Goal: Task Accomplishment & Management: Manage account settings

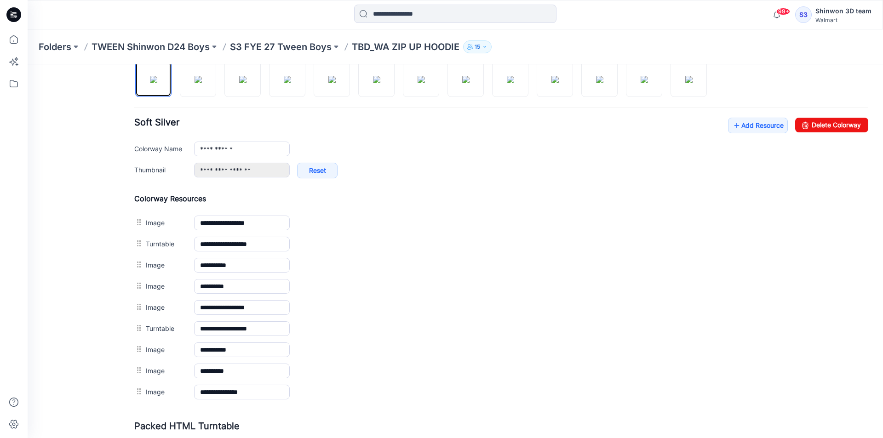
scroll to position [293, 0]
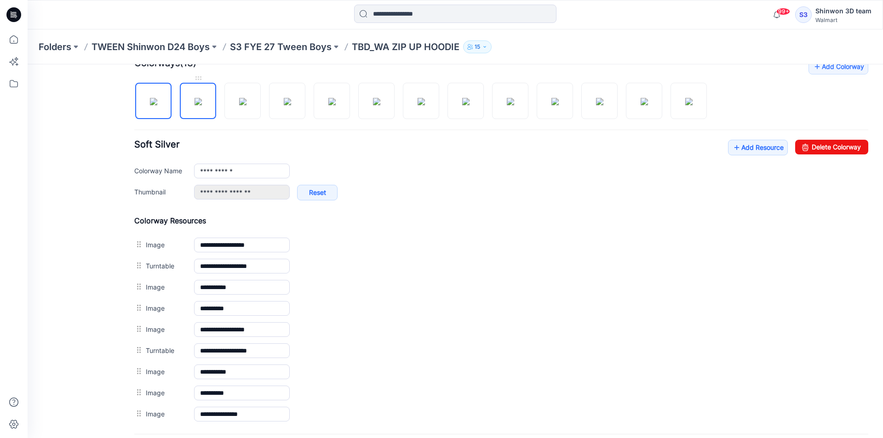
click at [202, 105] on img at bounding box center [198, 101] width 7 height 7
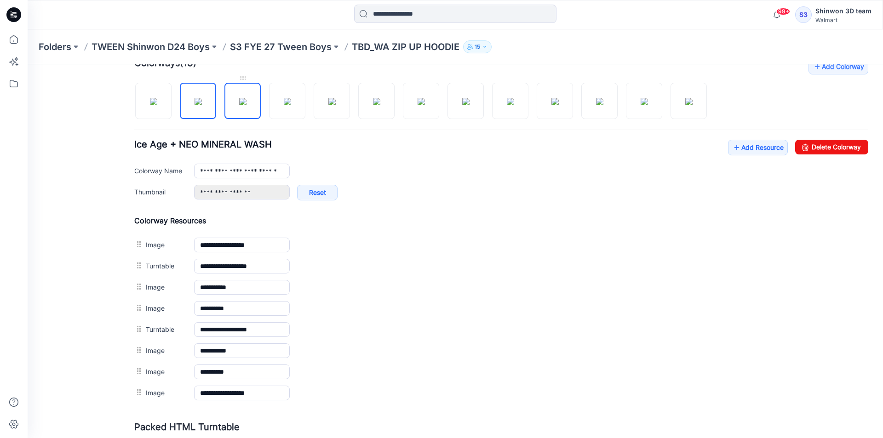
click at [246, 98] on img at bounding box center [242, 101] width 7 height 7
click at [291, 105] on img at bounding box center [287, 101] width 7 height 7
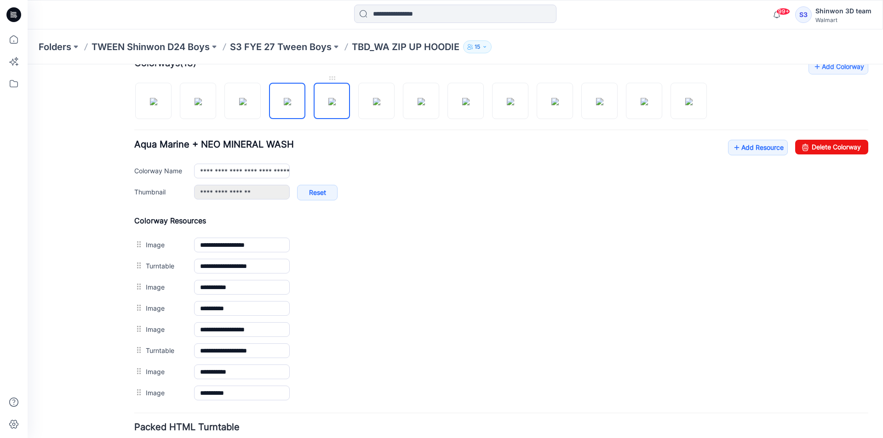
click at [332, 104] on img at bounding box center [331, 101] width 7 height 7
click at [373, 105] on img at bounding box center [376, 101] width 7 height 7
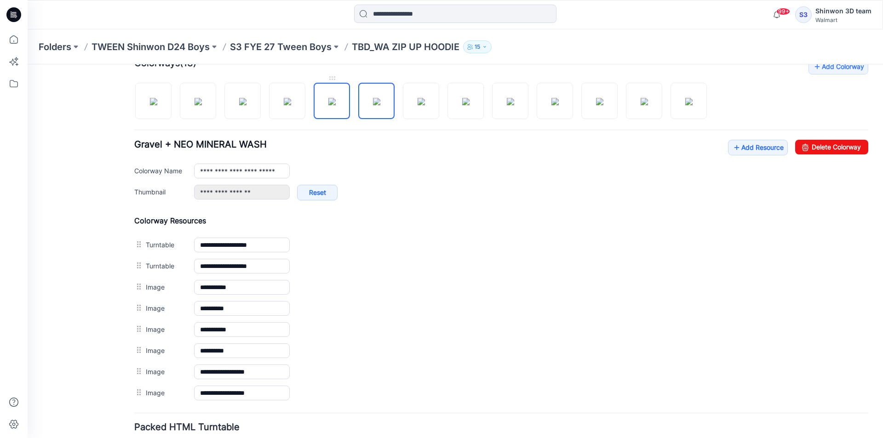
click at [328, 100] on img at bounding box center [331, 101] width 7 height 7
click at [373, 99] on img at bounding box center [376, 101] width 7 height 7
click at [336, 105] on img at bounding box center [331, 101] width 7 height 7
click at [373, 105] on img at bounding box center [376, 101] width 7 height 7
click at [336, 99] on img at bounding box center [331, 101] width 7 height 7
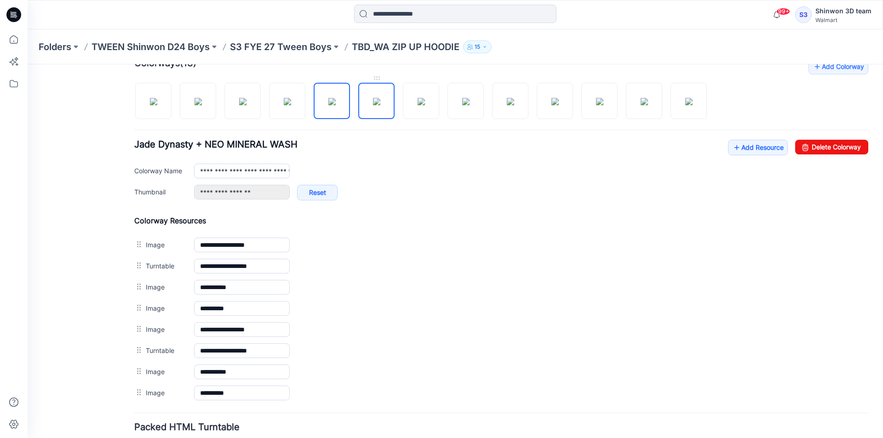
click at [373, 103] on img at bounding box center [376, 101] width 7 height 7
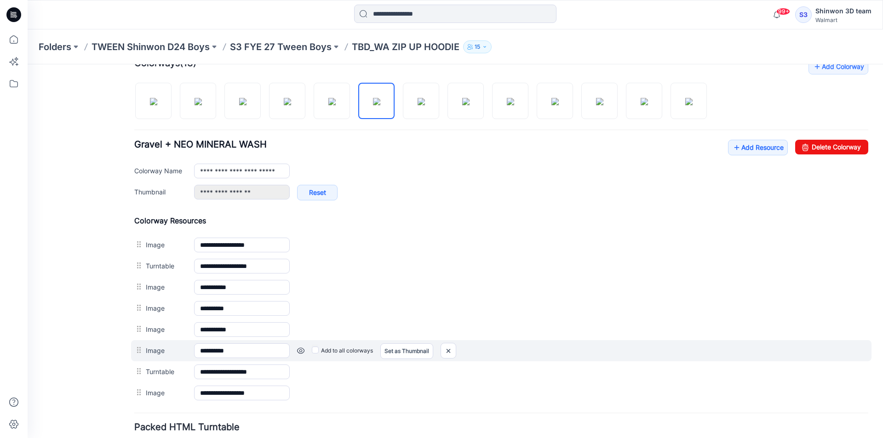
drag, startPoint x: 132, startPoint y: 368, endPoint x: 134, endPoint y: 350, distance: 18.1
click at [134, 350] on div "**********" at bounding box center [501, 310] width 734 height 188
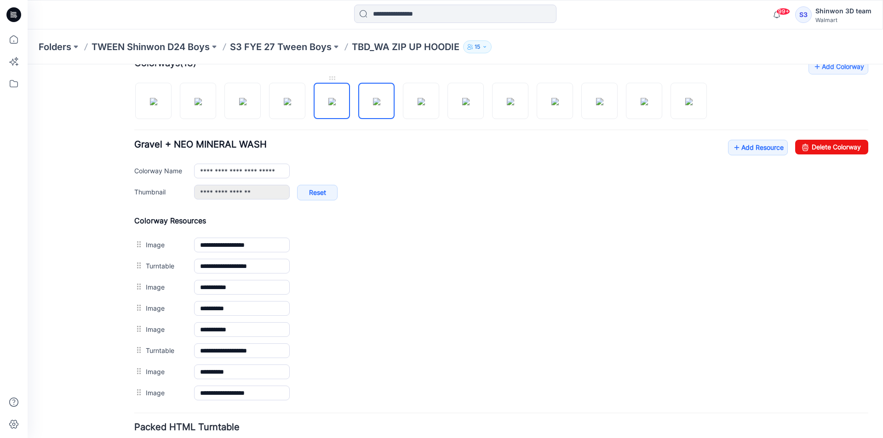
click at [336, 101] on img at bounding box center [331, 101] width 7 height 7
click at [373, 105] on img at bounding box center [376, 101] width 7 height 7
drag, startPoint x: 331, startPoint y: 111, endPoint x: 354, endPoint y: 107, distance: 23.9
click at [331, 105] on img at bounding box center [331, 101] width 7 height 7
click at [373, 105] on img at bounding box center [376, 101] width 7 height 7
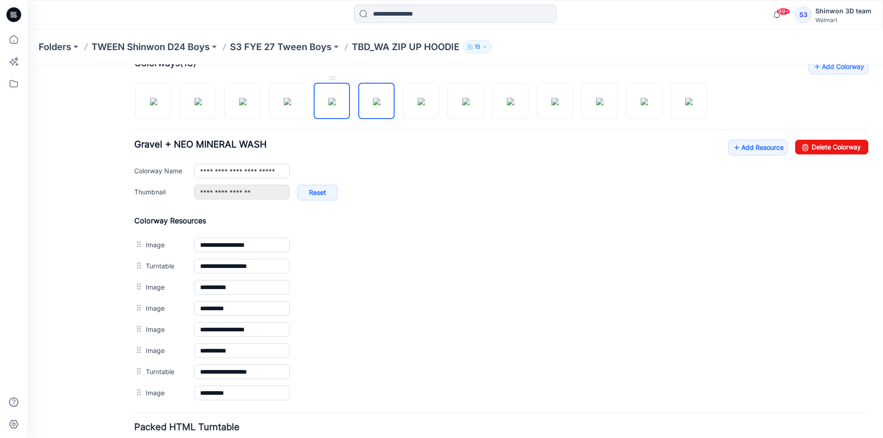
click at [336, 103] on img at bounding box center [331, 101] width 7 height 7
click at [373, 104] on img at bounding box center [376, 101] width 7 height 7
click at [336, 98] on img at bounding box center [331, 101] width 7 height 7
click at [380, 103] on img at bounding box center [376, 101] width 7 height 7
click at [331, 103] on img at bounding box center [331, 101] width 7 height 7
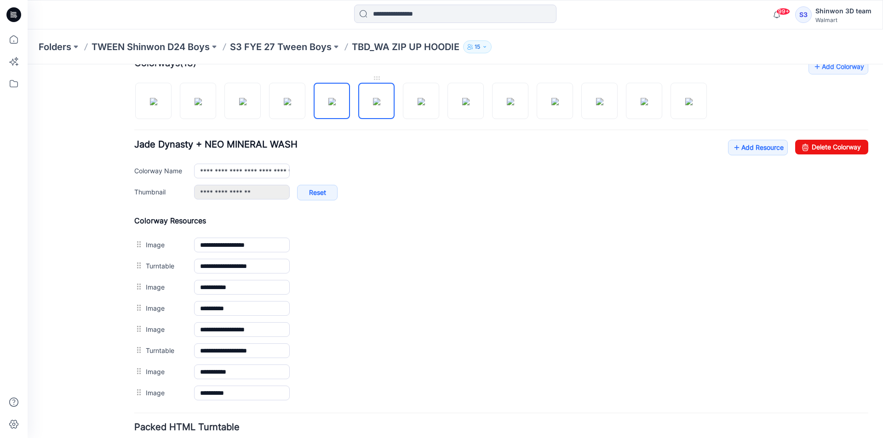
click at [373, 105] on img at bounding box center [376, 101] width 7 height 7
click at [418, 105] on img at bounding box center [421, 101] width 7 height 7
drag, startPoint x: 470, startPoint y: 99, endPoint x: 464, endPoint y: 103, distance: 6.6
click at [467, 100] on img at bounding box center [465, 101] width 7 height 7
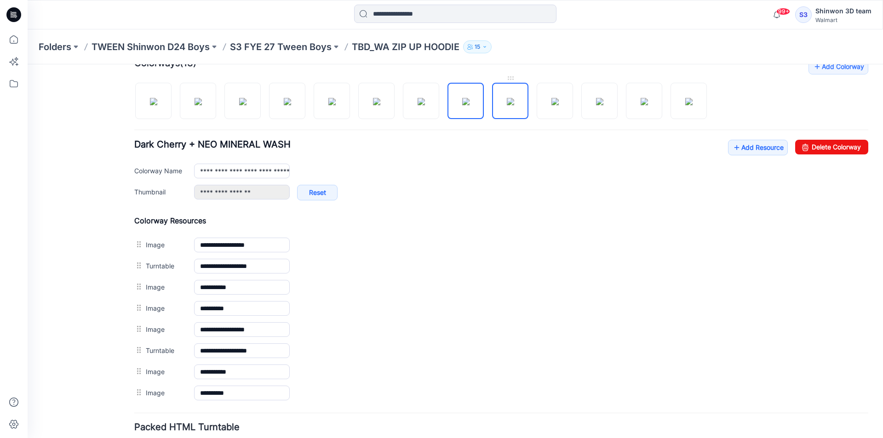
click at [510, 105] on img at bounding box center [510, 101] width 7 height 7
drag, startPoint x: 547, startPoint y: 106, endPoint x: 504, endPoint y: 104, distance: 42.3
click at [551, 105] on img at bounding box center [554, 101] width 7 height 7
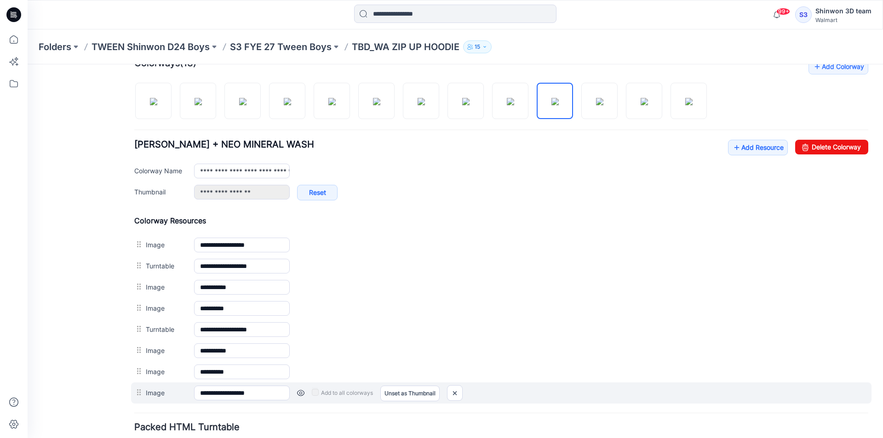
click at [141, 398] on div at bounding box center [139, 393] width 11 height 14
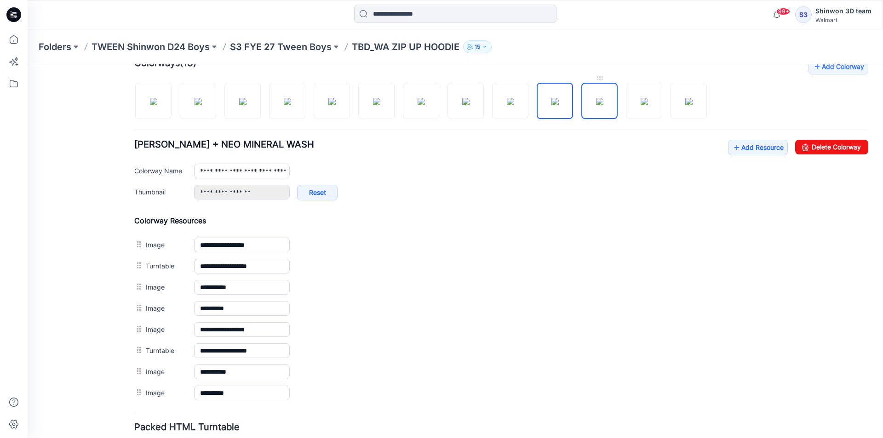
click at [598, 104] on img at bounding box center [599, 101] width 7 height 7
click at [645, 104] on img at bounding box center [644, 101] width 7 height 7
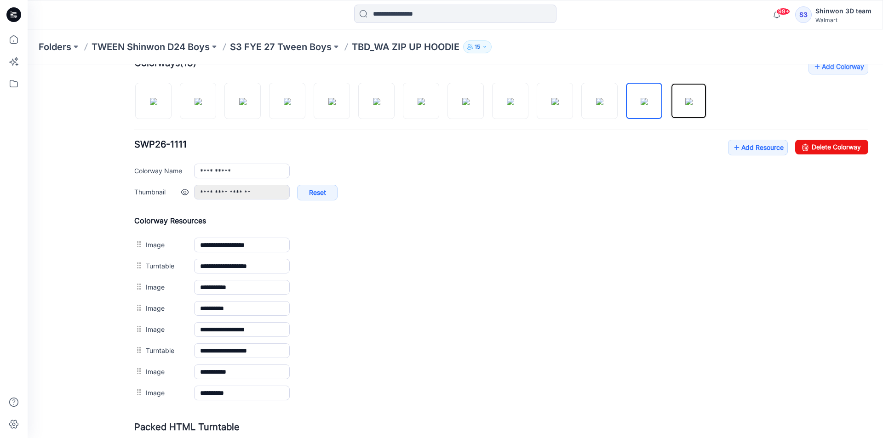
drag, startPoint x: 682, startPoint y: 108, endPoint x: 341, endPoint y: 192, distance: 352.0
click at [685, 105] on img at bounding box center [688, 101] width 7 height 7
click at [155, 99] on img at bounding box center [153, 101] width 7 height 7
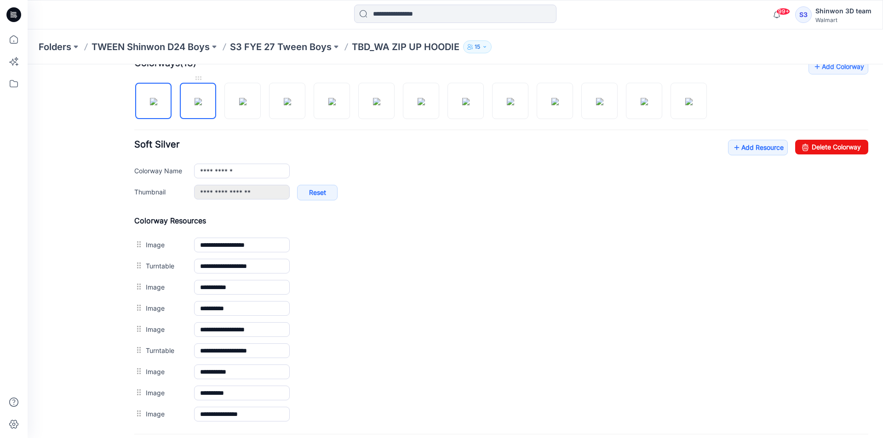
click at [200, 102] on img at bounding box center [198, 101] width 7 height 7
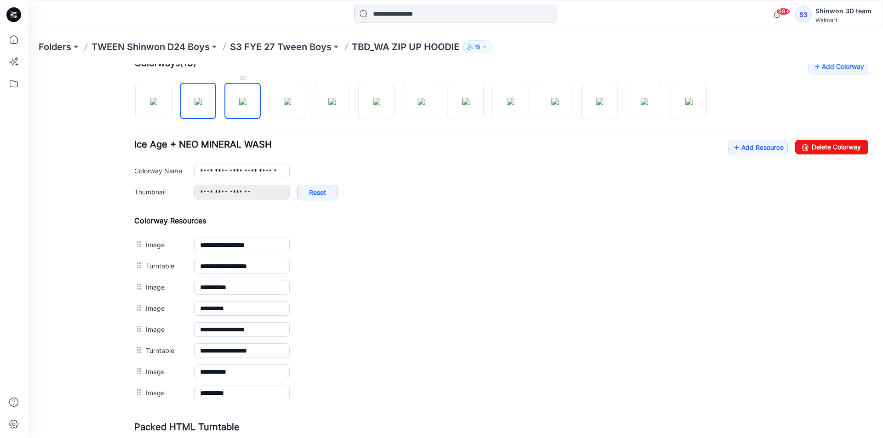
click at [239, 105] on img at bounding box center [242, 101] width 7 height 7
click at [287, 105] on img at bounding box center [287, 101] width 7 height 7
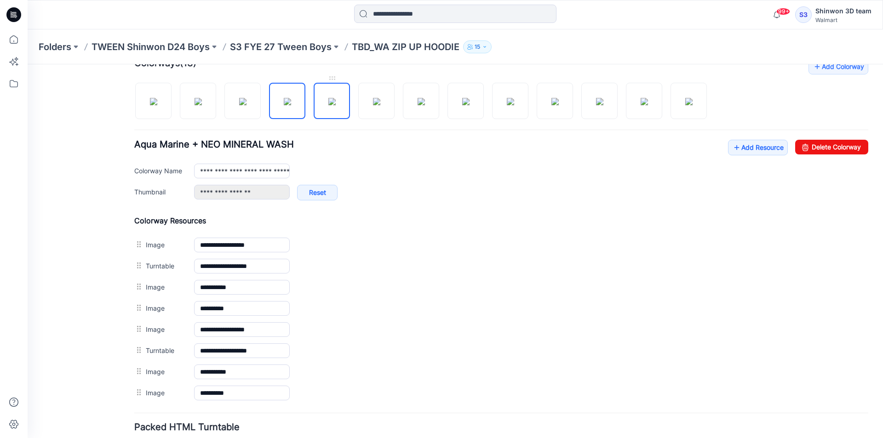
click at [328, 105] on img at bounding box center [331, 101] width 7 height 7
click at [380, 105] on img at bounding box center [376, 101] width 7 height 7
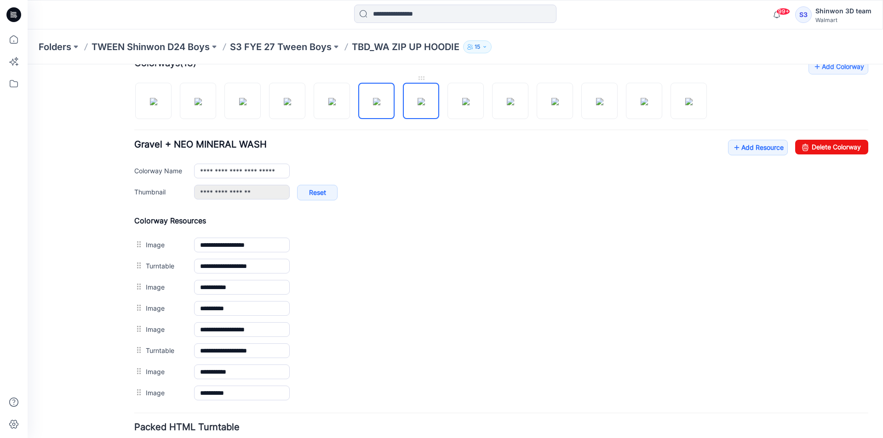
click at [418, 105] on img at bounding box center [421, 101] width 7 height 7
click at [469, 103] on img at bounding box center [465, 101] width 7 height 7
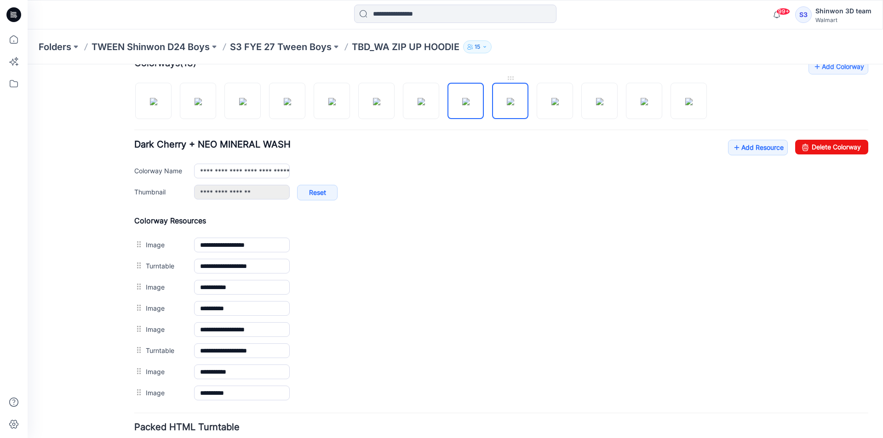
click at [507, 105] on img at bounding box center [510, 101] width 7 height 7
drag, startPoint x: 559, startPoint y: 101, endPoint x: 579, endPoint y: 101, distance: 20.2
click at [559, 101] on img at bounding box center [554, 101] width 7 height 7
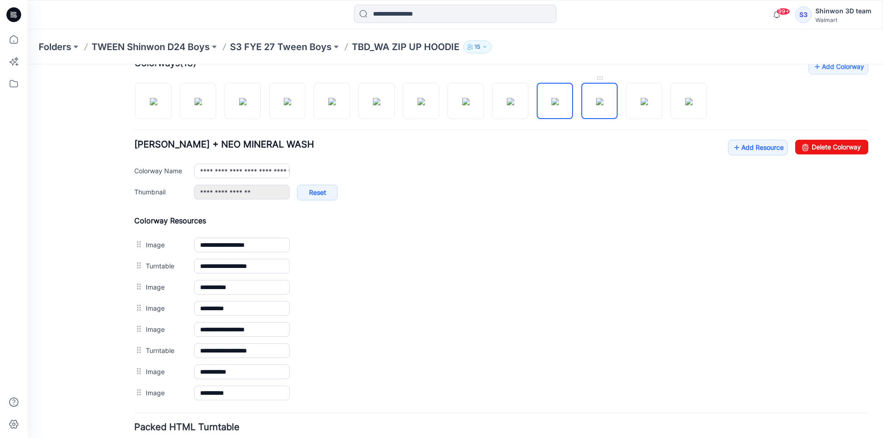
click at [601, 103] on img at bounding box center [599, 101] width 7 height 7
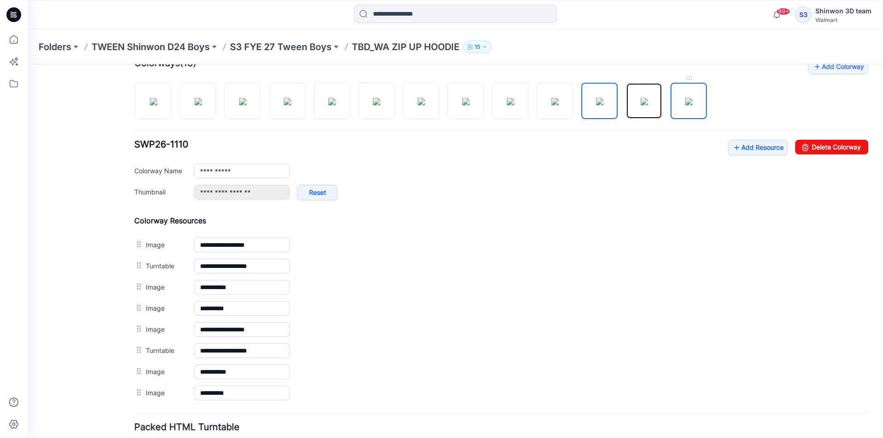
drag, startPoint x: 655, startPoint y: 104, endPoint x: 671, endPoint y: 104, distance: 16.1
click at [648, 104] on img at bounding box center [644, 101] width 7 height 7
click at [686, 104] on img at bounding box center [688, 101] width 7 height 7
type input "**********"
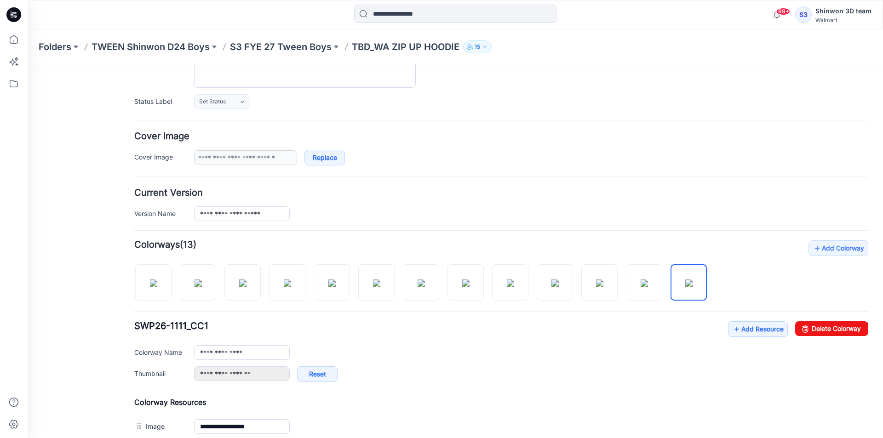
scroll to position [17, 0]
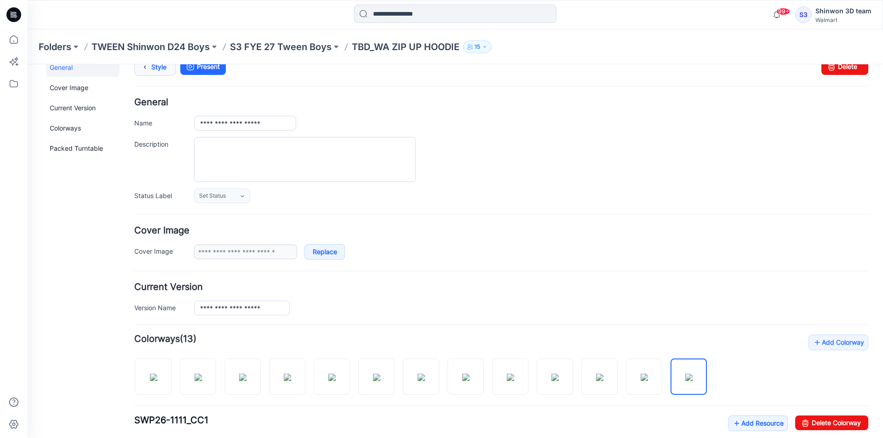
click at [155, 72] on link "Style" at bounding box center [154, 66] width 41 height 17
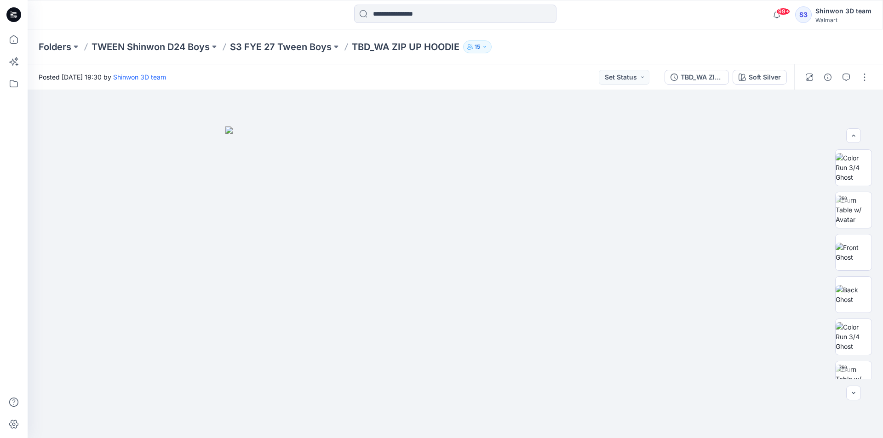
scroll to position [138, 0]
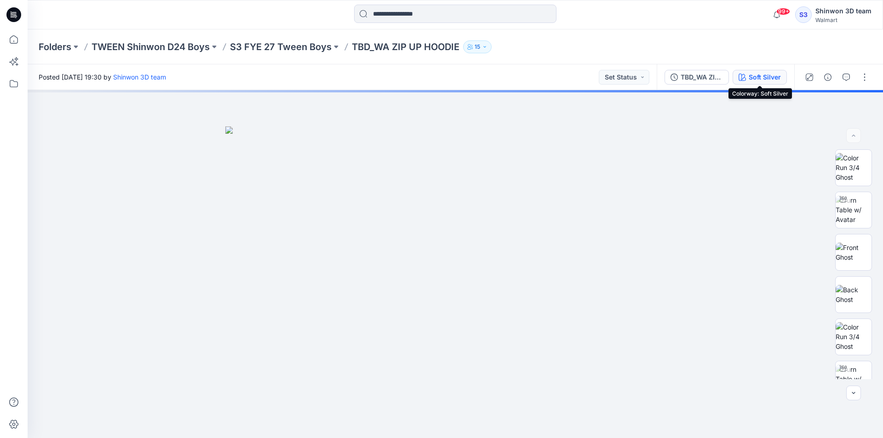
click at [772, 76] on div "Soft Silver" at bounding box center [765, 77] width 32 height 10
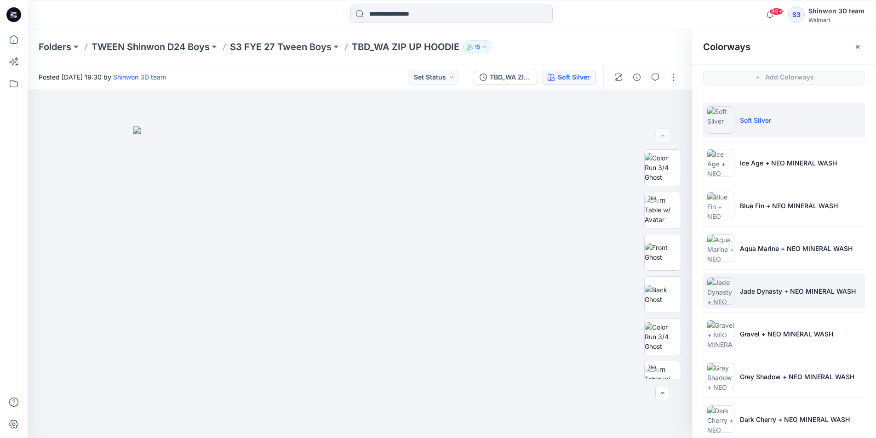
click at [778, 293] on p "Jade Dynasty + NEO MINERAL WASH" at bounding box center [798, 292] width 116 height 10
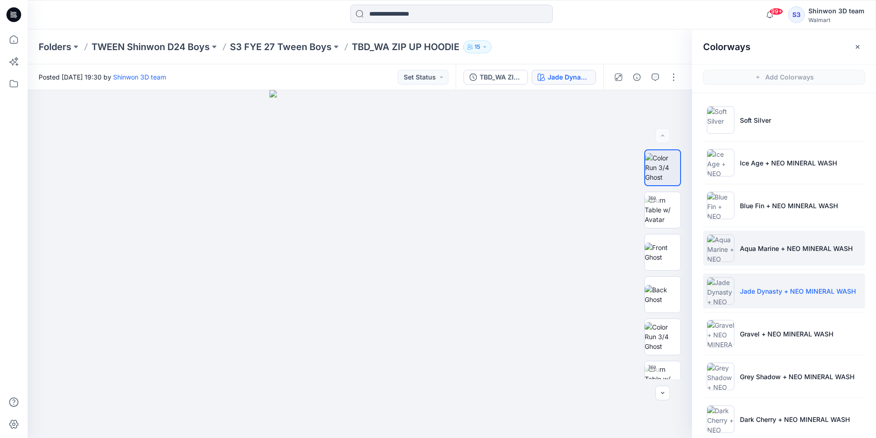
click at [790, 249] on p "Aqua Marine + NEO MINERAL WASH" at bounding box center [796, 249] width 113 height 10
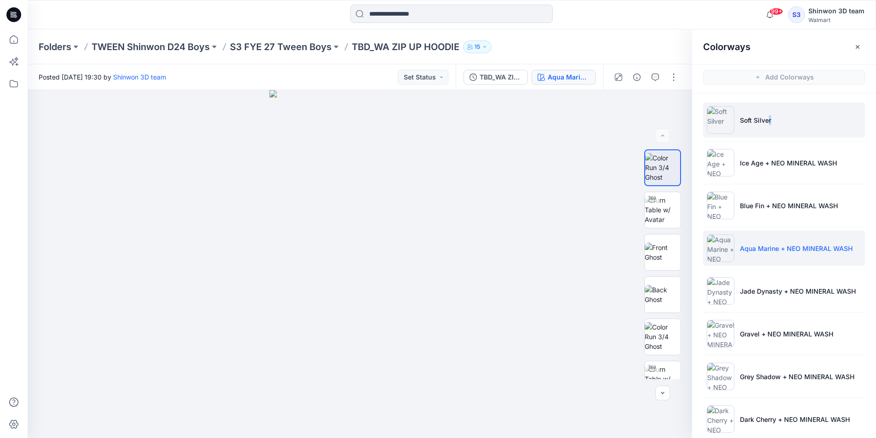
click at [770, 121] on p "Soft Silver" at bounding box center [755, 120] width 31 height 10
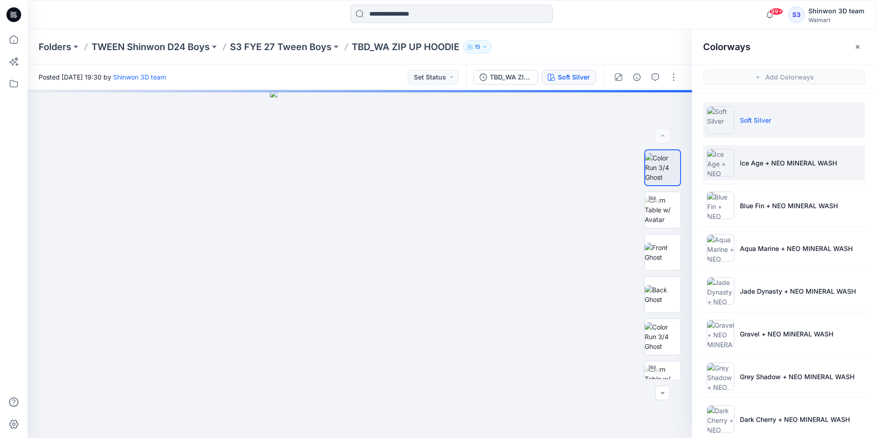
click at [766, 169] on li "Ice Age + NEO MINERAL WASH" at bounding box center [784, 162] width 162 height 35
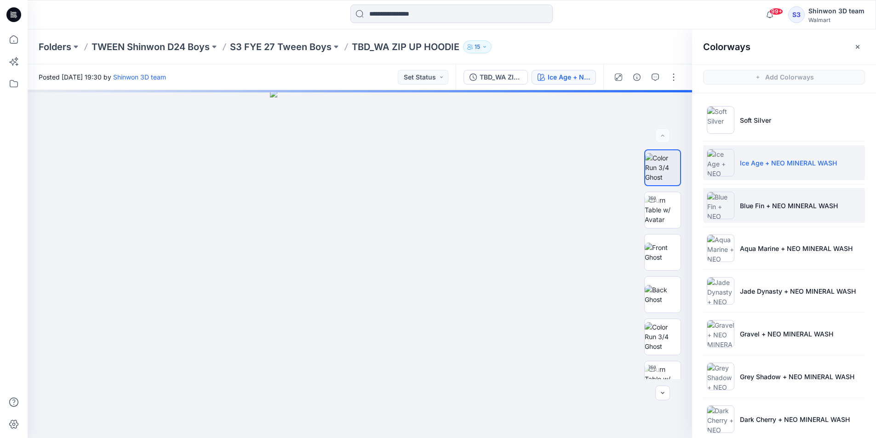
click at [769, 212] on li "Blue Fin + NEO MINERAL WASH" at bounding box center [784, 205] width 162 height 35
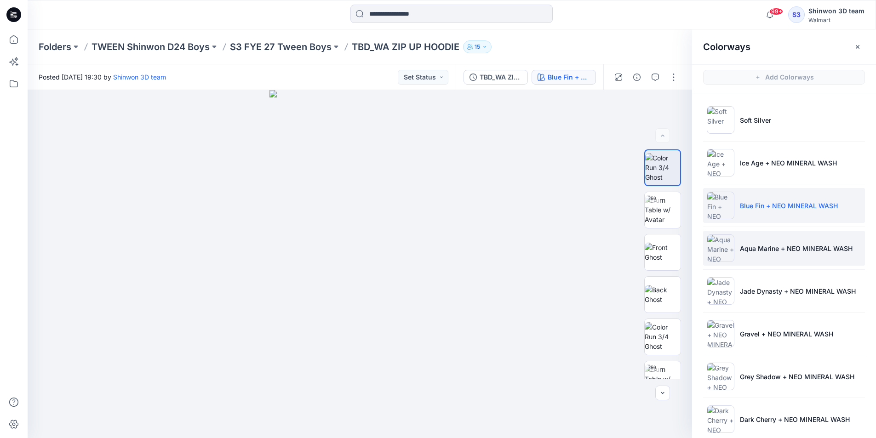
click at [765, 249] on p "Aqua Marine + NEO MINERAL WASH" at bounding box center [796, 249] width 113 height 10
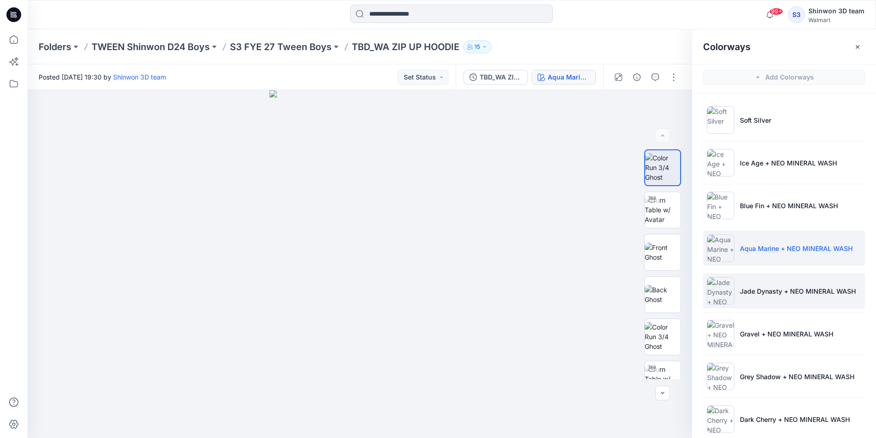
click at [764, 283] on li "Jade Dynasty + NEO MINERAL WASH" at bounding box center [784, 291] width 162 height 35
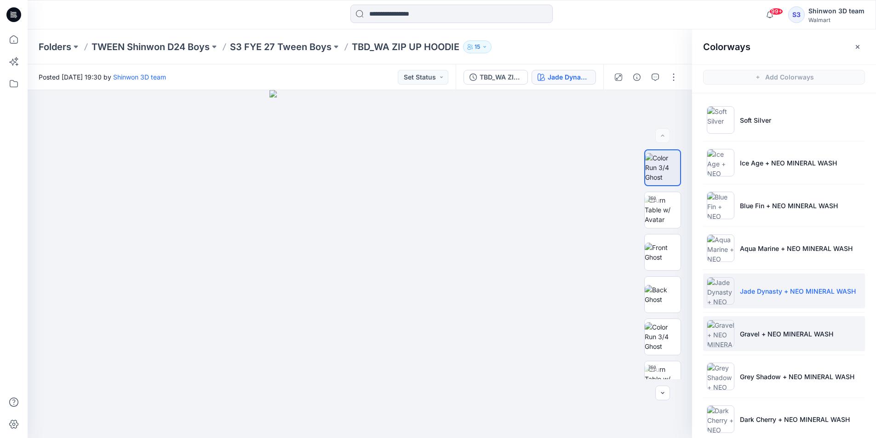
click at [753, 338] on p "Gravel + NEO MINERAL WASH" at bounding box center [786, 334] width 93 height 10
click at [769, 292] on p "Jade Dynasty + NEO MINERAL WASH" at bounding box center [798, 292] width 116 height 10
click at [764, 345] on li "Gravel + NEO MINERAL WASH" at bounding box center [784, 333] width 162 height 35
click at [762, 296] on li "Jade Dynasty + NEO MINERAL WASH" at bounding box center [784, 291] width 162 height 35
click at [761, 338] on p "Gravel + NEO MINERAL WASH" at bounding box center [786, 334] width 93 height 10
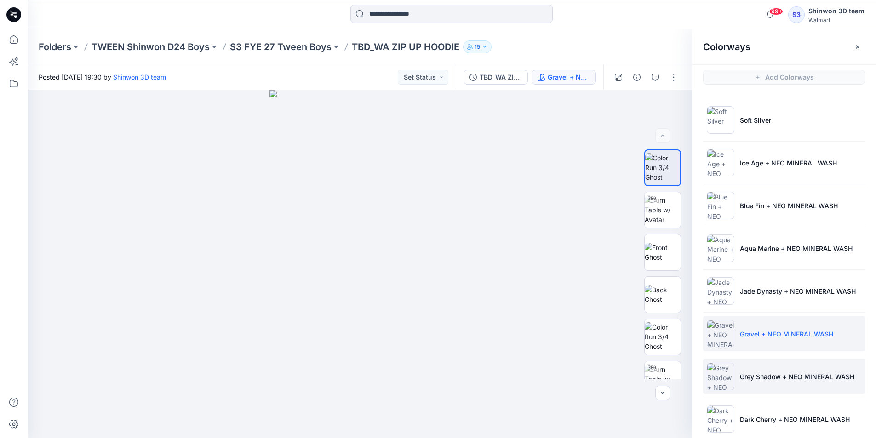
click at [763, 373] on p "Grey Shadow + NEO MINERAL WASH" at bounding box center [797, 377] width 115 height 10
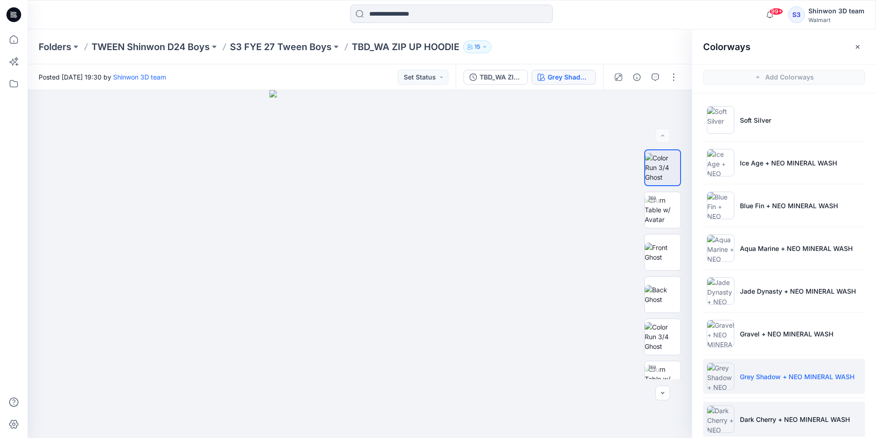
click at [772, 430] on li "Dark Cherry + NEO MINERAL WASH" at bounding box center [784, 419] width 162 height 35
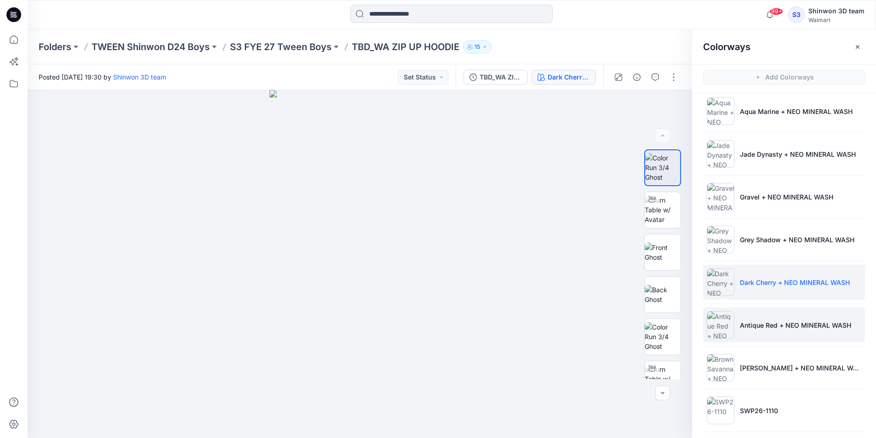
scroll to position [138, 0]
click at [756, 315] on li "Antique Red + NEO MINERAL WASH" at bounding box center [784, 324] width 162 height 35
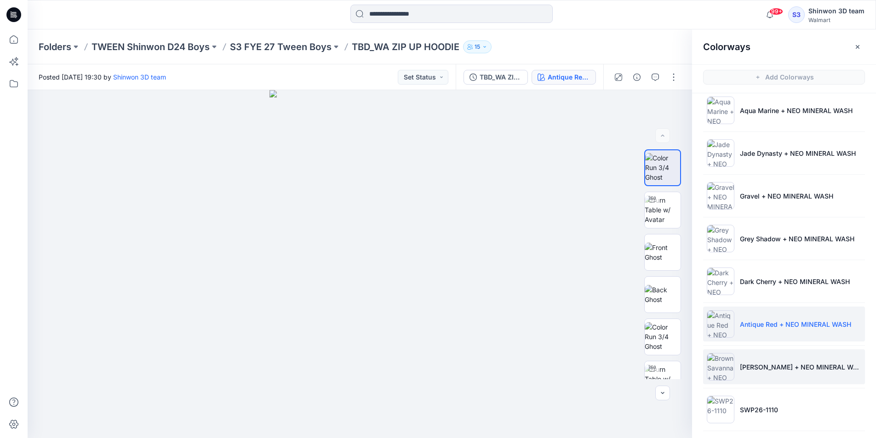
click at [761, 368] on p "Brown Savanna + NEO MINERAL WASH" at bounding box center [800, 367] width 121 height 10
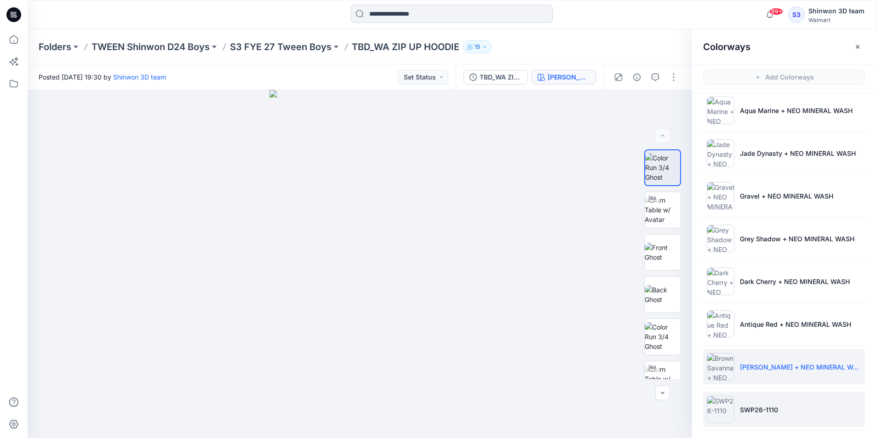
click at [754, 406] on p "SWP26-1110" at bounding box center [759, 410] width 38 height 10
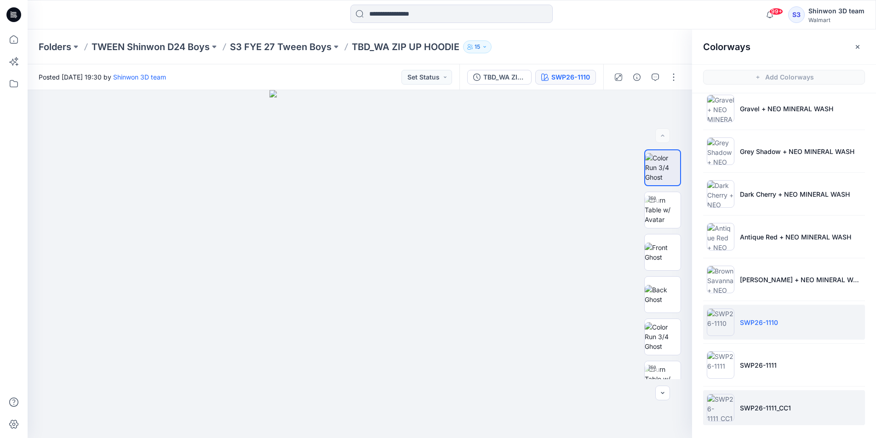
scroll to position [226, 0]
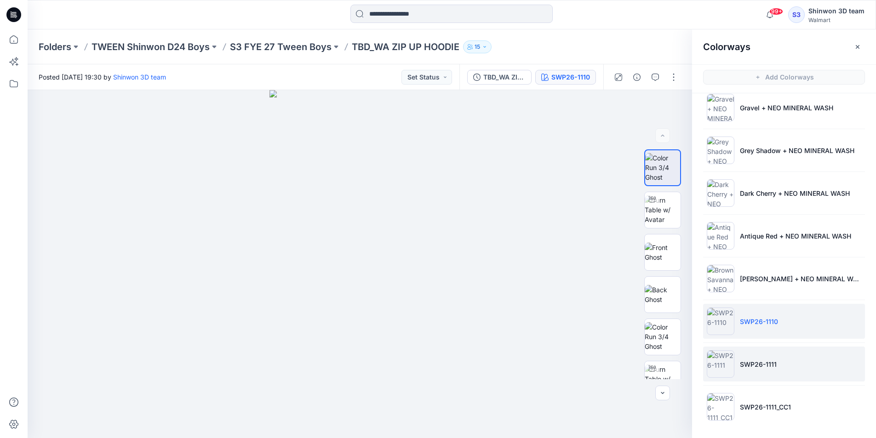
click at [749, 368] on p "SWP26-1111" at bounding box center [758, 365] width 37 height 10
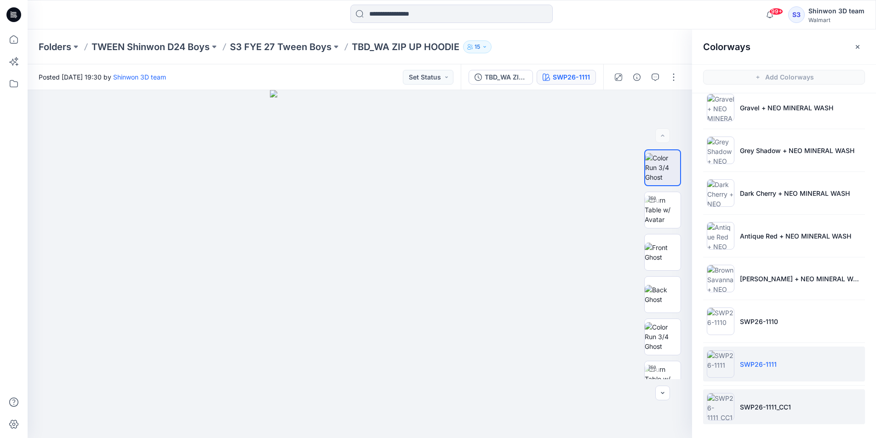
click at [745, 404] on p "SWP26-1111_CC1" at bounding box center [765, 407] width 51 height 10
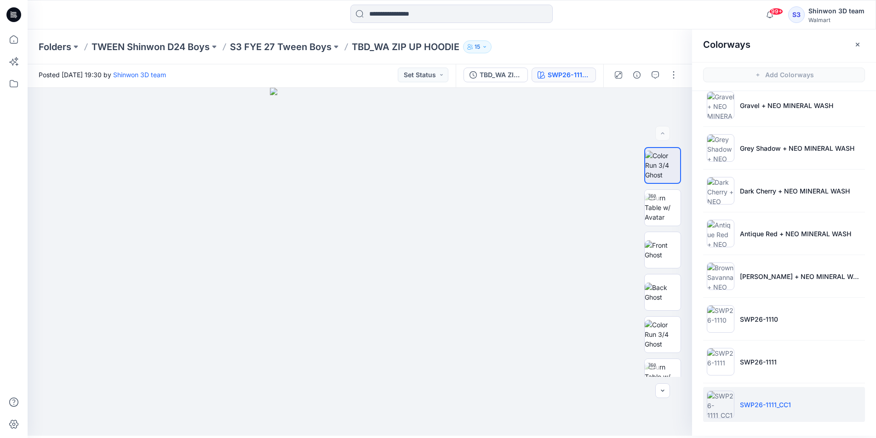
scroll to position [3, 0]
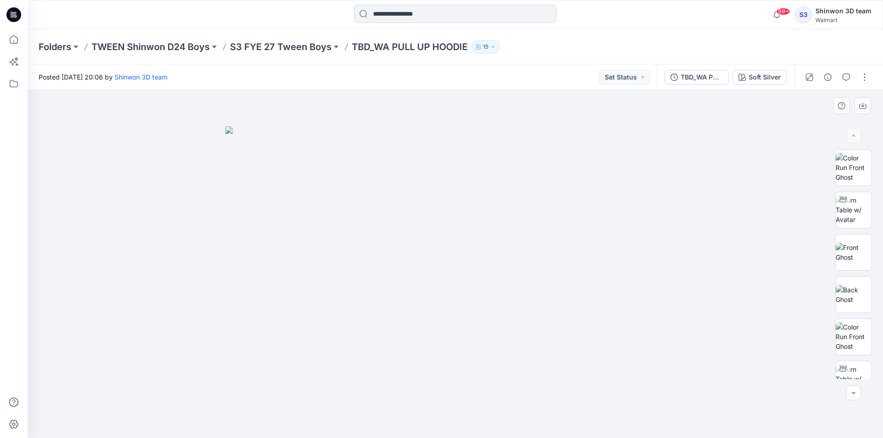
click at [789, 124] on div at bounding box center [455, 264] width 855 height 348
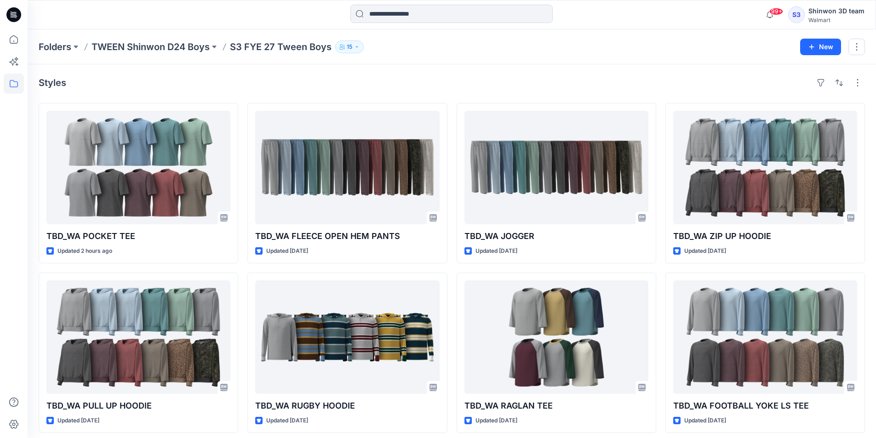
scroll to position [6, 0]
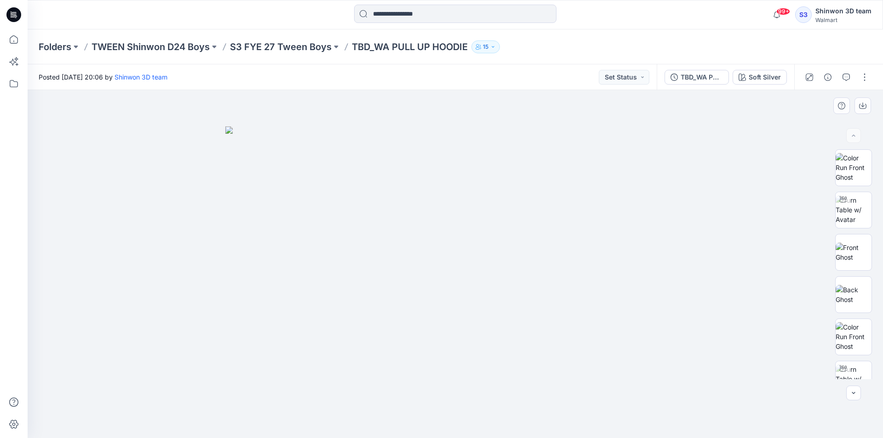
click at [747, 147] on div at bounding box center [455, 264] width 855 height 348
click at [646, 104] on div at bounding box center [455, 264] width 855 height 348
click at [321, 46] on p "S3 FYE 27 Tween Boys" at bounding box center [281, 46] width 102 height 13
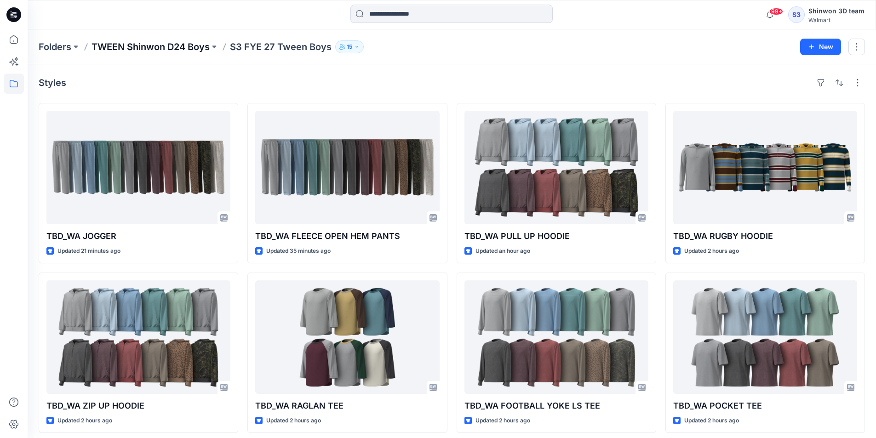
click at [189, 46] on p "TWEEN Shinwon D24 Boys" at bounding box center [151, 46] width 118 height 13
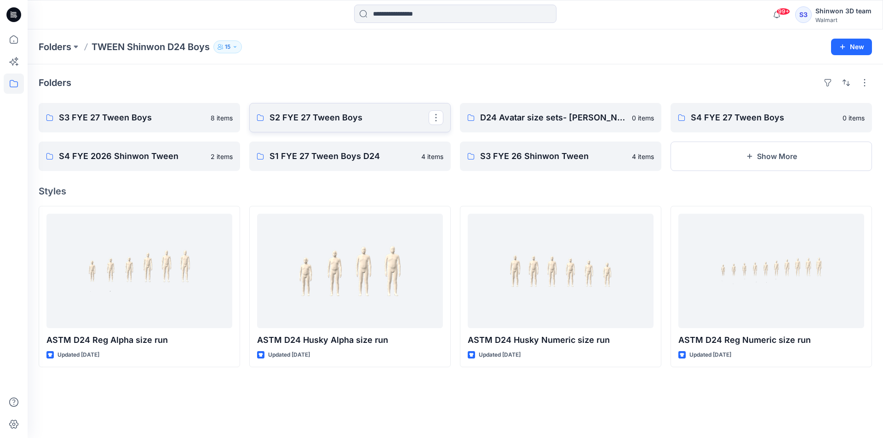
click at [313, 123] on p "S2 FYE 27 Tween Boys" at bounding box center [348, 117] width 159 height 13
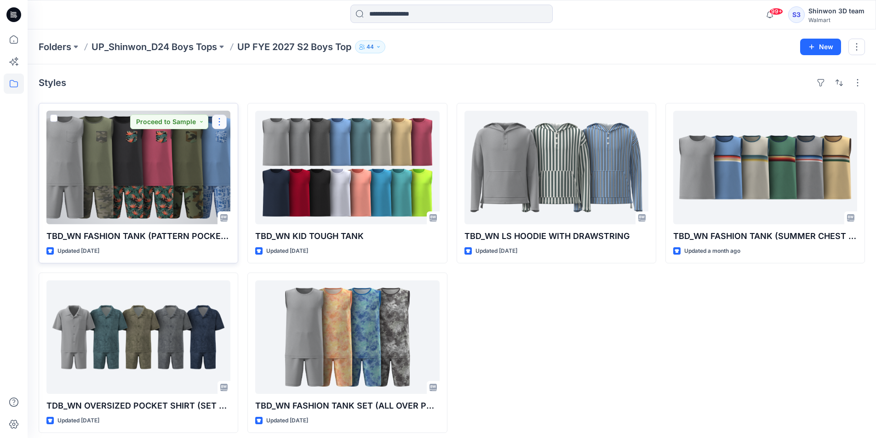
click at [218, 119] on button "button" at bounding box center [219, 122] width 15 height 15
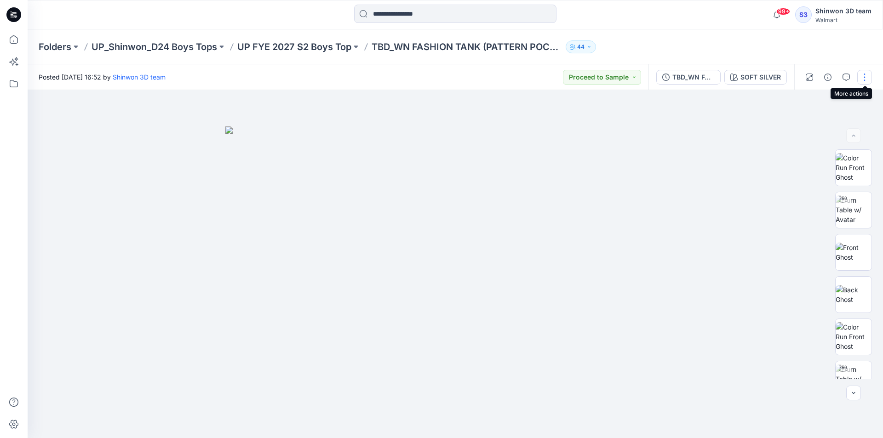
click at [862, 79] on button "button" at bounding box center [864, 77] width 15 height 15
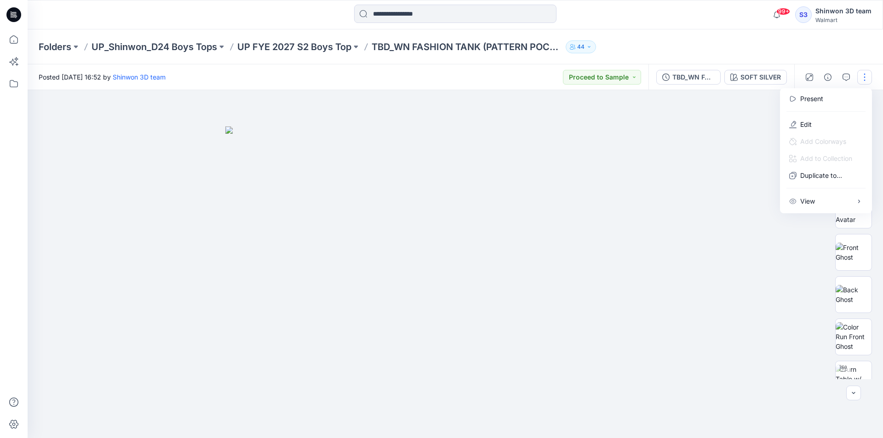
click at [747, 192] on div at bounding box center [455, 264] width 855 height 348
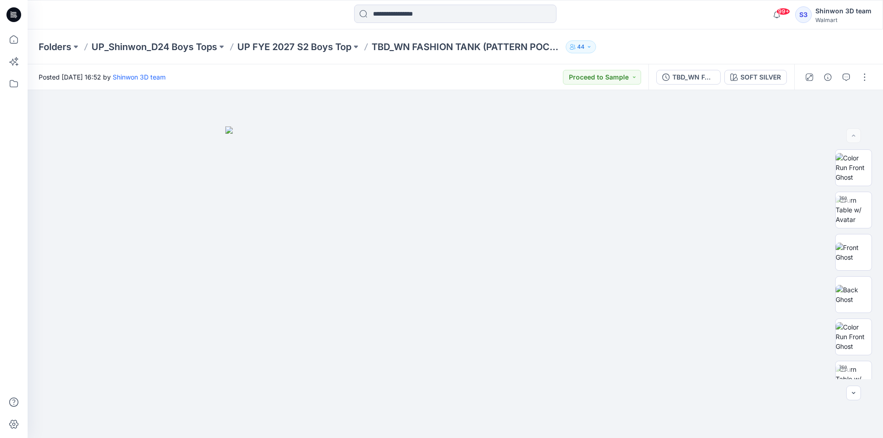
click at [701, 43] on div "Folders UP_Shinwon_D24 Boys Tops UP FYE 2027 S2 Boys Top TBD_WN FASHION TANK (P…" at bounding box center [420, 46] width 762 height 13
drag, startPoint x: 797, startPoint y: 59, endPoint x: 782, endPoint y: 63, distance: 15.2
click at [791, 59] on div "Folders UP_Shinwon_D24 Boys Tops UP FYE 2027 S2 Boys Top TBD_WN FASHION TANK (P…" at bounding box center [455, 46] width 855 height 35
click at [687, 75] on div "TBD_WN FASHION TANK (PATTERN POCKET CONTR BINDING)" at bounding box center [693, 77] width 42 height 10
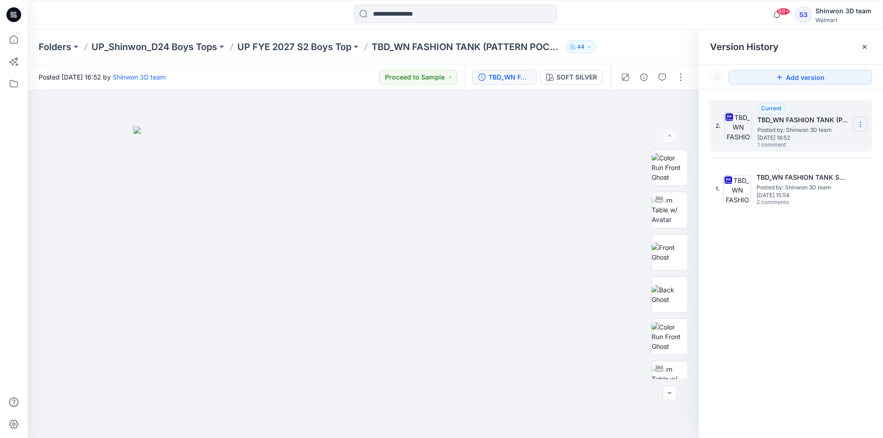
click at [861, 124] on icon at bounding box center [860, 124] width 7 height 7
click at [808, 145] on span "Download Source BW File" at bounding box center [813, 142] width 77 height 11
click at [561, 73] on div "SOFT SILVER" at bounding box center [576, 77] width 40 height 10
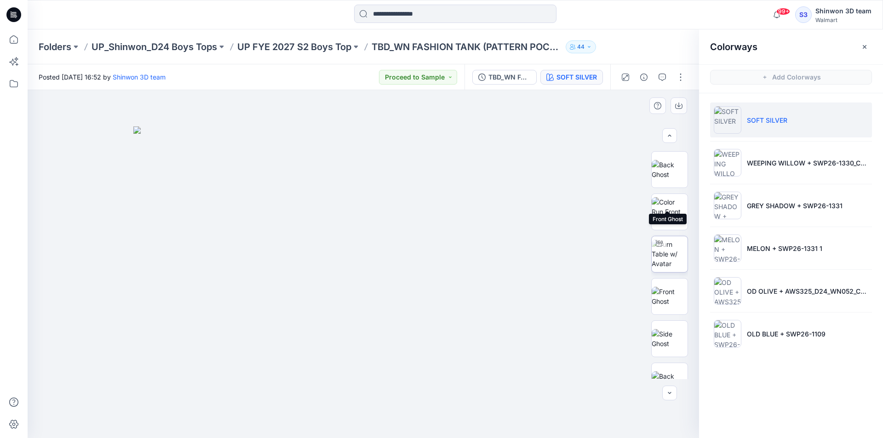
scroll to position [368, 0]
click at [666, 262] on img at bounding box center [670, 265] width 36 height 19
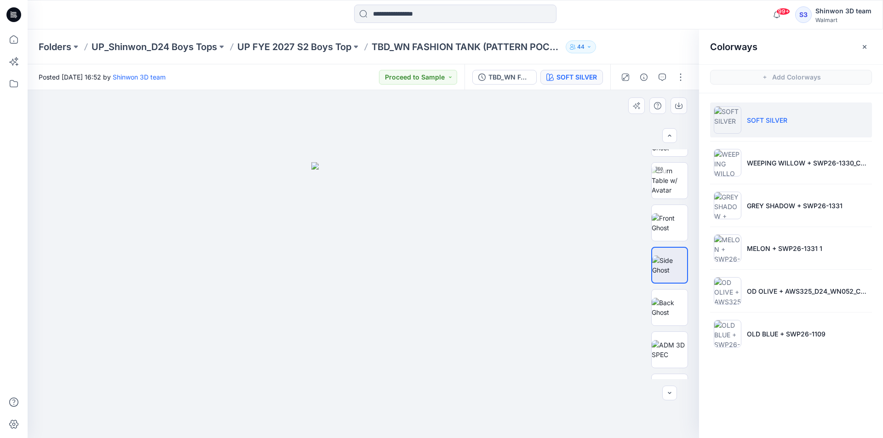
click at [586, 301] on div at bounding box center [363, 264] width 671 height 348
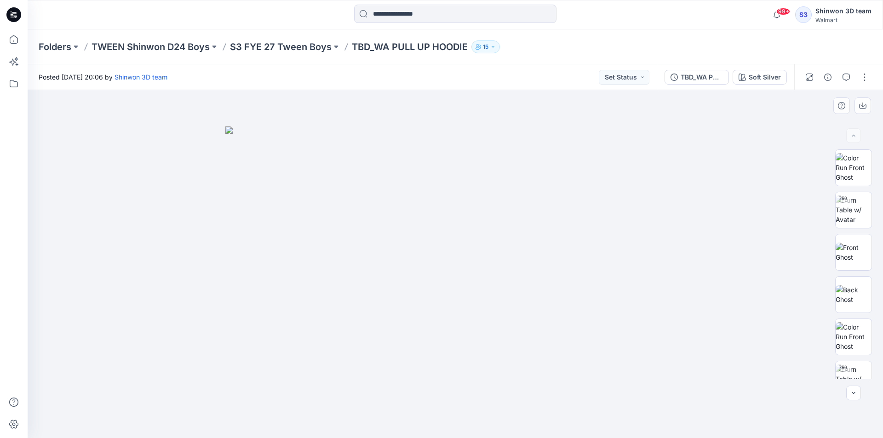
click at [702, 202] on div at bounding box center [455, 264] width 855 height 348
click at [774, 206] on div at bounding box center [455, 264] width 855 height 348
click at [866, 78] on button "button" at bounding box center [864, 77] width 15 height 15
click at [808, 127] on p "Edit" at bounding box center [805, 125] width 11 height 10
drag, startPoint x: 98, startPoint y: 165, endPoint x: 75, endPoint y: 160, distance: 24.1
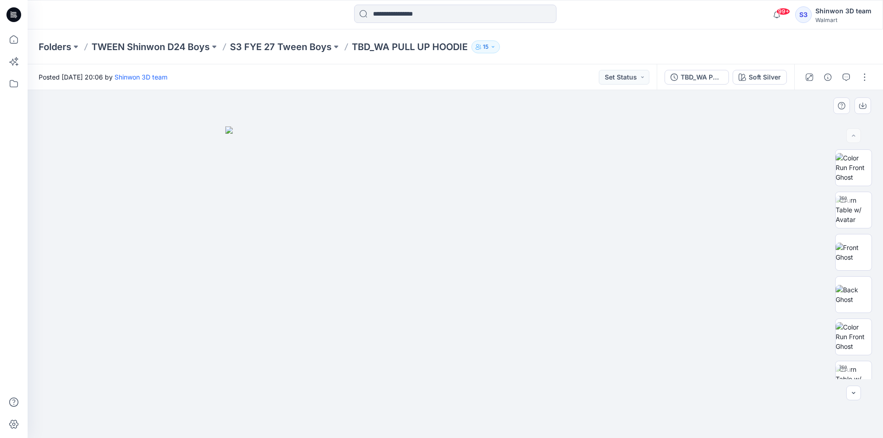
click at [98, 166] on div at bounding box center [455, 264] width 855 height 348
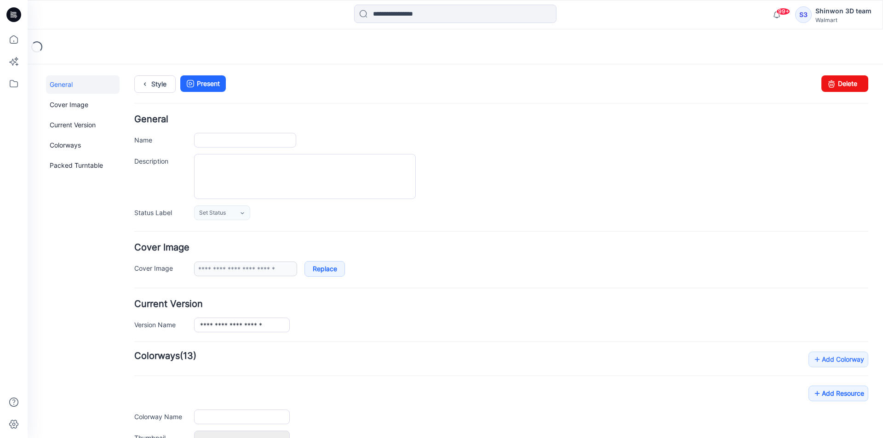
type input "**********"
type textarea "**********"
type input "**********"
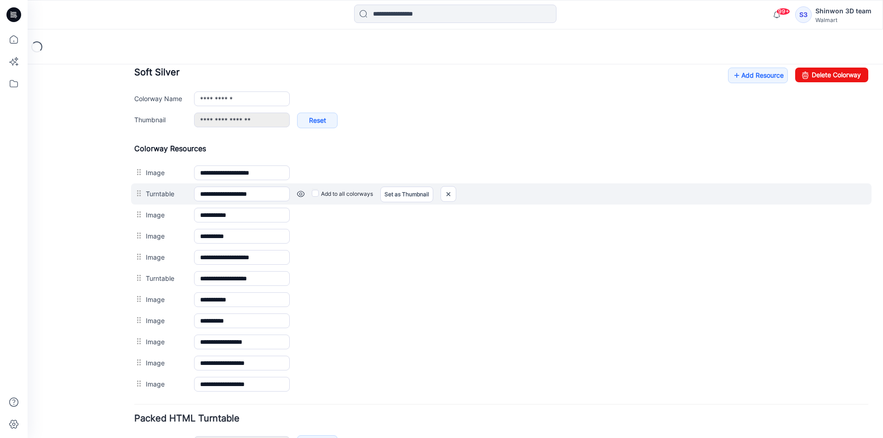
scroll to position [368, 0]
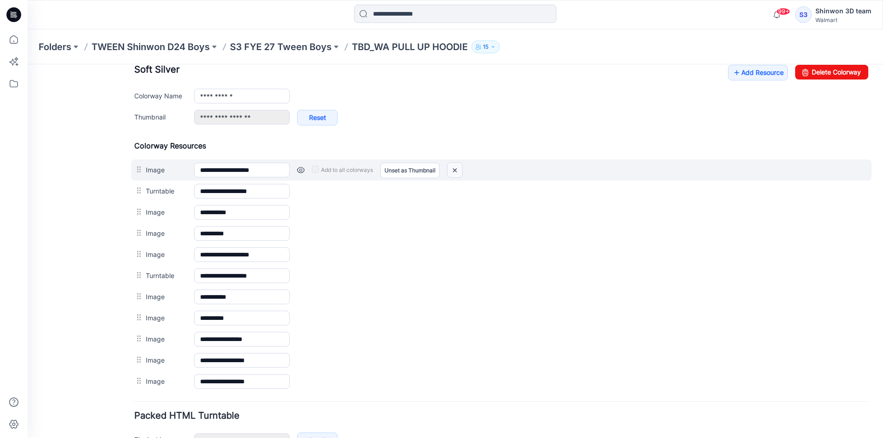
click at [459, 169] on img at bounding box center [454, 170] width 15 height 15
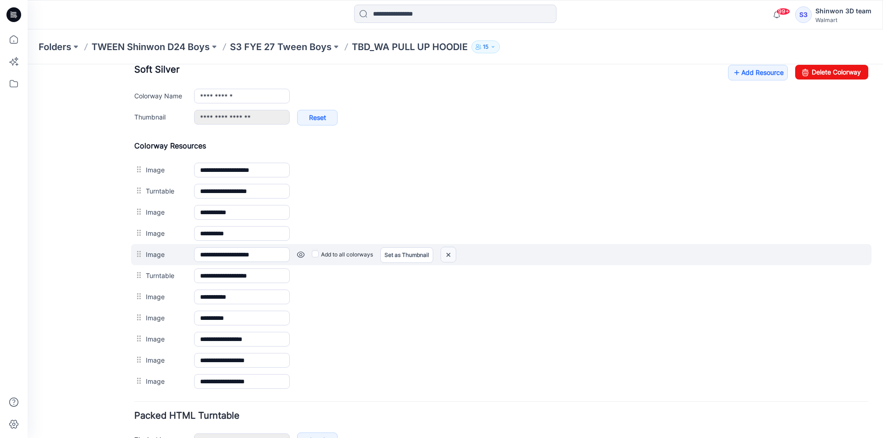
click at [450, 256] on img at bounding box center [448, 254] width 15 height 15
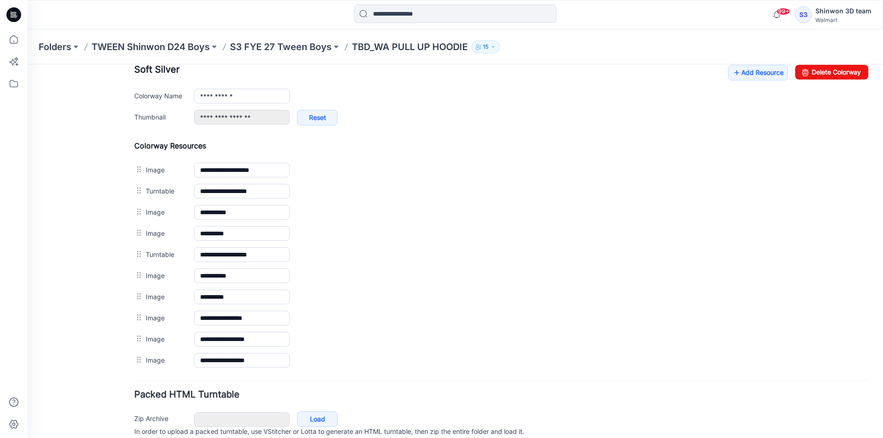
scroll to position [184, 0]
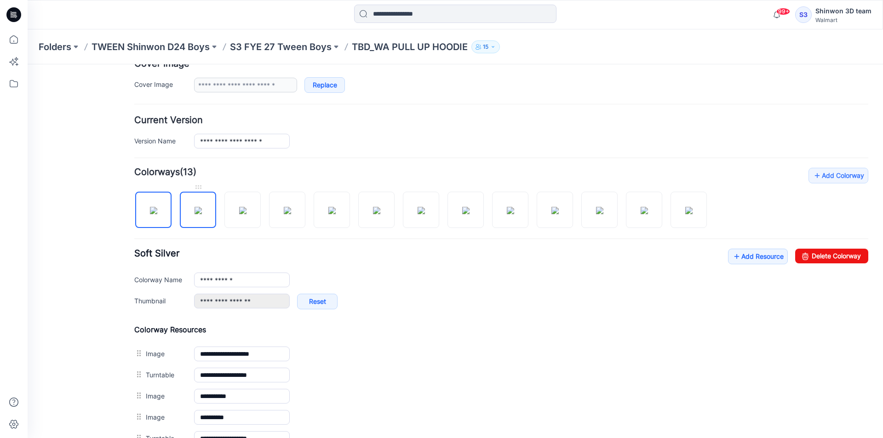
click at [202, 210] on img at bounding box center [198, 210] width 7 height 7
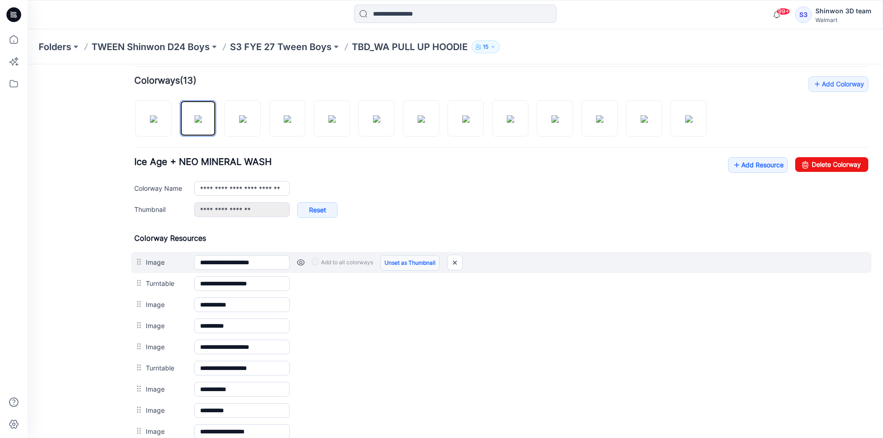
scroll to position [276, 0]
click at [457, 259] on img at bounding box center [454, 262] width 15 height 15
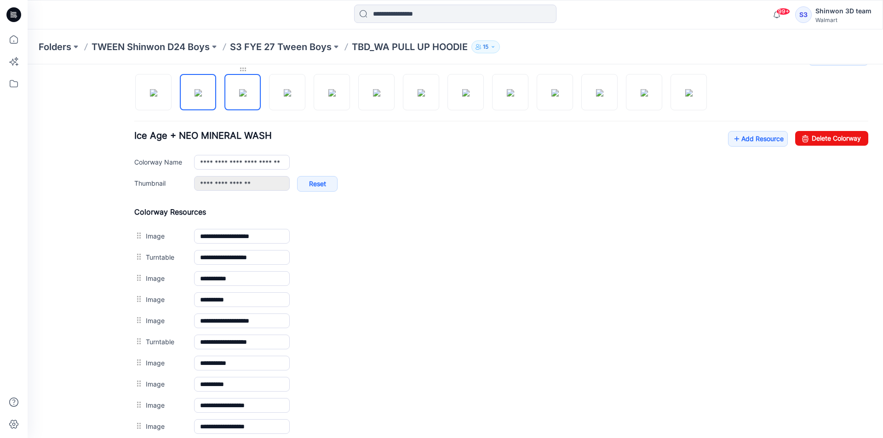
scroll to position [230, 0]
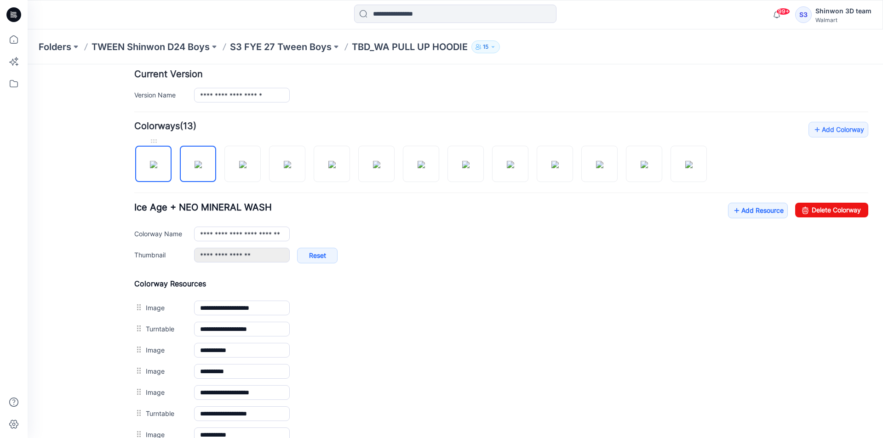
click at [150, 167] on img at bounding box center [153, 164] width 7 height 7
click at [200, 168] on img at bounding box center [198, 164] width 7 height 7
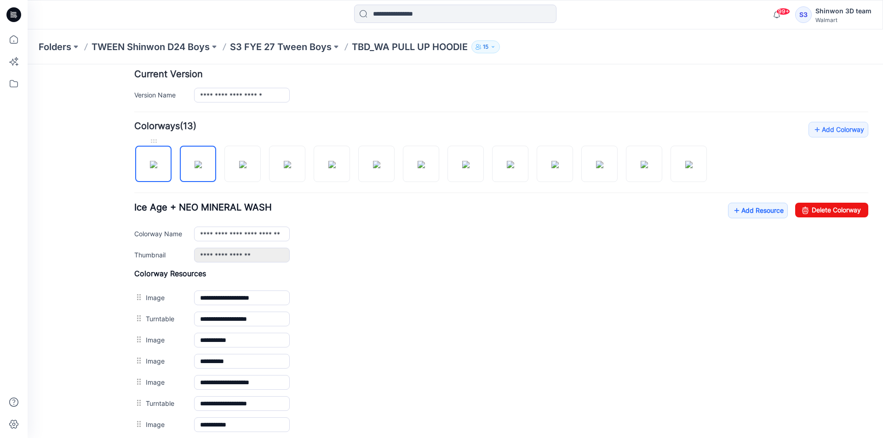
click at [151, 161] on img at bounding box center [153, 164] width 7 height 7
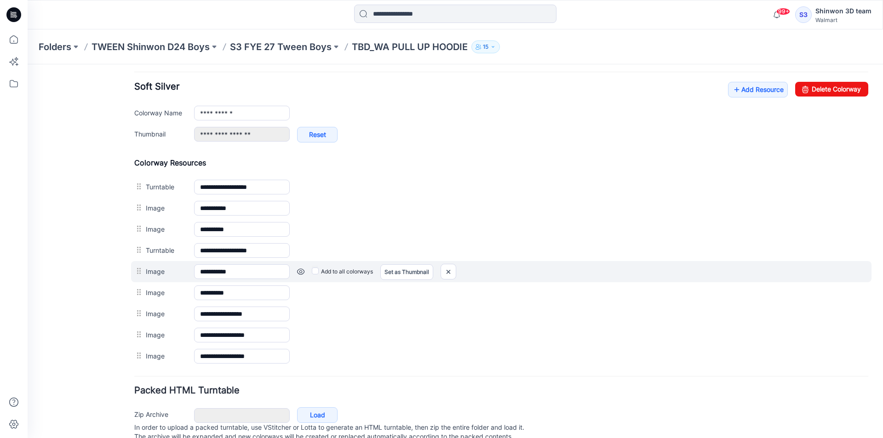
scroll to position [293, 0]
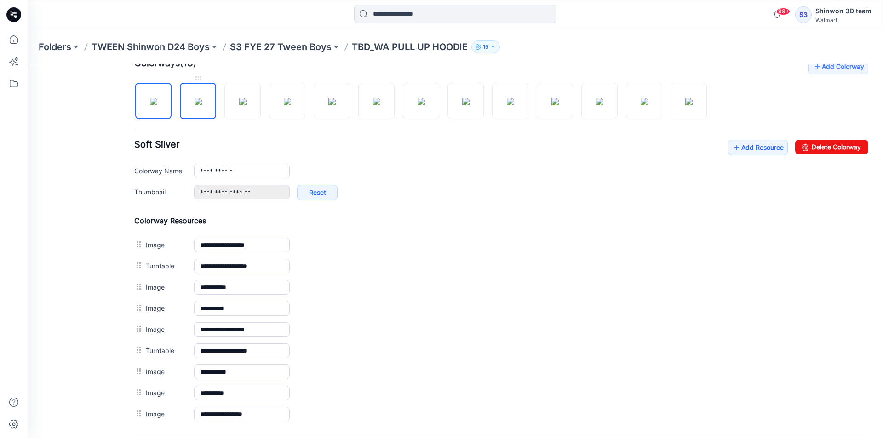
click at [197, 98] on img at bounding box center [198, 101] width 7 height 7
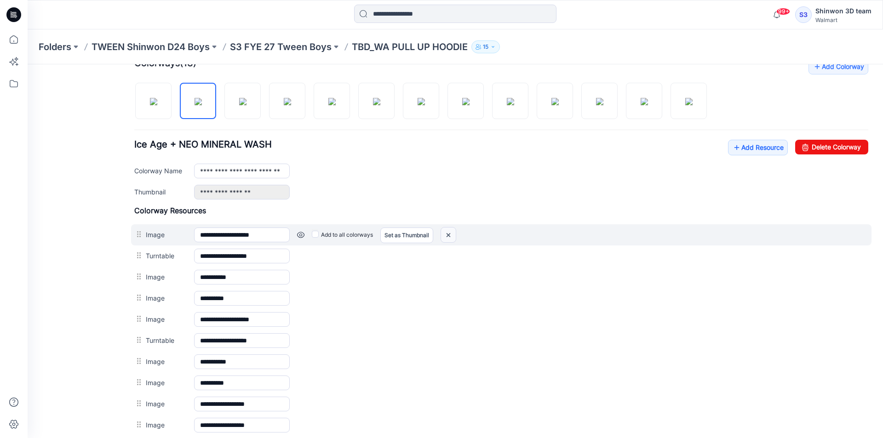
click at [453, 233] on img at bounding box center [448, 235] width 15 height 15
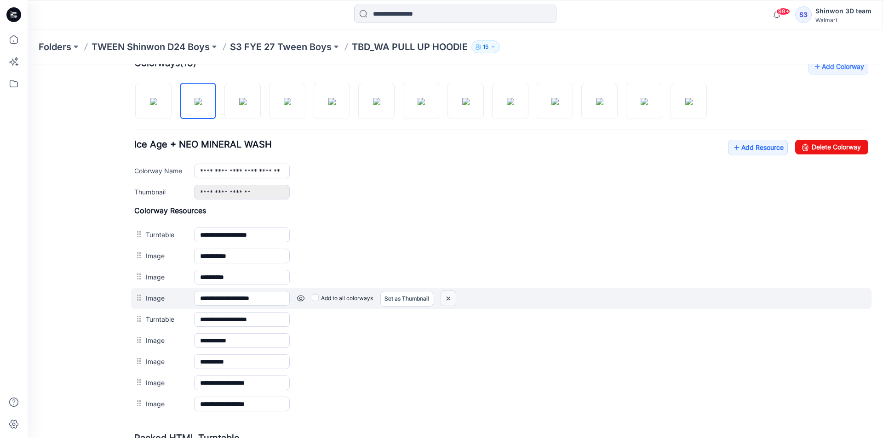
click at [451, 297] on img at bounding box center [448, 298] width 15 height 15
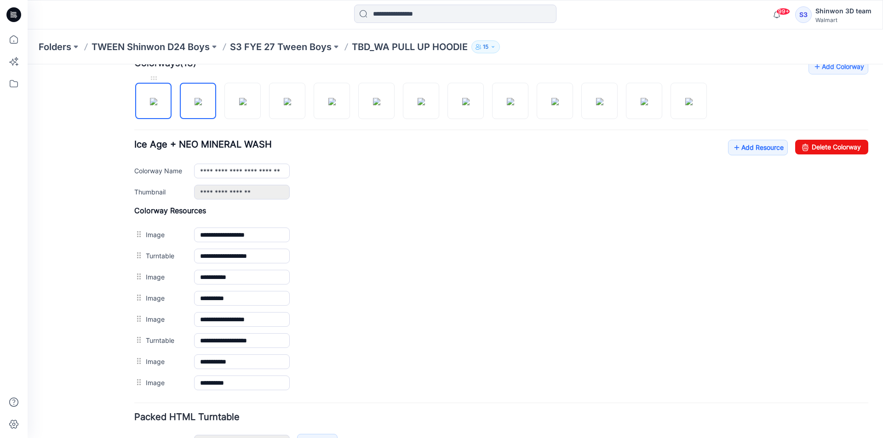
click at [157, 105] on img at bounding box center [153, 101] width 7 height 7
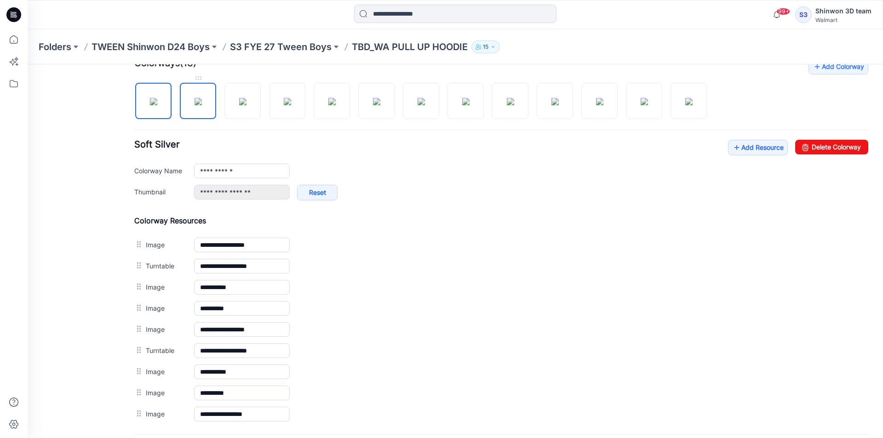
click at [201, 105] on img at bounding box center [198, 101] width 7 height 7
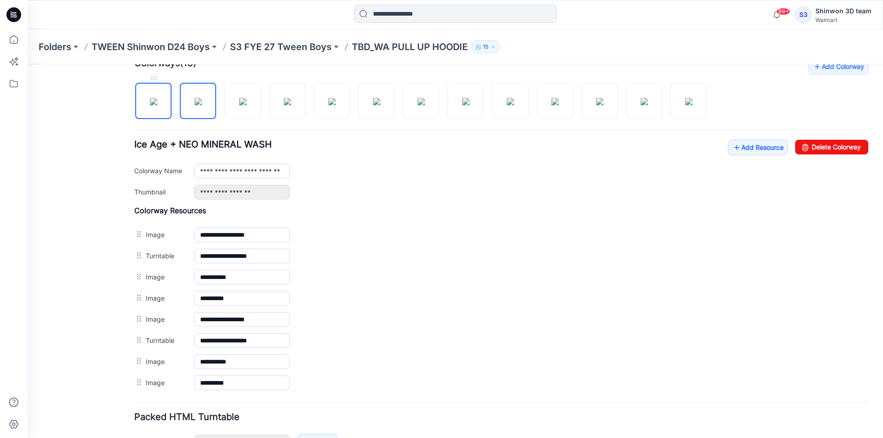
click at [150, 104] on img at bounding box center [153, 101] width 7 height 7
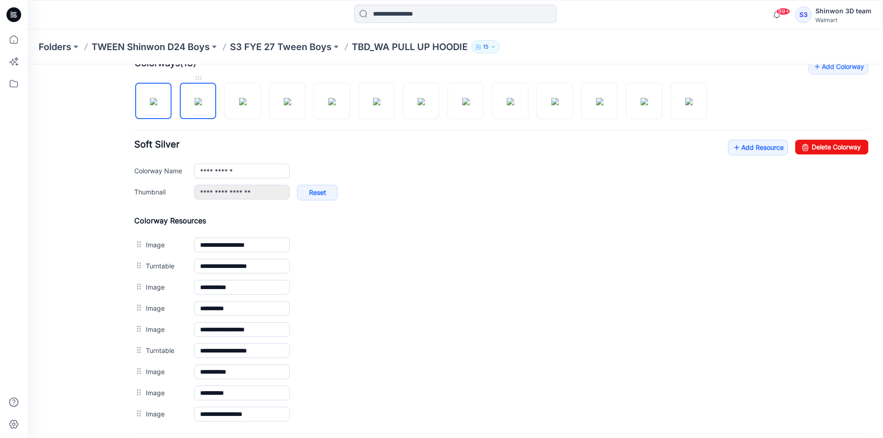
click at [197, 102] on img at bounding box center [198, 101] width 7 height 7
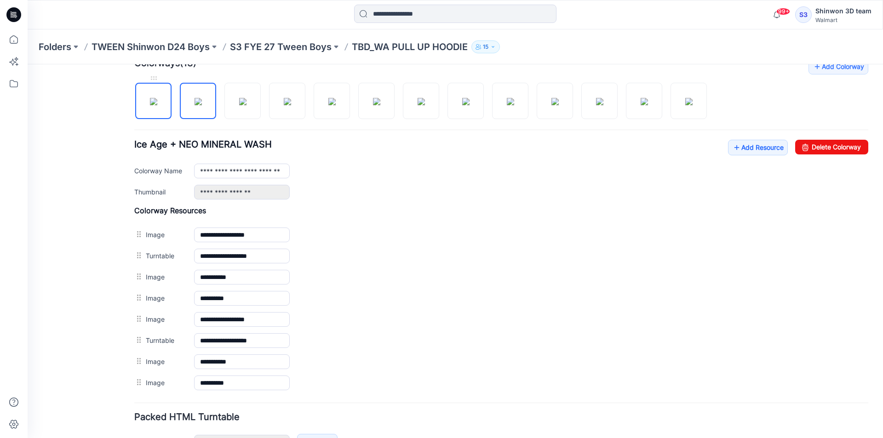
click at [150, 105] on img at bounding box center [153, 101] width 7 height 7
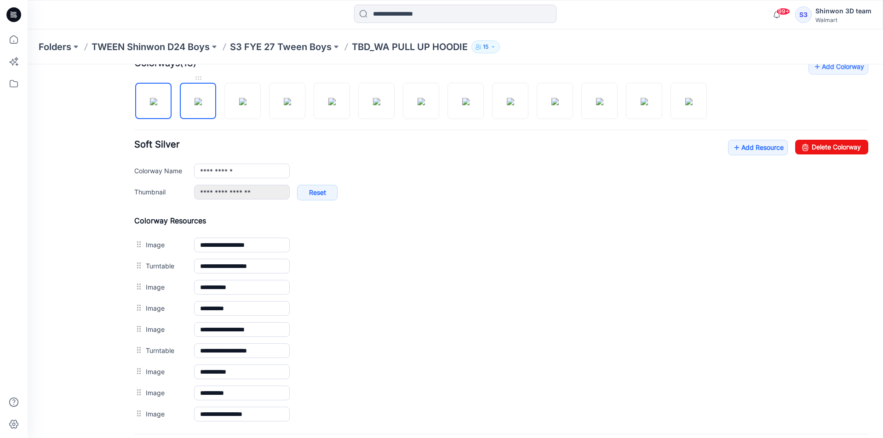
click at [201, 98] on img at bounding box center [198, 101] width 7 height 7
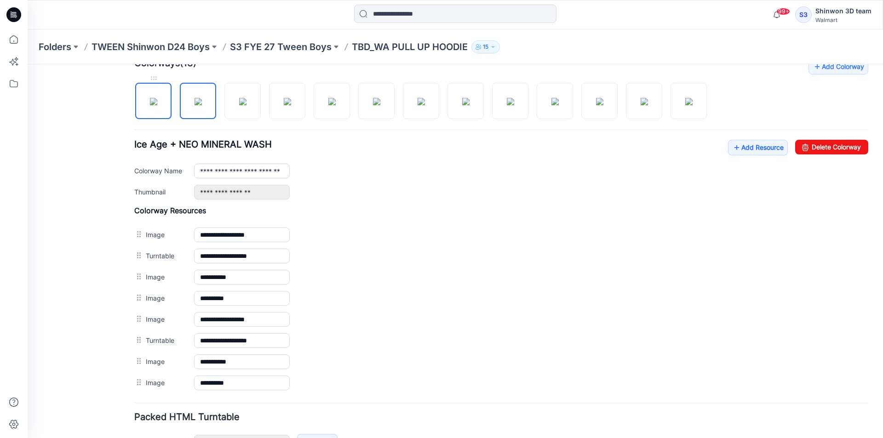
click at [157, 98] on img at bounding box center [153, 101] width 7 height 7
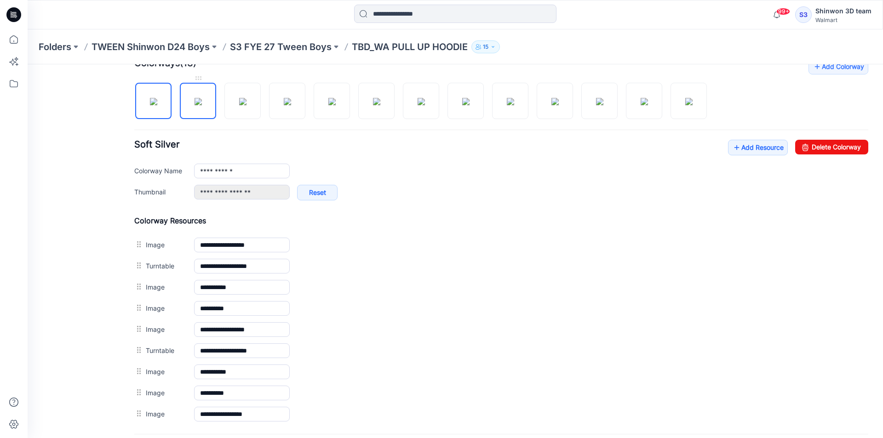
click at [202, 98] on img at bounding box center [198, 101] width 7 height 7
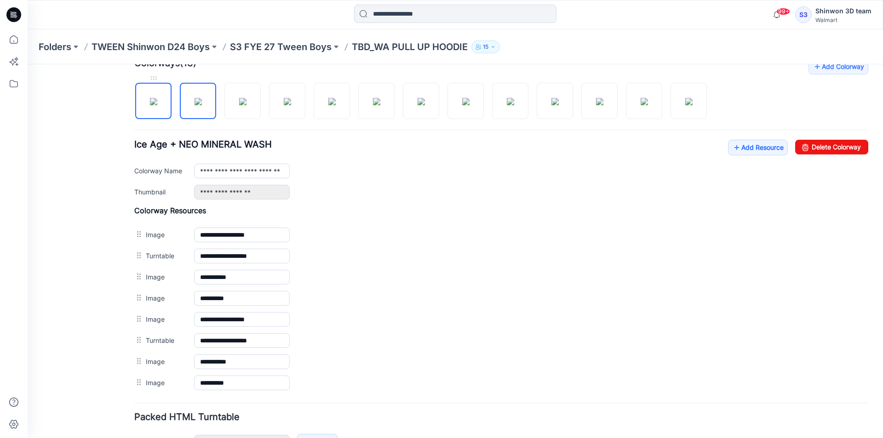
click at [150, 98] on img at bounding box center [153, 101] width 7 height 7
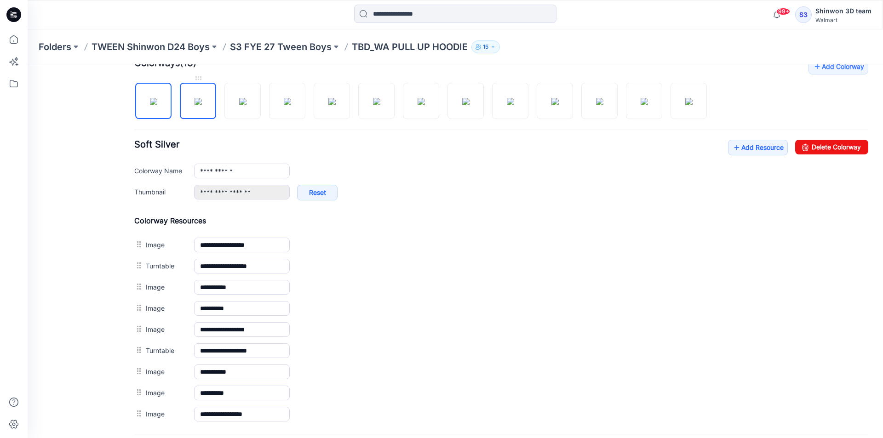
click at [195, 98] on img at bounding box center [198, 101] width 7 height 7
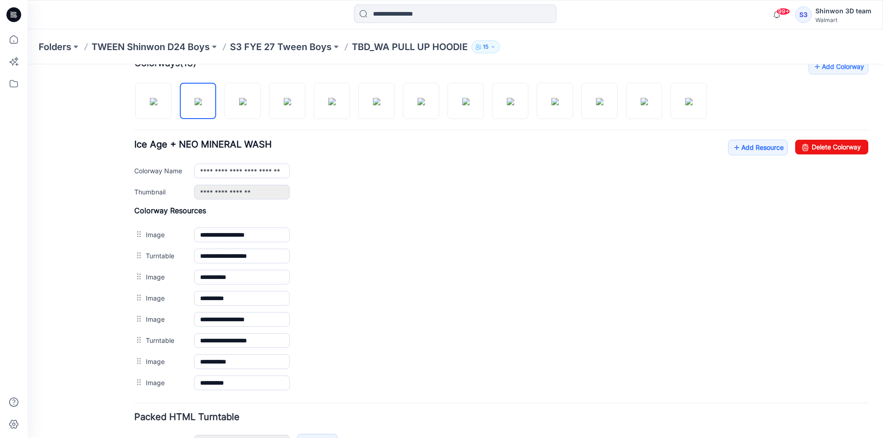
click at [117, 90] on div "General Cover Image Current Version Colorways Packed Turntable" at bounding box center [83, 135] width 74 height 707
click at [150, 98] on img at bounding box center [153, 101] width 7 height 7
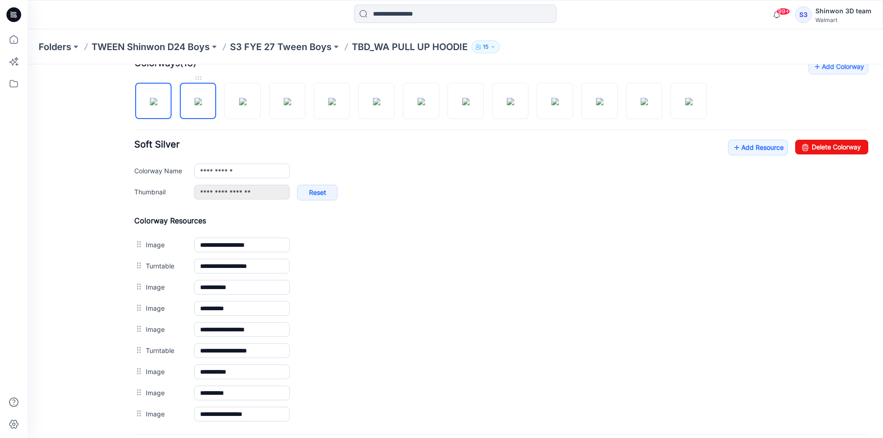
click at [200, 100] on img at bounding box center [198, 101] width 7 height 7
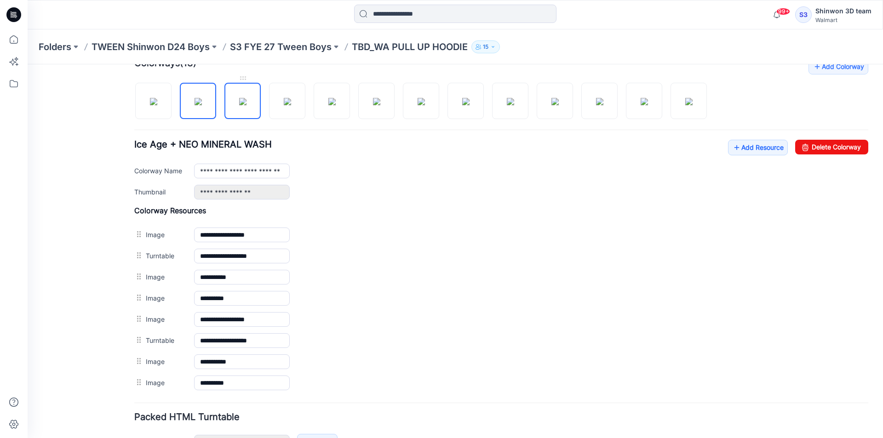
click at [246, 101] on img at bounding box center [242, 101] width 7 height 7
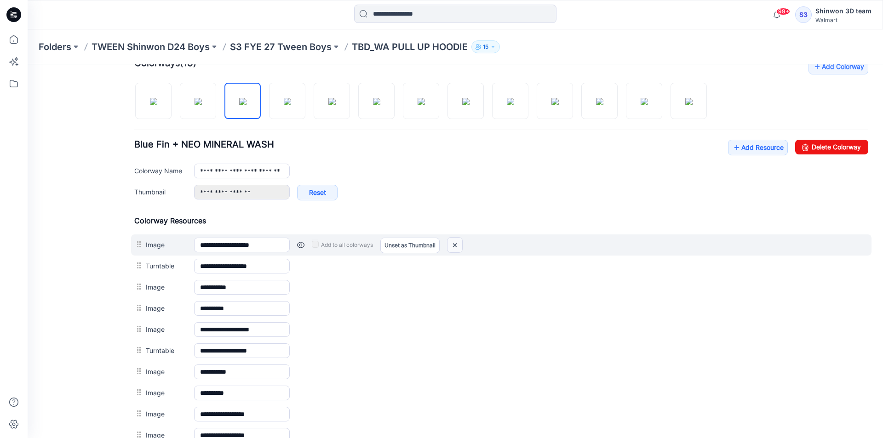
click at [457, 247] on img at bounding box center [454, 245] width 15 height 15
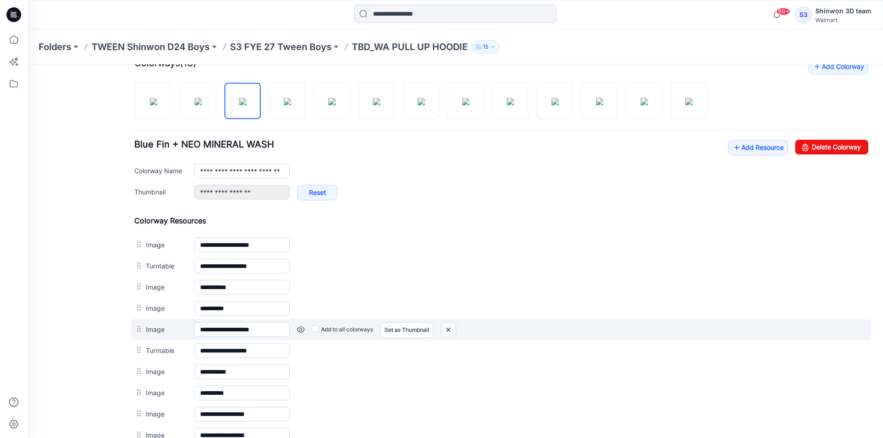
click at [447, 330] on img at bounding box center [448, 329] width 15 height 15
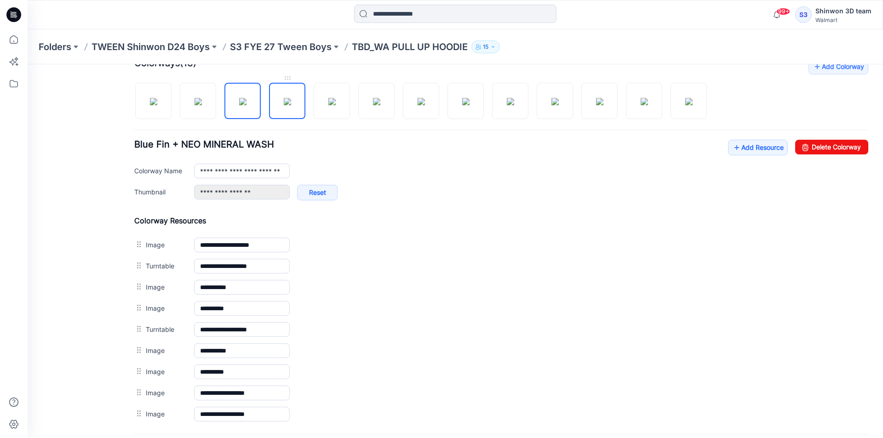
click at [304, 104] on div at bounding box center [424, 96] width 580 height 47
click at [291, 104] on img at bounding box center [287, 101] width 7 height 7
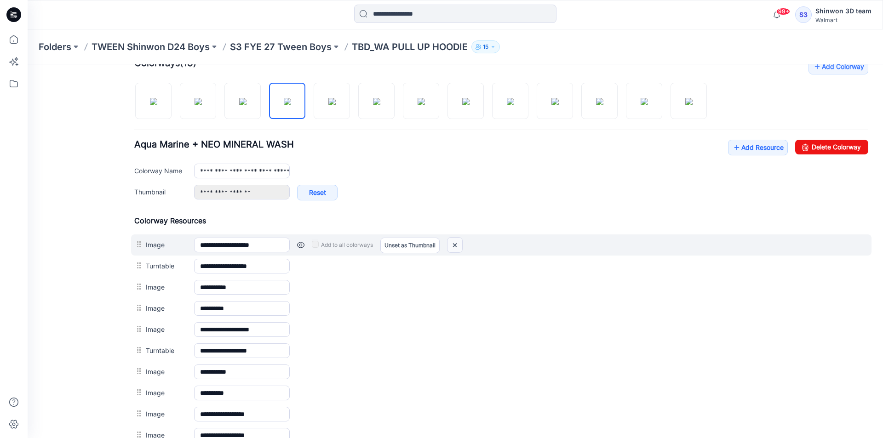
click at [453, 242] on img at bounding box center [454, 245] width 15 height 15
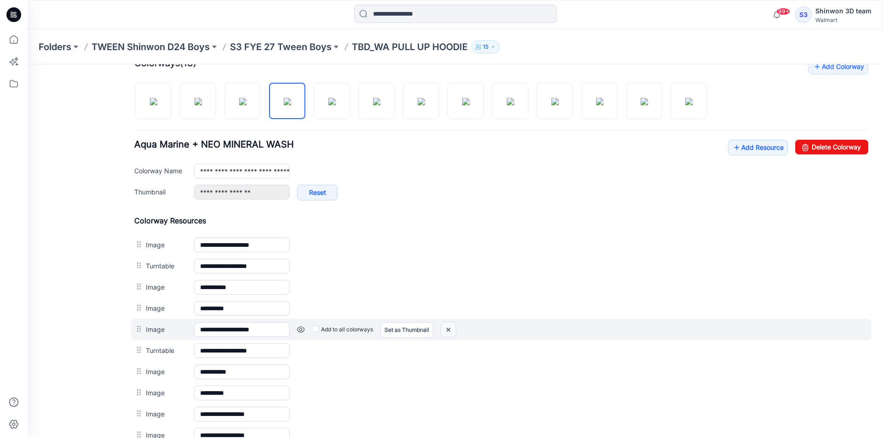
click at [448, 325] on img at bounding box center [448, 329] width 15 height 15
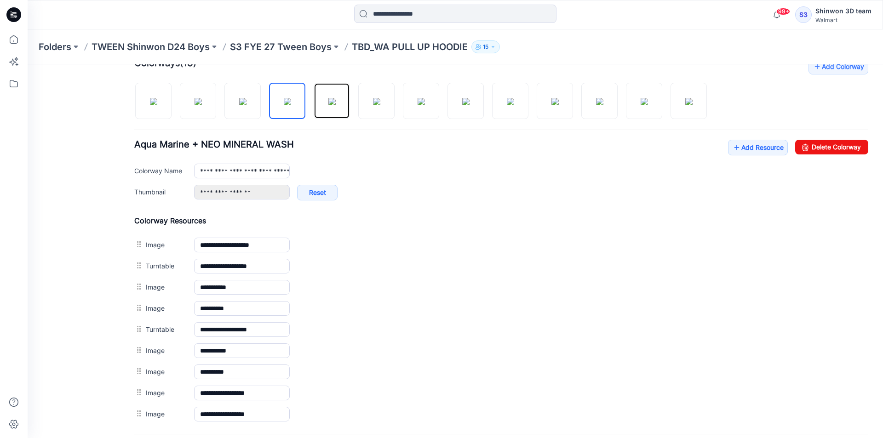
drag, startPoint x: 331, startPoint y: 102, endPoint x: 371, endPoint y: 172, distance: 80.7
click at [331, 102] on img at bounding box center [331, 101] width 7 height 7
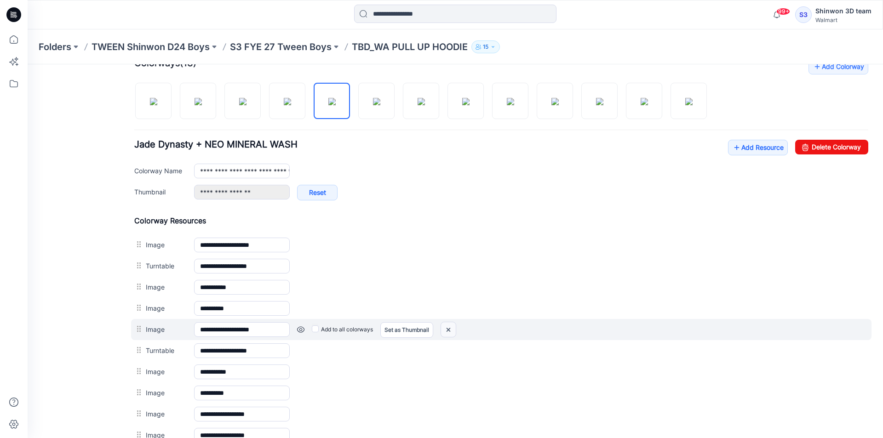
click at [448, 329] on img at bounding box center [448, 329] width 15 height 15
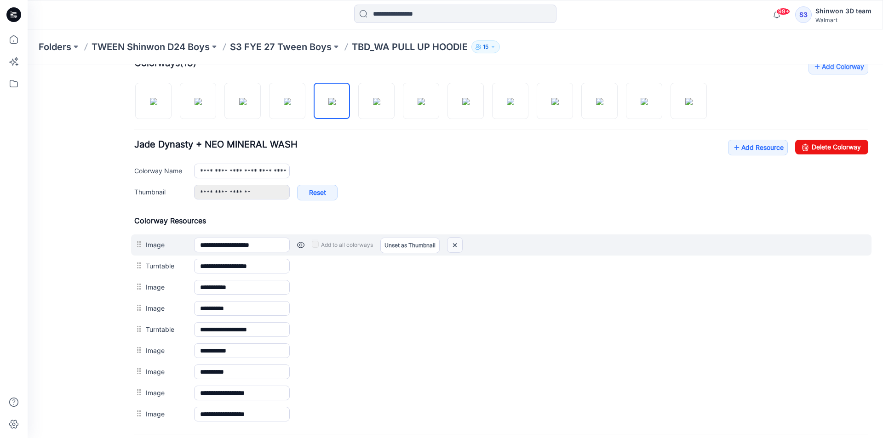
click at [454, 246] on img at bounding box center [454, 245] width 15 height 15
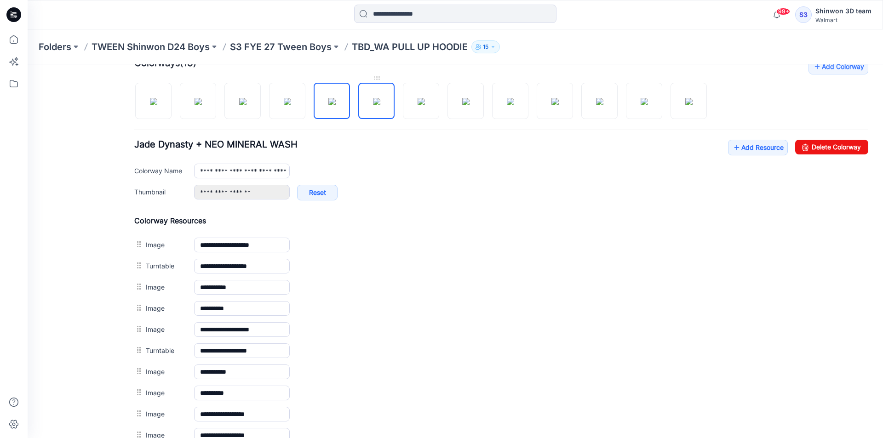
click at [374, 104] on img at bounding box center [376, 101] width 7 height 7
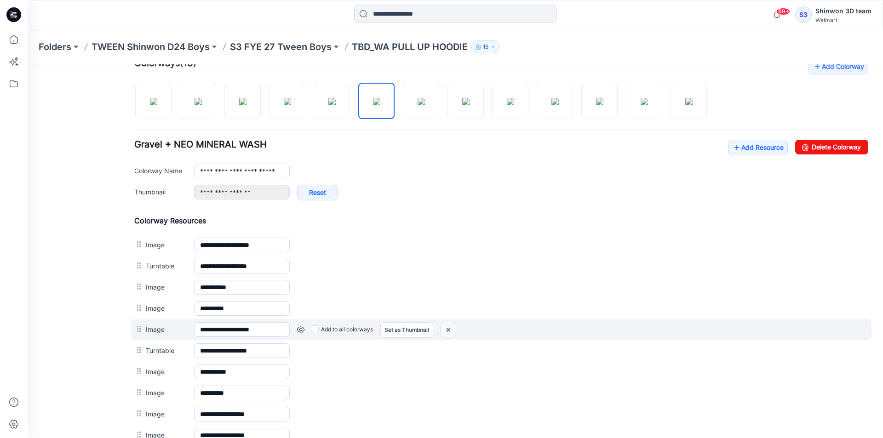
click at [450, 332] on img at bounding box center [448, 329] width 15 height 15
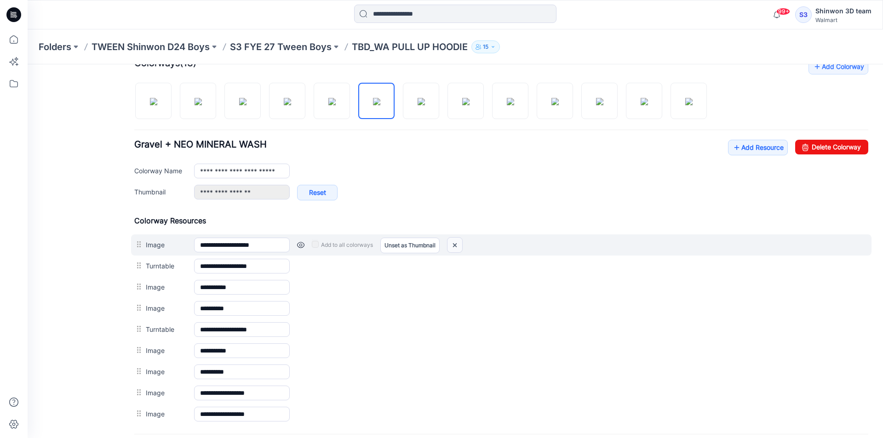
click at [456, 242] on img at bounding box center [454, 245] width 15 height 15
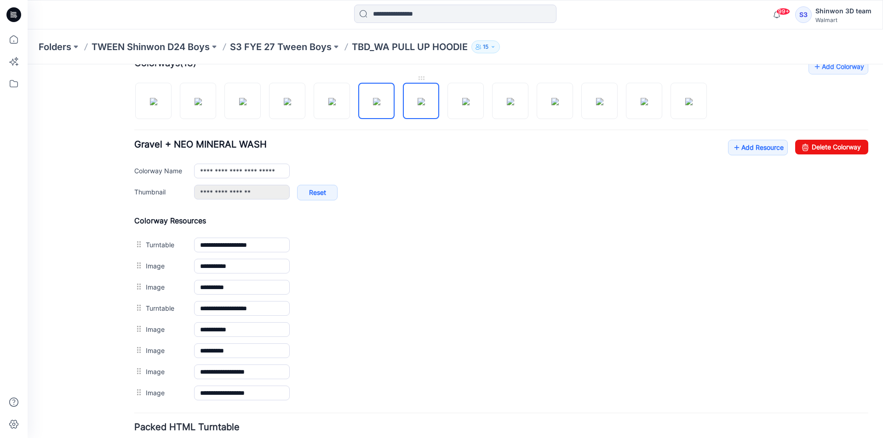
click at [425, 105] on img at bounding box center [421, 101] width 7 height 7
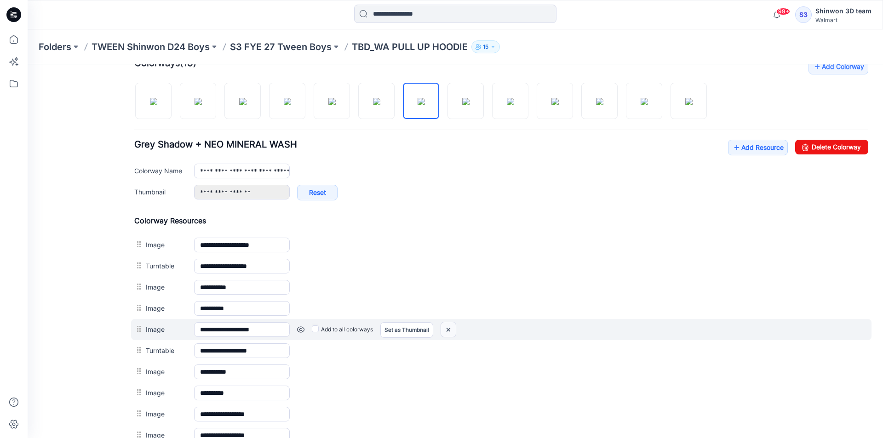
click at [453, 325] on img at bounding box center [448, 329] width 15 height 15
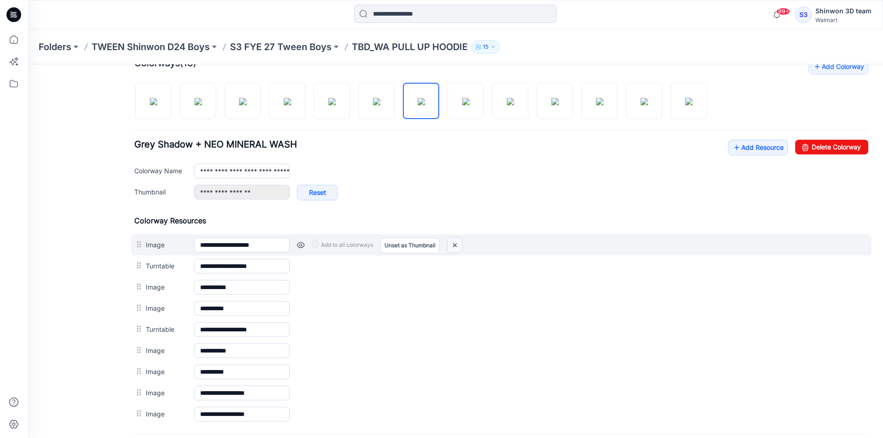
click at [454, 246] on img at bounding box center [454, 245] width 15 height 15
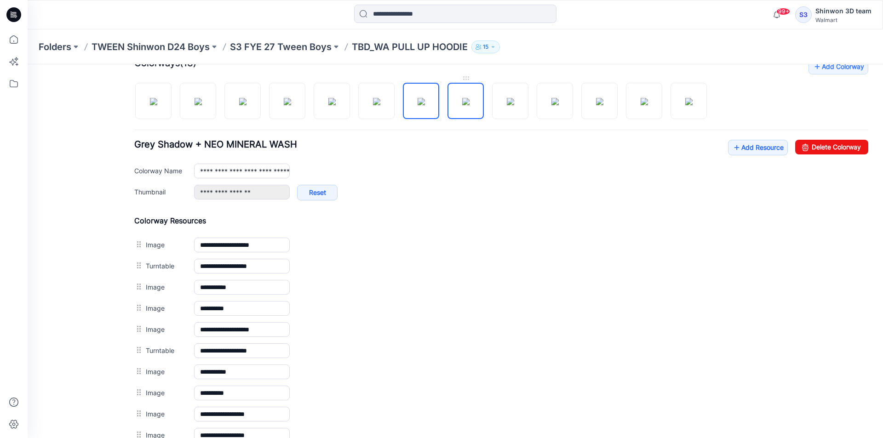
click at [468, 118] on link at bounding box center [465, 101] width 36 height 36
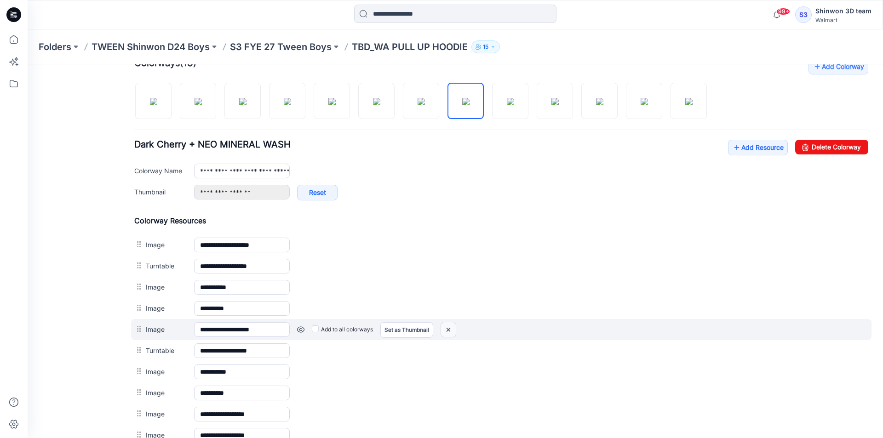
click at [453, 326] on img at bounding box center [448, 329] width 15 height 15
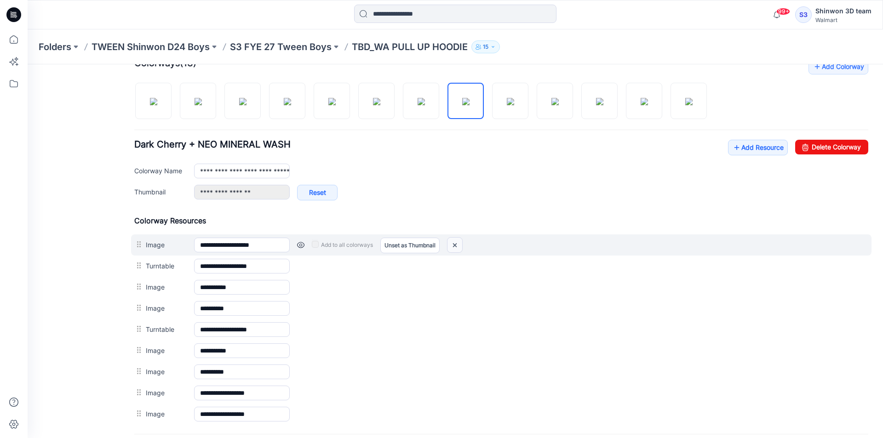
click at [459, 245] on img at bounding box center [454, 245] width 15 height 15
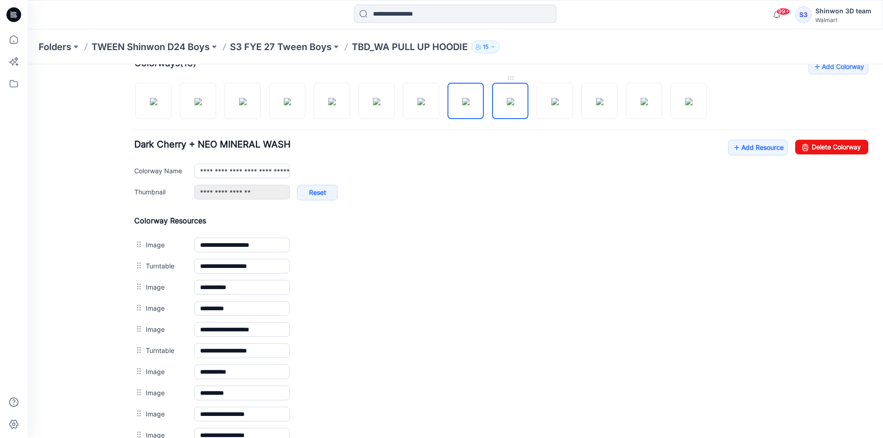
click at [513, 105] on img at bounding box center [510, 101] width 7 height 7
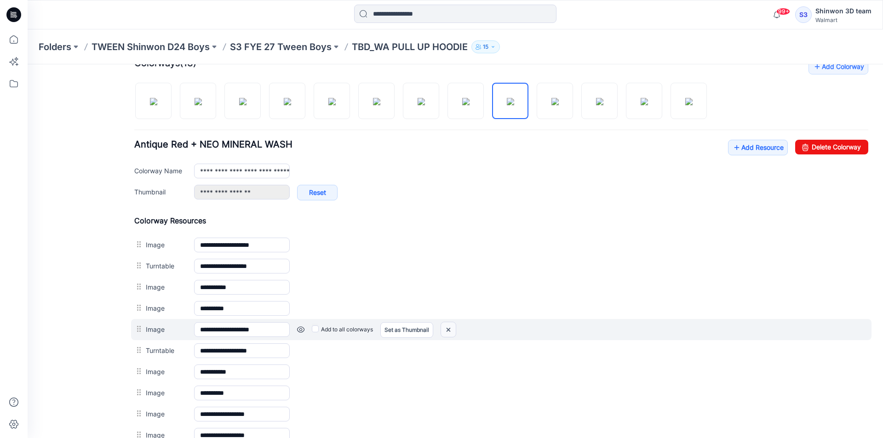
click at [453, 327] on img at bounding box center [448, 329] width 15 height 15
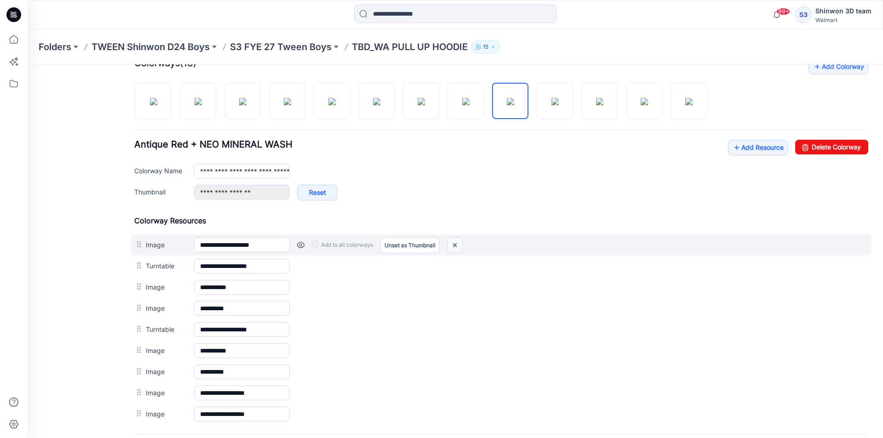
click at [454, 246] on img at bounding box center [454, 245] width 15 height 15
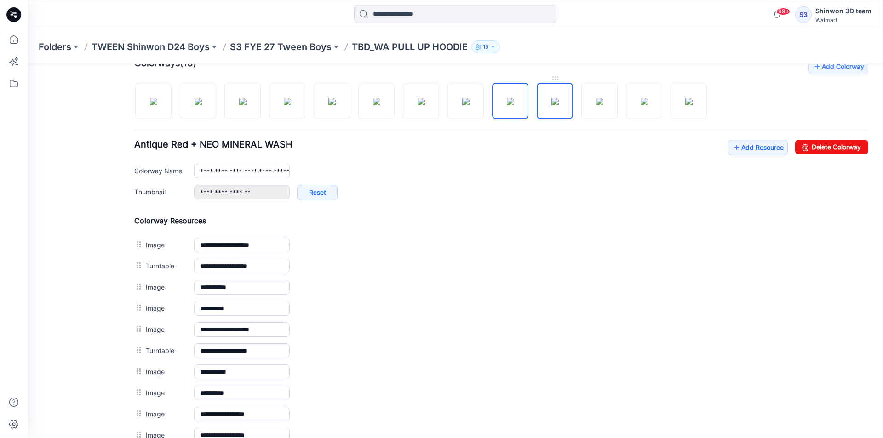
click at [556, 105] on img at bounding box center [554, 101] width 7 height 7
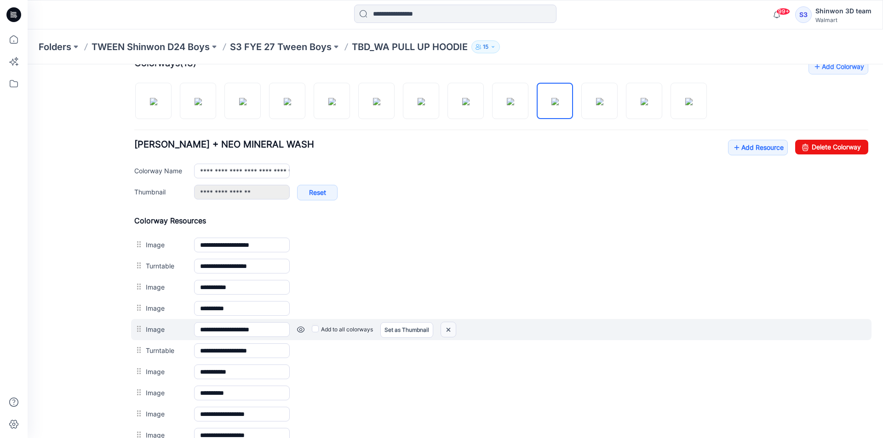
click at [444, 335] on img at bounding box center [448, 329] width 15 height 15
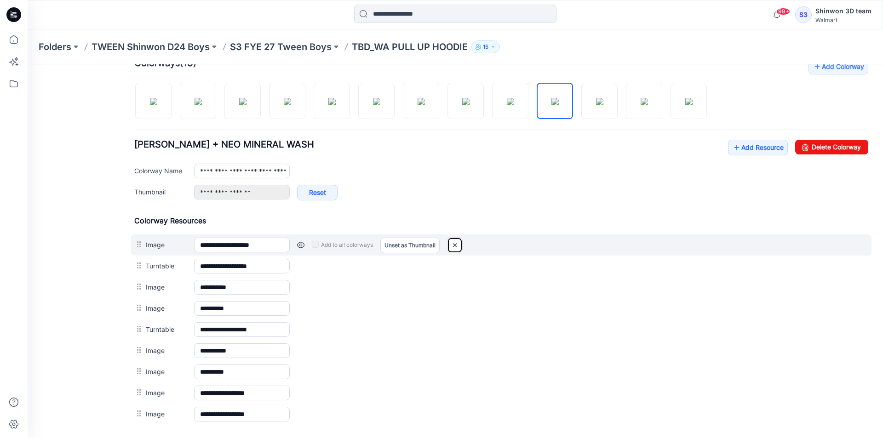
drag, startPoint x: 454, startPoint y: 245, endPoint x: 457, endPoint y: 249, distance: 5.0
click at [455, 245] on img at bounding box center [454, 245] width 15 height 15
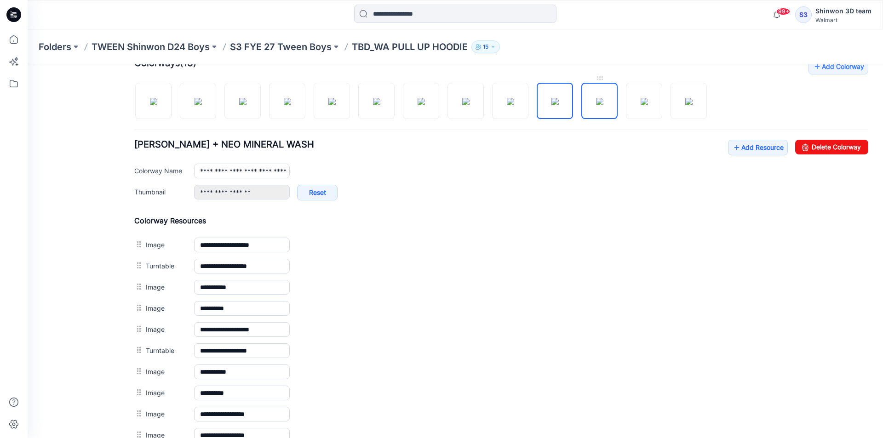
click at [603, 105] on img at bounding box center [599, 101] width 7 height 7
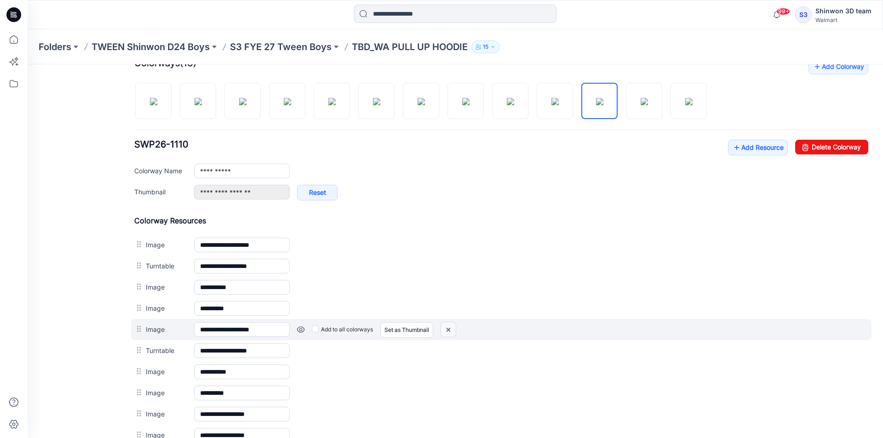
click at [446, 327] on img at bounding box center [448, 329] width 15 height 15
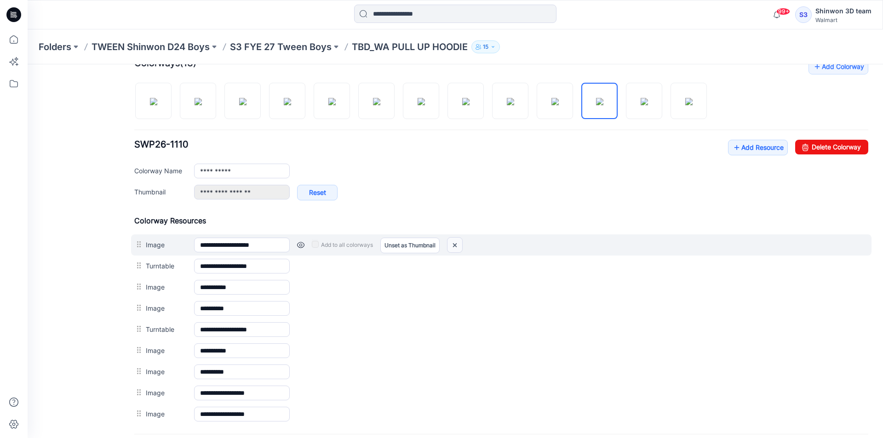
click at [458, 243] on img at bounding box center [454, 245] width 15 height 15
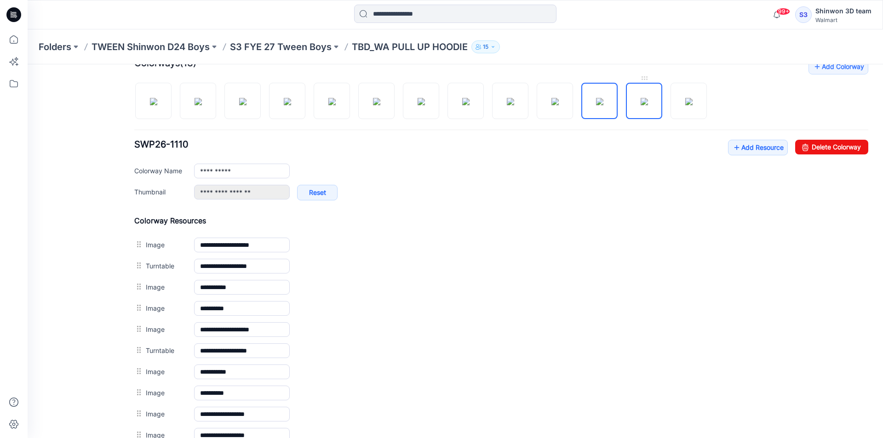
click at [641, 103] on img at bounding box center [644, 101] width 7 height 7
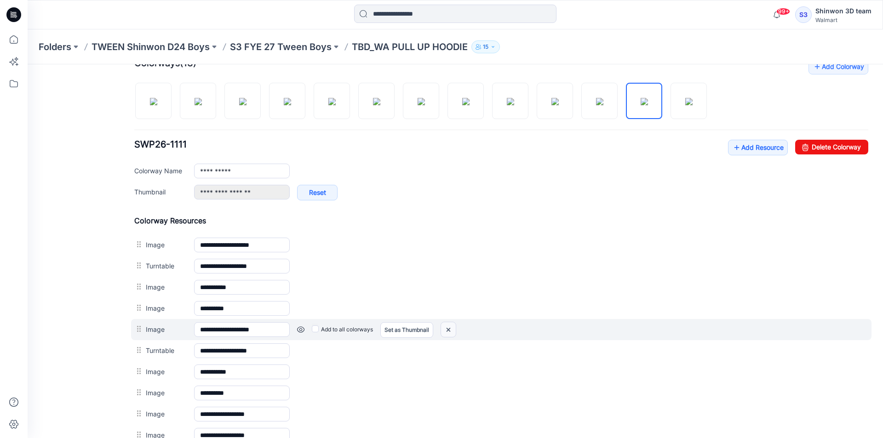
click at [451, 327] on img at bounding box center [448, 329] width 15 height 15
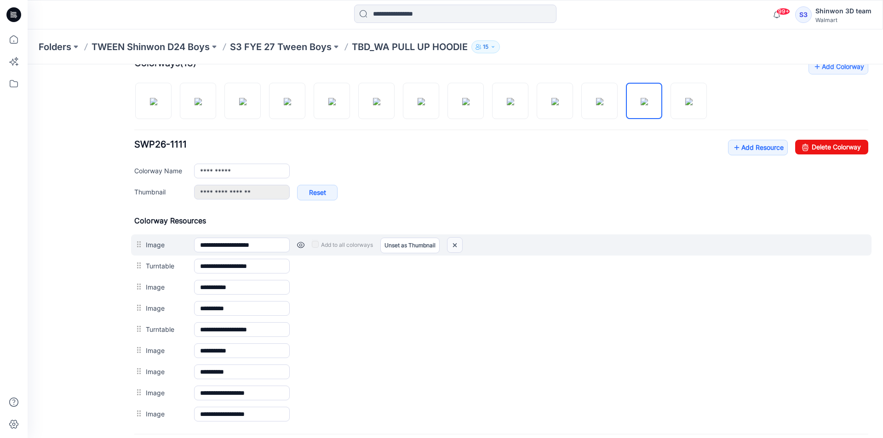
click at [459, 242] on img at bounding box center [454, 245] width 15 height 15
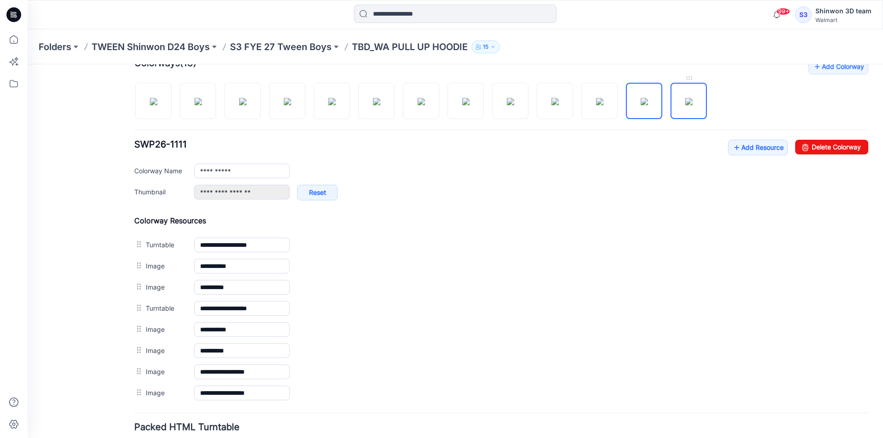
click at [693, 101] on img at bounding box center [688, 101] width 7 height 7
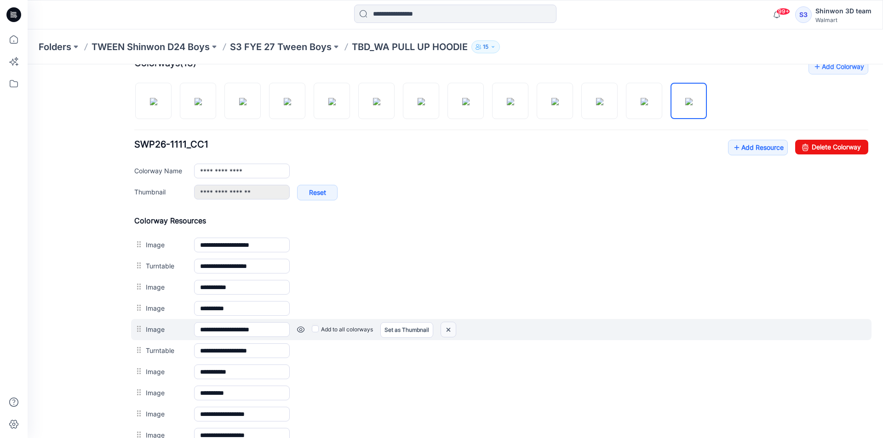
click at [453, 330] on img at bounding box center [448, 329] width 15 height 15
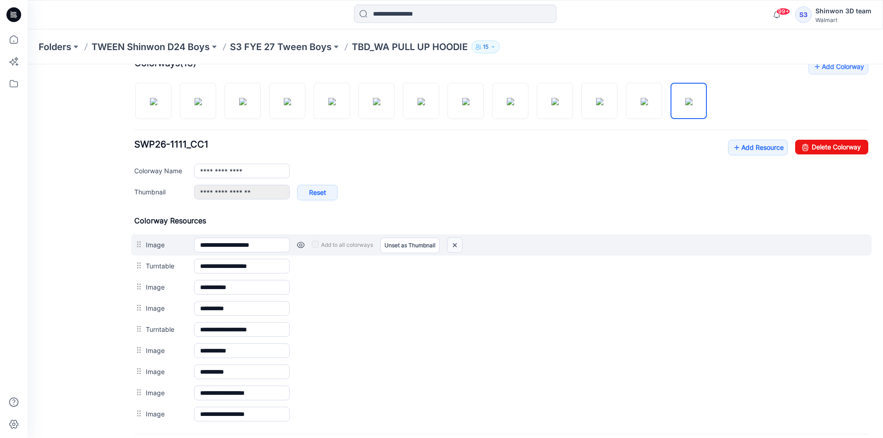
click at [458, 244] on img at bounding box center [454, 245] width 15 height 15
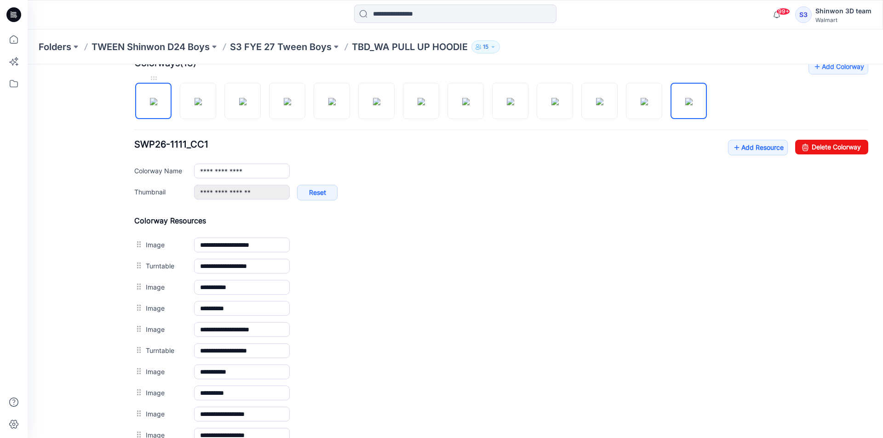
click at [152, 105] on img at bounding box center [153, 101] width 7 height 7
click at [196, 105] on img at bounding box center [198, 101] width 7 height 7
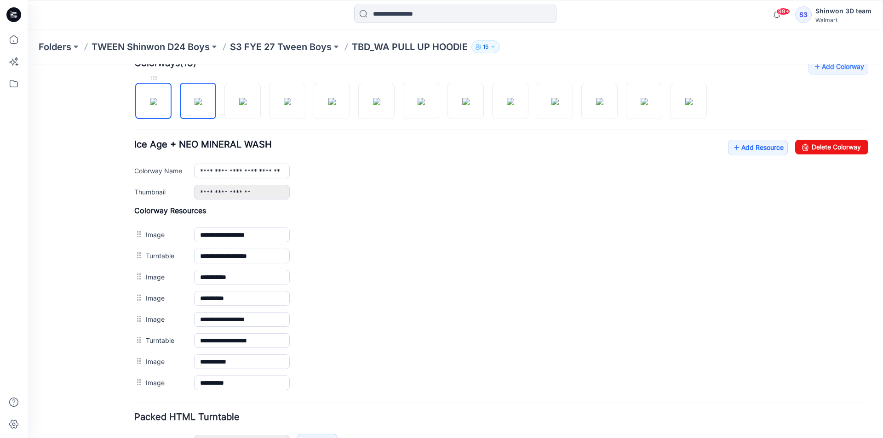
click at [157, 102] on img at bounding box center [153, 101] width 7 height 7
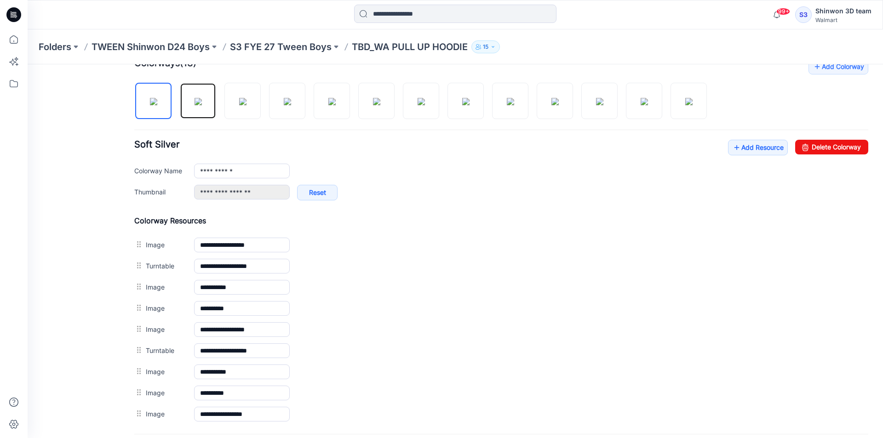
drag, startPoint x: 192, startPoint y: 104, endPoint x: 219, endPoint y: 103, distance: 27.6
click at [195, 104] on img at bounding box center [198, 101] width 7 height 7
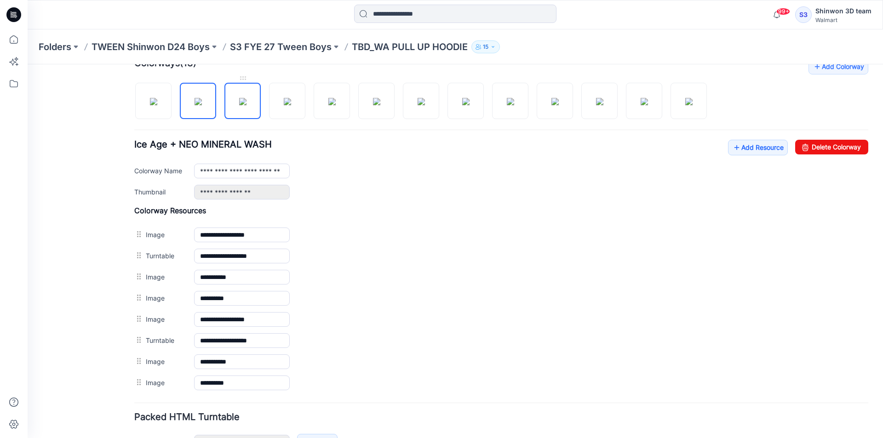
click at [242, 104] on img at bounding box center [242, 101] width 7 height 7
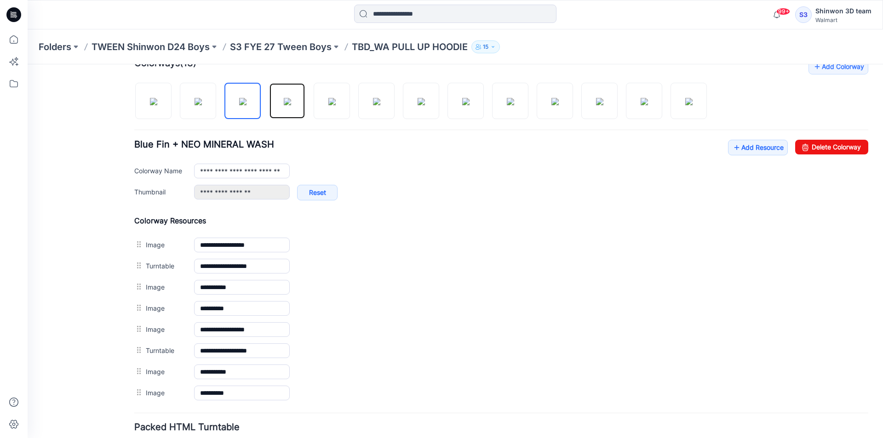
drag, startPoint x: 293, startPoint y: 109, endPoint x: 254, endPoint y: 218, distance: 115.8
click at [291, 105] on img at bounding box center [287, 101] width 7 height 7
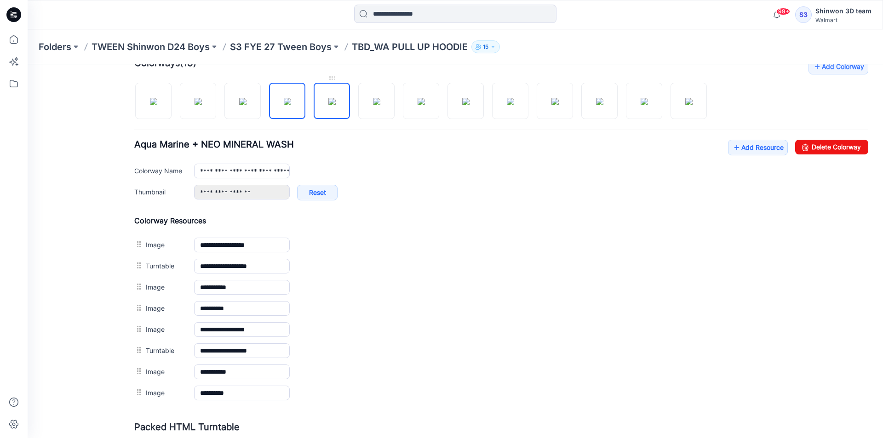
drag, startPoint x: 337, startPoint y: 111, endPoint x: 229, endPoint y: 216, distance: 150.2
click at [336, 105] on img at bounding box center [331, 101] width 7 height 7
click at [380, 98] on img at bounding box center [376, 101] width 7 height 7
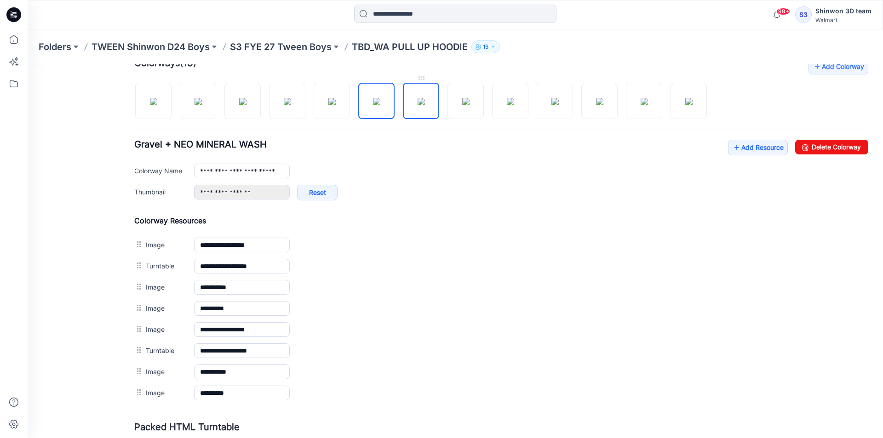
click at [418, 105] on img at bounding box center [421, 101] width 7 height 7
click at [464, 98] on img at bounding box center [465, 101] width 7 height 7
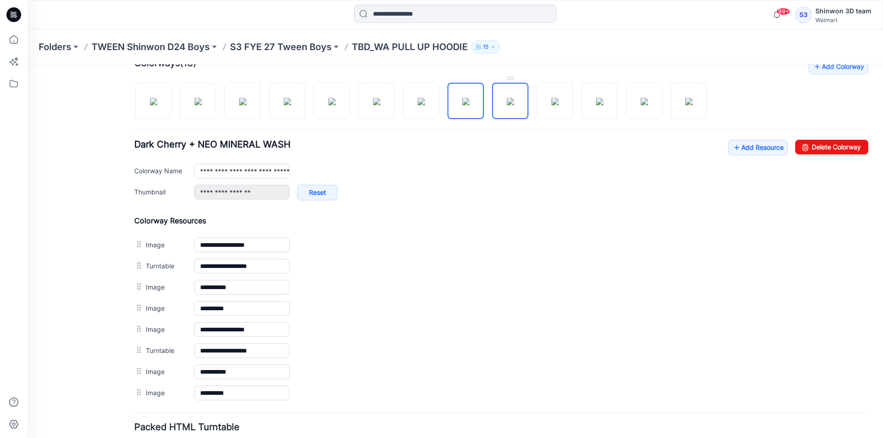
click at [507, 98] on img at bounding box center [510, 101] width 7 height 7
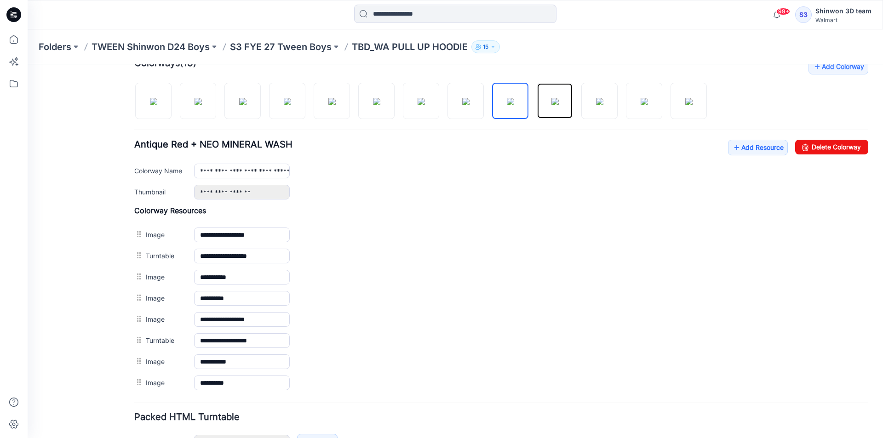
drag, startPoint x: 559, startPoint y: 104, endPoint x: 519, endPoint y: 131, distance: 48.3
click at [555, 105] on img at bounding box center [554, 101] width 7 height 7
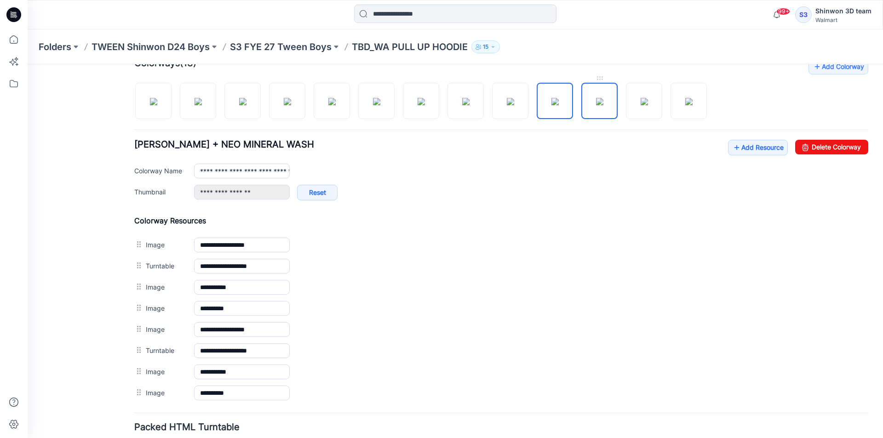
click at [603, 98] on img at bounding box center [599, 101] width 7 height 7
click at [648, 98] on img at bounding box center [644, 101] width 7 height 7
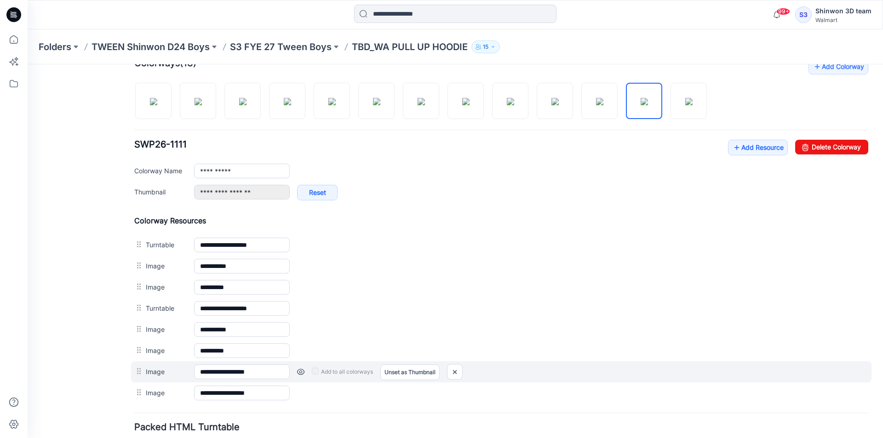
click at [145, 374] on div at bounding box center [139, 372] width 11 height 14
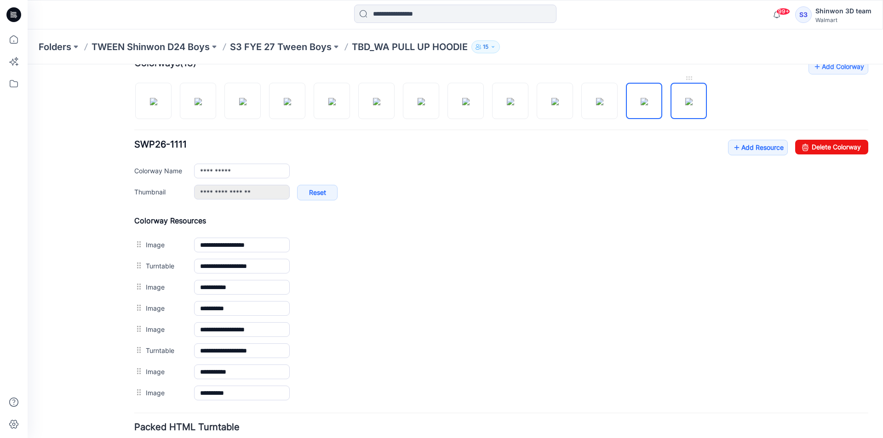
drag, startPoint x: 681, startPoint y: 100, endPoint x: 676, endPoint y: 101, distance: 5.7
click at [685, 100] on img at bounding box center [688, 101] width 7 height 7
drag, startPoint x: 197, startPoint y: 107, endPoint x: 249, endPoint y: 106, distance: 52.4
click at [198, 105] on img at bounding box center [198, 101] width 7 height 7
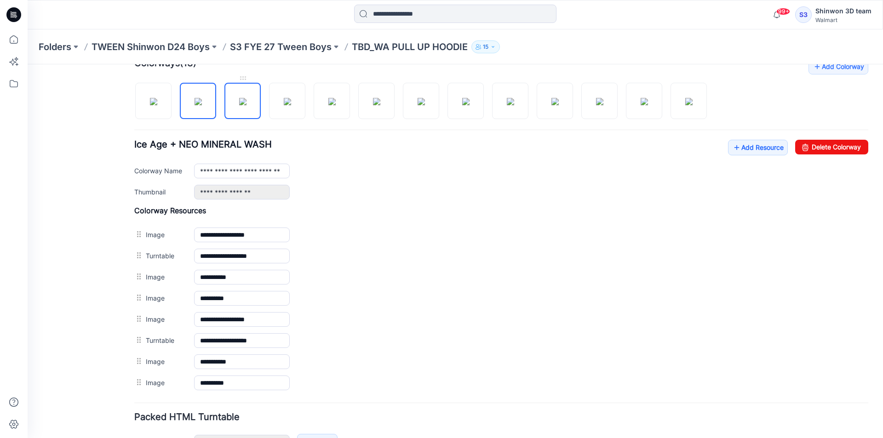
click at [239, 105] on img at bounding box center [242, 101] width 7 height 7
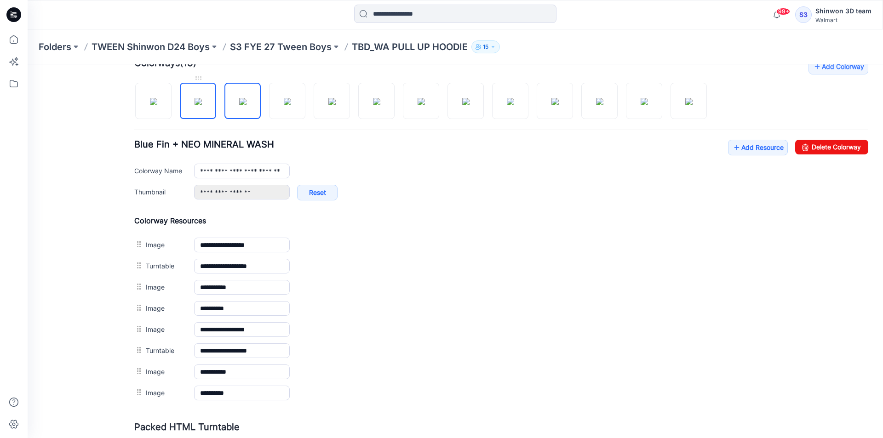
click at [199, 105] on img at bounding box center [198, 101] width 7 height 7
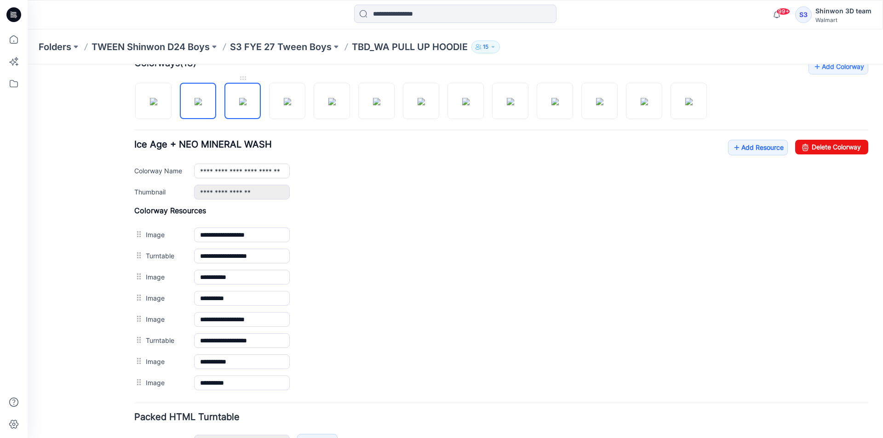
click at [239, 105] on img at bounding box center [242, 101] width 7 height 7
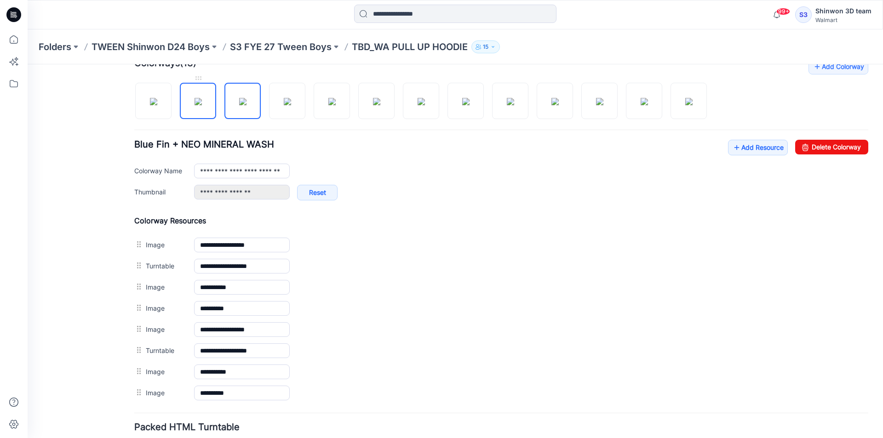
click at [202, 105] on img at bounding box center [198, 101] width 7 height 7
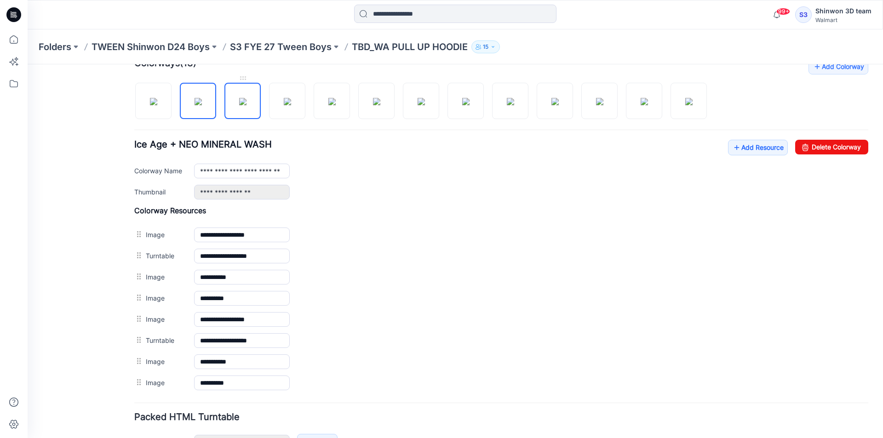
click at [241, 105] on img at bounding box center [242, 101] width 7 height 7
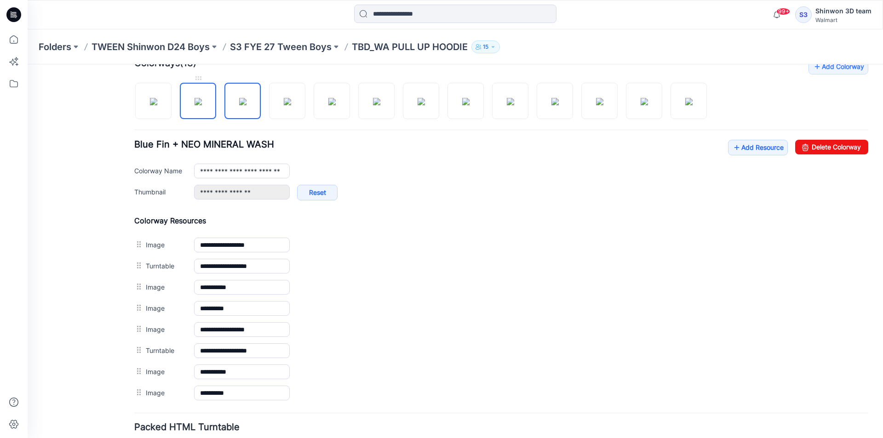
click at [202, 105] on img at bounding box center [198, 101] width 7 height 7
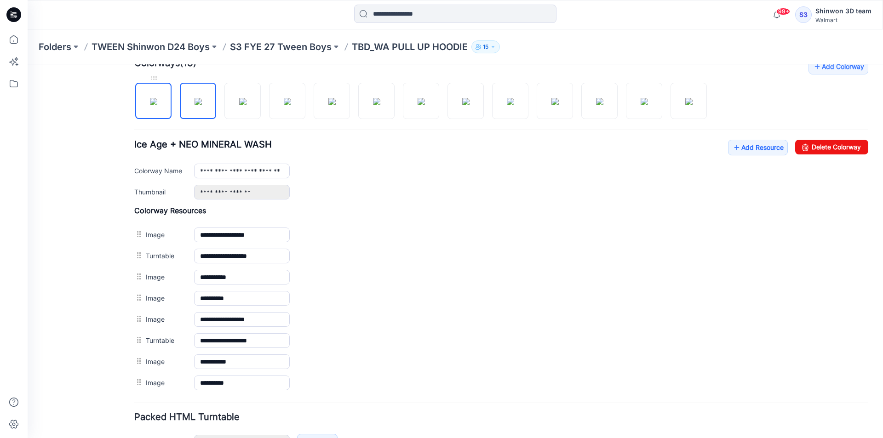
click at [157, 105] on img at bounding box center [153, 101] width 7 height 7
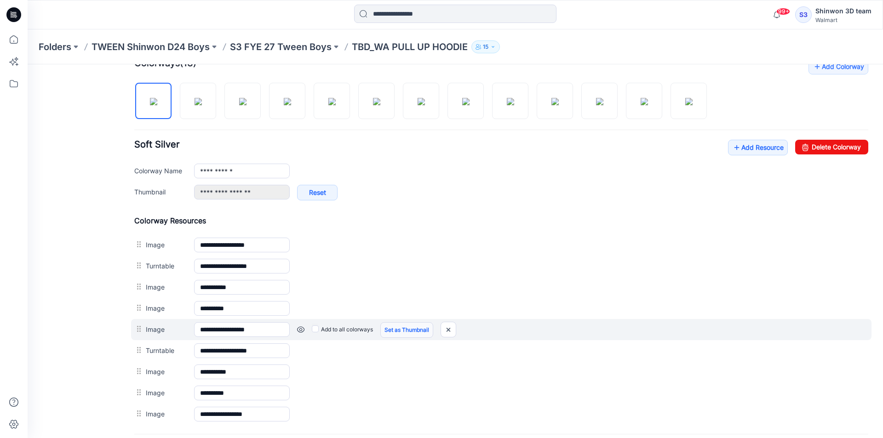
click at [405, 332] on link "Set as Thumbnail" at bounding box center [406, 330] width 53 height 16
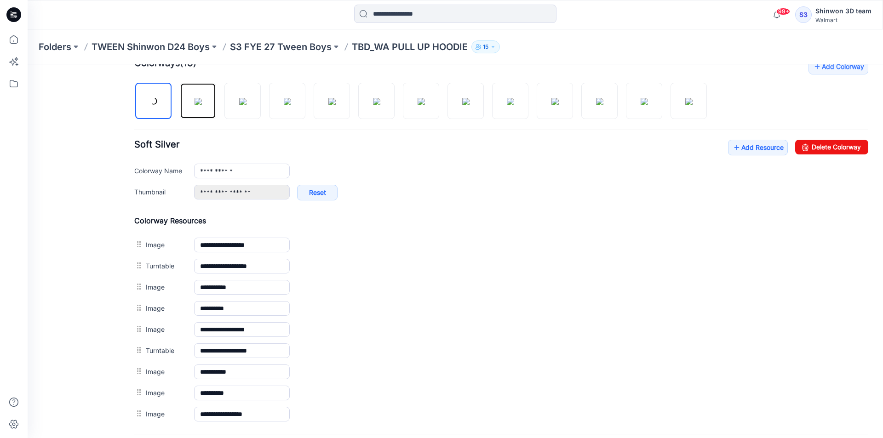
drag, startPoint x: 194, startPoint y: 96, endPoint x: 254, endPoint y: 213, distance: 131.8
click at [199, 105] on img at bounding box center [198, 101] width 7 height 7
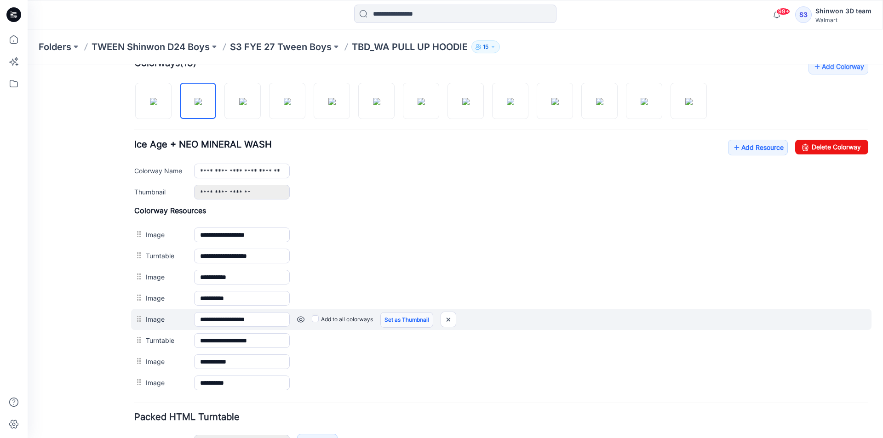
click at [392, 321] on link "Set as Thumbnail" at bounding box center [406, 320] width 53 height 16
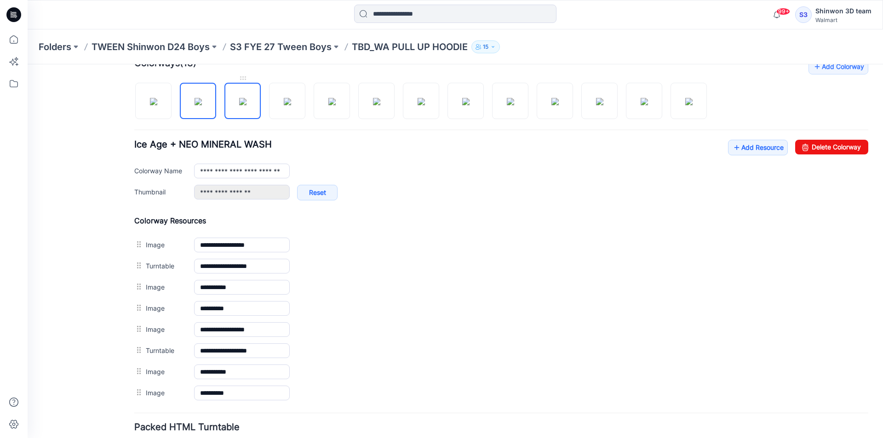
click at [245, 104] on img at bounding box center [242, 101] width 7 height 7
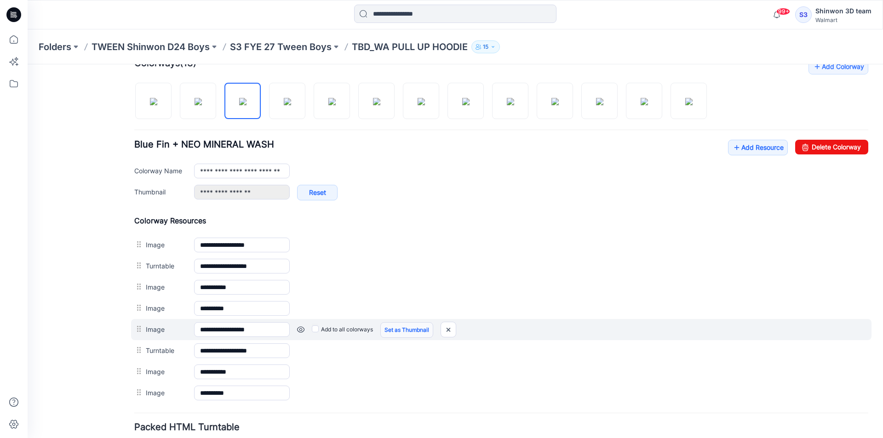
click at [407, 331] on link "Set as Thumbnail" at bounding box center [406, 330] width 53 height 16
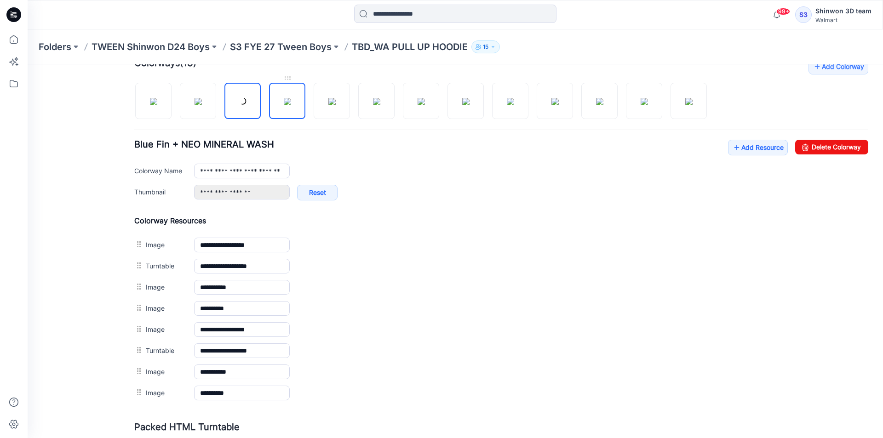
click at [291, 104] on img at bounding box center [287, 101] width 7 height 7
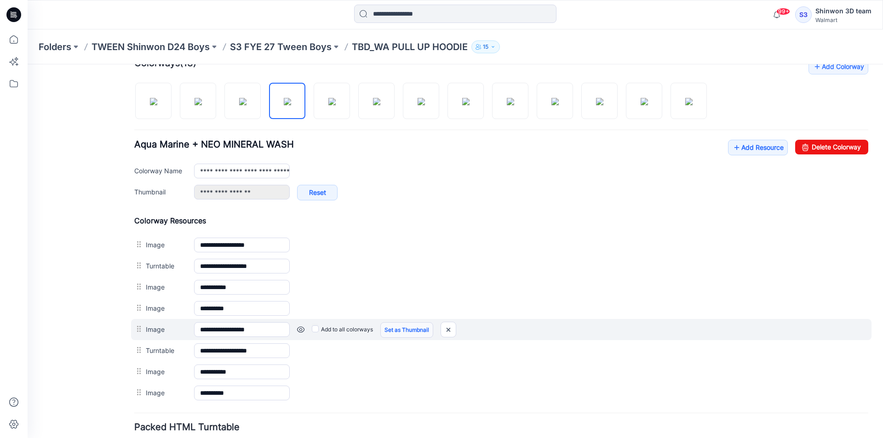
click at [422, 326] on link "Set as Thumbnail" at bounding box center [406, 330] width 53 height 16
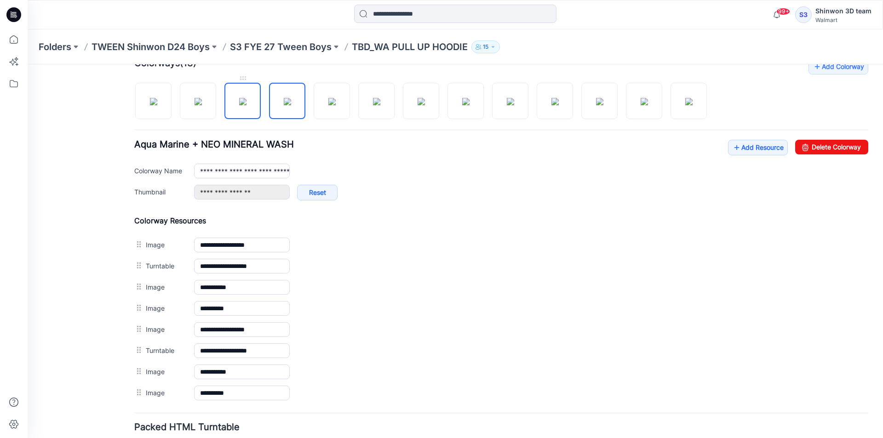
click at [246, 98] on img at bounding box center [242, 101] width 7 height 7
click at [286, 101] on img at bounding box center [287, 101] width 7 height 7
click at [328, 103] on img at bounding box center [331, 101] width 7 height 7
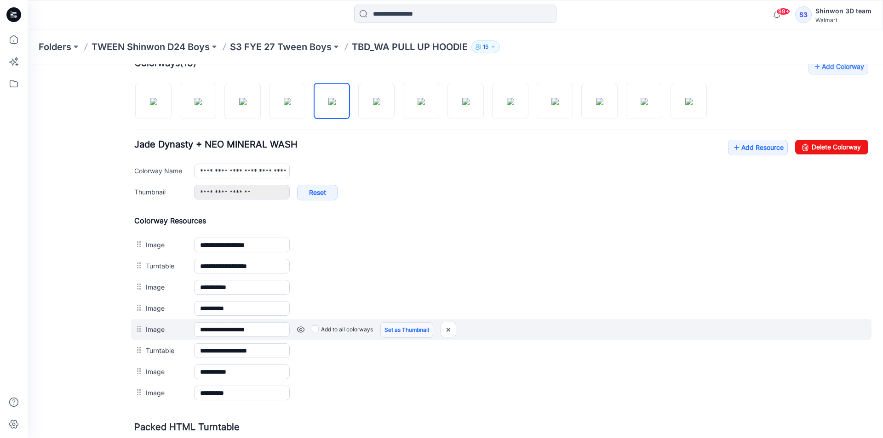
click at [399, 328] on link "Set as Thumbnail" at bounding box center [406, 330] width 53 height 16
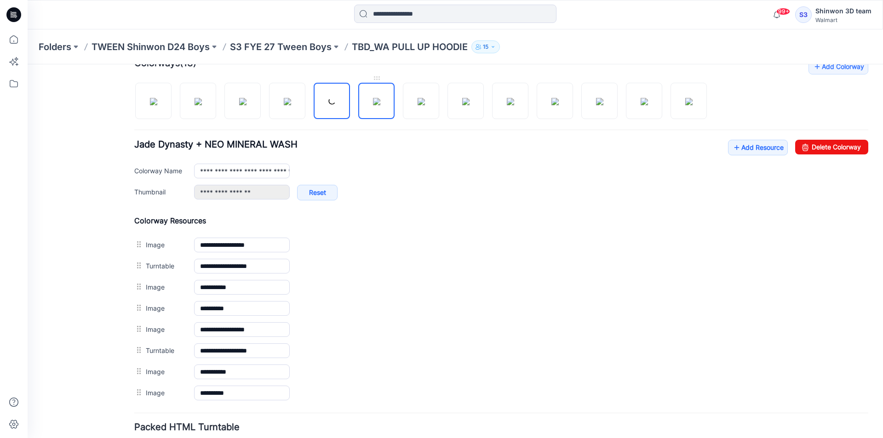
click at [374, 101] on img at bounding box center [376, 101] width 7 height 7
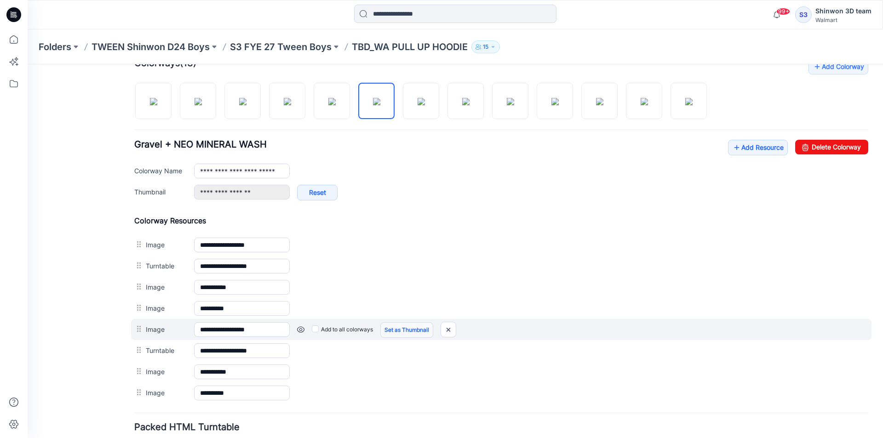
click at [397, 328] on link "Set as Thumbnail" at bounding box center [406, 330] width 53 height 16
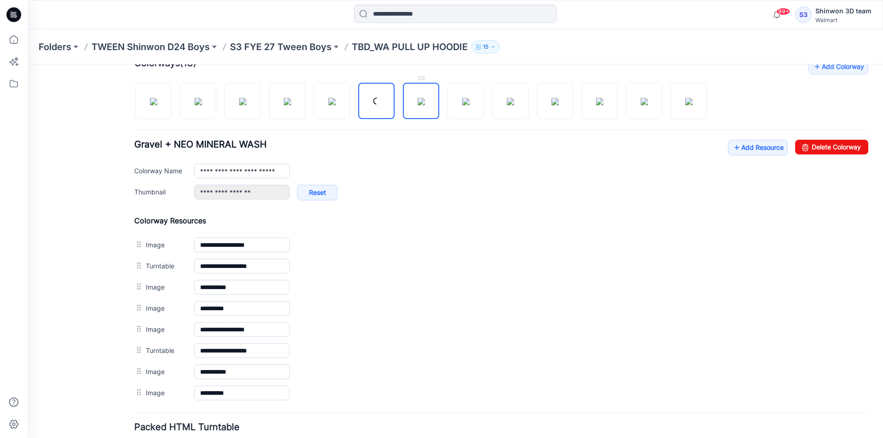
drag, startPoint x: 415, startPoint y: 100, endPoint x: 424, endPoint y: 166, distance: 66.8
click at [418, 100] on img at bounding box center [421, 101] width 7 height 7
drag, startPoint x: 422, startPoint y: 328, endPoint x: 450, endPoint y: 224, distance: 108.2
click at [28, 64] on link "Set as Thumbnail" at bounding box center [28, 64] width 0 height 0
click at [467, 105] on img at bounding box center [465, 101] width 7 height 7
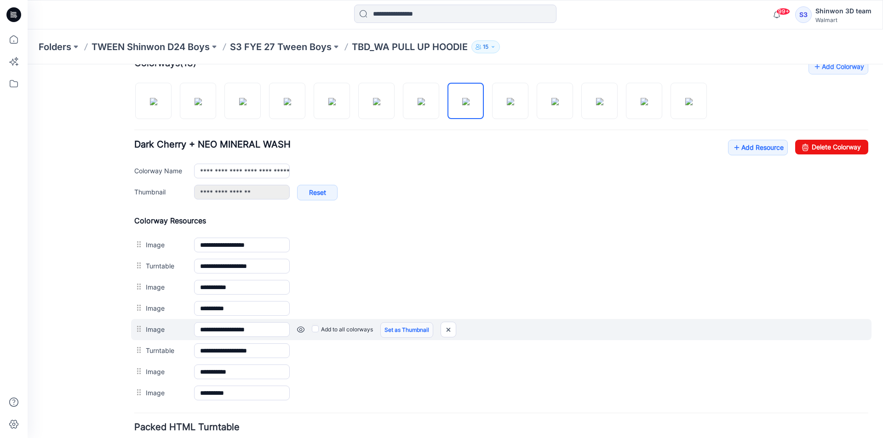
click at [394, 330] on link "Set as Thumbnail" at bounding box center [406, 330] width 53 height 16
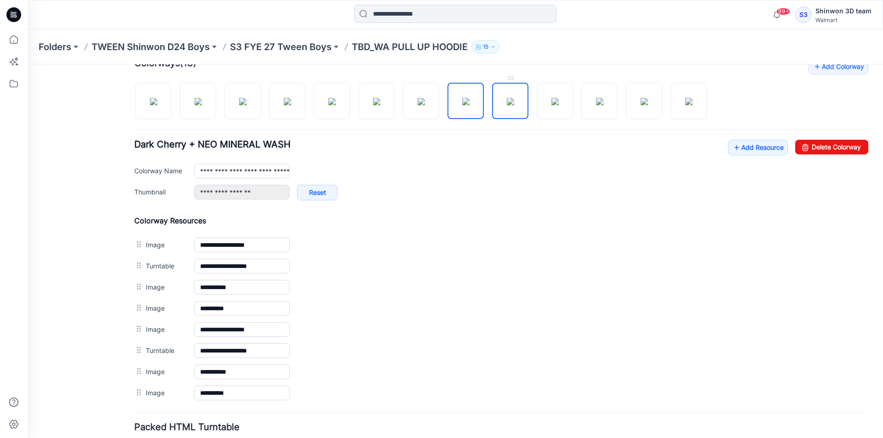
click at [510, 101] on img at bounding box center [510, 101] width 7 height 7
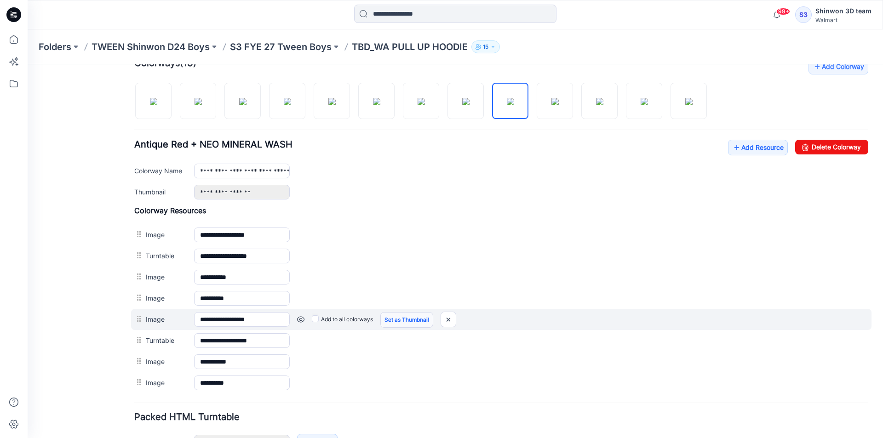
click at [394, 319] on link "Set as Thumbnail" at bounding box center [406, 320] width 53 height 16
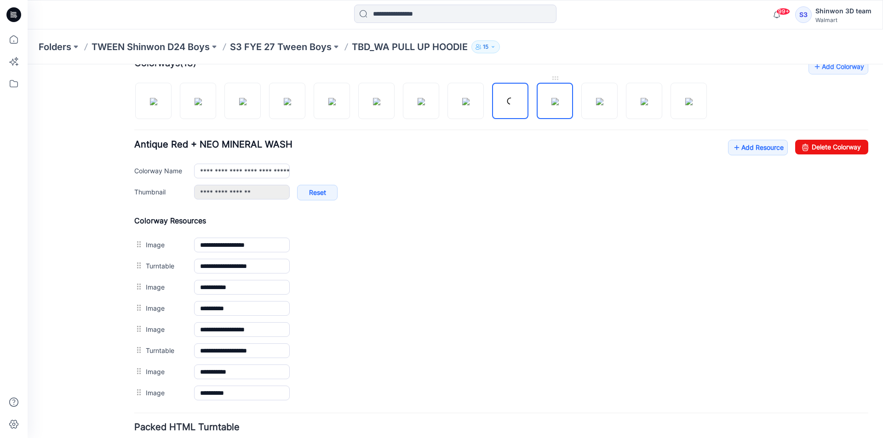
click at [552, 102] on img at bounding box center [554, 101] width 7 height 7
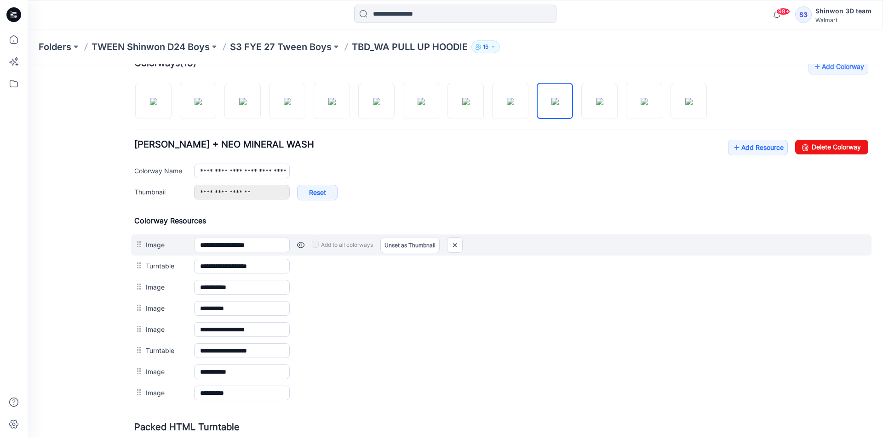
drag, startPoint x: 396, startPoint y: 330, endPoint x: 455, endPoint y: 236, distance: 110.9
click at [28, 64] on link "Set as Thumbnail" at bounding box center [28, 64] width 0 height 0
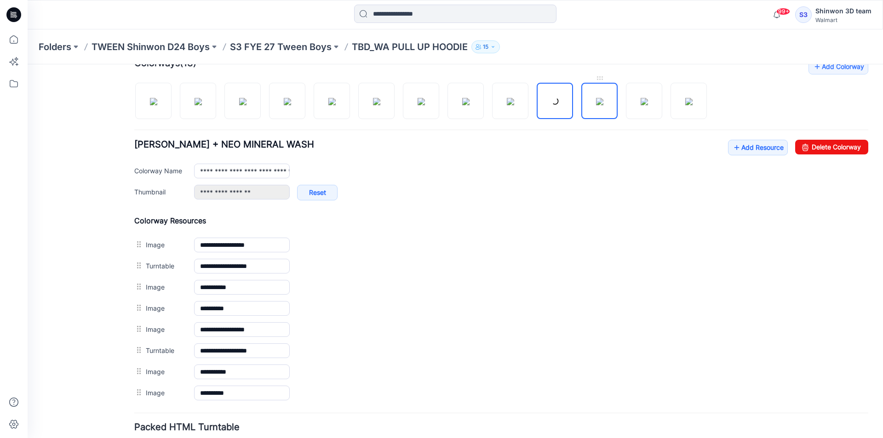
click at [603, 98] on img at bounding box center [599, 101] width 7 height 7
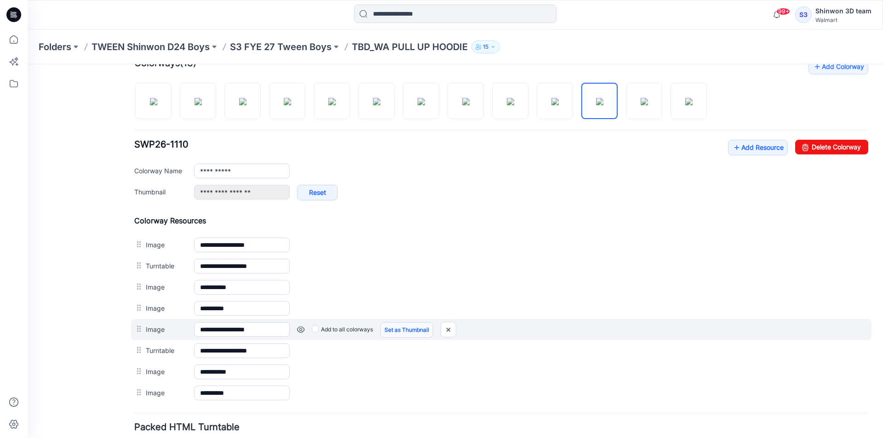
click at [413, 331] on link "Set as Thumbnail" at bounding box center [406, 330] width 53 height 16
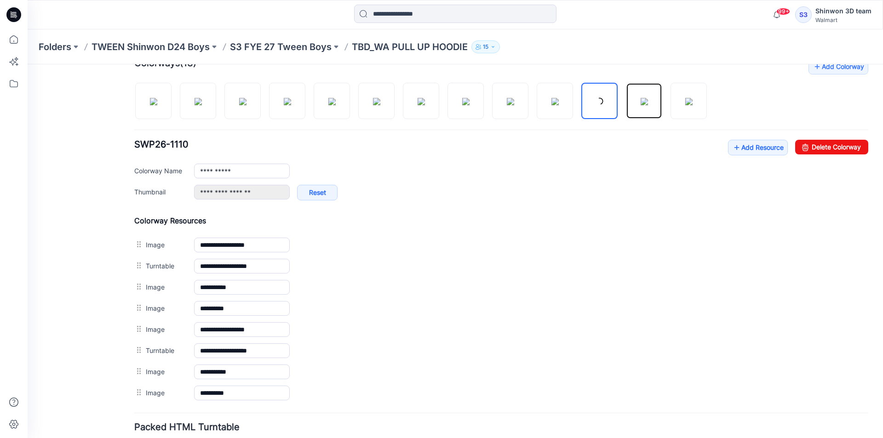
drag, startPoint x: 651, startPoint y: 103, endPoint x: 452, endPoint y: 124, distance: 200.3
click at [648, 103] on img at bounding box center [644, 101] width 7 height 7
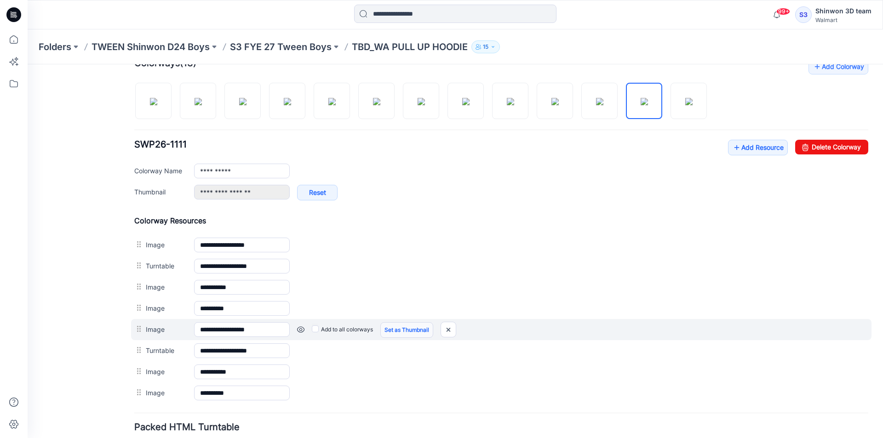
click at [400, 336] on link "Set as Thumbnail" at bounding box center [406, 330] width 53 height 16
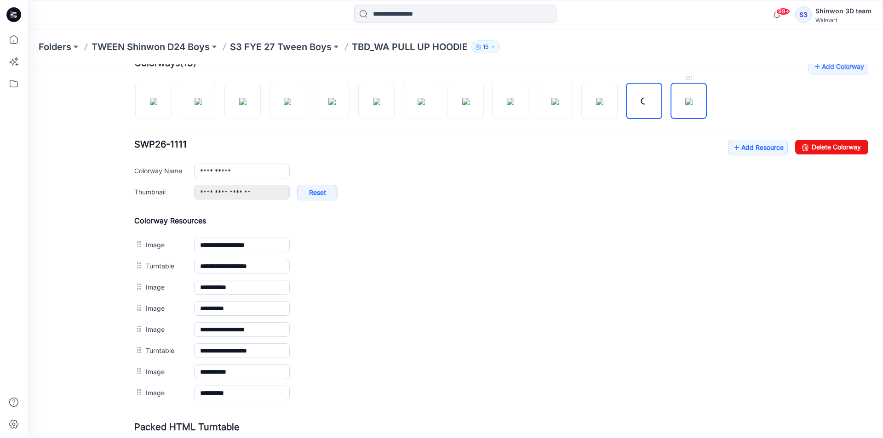
drag, startPoint x: 684, startPoint y: 98, endPoint x: 482, endPoint y: 134, distance: 204.6
click at [685, 98] on img at bounding box center [688, 101] width 7 height 7
type input "**********"
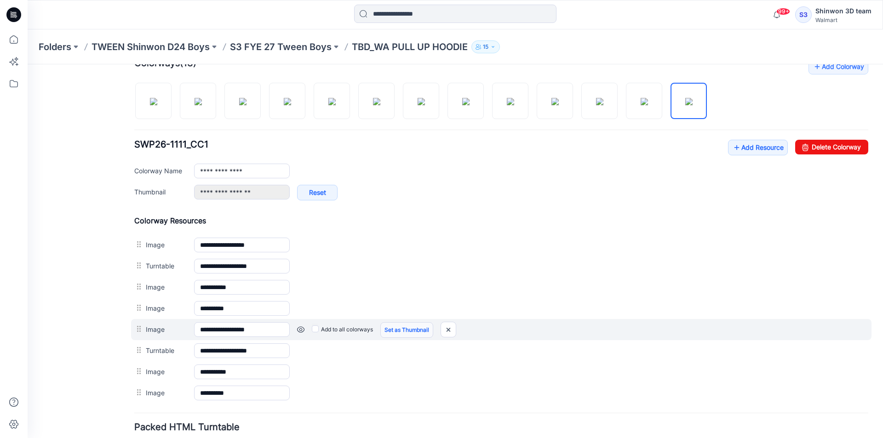
click at [391, 330] on link "Set as Thumbnail" at bounding box center [406, 330] width 53 height 16
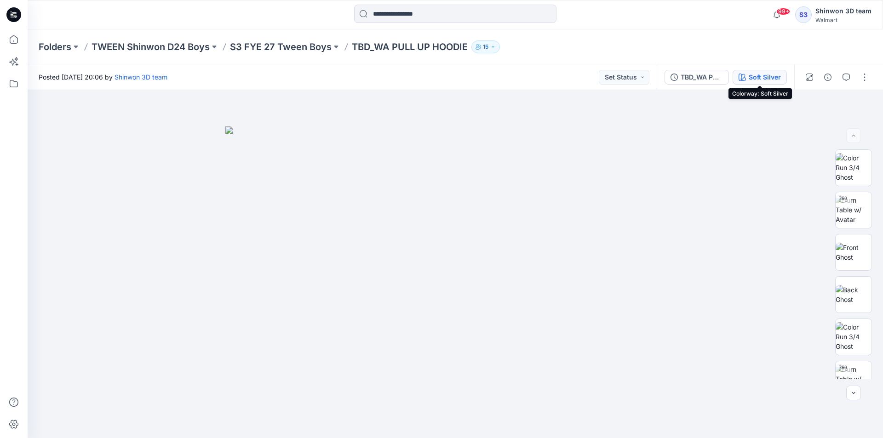
click at [754, 80] on div "Soft Silver" at bounding box center [765, 77] width 32 height 10
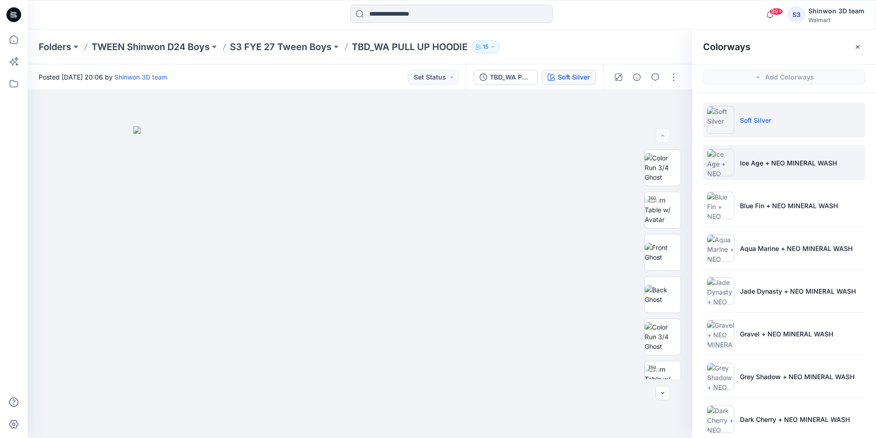
click at [796, 156] on li "Ice Age + NEO MINERAL WASH" at bounding box center [784, 162] width 162 height 35
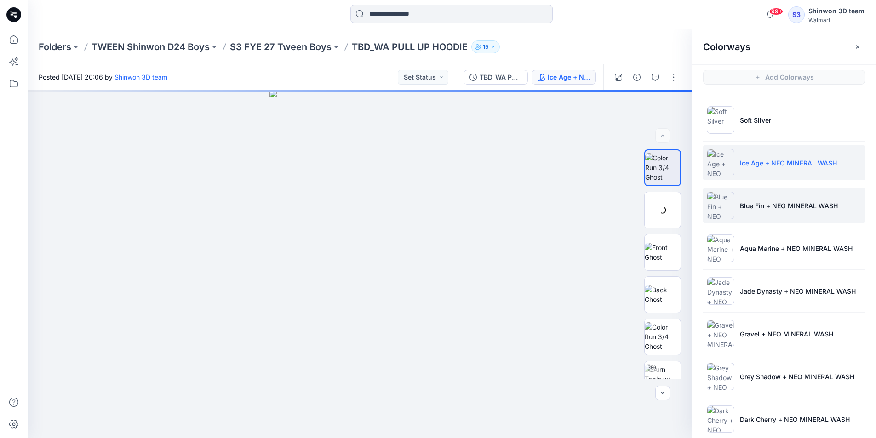
click at [790, 205] on p "Blue Fin + NEO MINERAL WASH" at bounding box center [789, 206] width 98 height 10
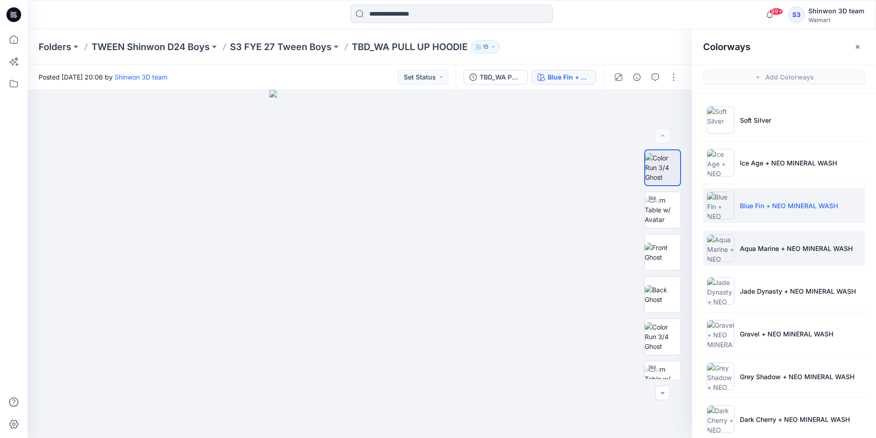
click at [782, 261] on li "Aqua Marine + NEO MINERAL WASH" at bounding box center [784, 248] width 162 height 35
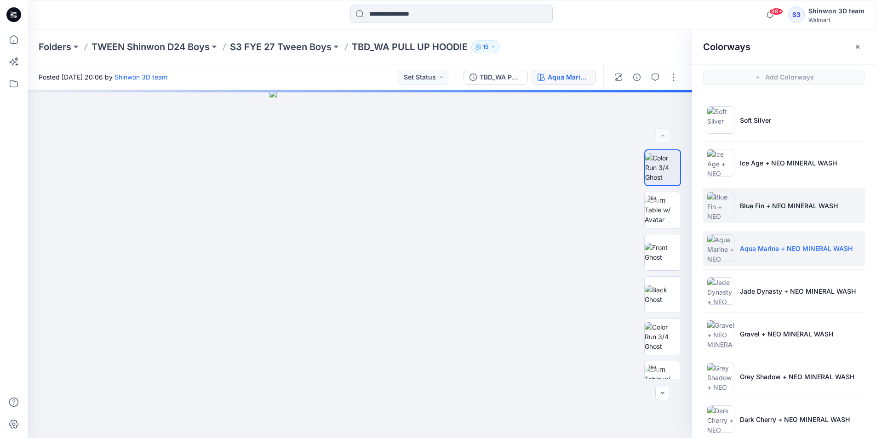
click at [761, 194] on li "Blue Fin + NEO MINERAL WASH" at bounding box center [784, 205] width 162 height 35
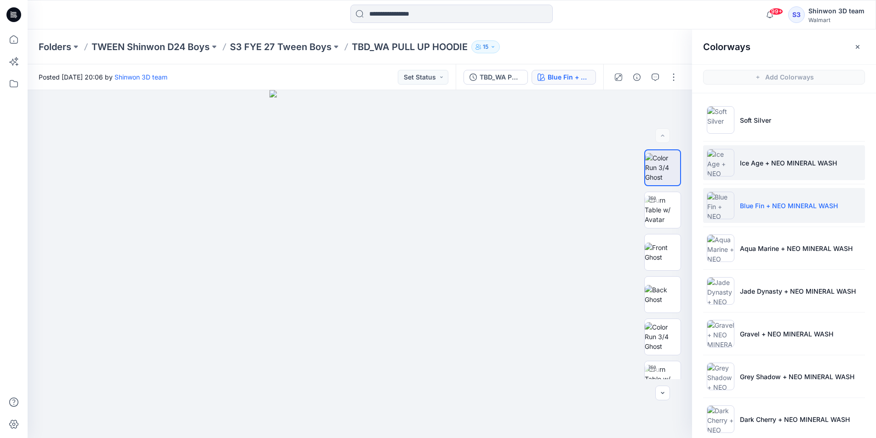
click at [743, 169] on li "Ice Age + NEO MINERAL WASH" at bounding box center [784, 162] width 162 height 35
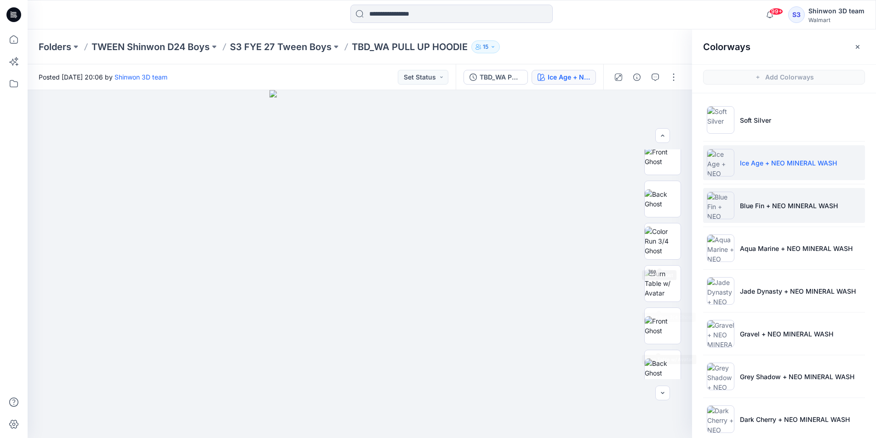
scroll to position [46, 0]
click at [764, 213] on li "Blue Fin + NEO MINERAL WASH" at bounding box center [784, 205] width 162 height 35
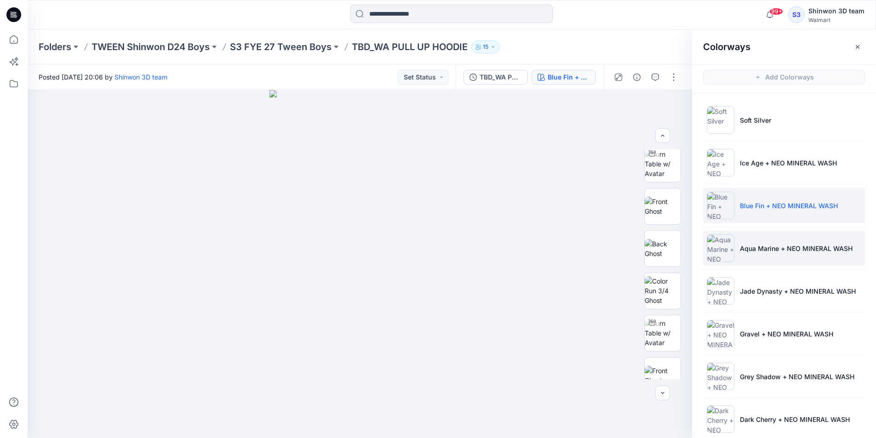
click at [763, 242] on li "Aqua Marine + NEO MINERAL WASH" at bounding box center [784, 248] width 162 height 35
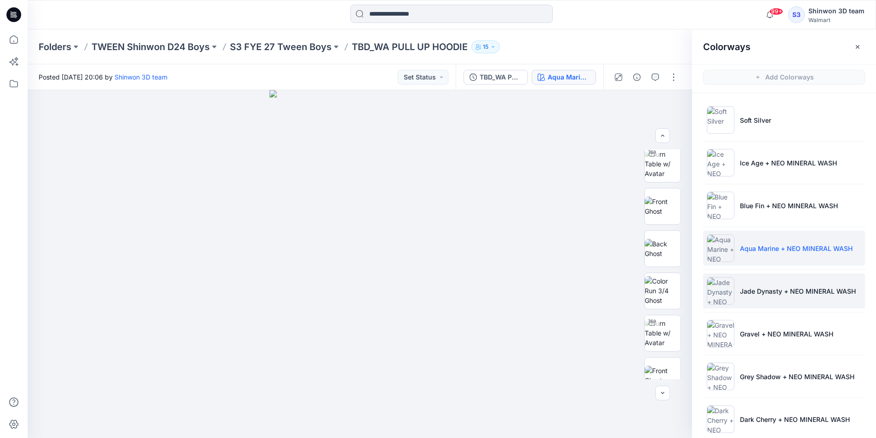
click at [761, 283] on li "Jade Dynasty + NEO MINERAL WASH" at bounding box center [784, 291] width 162 height 35
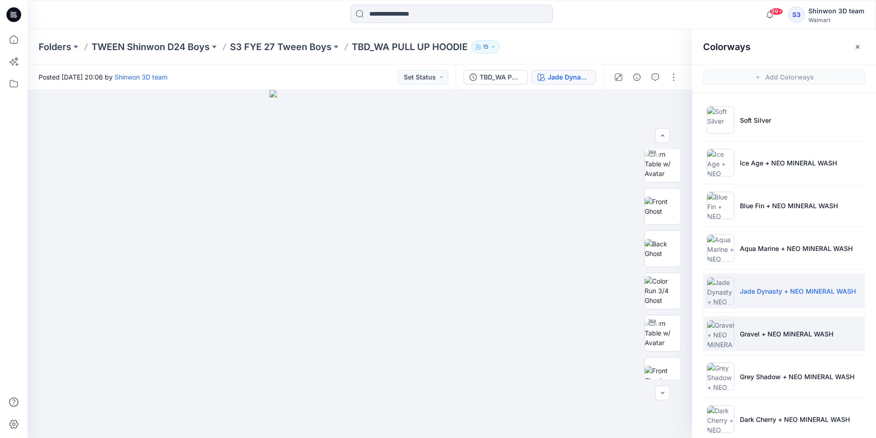
click at [759, 327] on li "Gravel + NEO MINERAL WASH" at bounding box center [784, 333] width 162 height 35
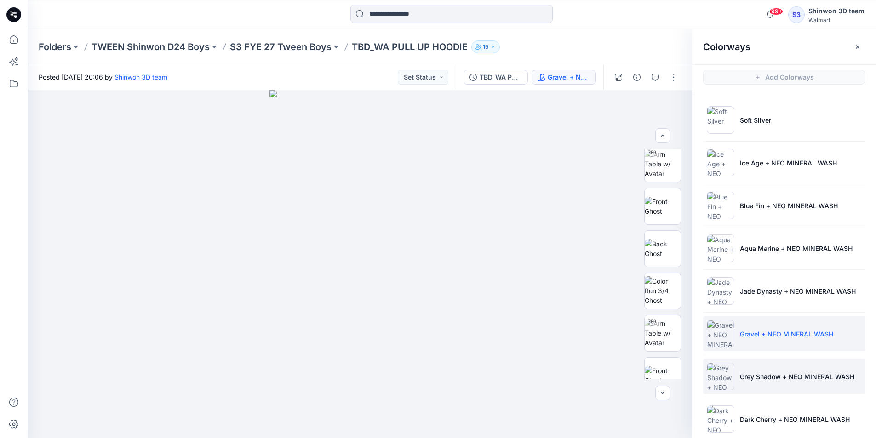
click at [770, 379] on p "Grey Shadow + NEO MINERAL WASH" at bounding box center [797, 377] width 115 height 10
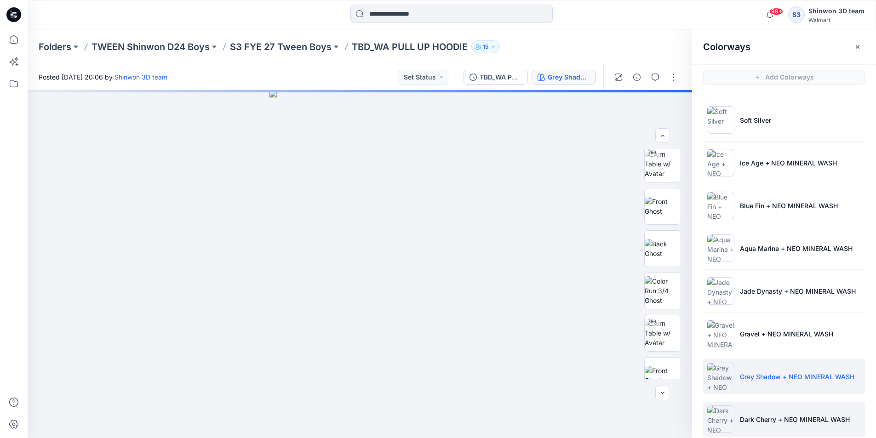
click at [771, 417] on p "Dark Cherry + NEO MINERAL WASH" at bounding box center [795, 420] width 110 height 10
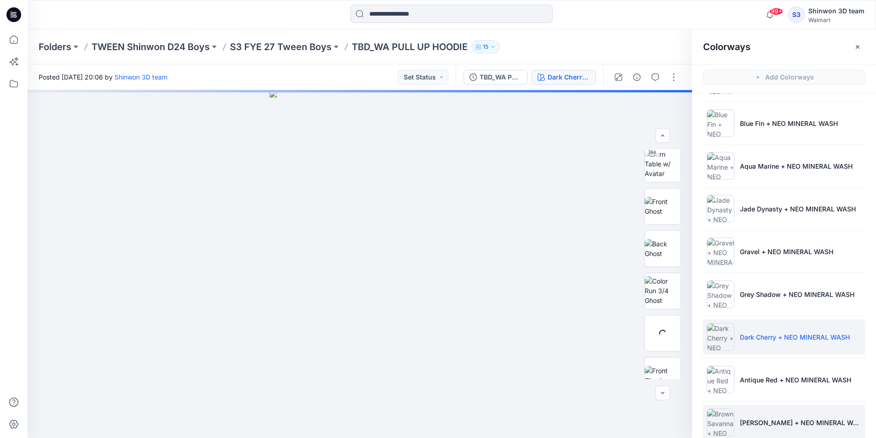
scroll to position [92, 0]
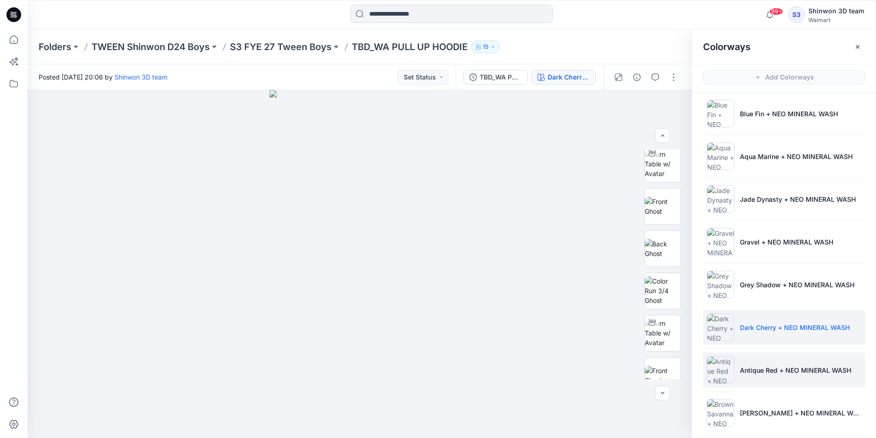
click at [774, 375] on p "Antique Red + NEO MINERAL WASH" at bounding box center [795, 371] width 111 height 10
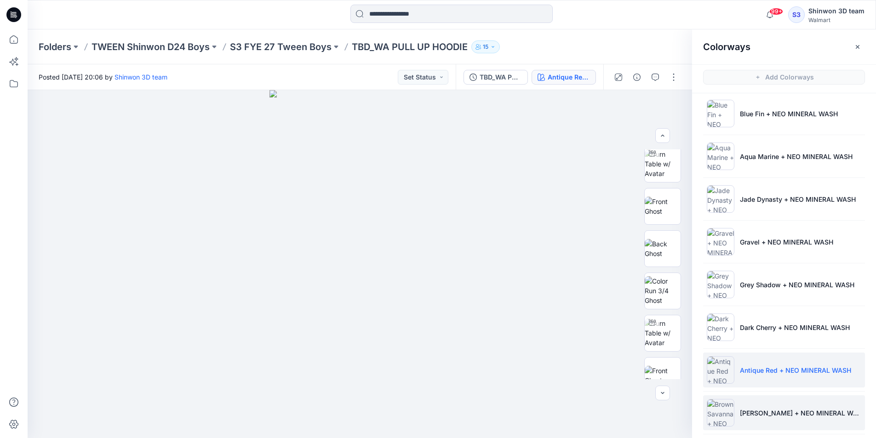
click at [777, 407] on li "Brown Savanna + NEO MINERAL WASH" at bounding box center [784, 413] width 162 height 35
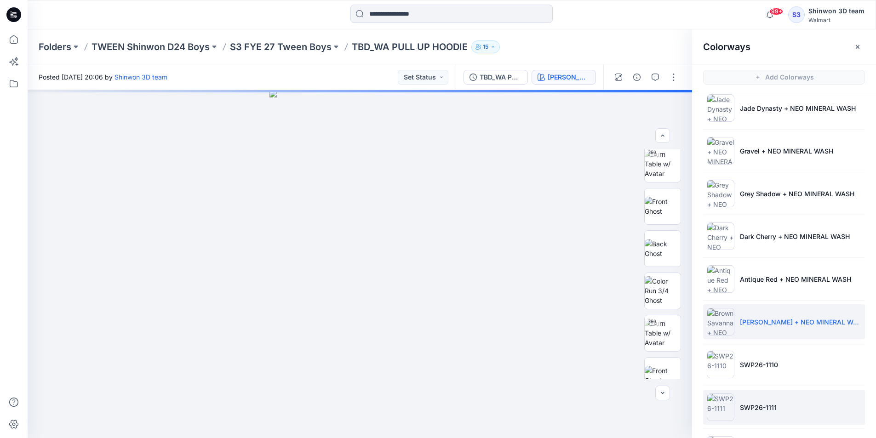
scroll to position [184, 0]
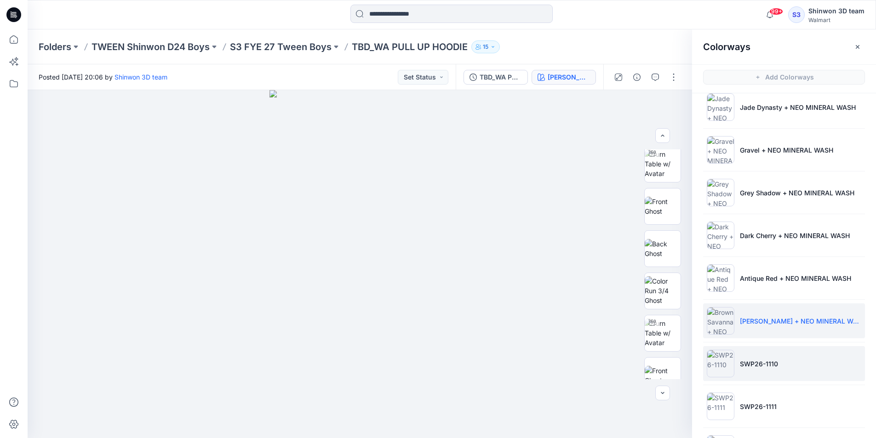
click at [768, 360] on p "SWP26-1110" at bounding box center [759, 364] width 38 height 10
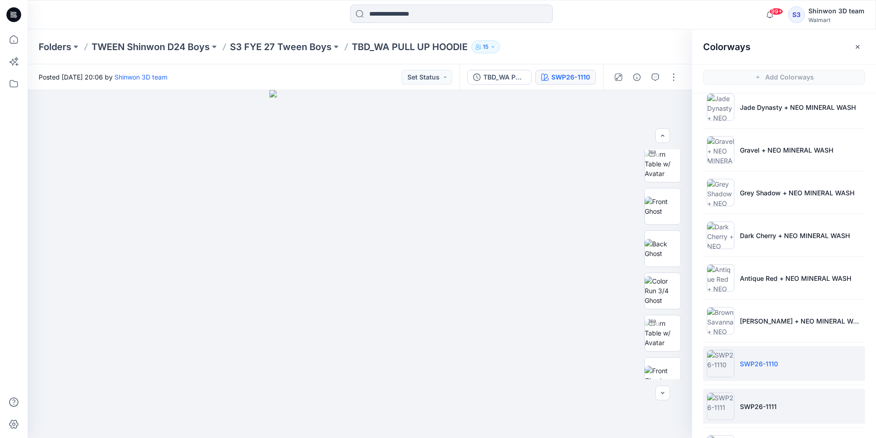
click at [768, 402] on p "SWP26-1111" at bounding box center [758, 407] width 37 height 10
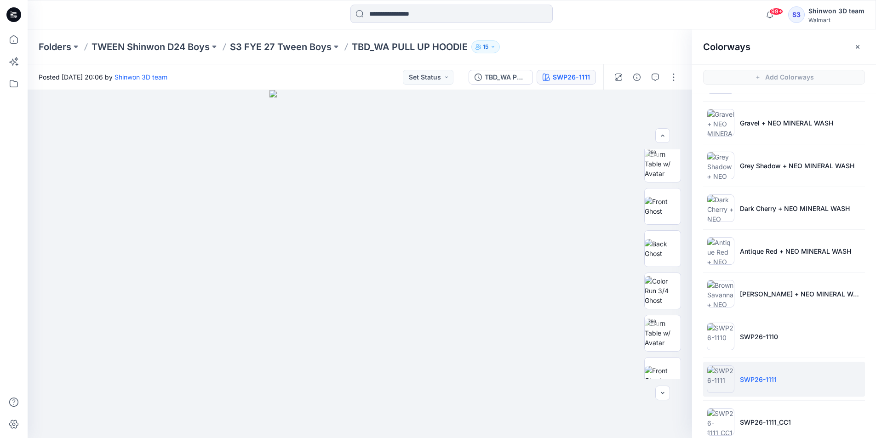
scroll to position [226, 0]
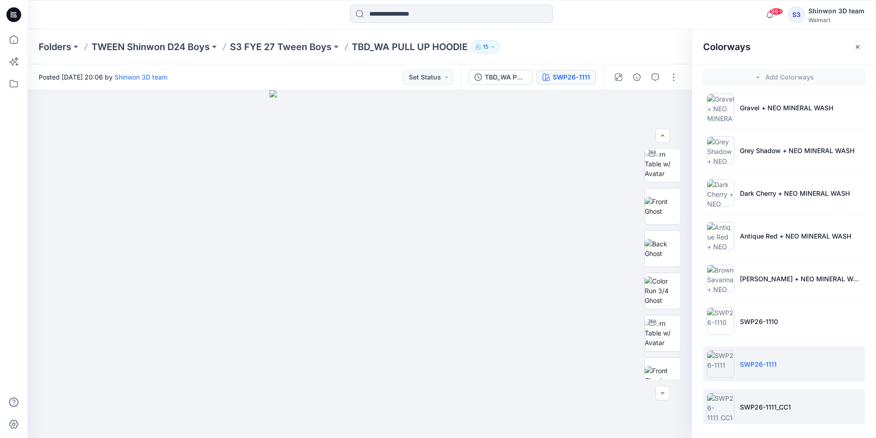
click at [767, 401] on li "SWP26-1111_CC1" at bounding box center [784, 407] width 162 height 35
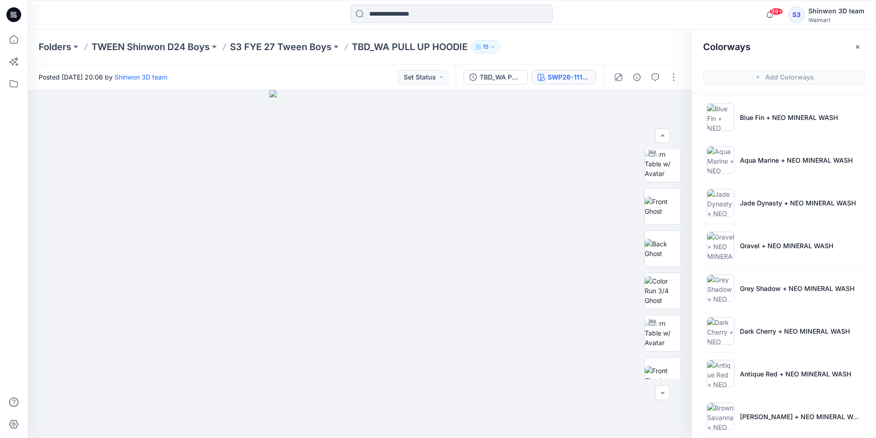
scroll to position [0, 0]
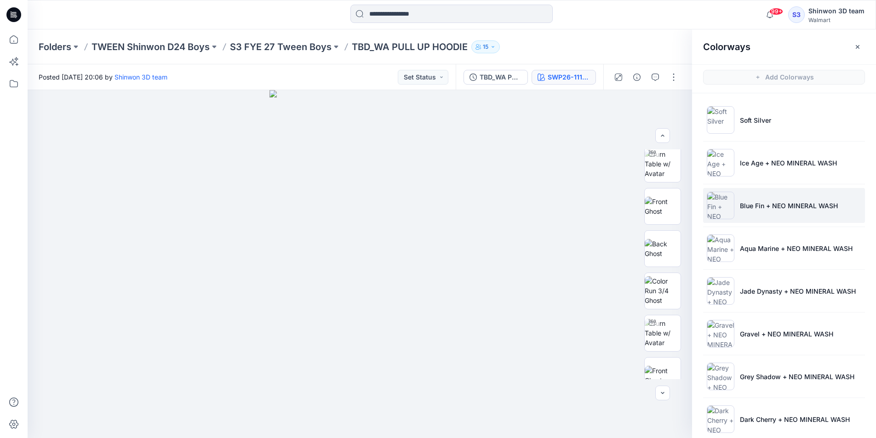
click at [761, 212] on li "Blue Fin + NEO MINERAL WASH" at bounding box center [784, 205] width 162 height 35
click at [780, 201] on p "Blue Fin + NEO MINERAL WASH" at bounding box center [789, 206] width 98 height 10
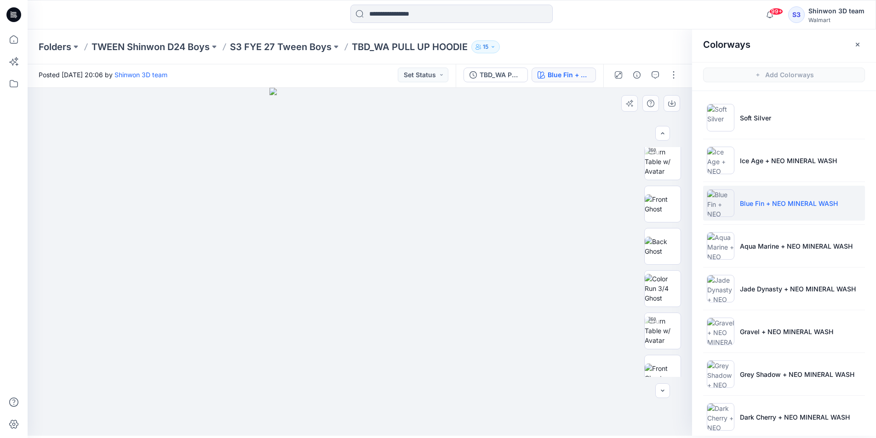
scroll to position [3, 0]
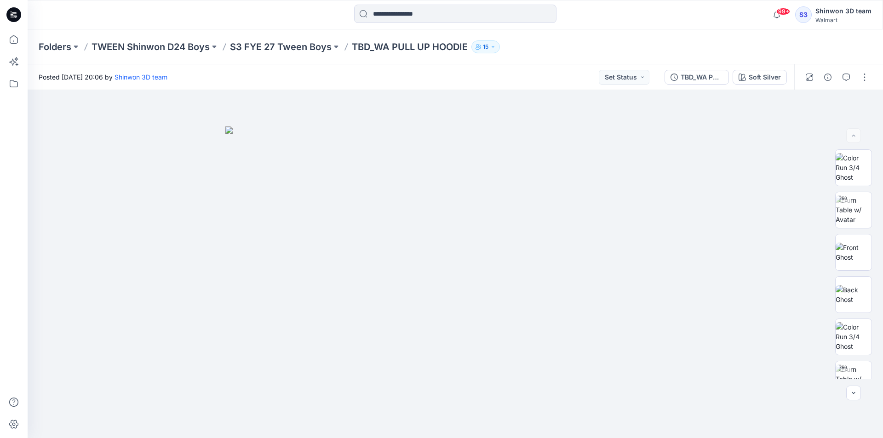
click at [825, 44] on div "Folders TWEEN Shinwon D24 Boys S3 FYE 27 Tween Boys TBD_WA PULL UP HOODIE 15" at bounding box center [455, 46] width 855 height 35
click at [859, 80] on button "button" at bounding box center [864, 77] width 15 height 15
click at [820, 125] on button "Edit" at bounding box center [826, 124] width 85 height 17
click at [754, 76] on div "Soft Silver" at bounding box center [765, 77] width 32 height 10
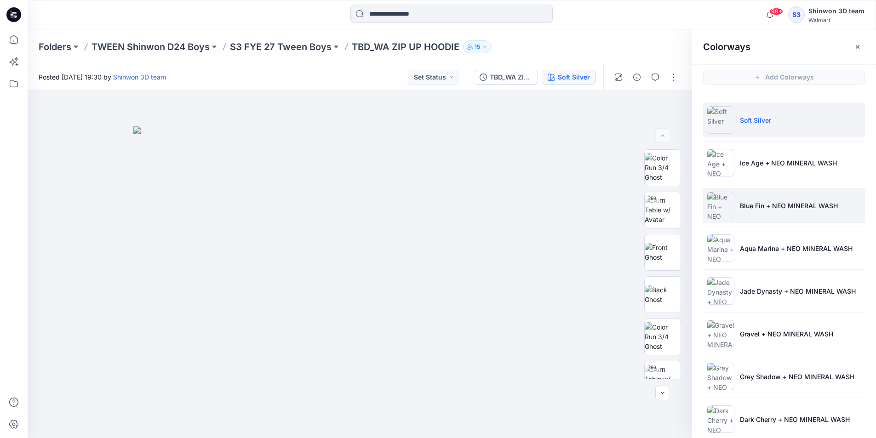
click at [771, 202] on p "Blue Fin + NEO MINERAL WASH" at bounding box center [789, 206] width 98 height 10
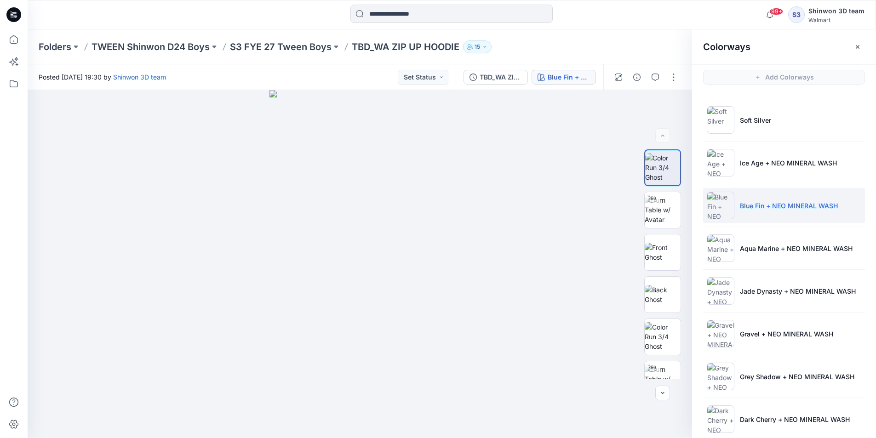
click at [779, 201] on p "Blue Fin + NEO MINERAL WASH" at bounding box center [789, 206] width 98 height 10
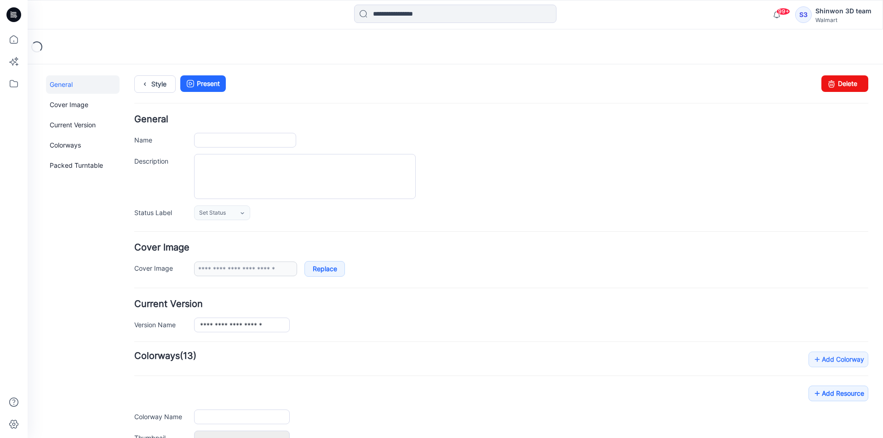
type input "**********"
type textarea "**********"
type input "**********"
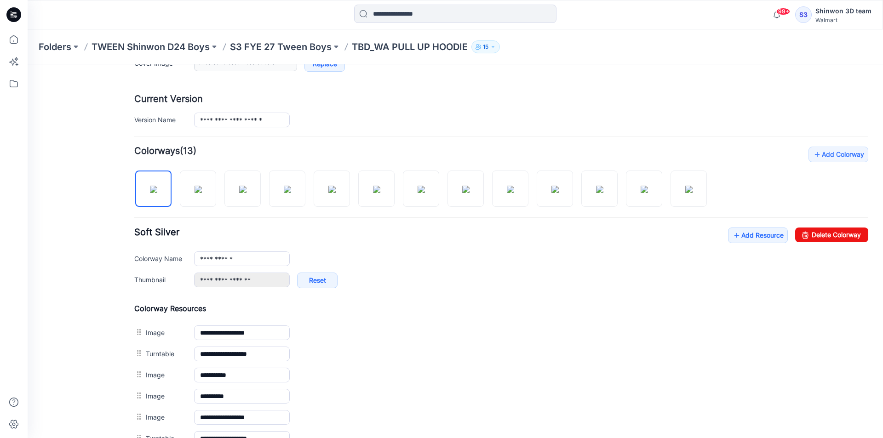
scroll to position [276, 0]
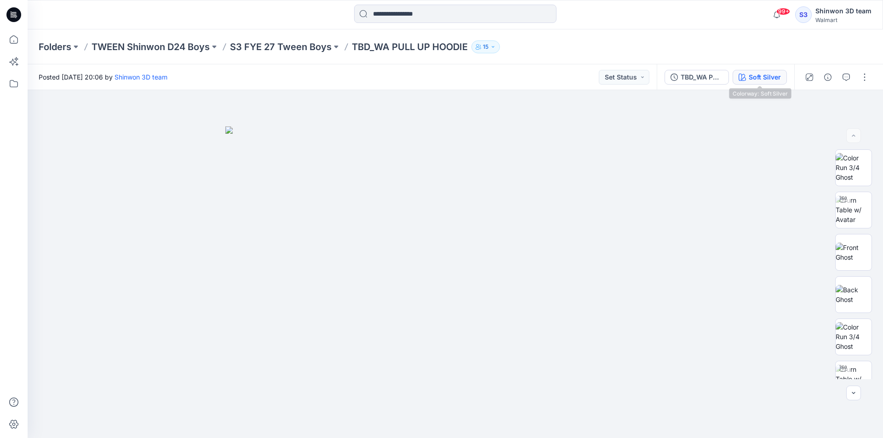
click at [764, 75] on div "Soft Silver" at bounding box center [765, 77] width 32 height 10
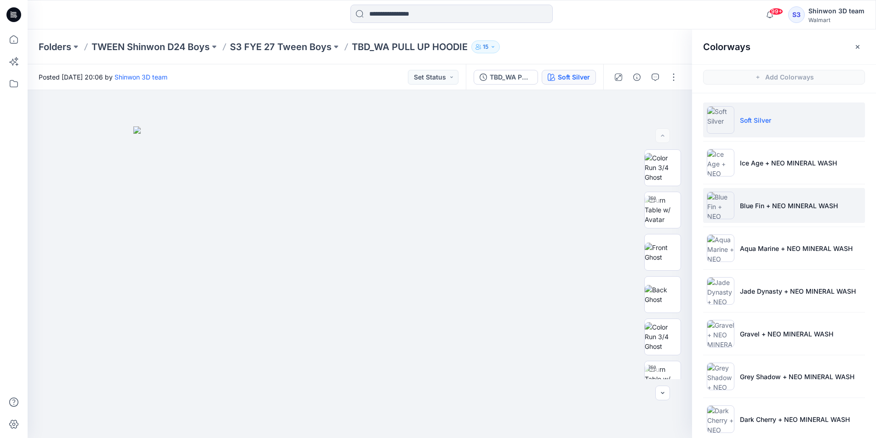
click at [774, 199] on li "Blue Fin + NEO MINERAL WASH" at bounding box center [784, 205] width 162 height 35
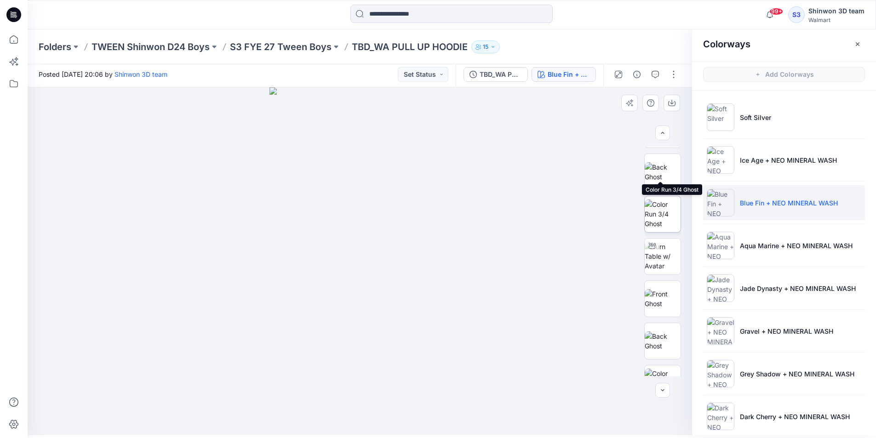
scroll to position [188, 0]
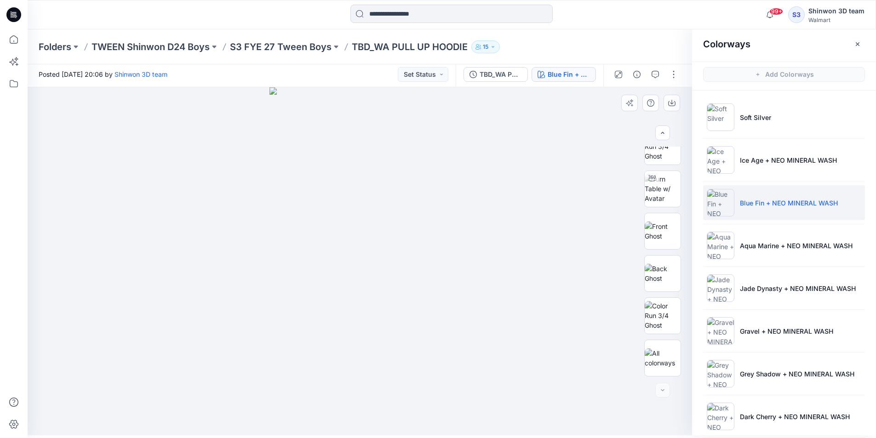
click at [537, 182] on div at bounding box center [360, 261] width 665 height 348
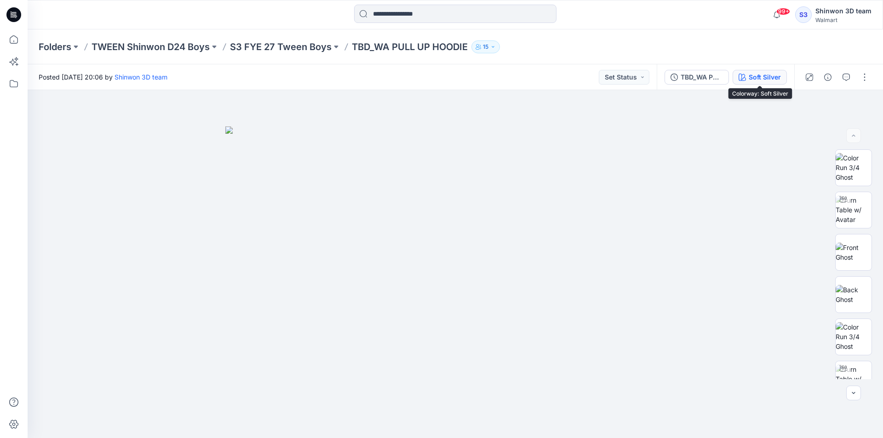
click at [741, 76] on icon "button" at bounding box center [742, 77] width 7 height 7
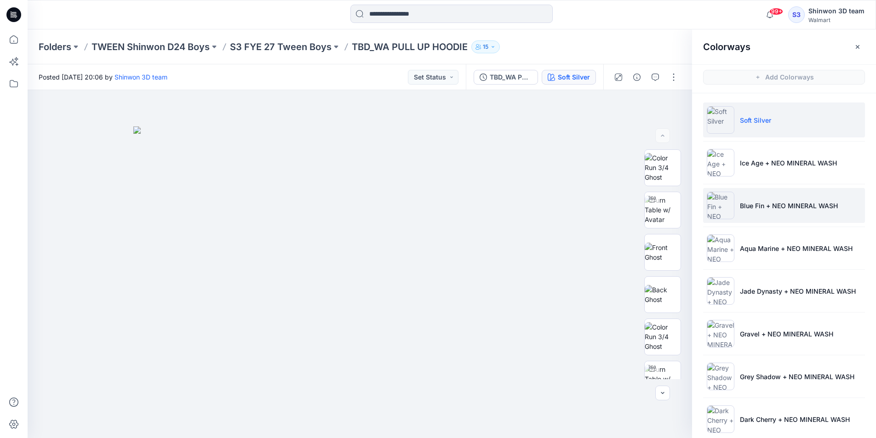
click at [777, 199] on li "Blue Fin + NEO MINERAL WASH" at bounding box center [784, 205] width 162 height 35
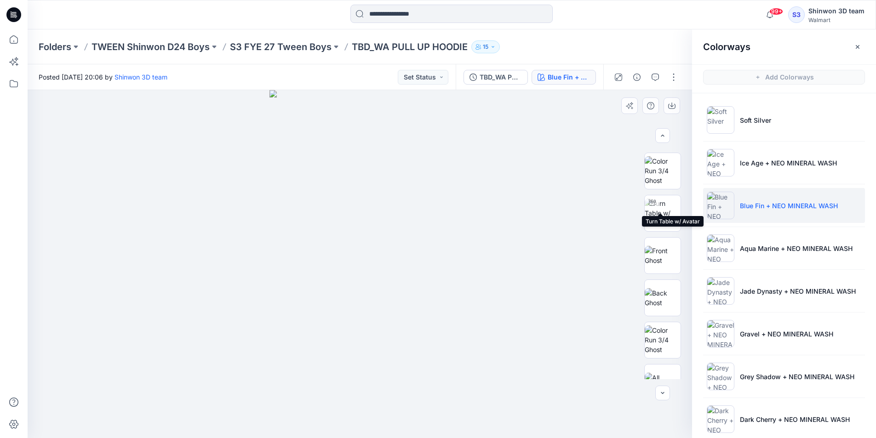
scroll to position [188, 0]
click at [483, 137] on div at bounding box center [360, 264] width 665 height 348
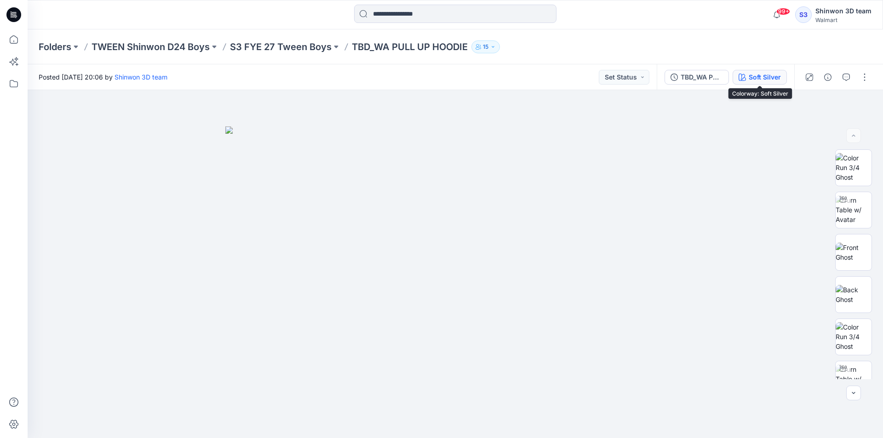
click at [763, 79] on div "Soft Silver" at bounding box center [765, 77] width 32 height 10
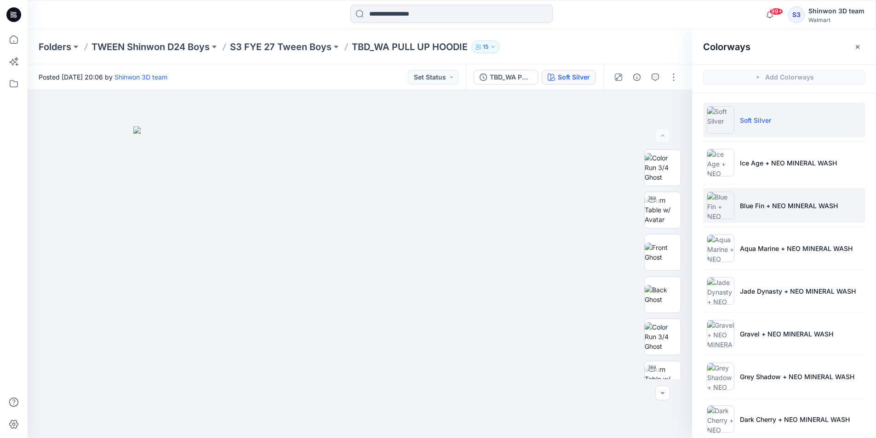
click at [762, 197] on li "Blue Fin + NEO MINERAL WASH" at bounding box center [784, 205] width 162 height 35
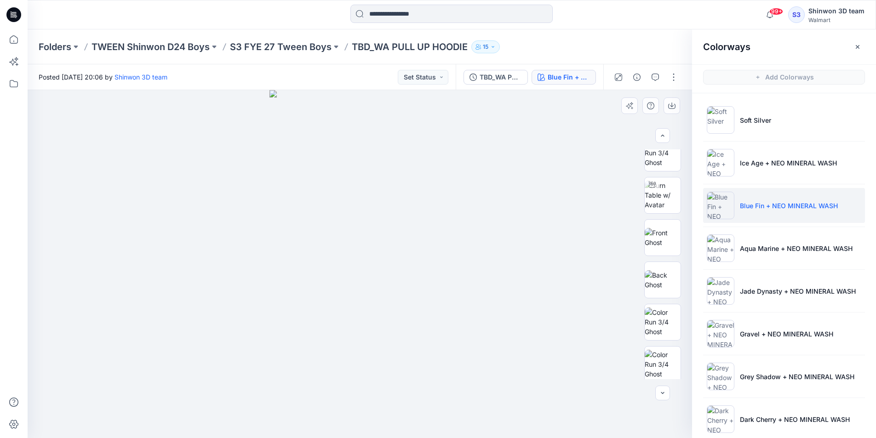
scroll to position [230, 0]
click at [672, 77] on button "button" at bounding box center [673, 77] width 15 height 15
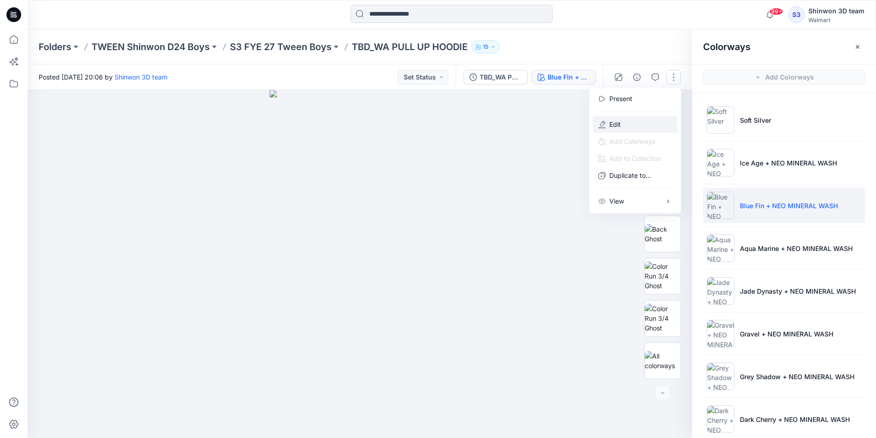
click at [634, 122] on button "Edit" at bounding box center [635, 124] width 85 height 17
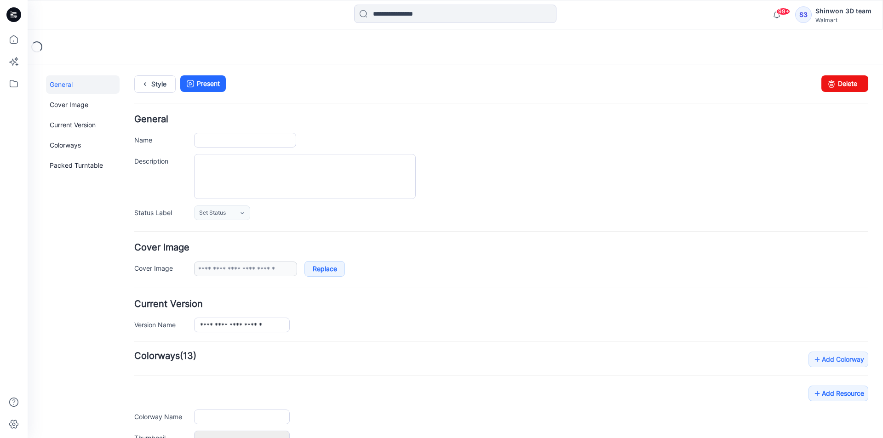
type input "**********"
type textarea "**********"
type input "**********"
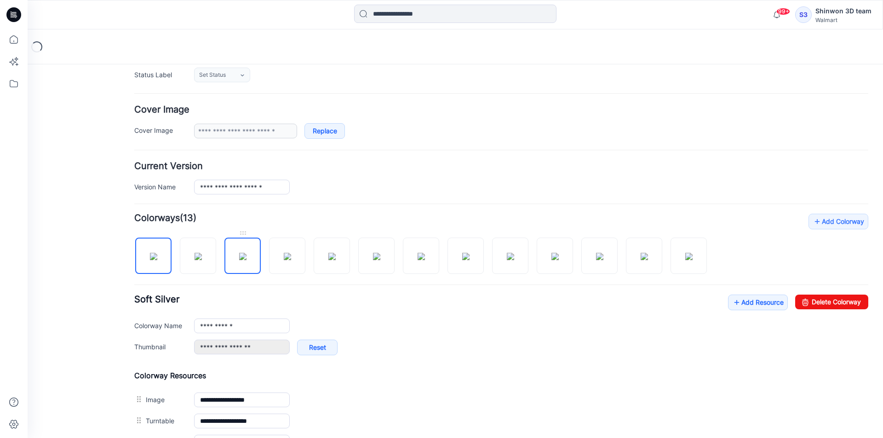
click at [239, 254] on img at bounding box center [242, 256] width 7 height 7
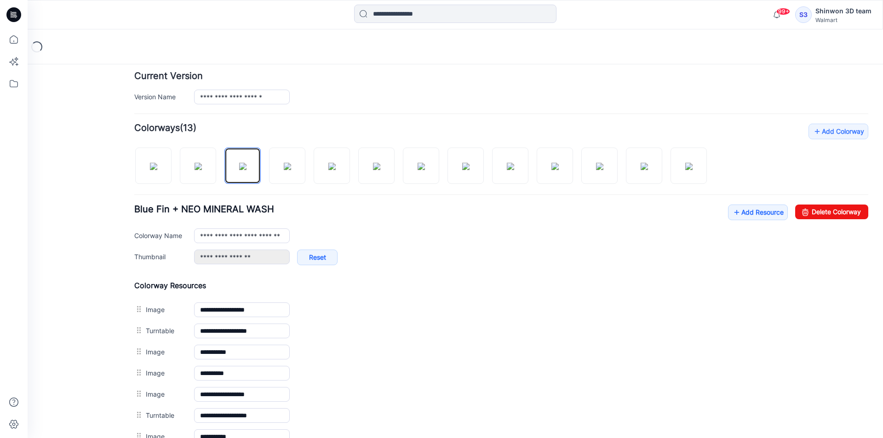
scroll to position [368, 0]
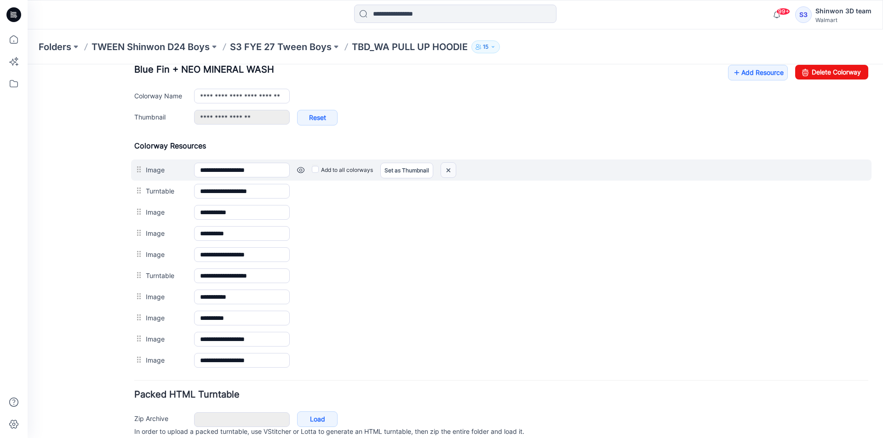
drag, startPoint x: 453, startPoint y: 167, endPoint x: 516, endPoint y: 107, distance: 87.5
click at [453, 167] on img at bounding box center [448, 170] width 15 height 15
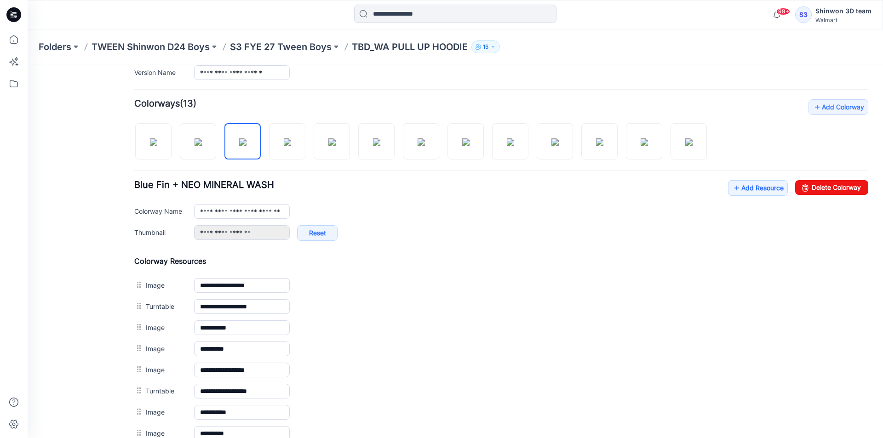
scroll to position [184, 0]
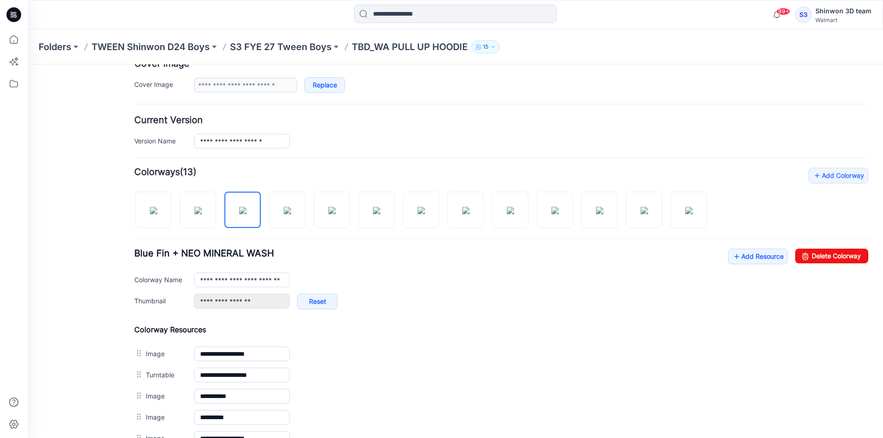
click at [262, 212] on div at bounding box center [424, 205] width 580 height 47
click at [240, 210] on img at bounding box center [242, 210] width 7 height 7
click at [199, 209] on img at bounding box center [198, 210] width 7 height 7
click at [239, 211] on img at bounding box center [242, 210] width 7 height 7
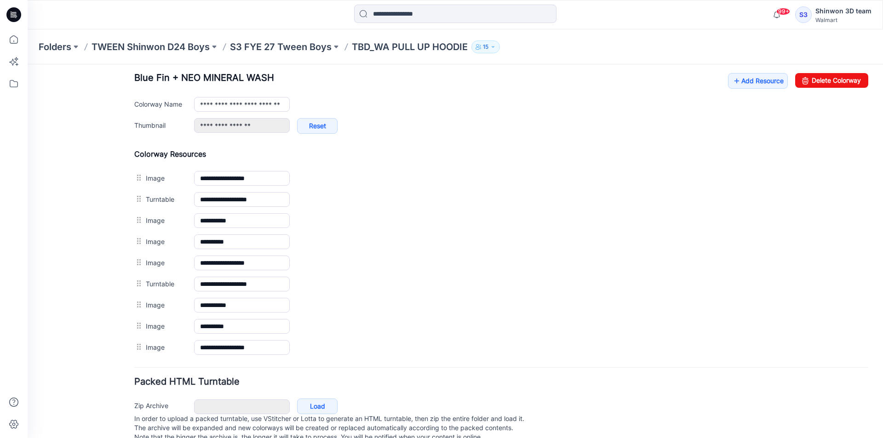
scroll to position [368, 0]
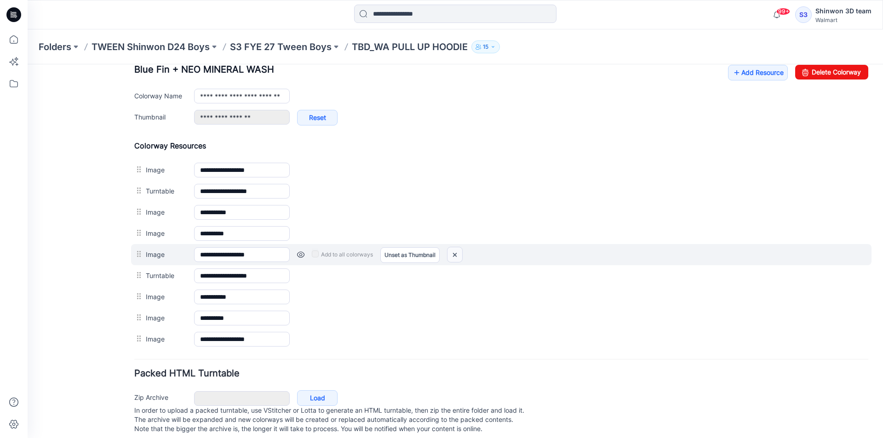
click at [461, 250] on img at bounding box center [454, 254] width 15 height 15
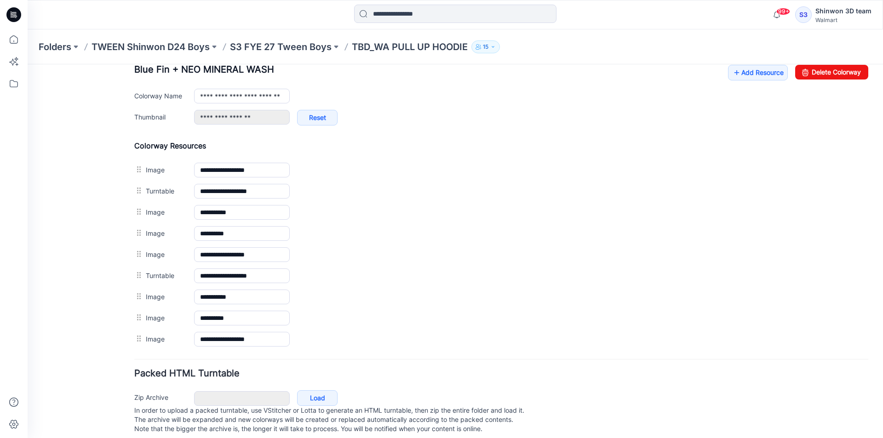
scroll to position [364, 0]
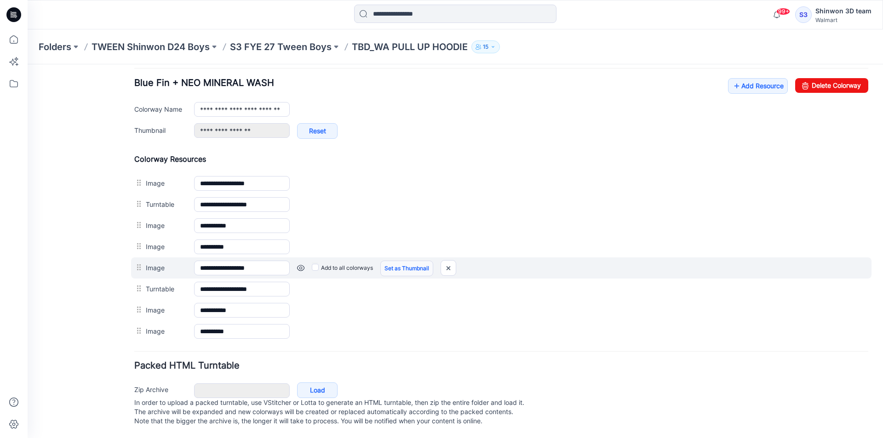
click at [413, 261] on link "Set as Thumbnail" at bounding box center [406, 269] width 53 height 16
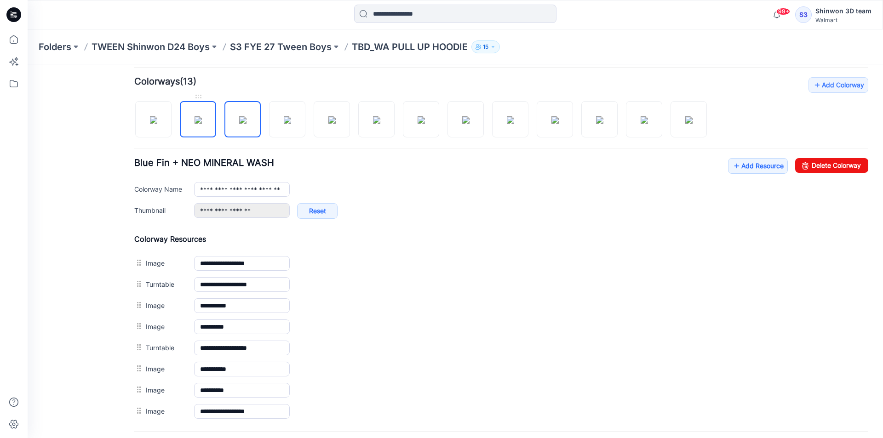
scroll to position [318, 0]
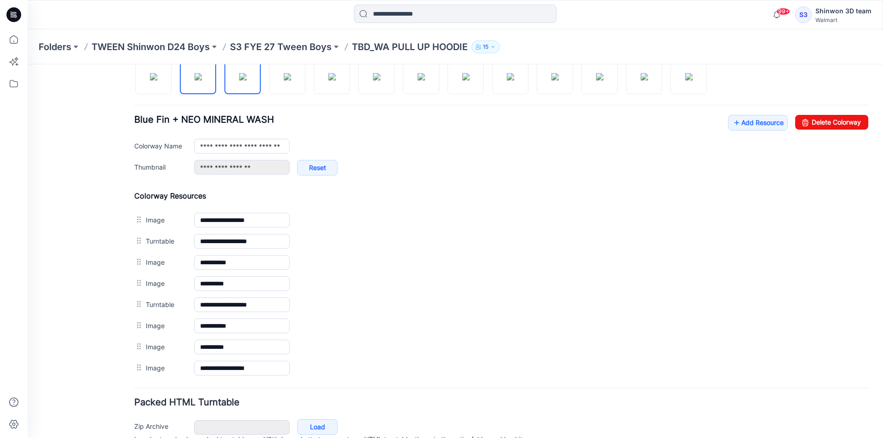
click at [202, 80] on img at bounding box center [198, 76] width 7 height 7
click at [243, 80] on img at bounding box center [242, 76] width 7 height 7
click at [202, 78] on img at bounding box center [198, 76] width 7 height 7
click at [241, 80] on img at bounding box center [242, 76] width 7 height 7
click at [202, 80] on img at bounding box center [198, 76] width 7 height 7
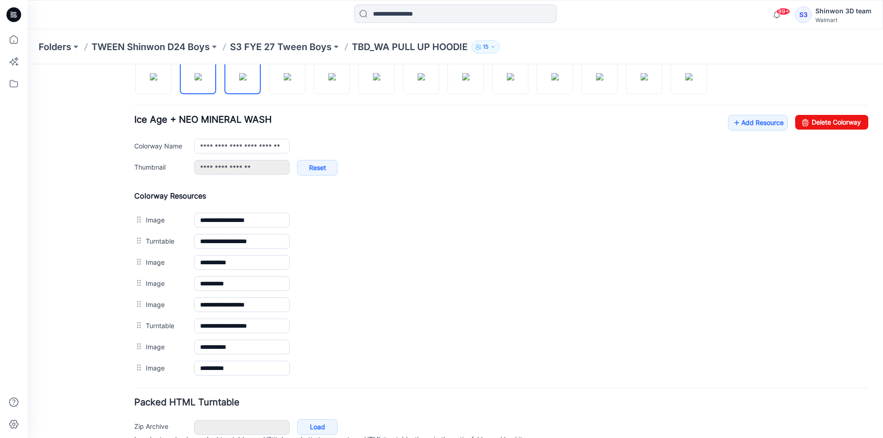
click at [240, 80] on img at bounding box center [242, 76] width 7 height 7
type input "**********"
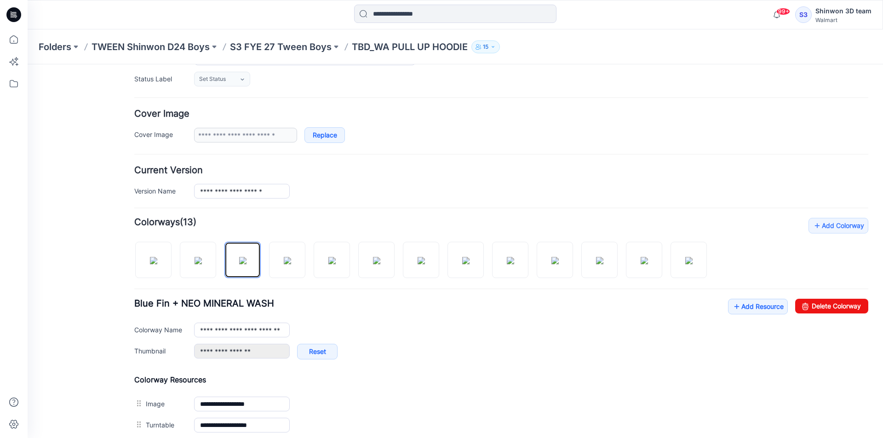
scroll to position [0, 0]
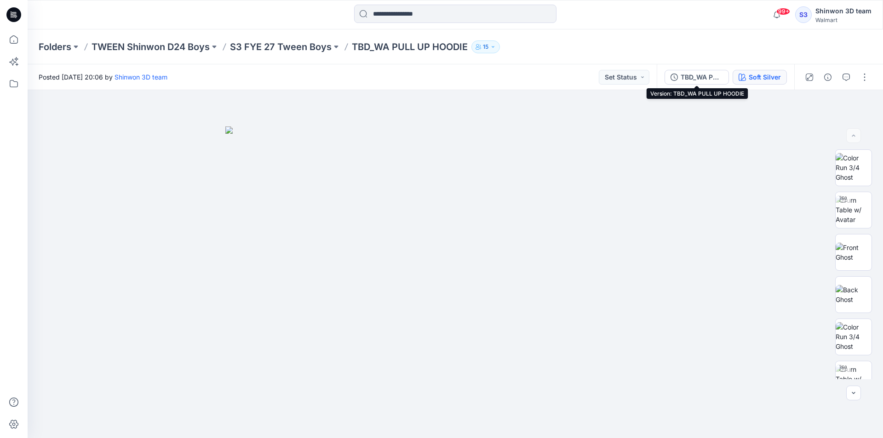
click at [754, 79] on div "Soft Silver" at bounding box center [765, 77] width 32 height 10
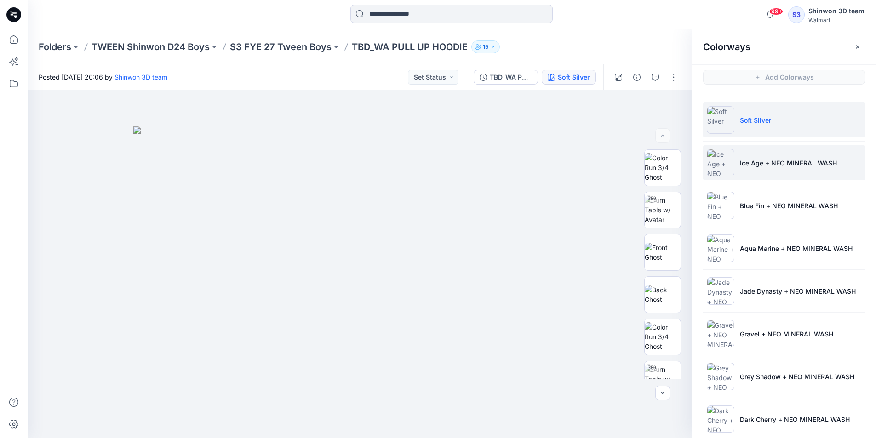
click at [763, 172] on li "Ice Age + NEO MINERAL WASH" at bounding box center [784, 162] width 162 height 35
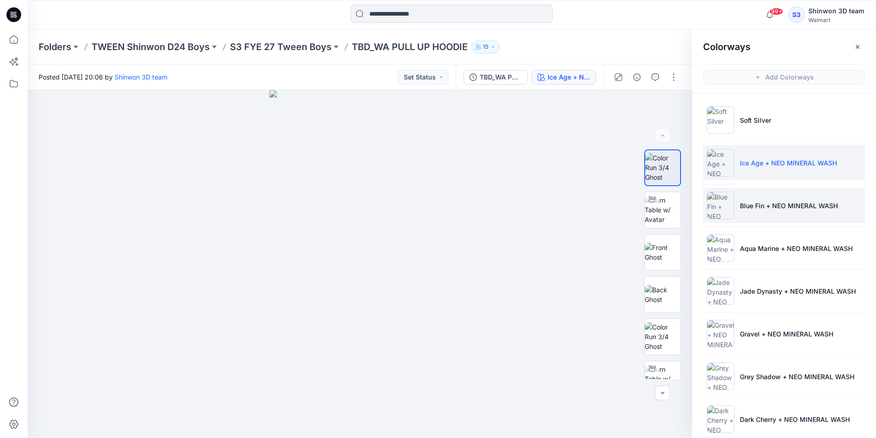
click at [766, 203] on p "Blue Fin + NEO MINERAL WASH" at bounding box center [789, 206] width 98 height 10
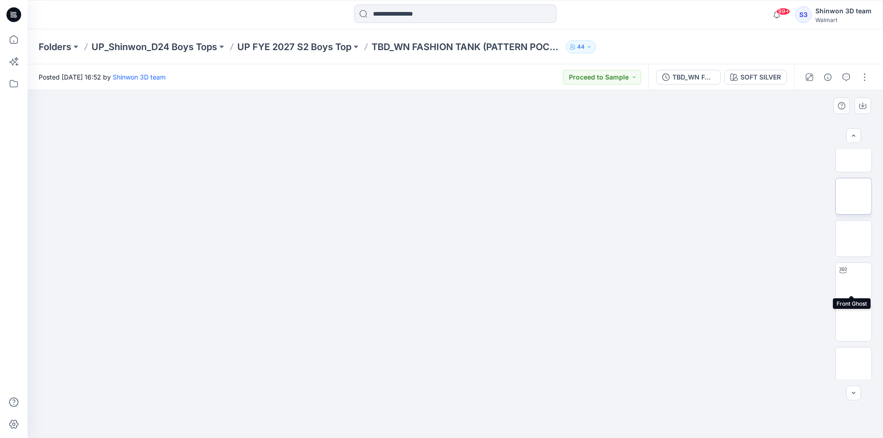
scroll to position [70, 0]
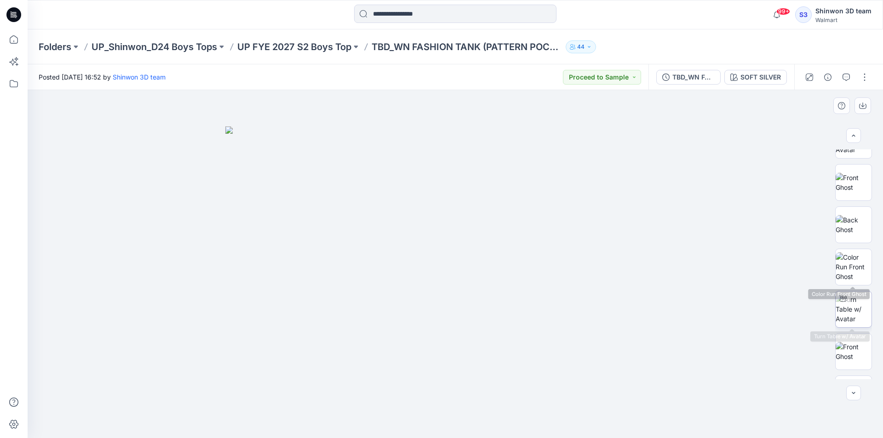
click at [850, 296] on img at bounding box center [854, 309] width 36 height 29
click at [733, 409] on div at bounding box center [455, 264] width 855 height 348
click at [711, 310] on div at bounding box center [455, 264] width 855 height 348
click at [775, 160] on div at bounding box center [455, 264] width 855 height 348
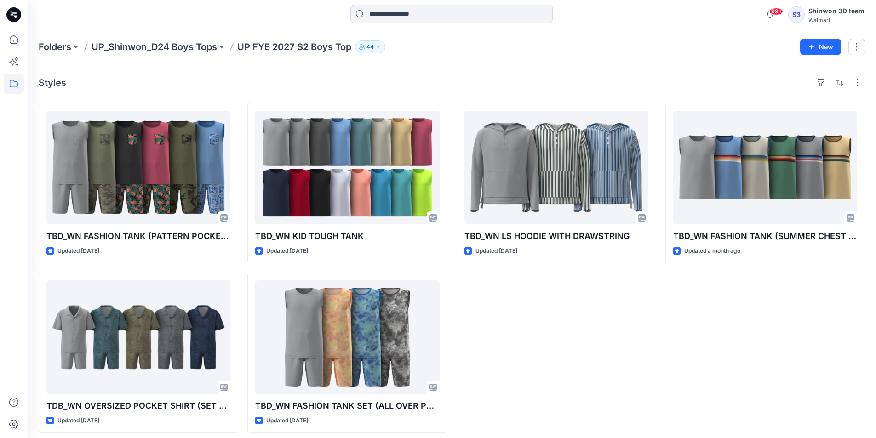
drag, startPoint x: 639, startPoint y: 291, endPoint x: 639, endPoint y: 286, distance: 5.1
click at [639, 289] on div "TBD_WN LS HOODIE WITH DRAWSTRING Updated 22 days ago" at bounding box center [557, 268] width 200 height 330
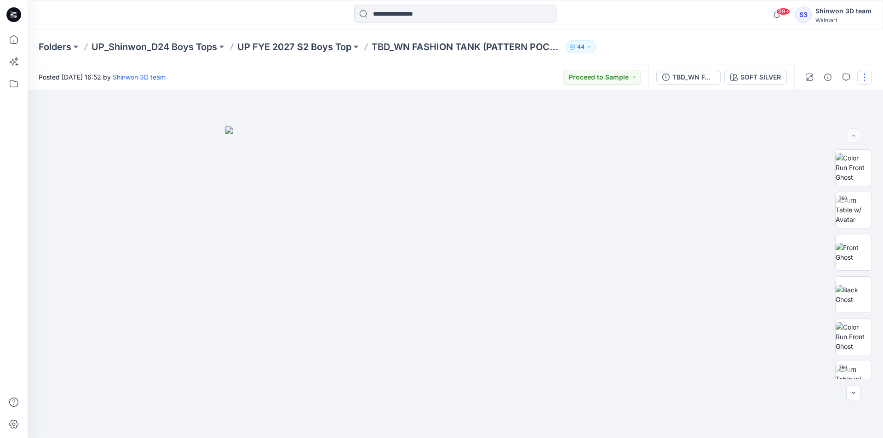
click at [860, 76] on button "button" at bounding box center [864, 77] width 15 height 15
drag, startPoint x: 814, startPoint y: 125, endPoint x: 818, endPoint y: 132, distance: 7.8
click at [814, 125] on button "Edit" at bounding box center [826, 124] width 85 height 17
click at [544, 110] on div at bounding box center [455, 264] width 855 height 348
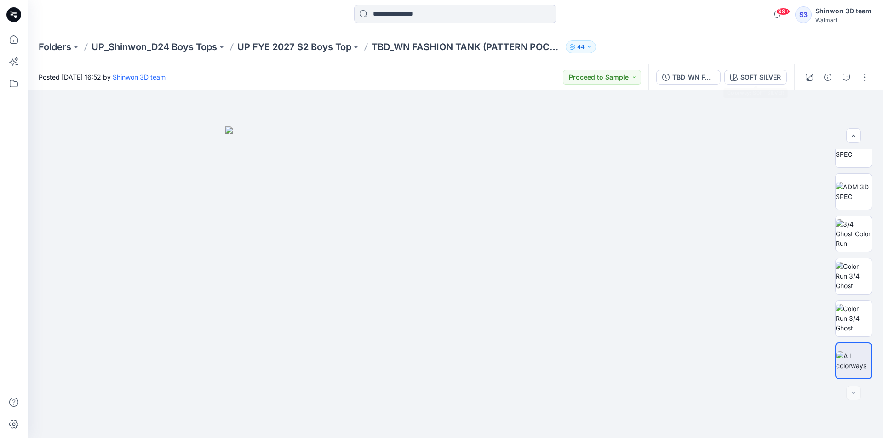
click at [743, 80] on div "SOFT SILVER" at bounding box center [760, 77] width 40 height 10
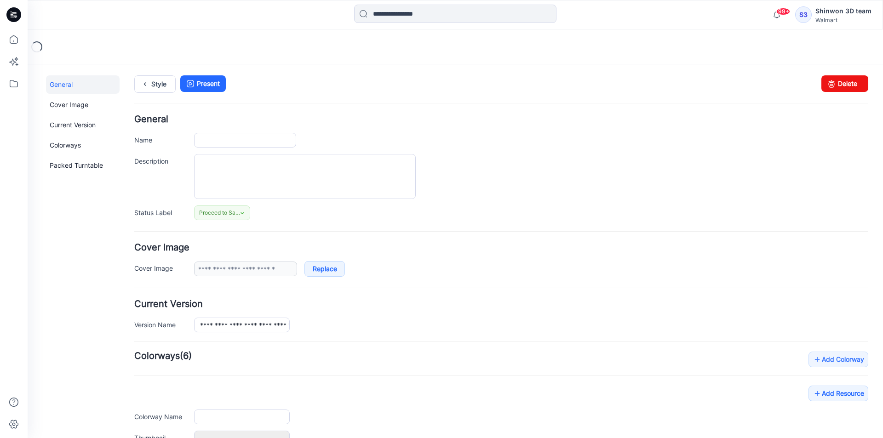
type input "**********"
type textarea "**********"
type input "**********"
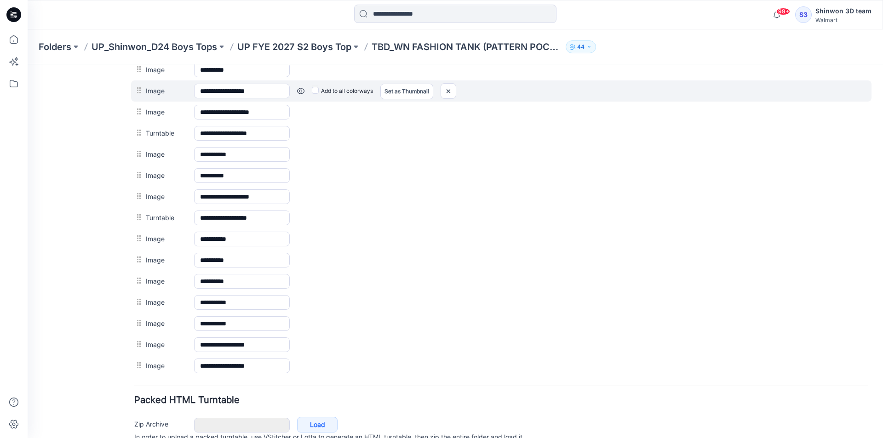
scroll to position [440, 0]
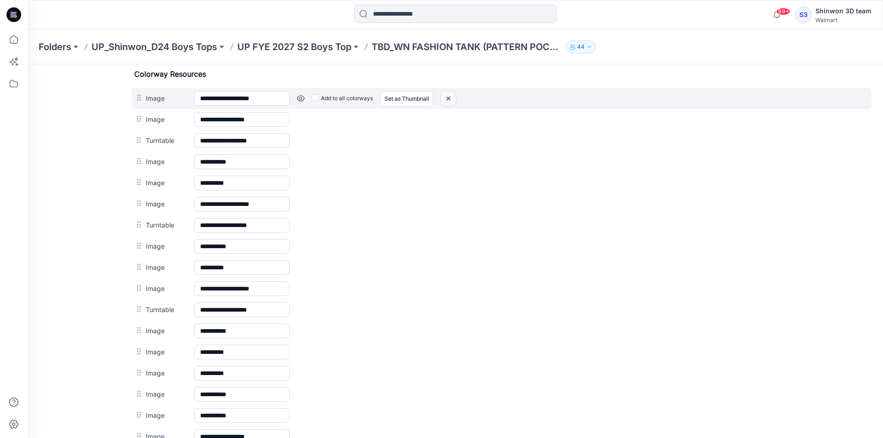
drag, startPoint x: 510, startPoint y: 108, endPoint x: 454, endPoint y: 94, distance: 57.3
click at [454, 94] on img at bounding box center [448, 98] width 15 height 15
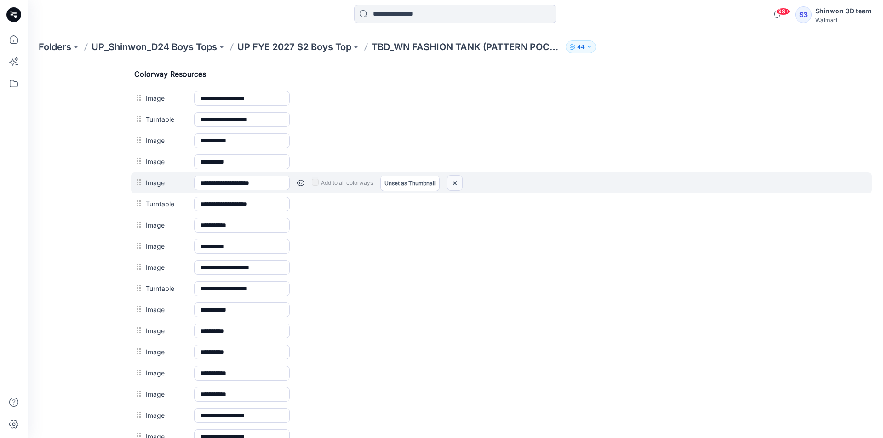
drag, startPoint x: 458, startPoint y: 179, endPoint x: 510, endPoint y: 109, distance: 87.7
click at [458, 179] on img at bounding box center [454, 183] width 15 height 15
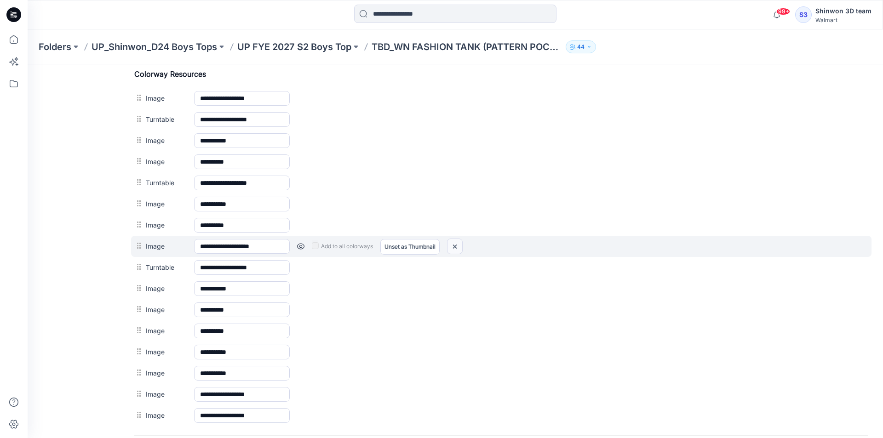
click at [454, 246] on img at bounding box center [454, 246] width 15 height 15
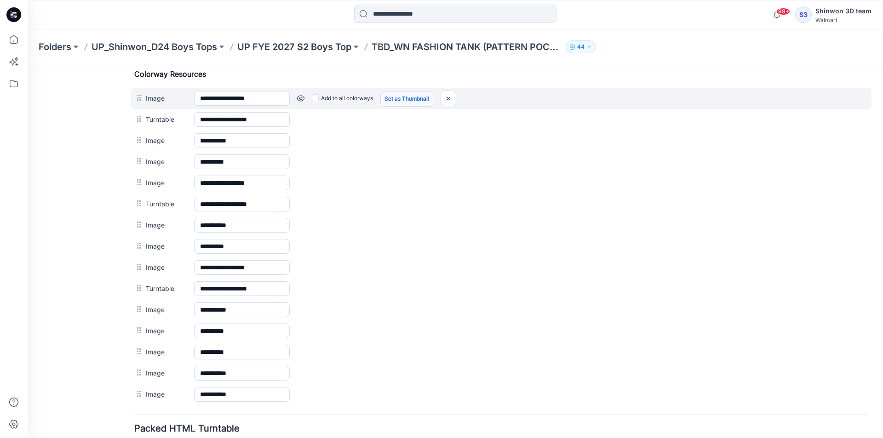
click at [418, 100] on link "Set as Thumbnail" at bounding box center [406, 99] width 53 height 16
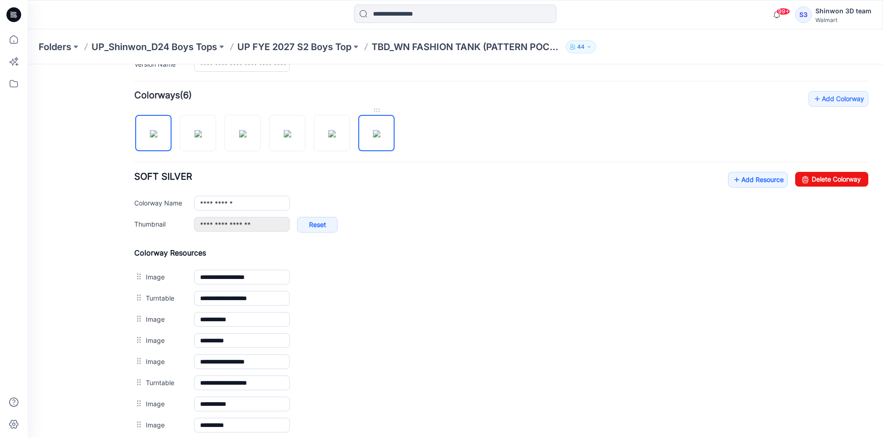
scroll to position [256, 0]
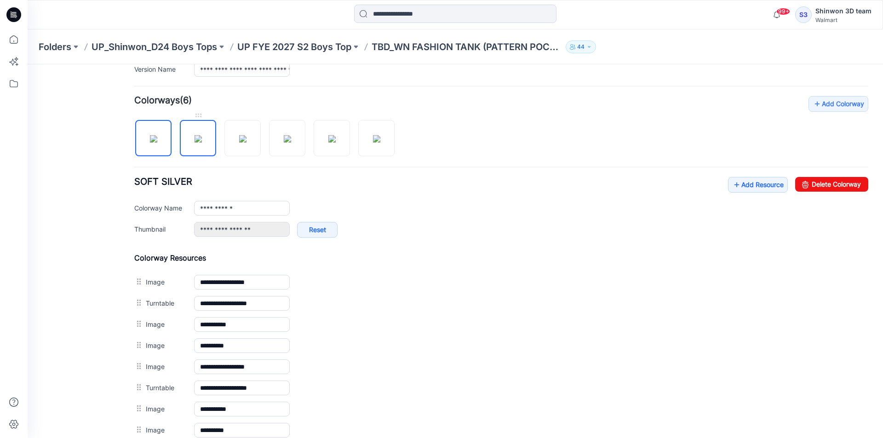
click at [202, 135] on img at bounding box center [198, 138] width 7 height 7
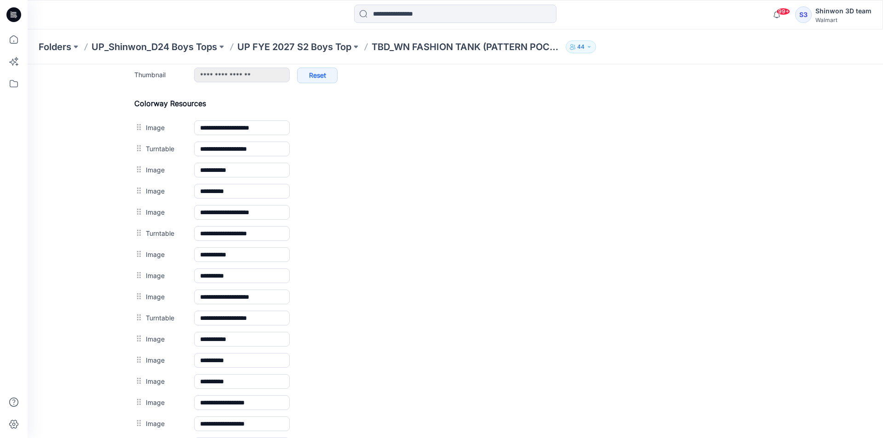
scroll to position [394, 0]
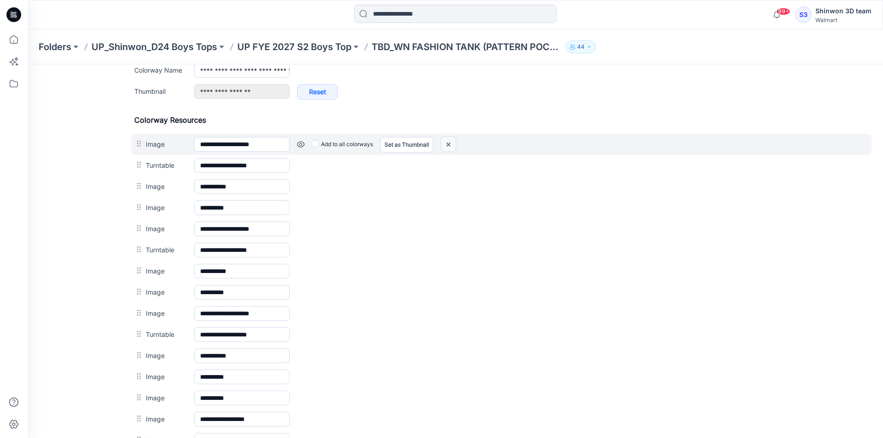
click at [453, 142] on img at bounding box center [448, 144] width 15 height 15
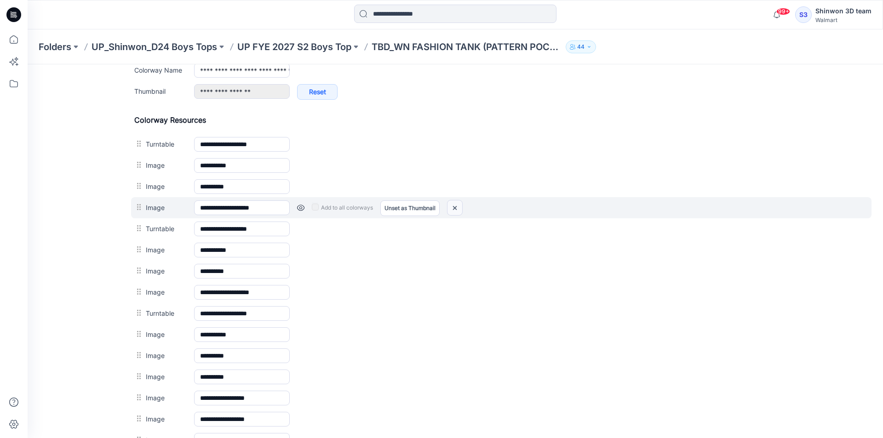
click at [459, 206] on img at bounding box center [454, 208] width 15 height 15
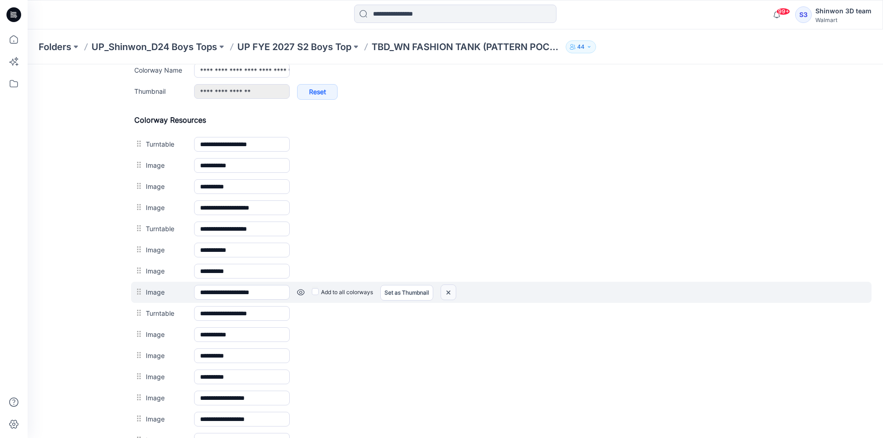
click at [448, 289] on img at bounding box center [448, 292] width 15 height 15
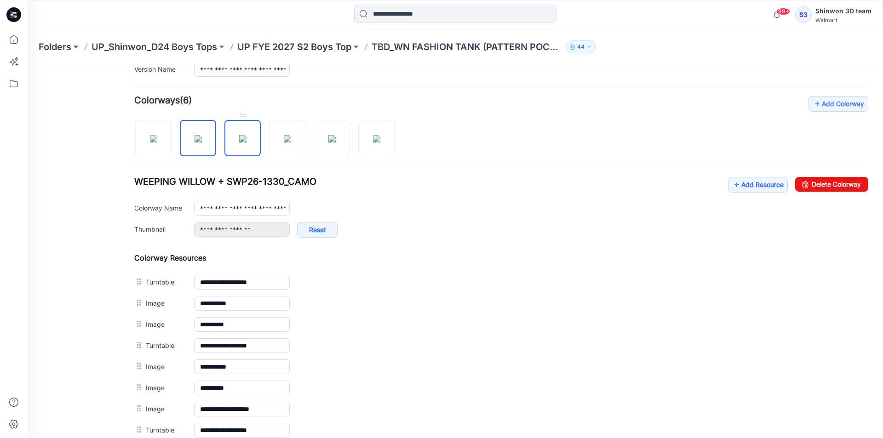
click at [239, 142] on img at bounding box center [242, 138] width 7 height 7
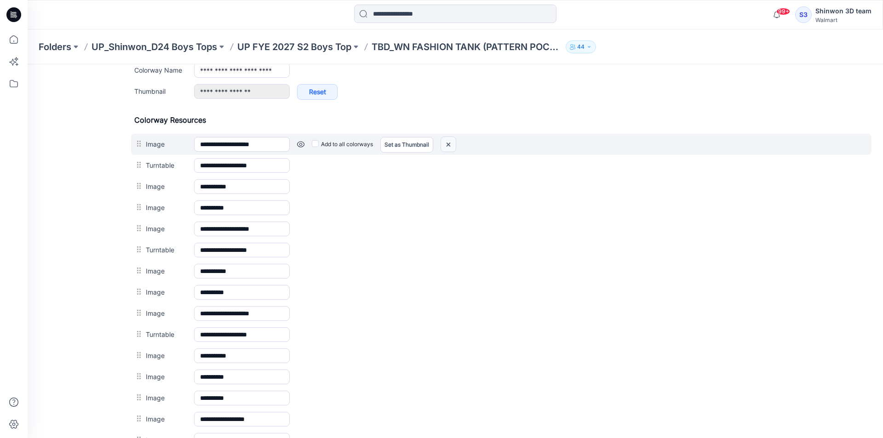
click at [451, 143] on img at bounding box center [448, 144] width 15 height 15
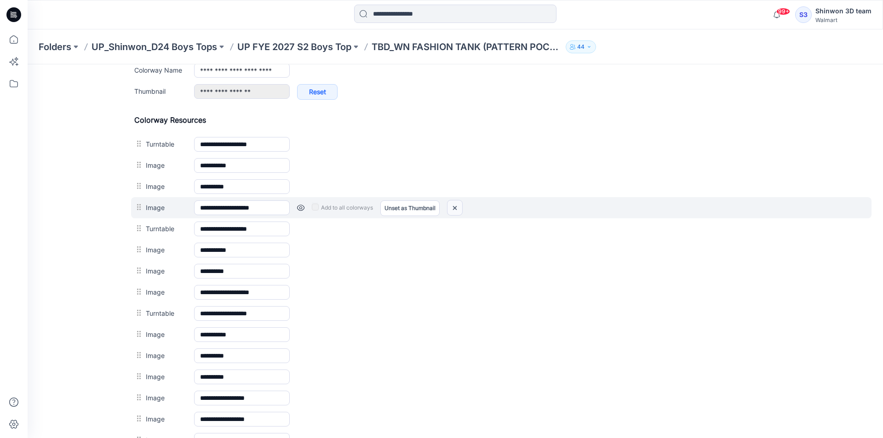
click at [460, 205] on img at bounding box center [454, 208] width 15 height 15
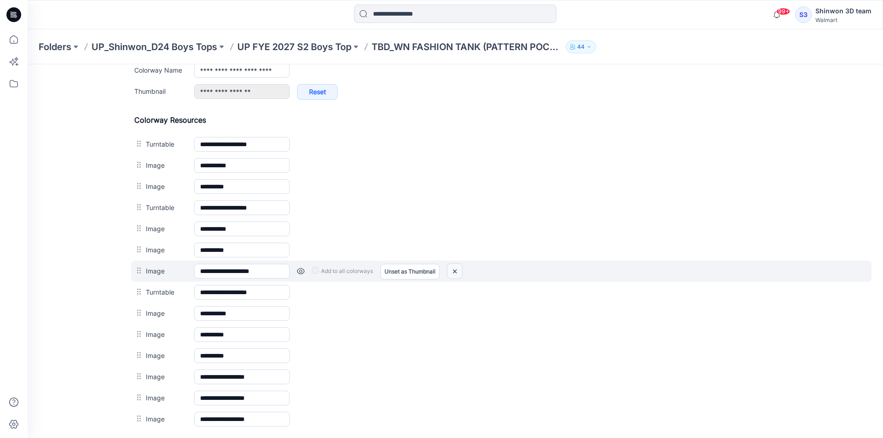
click at [455, 269] on img at bounding box center [454, 271] width 15 height 15
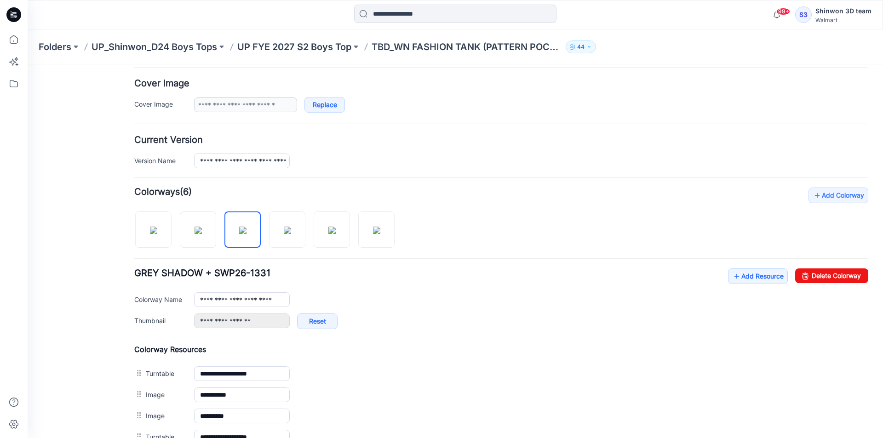
scroll to position [118, 0]
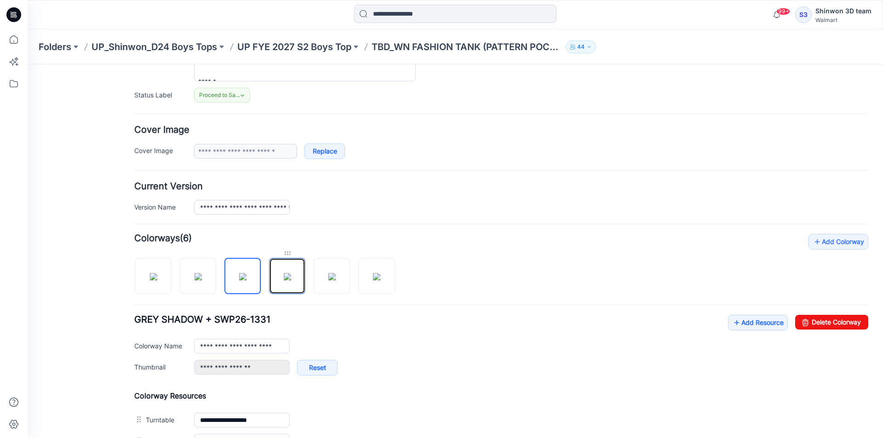
click at [284, 258] on link at bounding box center [287, 276] width 36 height 36
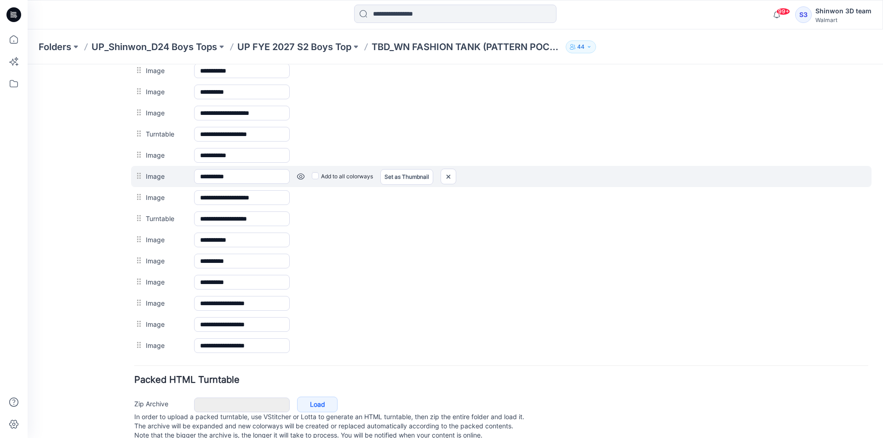
scroll to position [487, 0]
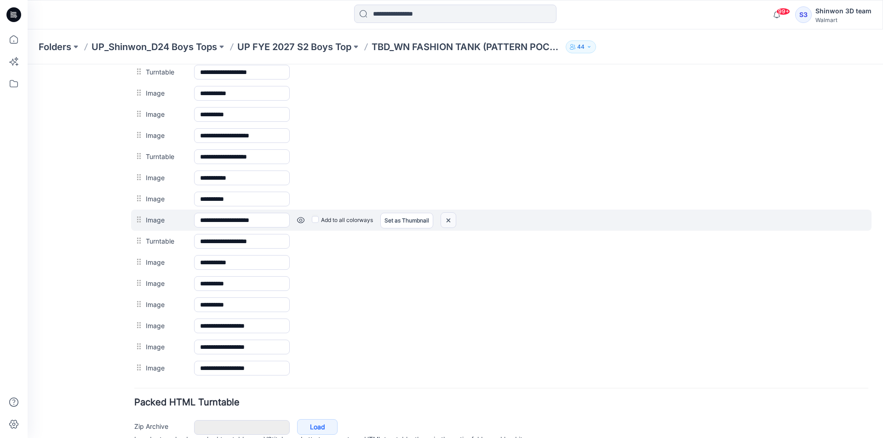
click at [453, 222] on img at bounding box center [448, 220] width 15 height 15
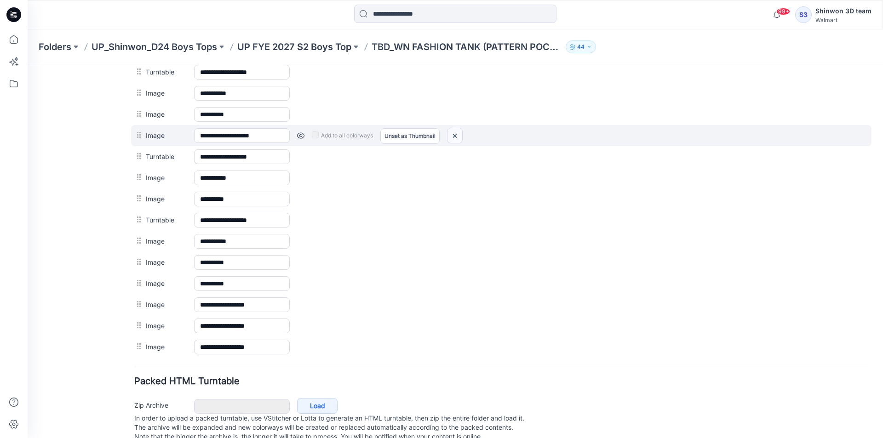
click at [459, 138] on img at bounding box center [454, 135] width 15 height 15
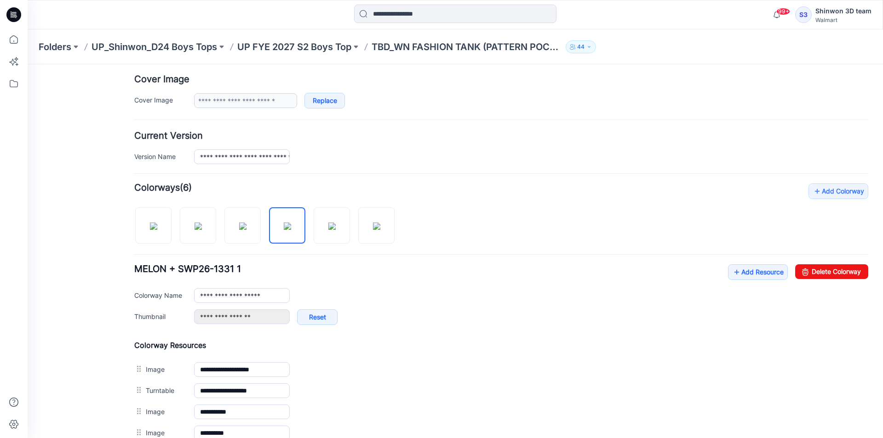
scroll to position [119, 0]
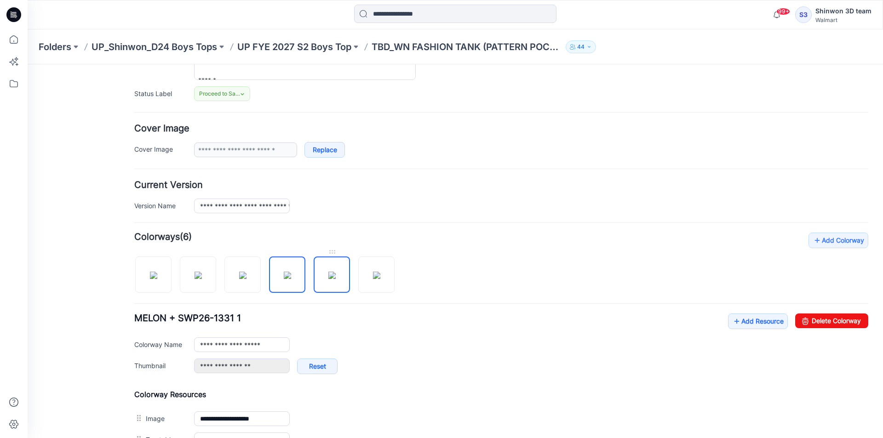
click at [328, 272] on img at bounding box center [331, 275] width 7 height 7
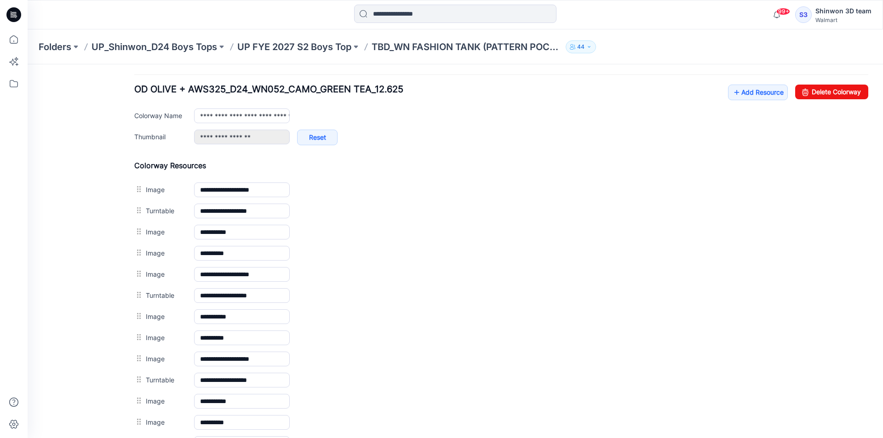
scroll to position [349, 0]
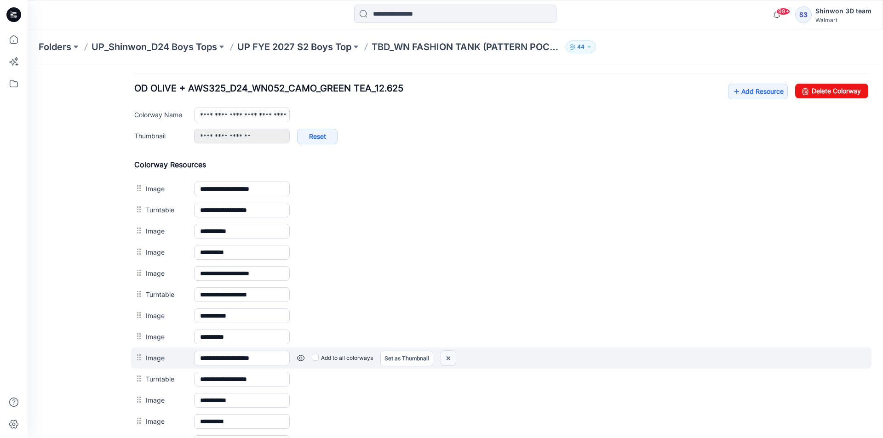
click at [450, 355] on img at bounding box center [448, 358] width 15 height 15
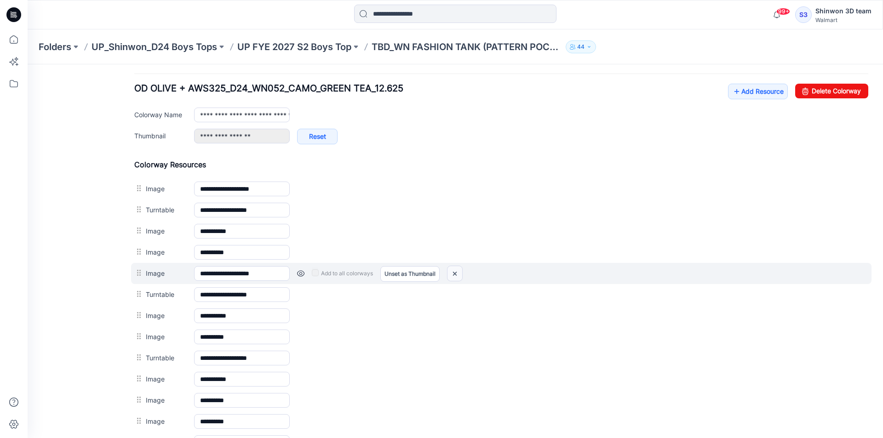
click at [454, 276] on img at bounding box center [454, 273] width 15 height 15
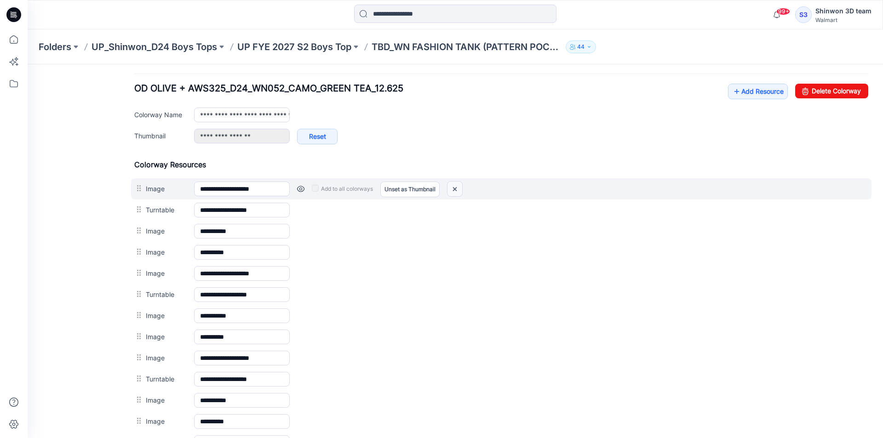
click at [460, 189] on img at bounding box center [454, 189] width 15 height 15
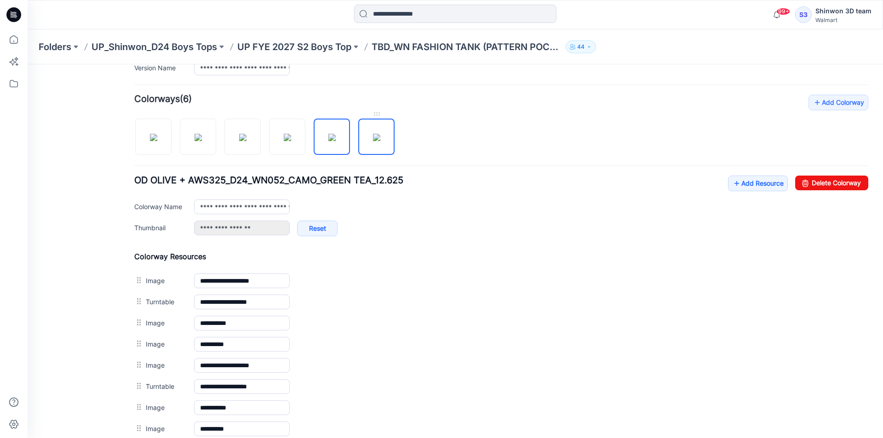
click at [380, 134] on img at bounding box center [376, 137] width 7 height 7
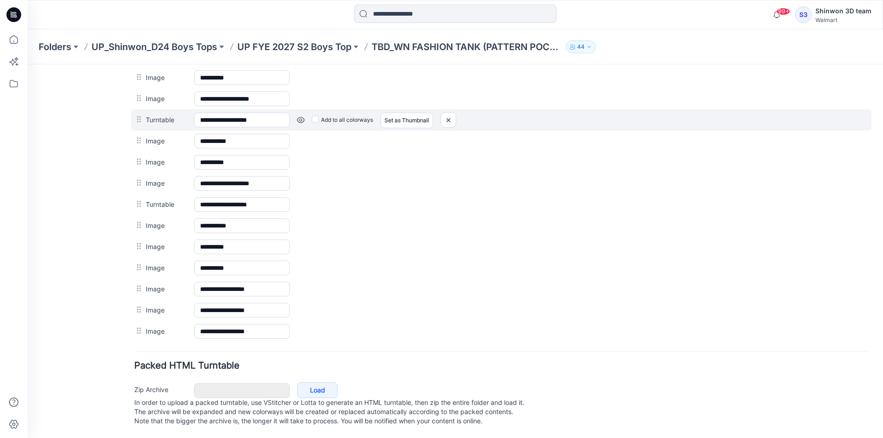
scroll to position [533, 0]
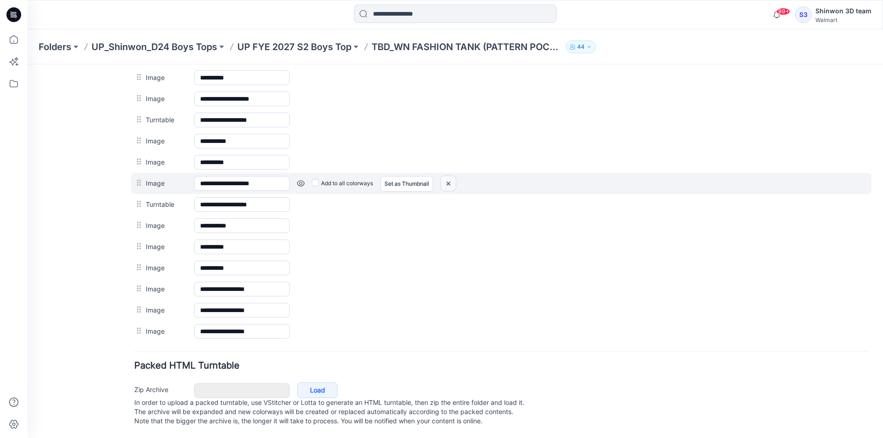
click at [452, 176] on img at bounding box center [448, 183] width 15 height 15
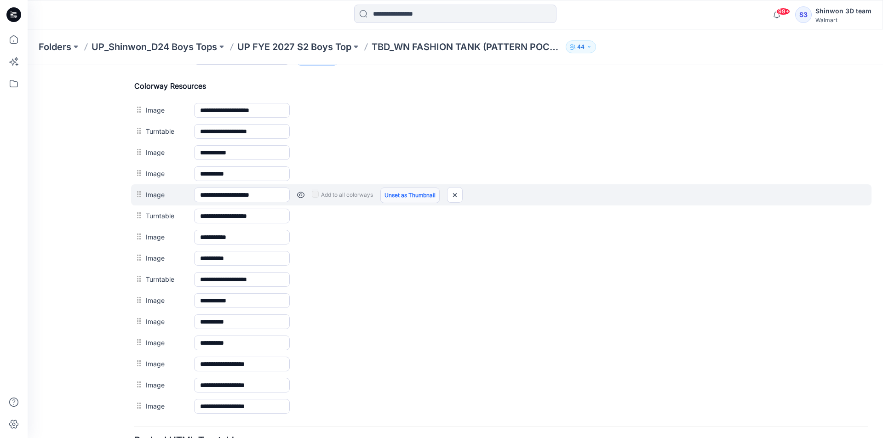
scroll to position [426, 0]
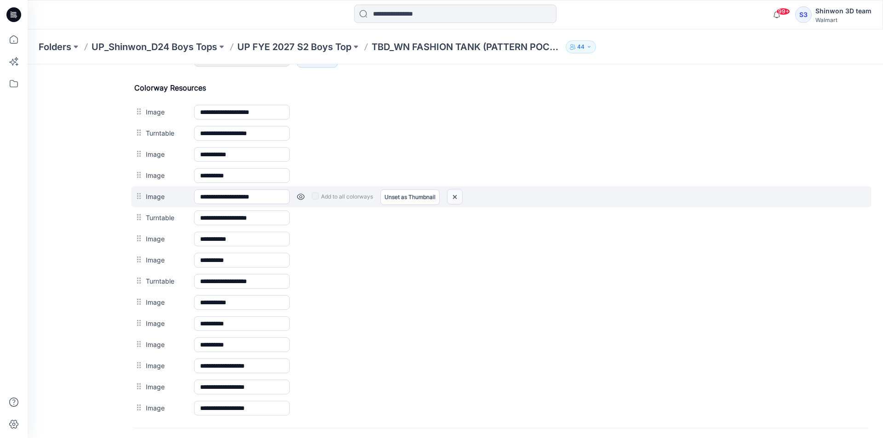
click at [458, 192] on img at bounding box center [454, 196] width 15 height 15
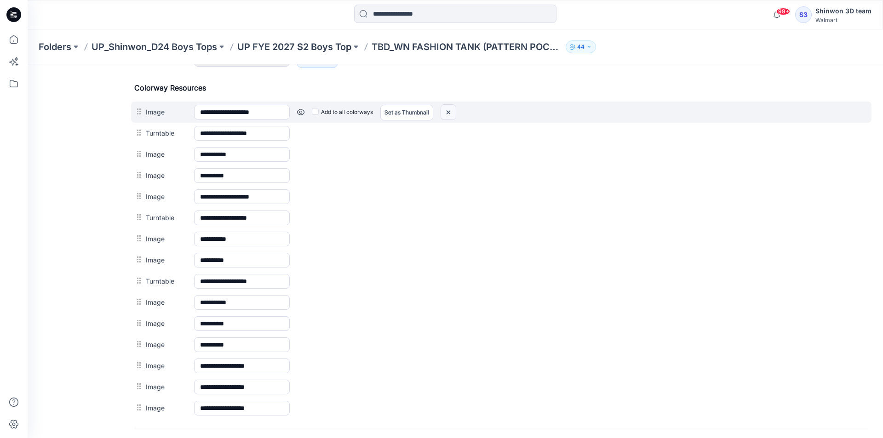
click at [453, 112] on img at bounding box center [448, 112] width 15 height 15
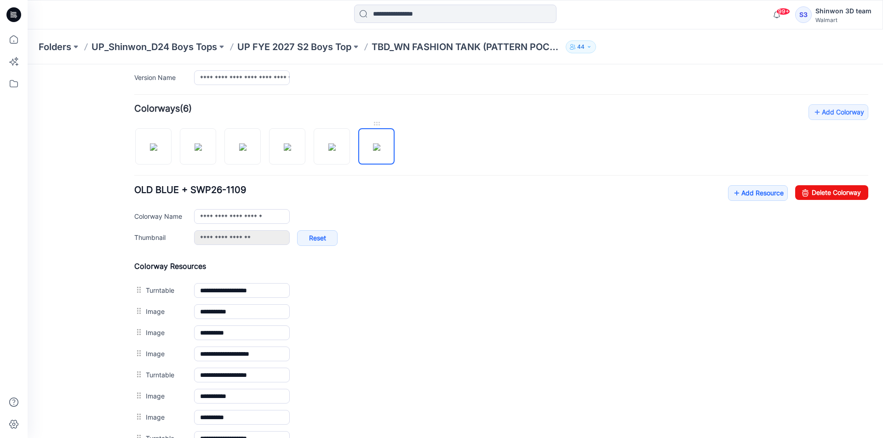
scroll to position [242, 0]
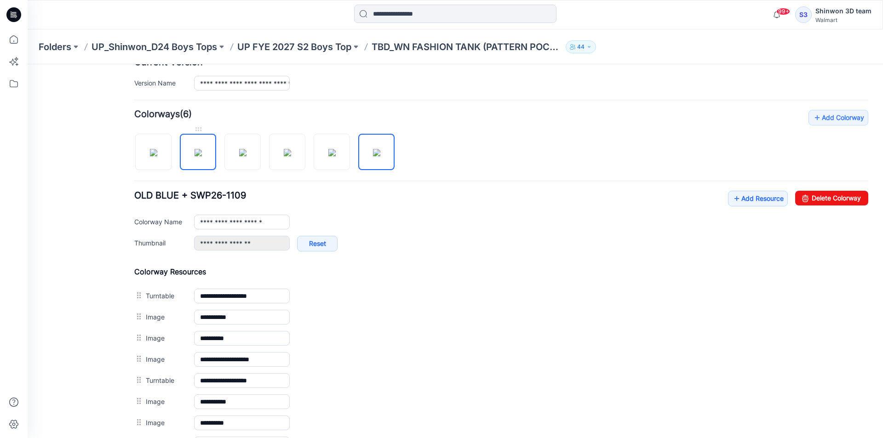
click at [195, 150] on img at bounding box center [198, 152] width 7 height 7
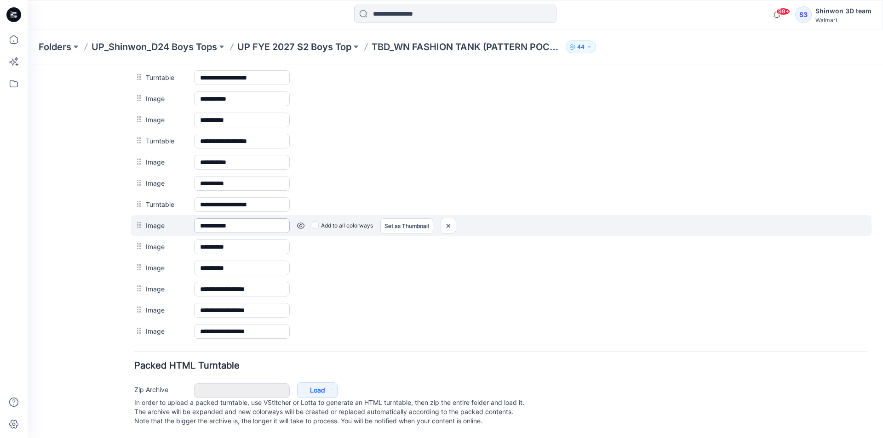
scroll to position [424, 0]
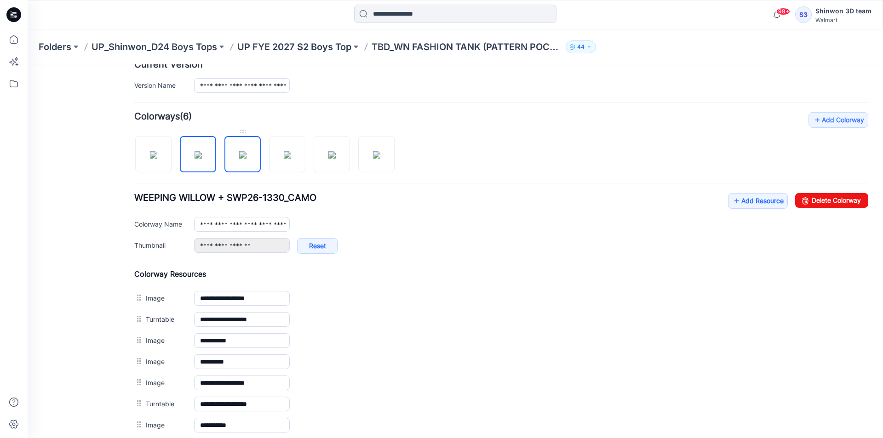
click at [246, 153] on img at bounding box center [242, 154] width 7 height 7
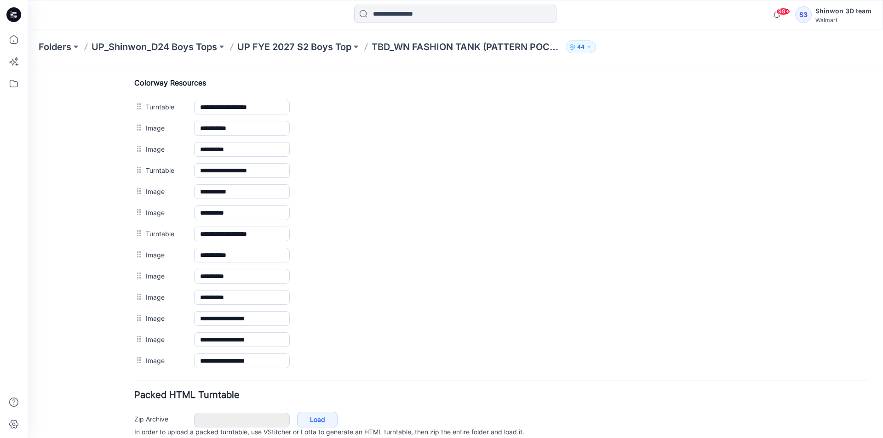
scroll to position [286, 0]
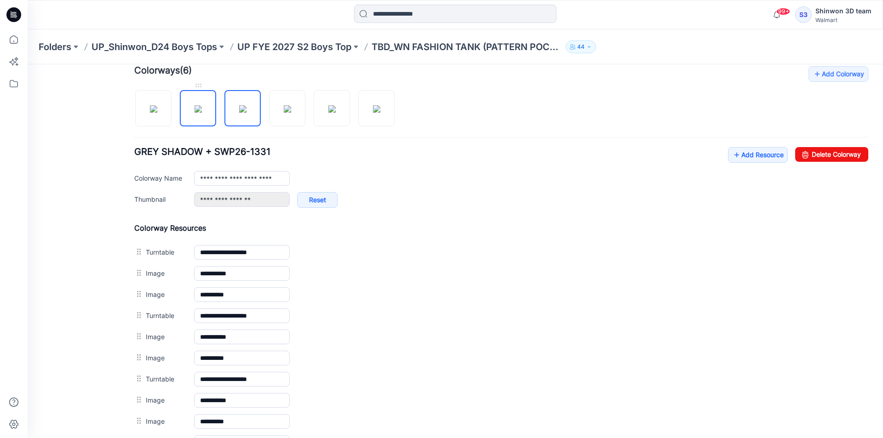
click at [199, 105] on img at bounding box center [198, 108] width 7 height 7
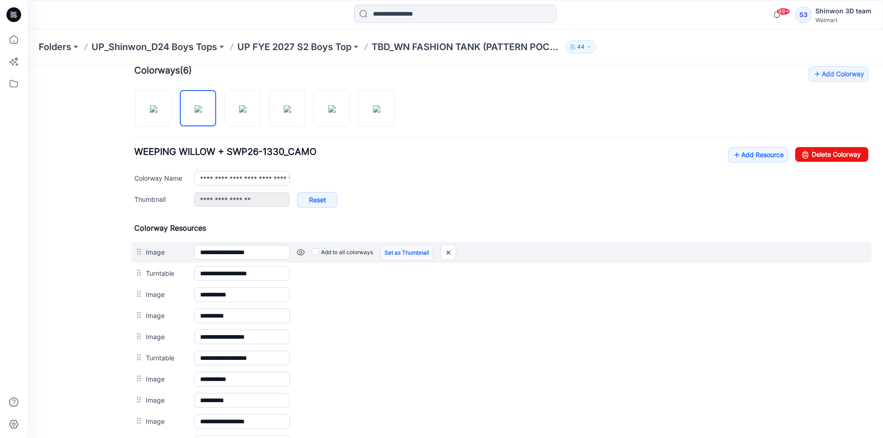
click at [400, 250] on link "Set as Thumbnail" at bounding box center [406, 253] width 53 height 16
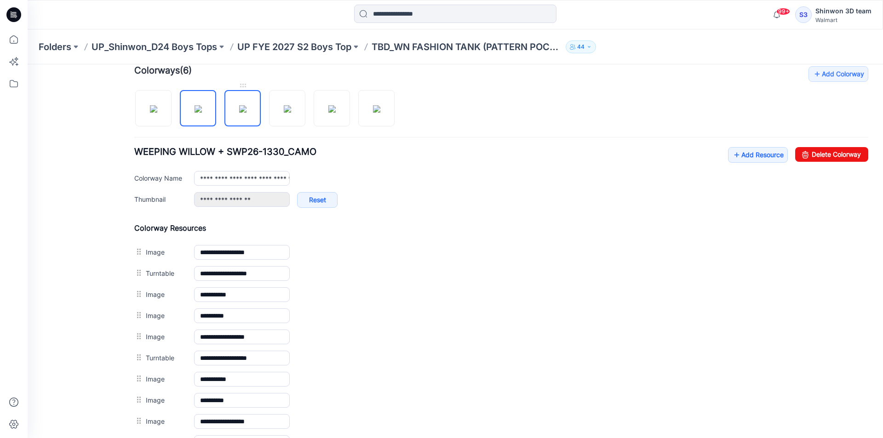
click at [246, 107] on img at bounding box center [242, 108] width 7 height 7
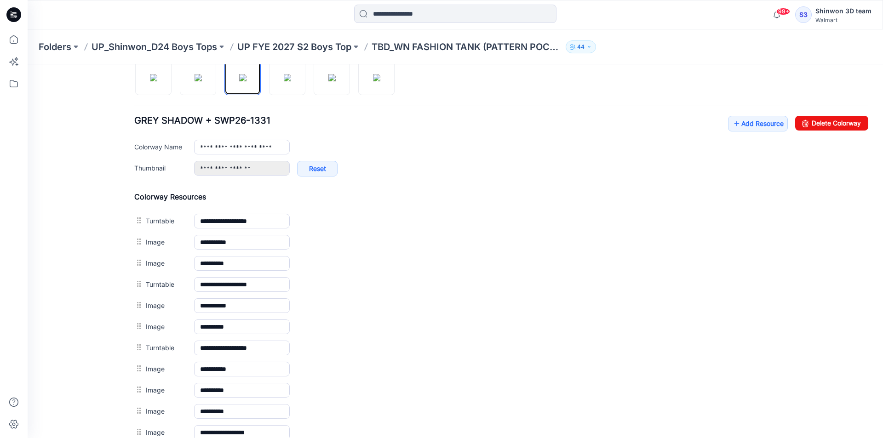
scroll to position [378, 0]
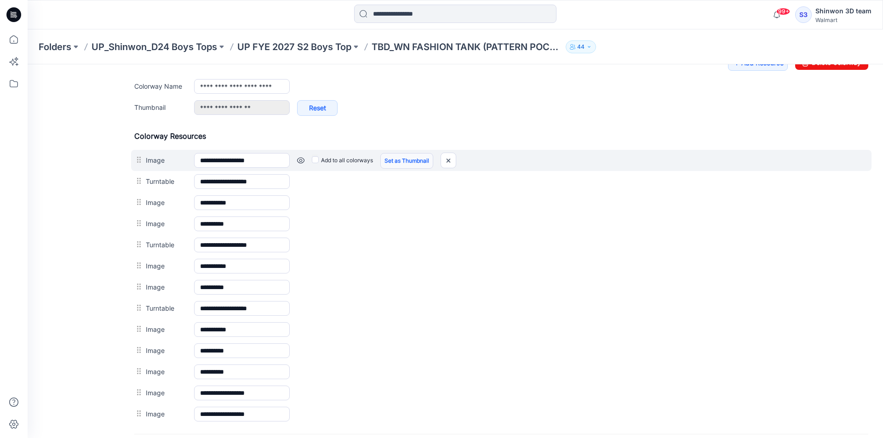
click at [410, 160] on link "Set as Thumbnail" at bounding box center [406, 161] width 53 height 16
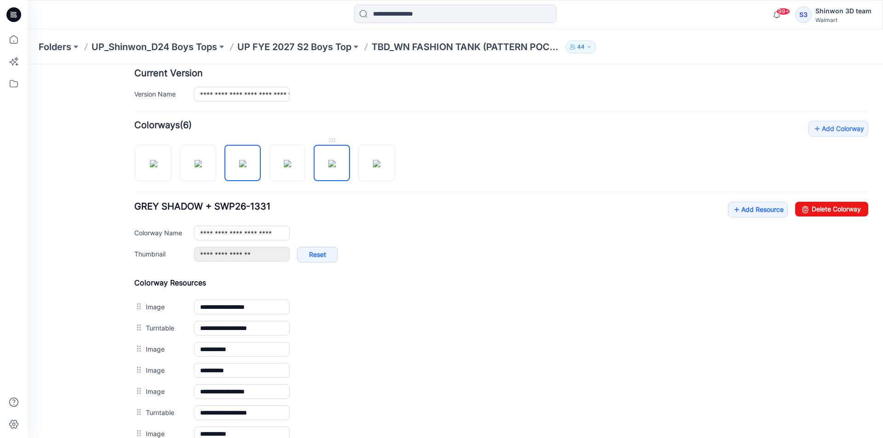
scroll to position [148, 0]
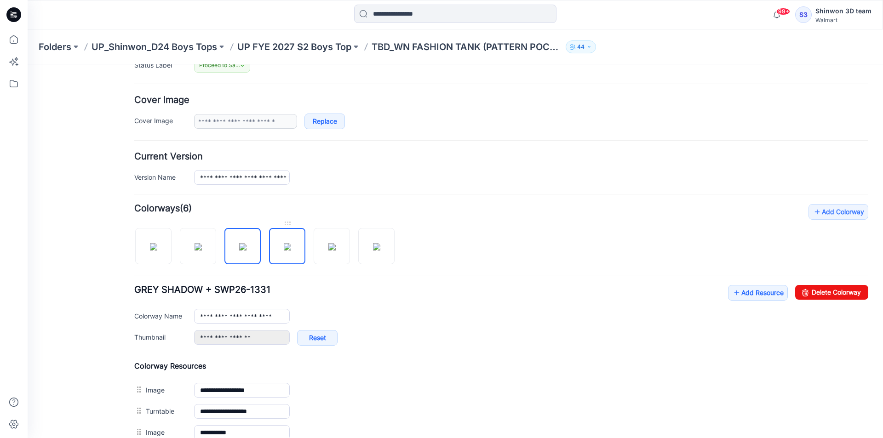
click at [290, 251] on img at bounding box center [287, 246] width 7 height 7
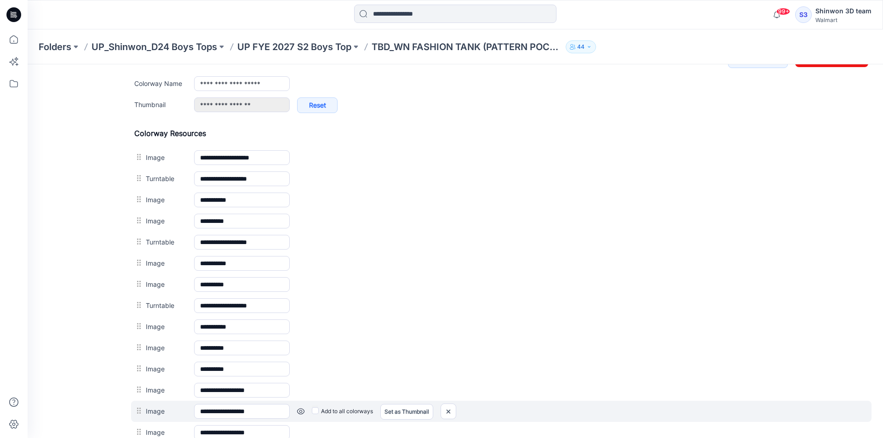
scroll to position [424, 0]
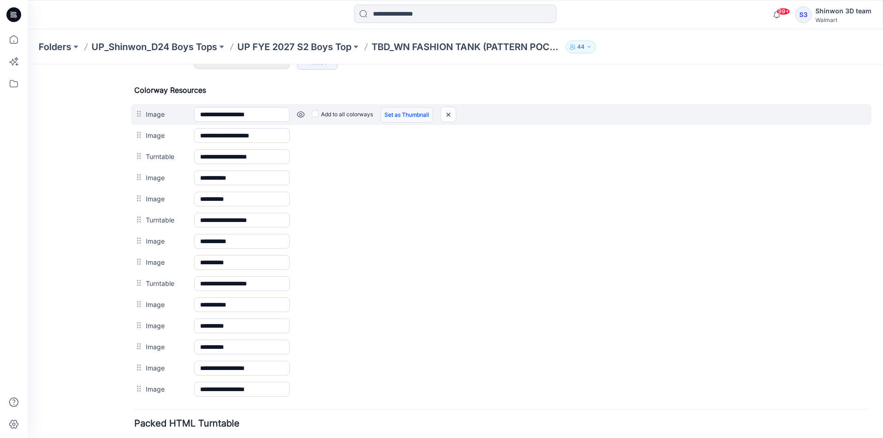
click at [414, 115] on link "Set as Thumbnail" at bounding box center [406, 115] width 53 height 16
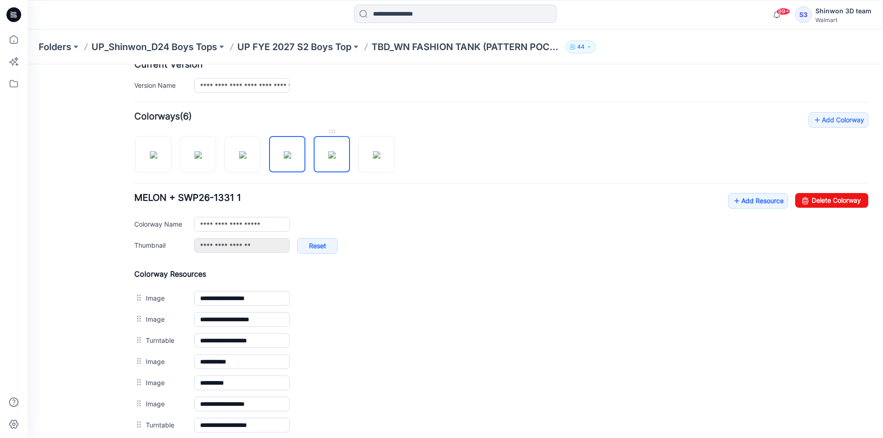
drag, startPoint x: 329, startPoint y: 147, endPoint x: 327, endPoint y: 152, distance: 5.1
click at [328, 151] on img at bounding box center [331, 154] width 7 height 7
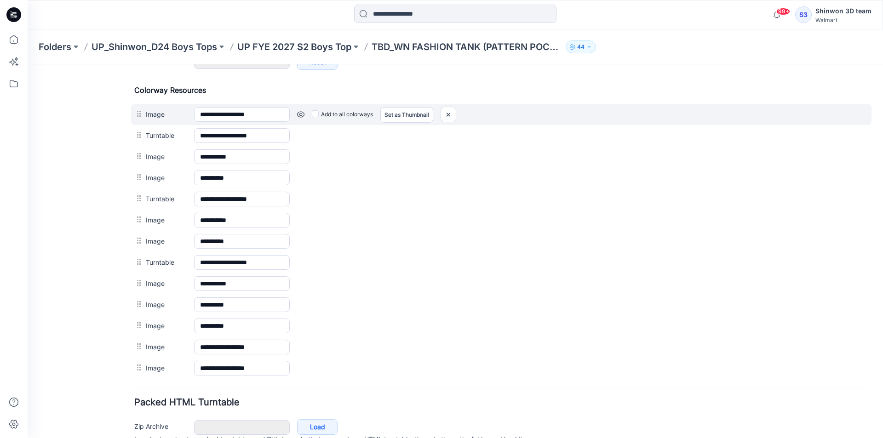
click at [405, 106] on div "**********" at bounding box center [501, 114] width 740 height 21
click at [405, 112] on link "Set as Thumbnail" at bounding box center [406, 115] width 53 height 16
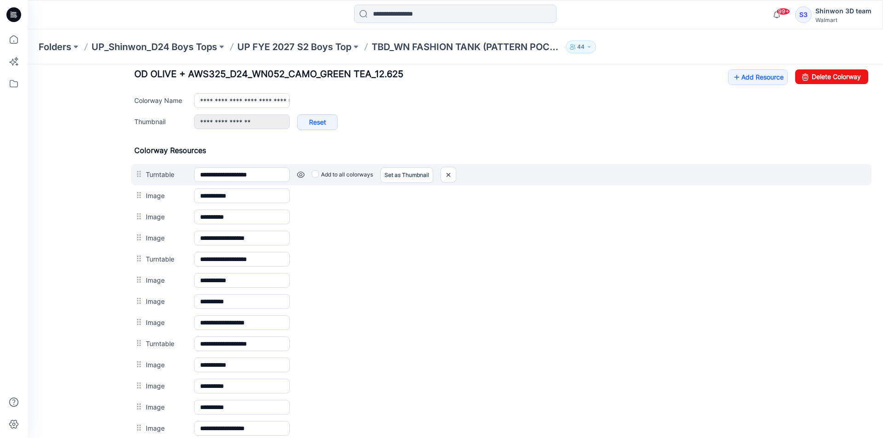
scroll to position [286, 0]
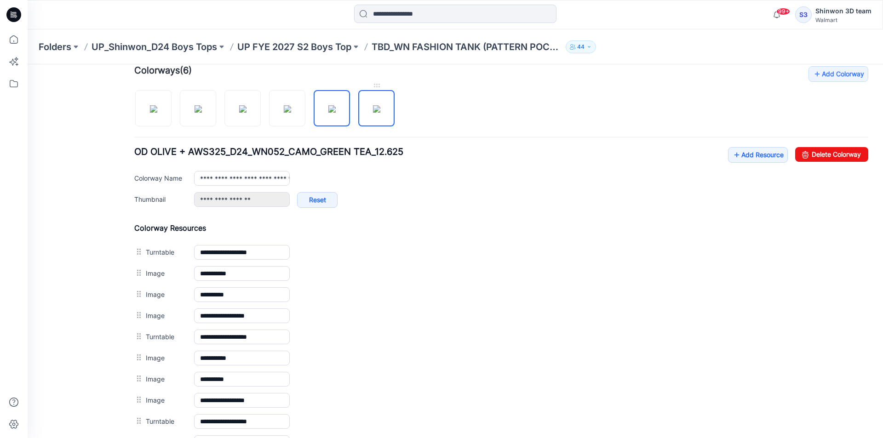
drag, startPoint x: 379, startPoint y: 100, endPoint x: 348, endPoint y: 136, distance: 47.2
click at [379, 105] on img at bounding box center [376, 108] width 7 height 7
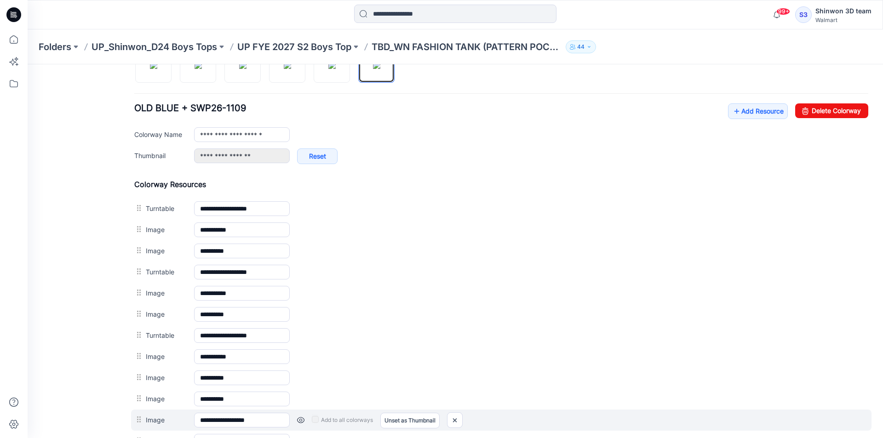
scroll to position [378, 0]
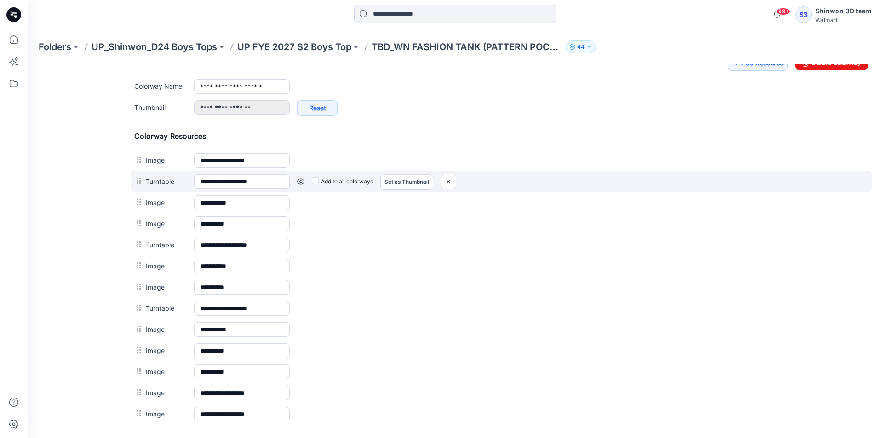
drag, startPoint x: 395, startPoint y: 159, endPoint x: 187, endPoint y: 188, distance: 209.9
click at [28, 64] on link "Set as Thumbnail" at bounding box center [28, 64] width 0 height 0
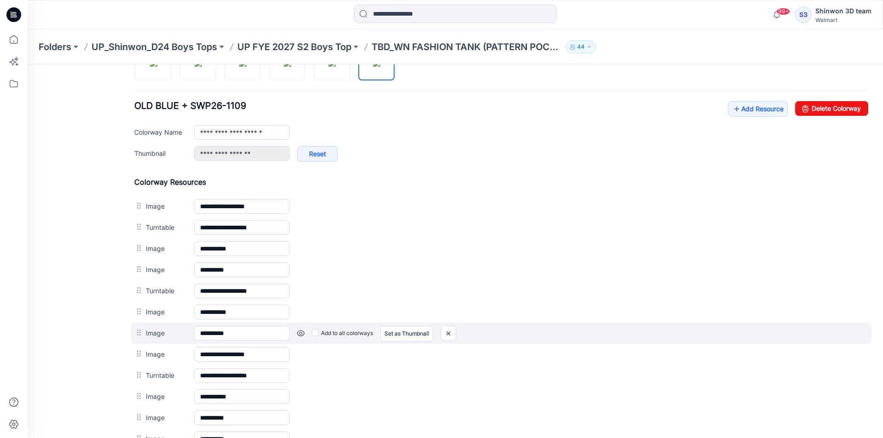
scroll to position [240, 0]
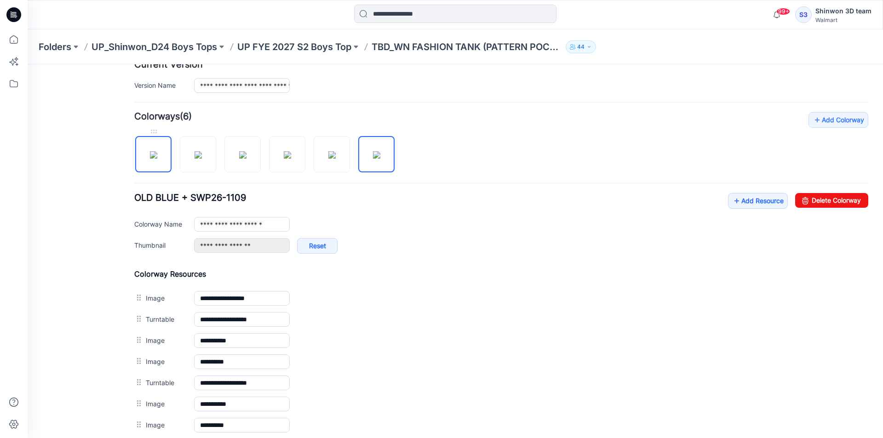
click at [150, 158] on img at bounding box center [153, 154] width 7 height 7
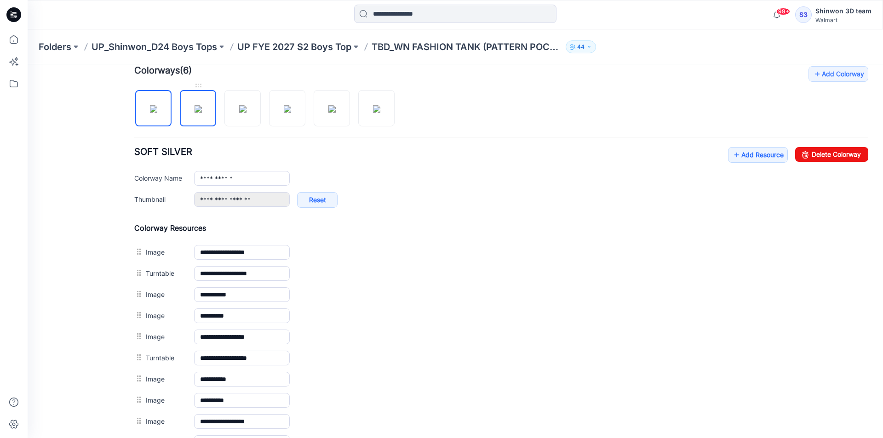
click at [202, 107] on img at bounding box center [198, 108] width 7 height 7
drag, startPoint x: 160, startPoint y: 105, endPoint x: 197, endPoint y: 109, distance: 37.9
click at [157, 105] on img at bounding box center [153, 108] width 7 height 7
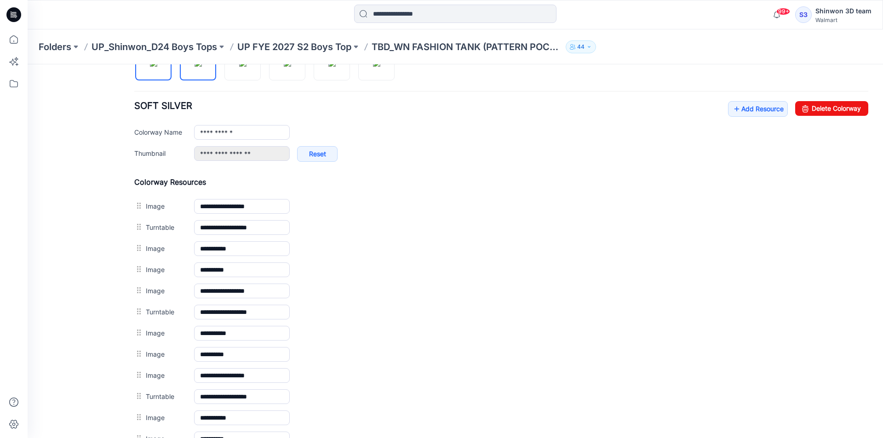
click at [200, 67] on img at bounding box center [198, 62] width 7 height 7
click at [239, 67] on img at bounding box center [242, 62] width 7 height 7
click at [202, 67] on img at bounding box center [198, 62] width 7 height 7
click at [239, 67] on img at bounding box center [242, 62] width 7 height 7
click at [284, 67] on img at bounding box center [287, 62] width 7 height 7
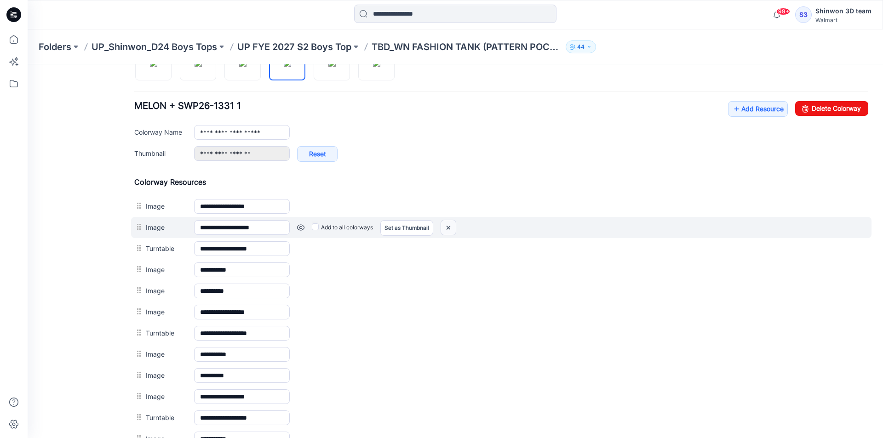
drag, startPoint x: 504, startPoint y: 110, endPoint x: 454, endPoint y: 221, distance: 121.6
click at [454, 221] on img at bounding box center [448, 227] width 15 height 15
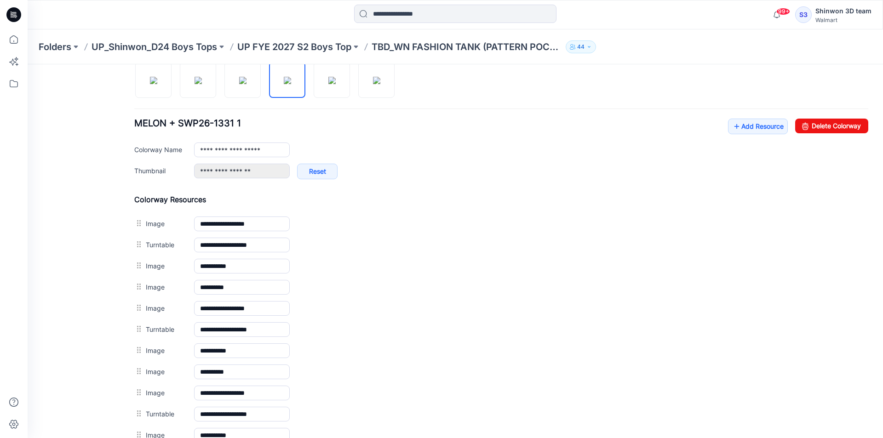
scroll to position [194, 0]
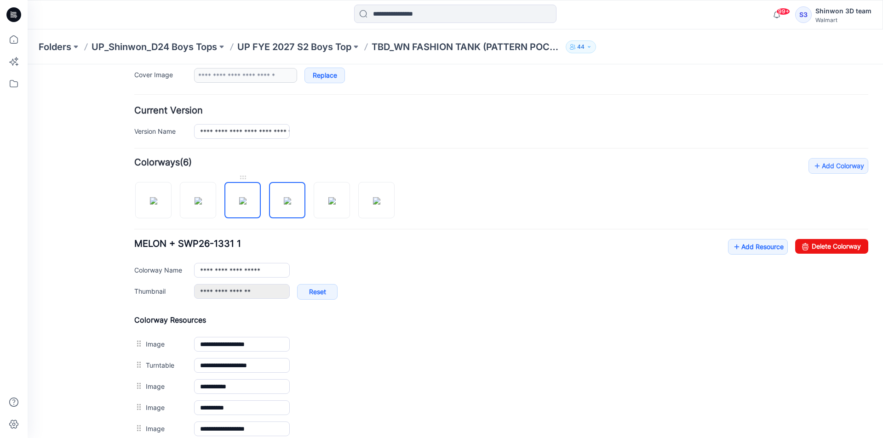
click at [239, 197] on img at bounding box center [242, 200] width 7 height 7
click at [291, 201] on img at bounding box center [287, 200] width 7 height 7
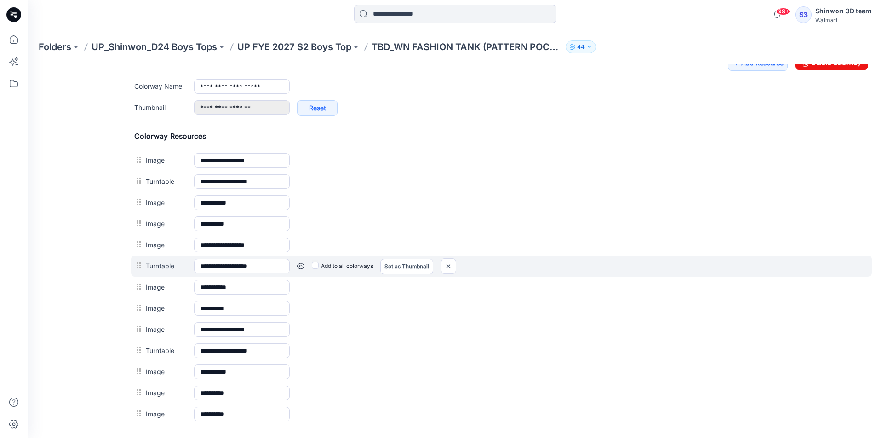
scroll to position [470, 0]
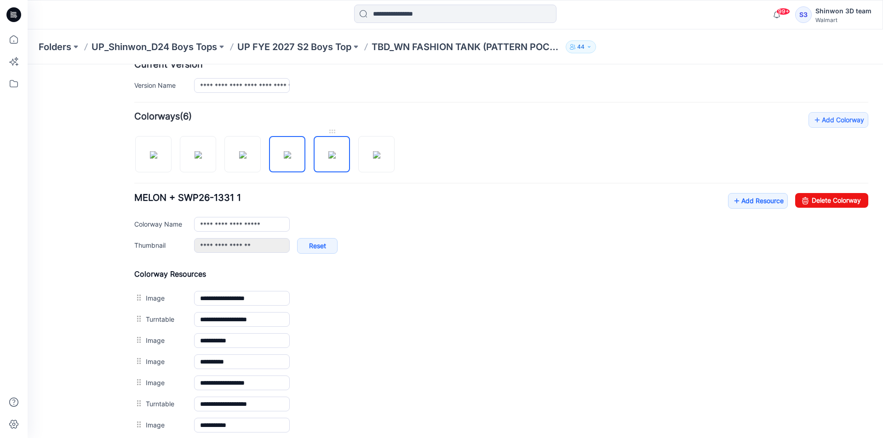
click at [329, 159] on img at bounding box center [331, 154] width 7 height 7
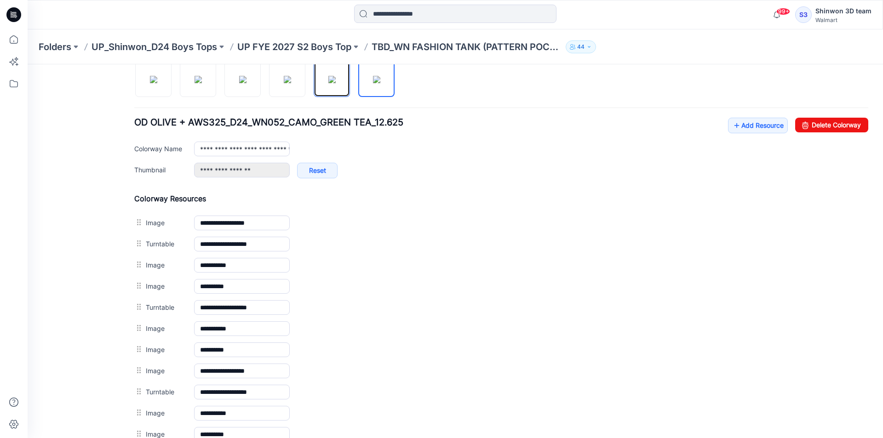
scroll to position [332, 0]
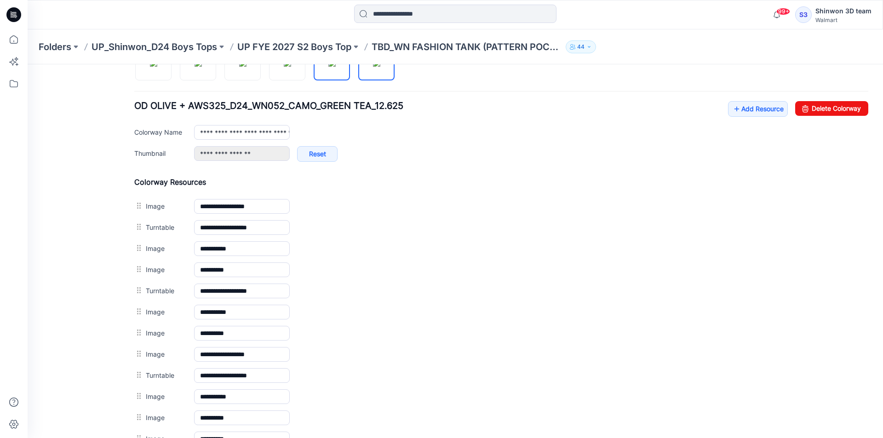
click at [373, 67] on img at bounding box center [376, 62] width 7 height 7
click at [334, 67] on img at bounding box center [331, 62] width 7 height 7
click at [284, 67] on img at bounding box center [287, 62] width 7 height 7
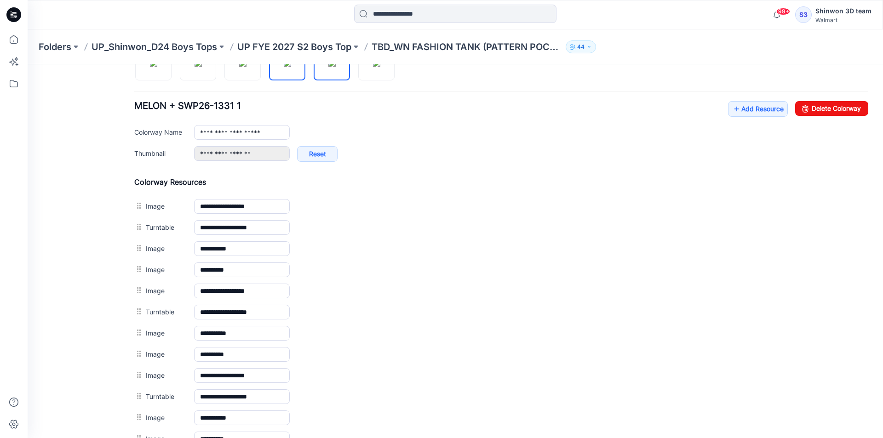
click at [328, 67] on img at bounding box center [331, 62] width 7 height 7
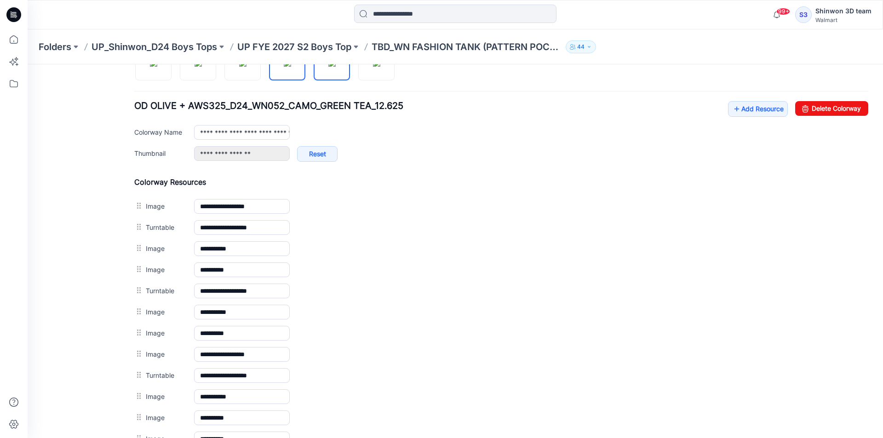
click at [290, 67] on img at bounding box center [287, 62] width 7 height 7
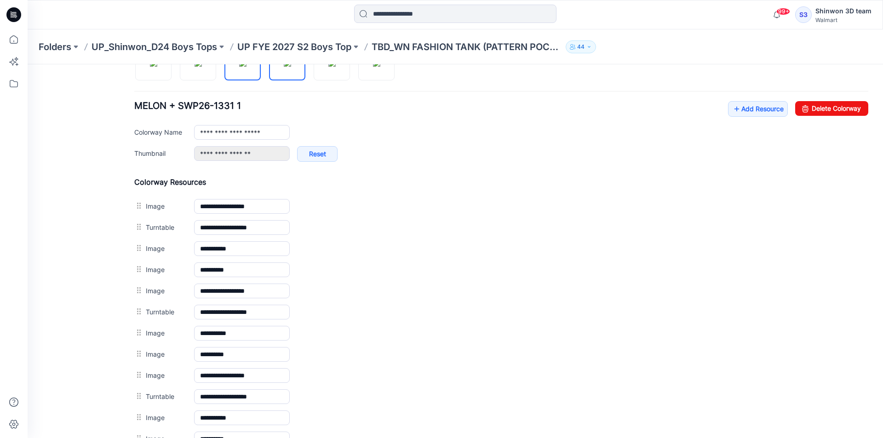
click at [242, 67] on img at bounding box center [242, 62] width 7 height 7
click at [285, 67] on img at bounding box center [287, 62] width 7 height 7
click at [328, 67] on img at bounding box center [331, 62] width 7 height 7
click at [290, 67] on img at bounding box center [287, 62] width 7 height 7
click at [331, 67] on img at bounding box center [331, 62] width 7 height 7
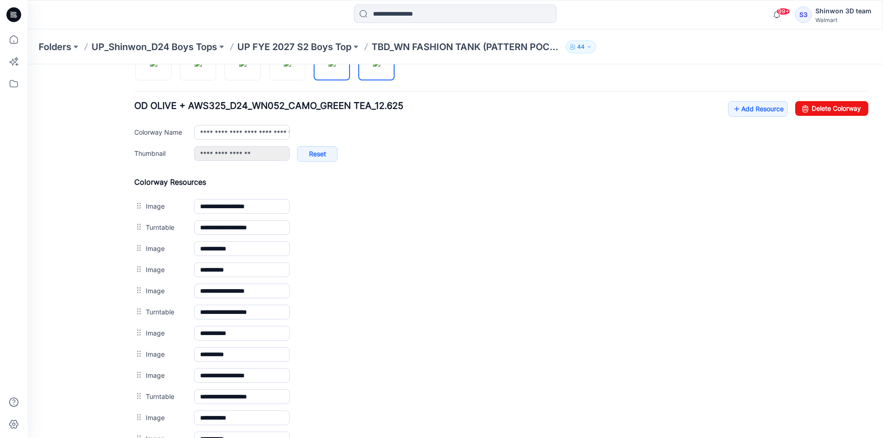
click at [373, 67] on img at bounding box center [376, 62] width 7 height 7
click at [331, 67] on img at bounding box center [331, 62] width 7 height 7
click at [291, 67] on img at bounding box center [287, 62] width 7 height 7
click at [328, 67] on img at bounding box center [331, 62] width 7 height 7
click at [373, 67] on img at bounding box center [376, 62] width 7 height 7
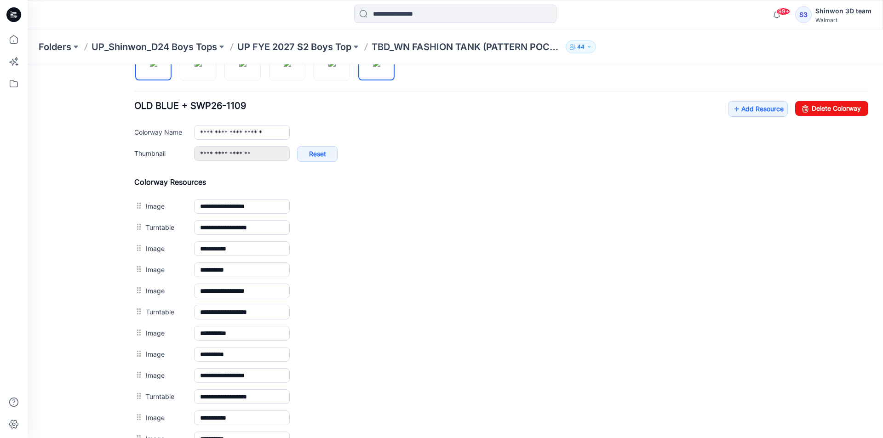
click at [157, 67] on img at bounding box center [153, 62] width 7 height 7
type input "**********"
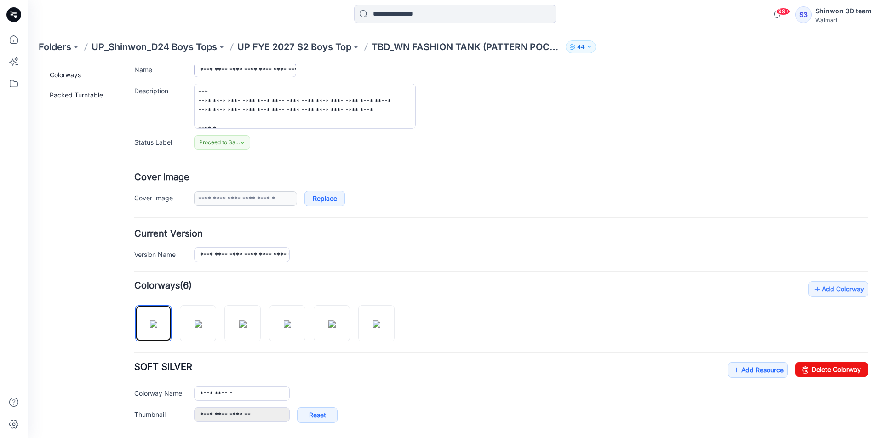
scroll to position [0, 0]
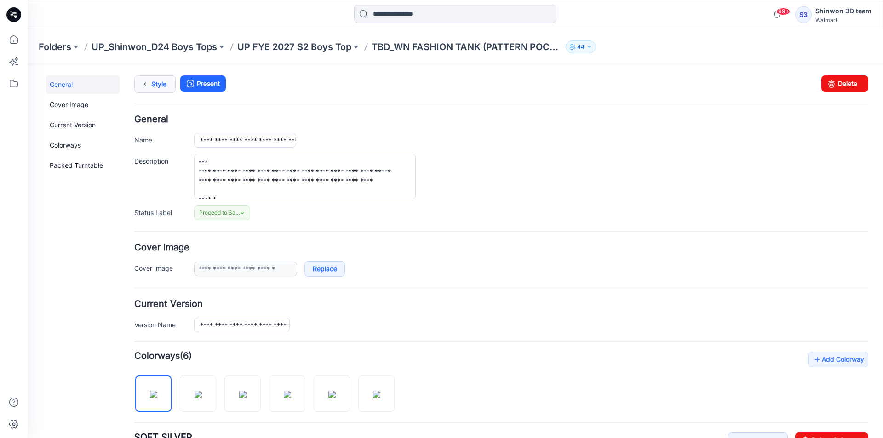
click at [164, 79] on link "Style" at bounding box center [154, 83] width 41 height 17
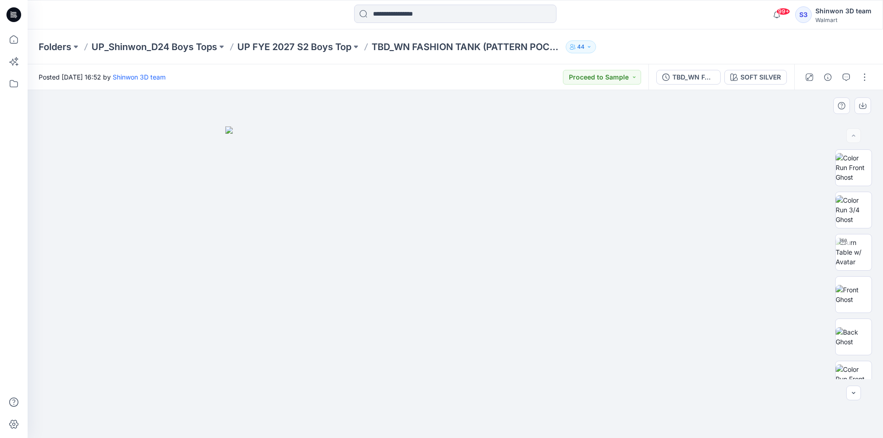
click at [129, 177] on div at bounding box center [455, 264] width 855 height 348
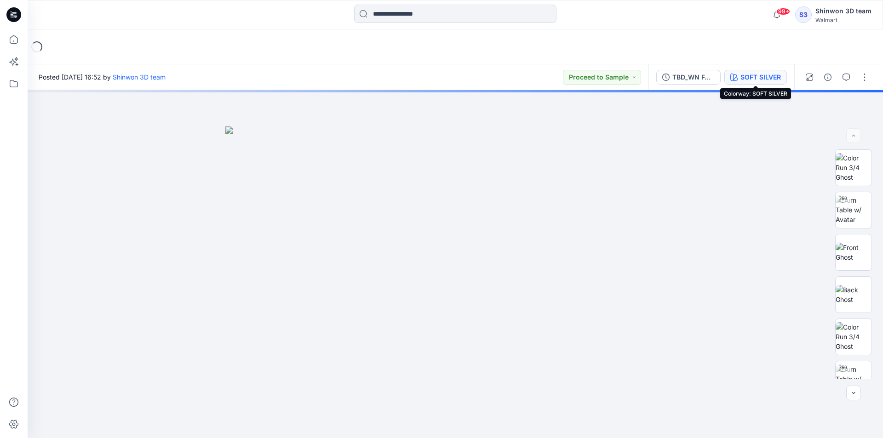
click at [772, 76] on div "SOFT SILVER" at bounding box center [760, 77] width 40 height 10
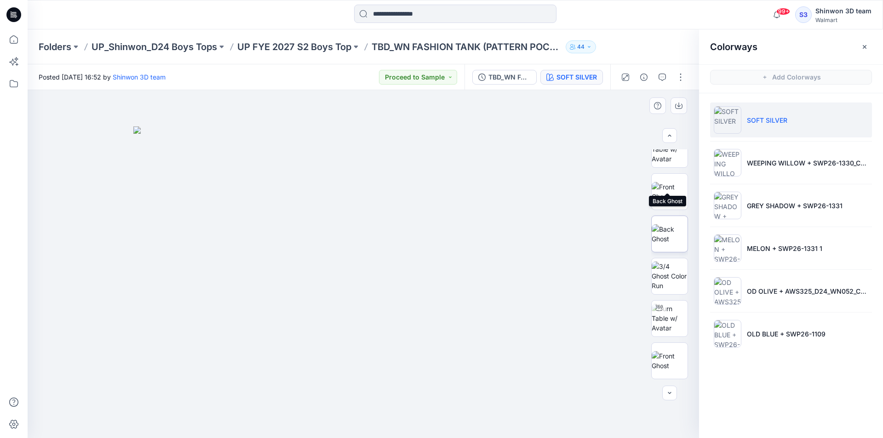
scroll to position [368, 0]
click at [602, 118] on div at bounding box center [363, 264] width 671 height 348
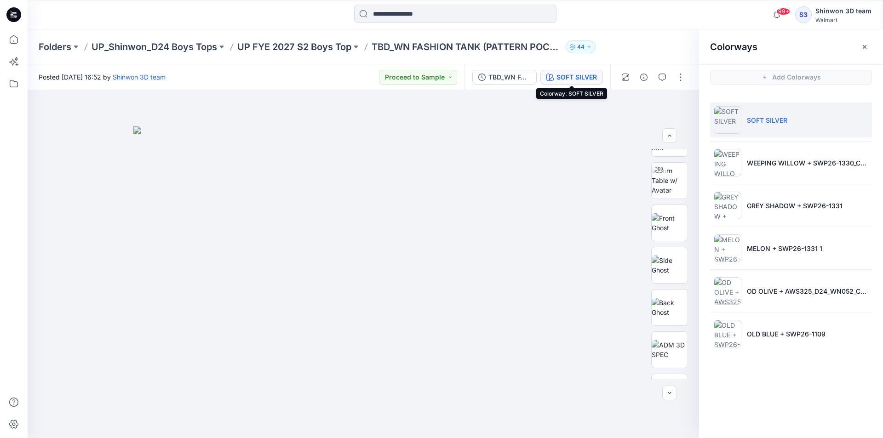
click at [587, 74] on div "SOFT SILVER" at bounding box center [576, 77] width 40 height 10
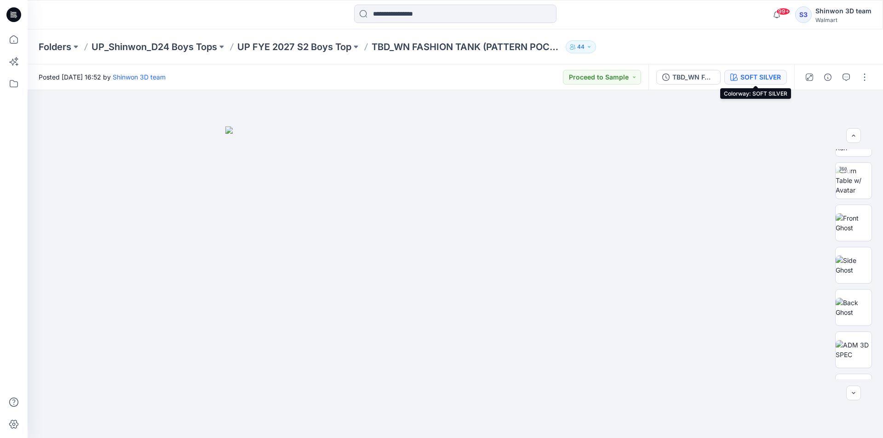
click at [751, 73] on div "SOFT SILVER" at bounding box center [760, 77] width 40 height 10
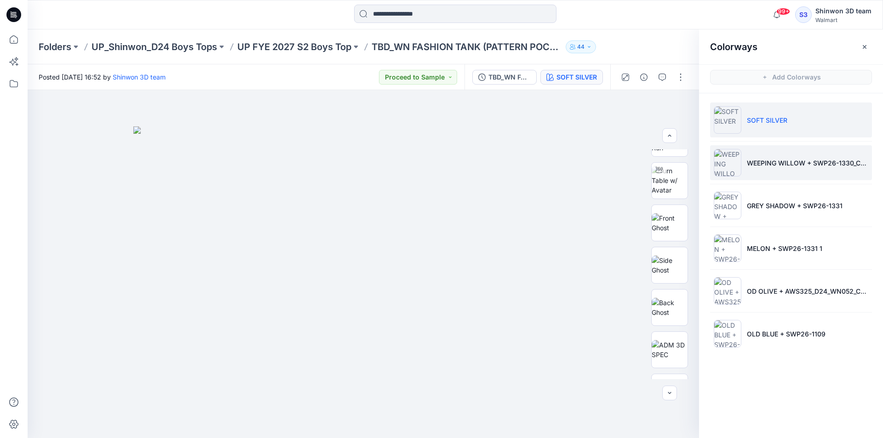
click at [806, 155] on li "WEEPING WILLOW + SWP26-1330_CAMO" at bounding box center [791, 162] width 162 height 35
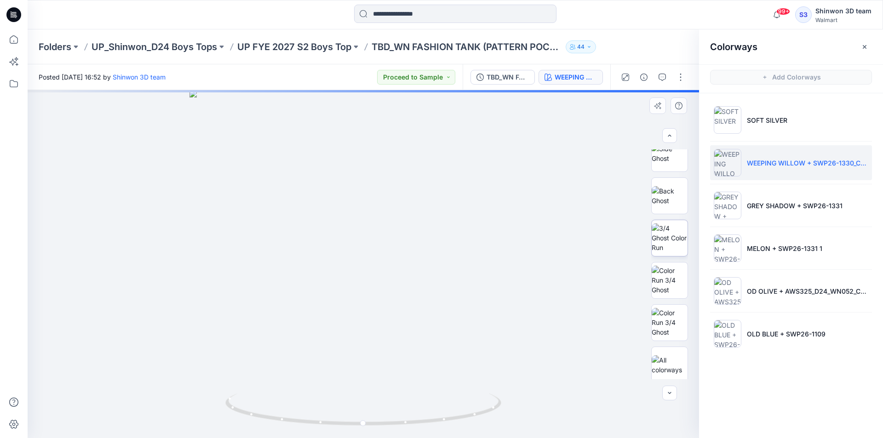
scroll to position [357, 0]
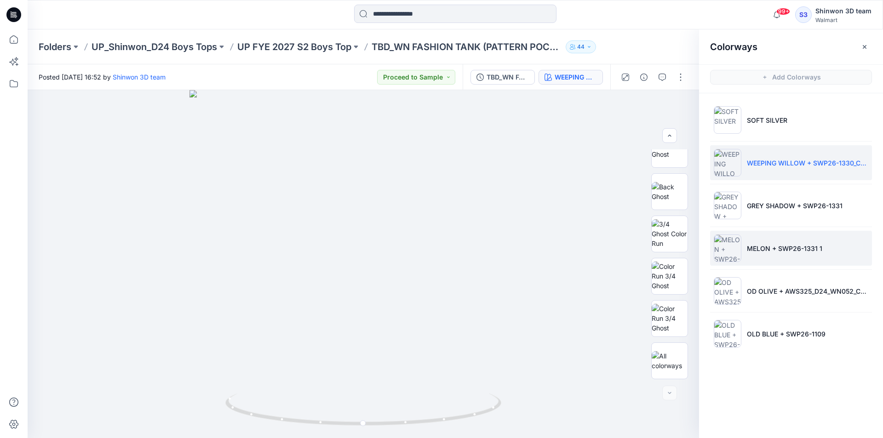
click at [763, 248] on p "MELON + SWP26-1331 1" at bounding box center [784, 249] width 75 height 10
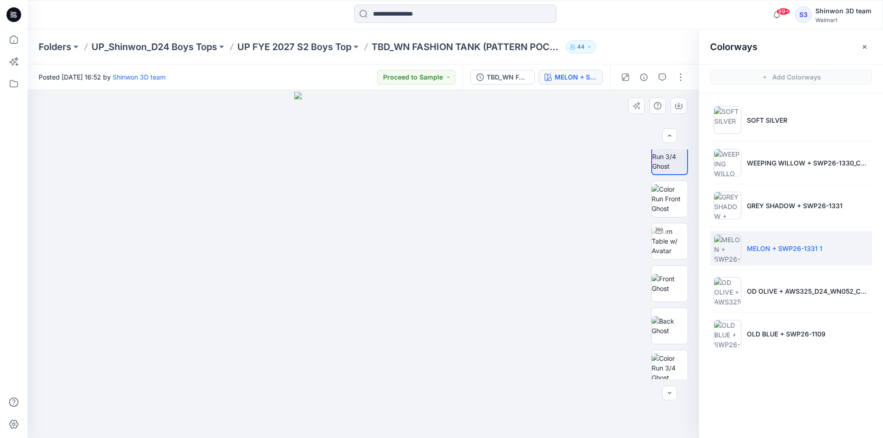
scroll to position [0, 0]
click at [675, 203] on img at bounding box center [670, 209] width 36 height 29
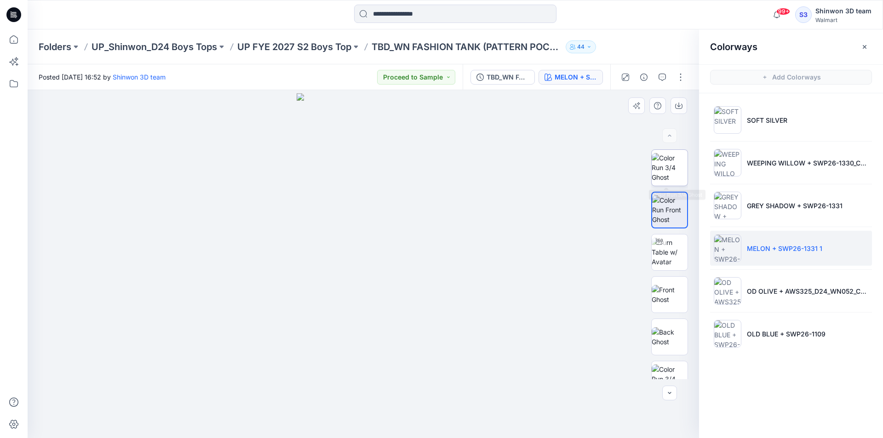
click at [676, 164] on img at bounding box center [670, 167] width 36 height 29
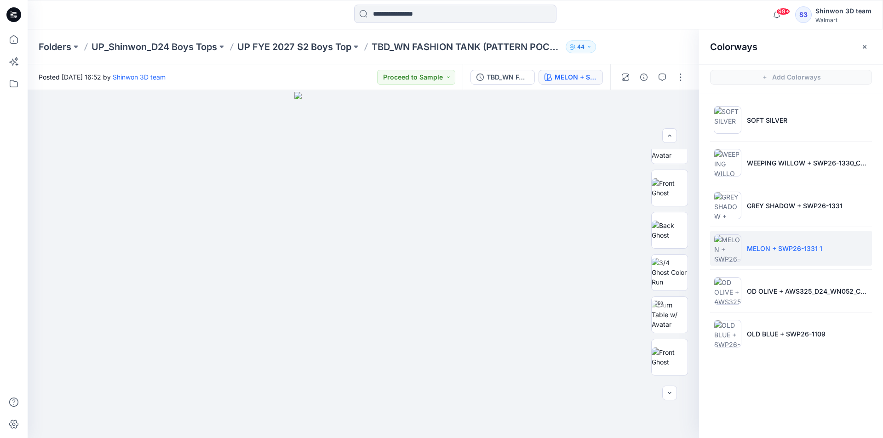
click at [783, 255] on li "MELON + SWP26-1331 1" at bounding box center [791, 248] width 162 height 35
click at [780, 204] on p "GREY SHADOW + SWP26-1331" at bounding box center [795, 206] width 96 height 10
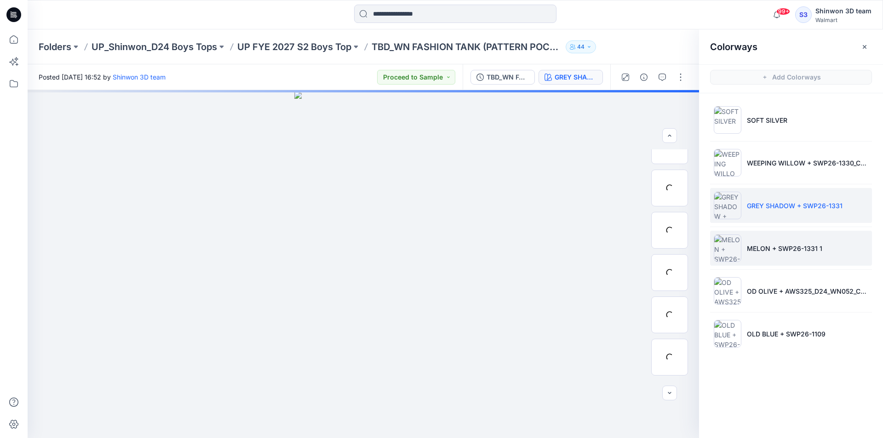
click at [788, 252] on p "MELON + SWP26-1331 1" at bounding box center [784, 249] width 75 height 10
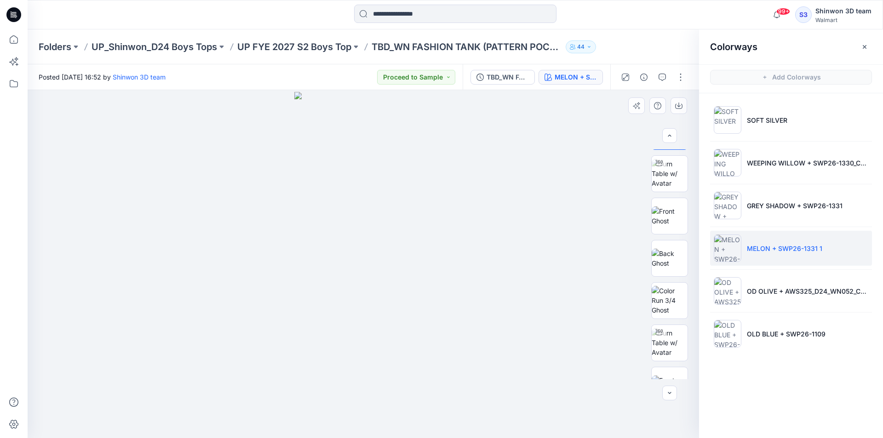
scroll to position [0, 0]
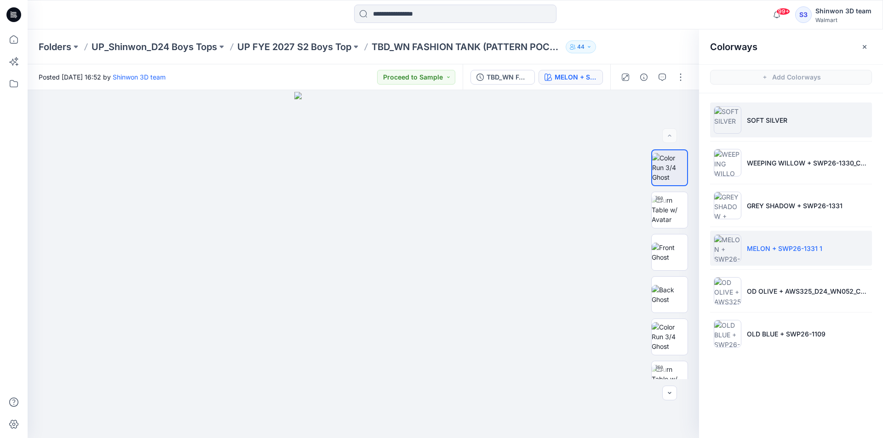
click at [772, 107] on li "SOFT SILVER" at bounding box center [791, 120] width 162 height 35
click at [757, 118] on p "SOFT SILVER" at bounding box center [767, 120] width 40 height 10
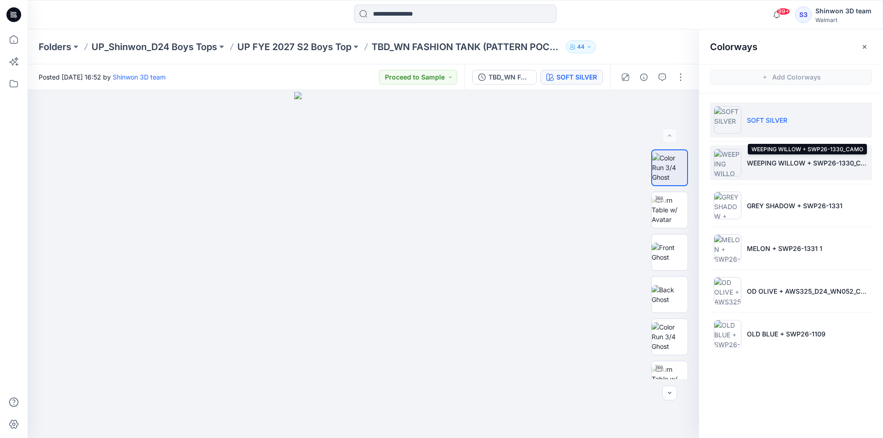
click at [761, 158] on p "WEEPING WILLOW + SWP26-1330_CAMO" at bounding box center [807, 163] width 121 height 10
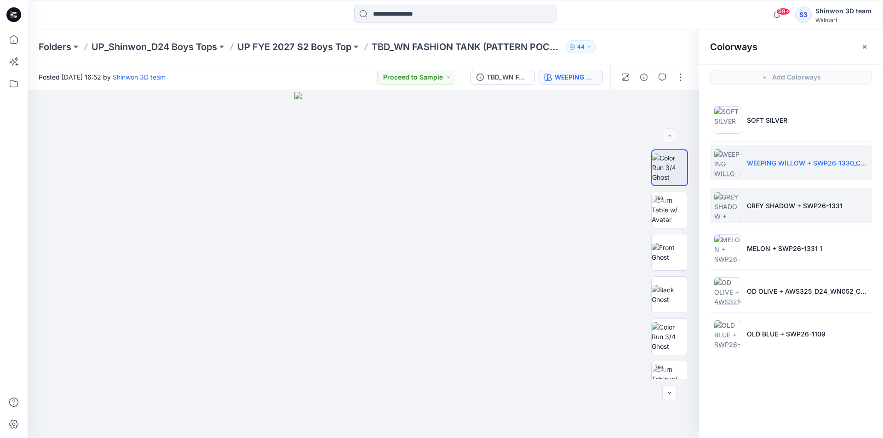
click at [769, 195] on li "GREY SHADOW + SWP26-1331" at bounding box center [791, 205] width 162 height 35
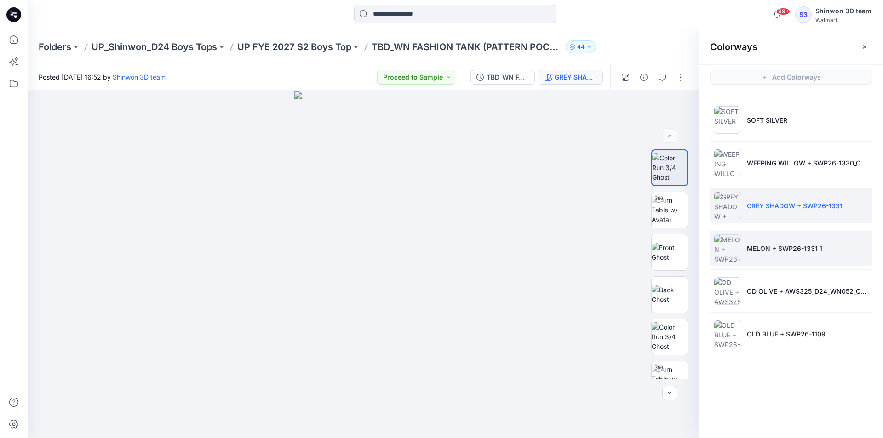
click at [774, 240] on li "MELON + SWP26-1331 1" at bounding box center [791, 248] width 162 height 35
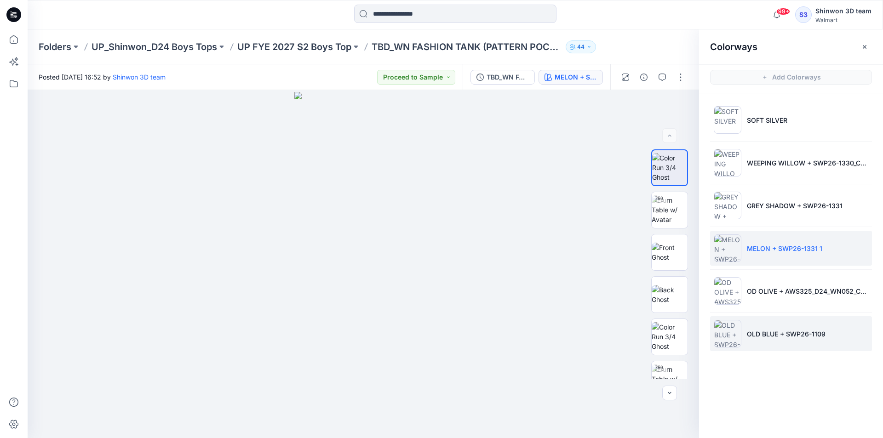
click at [787, 320] on li "OLD BLUE + SWP26-1109" at bounding box center [791, 333] width 162 height 35
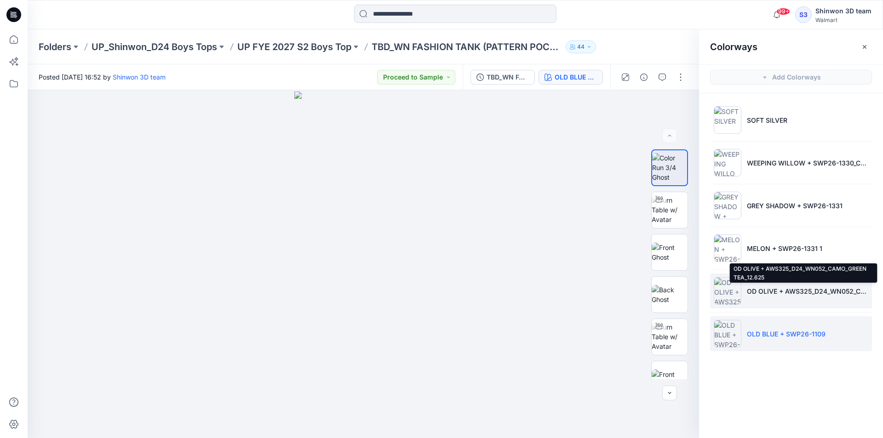
click at [769, 292] on p "OD OLIVE + AWS325_D24_WN052_CAMO_GREEN TEA_12.625" at bounding box center [807, 292] width 121 height 10
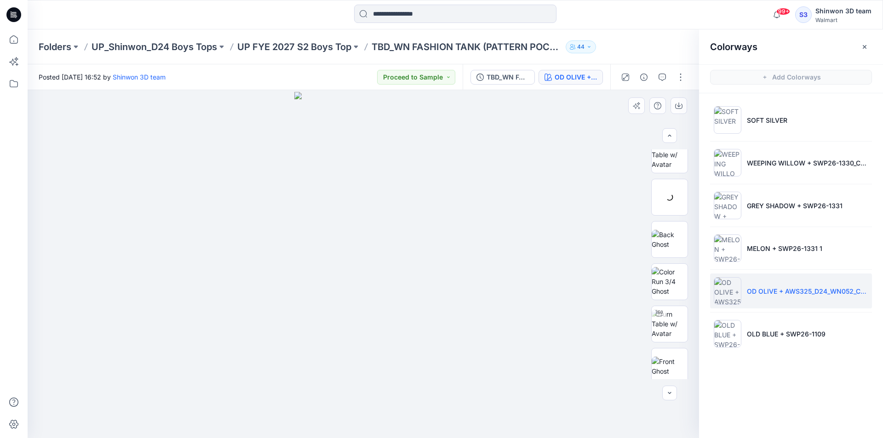
scroll to position [173, 0]
drag, startPoint x: 792, startPoint y: 244, endPoint x: 778, endPoint y: 291, distance: 48.5
click at [792, 248] on p "MELON + SWP26-1331 1" at bounding box center [784, 249] width 75 height 10
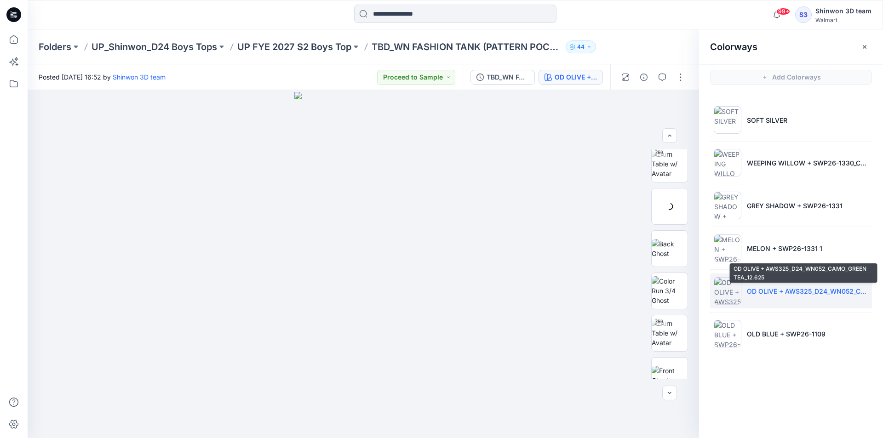
click at [778, 291] on p "OD OLIVE + AWS325_D24_WN052_CAMO_GREEN TEA_12.625" at bounding box center [807, 292] width 121 height 10
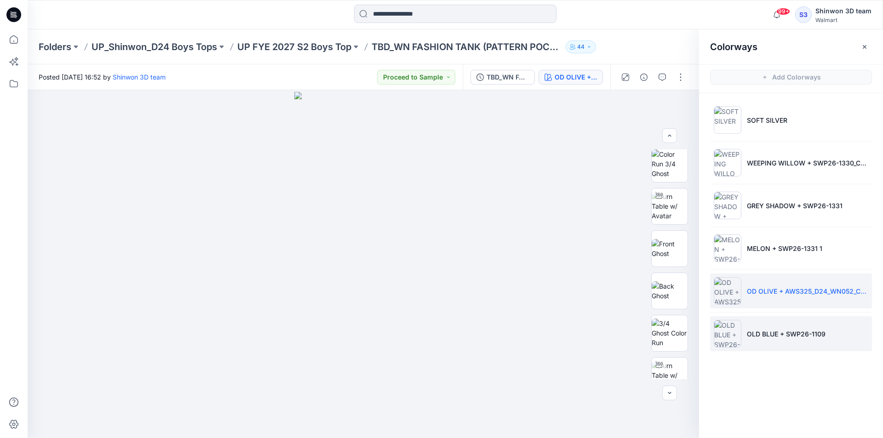
click at [808, 327] on li "OLD BLUE + SWP26-1109" at bounding box center [791, 333] width 162 height 35
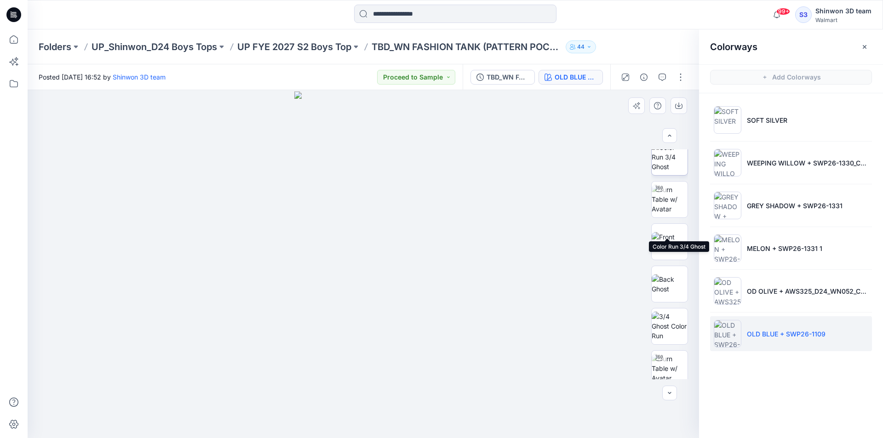
scroll to position [184, 0]
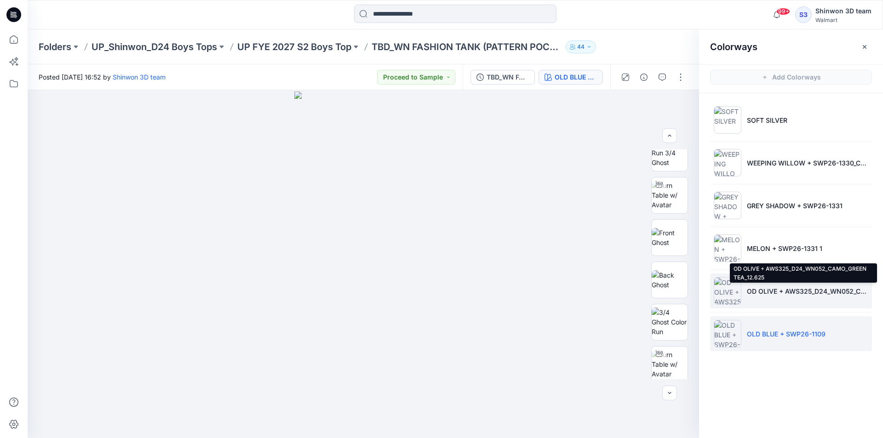
click at [777, 289] on p "OD OLIVE + AWS325_D24_WN052_CAMO_GREEN TEA_12.625" at bounding box center [807, 292] width 121 height 10
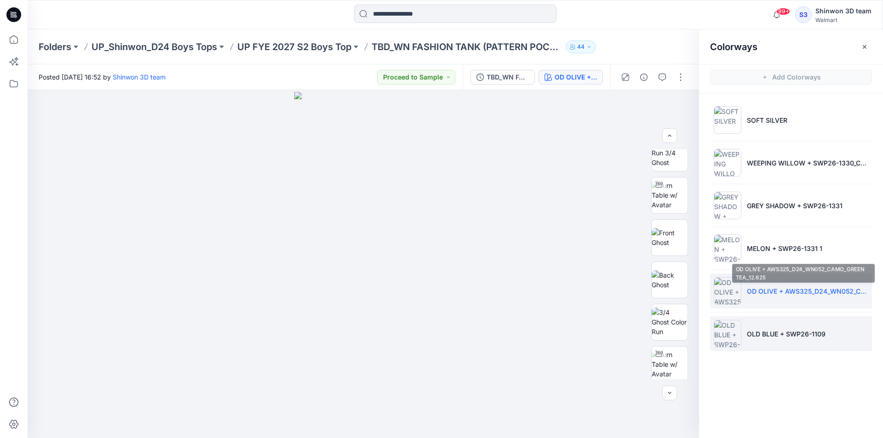
click at [776, 327] on li "OLD BLUE + SWP26-1109" at bounding box center [791, 333] width 162 height 35
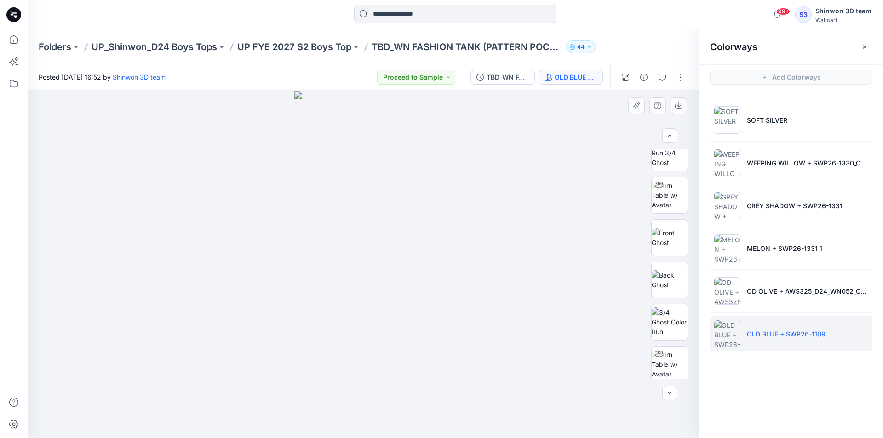
click at [535, 194] on div at bounding box center [363, 264] width 671 height 348
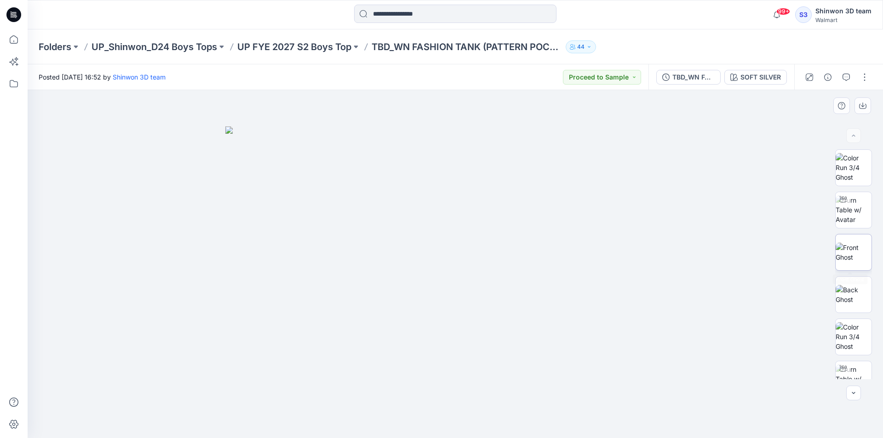
click at [862, 243] on img at bounding box center [854, 252] width 36 height 19
click at [774, 81] on div "SOFT SILVER" at bounding box center [760, 77] width 40 height 10
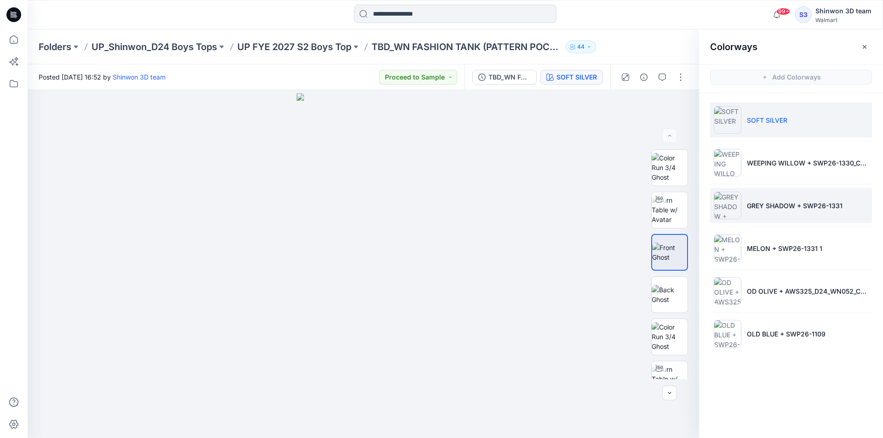
click at [776, 213] on li "GREY SHADOW + SWP26-1331" at bounding box center [791, 205] width 162 height 35
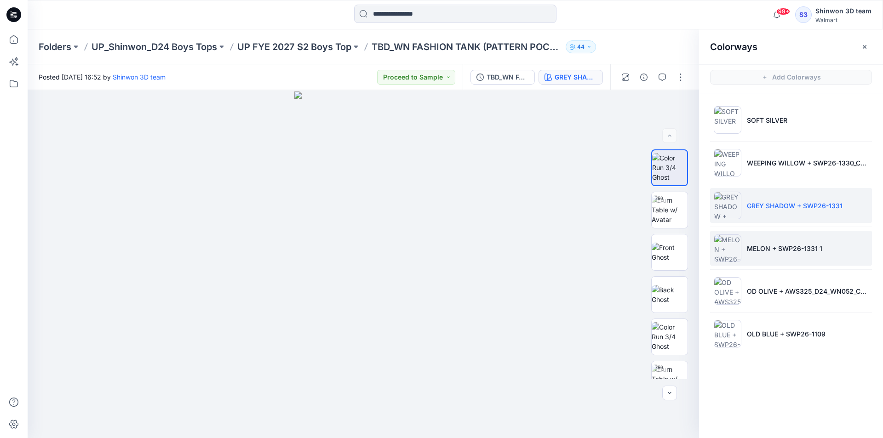
click at [737, 243] on img at bounding box center [728, 249] width 28 height 28
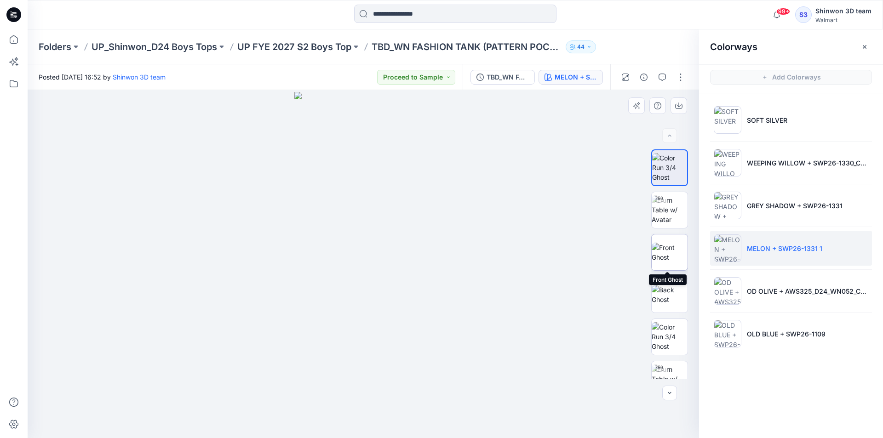
click at [670, 254] on img at bounding box center [670, 252] width 36 height 19
click at [670, 204] on img at bounding box center [670, 209] width 36 height 29
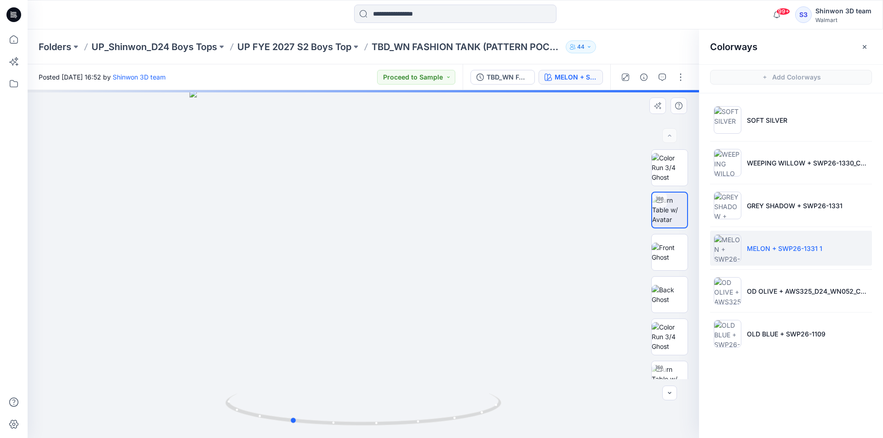
drag, startPoint x: 495, startPoint y: 412, endPoint x: 424, endPoint y: 385, distance: 75.8
click at [424, 405] on icon at bounding box center [364, 411] width 278 height 34
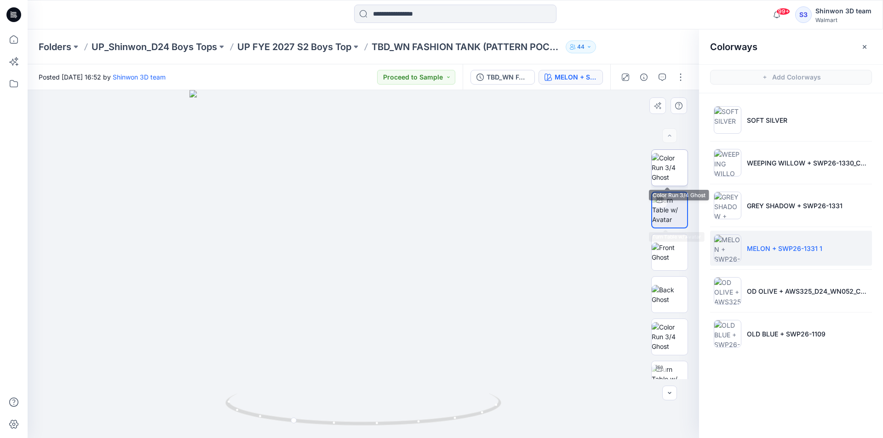
drag, startPoint x: 664, startPoint y: 164, endPoint x: 666, endPoint y: 184, distance: 20.4
click at [664, 164] on img at bounding box center [670, 167] width 36 height 29
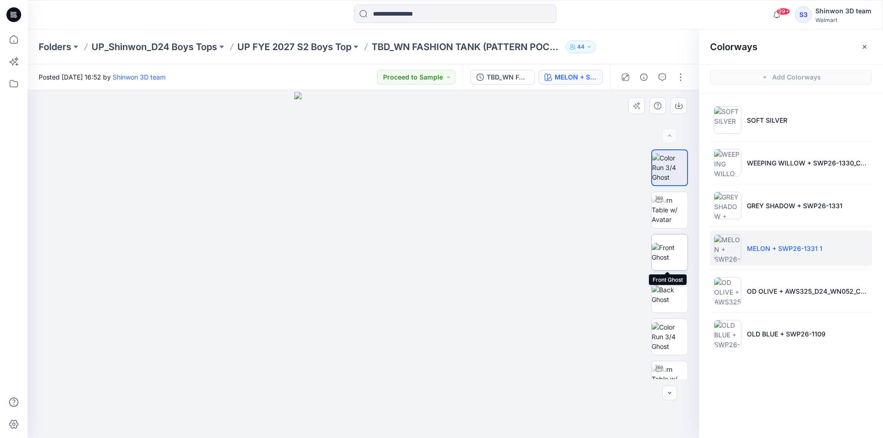
click at [675, 262] on img at bounding box center [670, 252] width 36 height 19
click at [551, 144] on div at bounding box center [363, 264] width 671 height 348
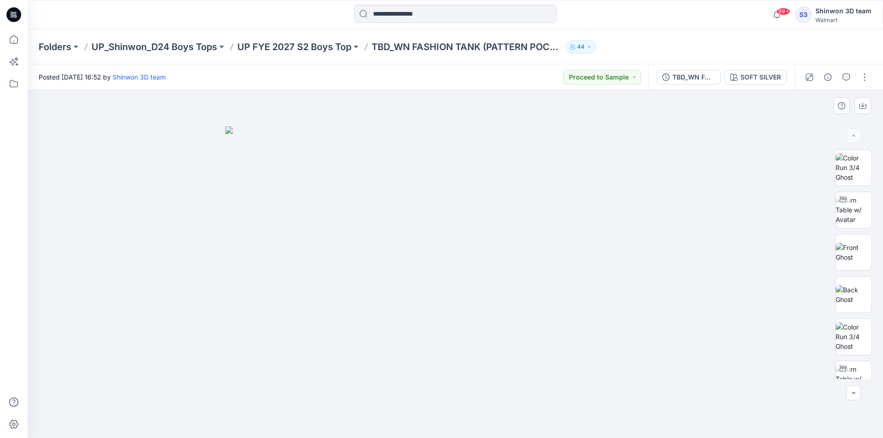
click at [700, 270] on div at bounding box center [455, 264] width 855 height 348
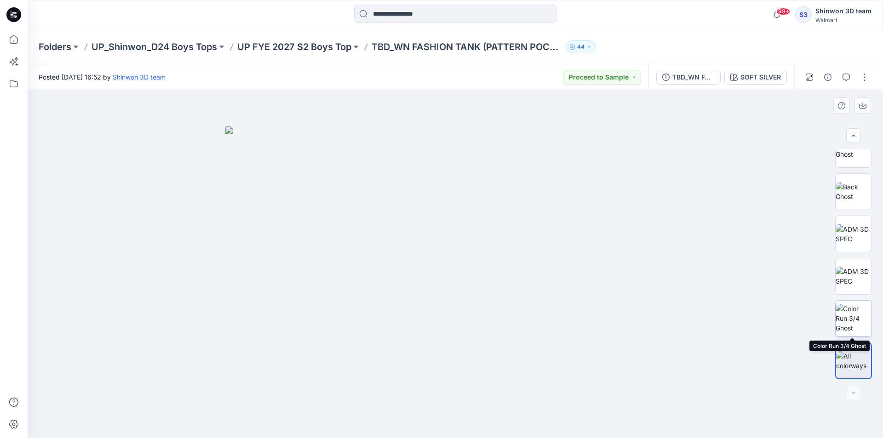
click at [862, 310] on img at bounding box center [854, 318] width 36 height 29
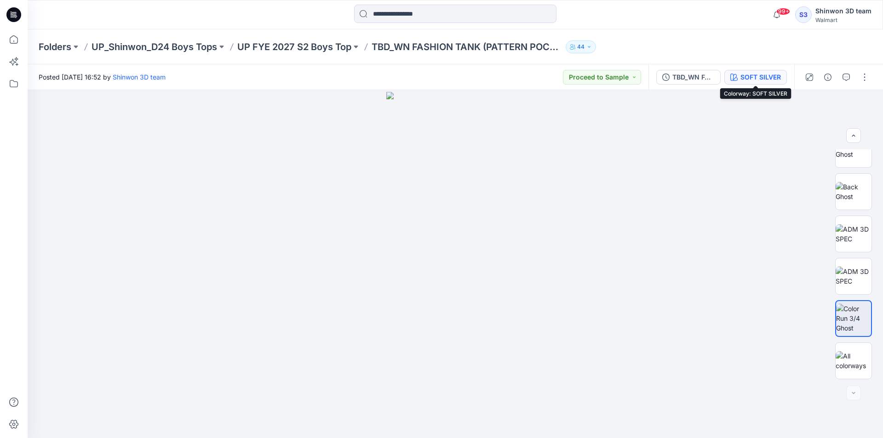
click at [767, 73] on div "SOFT SILVER" at bounding box center [760, 77] width 40 height 10
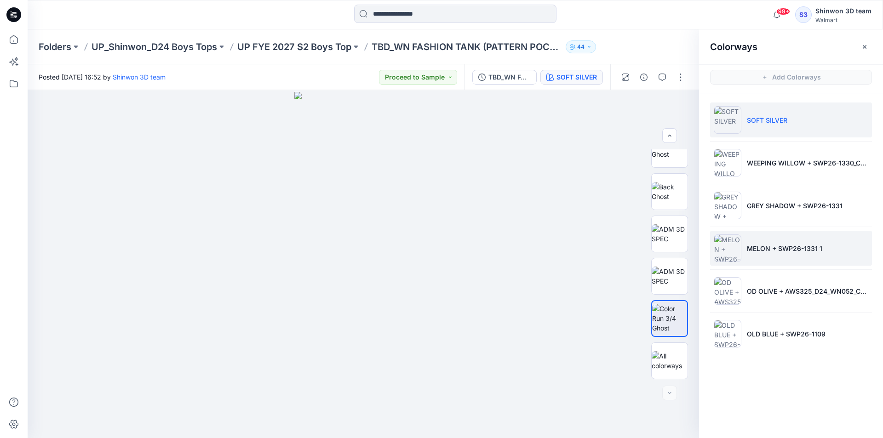
click at [763, 241] on li "MELON + SWP26-1331 1" at bounding box center [791, 248] width 162 height 35
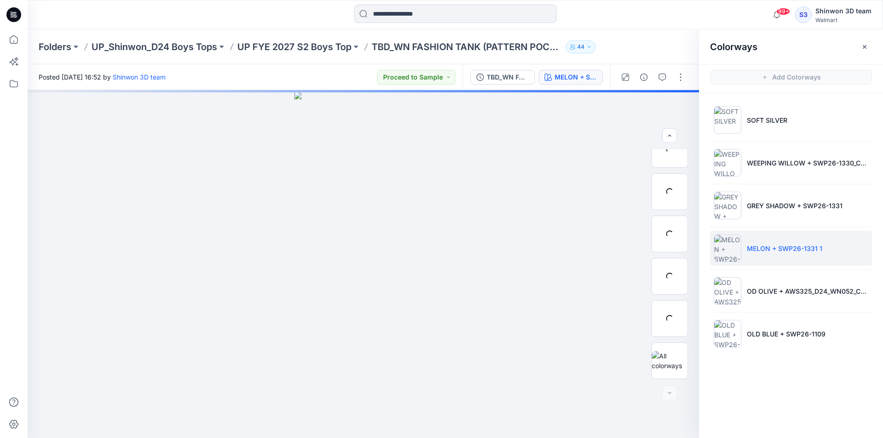
scroll to position [399, 0]
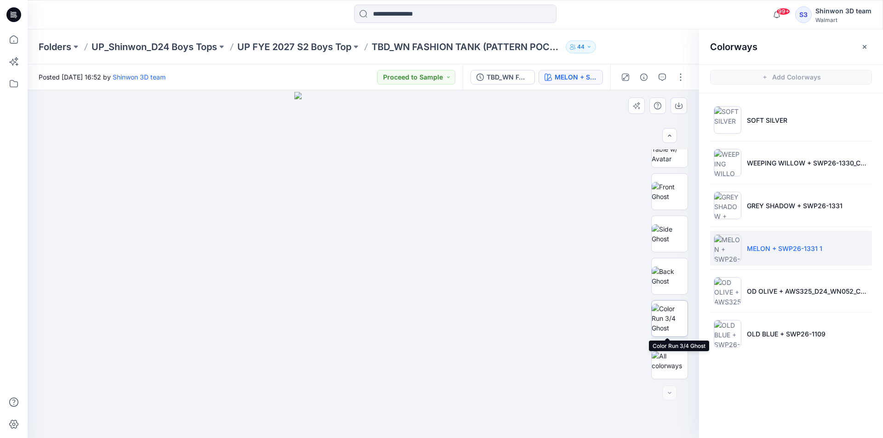
click at [672, 321] on img at bounding box center [670, 318] width 36 height 29
click at [681, 74] on button "button" at bounding box center [680, 77] width 15 height 15
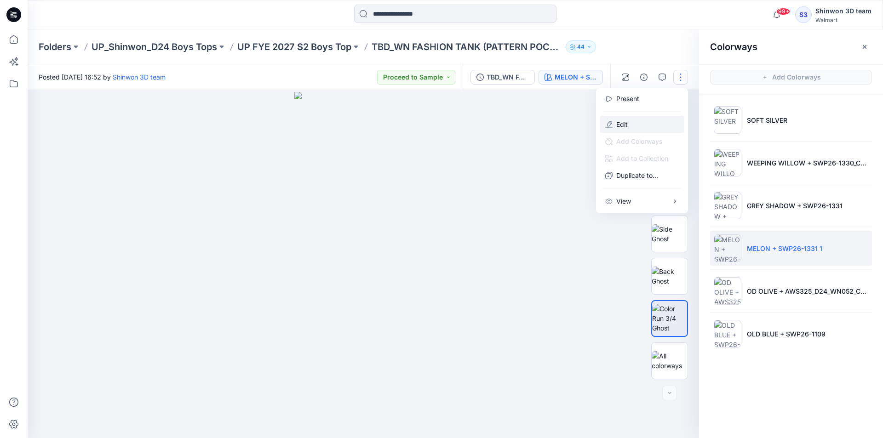
click at [629, 120] on button "Edit" at bounding box center [642, 124] width 85 height 17
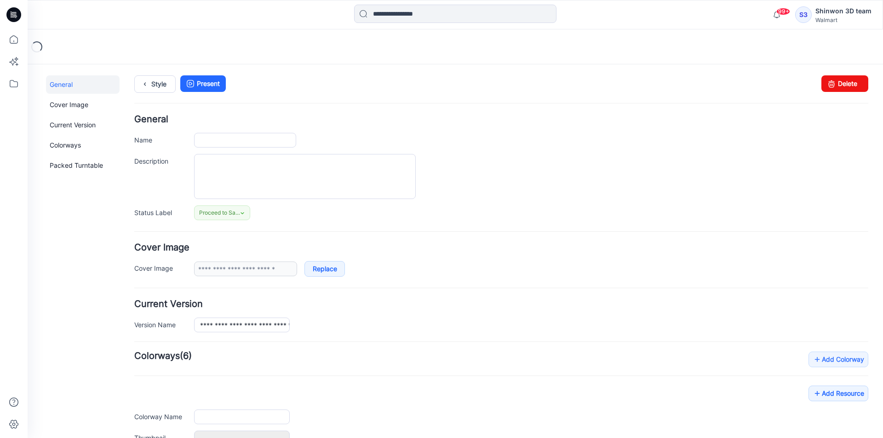
type input "**********"
type textarea "**********"
type input "**********"
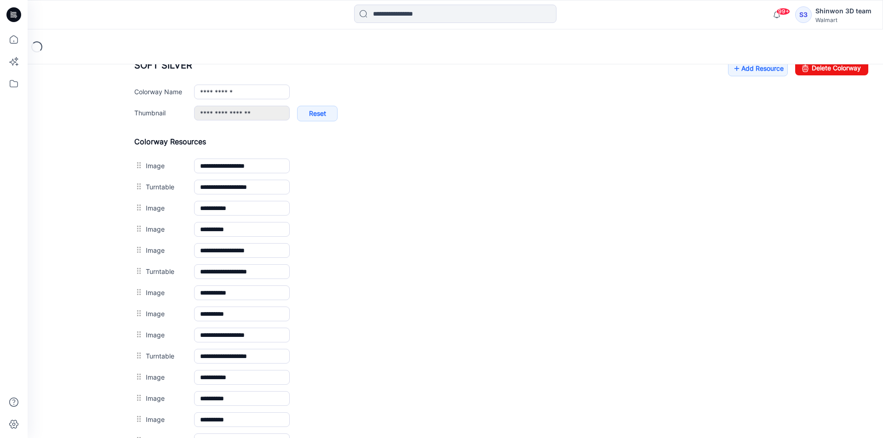
scroll to position [322, 0]
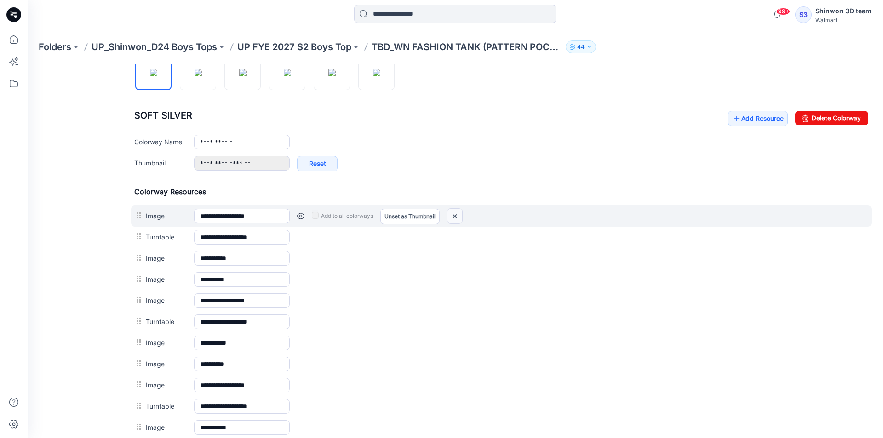
click at [458, 216] on img at bounding box center [454, 216] width 15 height 15
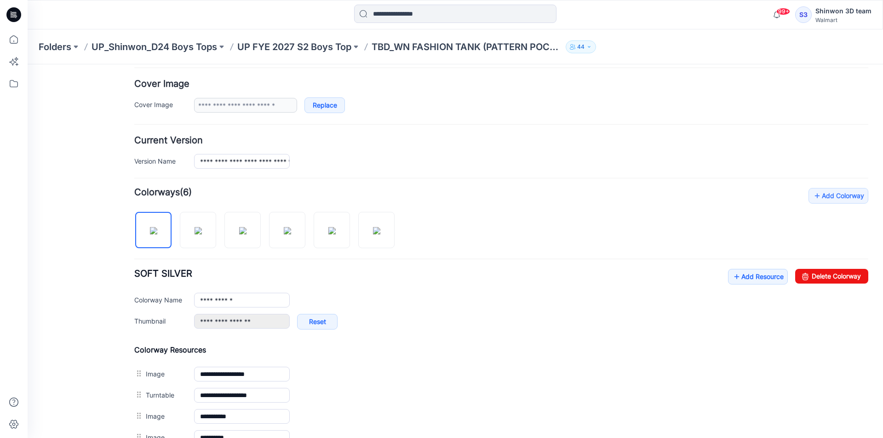
scroll to position [230, 0]
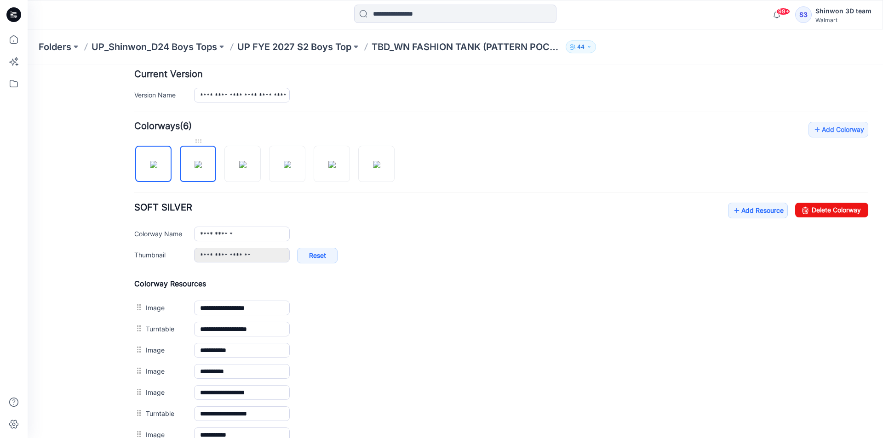
click at [202, 168] on img at bounding box center [198, 164] width 7 height 7
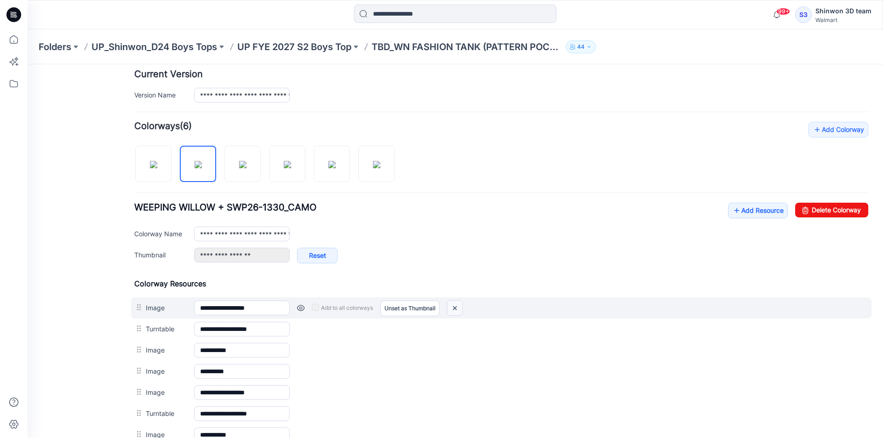
click at [456, 308] on img at bounding box center [454, 308] width 15 height 15
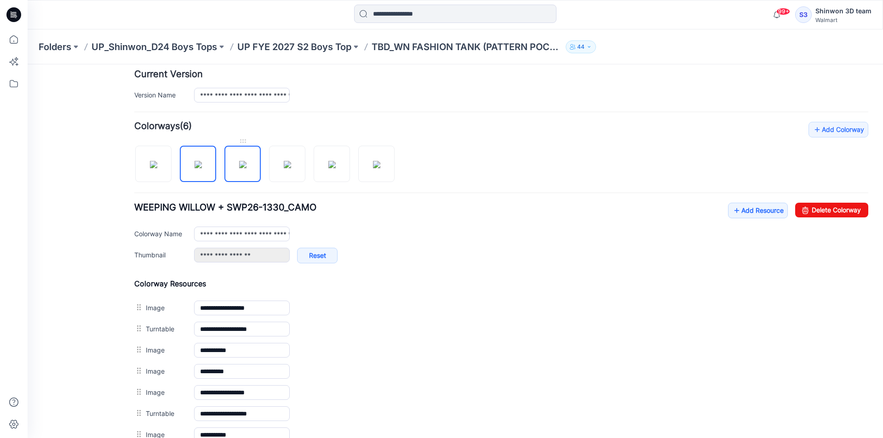
click at [239, 162] on img at bounding box center [242, 164] width 7 height 7
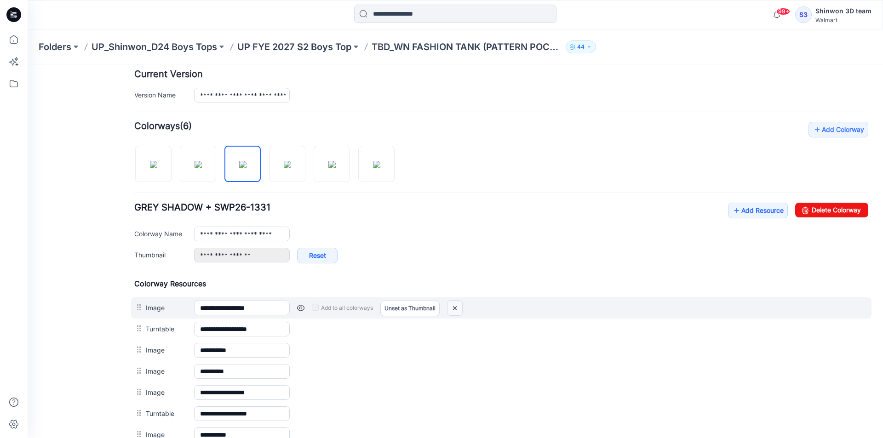
click at [455, 309] on img at bounding box center [454, 308] width 15 height 15
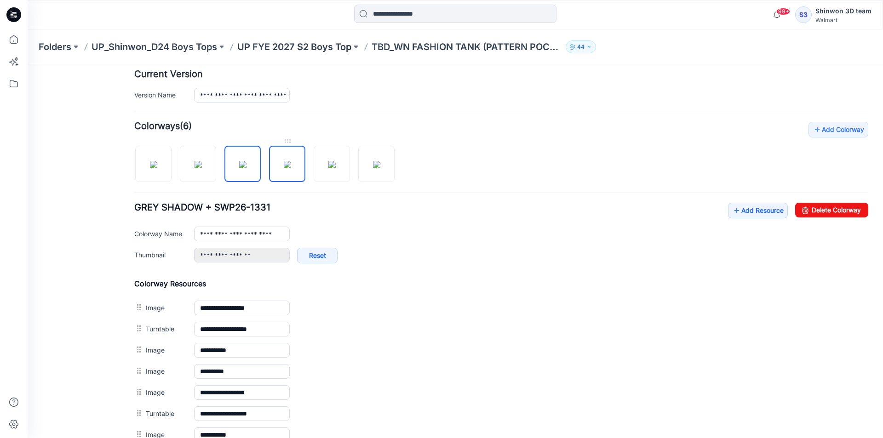
click at [291, 168] on img at bounding box center [287, 164] width 7 height 7
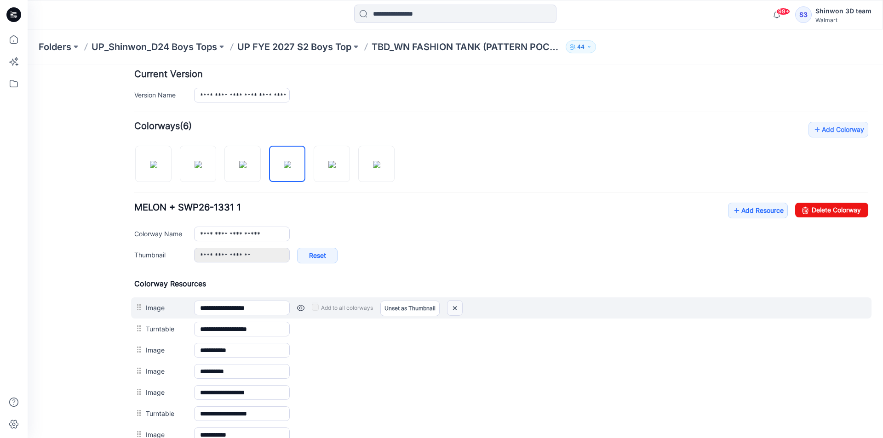
click at [457, 311] on img at bounding box center [454, 308] width 15 height 15
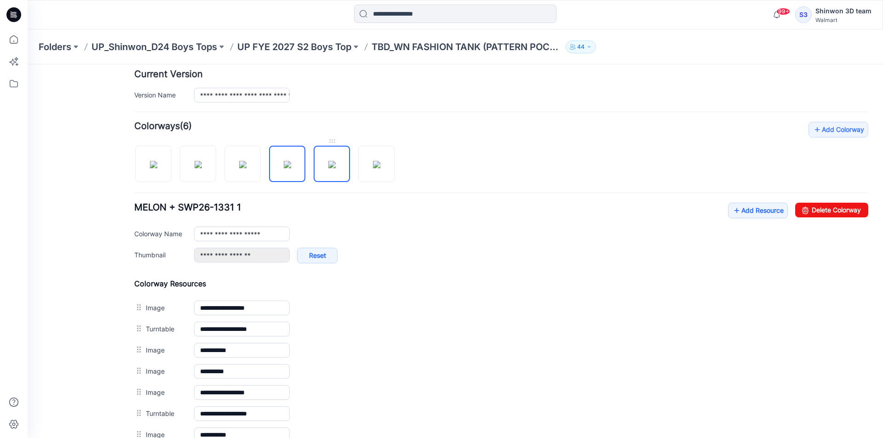
click at [328, 162] on img at bounding box center [331, 164] width 7 height 7
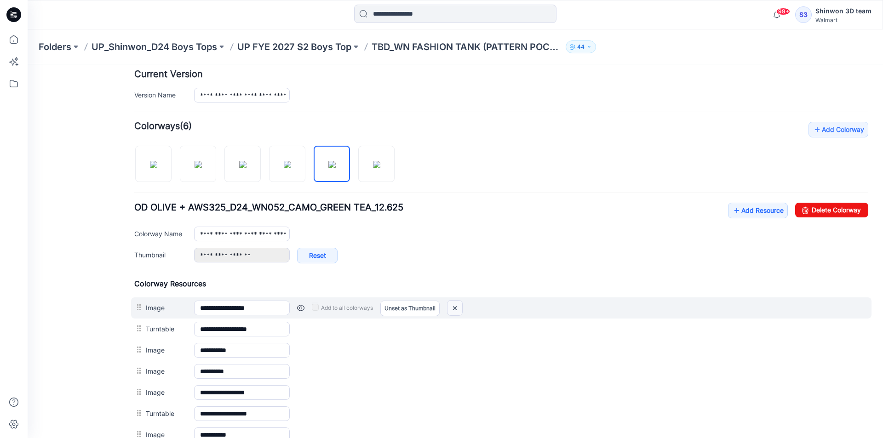
click at [459, 307] on img at bounding box center [454, 308] width 15 height 15
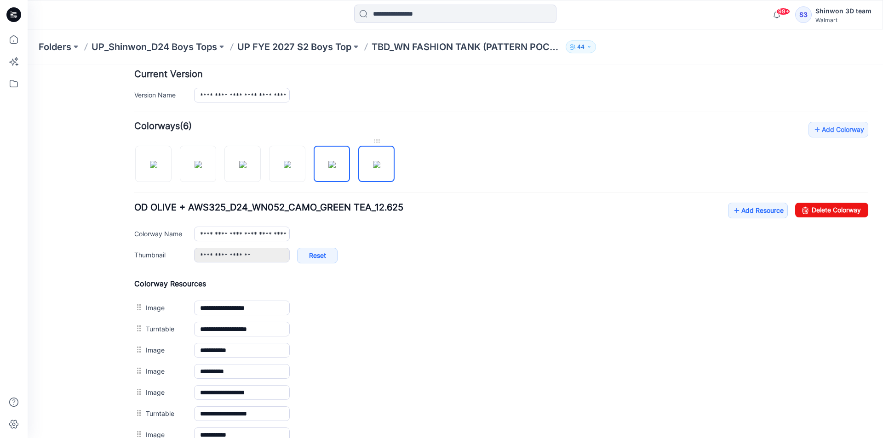
click at [380, 163] on img at bounding box center [376, 164] width 7 height 7
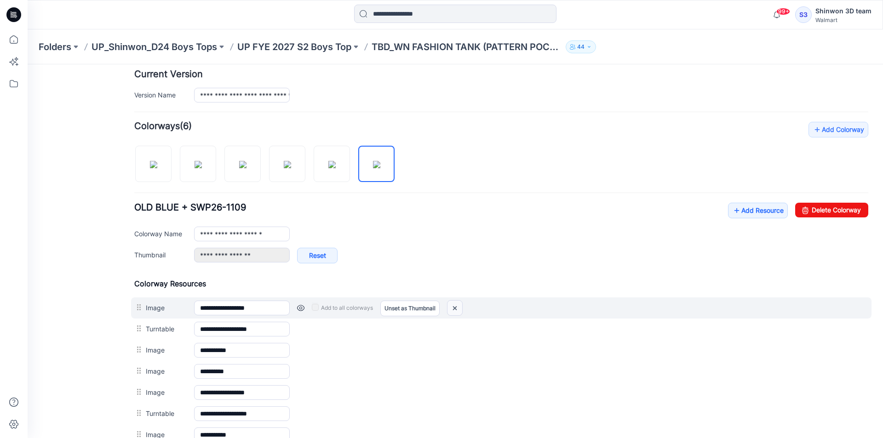
click at [459, 309] on img at bounding box center [454, 308] width 15 height 15
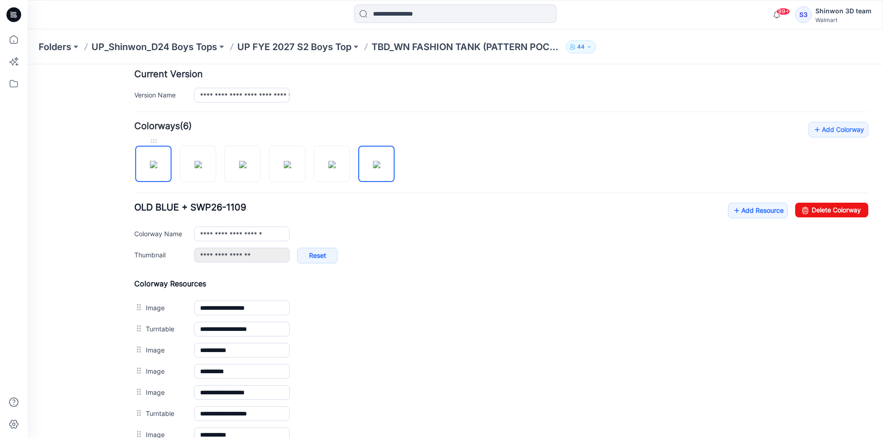
click at [157, 161] on img at bounding box center [153, 164] width 7 height 7
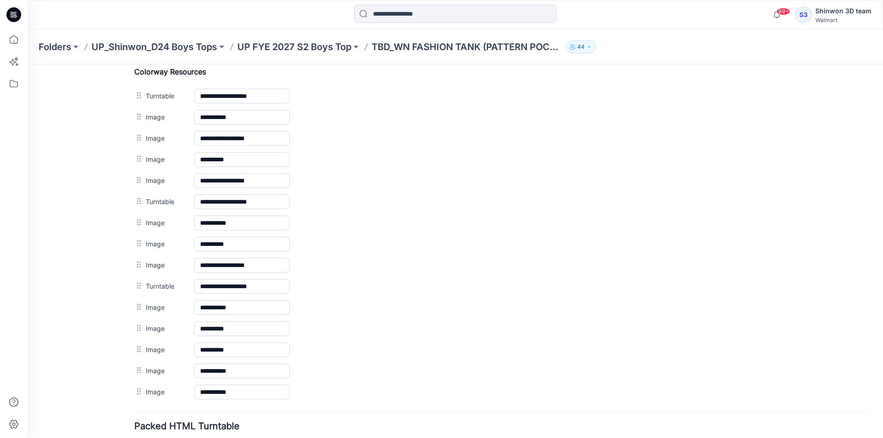
scroll to position [362, 0]
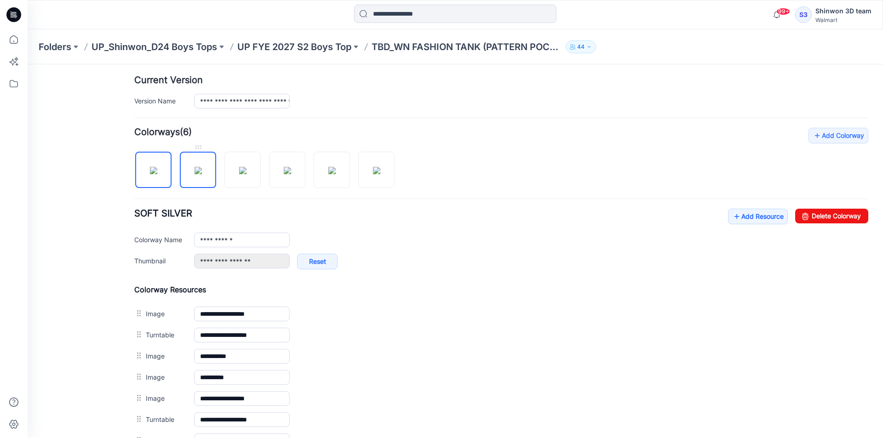
click at [198, 167] on img at bounding box center [198, 170] width 7 height 7
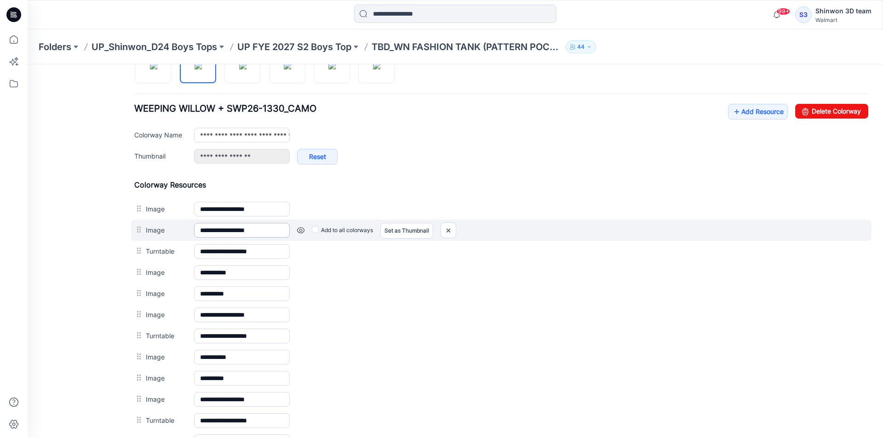
scroll to position [239, 0]
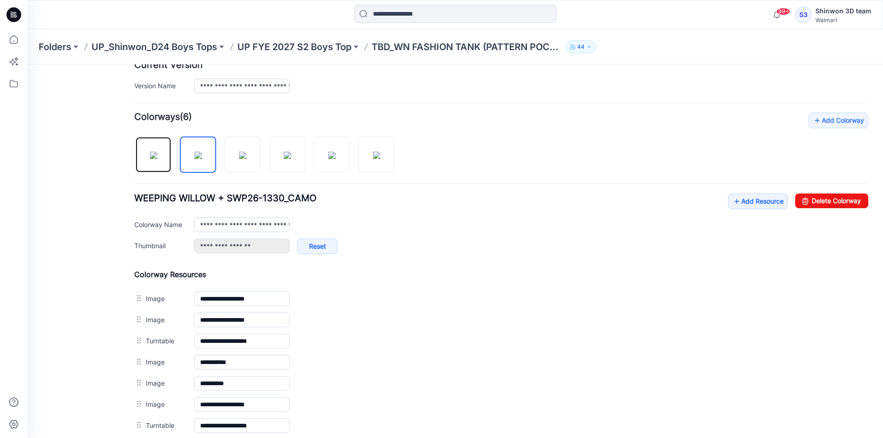
drag, startPoint x: 161, startPoint y: 164, endPoint x: 176, endPoint y: 164, distance: 14.3
click at [157, 159] on img at bounding box center [153, 155] width 7 height 7
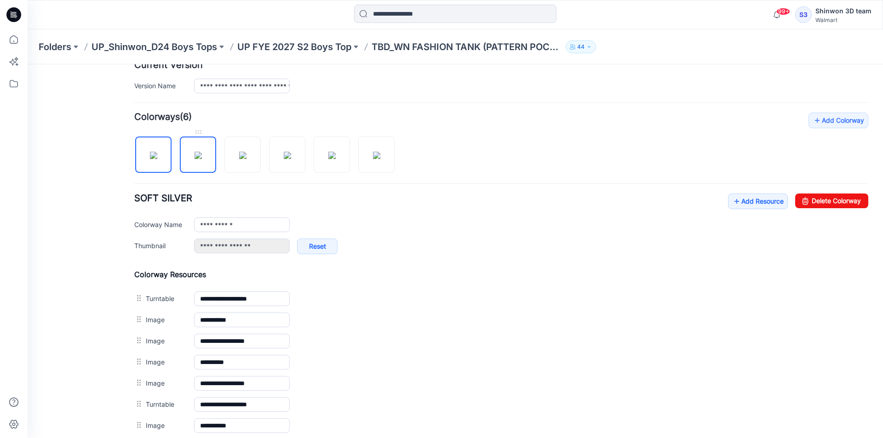
click at [195, 159] on img at bounding box center [198, 155] width 7 height 7
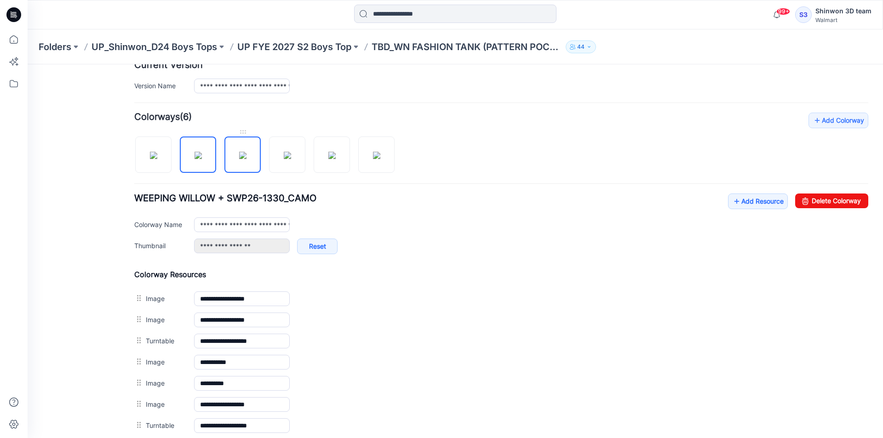
click at [246, 152] on img at bounding box center [242, 155] width 7 height 7
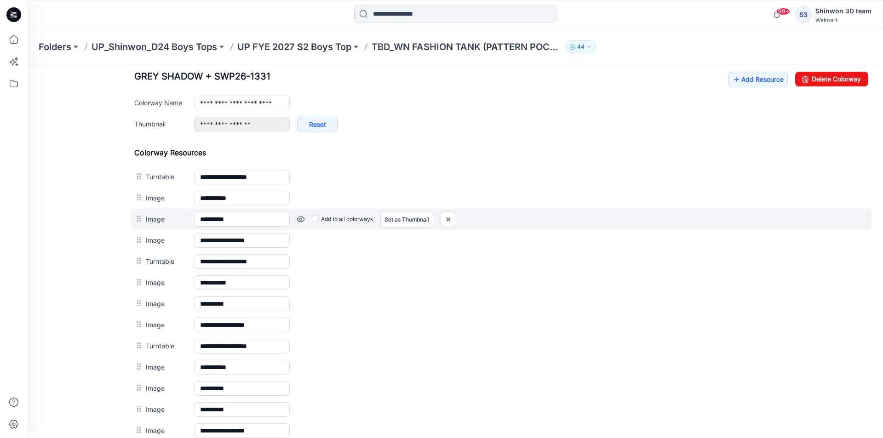
scroll to position [378, 0]
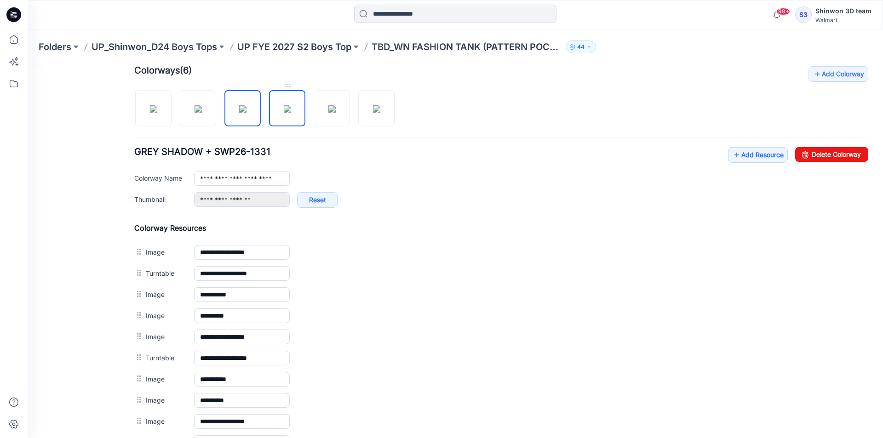
click at [291, 110] on img at bounding box center [287, 108] width 7 height 7
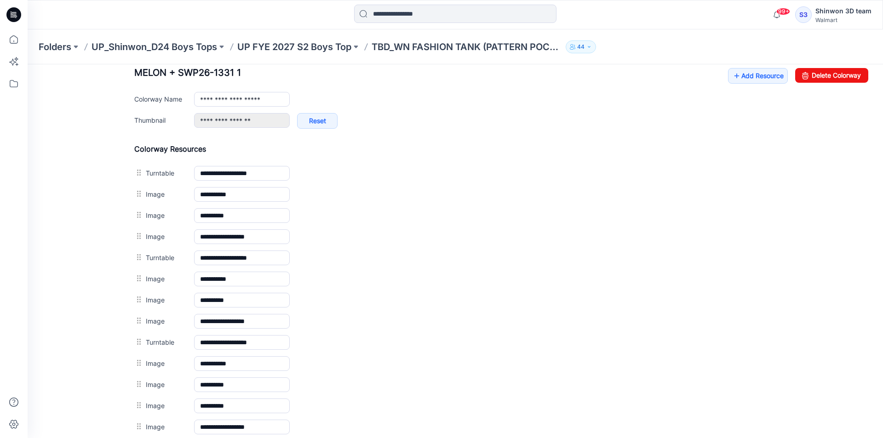
scroll to position [424, 0]
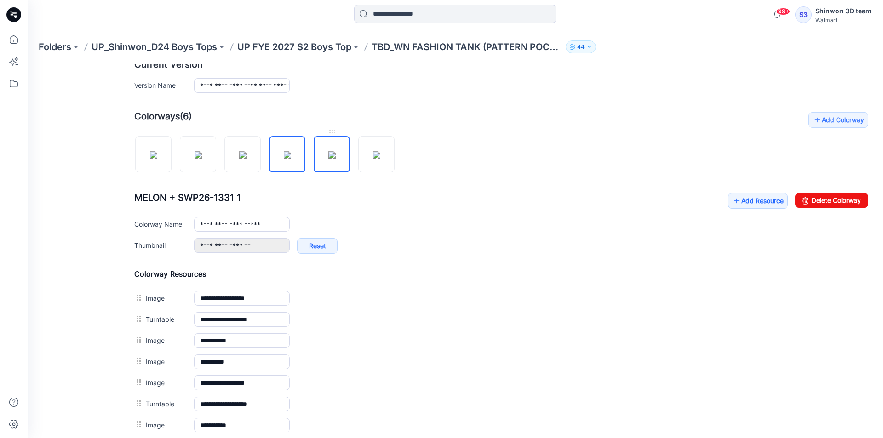
drag, startPoint x: 333, startPoint y: 154, endPoint x: 330, endPoint y: 158, distance: 5.4
click at [332, 155] on img at bounding box center [331, 154] width 7 height 7
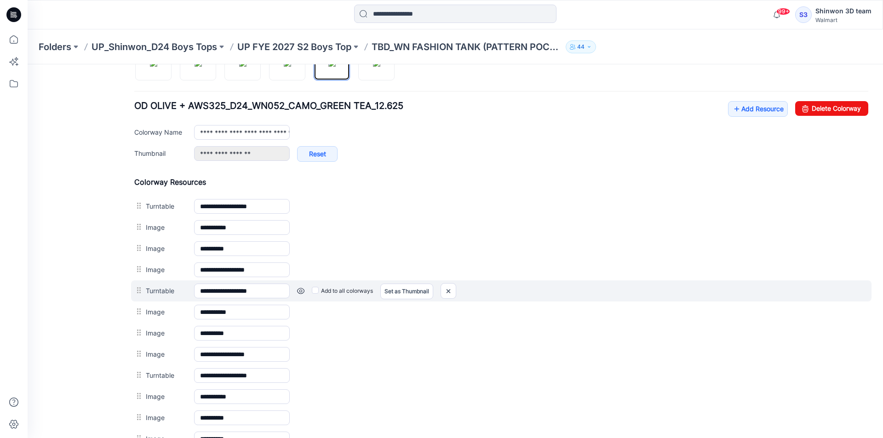
scroll to position [378, 0]
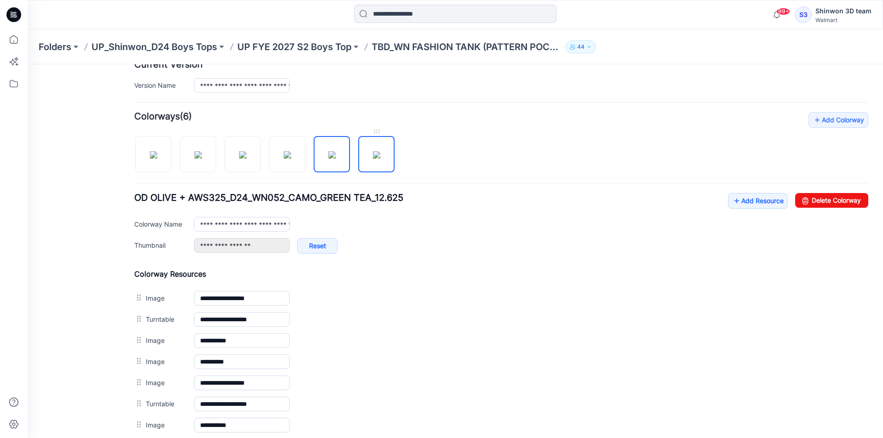
click at [380, 159] on img at bounding box center [376, 154] width 7 height 7
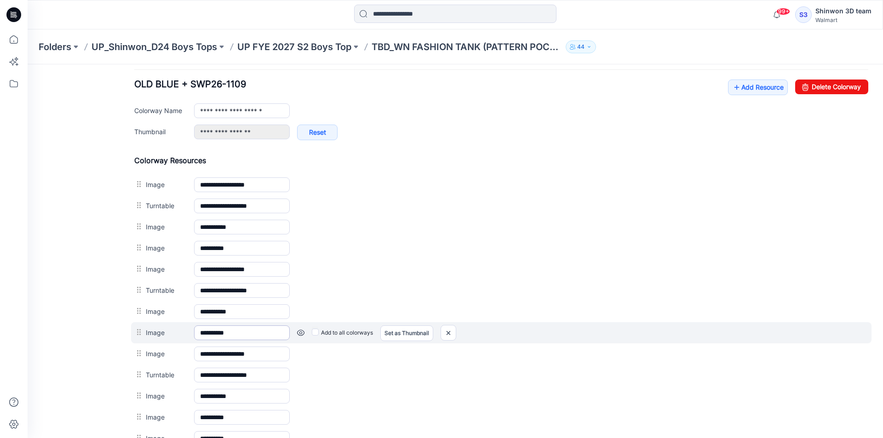
scroll to position [286, 0]
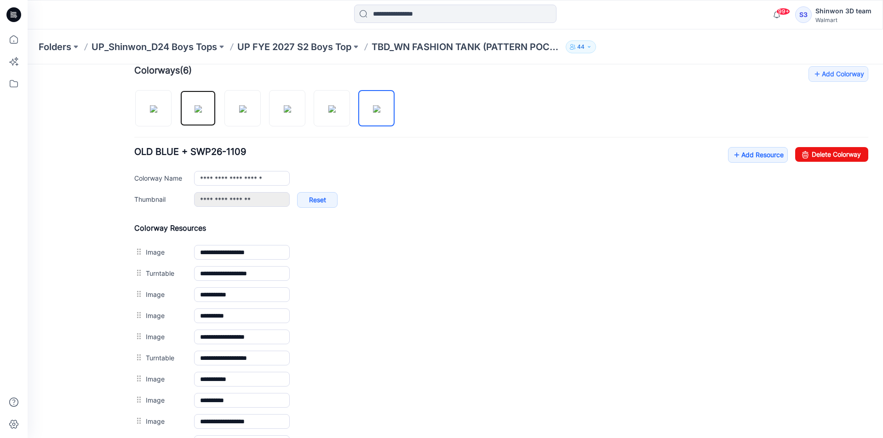
drag, startPoint x: 208, startPoint y: 109, endPoint x: 239, endPoint y: 139, distance: 43.6
click at [202, 110] on img at bounding box center [198, 108] width 7 height 7
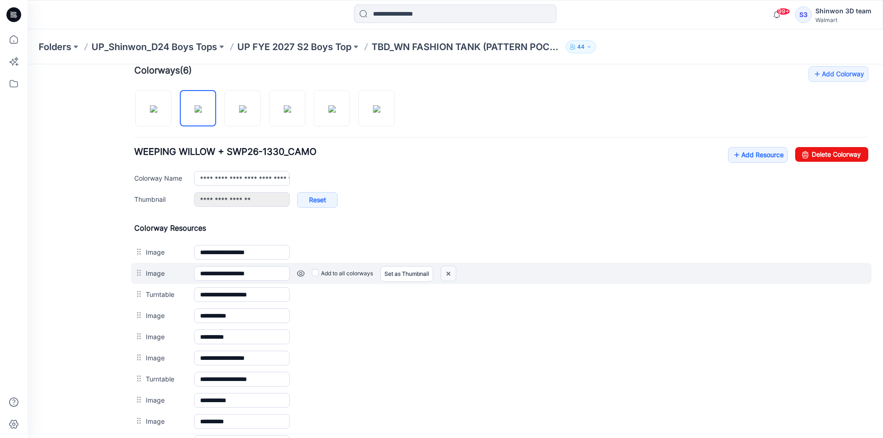
click at [451, 274] on img at bounding box center [448, 273] width 15 height 15
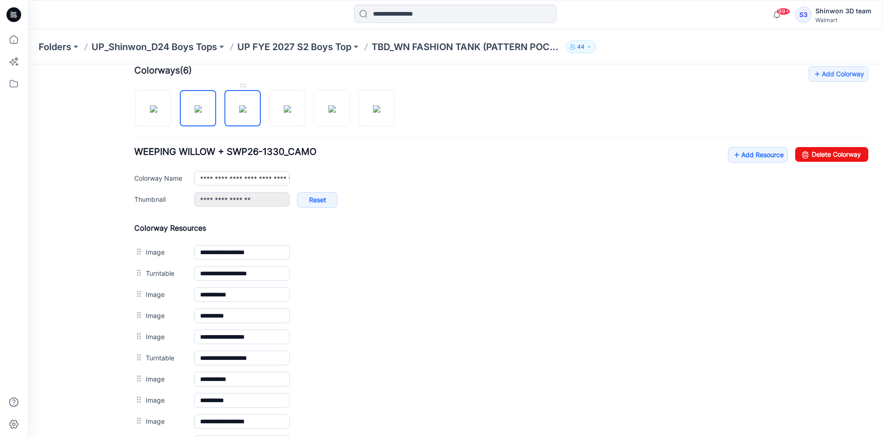
click at [241, 113] on img at bounding box center [242, 108] width 7 height 7
click at [136, 108] on link at bounding box center [153, 108] width 36 height 36
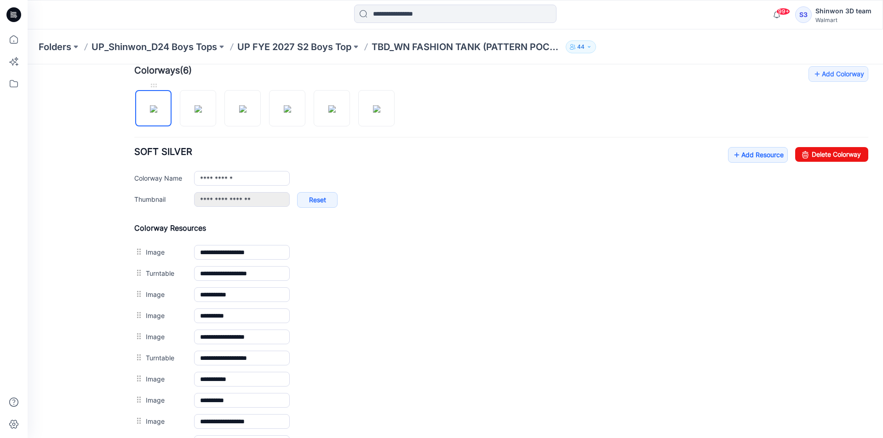
drag, startPoint x: 162, startPoint y: 113, endPoint x: 182, endPoint y: 112, distance: 19.8
click at [157, 113] on img at bounding box center [153, 108] width 7 height 7
click at [197, 112] on img at bounding box center [198, 108] width 7 height 7
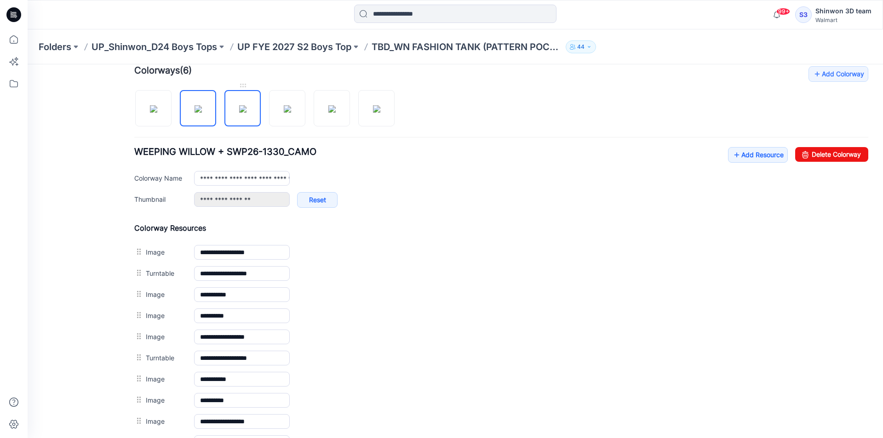
click at [239, 112] on img at bounding box center [242, 108] width 7 height 7
click at [284, 112] on img at bounding box center [287, 108] width 7 height 7
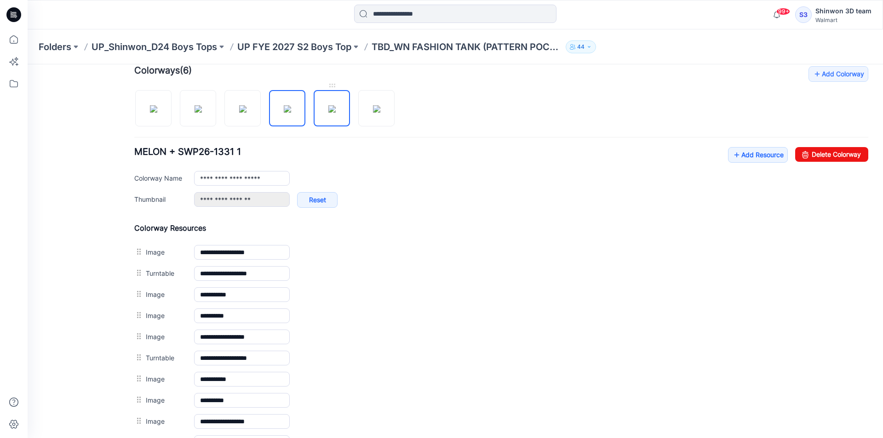
click at [328, 112] on img at bounding box center [331, 108] width 7 height 7
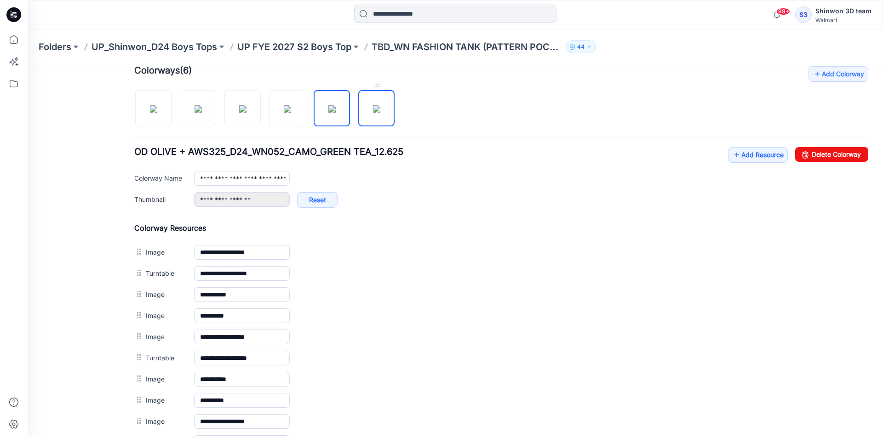
click at [373, 113] on img at bounding box center [376, 108] width 7 height 7
type input "**********"
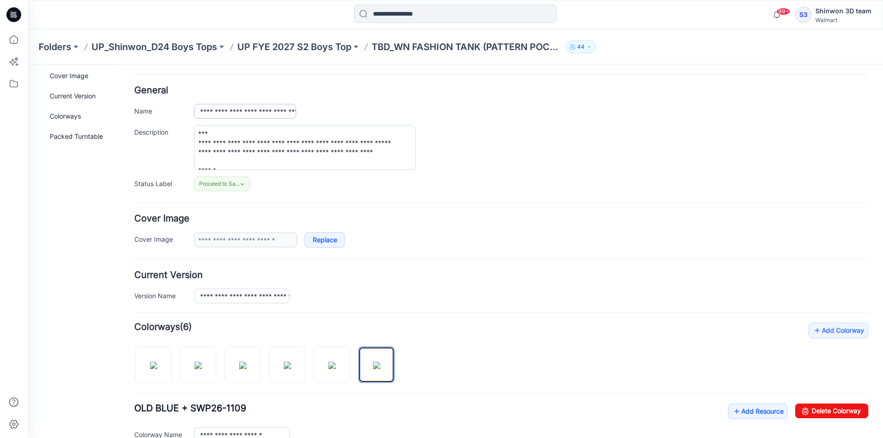
scroll to position [0, 0]
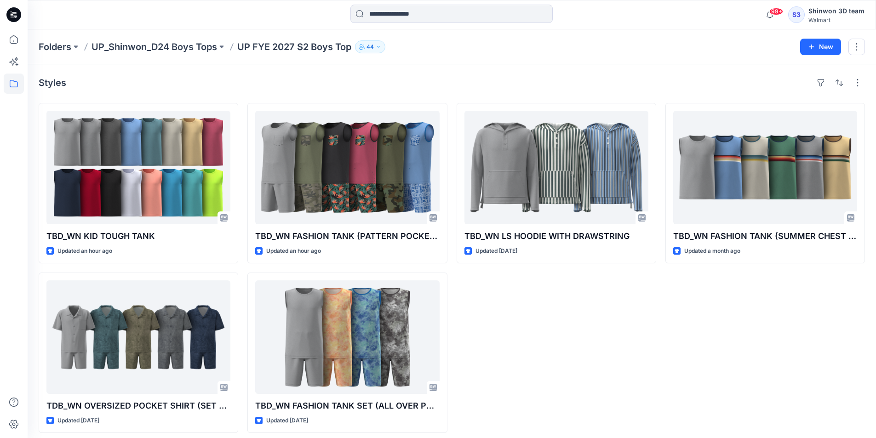
click at [740, 297] on div "TBD_WN FASHION TANK (SUMMER CHEST STRIPE) Updated a month ago" at bounding box center [765, 268] width 200 height 330
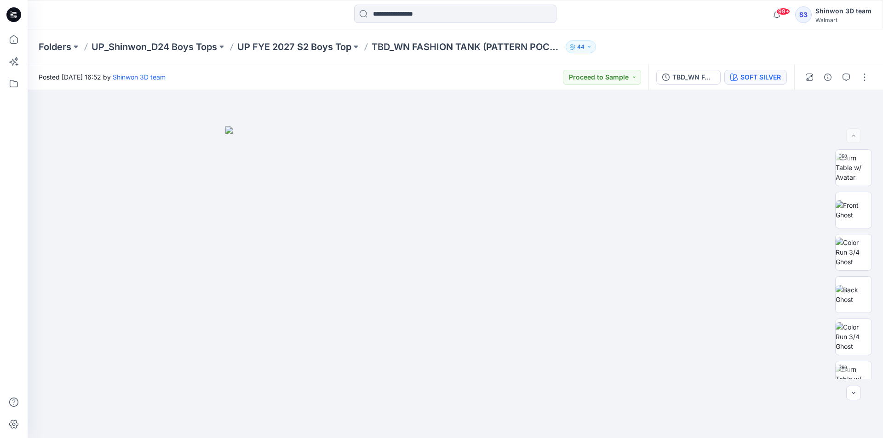
click at [765, 71] on button "SOFT SILVER" at bounding box center [755, 77] width 63 height 15
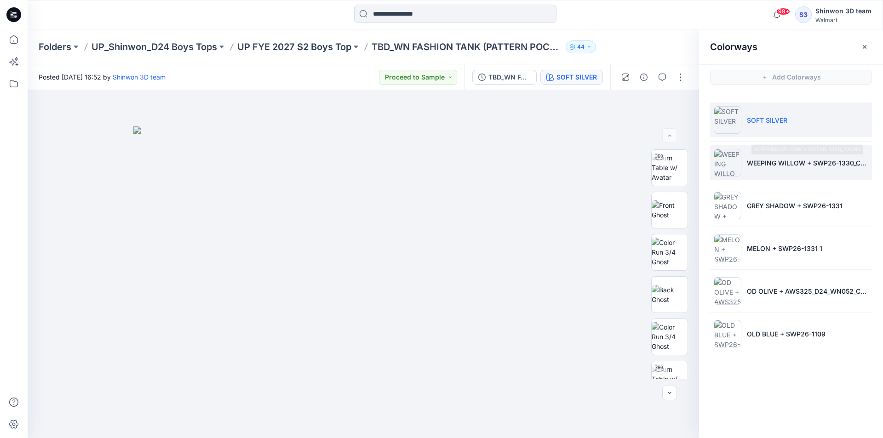
click at [806, 164] on p "WEEPING WILLOW + SWP26-1330_CAMO" at bounding box center [807, 163] width 121 height 10
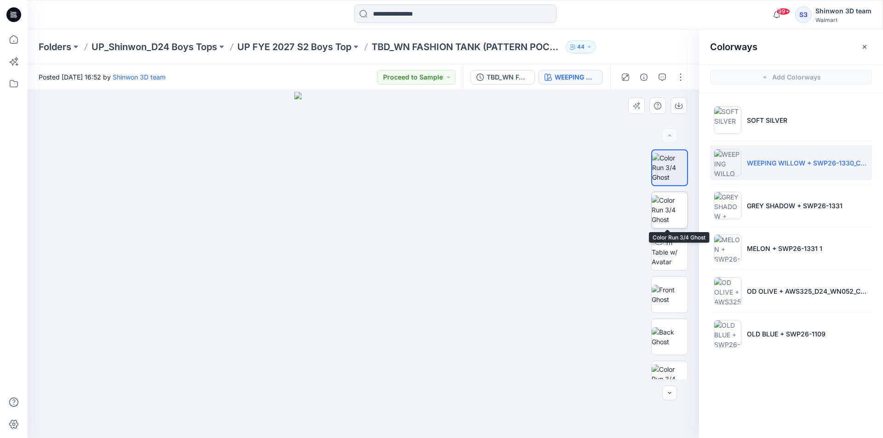
click at [671, 208] on img at bounding box center [670, 209] width 36 height 29
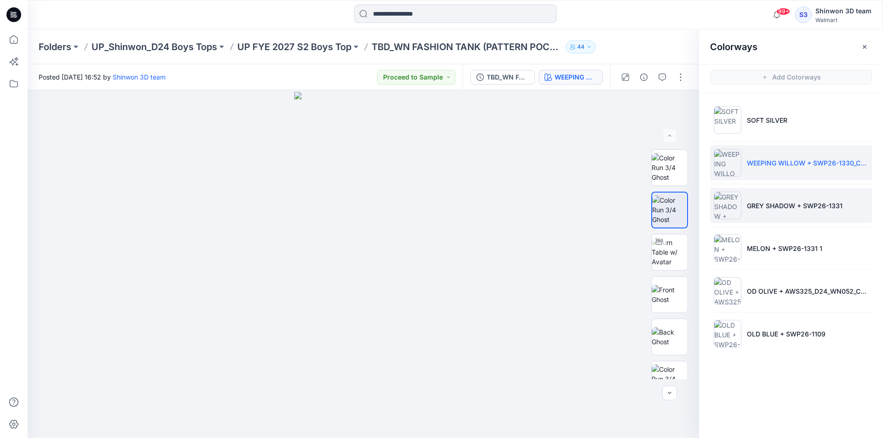
click at [798, 211] on li "GREY SHADOW + SWP26-1331" at bounding box center [791, 205] width 162 height 35
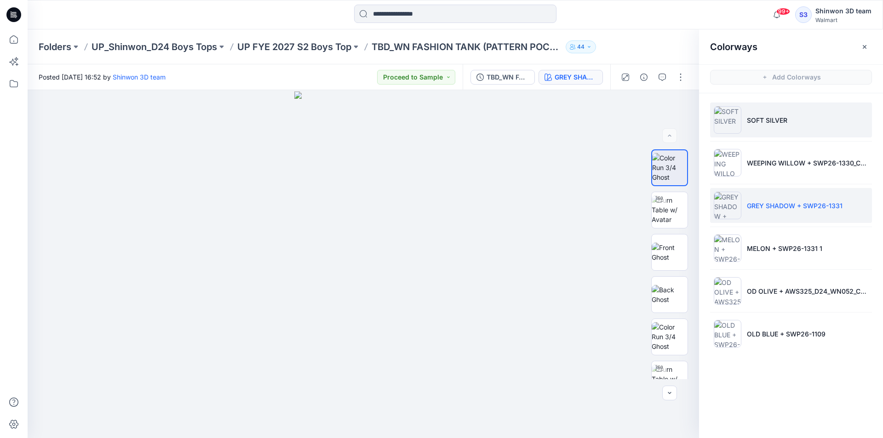
click at [783, 121] on p "SOFT SILVER" at bounding box center [767, 120] width 40 height 10
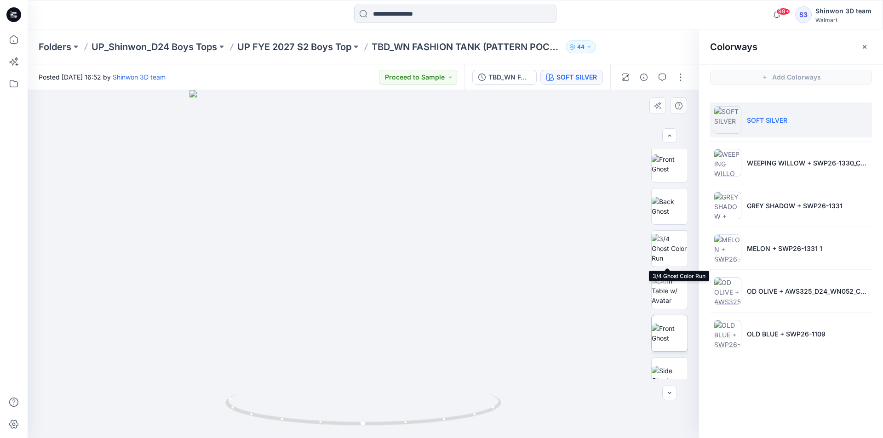
scroll to position [212, 0]
click at [748, 119] on p "SOFT SILVER" at bounding box center [767, 120] width 40 height 10
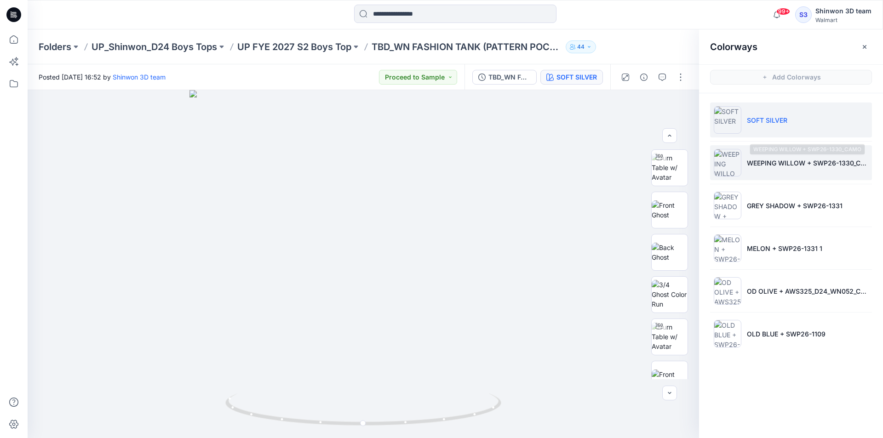
click at [751, 167] on p "WEEPING WILLOW + SWP26-1330_CAMO" at bounding box center [807, 163] width 121 height 10
click at [753, 123] on p "SOFT SILVER" at bounding box center [767, 120] width 40 height 10
click at [776, 160] on p "WEEPING WILLOW + SWP26-1330_CAMO" at bounding box center [807, 163] width 121 height 10
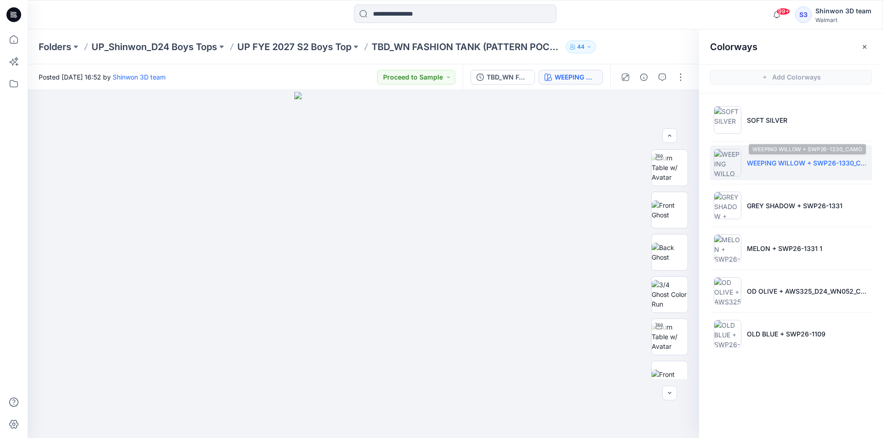
click at [777, 163] on p "WEEPING WILLOW + SWP26-1330_CAMO" at bounding box center [807, 163] width 121 height 10
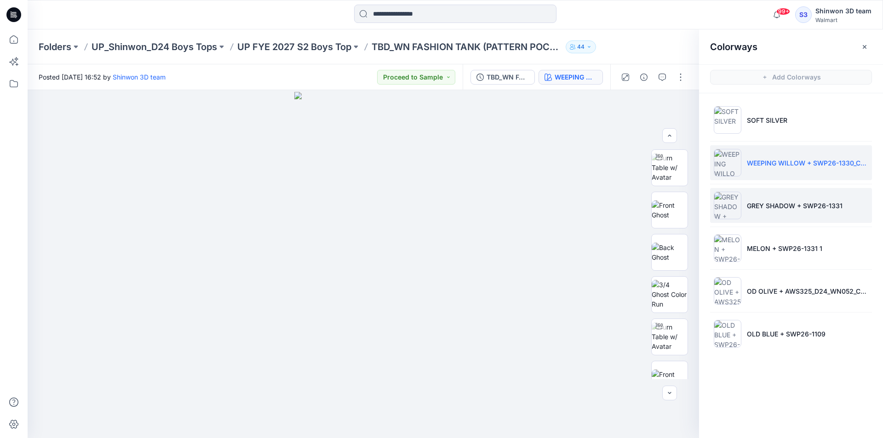
click at [780, 204] on p "GREY SHADOW + SWP26-1331" at bounding box center [795, 206] width 96 height 10
click at [782, 206] on p "GREY SHADOW + SWP26-1331" at bounding box center [795, 206] width 96 height 10
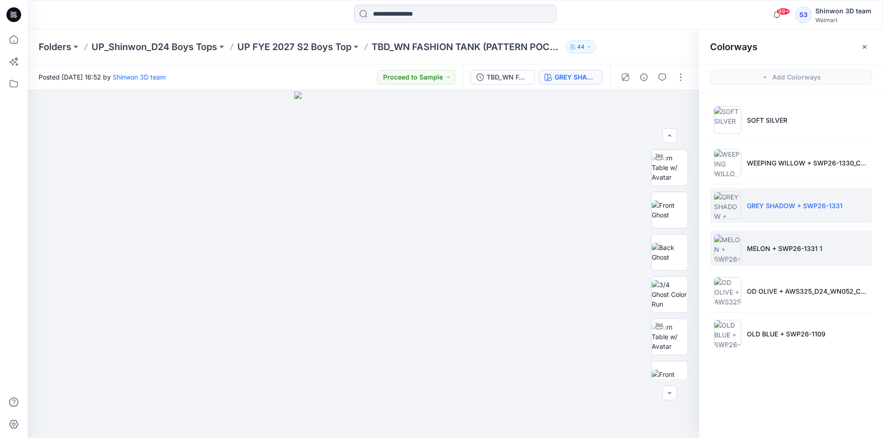
click at [780, 246] on p "MELON + SWP26-1331 1" at bounding box center [784, 249] width 75 height 10
drag, startPoint x: 780, startPoint y: 246, endPoint x: 796, endPoint y: 251, distance: 16.9
click at [780, 246] on p "MELON + SWP26-1331 1" at bounding box center [784, 249] width 75 height 10
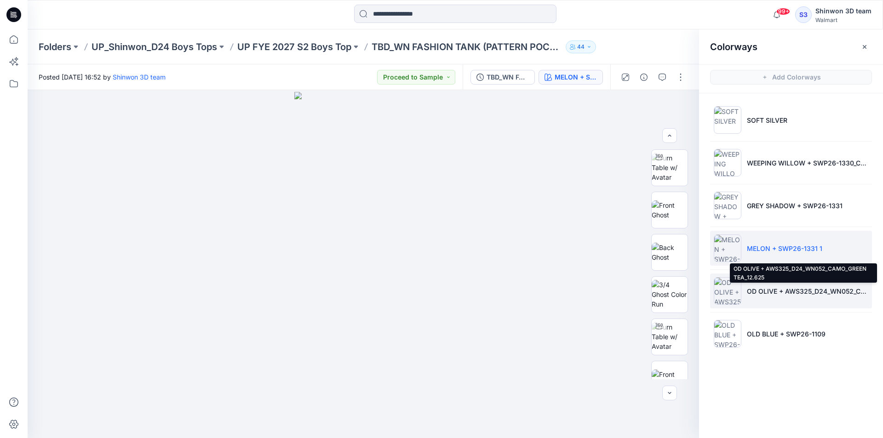
click at [791, 287] on p "OD OLIVE + AWS325_D24_WN052_CAMO_GREEN TEA_12.625" at bounding box center [807, 292] width 121 height 10
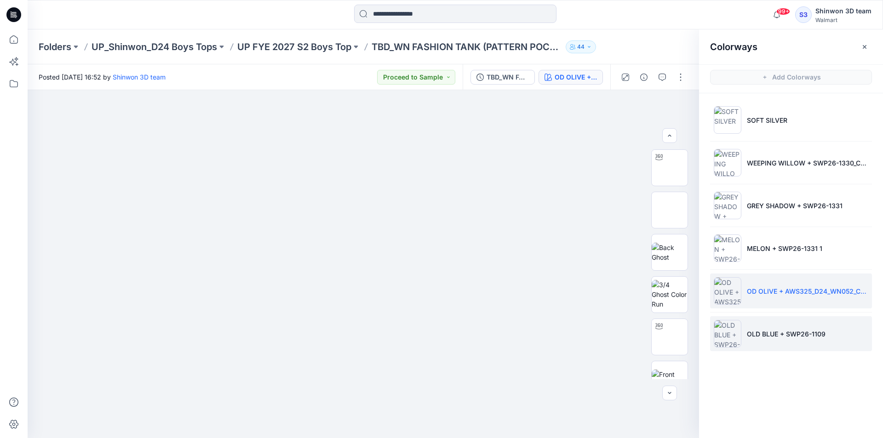
click at [769, 325] on li "OLD BLUE + SWP26-1109" at bounding box center [791, 333] width 162 height 35
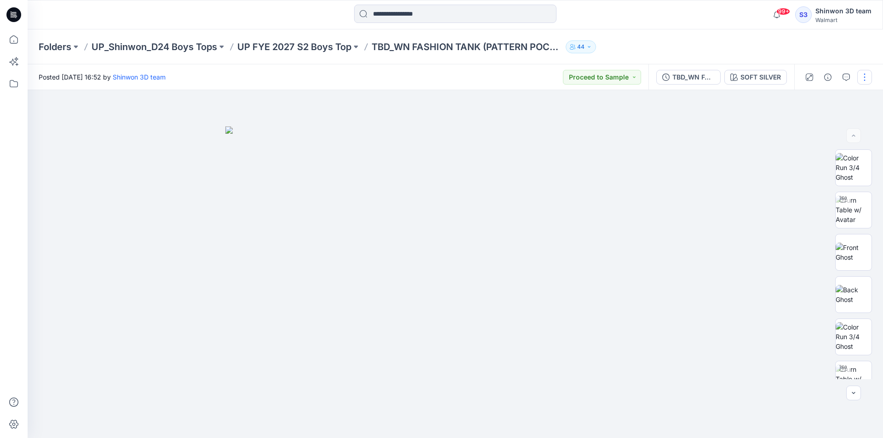
click at [866, 78] on button "button" at bounding box center [864, 77] width 15 height 15
click at [808, 120] on p "Edit" at bounding box center [805, 125] width 11 height 10
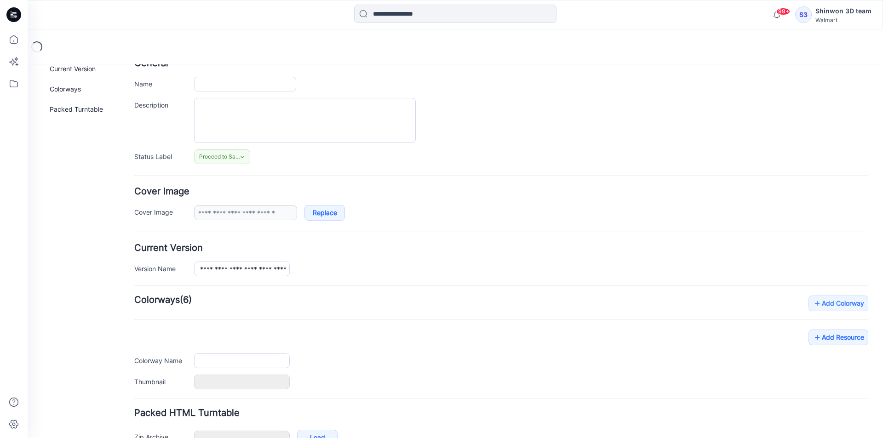
type input "**********"
type textarea "**********"
type input "**********"
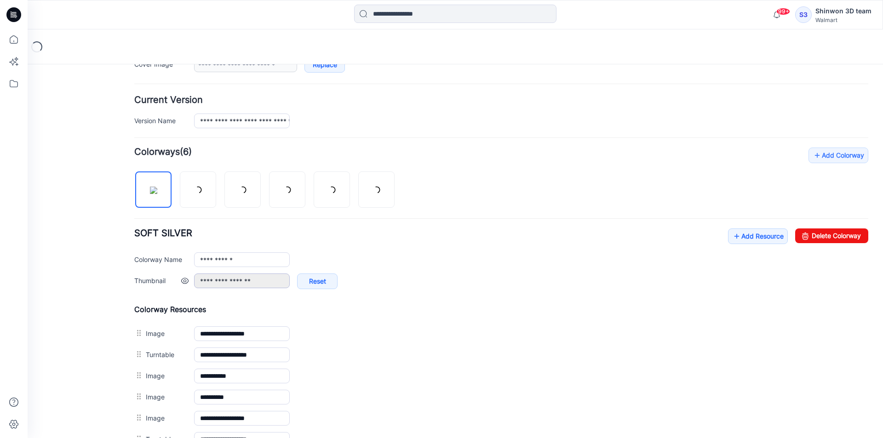
scroll to position [251, 0]
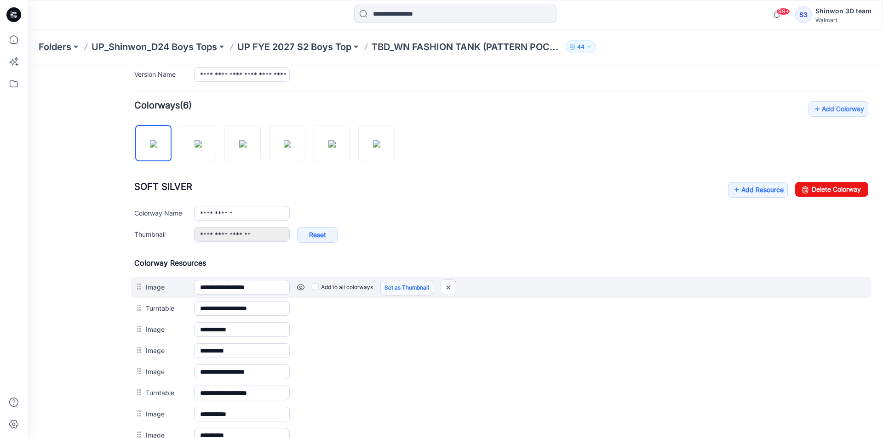
click at [403, 293] on link "Set as Thumbnail" at bounding box center [406, 288] width 53 height 16
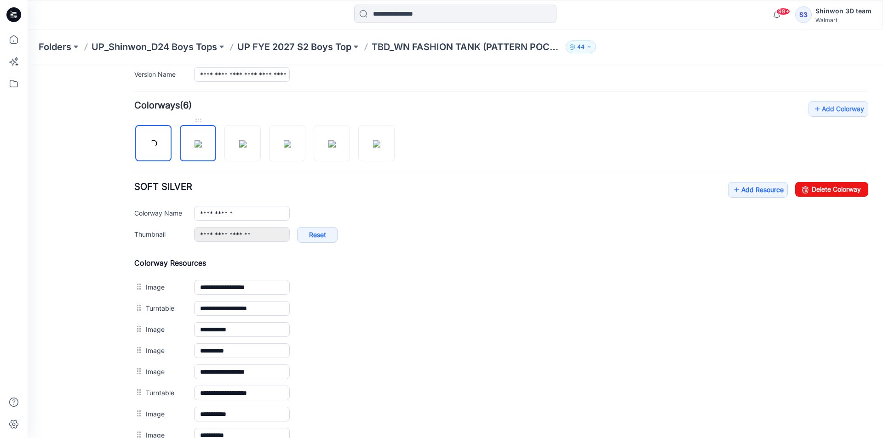
drag, startPoint x: 199, startPoint y: 151, endPoint x: 354, endPoint y: 255, distance: 187.0
click at [199, 148] on img at bounding box center [198, 143] width 7 height 7
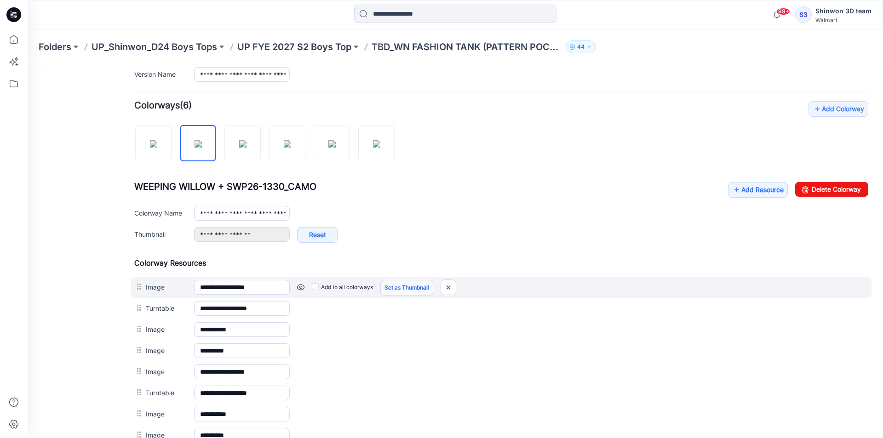
click at [424, 290] on link "Set as Thumbnail" at bounding box center [406, 288] width 53 height 16
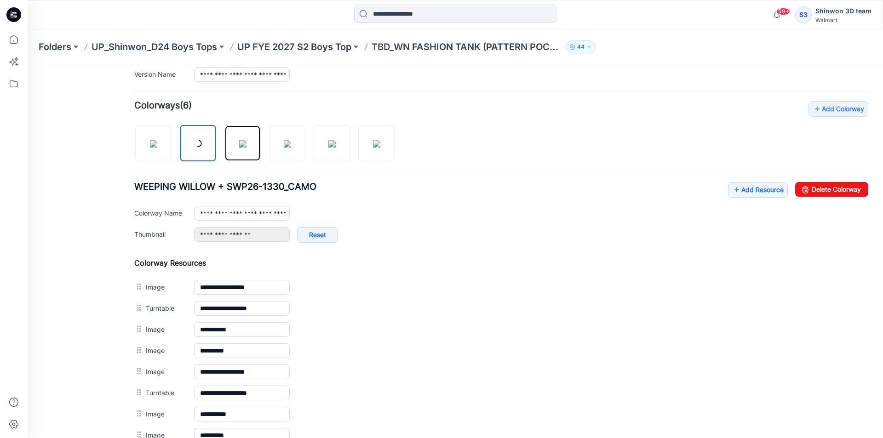
drag, startPoint x: 243, startPoint y: 146, endPoint x: 300, endPoint y: 204, distance: 81.6
click at [244, 148] on img at bounding box center [242, 143] width 7 height 7
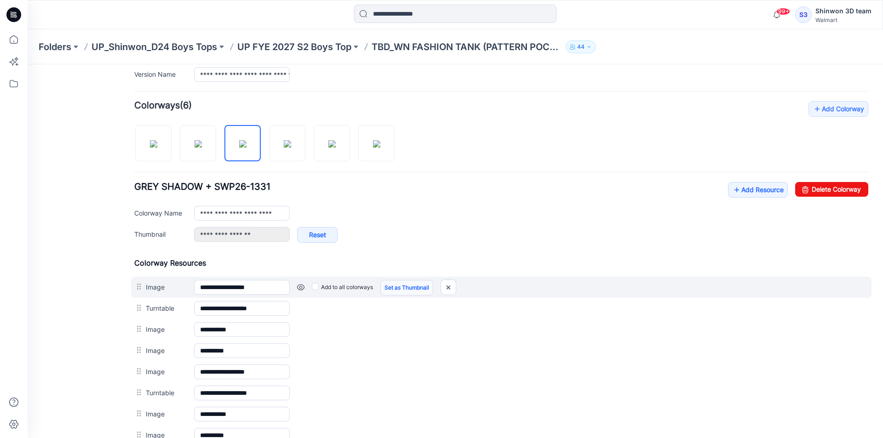
click at [413, 288] on link "Set as Thumbnail" at bounding box center [406, 288] width 53 height 16
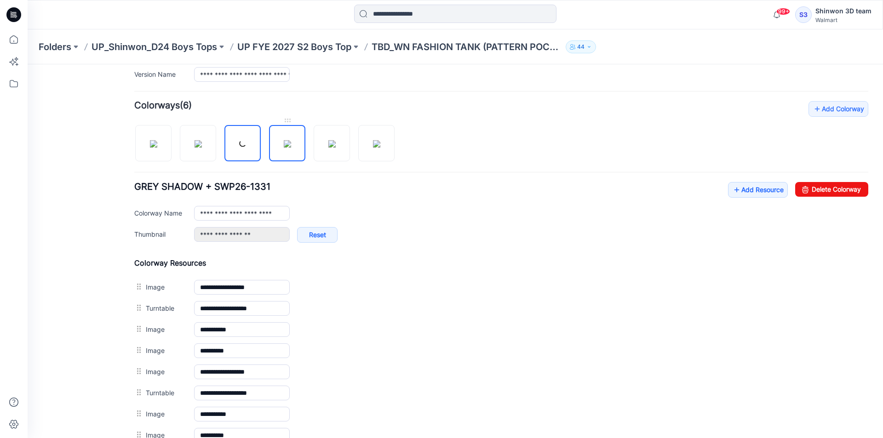
click at [288, 148] on img at bounding box center [287, 143] width 7 height 7
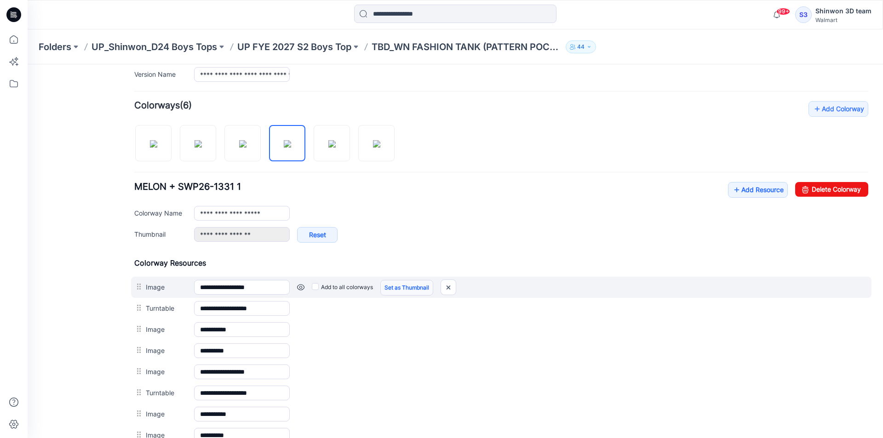
click at [423, 288] on link "Set as Thumbnail" at bounding box center [406, 288] width 53 height 16
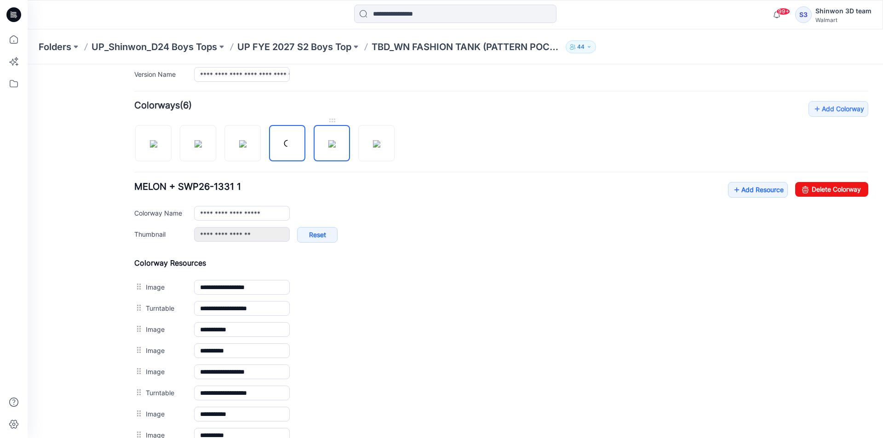
click at [334, 148] on img at bounding box center [331, 143] width 7 height 7
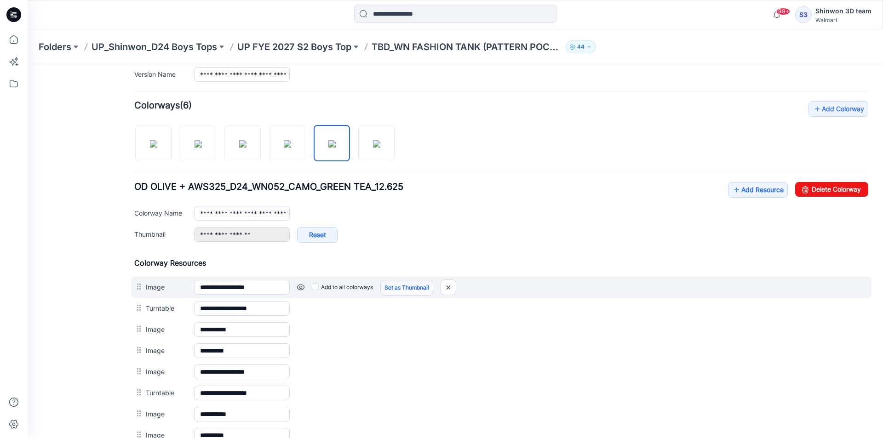
click at [423, 292] on link "Set as Thumbnail" at bounding box center [406, 288] width 53 height 16
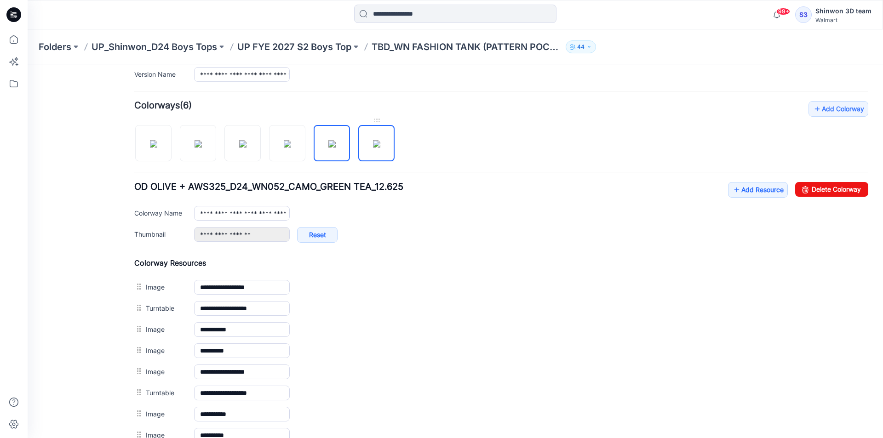
click at [373, 147] on img at bounding box center [376, 143] width 7 height 7
type input "**********"
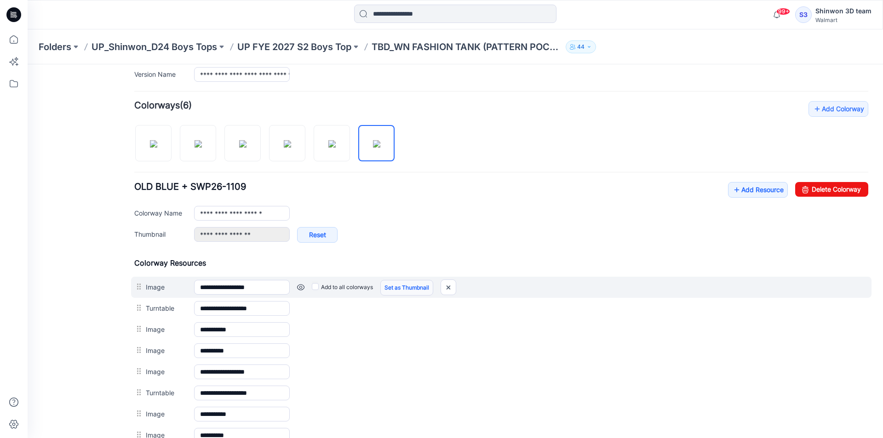
click at [411, 283] on link "Set as Thumbnail" at bounding box center [406, 288] width 53 height 16
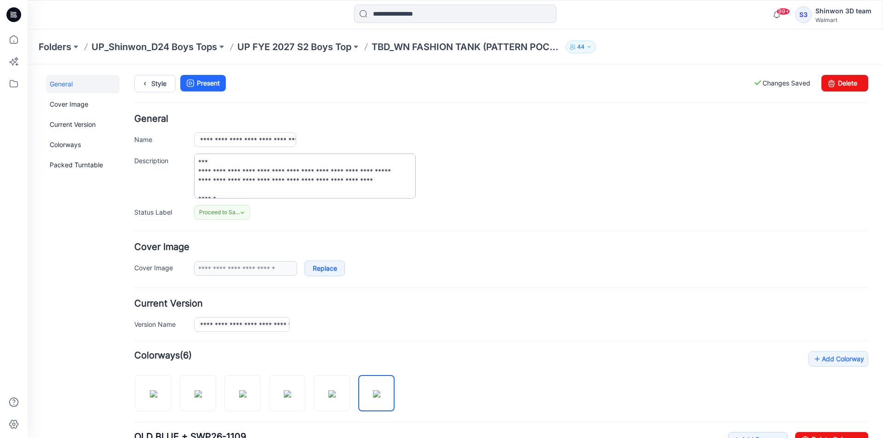
scroll to position [0, 0]
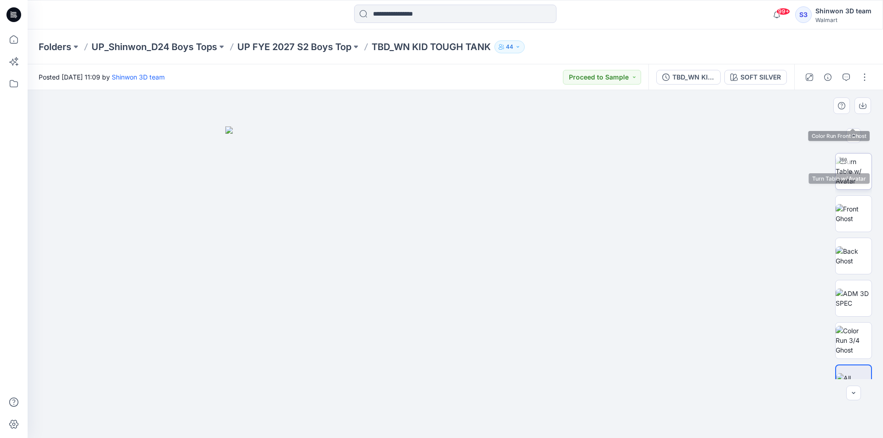
scroll to position [61, 0]
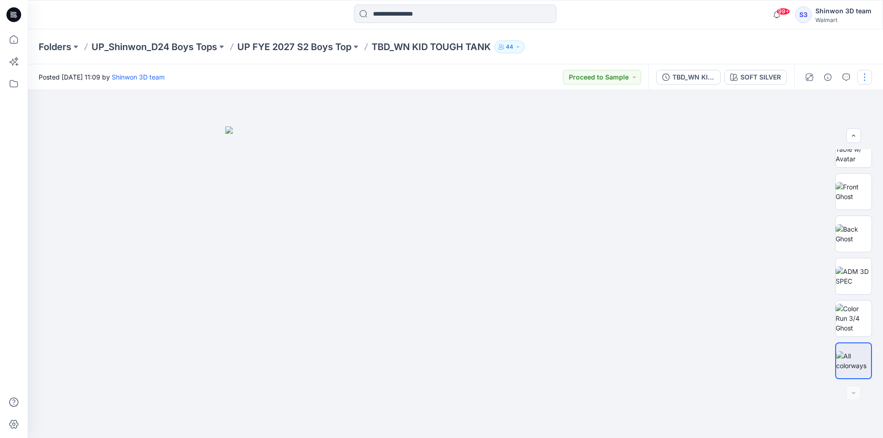
click at [866, 74] on button "button" at bounding box center [864, 77] width 15 height 15
click at [810, 125] on p "Edit" at bounding box center [805, 125] width 11 height 10
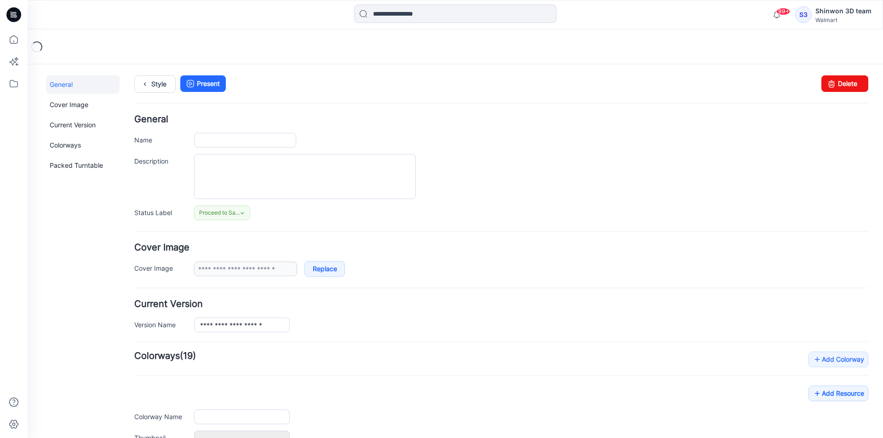
type input "**********"
type textarea "**********"
type input "**********"
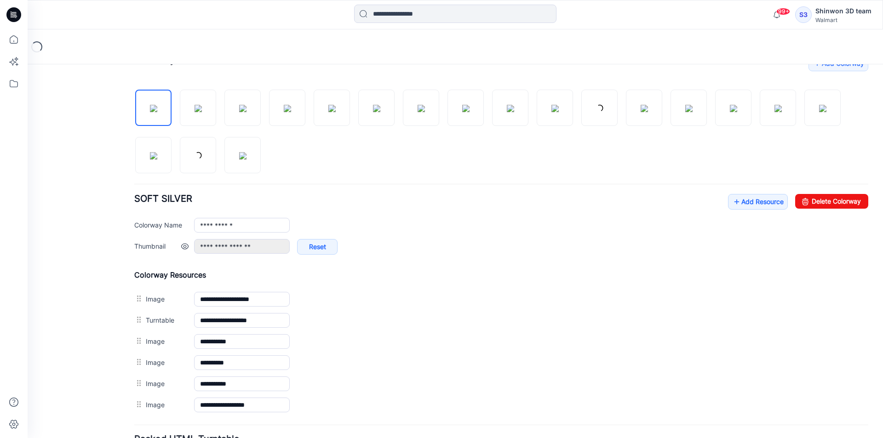
scroll to position [297, 0]
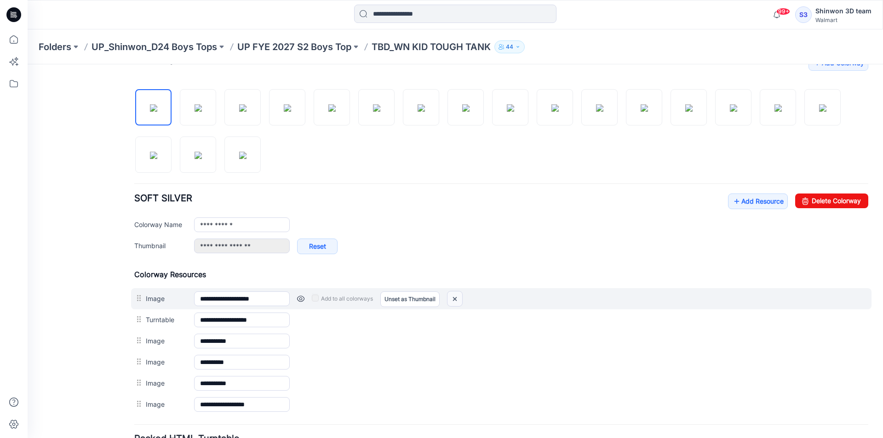
click at [461, 299] on img at bounding box center [454, 299] width 15 height 15
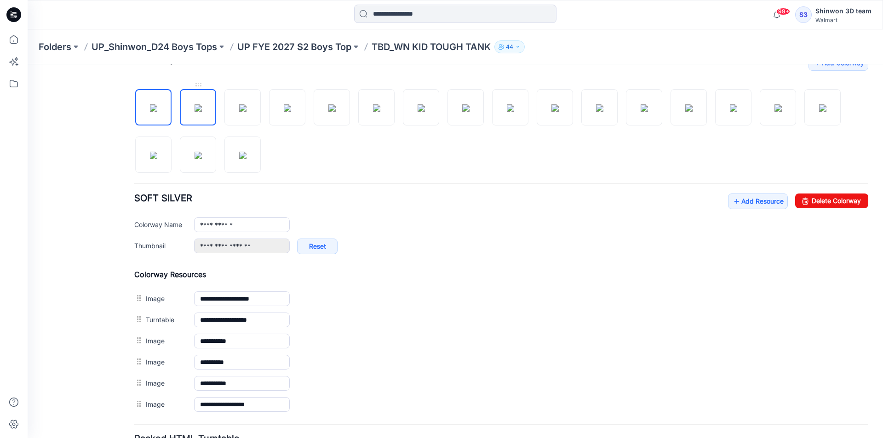
click at [198, 109] on img at bounding box center [198, 107] width 7 height 7
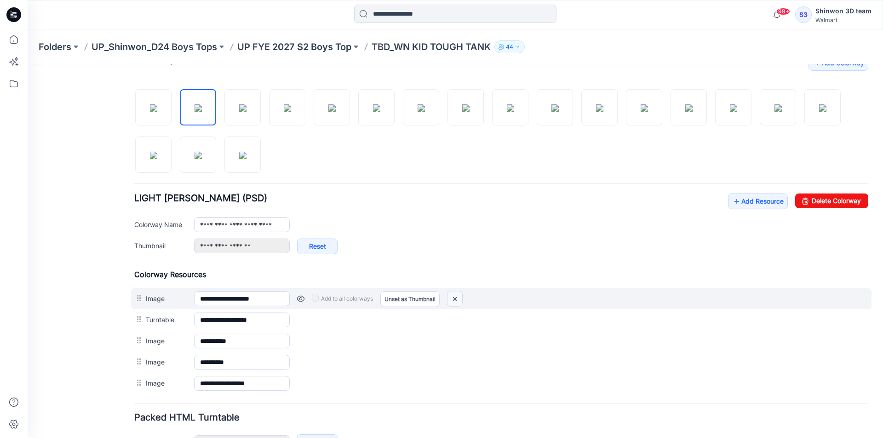
click at [457, 297] on img at bounding box center [454, 299] width 15 height 15
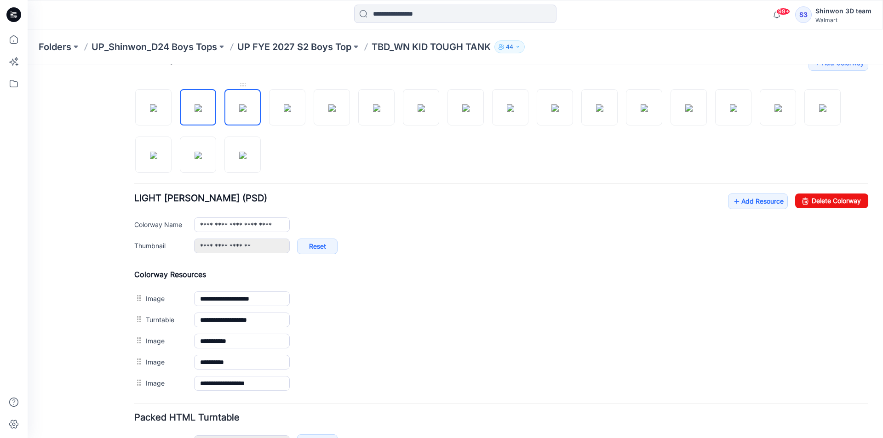
click at [246, 109] on img at bounding box center [242, 107] width 7 height 7
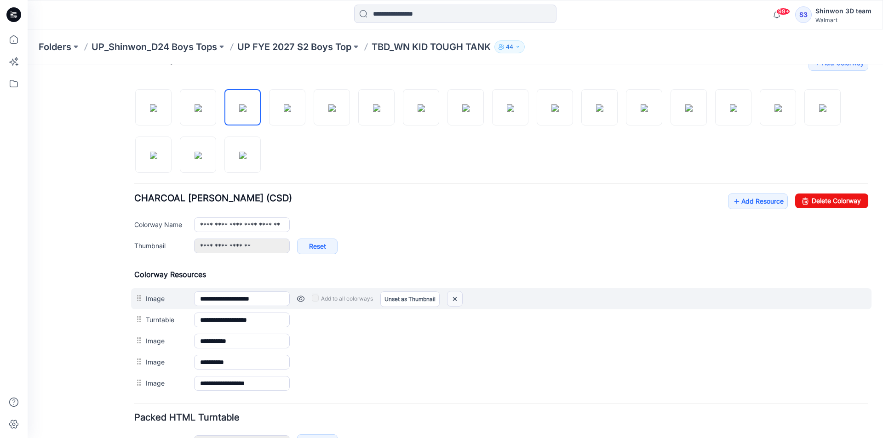
click at [460, 297] on img at bounding box center [454, 299] width 15 height 15
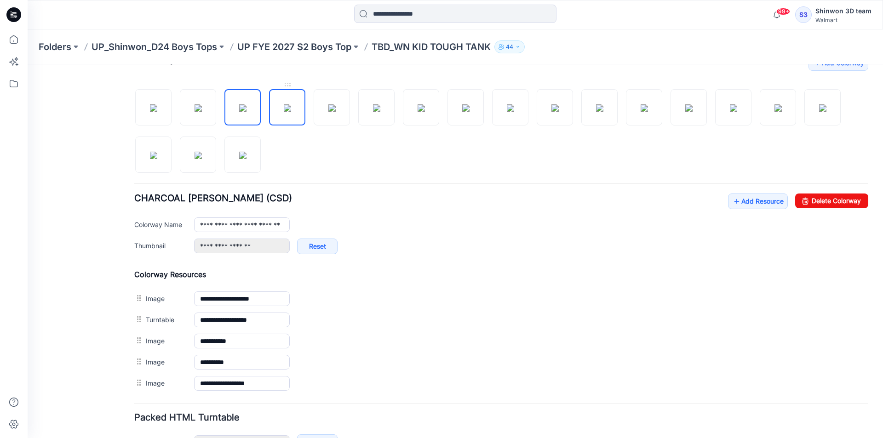
drag, startPoint x: 289, startPoint y: 112, endPoint x: 300, endPoint y: 122, distance: 14.7
click at [289, 112] on img at bounding box center [287, 107] width 7 height 7
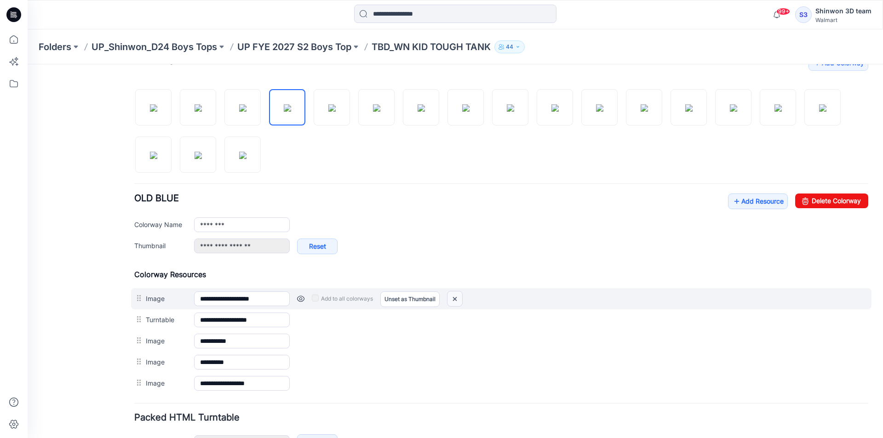
click at [457, 299] on img at bounding box center [454, 299] width 15 height 15
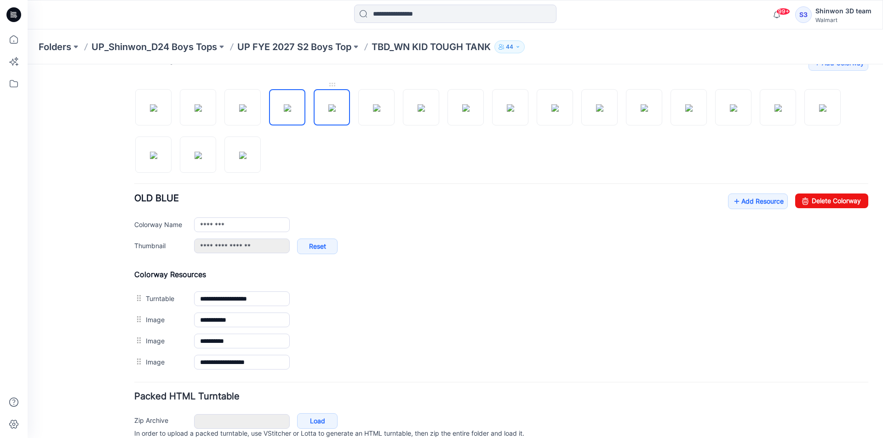
click at [333, 112] on img at bounding box center [331, 107] width 7 height 7
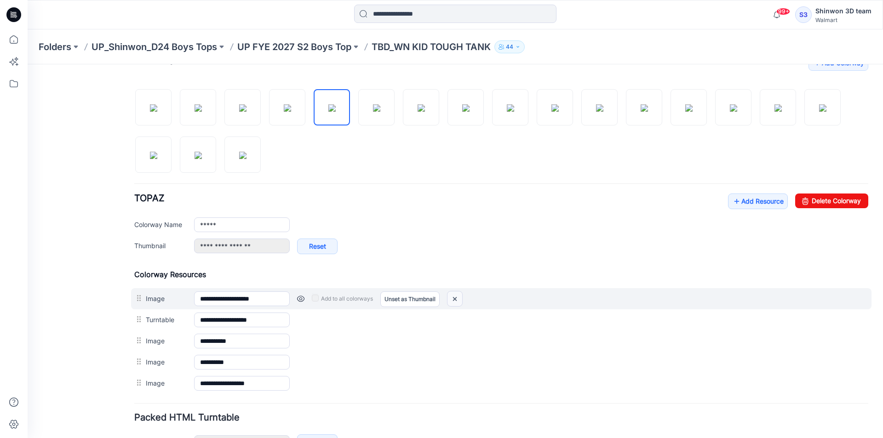
click at [453, 297] on img at bounding box center [454, 299] width 15 height 15
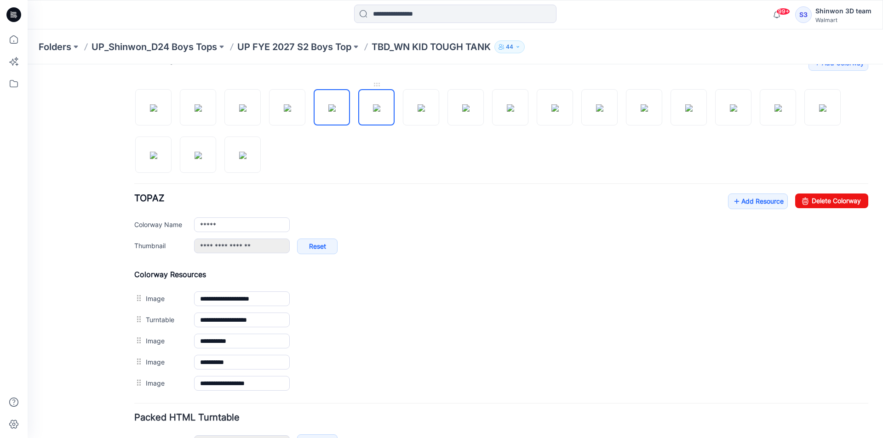
drag, startPoint x: 376, startPoint y: 109, endPoint x: 385, endPoint y: 124, distance: 17.7
click at [376, 109] on img at bounding box center [376, 107] width 7 height 7
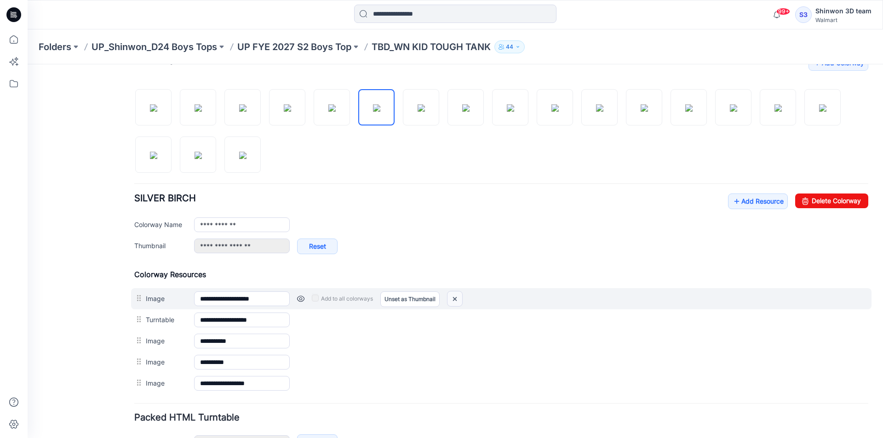
click at [458, 302] on img at bounding box center [454, 299] width 15 height 15
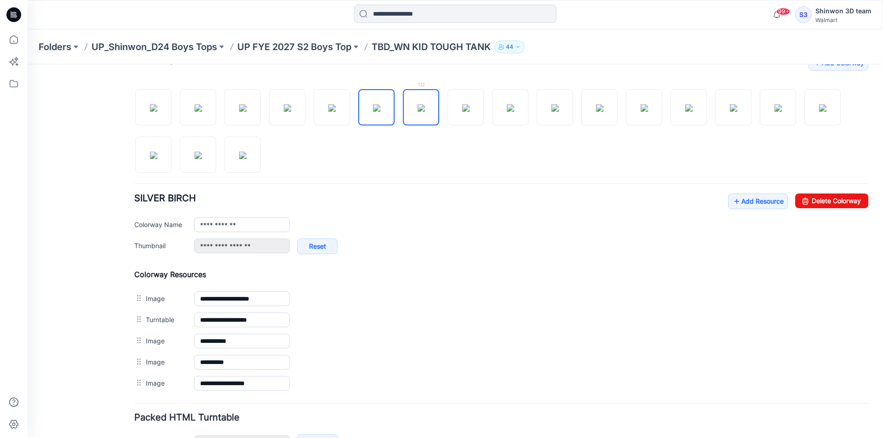
click at [418, 104] on img at bounding box center [421, 107] width 7 height 7
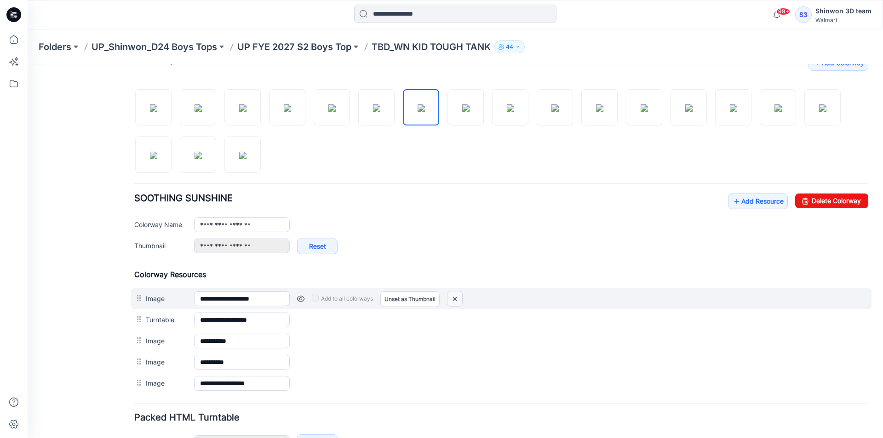
click at [460, 297] on img at bounding box center [454, 299] width 15 height 15
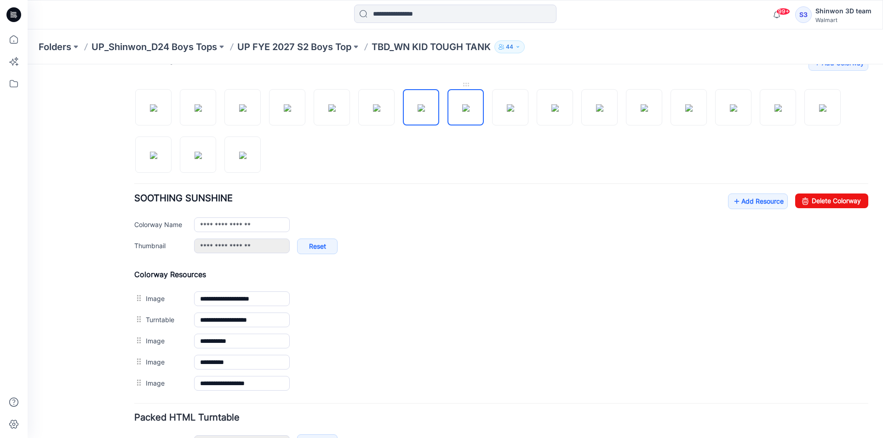
click at [462, 109] on img at bounding box center [465, 107] width 7 height 7
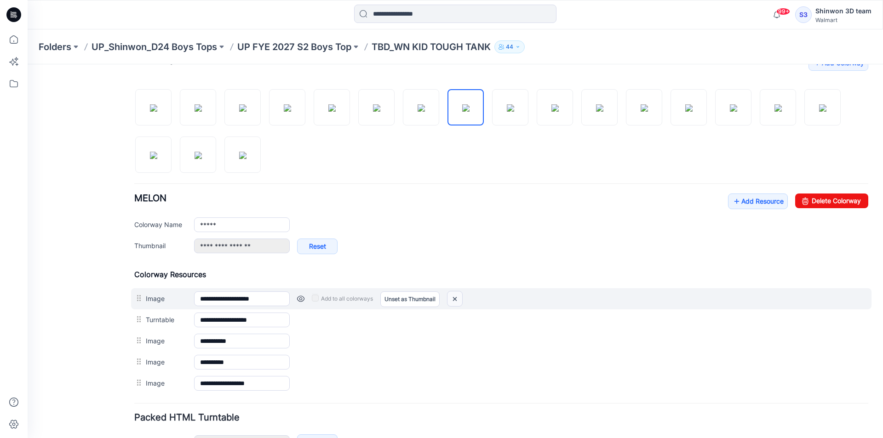
click at [455, 297] on img at bounding box center [454, 299] width 15 height 15
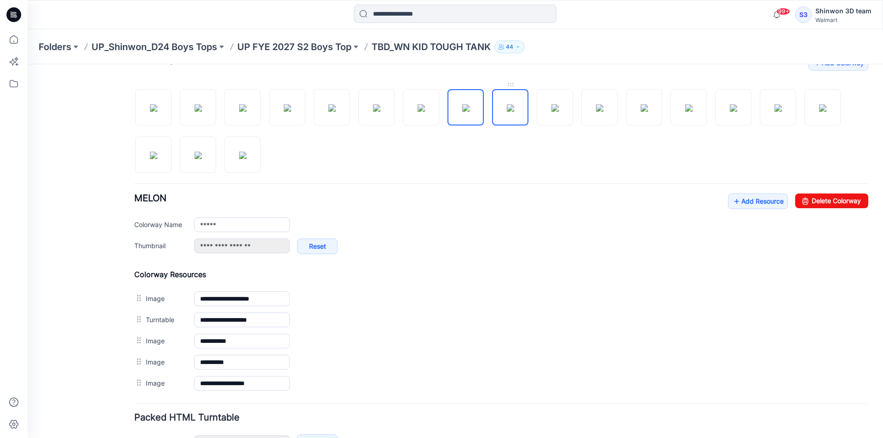
click at [507, 112] on img at bounding box center [510, 107] width 7 height 7
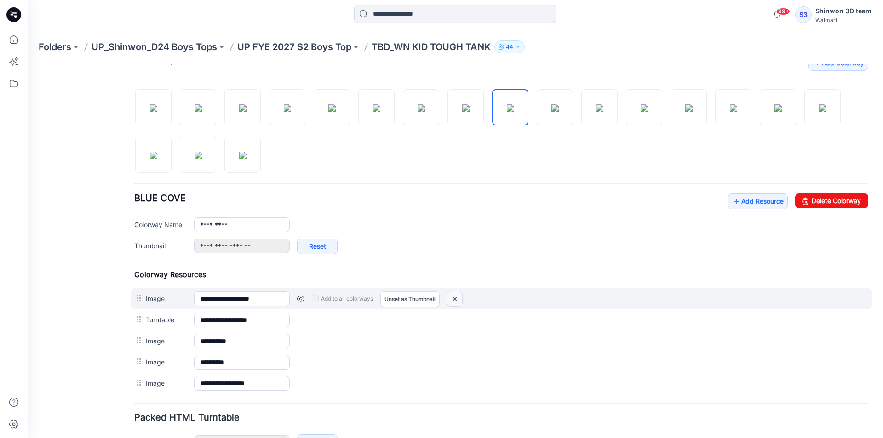
click at [456, 300] on img at bounding box center [454, 299] width 15 height 15
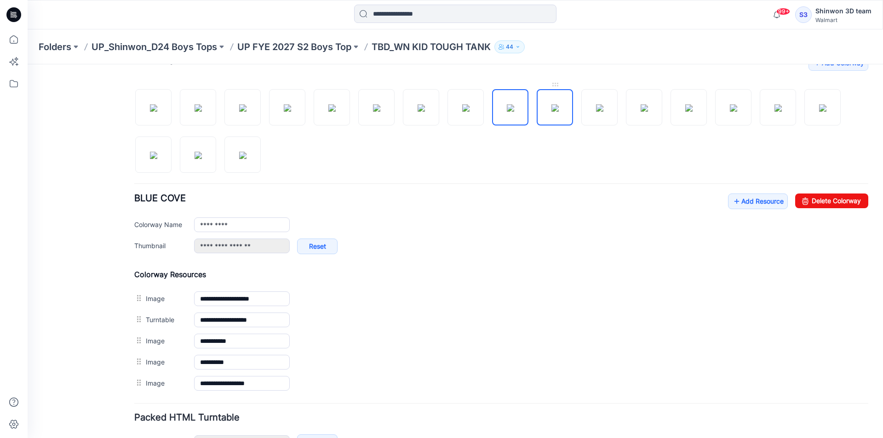
click at [551, 112] on img at bounding box center [554, 107] width 7 height 7
click at [28, 64] on img at bounding box center [28, 64] width 0 height 0
click at [596, 112] on img at bounding box center [599, 107] width 7 height 7
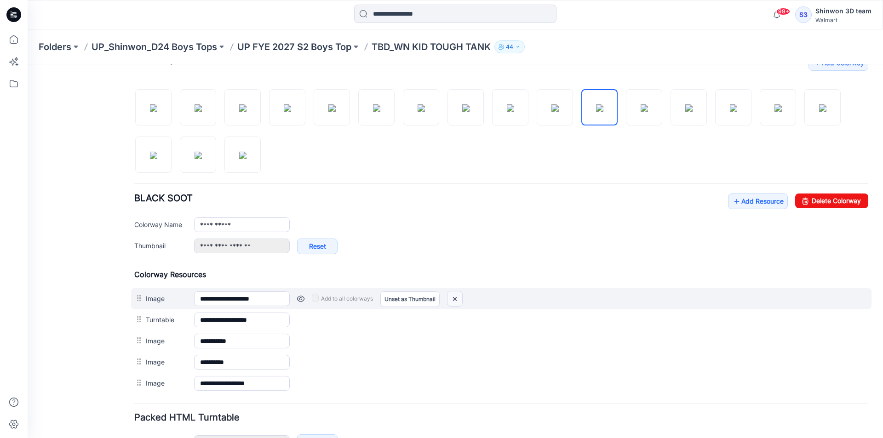
click at [459, 298] on img at bounding box center [454, 299] width 15 height 15
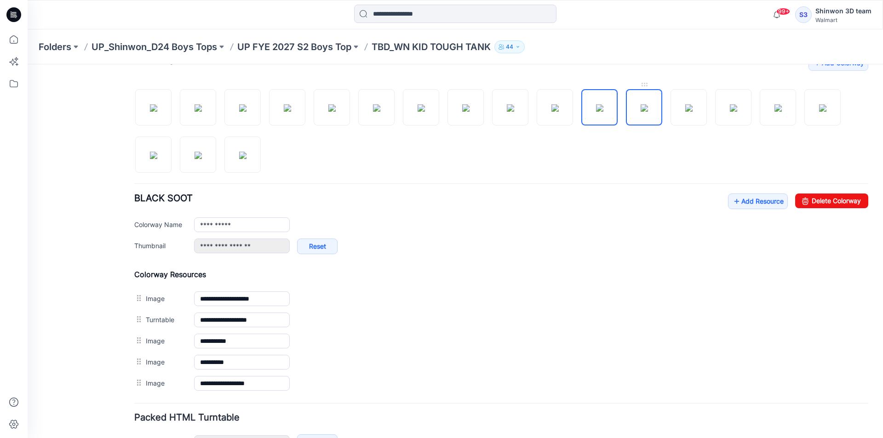
click at [648, 104] on img at bounding box center [644, 107] width 7 height 7
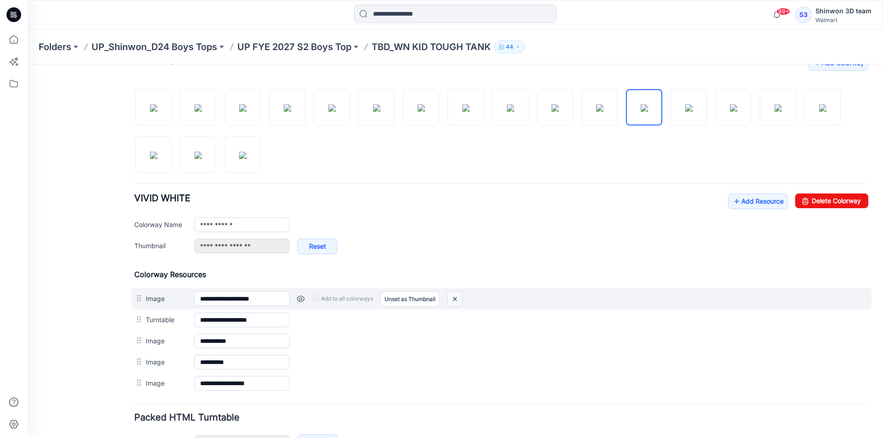
click at [460, 301] on img at bounding box center [454, 299] width 15 height 15
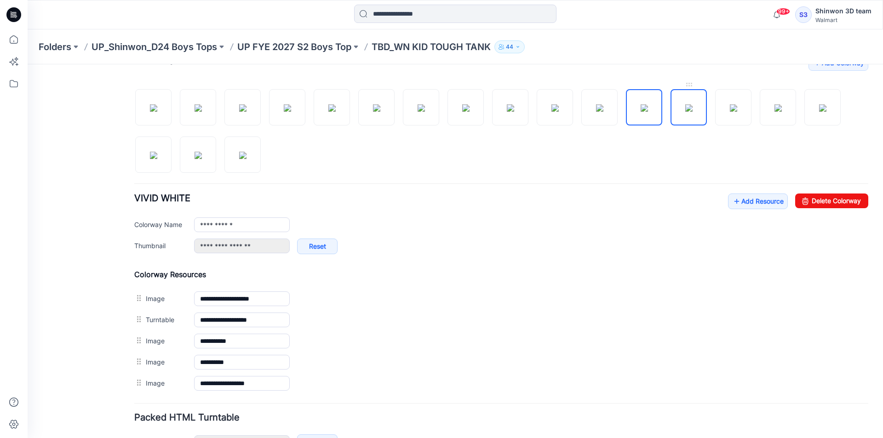
click at [685, 109] on img at bounding box center [688, 107] width 7 height 7
click at [28, 64] on img at bounding box center [28, 64] width 0 height 0
click at [737, 108] on img at bounding box center [733, 107] width 7 height 7
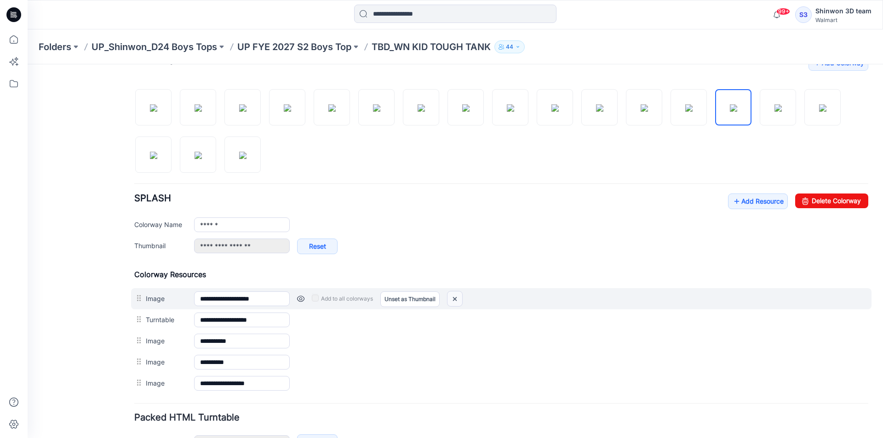
click at [462, 299] on img at bounding box center [454, 299] width 15 height 15
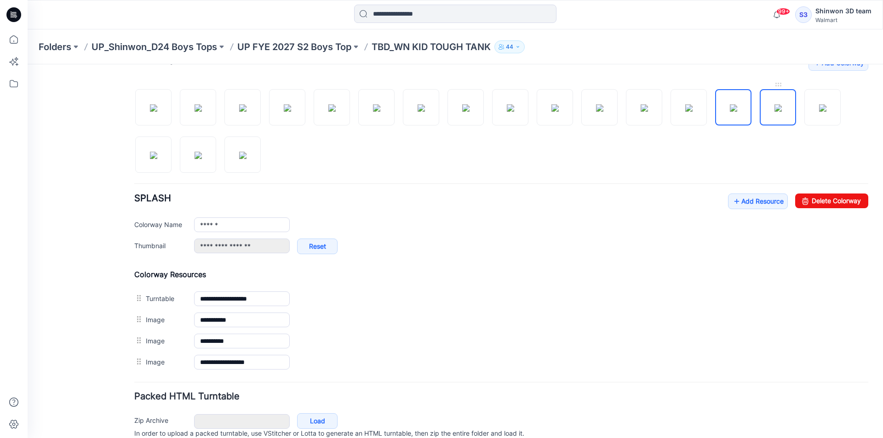
click at [774, 112] on img at bounding box center [777, 107] width 7 height 7
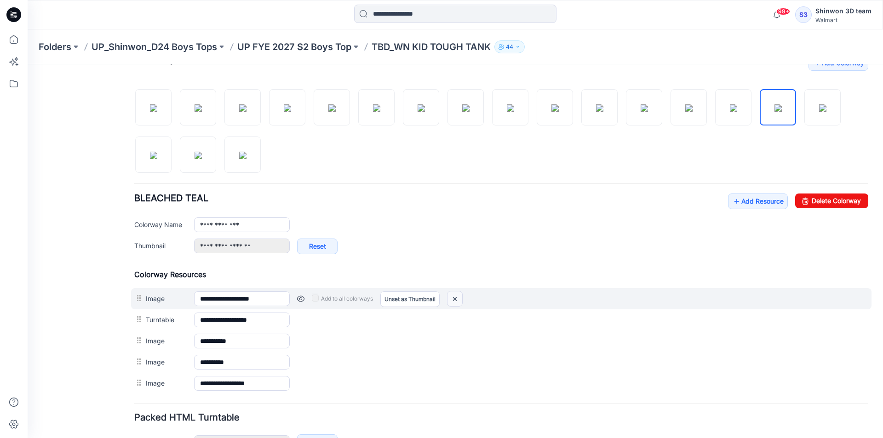
click at [457, 298] on img at bounding box center [454, 299] width 15 height 15
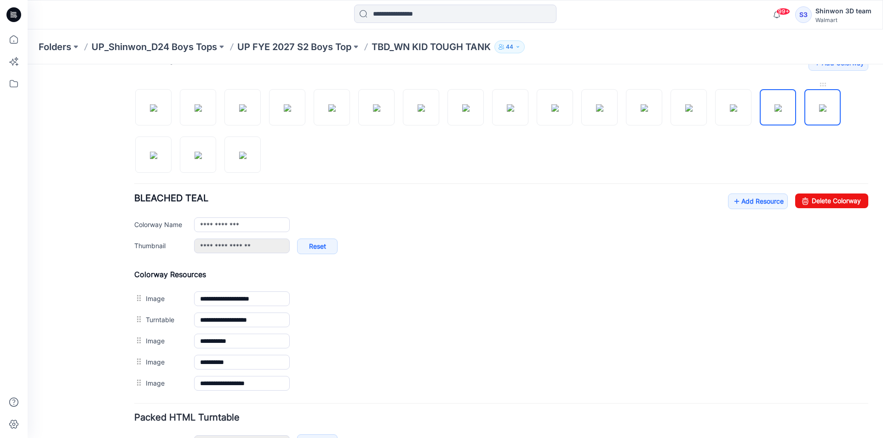
click at [819, 108] on img at bounding box center [822, 107] width 7 height 7
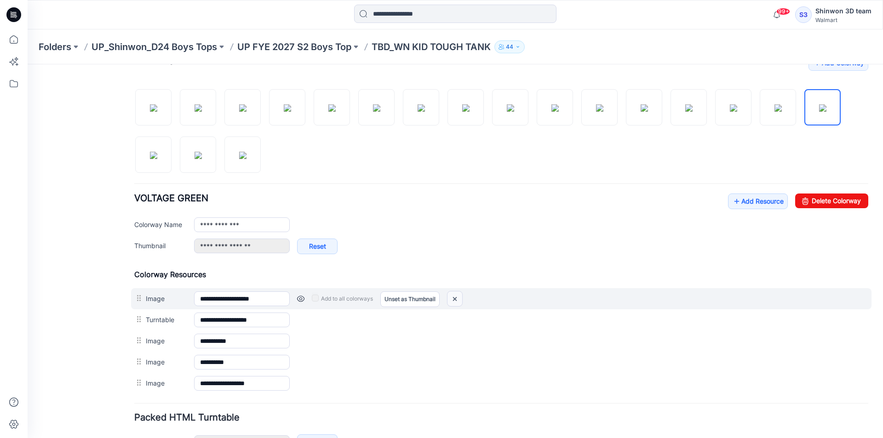
click at [459, 298] on img at bounding box center [454, 299] width 15 height 15
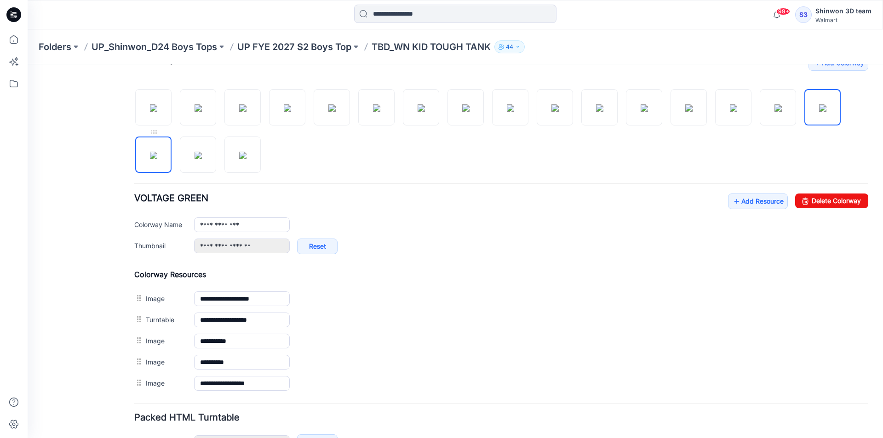
click at [150, 152] on img at bounding box center [153, 155] width 7 height 7
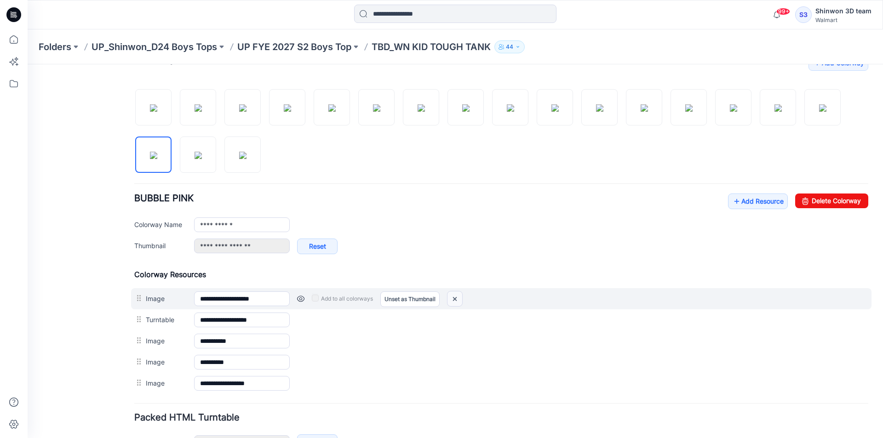
click at [460, 298] on img at bounding box center [454, 299] width 15 height 15
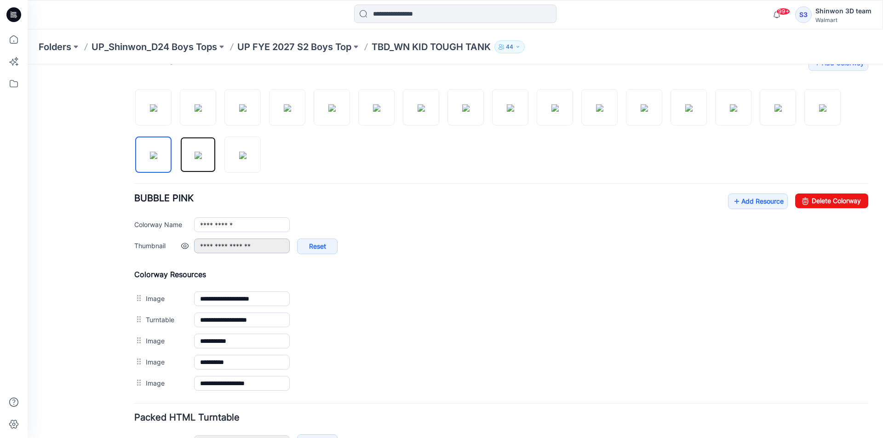
drag, startPoint x: 189, startPoint y: 161, endPoint x: 271, endPoint y: 251, distance: 121.1
click at [195, 159] on img at bounding box center [198, 155] width 7 height 7
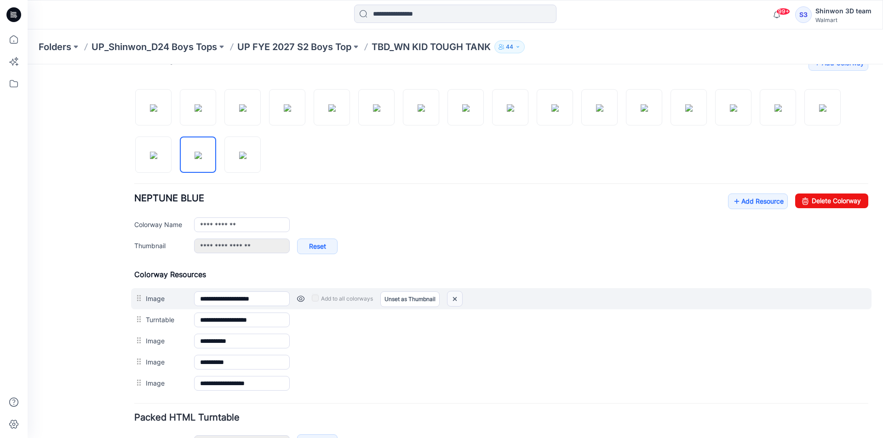
click at [456, 301] on img at bounding box center [454, 299] width 15 height 15
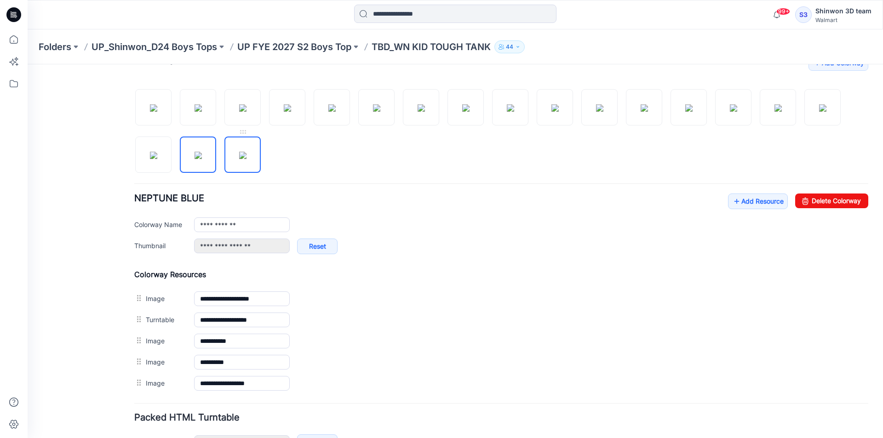
click at [239, 159] on img at bounding box center [242, 155] width 7 height 7
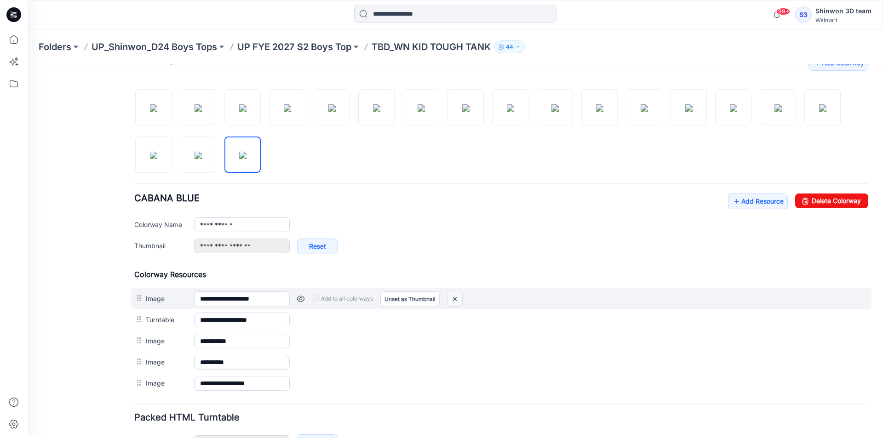
click at [459, 299] on img at bounding box center [454, 299] width 15 height 15
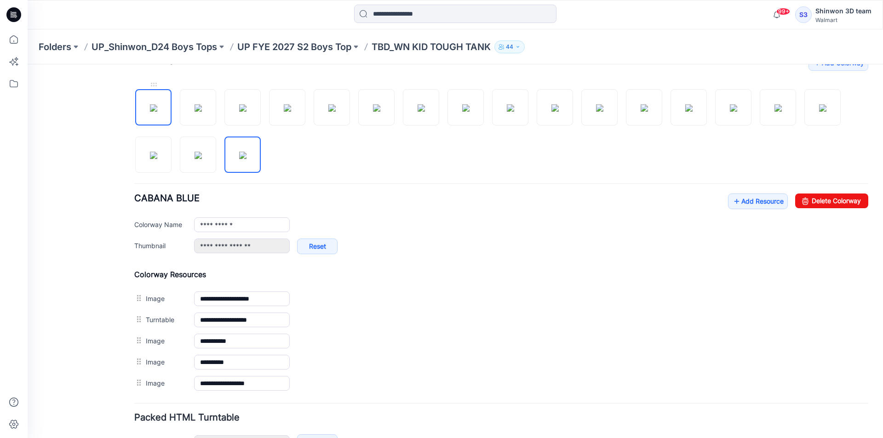
click at [156, 112] on img at bounding box center [153, 107] width 7 height 7
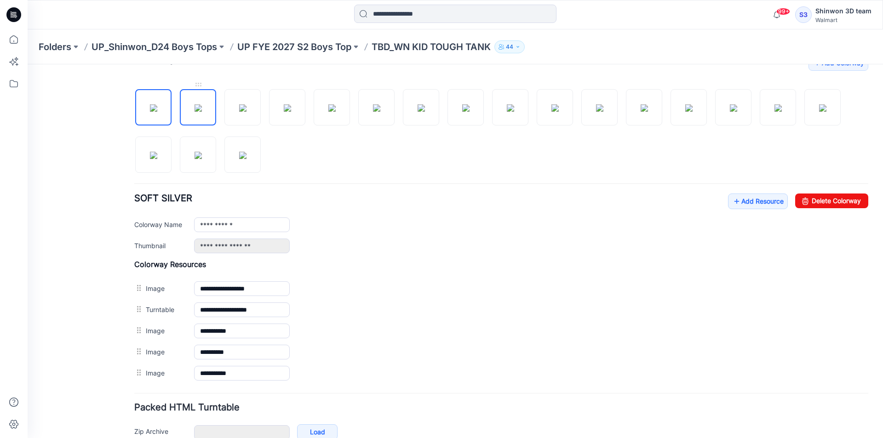
click at [195, 112] on img at bounding box center [198, 107] width 7 height 7
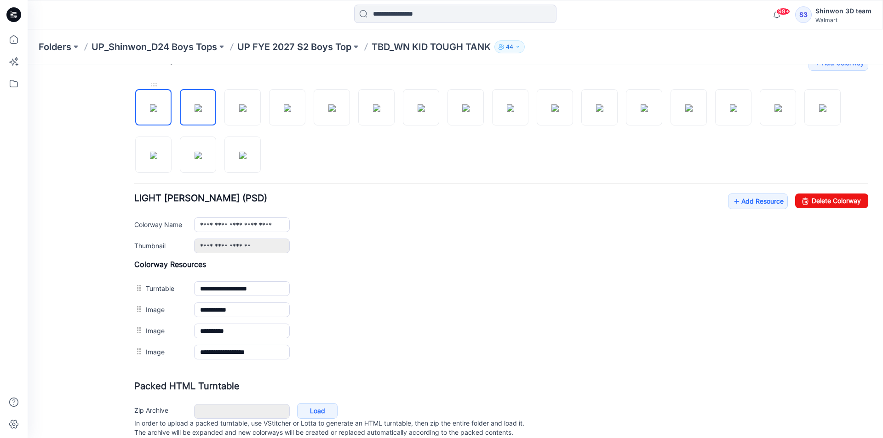
click at [157, 112] on img at bounding box center [153, 107] width 7 height 7
type input "**********"
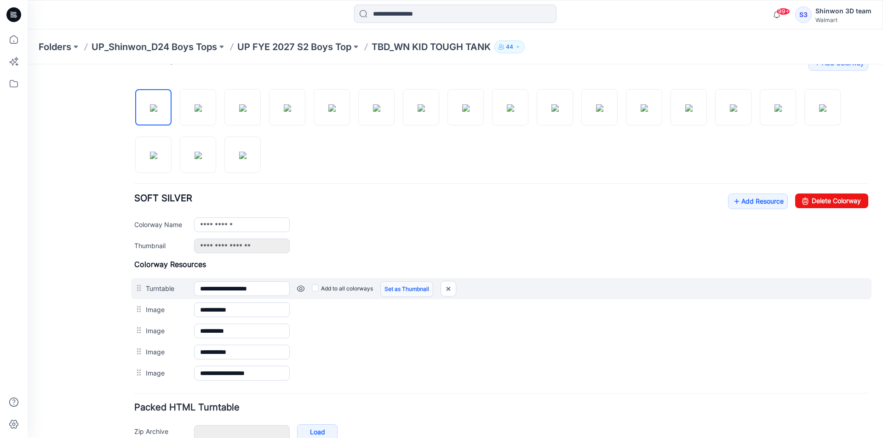
click at [419, 289] on link "Set as Thumbnail" at bounding box center [406, 289] width 53 height 16
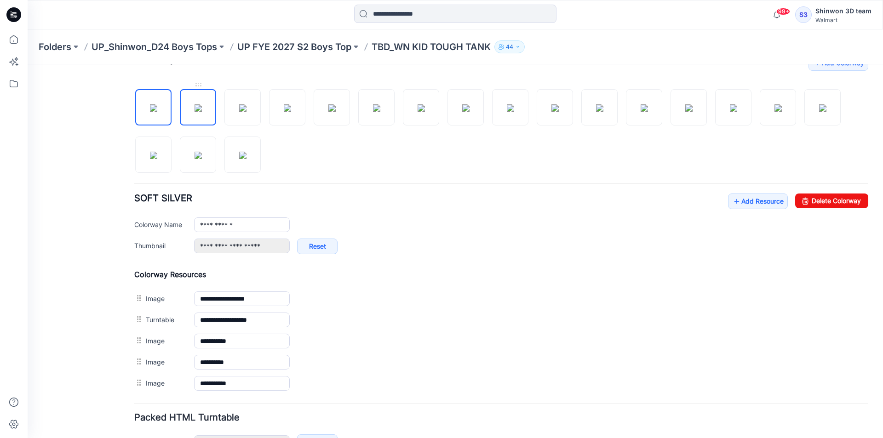
type input "**********"
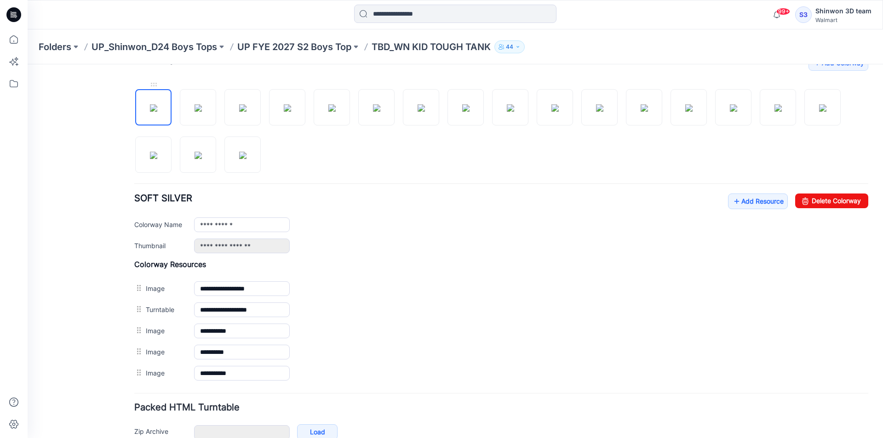
click at [157, 112] on img at bounding box center [153, 107] width 7 height 7
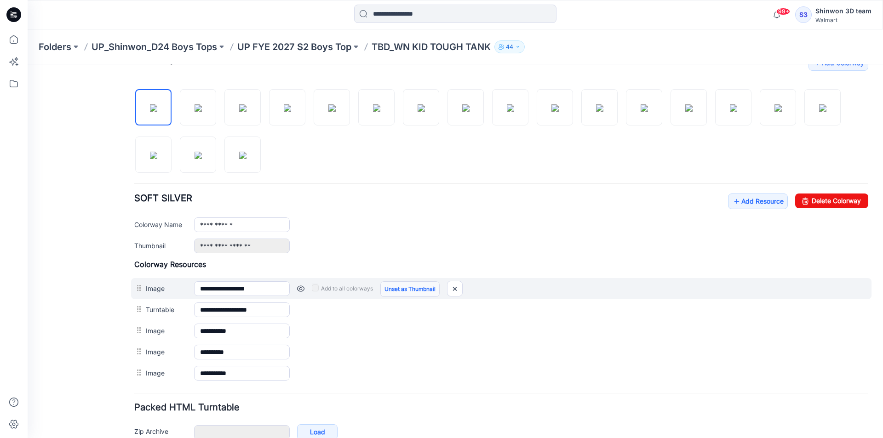
click at [407, 287] on link "Unset as Thumbnail" at bounding box center [409, 289] width 59 height 16
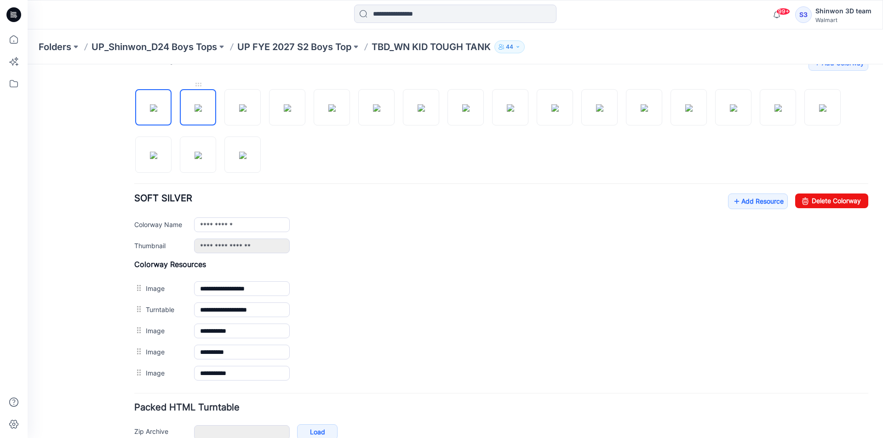
click at [202, 107] on img at bounding box center [198, 107] width 7 height 7
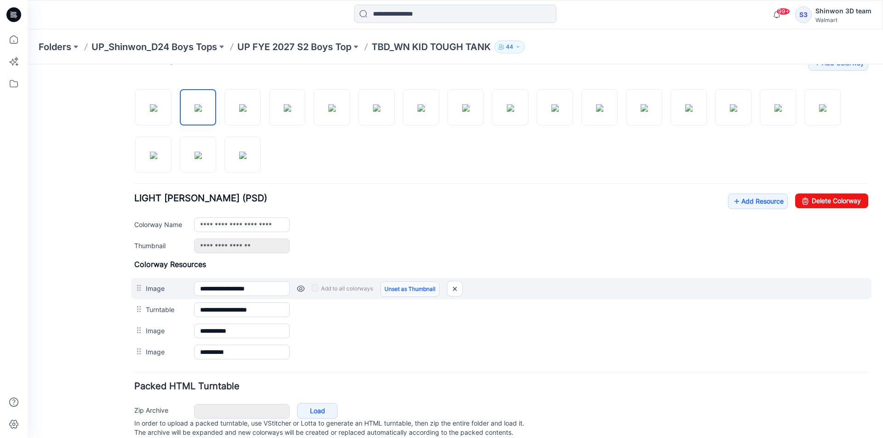
click at [404, 288] on link "Unset as Thumbnail" at bounding box center [409, 289] width 59 height 16
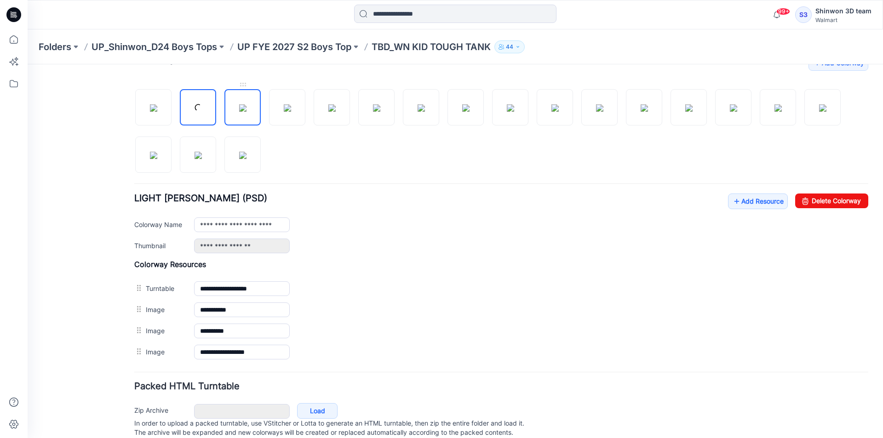
click at [246, 105] on img at bounding box center [242, 107] width 7 height 7
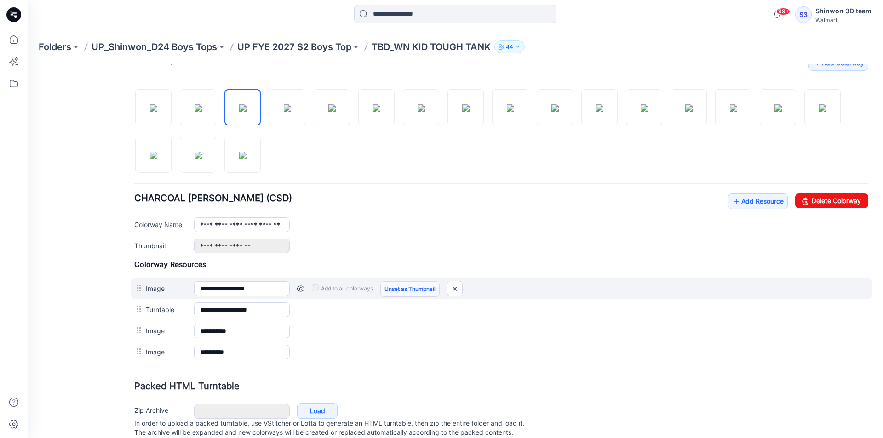
click at [422, 292] on link "Unset as Thumbnail" at bounding box center [409, 289] width 59 height 16
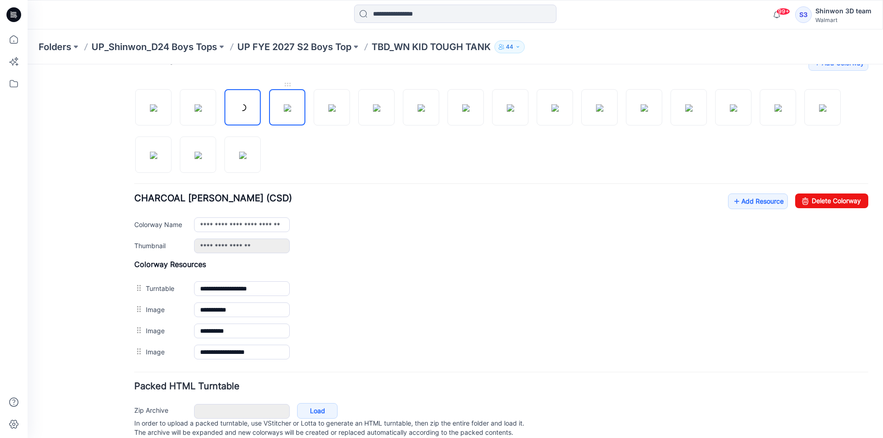
click at [286, 109] on img at bounding box center [287, 107] width 7 height 7
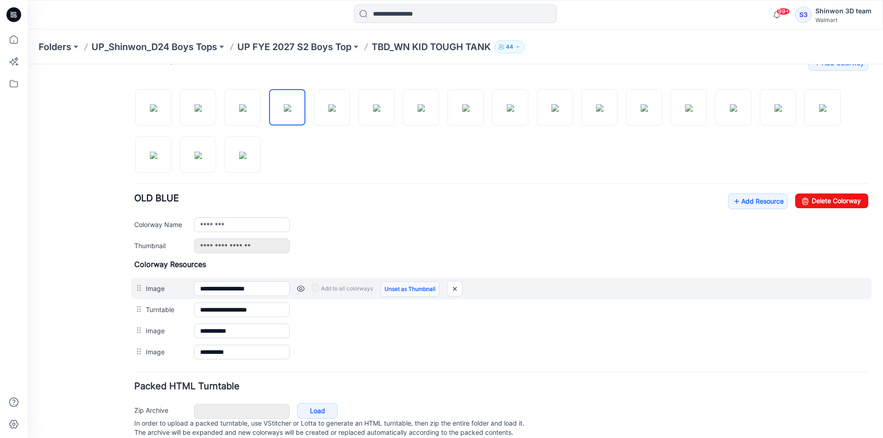
click at [416, 290] on link "Unset as Thumbnail" at bounding box center [409, 289] width 59 height 16
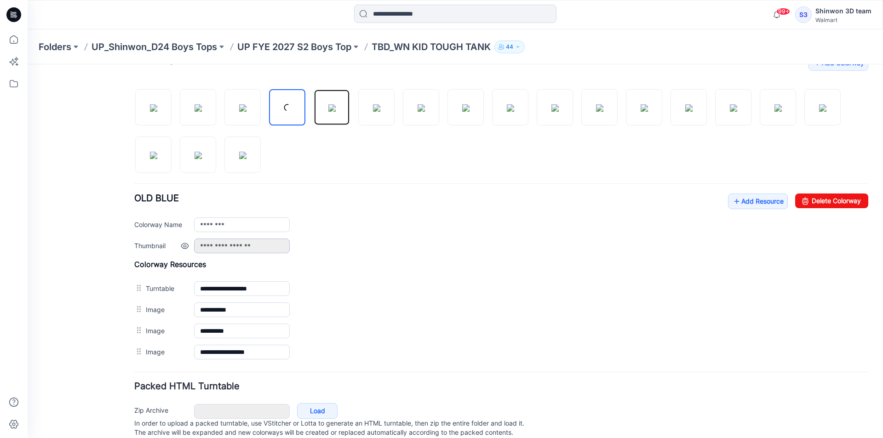
drag, startPoint x: 328, startPoint y: 111, endPoint x: 218, endPoint y: 253, distance: 179.6
click at [328, 112] on img at bounding box center [331, 107] width 7 height 7
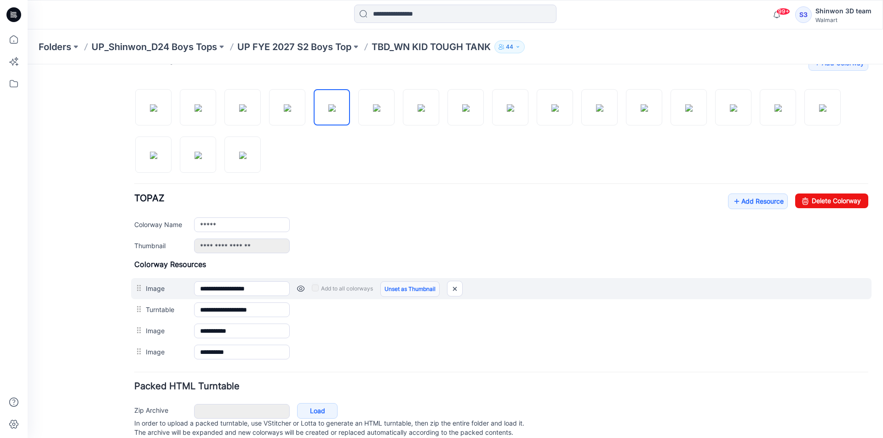
click at [408, 288] on link "Unset as Thumbnail" at bounding box center [409, 289] width 59 height 16
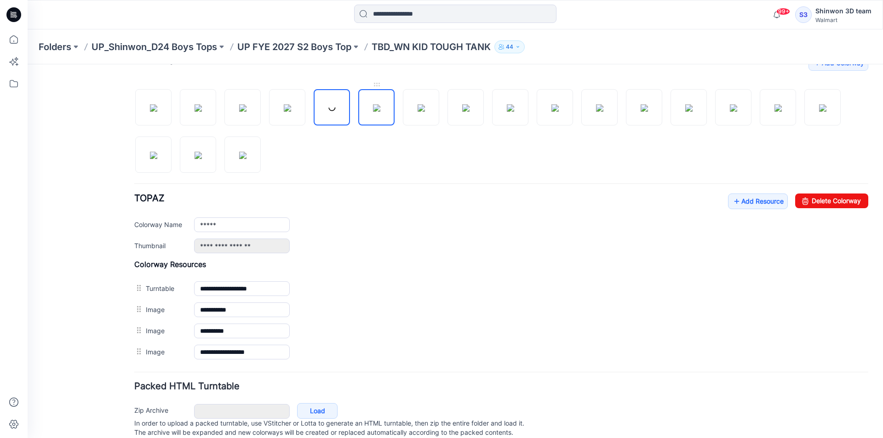
drag, startPoint x: 364, startPoint y: 113, endPoint x: 218, endPoint y: 245, distance: 197.3
click at [373, 112] on img at bounding box center [376, 107] width 7 height 7
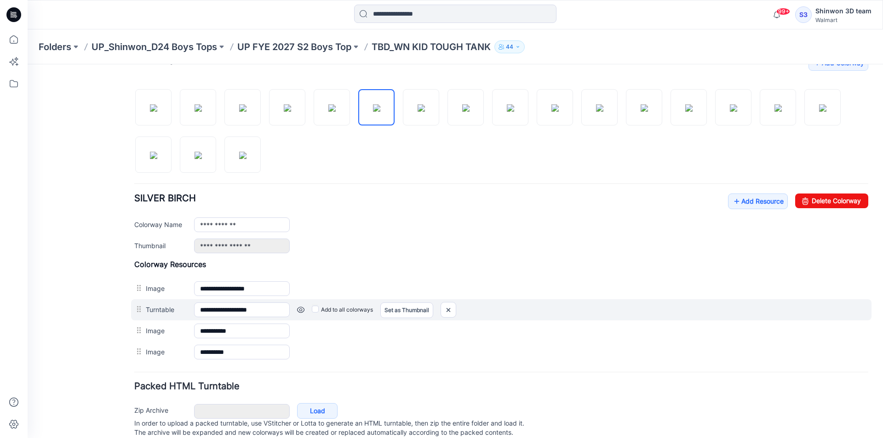
drag, startPoint x: 410, startPoint y: 292, endPoint x: 413, endPoint y: 300, distance: 8.5
click at [28, 64] on link "Unset as Thumbnail" at bounding box center [28, 64] width 0 height 0
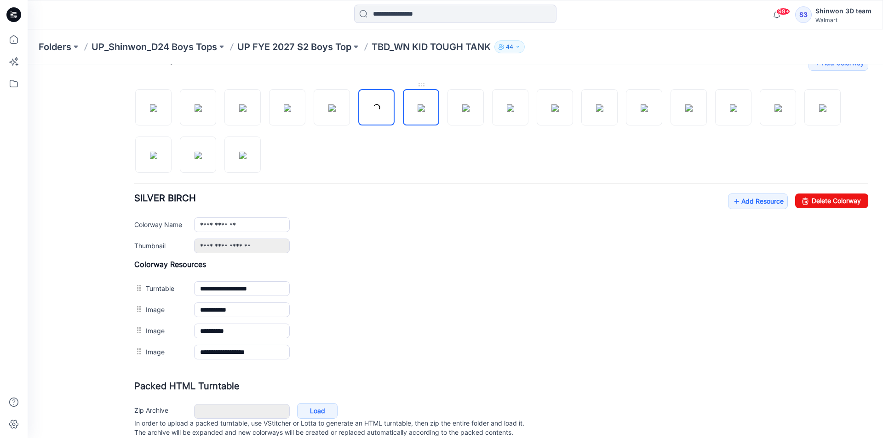
drag, startPoint x: 423, startPoint y: 105, endPoint x: 418, endPoint y: 113, distance: 8.8
click at [422, 106] on img at bounding box center [421, 107] width 7 height 7
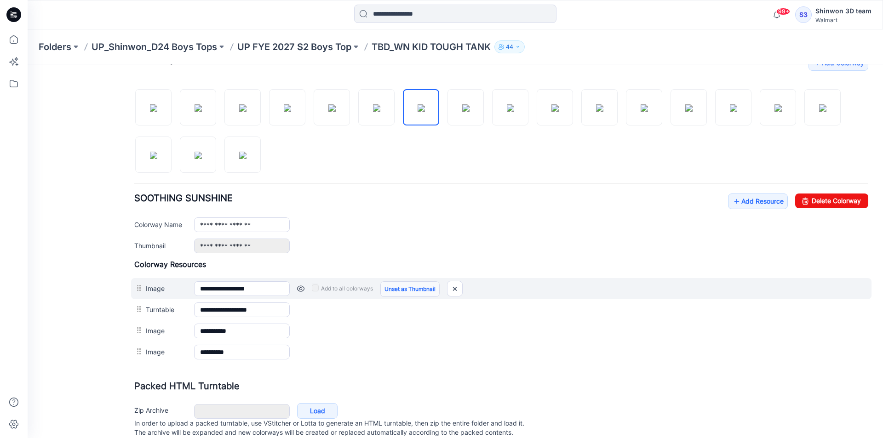
click at [410, 289] on link "Unset as Thumbnail" at bounding box center [409, 289] width 59 height 16
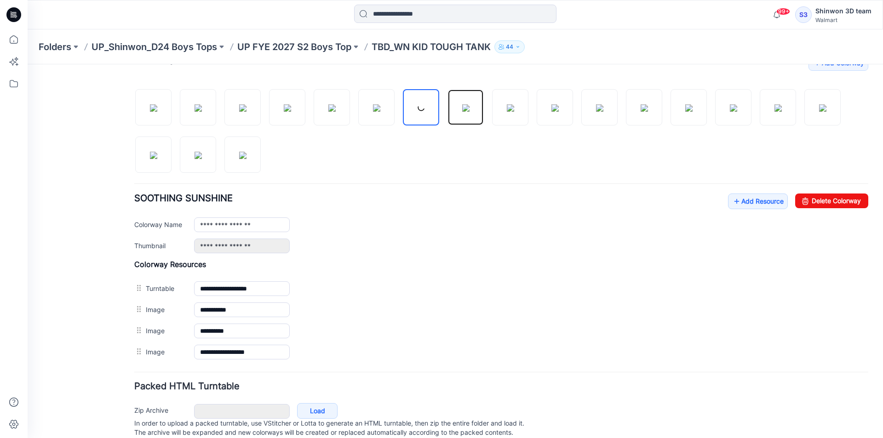
drag, startPoint x: 459, startPoint y: 110, endPoint x: 352, endPoint y: 155, distance: 116.3
click at [462, 111] on img at bounding box center [465, 107] width 7 height 7
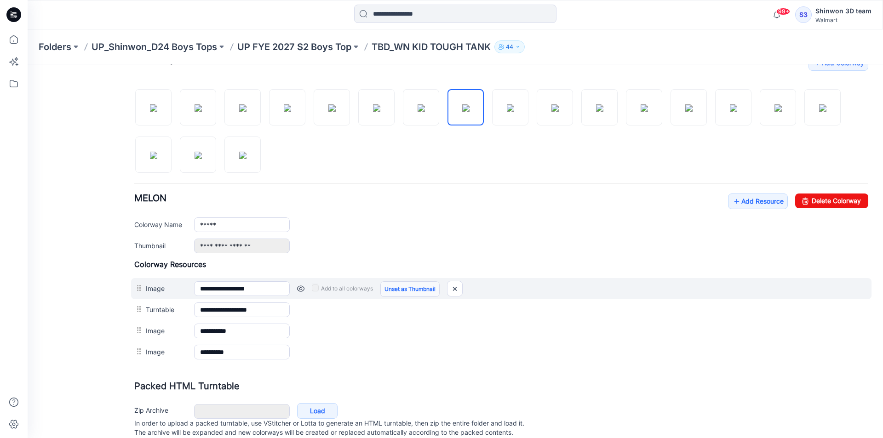
click at [416, 286] on link "Unset as Thumbnail" at bounding box center [409, 289] width 59 height 16
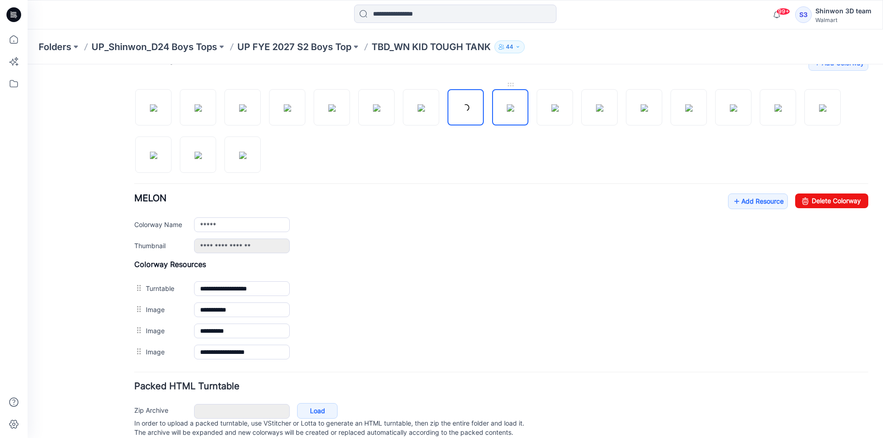
drag, startPoint x: 513, startPoint y: 106, endPoint x: 178, endPoint y: 259, distance: 369.2
click at [509, 107] on img at bounding box center [510, 107] width 7 height 7
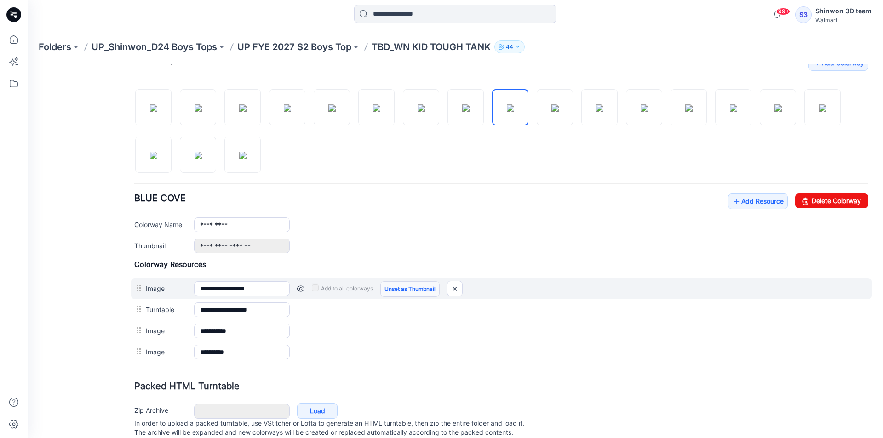
click at [422, 289] on link "Unset as Thumbnail" at bounding box center [409, 289] width 59 height 16
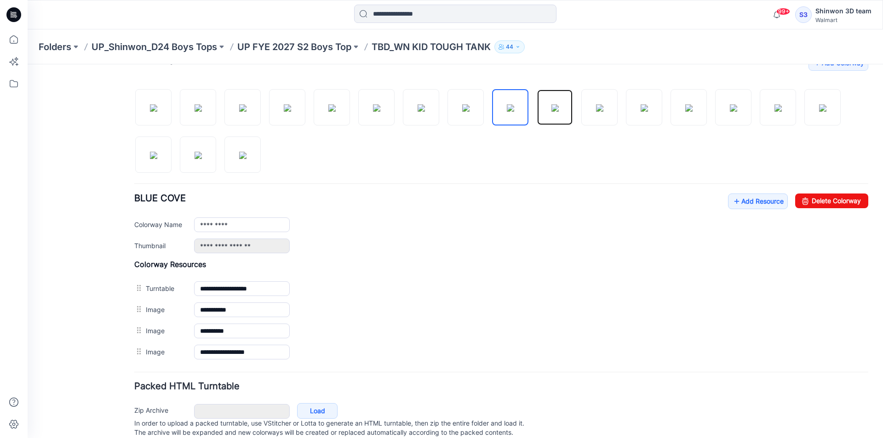
drag, startPoint x: 562, startPoint y: 105, endPoint x: 452, endPoint y: 177, distance: 132.0
click at [559, 106] on img at bounding box center [554, 107] width 7 height 7
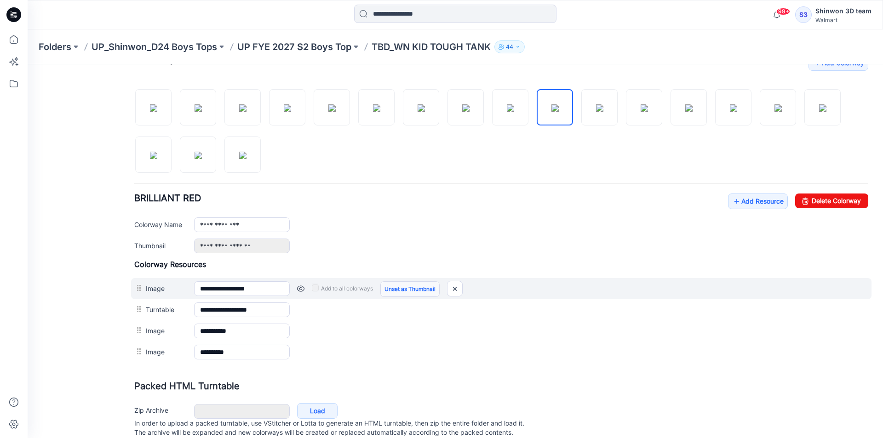
click at [401, 287] on link "Unset as Thumbnail" at bounding box center [409, 289] width 59 height 16
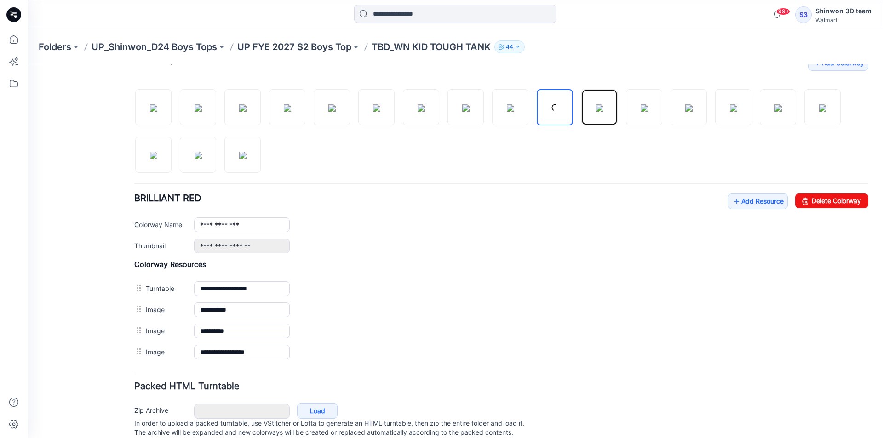
drag, startPoint x: 595, startPoint y: 109, endPoint x: 327, endPoint y: 199, distance: 282.0
click at [596, 109] on img at bounding box center [599, 107] width 7 height 7
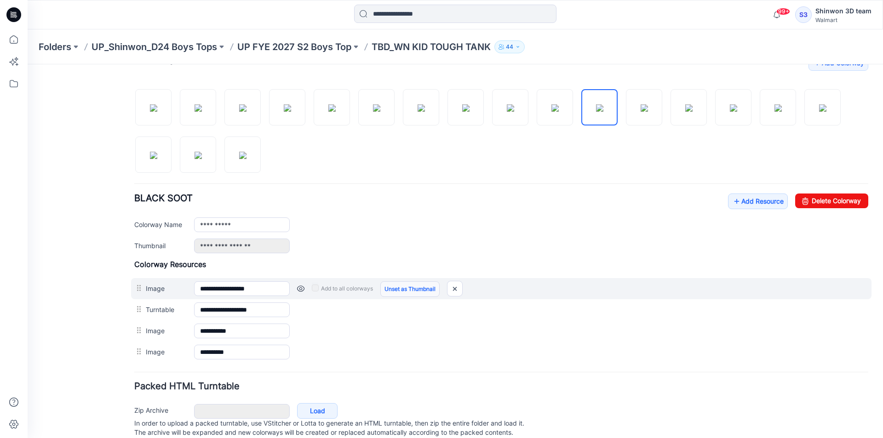
click at [404, 284] on link "Unset as Thumbnail" at bounding box center [409, 289] width 59 height 16
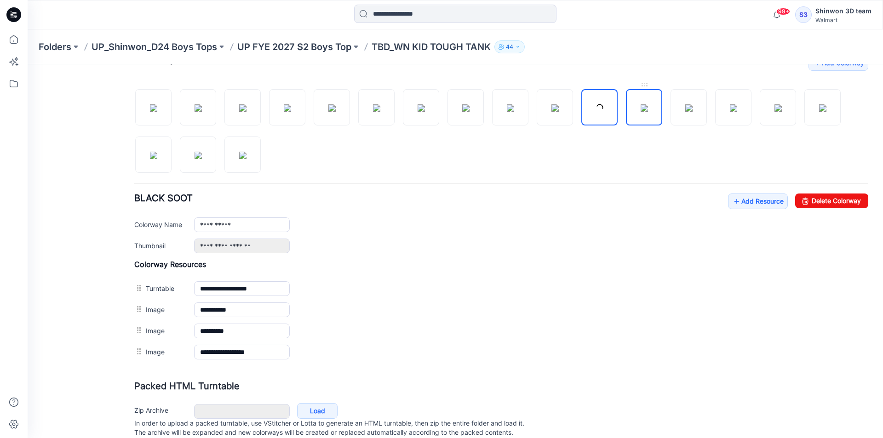
click at [648, 109] on img at bounding box center [644, 107] width 7 height 7
drag, startPoint x: 434, startPoint y: 292, endPoint x: 521, endPoint y: 190, distance: 134.0
click at [28, 64] on link "Unset as Thumbnail" at bounding box center [28, 64] width 0 height 0
click at [685, 108] on img at bounding box center [688, 107] width 7 height 7
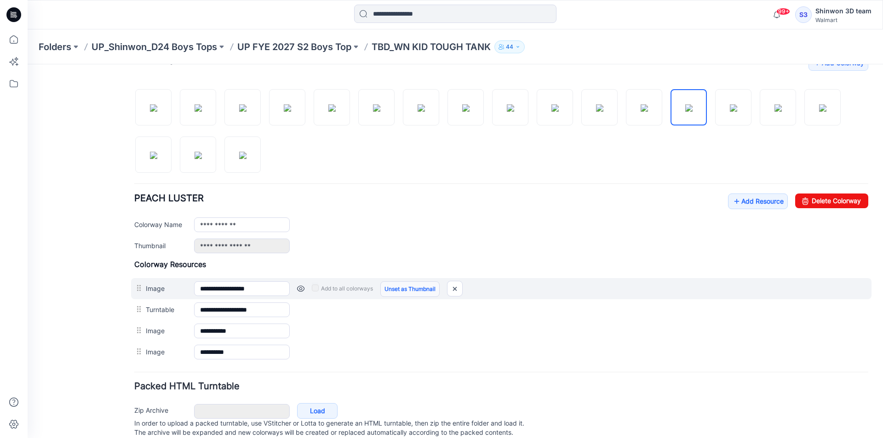
drag, startPoint x: 417, startPoint y: 290, endPoint x: 422, endPoint y: 285, distance: 6.5
click at [418, 289] on link "Unset as Thumbnail" at bounding box center [409, 289] width 59 height 16
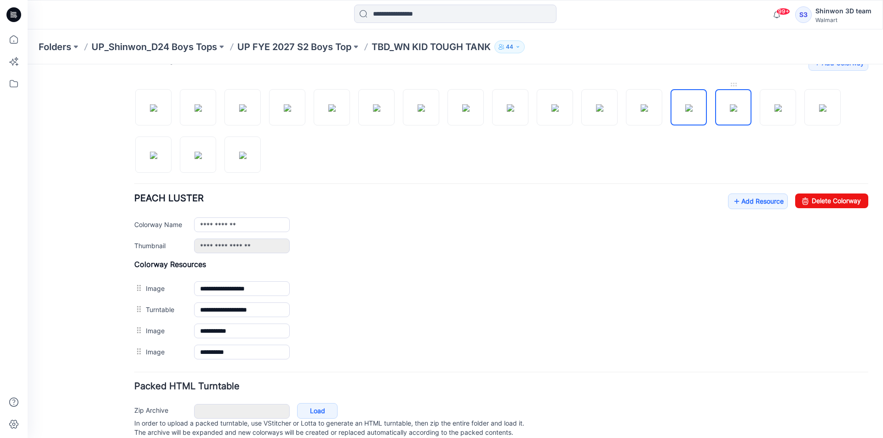
click at [730, 109] on img at bounding box center [733, 107] width 7 height 7
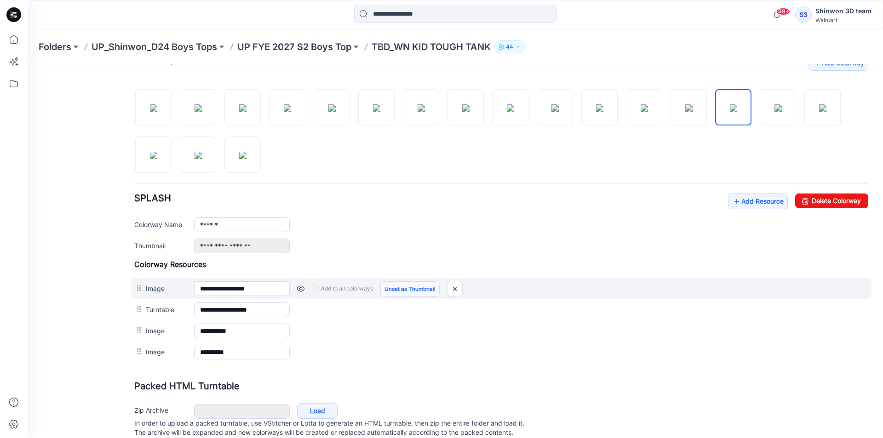
click at [424, 285] on link "Unset as Thumbnail" at bounding box center [409, 289] width 59 height 16
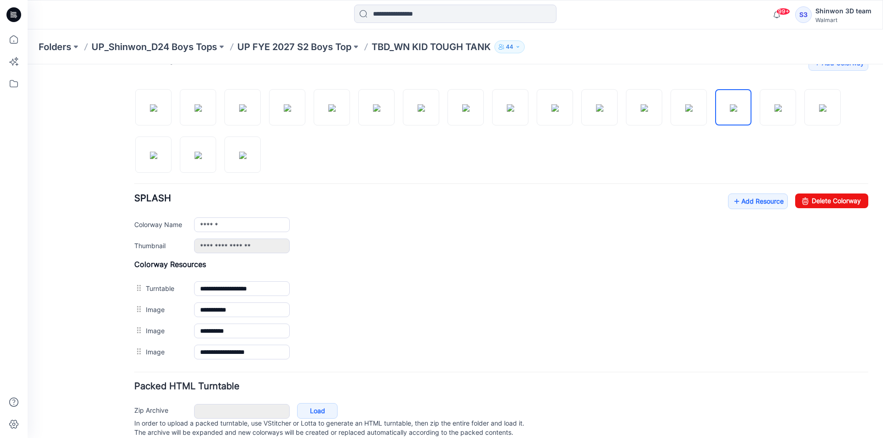
click at [802, 98] on div at bounding box center [501, 126] width 734 height 95
drag, startPoint x: 779, startPoint y: 108, endPoint x: 412, endPoint y: 136, distance: 368.5
click at [779, 108] on img at bounding box center [777, 107] width 7 height 7
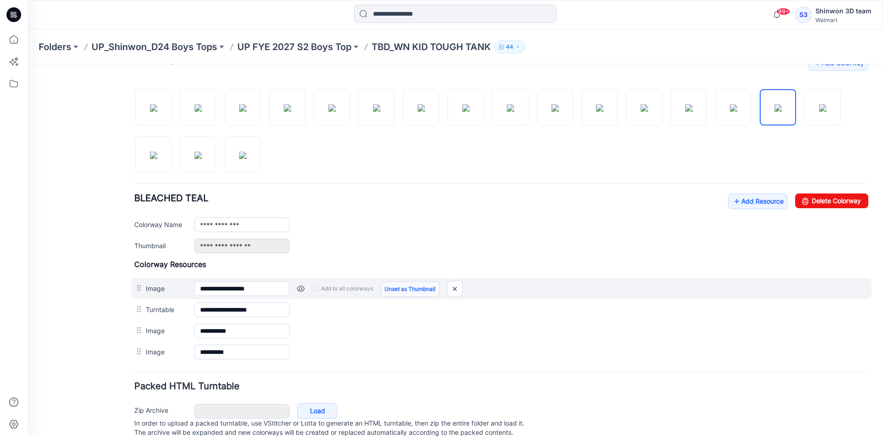
click at [407, 283] on link "Unset as Thumbnail" at bounding box center [409, 289] width 59 height 16
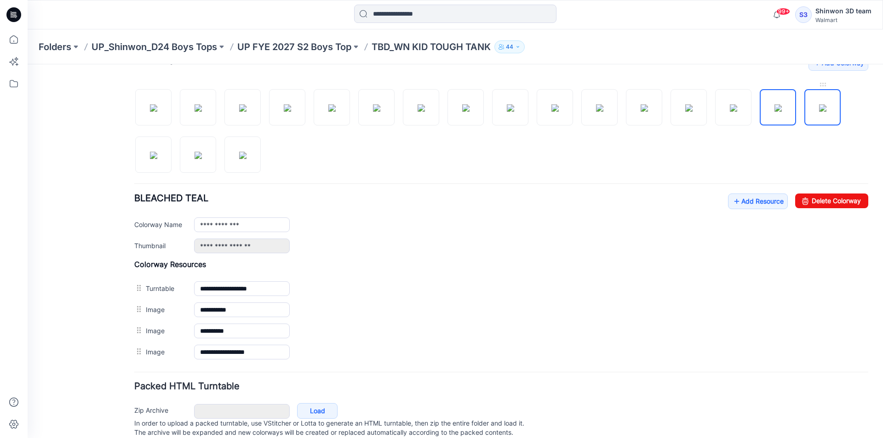
click at [819, 104] on img at bounding box center [822, 107] width 7 height 7
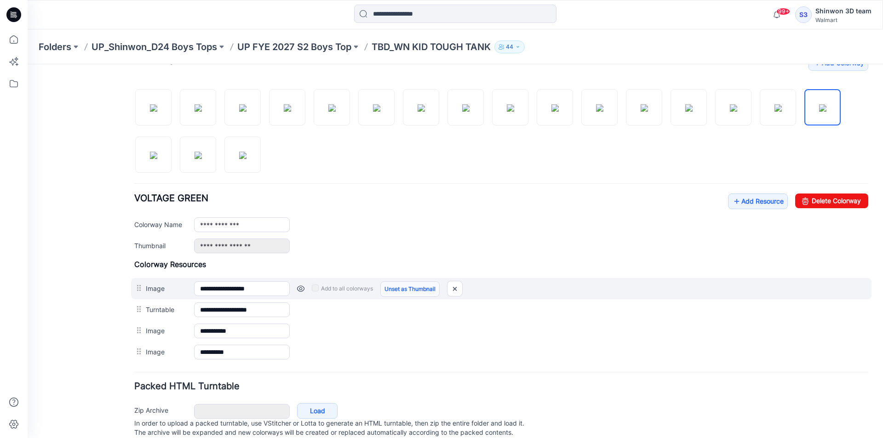
click at [421, 291] on link "Unset as Thumbnail" at bounding box center [409, 289] width 59 height 16
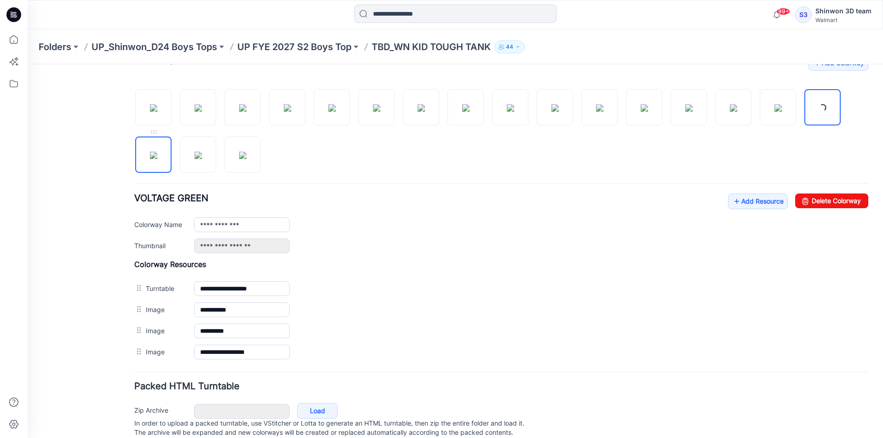
click at [157, 159] on img at bounding box center [153, 155] width 7 height 7
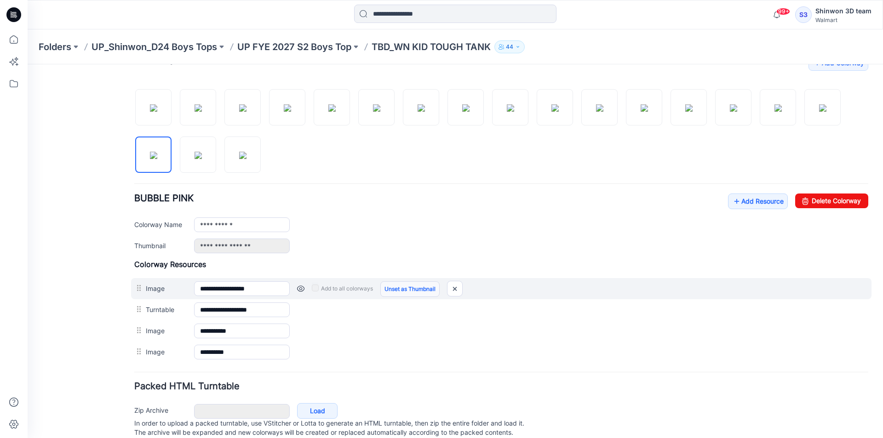
click at [413, 292] on link "Unset as Thumbnail" at bounding box center [409, 289] width 59 height 16
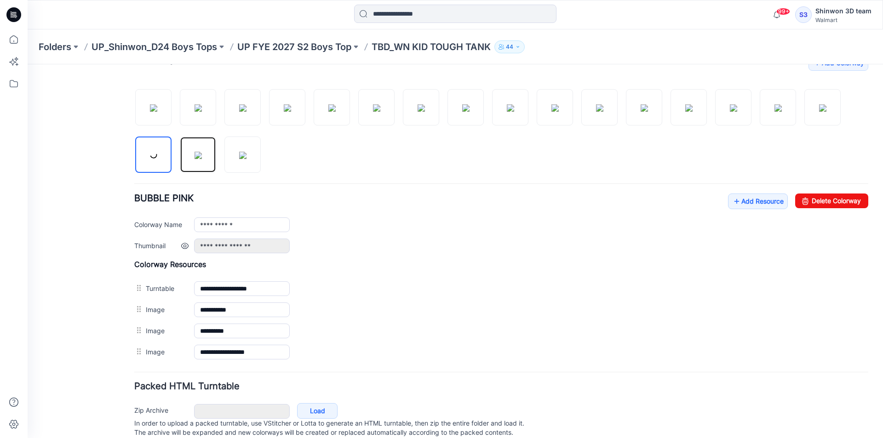
drag, startPoint x: 192, startPoint y: 157, endPoint x: 172, endPoint y: 253, distance: 97.8
click at [195, 159] on img at bounding box center [198, 155] width 7 height 7
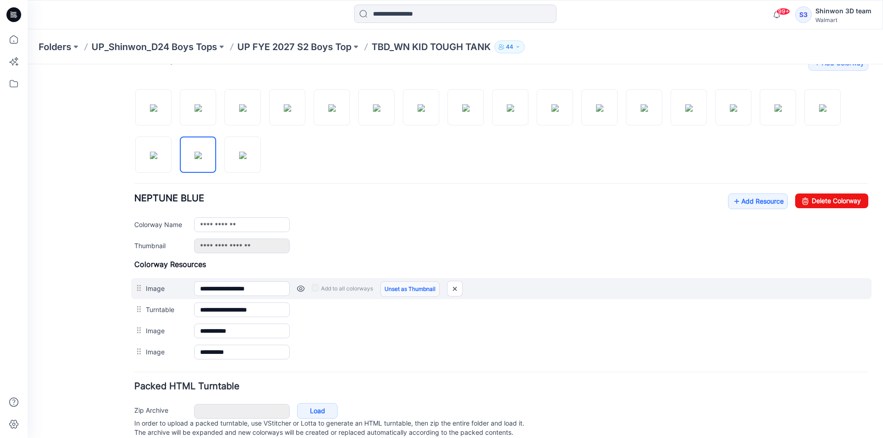
click at [386, 289] on link "Unset as Thumbnail" at bounding box center [409, 289] width 59 height 16
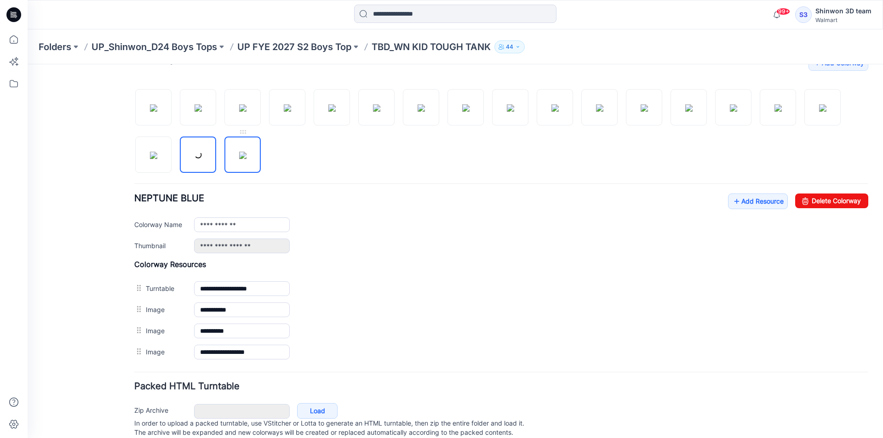
click at [239, 159] on img at bounding box center [242, 155] width 7 height 7
type input "**********"
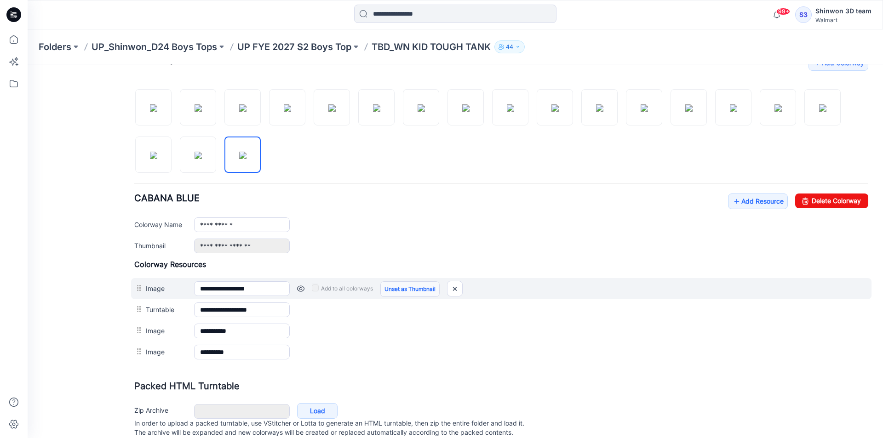
click at [403, 295] on link "Unset as Thumbnail" at bounding box center [409, 289] width 59 height 16
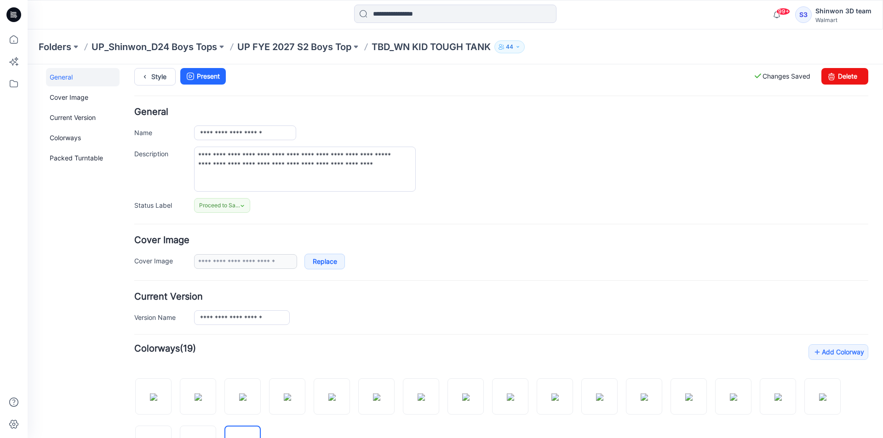
scroll to position [0, 0]
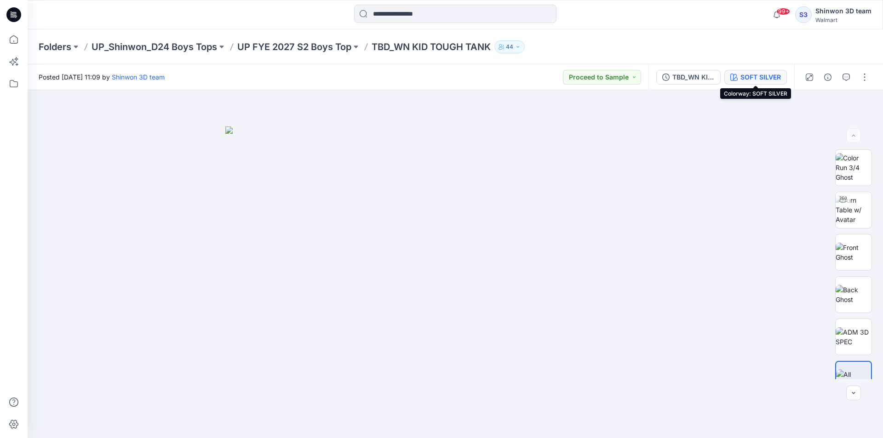
click at [763, 81] on div "SOFT SILVER" at bounding box center [760, 77] width 40 height 10
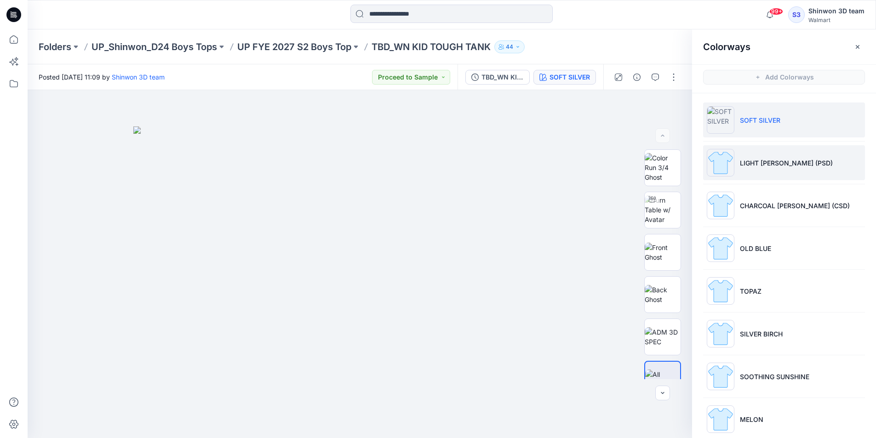
click at [776, 166] on p "LIGHT GRAY HEATHER (PSD)" at bounding box center [786, 163] width 93 height 10
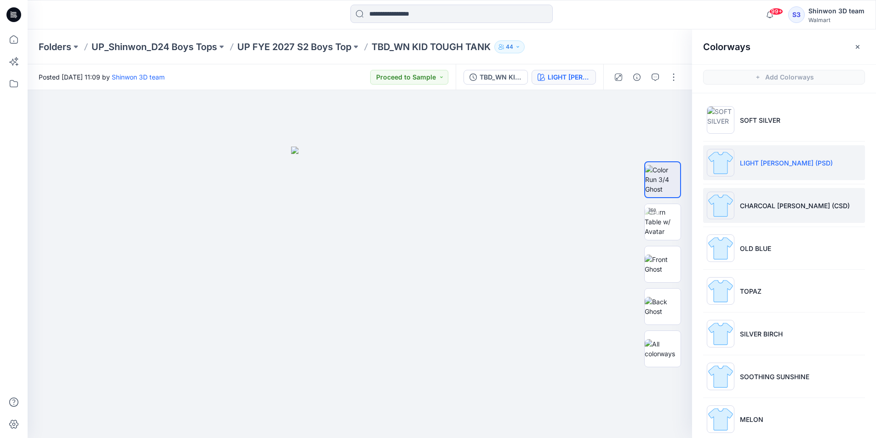
click at [787, 206] on p "CHARCOAL GRAY HEATHER (CSD)" at bounding box center [795, 206] width 110 height 10
click at [765, 151] on li "LIGHT GRAY HEATHER (PSD)" at bounding box center [784, 162] width 162 height 35
click at [767, 192] on li "CHARCOAL GRAY HEATHER (CSD)" at bounding box center [784, 205] width 162 height 35
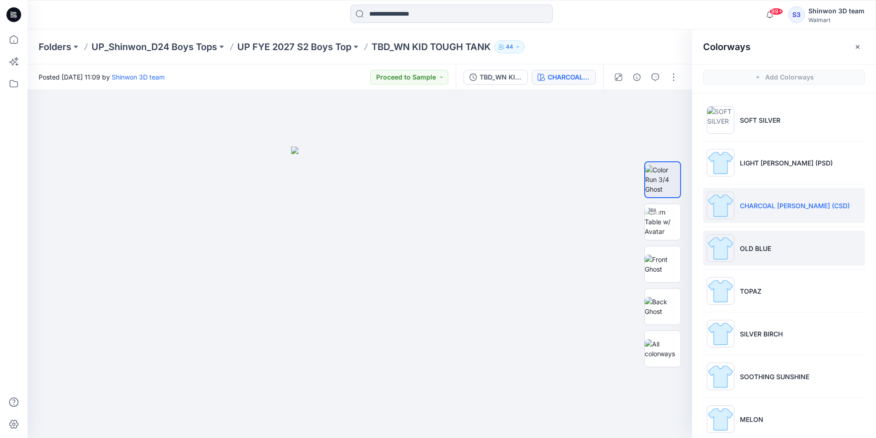
click at [756, 248] on p "OLD BLUE" at bounding box center [755, 249] width 31 height 10
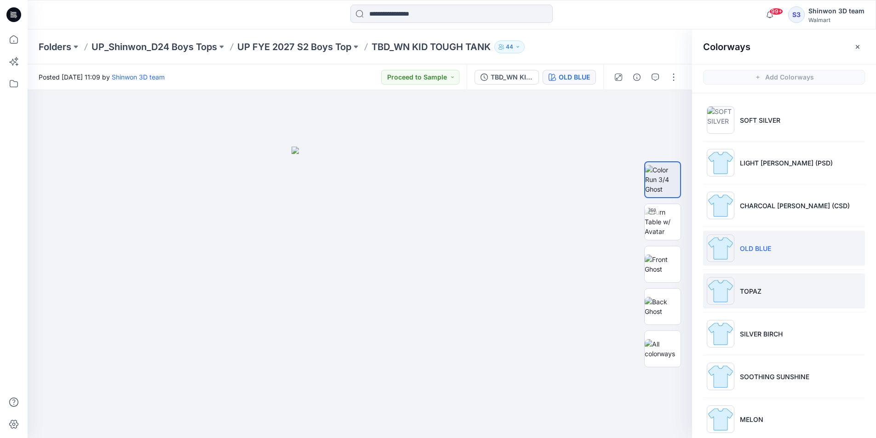
click at [761, 298] on li "TOPAZ" at bounding box center [784, 291] width 162 height 35
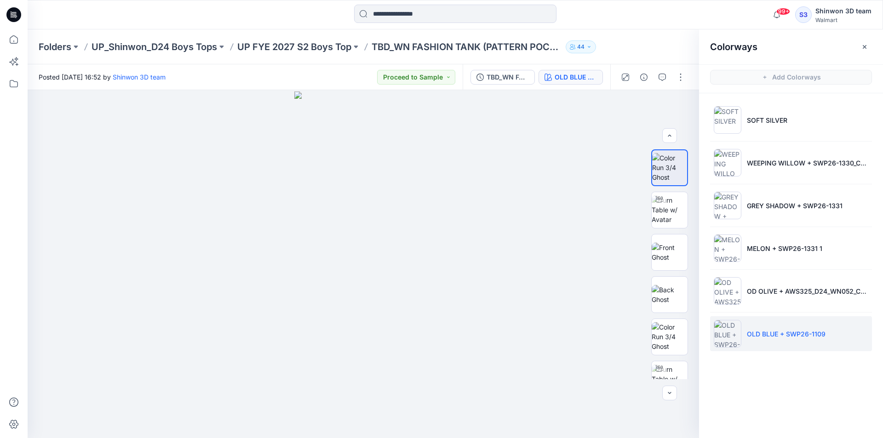
scroll to position [184, 0]
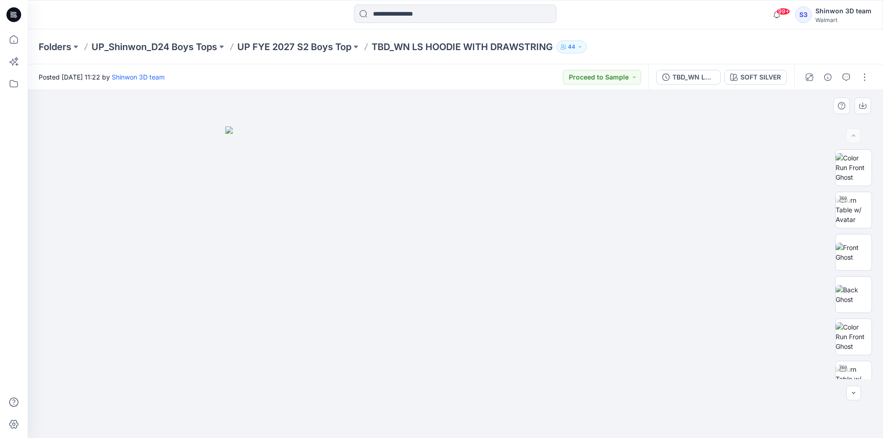
click at [655, 128] on img at bounding box center [455, 282] width 460 height 312
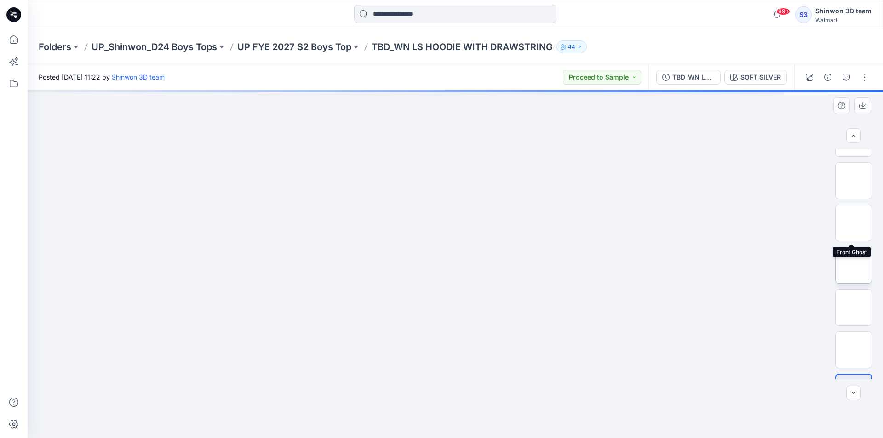
scroll to position [272, 0]
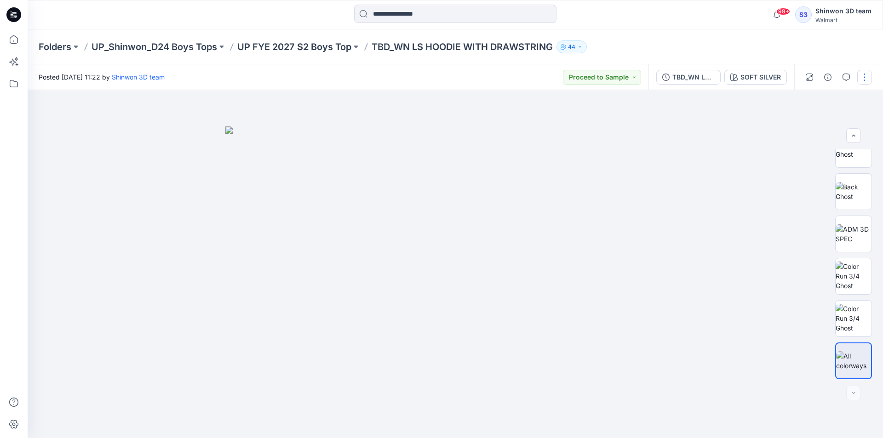
click at [862, 77] on button "button" at bounding box center [864, 77] width 15 height 15
click at [817, 122] on button "Edit" at bounding box center [826, 124] width 85 height 17
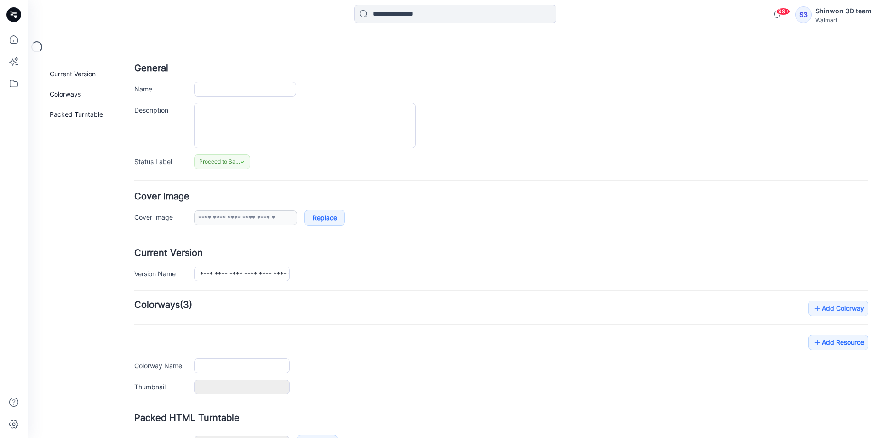
scroll to position [113, 0]
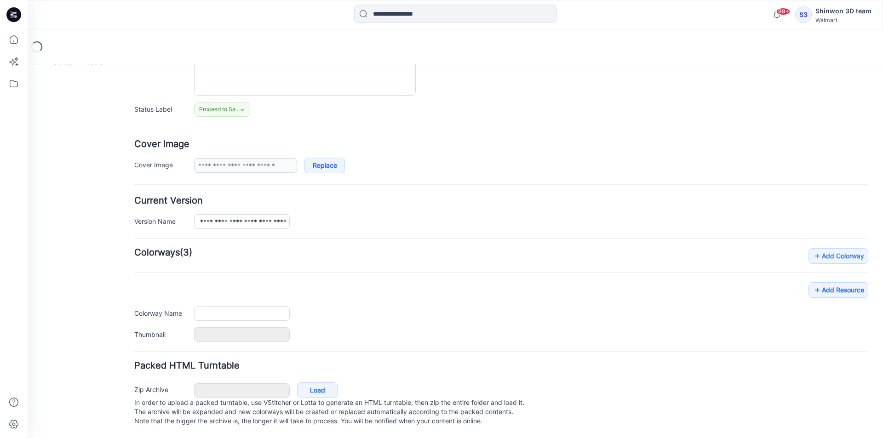
type input "**********"
type textarea "**********"
type input "**********"
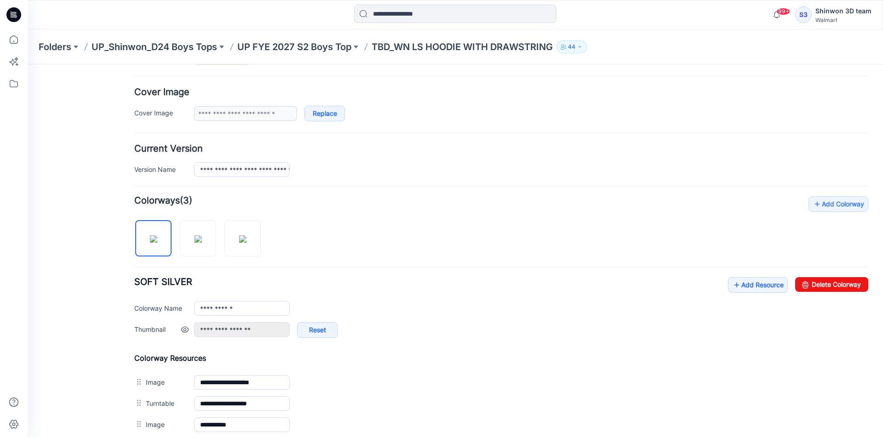
scroll to position [297, 0]
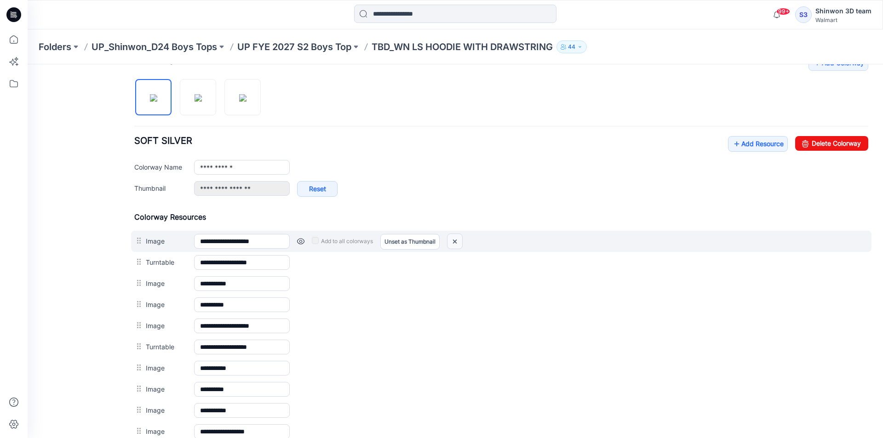
click at [453, 240] on img at bounding box center [454, 241] width 15 height 15
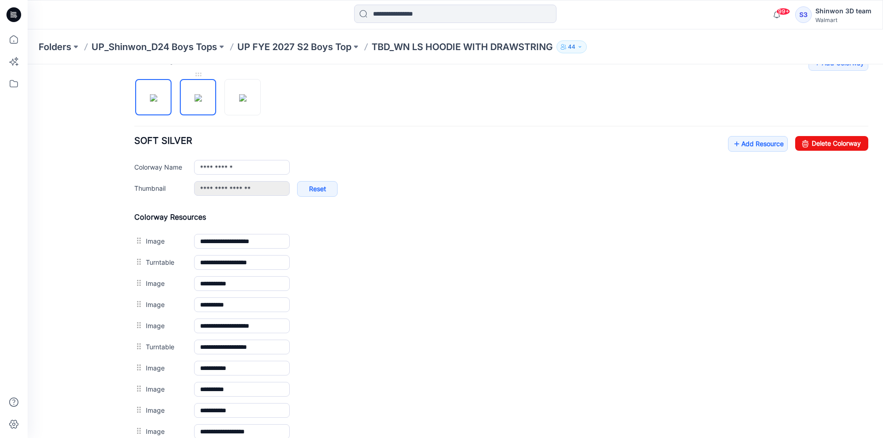
drag, startPoint x: 201, startPoint y: 97, endPoint x: 341, endPoint y: 219, distance: 185.5
click at [201, 98] on img at bounding box center [198, 97] width 7 height 7
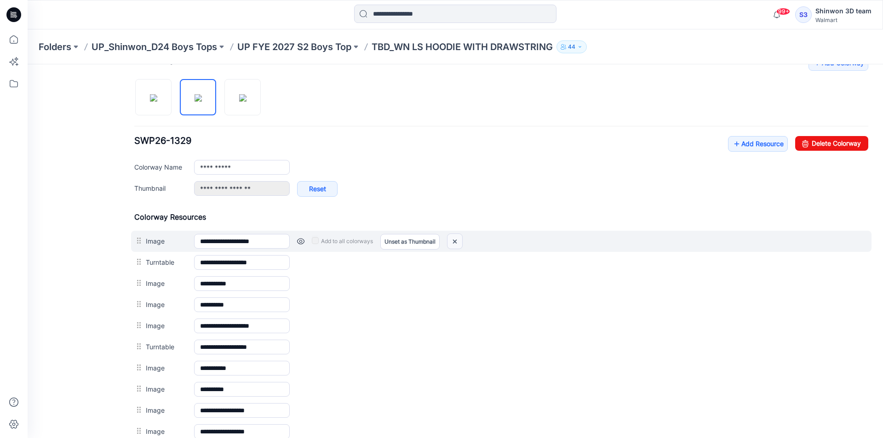
click at [453, 241] on img at bounding box center [454, 241] width 15 height 15
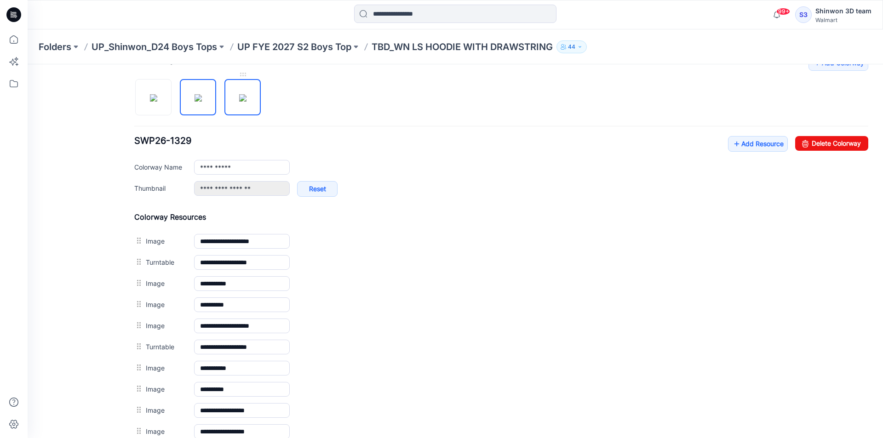
click at [239, 102] on img at bounding box center [242, 97] width 7 height 7
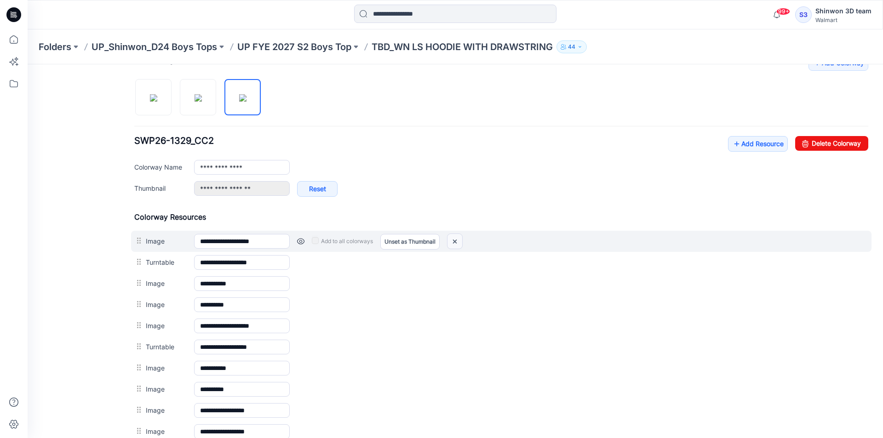
click at [457, 241] on img at bounding box center [454, 241] width 15 height 15
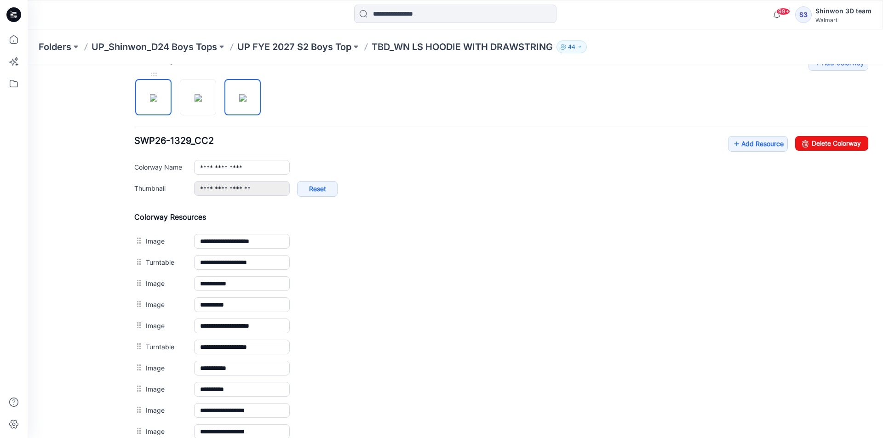
click at [155, 94] on img at bounding box center [153, 97] width 7 height 7
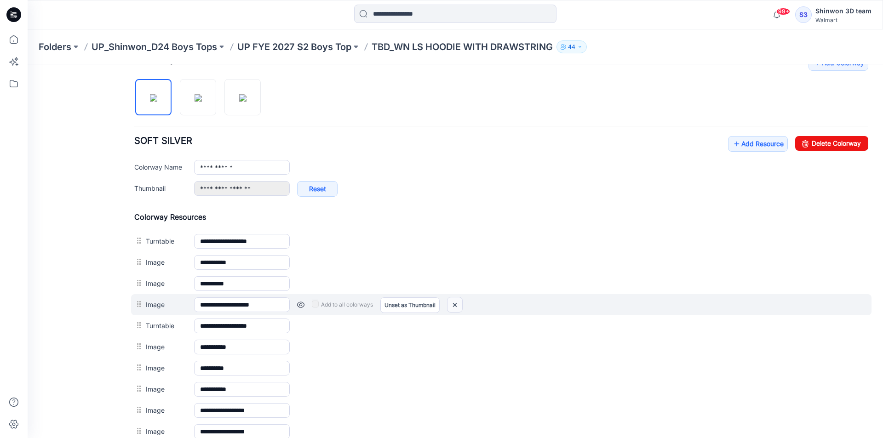
click at [455, 306] on img at bounding box center [454, 305] width 15 height 15
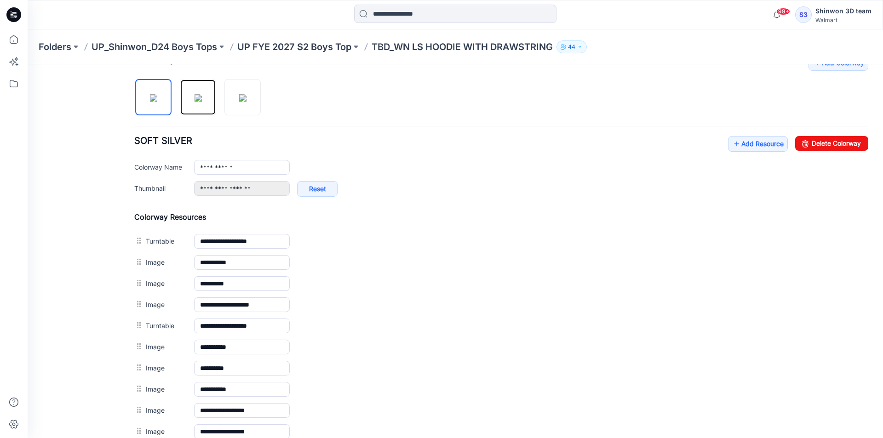
drag, startPoint x: 197, startPoint y: 95, endPoint x: 217, endPoint y: 109, distance: 23.5
click at [199, 97] on img at bounding box center [198, 97] width 7 height 7
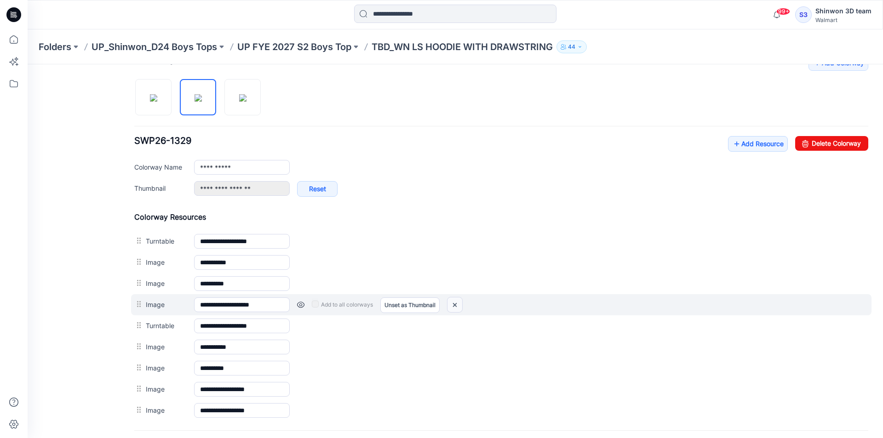
click at [454, 304] on img at bounding box center [454, 305] width 15 height 15
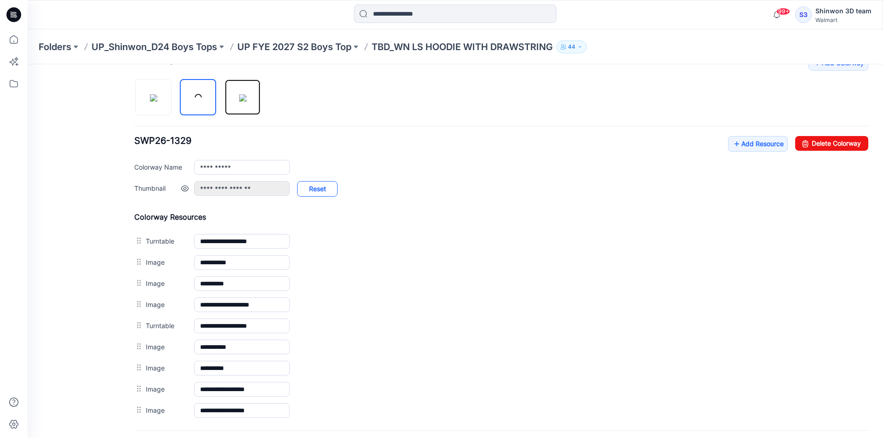
drag, startPoint x: 245, startPoint y: 100, endPoint x: 328, endPoint y: 194, distance: 125.1
click at [246, 102] on img at bounding box center [242, 97] width 7 height 7
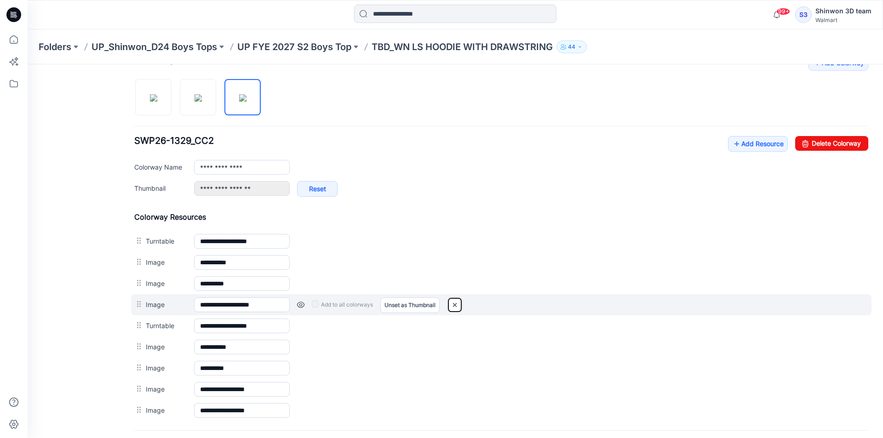
click at [458, 303] on img at bounding box center [454, 305] width 15 height 15
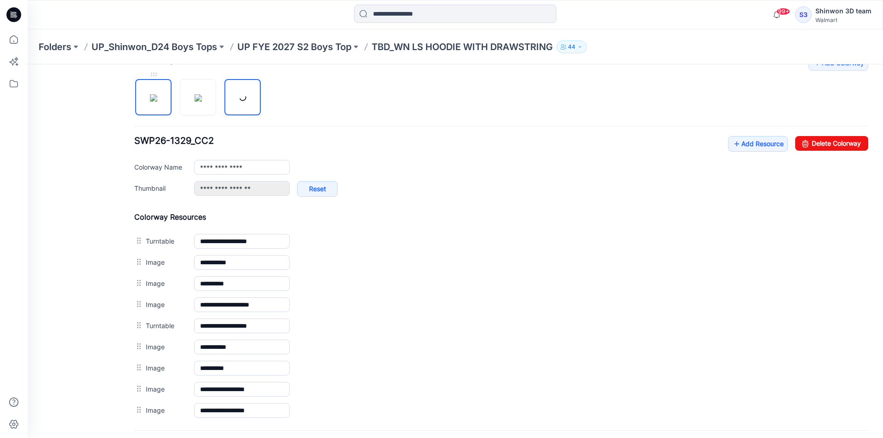
drag, startPoint x: 163, startPoint y: 95, endPoint x: 198, endPoint y: 185, distance: 96.2
click at [157, 96] on img at bounding box center [153, 97] width 7 height 7
type input "**********"
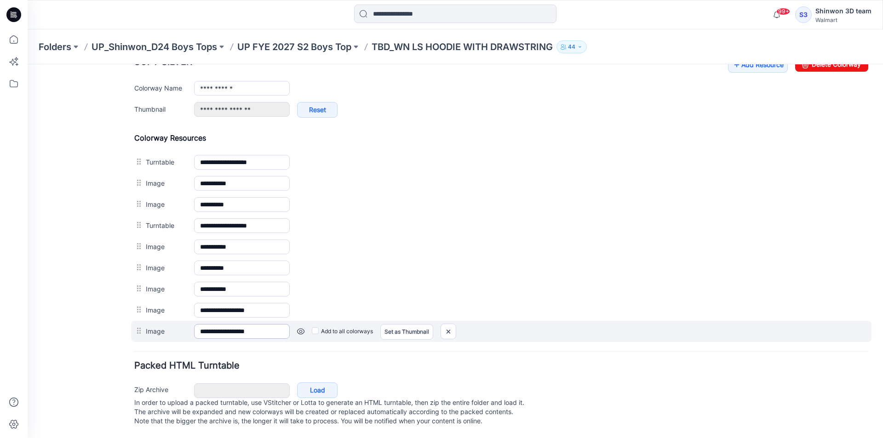
scroll to position [385, 0]
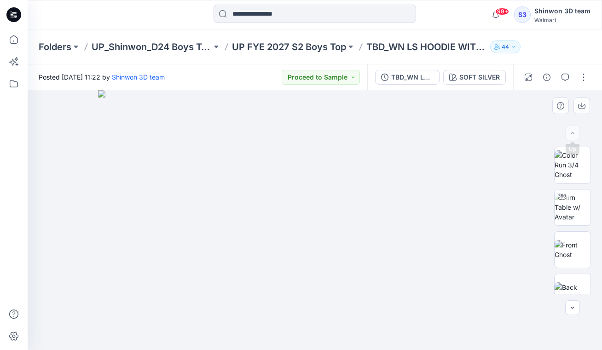
click at [485, 121] on img at bounding box center [314, 220] width 433 height 260
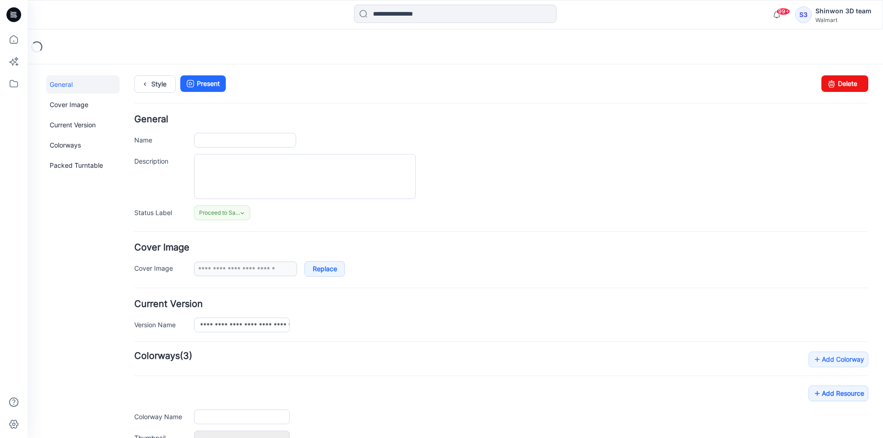
type input "**********"
type textarea "**********"
type input "**********"
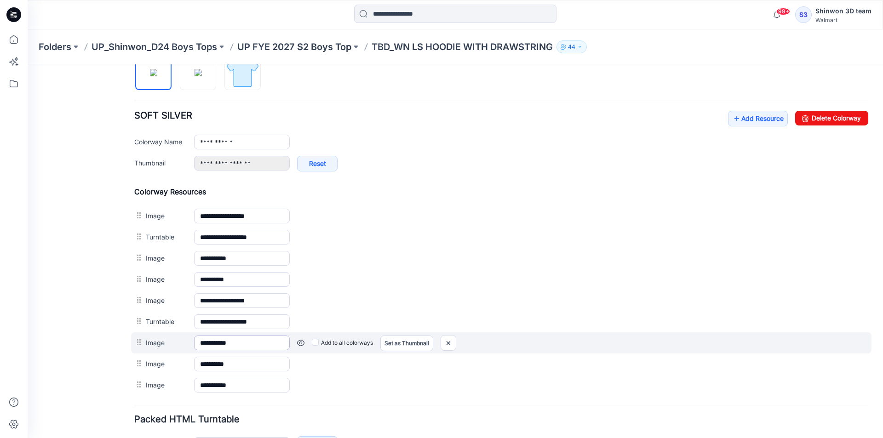
scroll to position [138, 0]
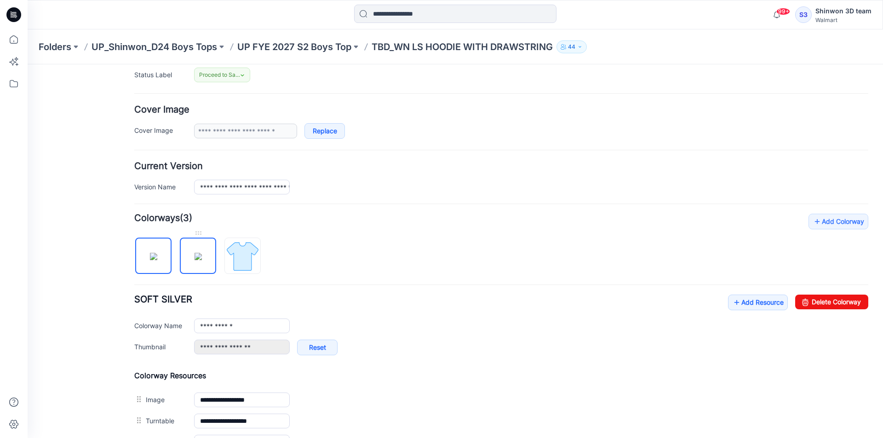
click at [191, 239] on link at bounding box center [198, 256] width 36 height 36
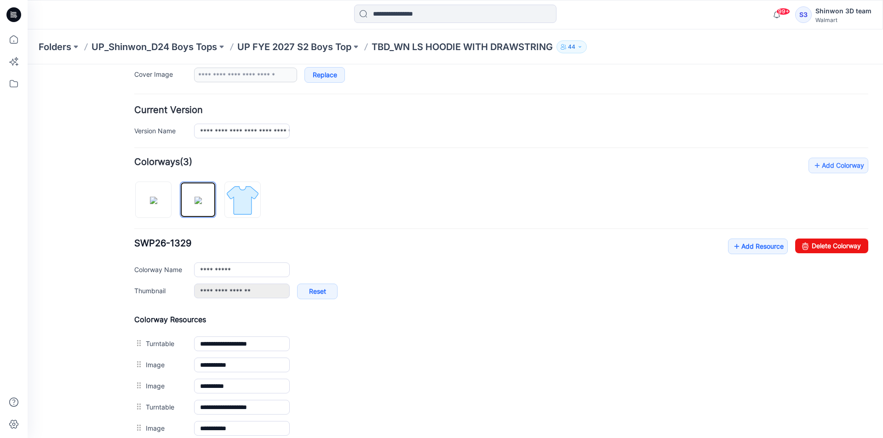
scroll to position [276, 0]
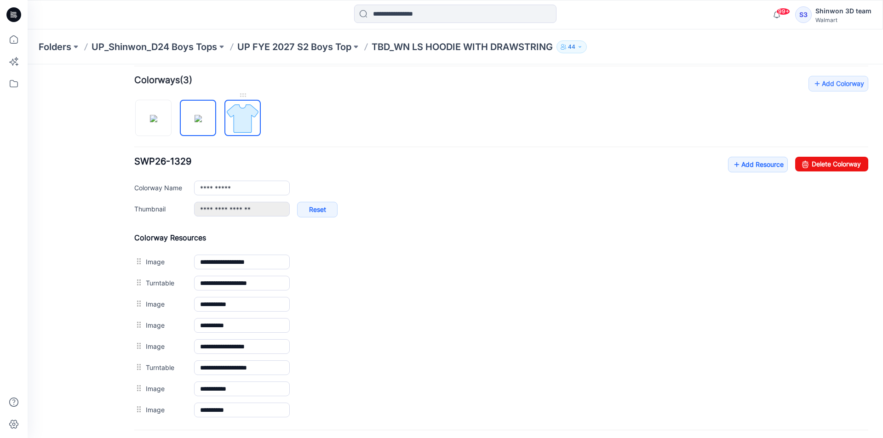
click at [244, 118] on img at bounding box center [242, 118] width 34 height 34
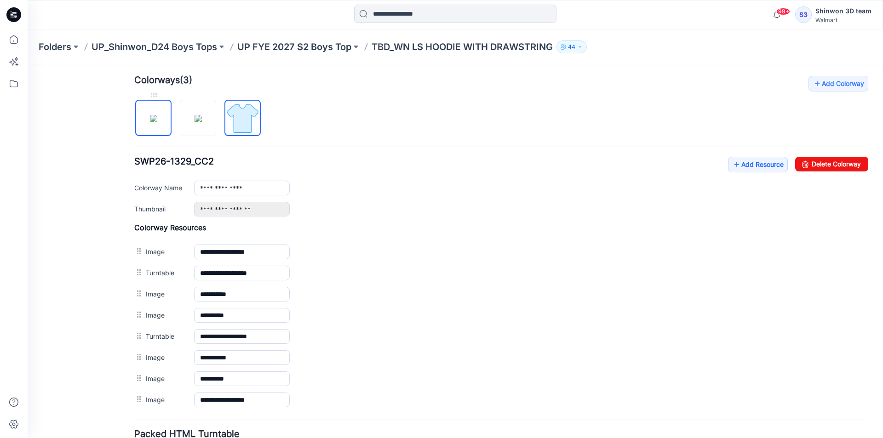
click at [157, 115] on img at bounding box center [153, 118] width 7 height 7
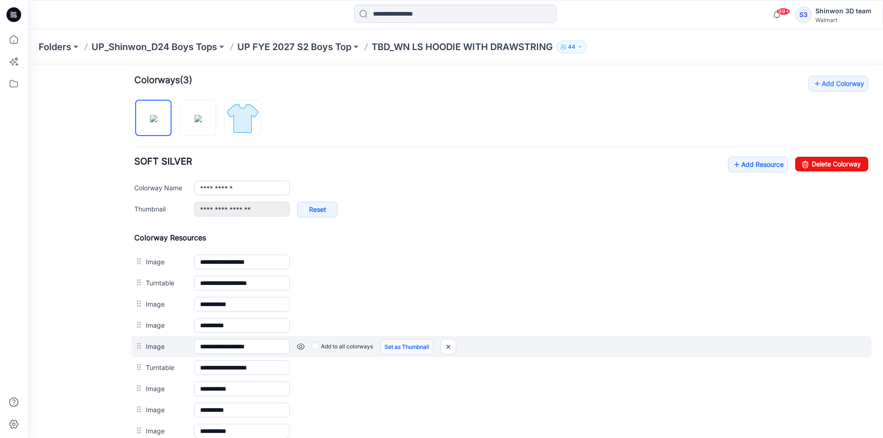
click at [403, 346] on link "Set as Thumbnail" at bounding box center [406, 347] width 53 height 16
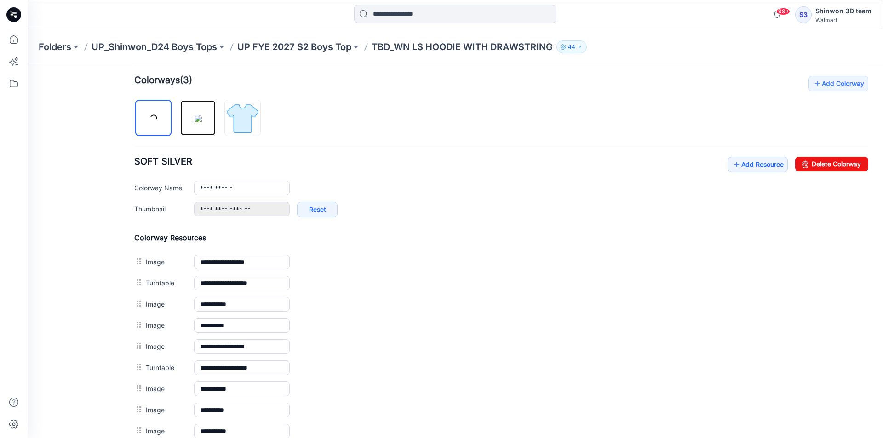
drag, startPoint x: 201, startPoint y: 121, endPoint x: 219, endPoint y: 175, distance: 56.4
click at [201, 122] on img at bounding box center [198, 118] width 7 height 7
type input "**********"
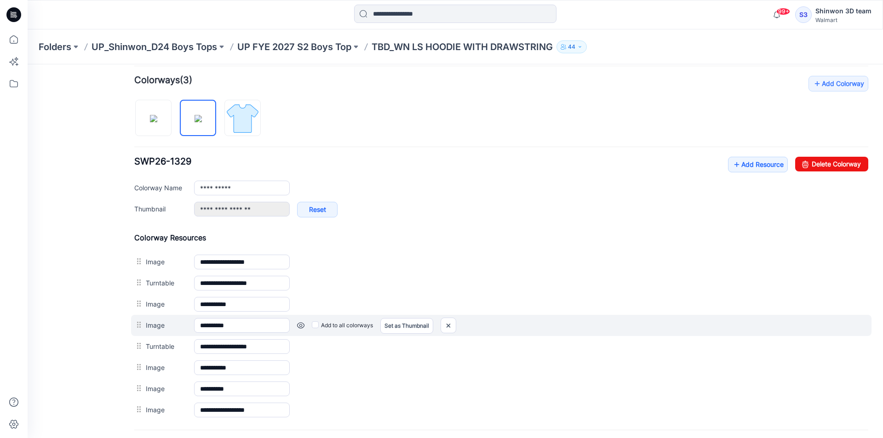
drag, startPoint x: 398, startPoint y: 349, endPoint x: 376, endPoint y: 326, distance: 31.9
click at [28, 64] on link "Set as Thumbnail" at bounding box center [28, 64] width 0 height 0
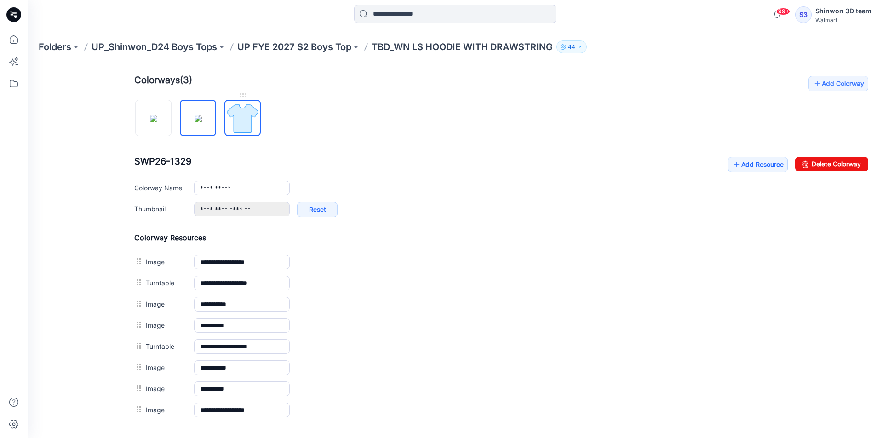
type input "**********"
drag, startPoint x: 226, startPoint y: 114, endPoint x: 235, endPoint y: 140, distance: 27.5
click at [226, 115] on img at bounding box center [242, 118] width 34 height 34
type input "**********"
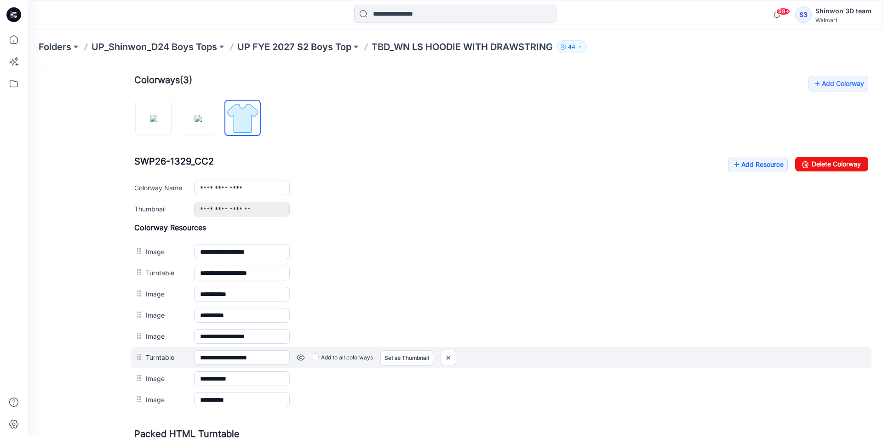
drag, startPoint x: 404, startPoint y: 338, endPoint x: 350, endPoint y: 357, distance: 57.2
click at [28, 64] on link "Set as Thumbnail" at bounding box center [28, 64] width 0 height 0
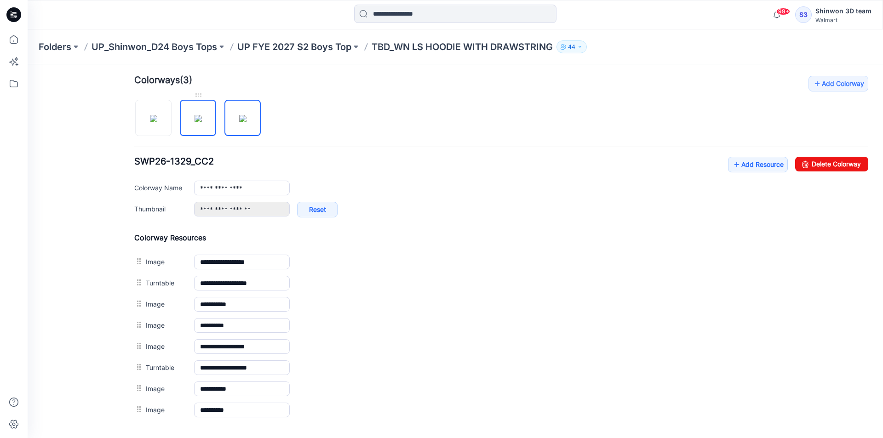
click at [202, 115] on img at bounding box center [198, 118] width 7 height 7
type input "**********"
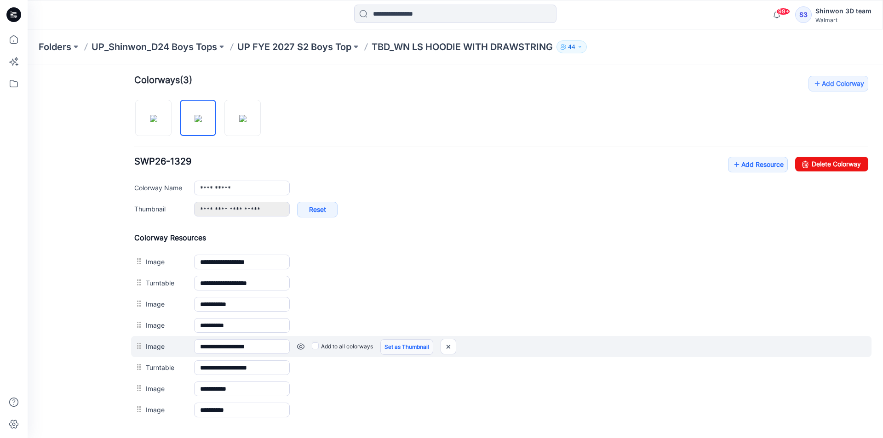
click at [409, 351] on link "Set as Thumbnail" at bounding box center [406, 347] width 53 height 16
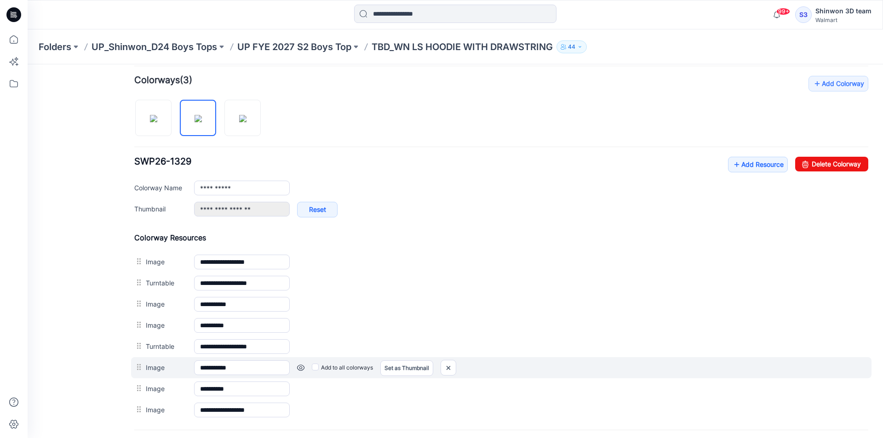
type input "**********"
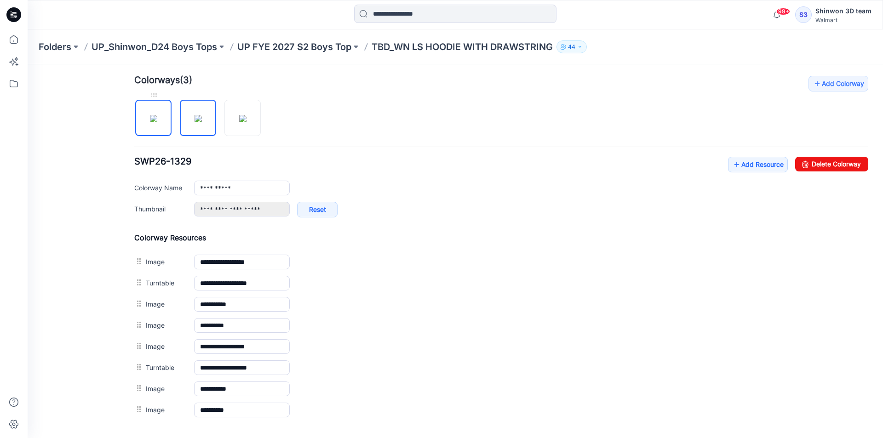
click at [156, 115] on img at bounding box center [153, 118] width 7 height 7
type input "**********"
drag, startPoint x: 190, startPoint y: 116, endPoint x: 204, endPoint y: 117, distance: 14.3
click at [195, 117] on img at bounding box center [198, 118] width 7 height 7
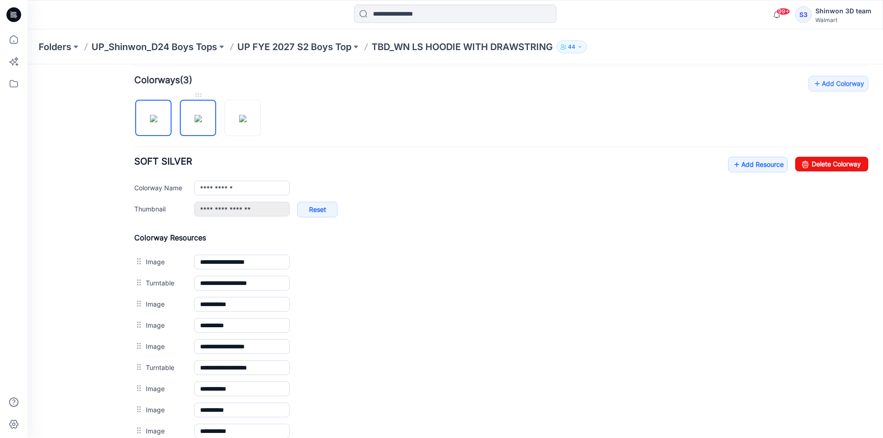
type input "**********"
click at [245, 116] on img at bounding box center [242, 118] width 7 height 7
type input "**********"
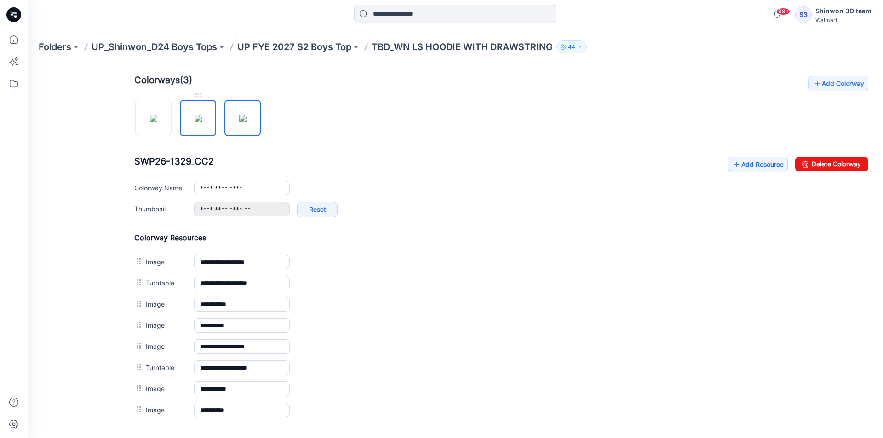
click at [201, 117] on img at bounding box center [198, 118] width 7 height 7
type input "**********"
click at [157, 117] on img at bounding box center [153, 118] width 7 height 7
type input "**********"
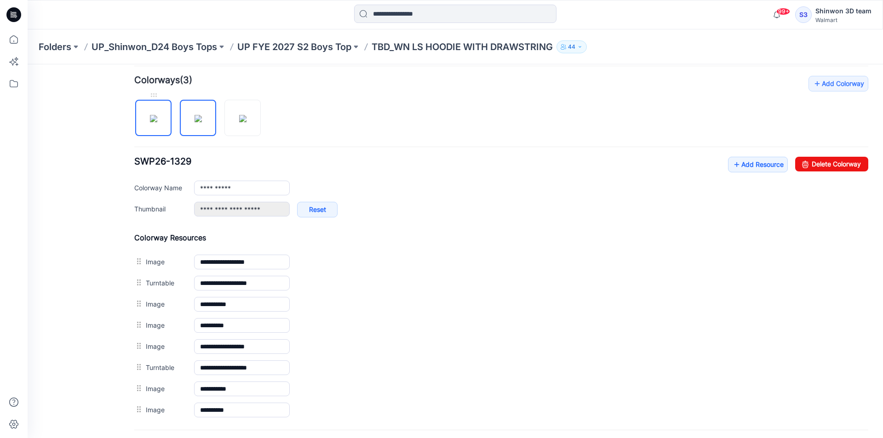
type input "**********"
click at [202, 116] on img at bounding box center [198, 118] width 7 height 7
type input "**********"
click at [246, 116] on img at bounding box center [242, 118] width 7 height 7
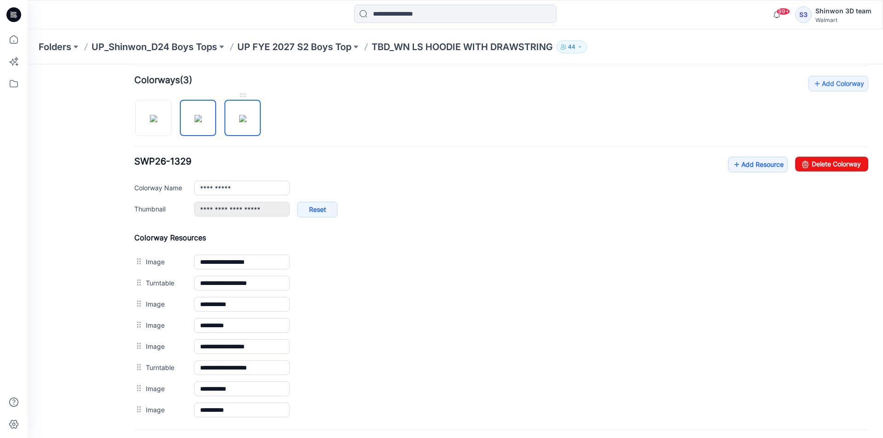
type input "**********"
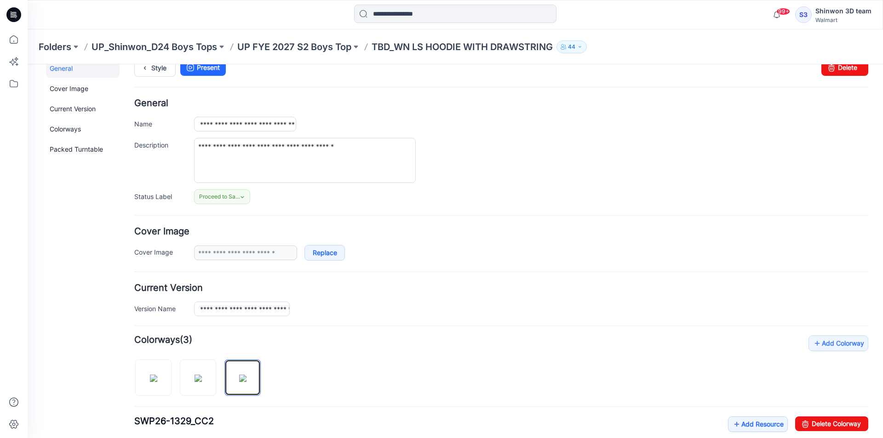
scroll to position [0, 0]
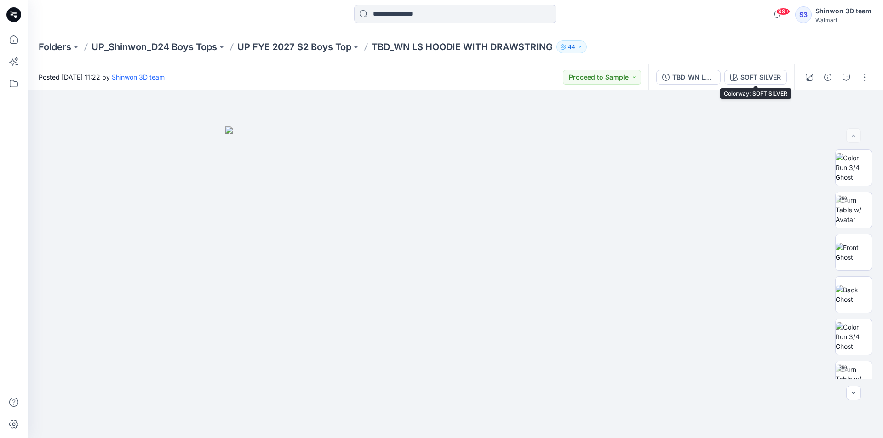
click at [758, 74] on div "SOFT SILVER" at bounding box center [760, 77] width 40 height 10
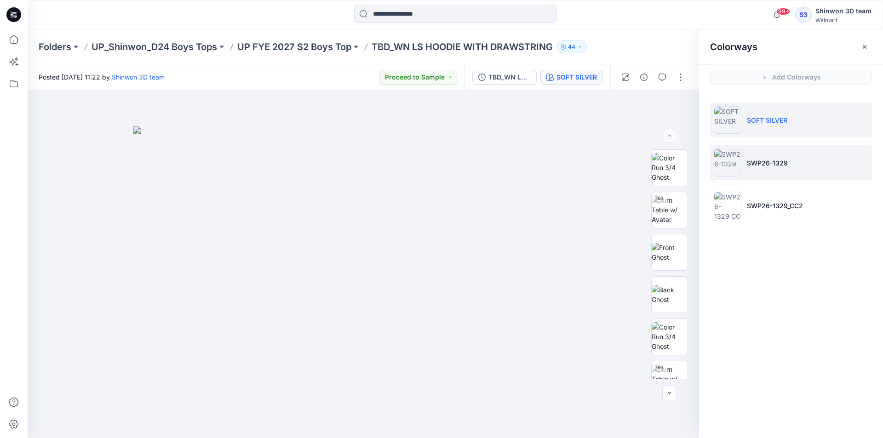
drag, startPoint x: 767, startPoint y: 153, endPoint x: 767, endPoint y: 165, distance: 11.5
click at [767, 154] on li "SWP26-1329" at bounding box center [791, 162] width 162 height 35
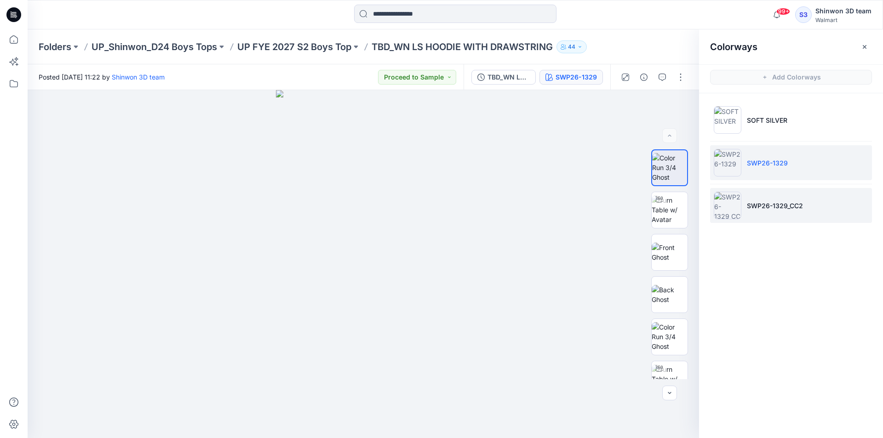
click at [762, 200] on li "SWP26-1329_CC2" at bounding box center [791, 205] width 162 height 35
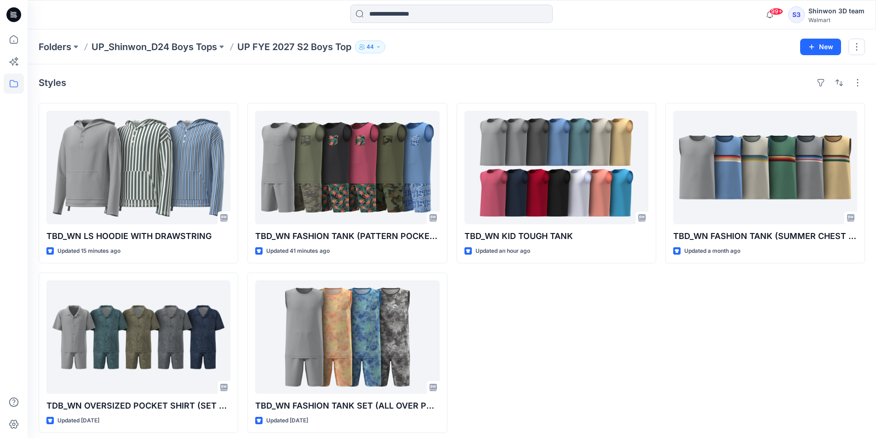
click at [712, 63] on div "Folders UP_Shinwon_D24 Boys Tops UP FYE 2027 S2 Boys Top 44 New" at bounding box center [452, 46] width 848 height 35
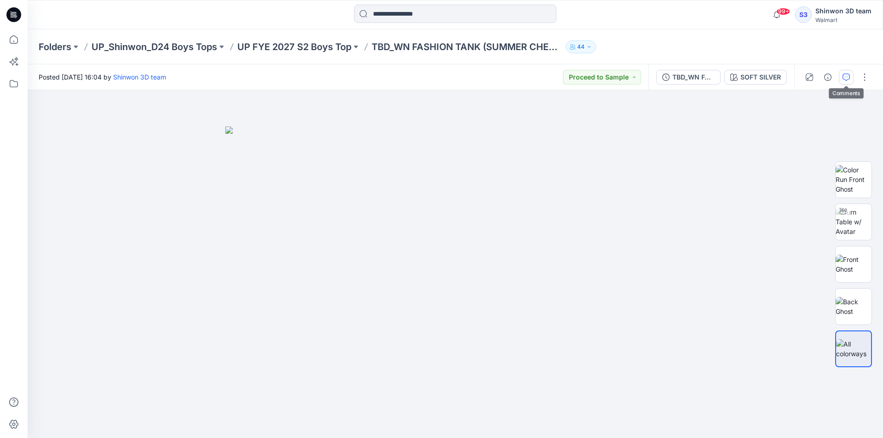
click at [860, 76] on button "button" at bounding box center [864, 77] width 15 height 15
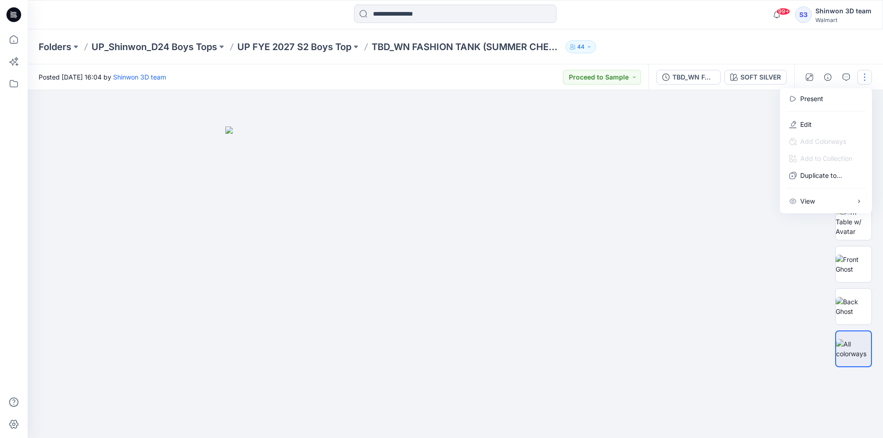
drag, startPoint x: 728, startPoint y: 132, endPoint x: 791, endPoint y: 83, distance: 79.7
click at [728, 131] on div at bounding box center [455, 264] width 855 height 348
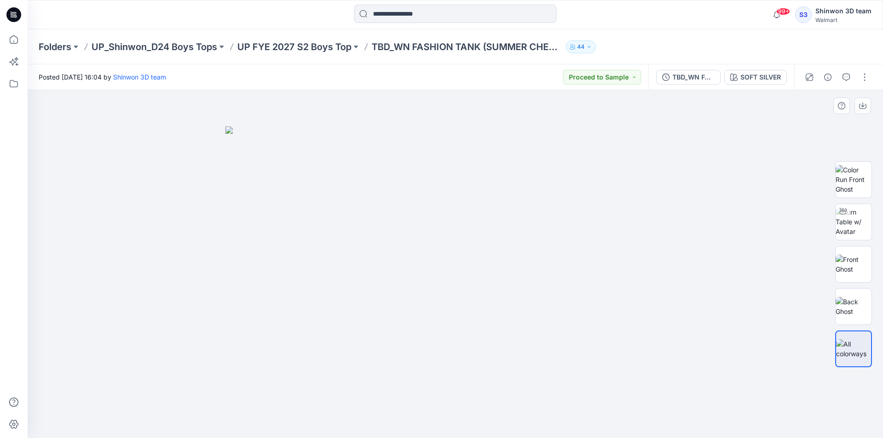
click at [759, 171] on div at bounding box center [455, 264] width 855 height 348
click at [863, 77] on button "button" at bounding box center [864, 77] width 15 height 15
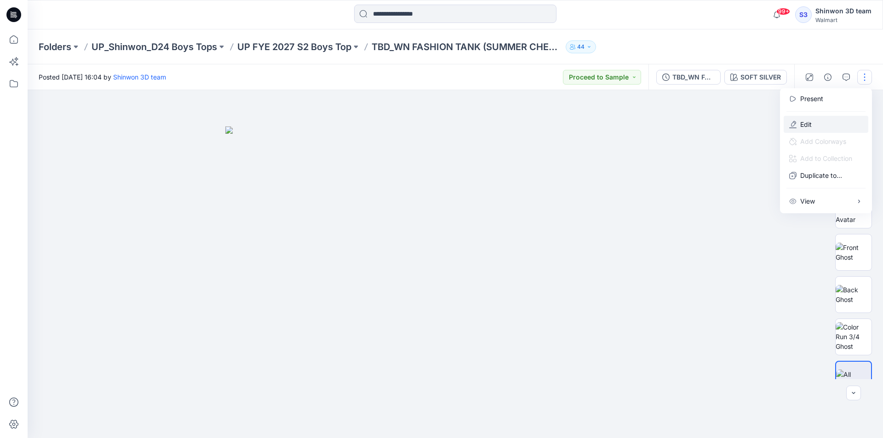
drag, startPoint x: 812, startPoint y: 128, endPoint x: 813, endPoint y: 121, distance: 7.0
click at [814, 130] on button "Edit" at bounding box center [826, 124] width 85 height 17
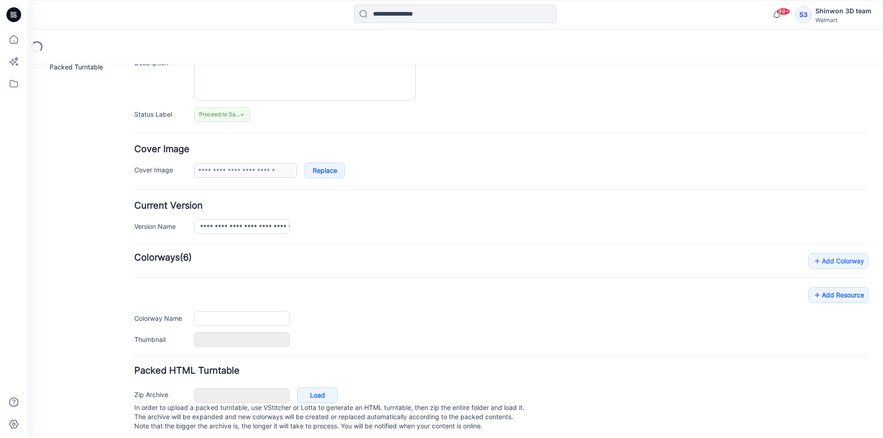
type input "**********"
type textarea "**********"
type input "**********"
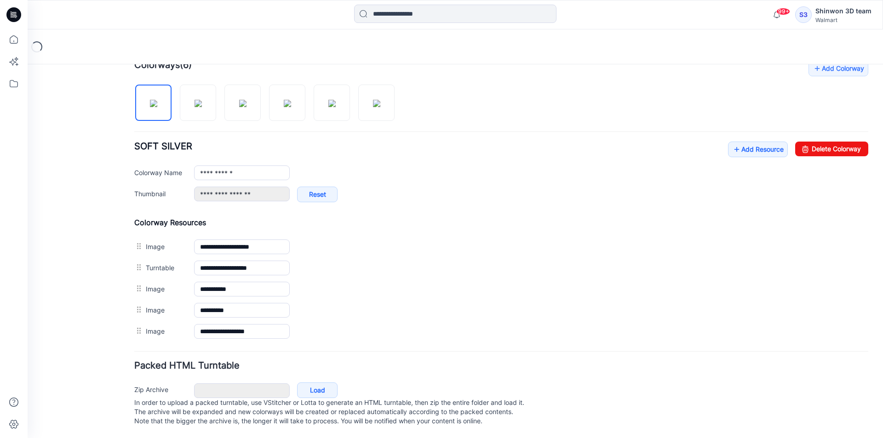
scroll to position [300, 0]
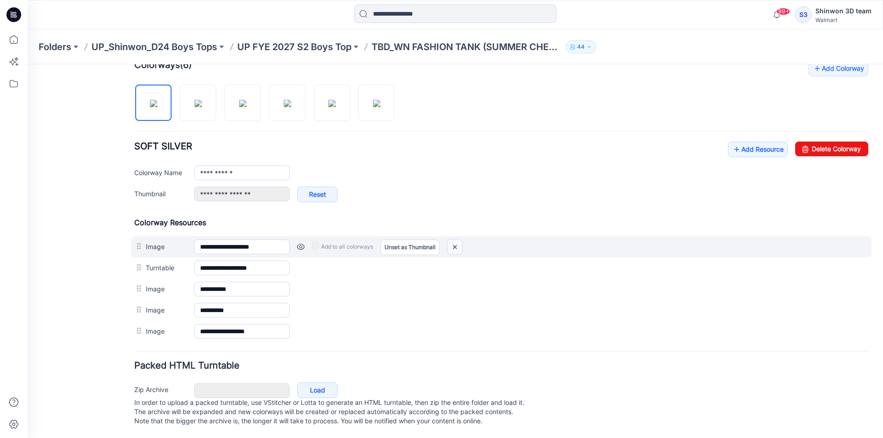
click at [455, 240] on img at bounding box center [454, 247] width 15 height 15
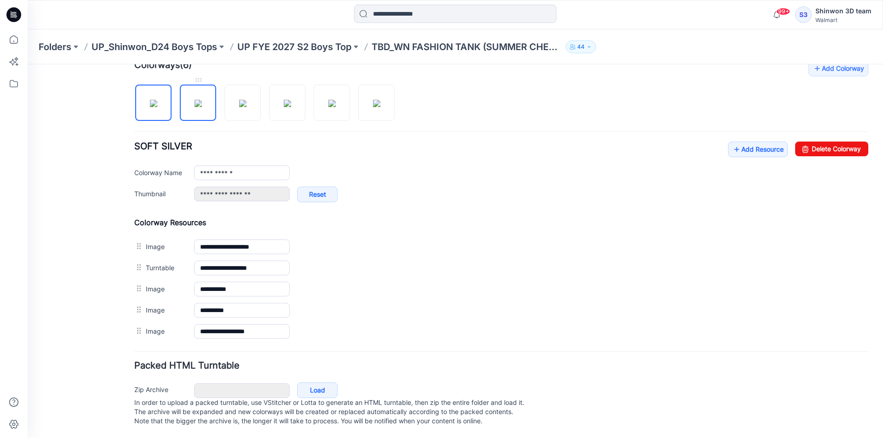
click at [202, 103] on img at bounding box center [198, 103] width 7 height 7
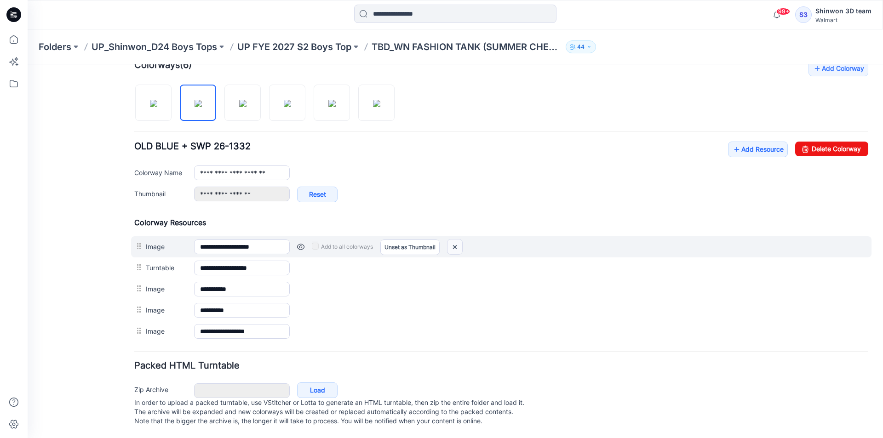
drag, startPoint x: 454, startPoint y: 235, endPoint x: 514, endPoint y: 107, distance: 142.0
click at [454, 240] on img at bounding box center [454, 247] width 15 height 15
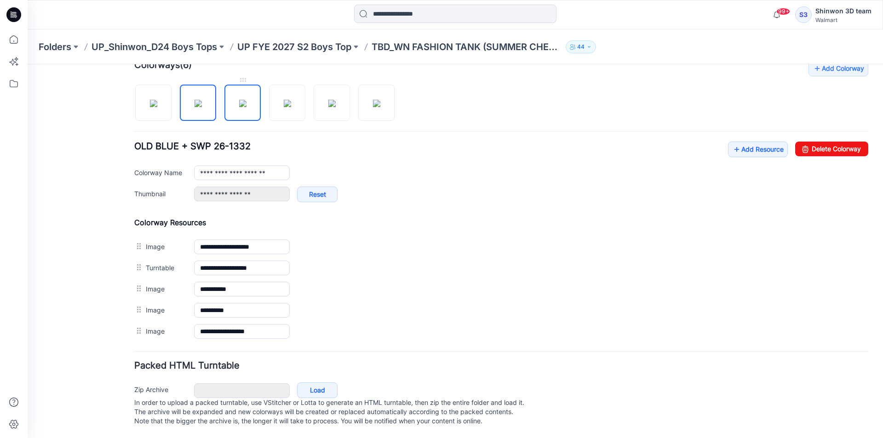
click at [241, 100] on img at bounding box center [242, 103] width 7 height 7
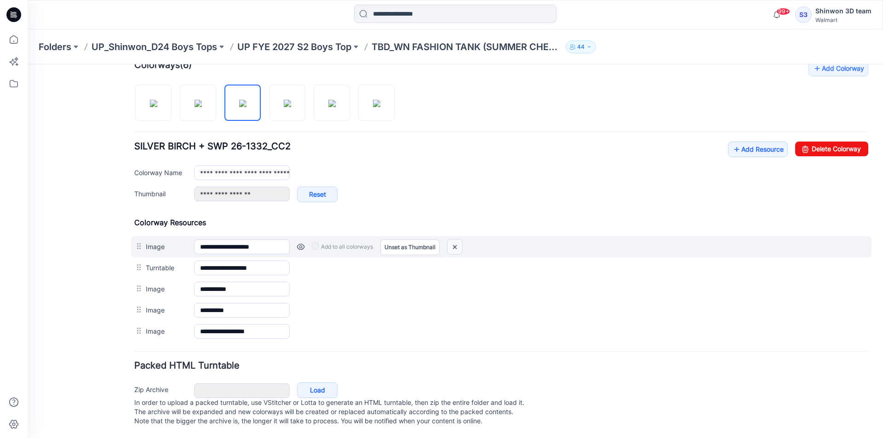
click at [459, 240] on img at bounding box center [454, 247] width 15 height 15
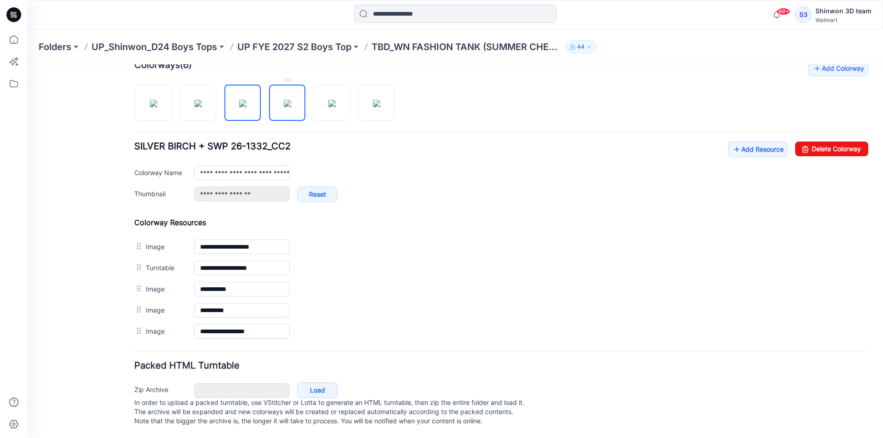
click at [291, 100] on img at bounding box center [287, 103] width 7 height 7
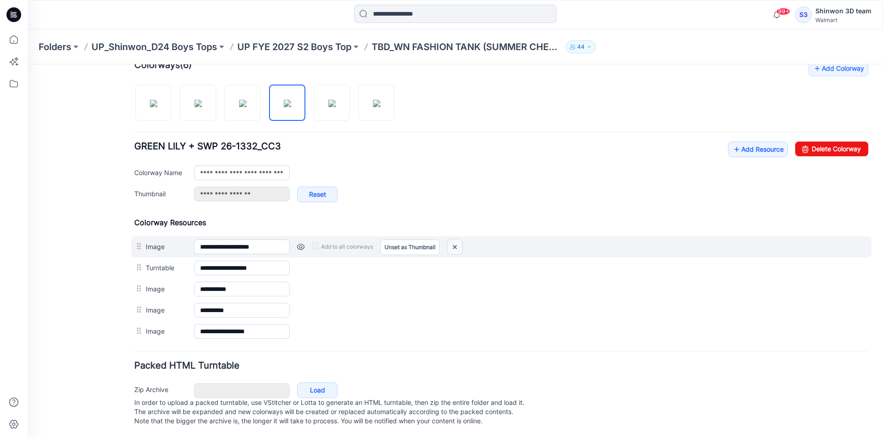
click at [462, 240] on img at bounding box center [454, 247] width 15 height 15
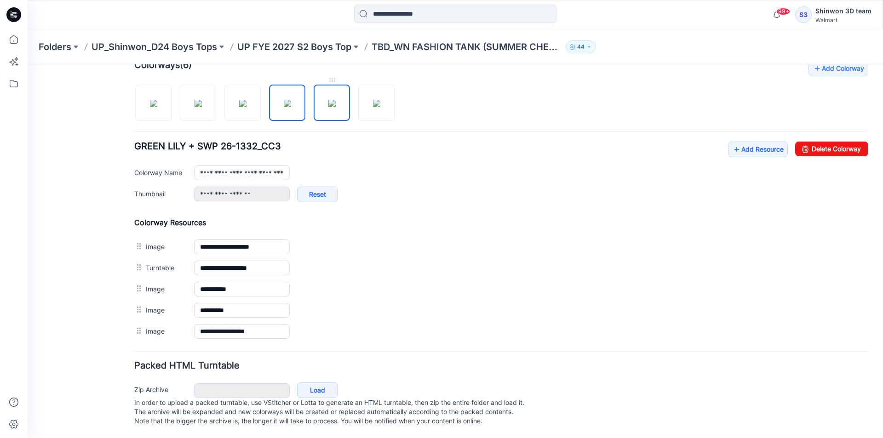
click at [328, 100] on img at bounding box center [331, 103] width 7 height 7
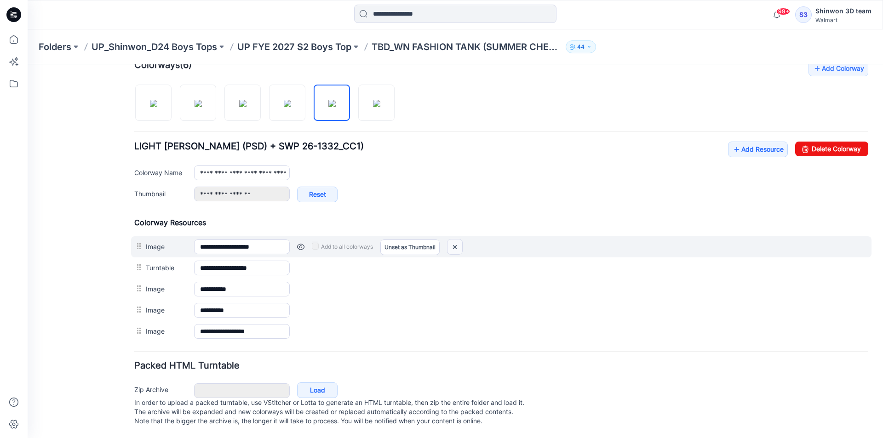
click at [459, 240] on img at bounding box center [454, 247] width 15 height 15
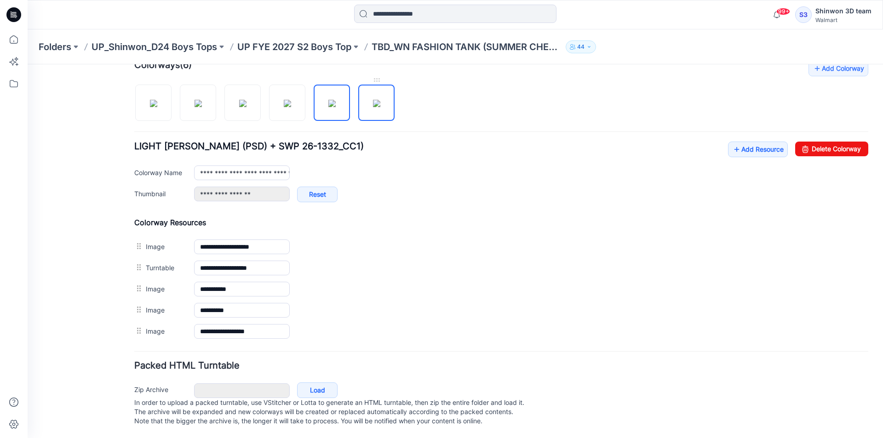
click at [380, 100] on img at bounding box center [376, 103] width 7 height 7
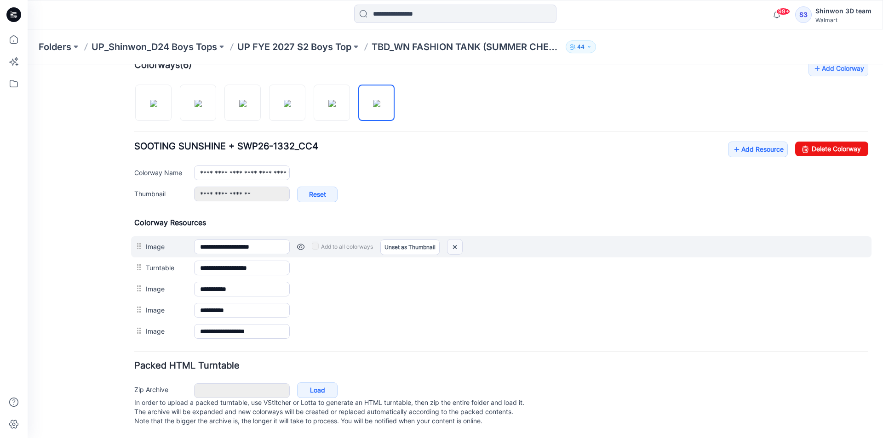
click at [459, 240] on img at bounding box center [454, 247] width 15 height 15
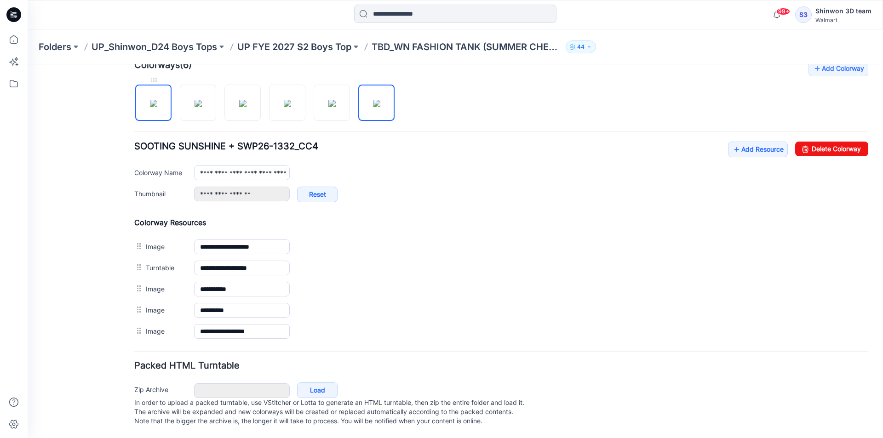
click at [152, 100] on img at bounding box center [153, 103] width 7 height 7
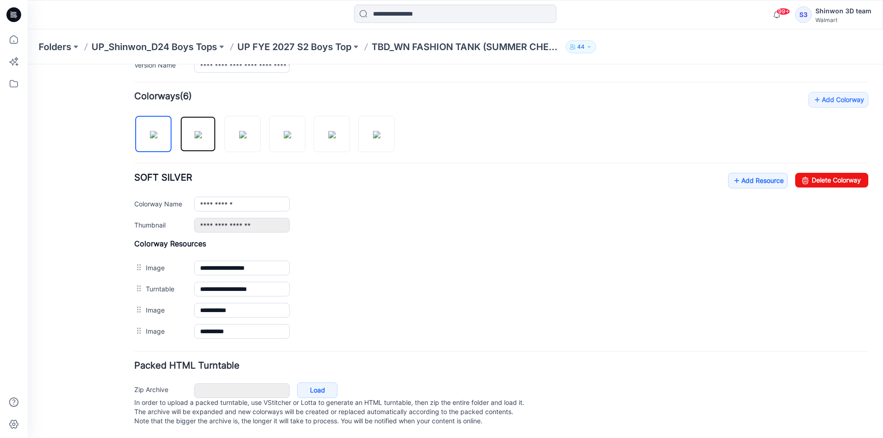
drag, startPoint x: 187, startPoint y: 133, endPoint x: 128, endPoint y: 308, distance: 184.4
click at [195, 138] on img at bounding box center [198, 134] width 7 height 7
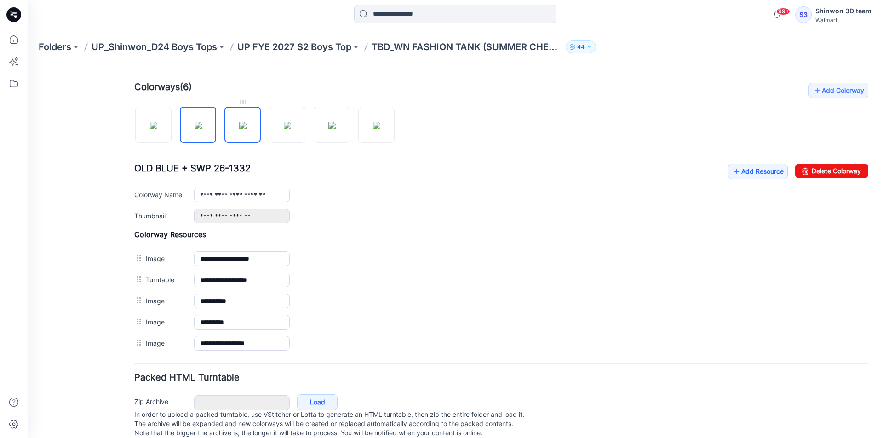
click at [246, 129] on img at bounding box center [242, 125] width 7 height 7
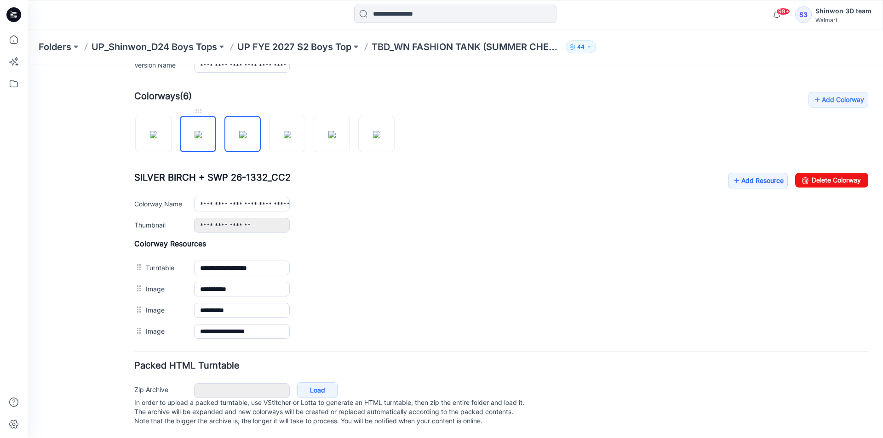
click at [201, 131] on img at bounding box center [198, 134] width 7 height 7
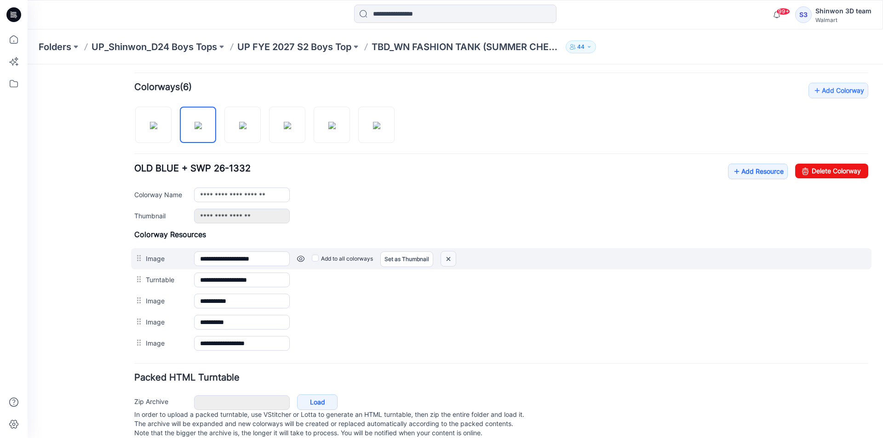
drag, startPoint x: 454, startPoint y: 259, endPoint x: 521, endPoint y: 114, distance: 159.5
click at [454, 259] on img at bounding box center [448, 259] width 15 height 15
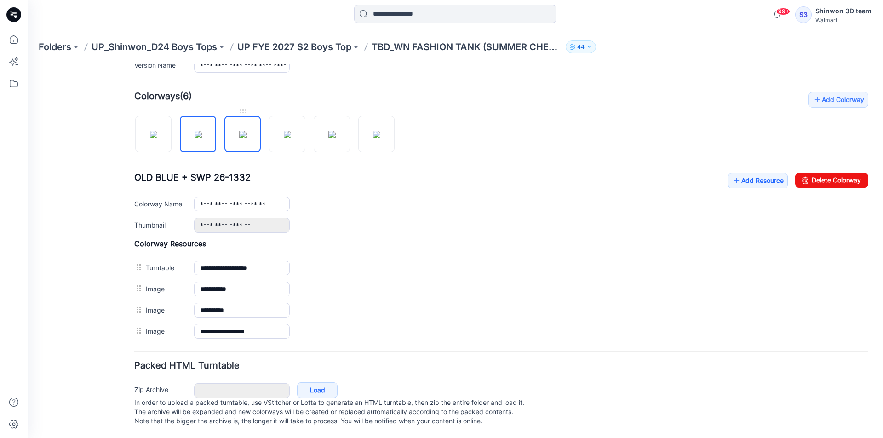
click at [246, 131] on img at bounding box center [242, 134] width 7 height 7
click at [202, 131] on img at bounding box center [198, 134] width 7 height 7
click at [284, 138] on img at bounding box center [287, 134] width 7 height 7
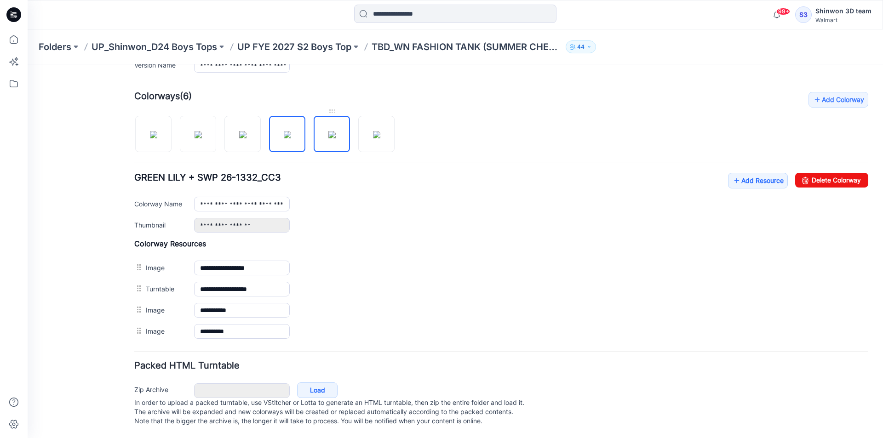
drag, startPoint x: 335, startPoint y: 137, endPoint x: 328, endPoint y: 143, distance: 9.1
click at [335, 138] on img at bounding box center [331, 134] width 7 height 7
drag, startPoint x: 367, startPoint y: 129, endPoint x: 218, endPoint y: 210, distance: 169.6
click at [373, 131] on img at bounding box center [376, 134] width 7 height 7
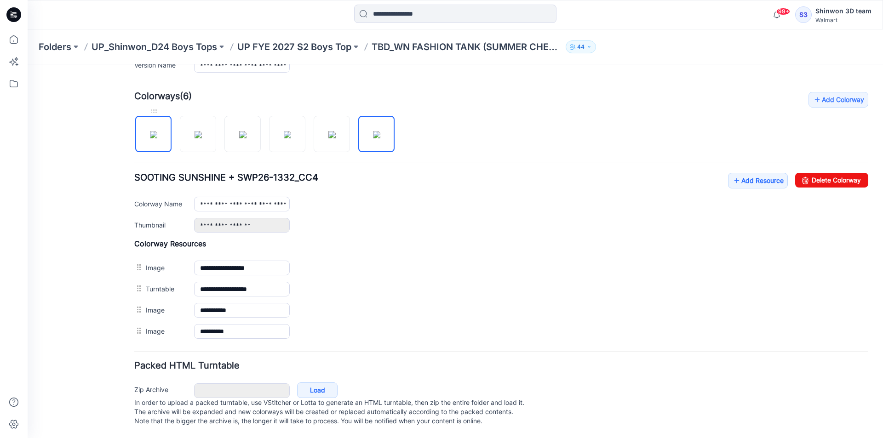
click at [157, 131] on img at bounding box center [153, 134] width 7 height 7
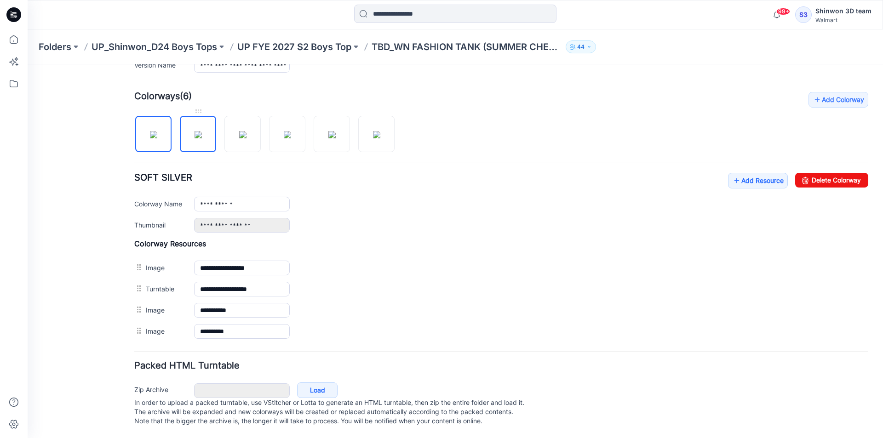
drag, startPoint x: 192, startPoint y: 126, endPoint x: 202, endPoint y: 127, distance: 10.6
click at [195, 131] on img at bounding box center [198, 134] width 7 height 7
drag, startPoint x: 237, startPoint y: 130, endPoint x: 268, endPoint y: 131, distance: 31.3
click at [239, 131] on img at bounding box center [242, 134] width 7 height 7
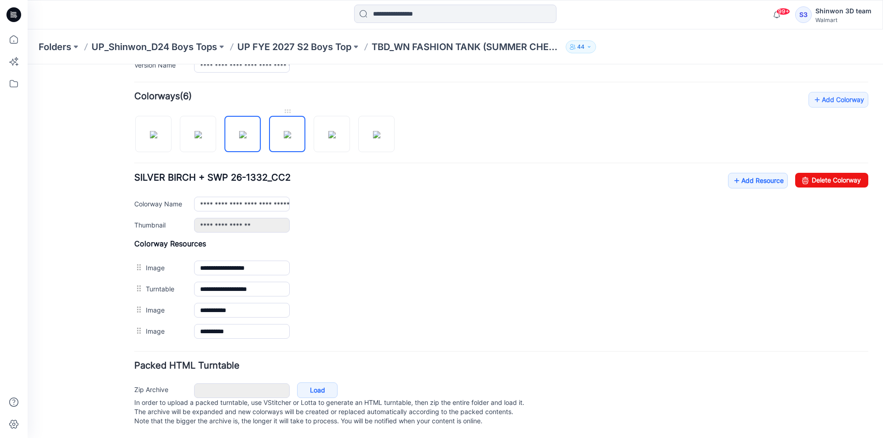
click at [284, 131] on img at bounding box center [287, 134] width 7 height 7
click at [328, 131] on img at bounding box center [331, 134] width 7 height 7
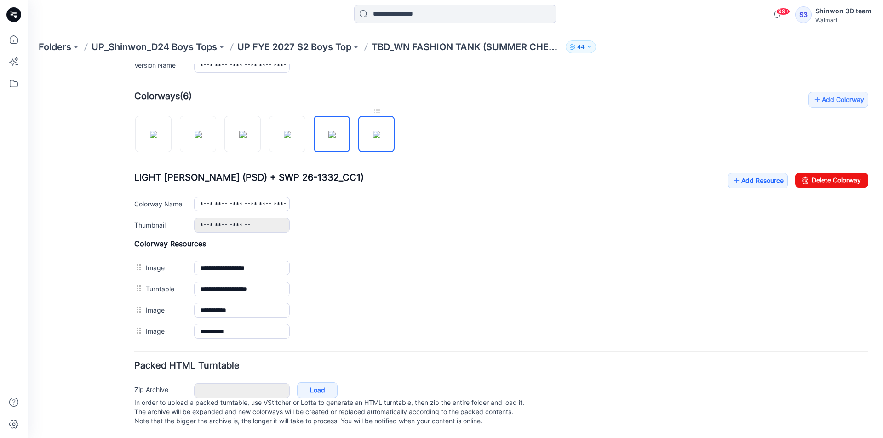
click at [373, 132] on img at bounding box center [376, 134] width 7 height 7
drag, startPoint x: 158, startPoint y: 132, endPoint x: 210, endPoint y: 133, distance: 51.5
click at [157, 132] on img at bounding box center [153, 134] width 7 height 7
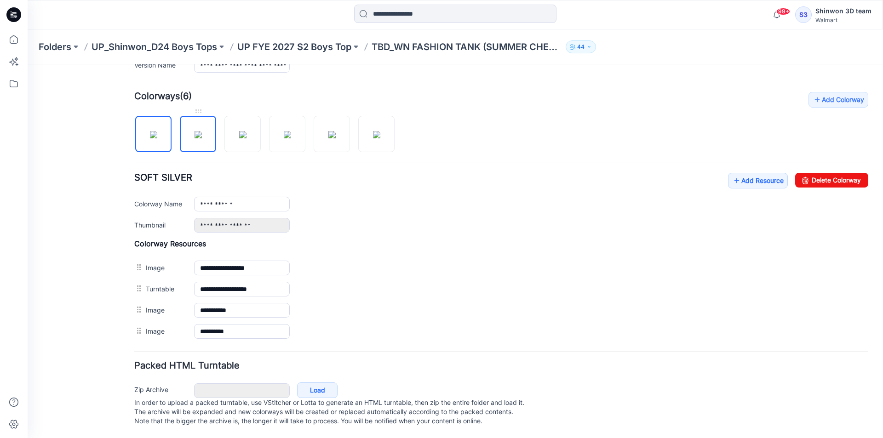
click at [202, 135] on img at bounding box center [198, 134] width 7 height 7
drag, startPoint x: 252, startPoint y: 134, endPoint x: 293, endPoint y: 132, distance: 41.0
click at [246, 134] on img at bounding box center [242, 134] width 7 height 7
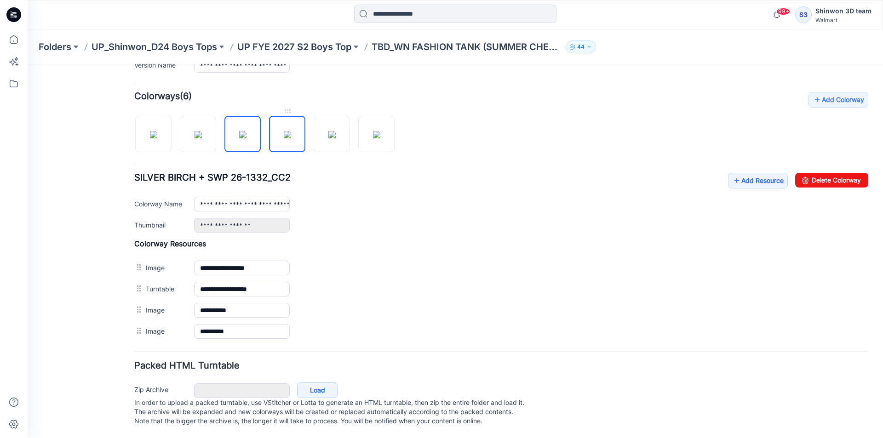
click at [291, 132] on img at bounding box center [287, 134] width 7 height 7
drag, startPoint x: 341, startPoint y: 132, endPoint x: 379, endPoint y: 131, distance: 38.6
click at [336, 132] on img at bounding box center [331, 134] width 7 height 7
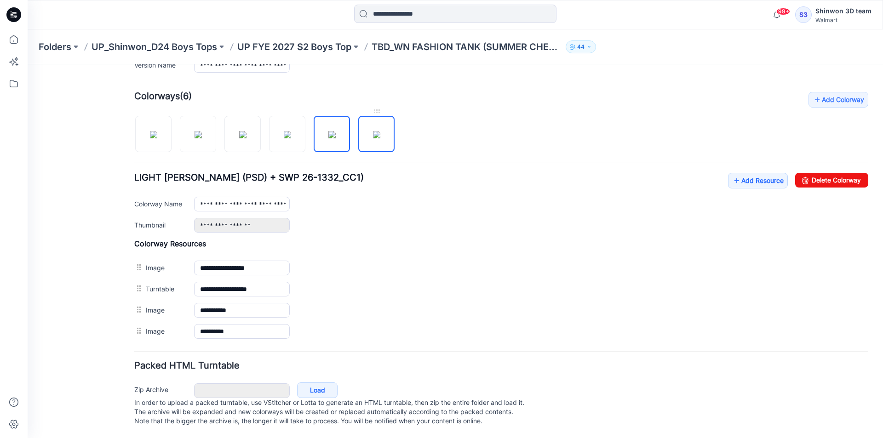
drag, startPoint x: 383, startPoint y: 131, endPoint x: 371, endPoint y: 131, distance: 11.5
click at [380, 131] on img at bounding box center [376, 134] width 7 height 7
drag, startPoint x: 155, startPoint y: 131, endPoint x: 194, endPoint y: 131, distance: 38.6
click at [156, 131] on img at bounding box center [153, 134] width 7 height 7
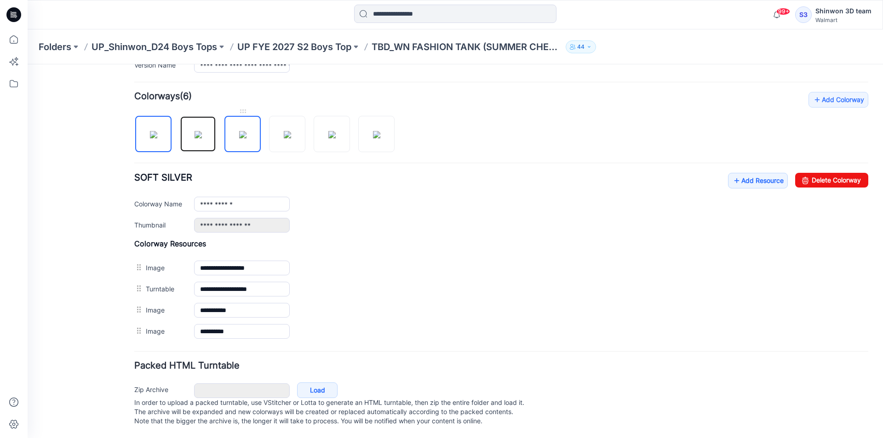
drag, startPoint x: 194, startPoint y: 131, endPoint x: 241, endPoint y: 132, distance: 46.5
click at [195, 131] on img at bounding box center [198, 134] width 7 height 7
click at [246, 132] on img at bounding box center [242, 134] width 7 height 7
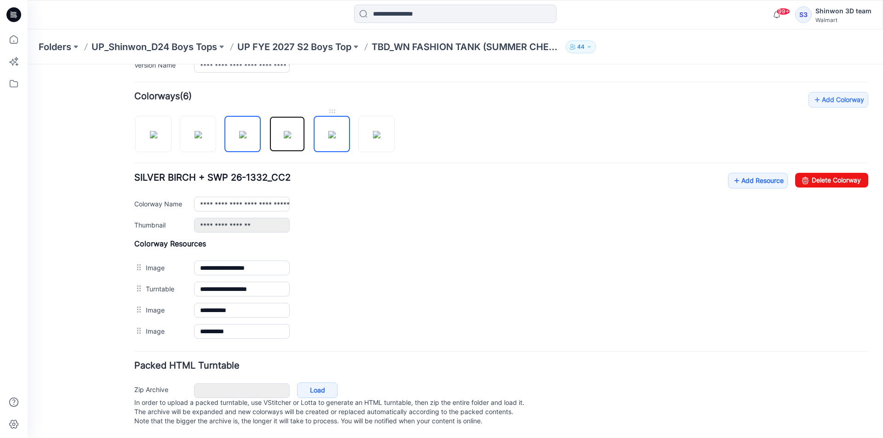
drag, startPoint x: 285, startPoint y: 131, endPoint x: 319, endPoint y: 132, distance: 34.0
click at [288, 131] on img at bounding box center [287, 134] width 7 height 7
click at [328, 132] on img at bounding box center [331, 134] width 7 height 7
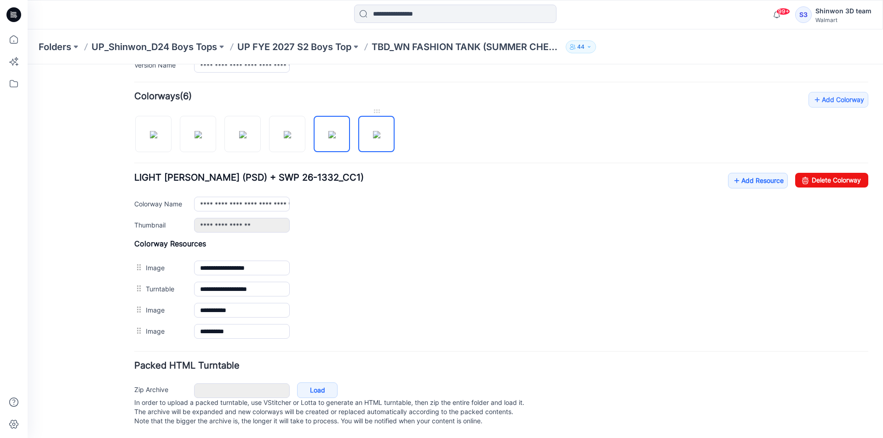
click at [379, 134] on img at bounding box center [376, 134] width 7 height 7
drag, startPoint x: 158, startPoint y: 132, endPoint x: 265, endPoint y: 219, distance: 138.0
click at [157, 134] on img at bounding box center [153, 134] width 7 height 7
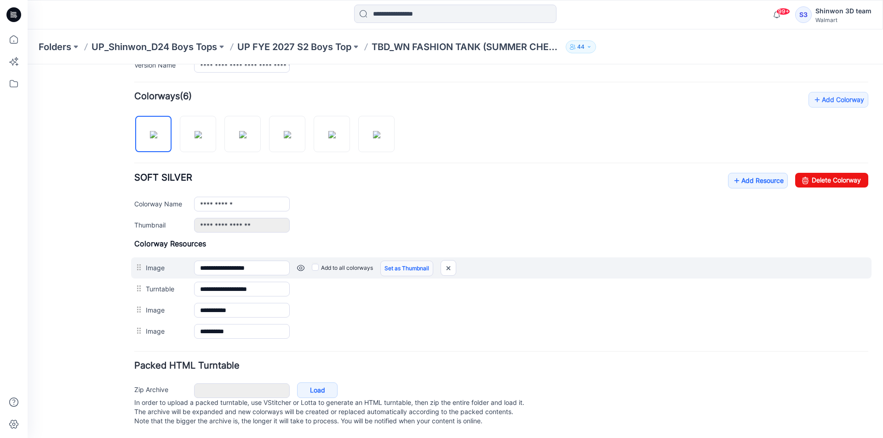
click at [399, 261] on link "Set as Thumbnail" at bounding box center [406, 269] width 53 height 16
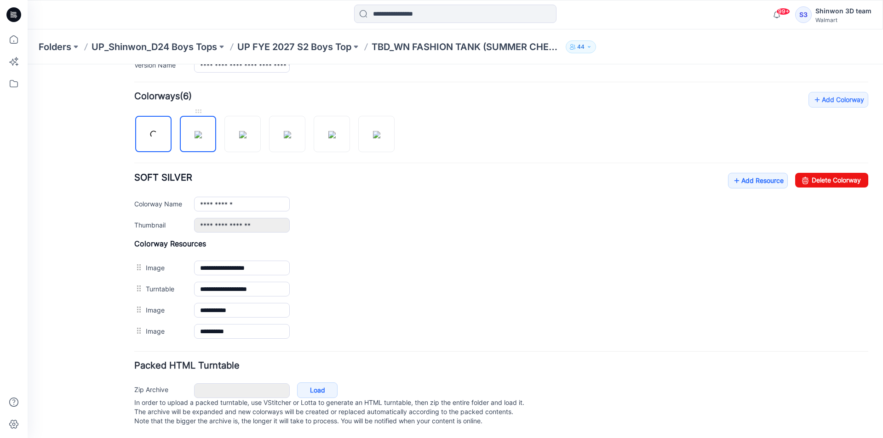
click at [195, 131] on img at bounding box center [198, 134] width 7 height 7
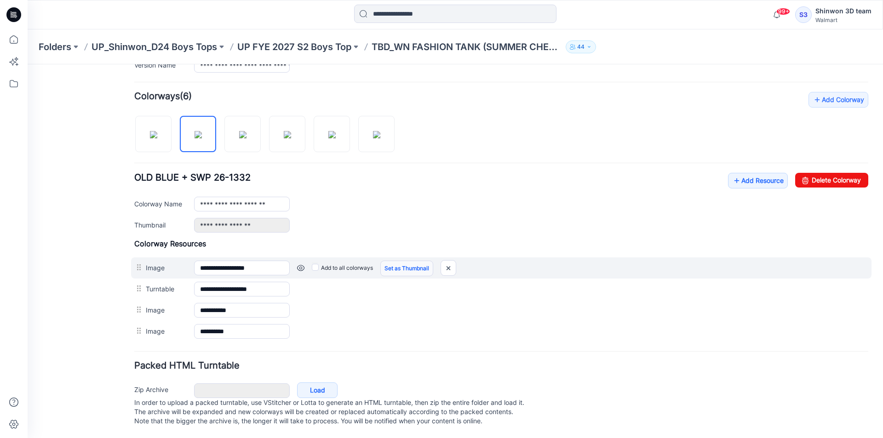
click at [417, 261] on link "Set as Thumbnail" at bounding box center [406, 269] width 53 height 16
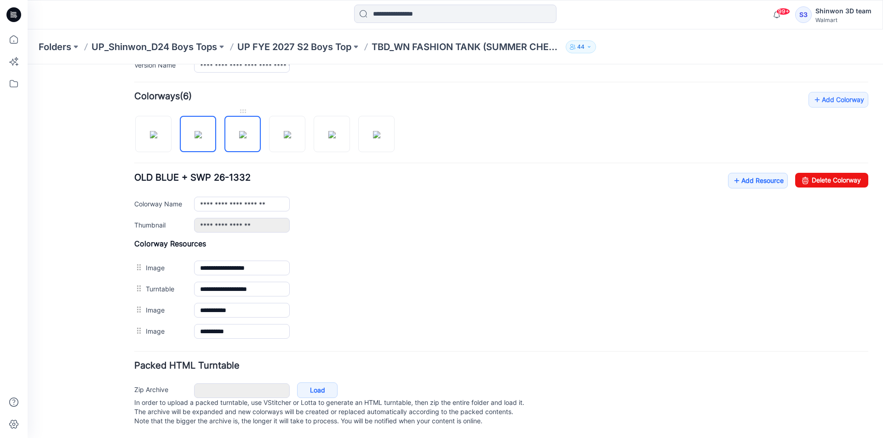
click at [246, 131] on img at bounding box center [242, 134] width 7 height 7
drag, startPoint x: 427, startPoint y: 256, endPoint x: 306, endPoint y: 143, distance: 165.9
click at [28, 64] on link "Unset as Thumbnail" at bounding box center [28, 64] width 0 height 0
drag, startPoint x: 289, startPoint y: 131, endPoint x: 292, endPoint y: 136, distance: 6.0
click at [290, 132] on img at bounding box center [287, 134] width 7 height 7
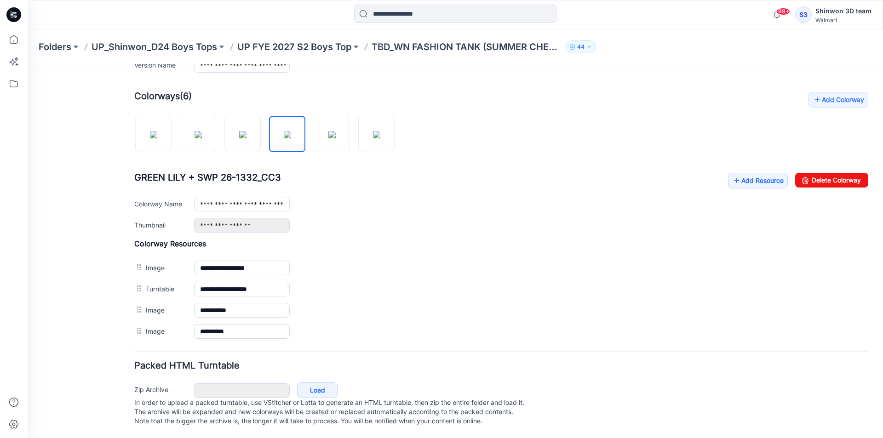
drag, startPoint x: 409, startPoint y: 257, endPoint x: 403, endPoint y: 235, distance: 22.4
click at [28, 64] on link "Unset as Thumbnail" at bounding box center [28, 64] width 0 height 0
click at [336, 131] on img at bounding box center [331, 134] width 7 height 7
drag, startPoint x: 418, startPoint y: 259, endPoint x: 352, endPoint y: 141, distance: 135.5
click at [28, 64] on link "Unset as Thumbnail" at bounding box center [28, 64] width 0 height 0
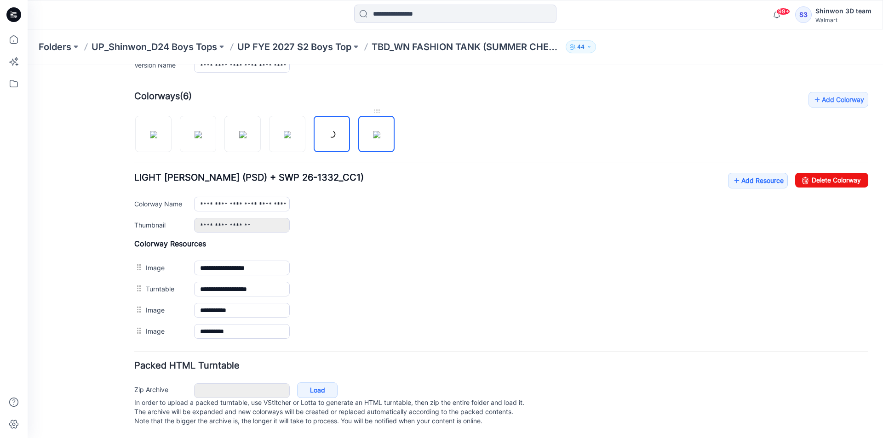
click at [373, 131] on img at bounding box center [376, 134] width 7 height 7
type input "**********"
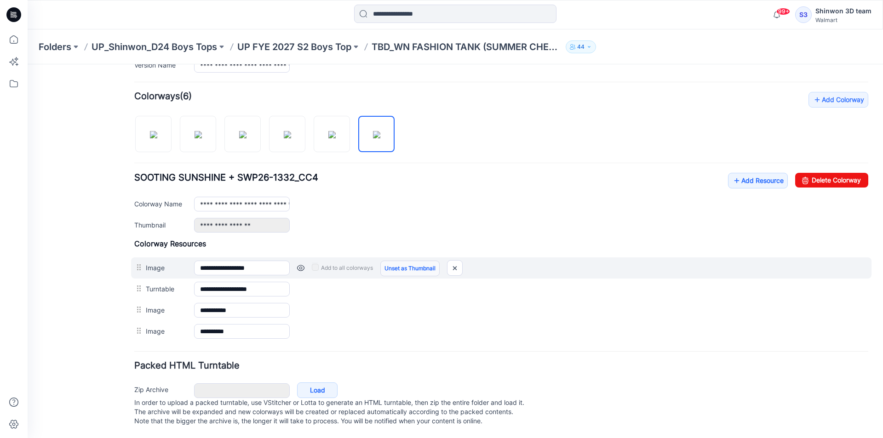
click at [424, 262] on link "Unset as Thumbnail" at bounding box center [409, 269] width 59 height 16
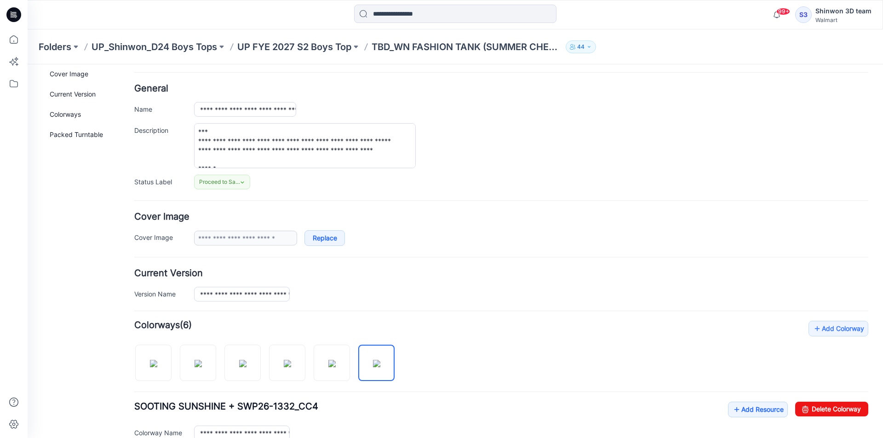
scroll to position [0, 0]
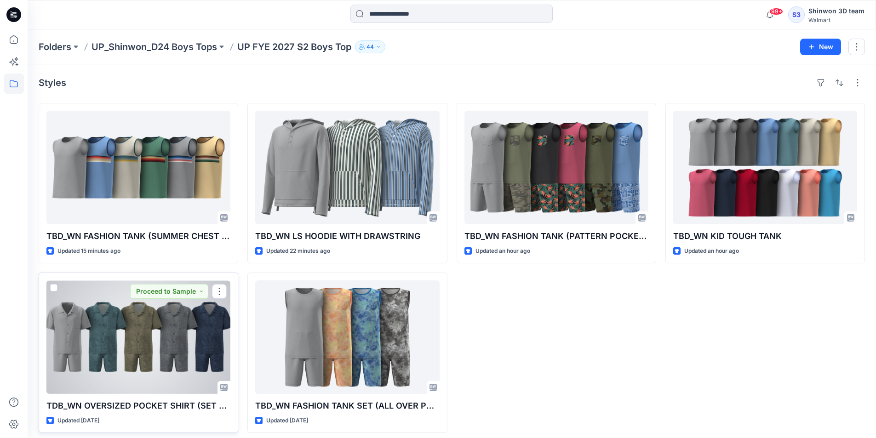
drag, startPoint x: 173, startPoint y: 293, endPoint x: 161, endPoint y: 340, distance: 48.9
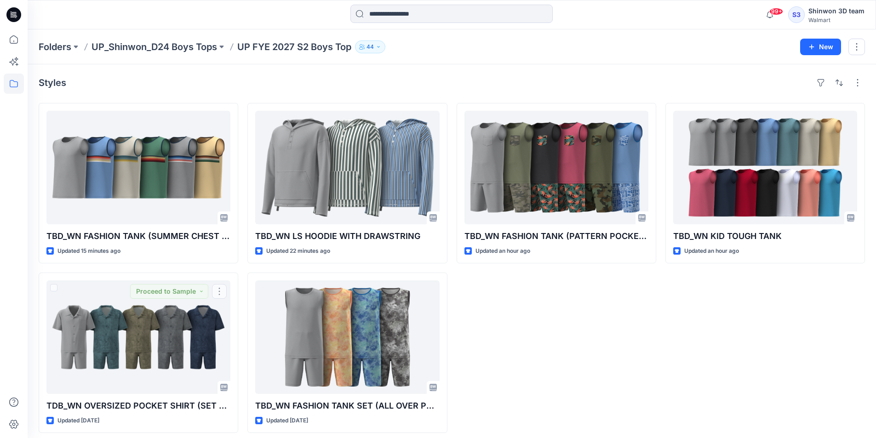
drag, startPoint x: 161, startPoint y: 340, endPoint x: 554, endPoint y: 326, distance: 393.5
click at [554, 326] on div "TBD_WN FASHION TANK (PATTERN POCKET CONTR BINDING) Updated an hour ago" at bounding box center [557, 268] width 200 height 330
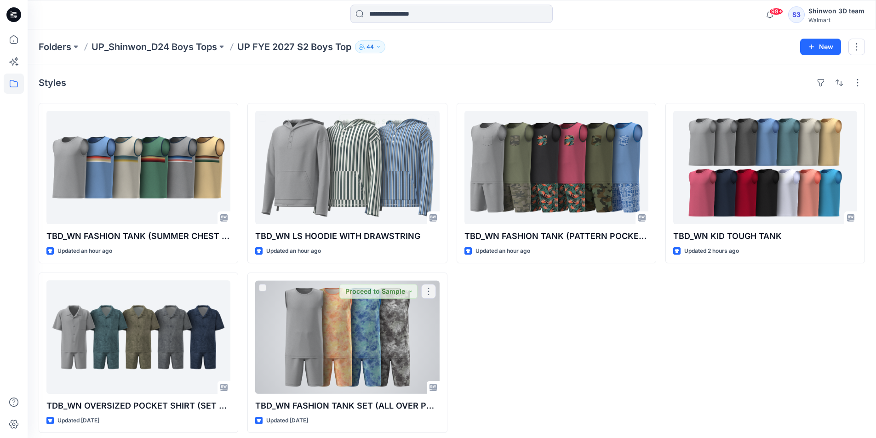
click at [508, 334] on div "TBD_WN FASHION TANK (PATTERN POCKET CONTR BINDING) Updated an hour ago" at bounding box center [557, 268] width 200 height 330
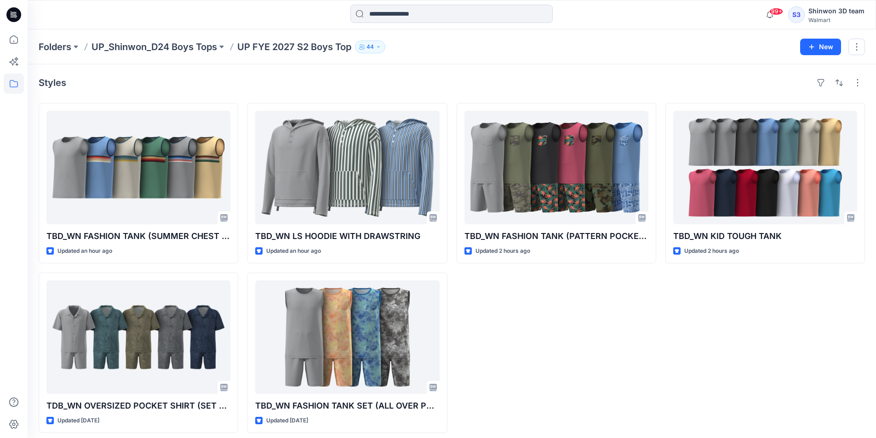
click at [574, 330] on div "TBD_WN FASHION TANK (PATTERN POCKET CONTR BINDING) Updated 2 hours ago" at bounding box center [557, 268] width 200 height 330
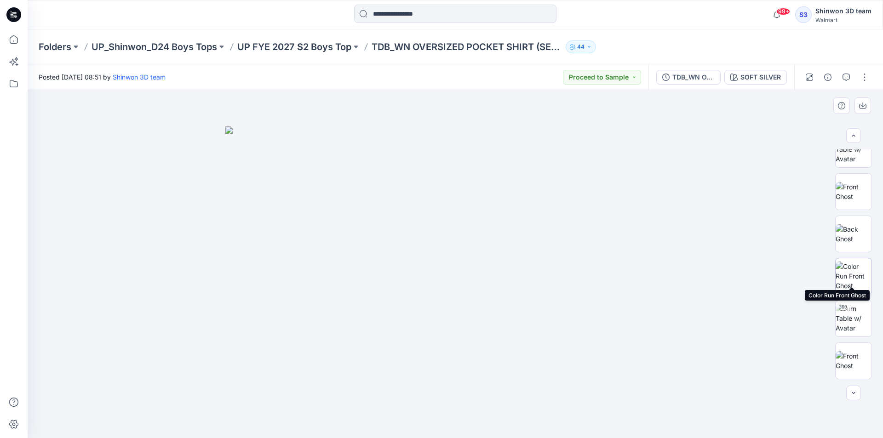
scroll to position [399, 0]
click at [698, 148] on div at bounding box center [455, 264] width 855 height 348
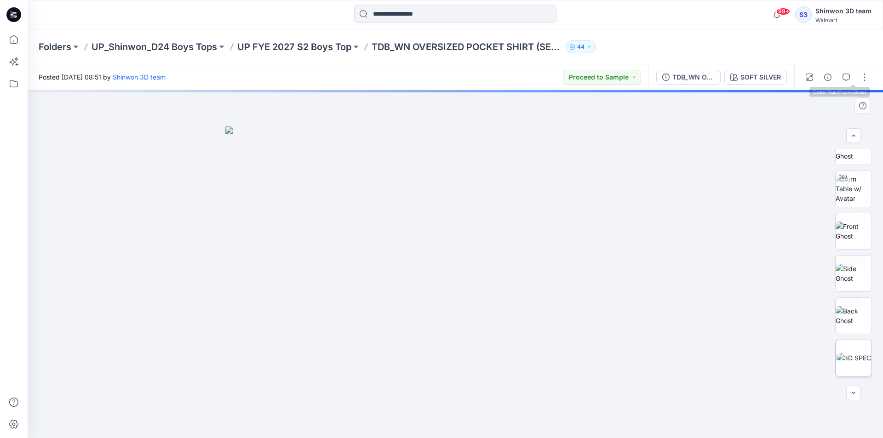
scroll to position [441, 0]
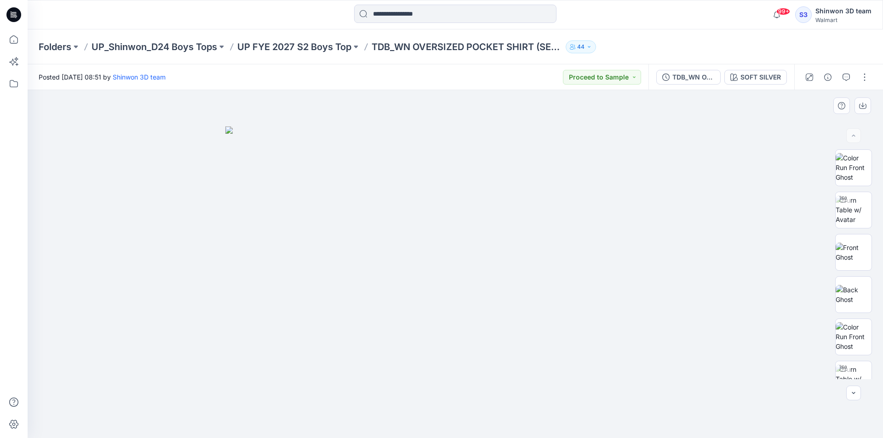
drag, startPoint x: 658, startPoint y: 375, endPoint x: 682, endPoint y: 369, distance: 24.5
click at [660, 374] on img at bounding box center [455, 282] width 460 height 312
click at [751, 150] on div at bounding box center [455, 264] width 855 height 348
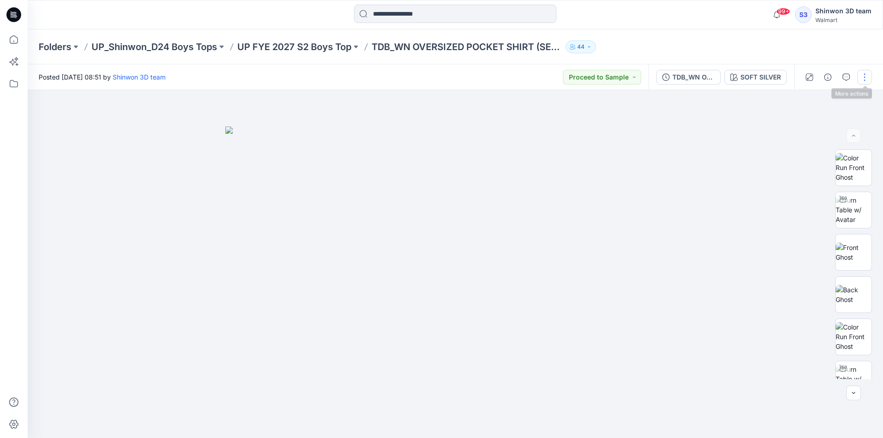
click at [864, 79] on button "button" at bounding box center [864, 77] width 15 height 15
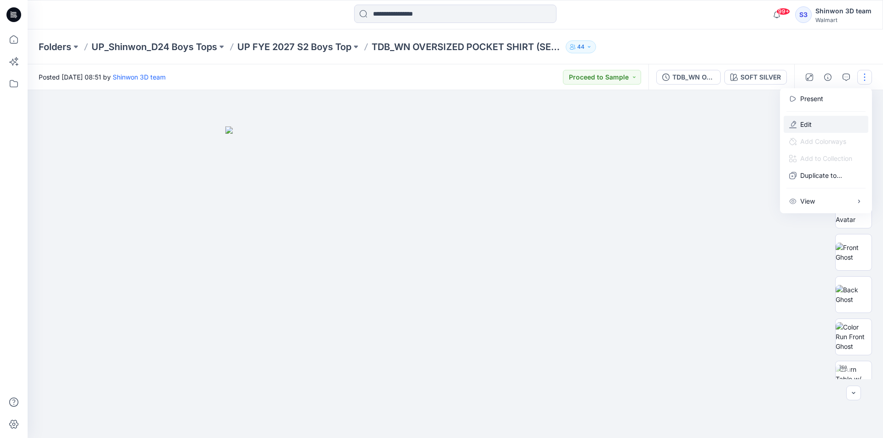
click at [828, 123] on button "Edit" at bounding box center [826, 124] width 85 height 17
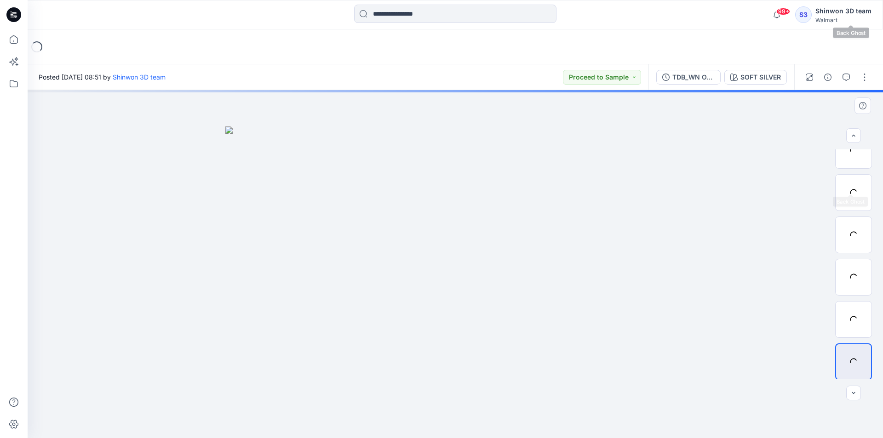
scroll to position [484, 0]
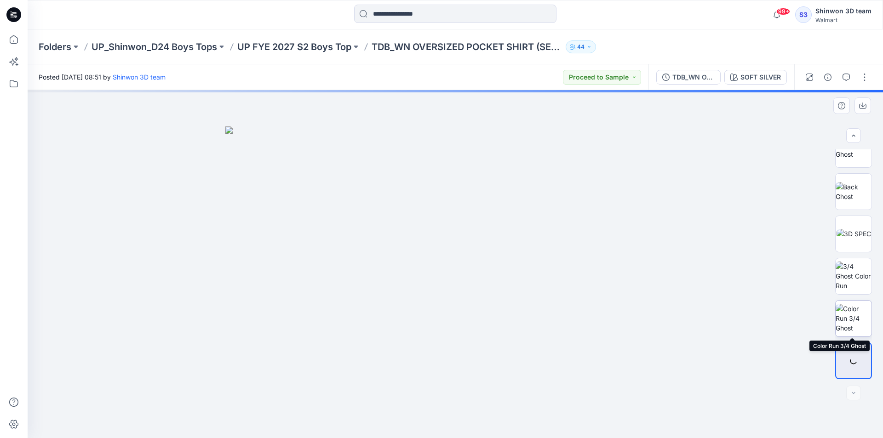
click at [857, 326] on img at bounding box center [854, 318] width 36 height 29
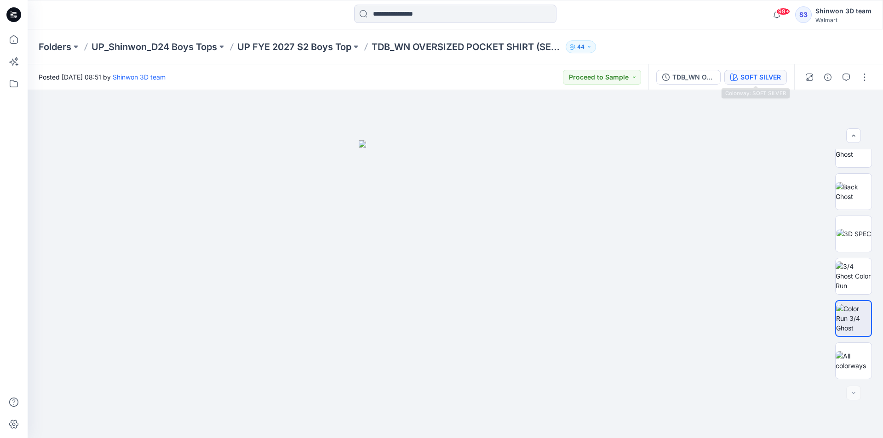
click at [769, 78] on div "SOFT SILVER" at bounding box center [760, 77] width 40 height 10
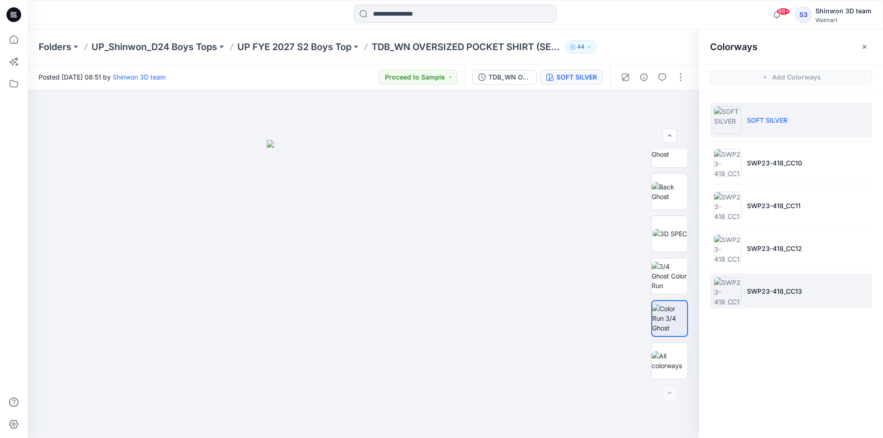
click at [775, 292] on p "SWP23-418_CC13" at bounding box center [774, 292] width 55 height 10
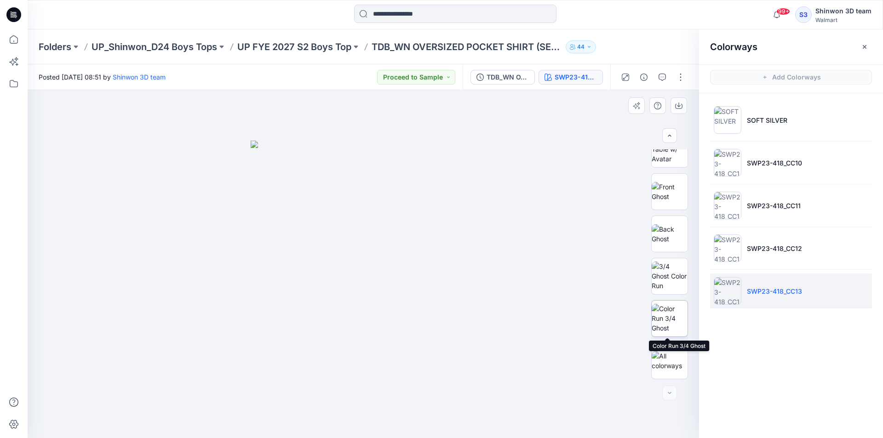
click at [675, 314] on img at bounding box center [670, 318] width 36 height 29
click at [556, 132] on div at bounding box center [363, 264] width 671 height 348
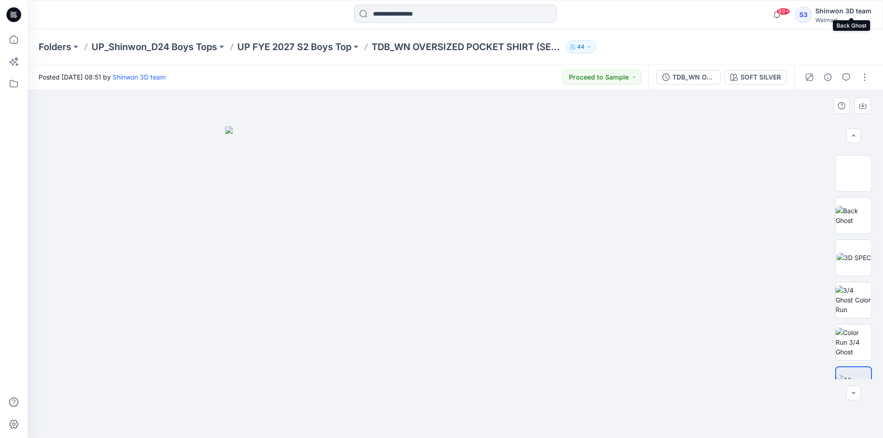
scroll to position [484, 0]
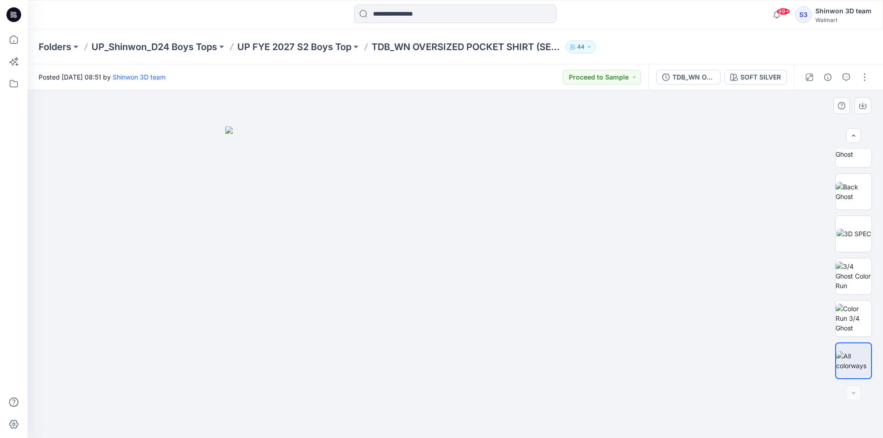
click at [626, 178] on img at bounding box center [455, 282] width 460 height 312
click at [855, 325] on img at bounding box center [854, 318] width 36 height 29
click at [698, 317] on div at bounding box center [455, 264] width 855 height 348
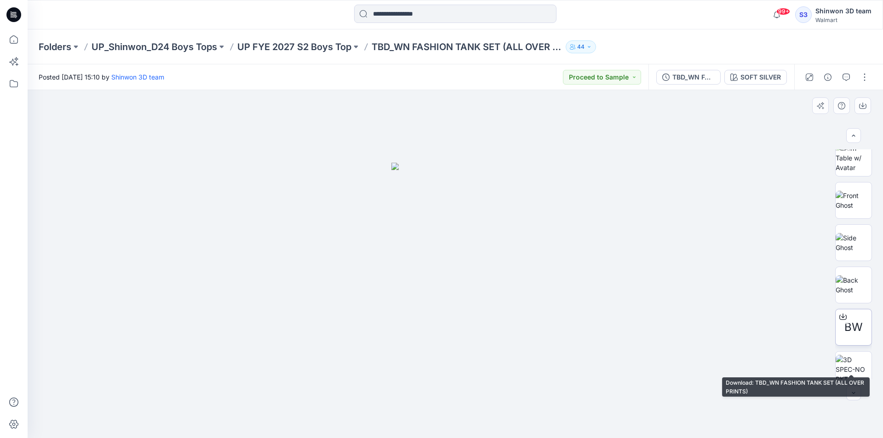
scroll to position [300, 0]
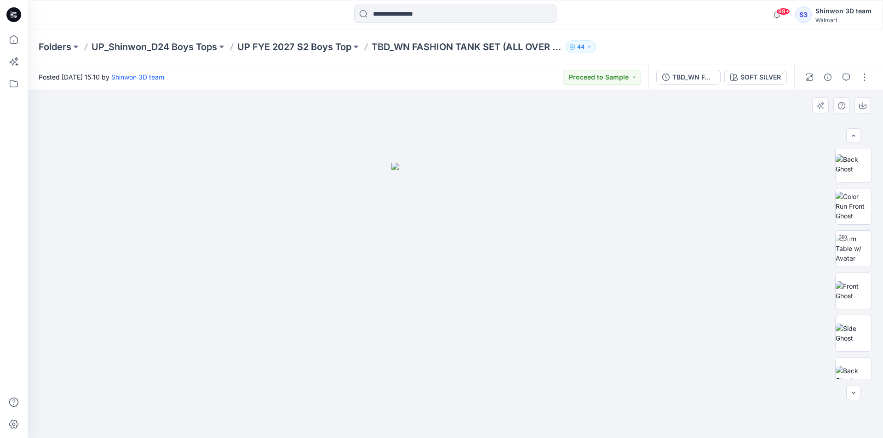
click at [694, 253] on div at bounding box center [455, 264] width 855 height 348
click at [867, 75] on button "button" at bounding box center [864, 77] width 15 height 15
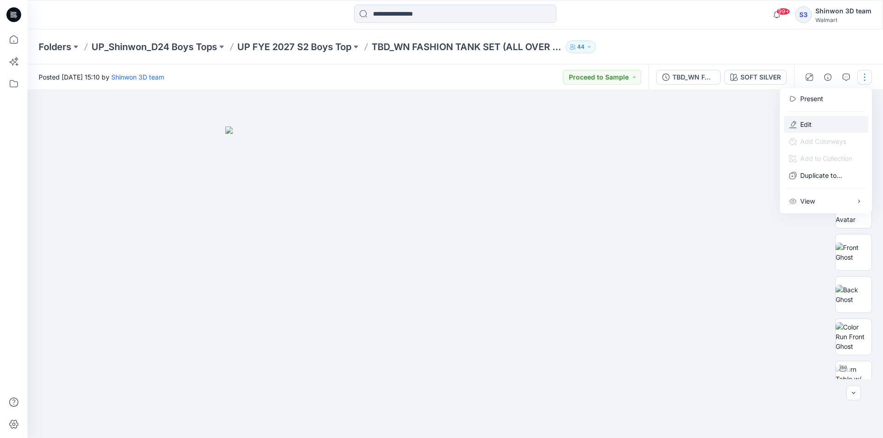
click at [798, 121] on button "Edit" at bounding box center [826, 124] width 85 height 17
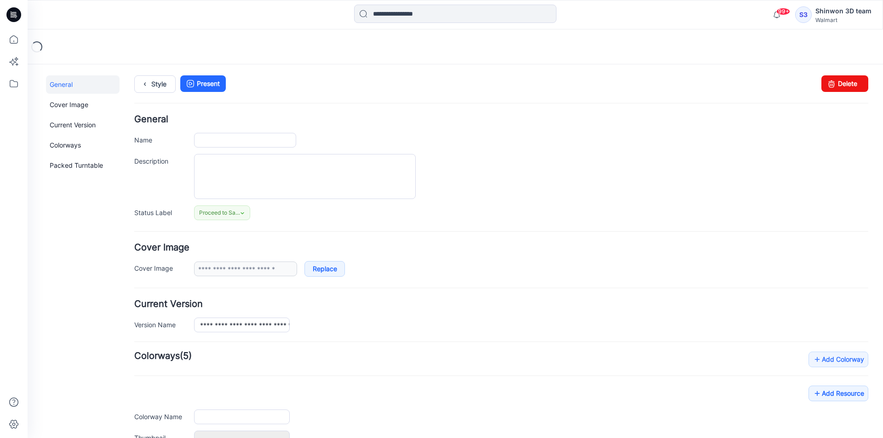
type input "**********"
type textarea "**********"
type input "**********"
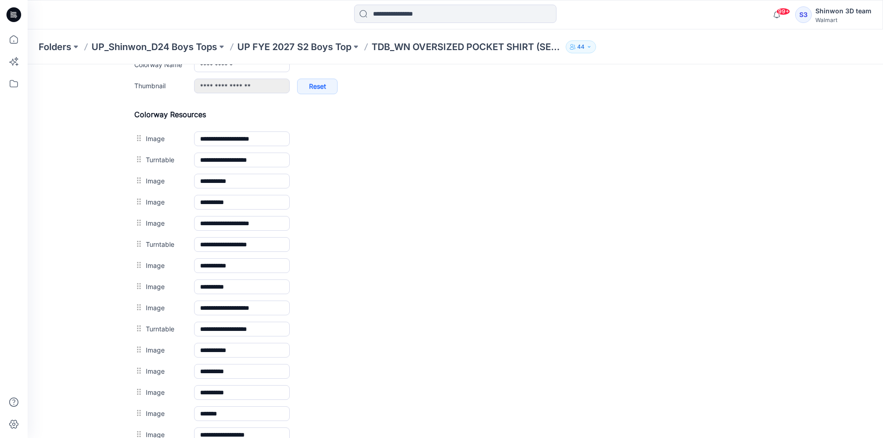
scroll to position [322, 0]
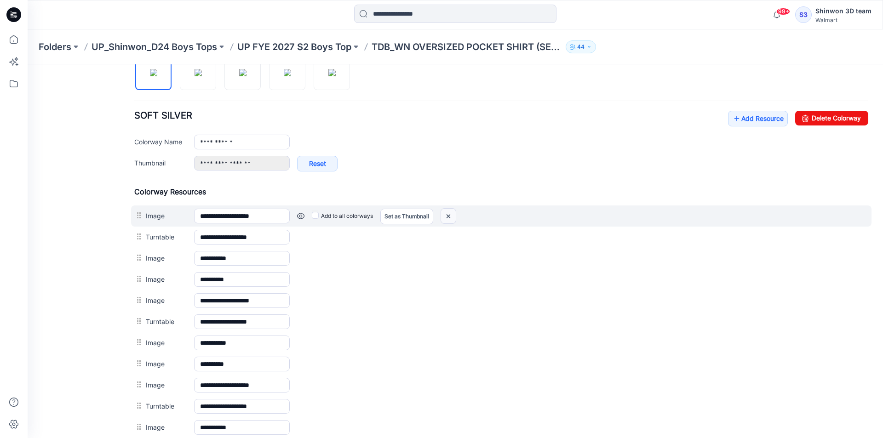
click at [452, 213] on img at bounding box center [448, 216] width 15 height 15
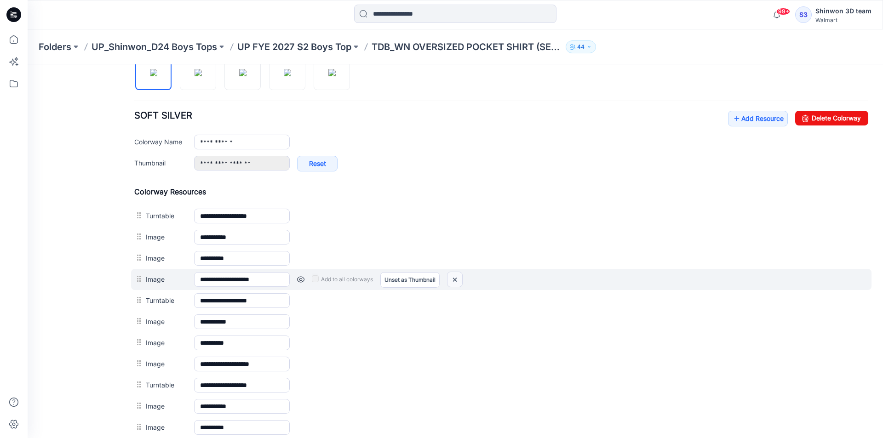
click at [455, 282] on img at bounding box center [454, 279] width 15 height 15
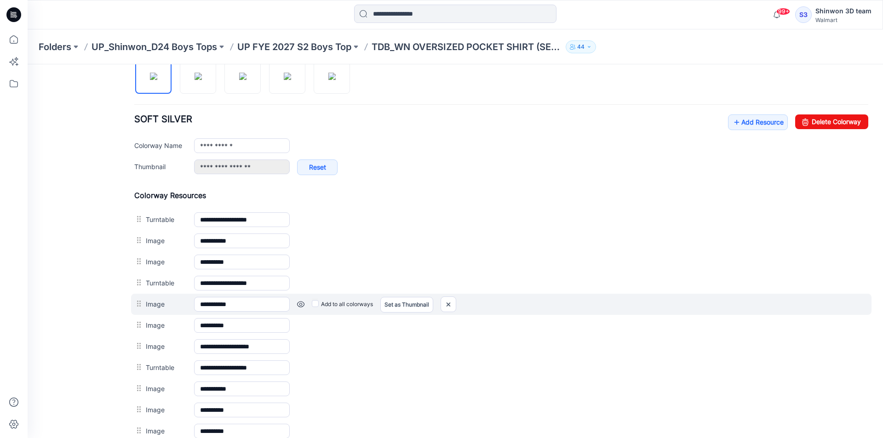
scroll to position [368, 0]
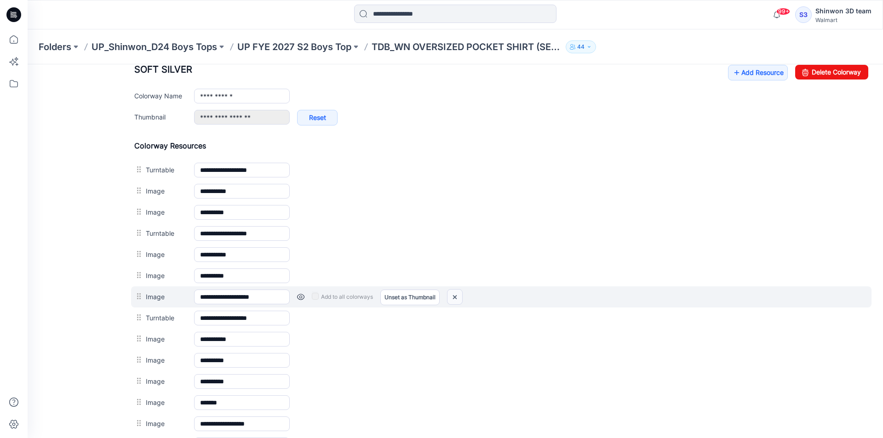
click at [458, 296] on img at bounding box center [454, 297] width 15 height 15
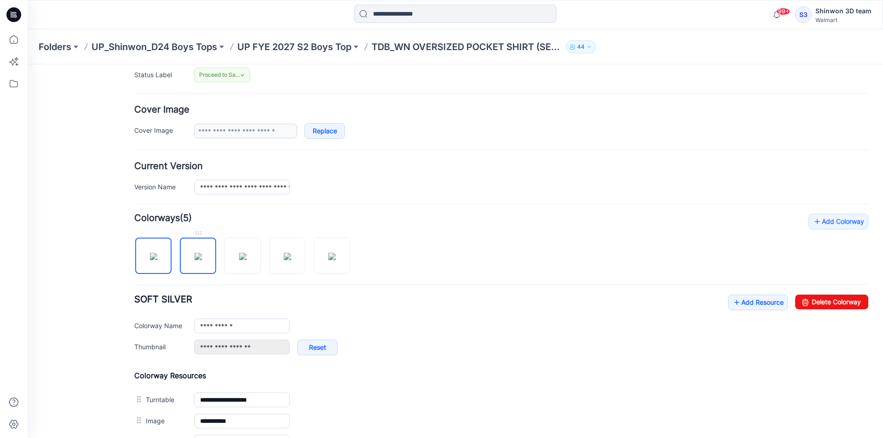
click at [202, 256] on img at bounding box center [198, 256] width 7 height 7
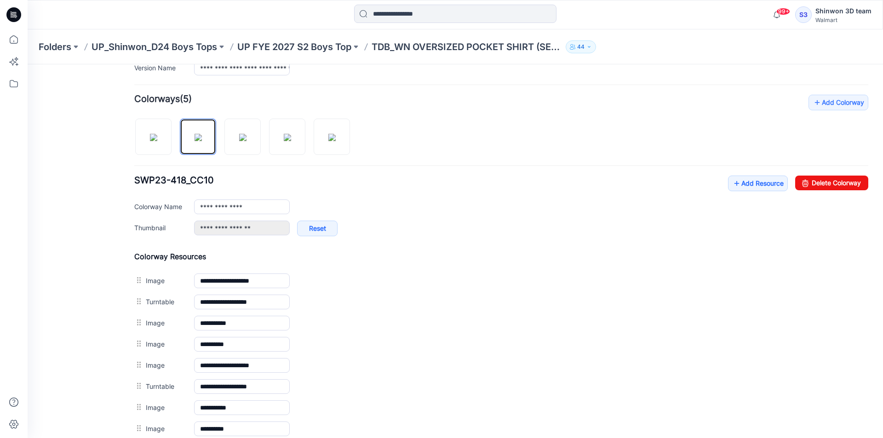
scroll to position [414, 0]
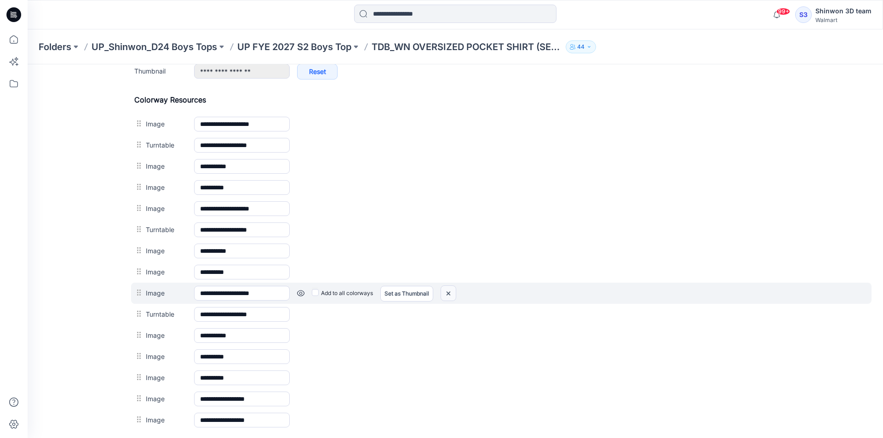
click at [453, 291] on img at bounding box center [448, 293] width 15 height 15
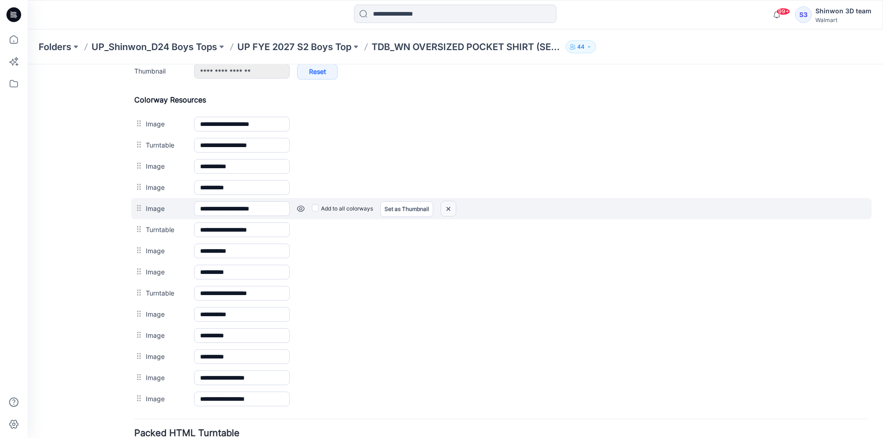
click at [448, 208] on img at bounding box center [448, 208] width 15 height 15
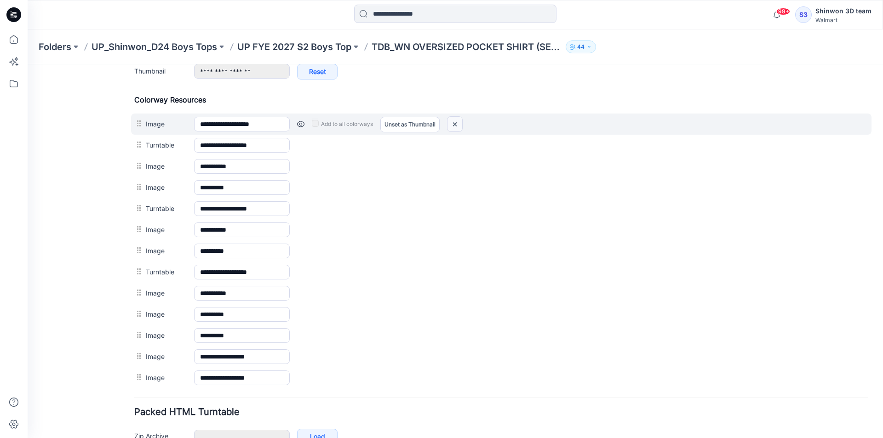
click at [459, 126] on img at bounding box center [454, 124] width 15 height 15
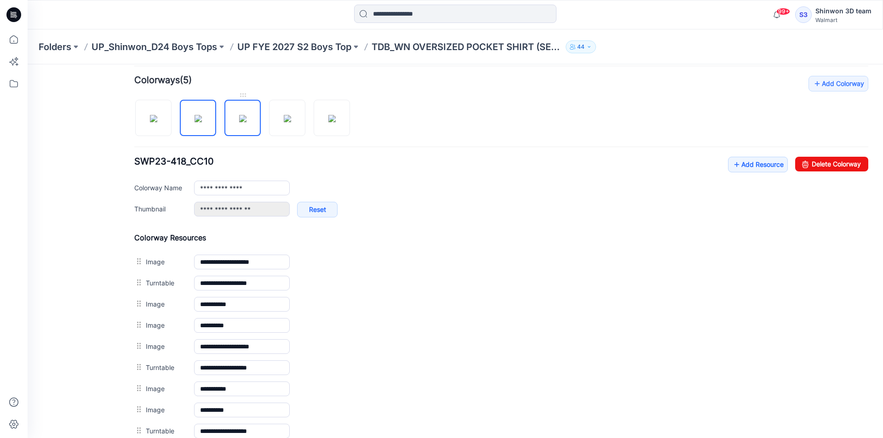
click at [246, 120] on img at bounding box center [242, 118] width 7 height 7
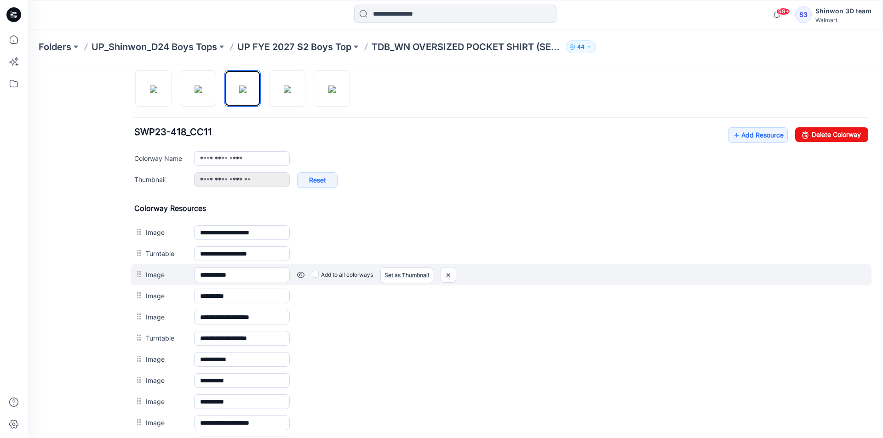
scroll to position [322, 0]
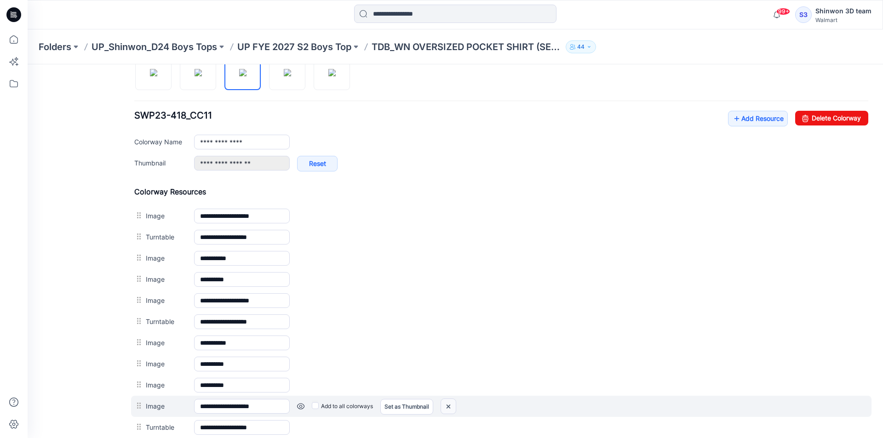
click at [448, 405] on img at bounding box center [448, 406] width 15 height 15
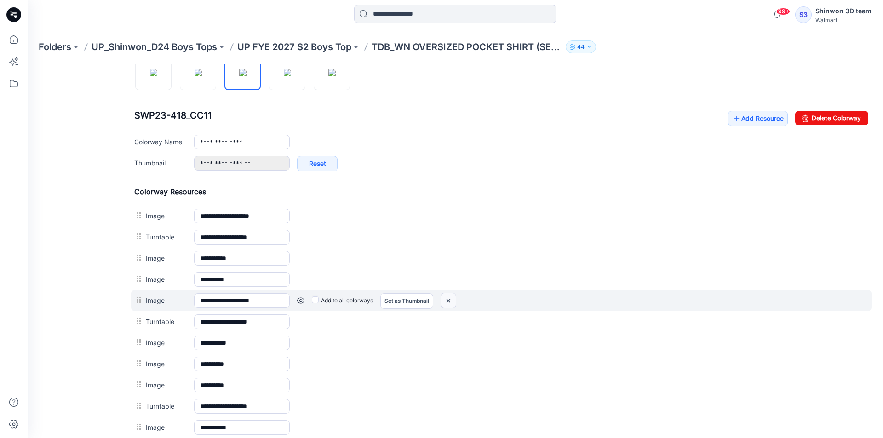
click at [447, 298] on img at bounding box center [448, 300] width 15 height 15
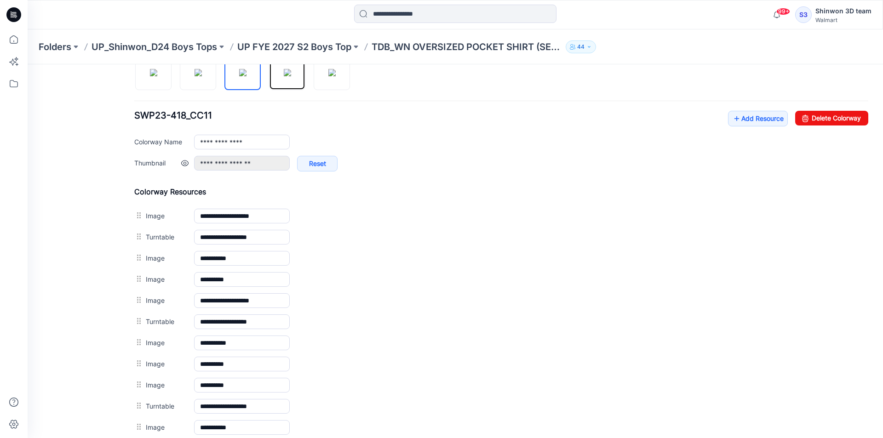
drag, startPoint x: 281, startPoint y: 76, endPoint x: 351, endPoint y: 162, distance: 111.5
click at [284, 76] on img at bounding box center [287, 72] width 7 height 7
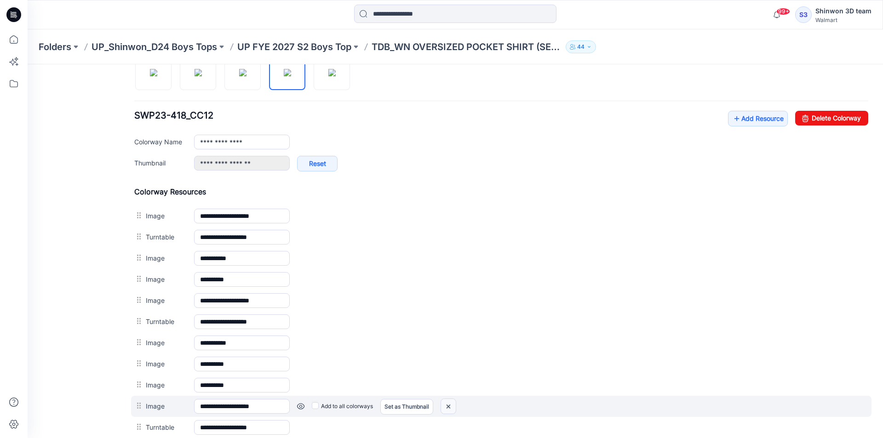
click at [455, 406] on img at bounding box center [448, 406] width 15 height 15
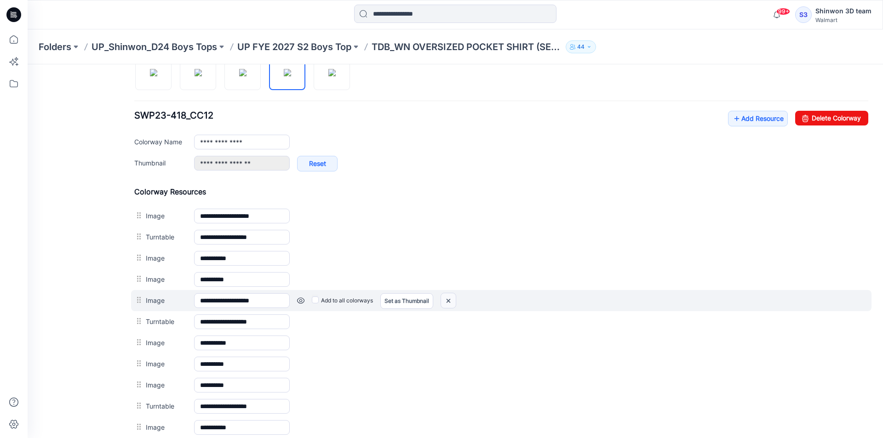
click at [448, 300] on img at bounding box center [448, 300] width 15 height 15
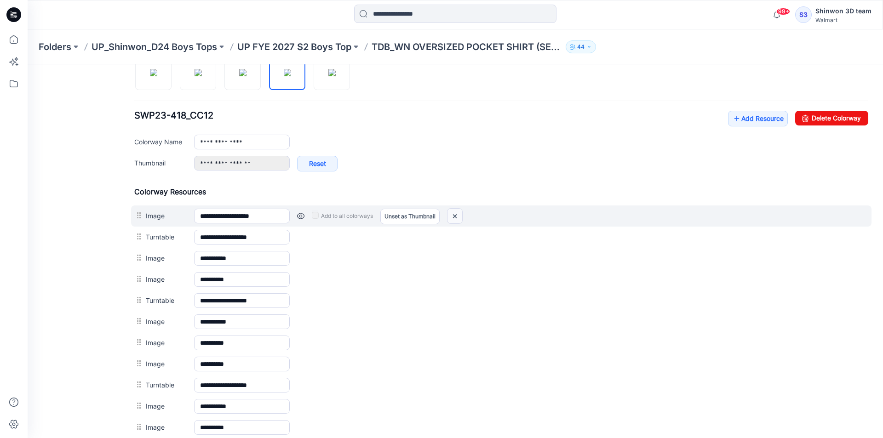
click at [455, 218] on img at bounding box center [454, 216] width 15 height 15
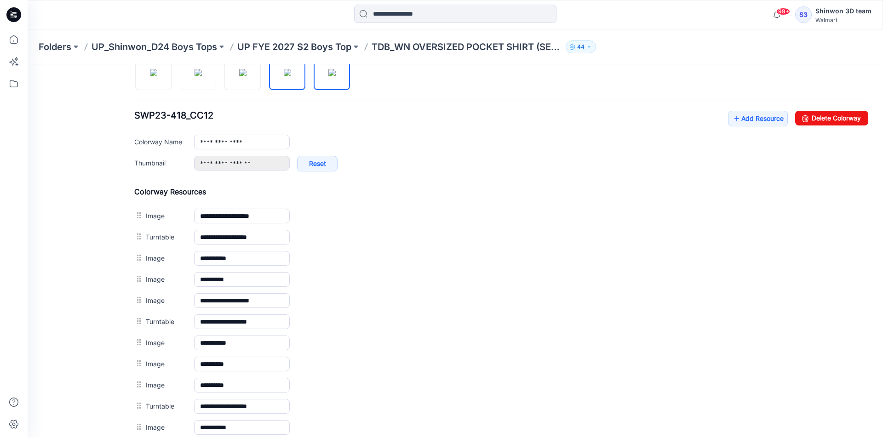
drag, startPoint x: 338, startPoint y: 84, endPoint x: 351, endPoint y: 107, distance: 26.6
click at [336, 76] on img at bounding box center [331, 72] width 7 height 7
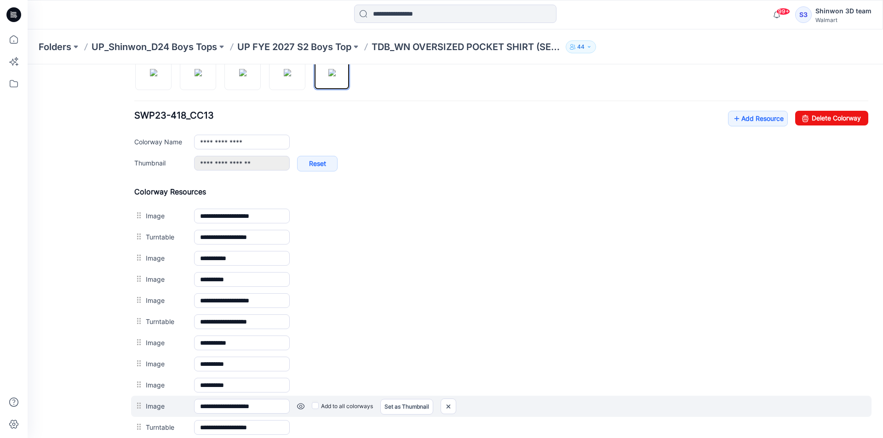
scroll to position [368, 0]
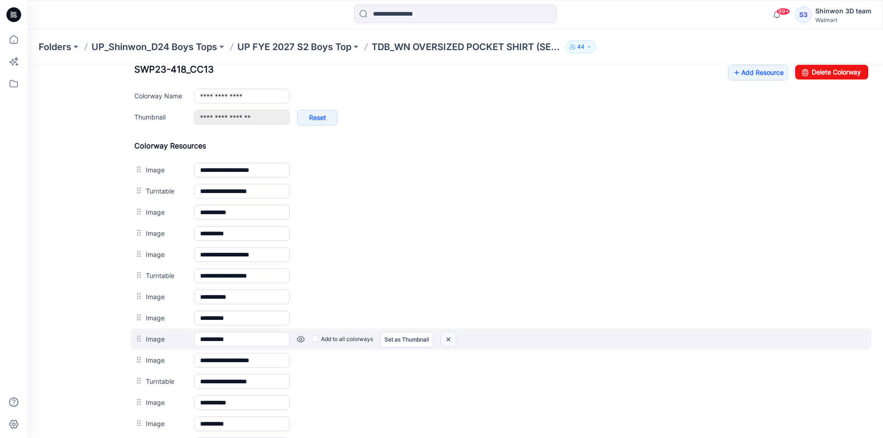
drag, startPoint x: 453, startPoint y: 364, endPoint x: 453, endPoint y: 345, distance: 18.4
click at [28, 64] on img at bounding box center [28, 64] width 0 height 0
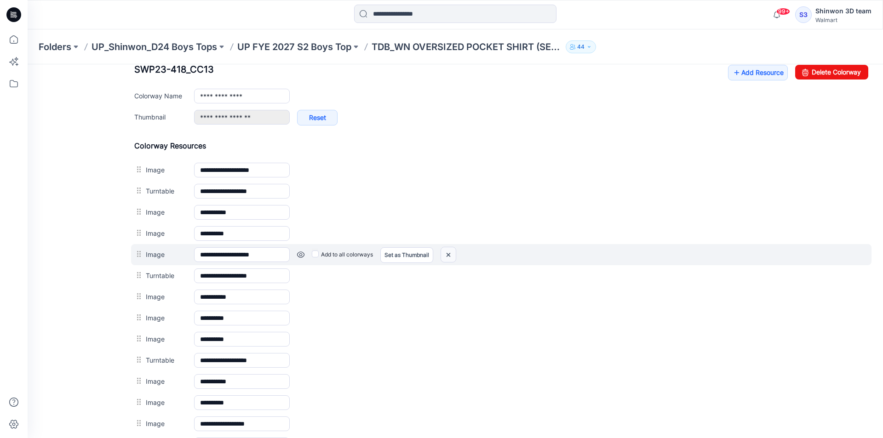
click at [450, 254] on img at bounding box center [448, 254] width 15 height 15
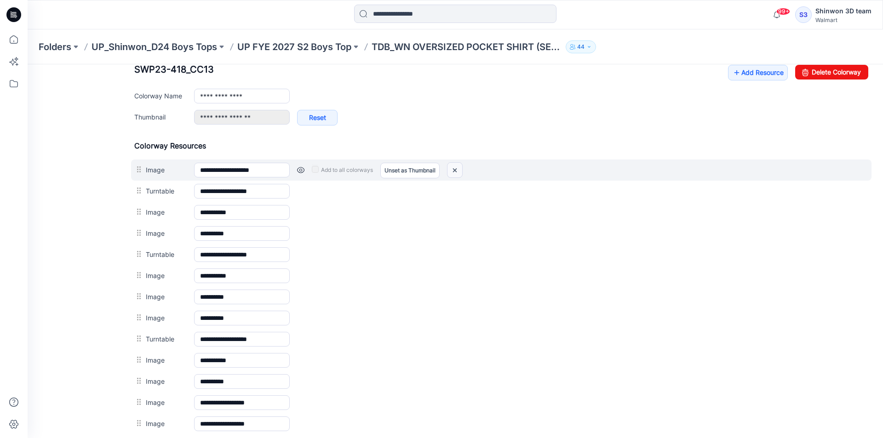
click at [453, 165] on img at bounding box center [454, 170] width 15 height 15
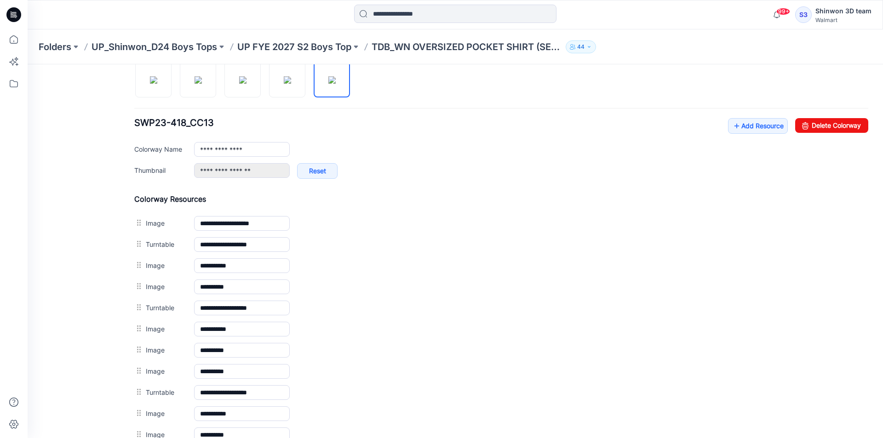
scroll to position [230, 0]
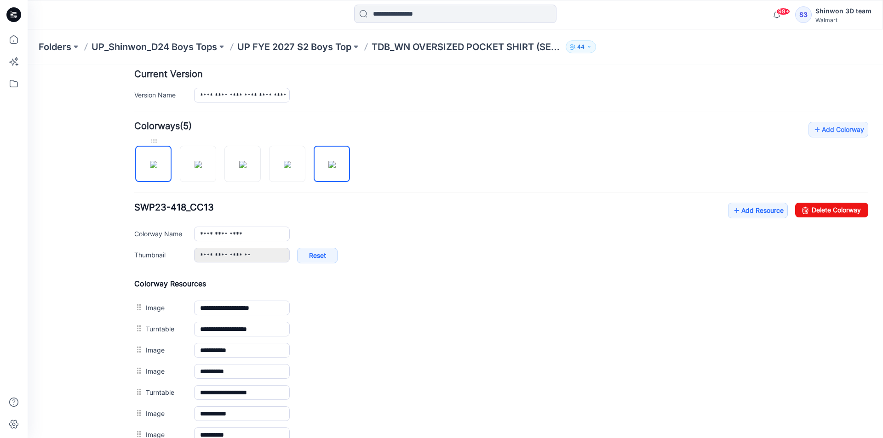
click at [157, 168] on img at bounding box center [153, 164] width 7 height 7
type input "**********"
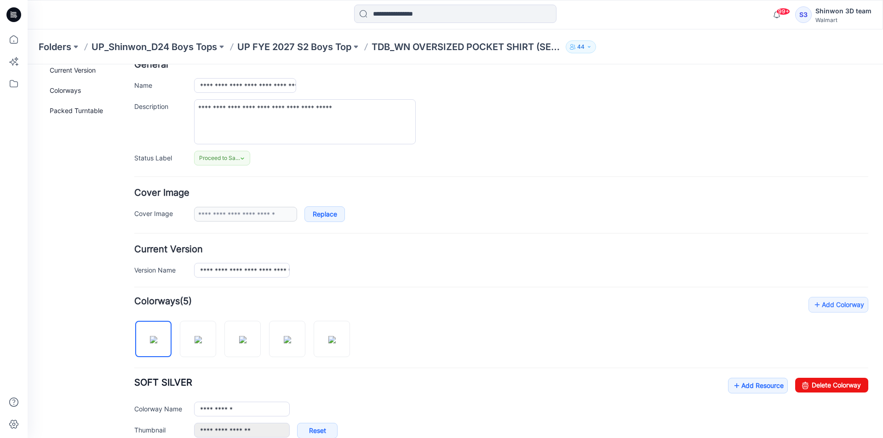
scroll to position [0, 0]
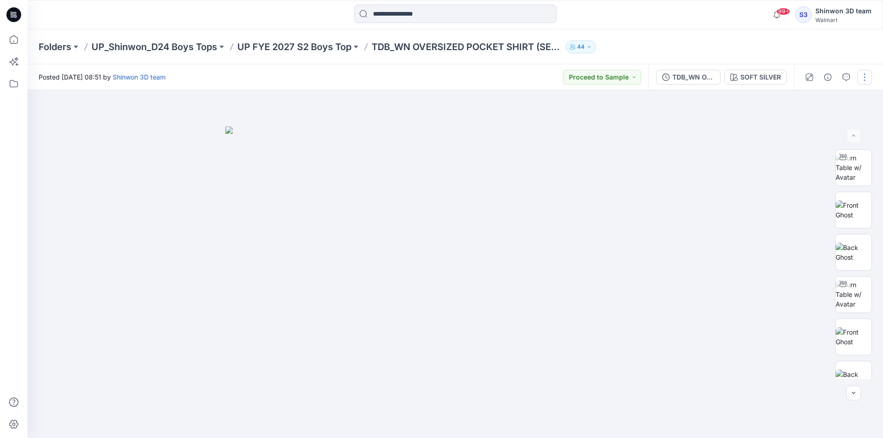
click at [871, 77] on button "button" at bounding box center [864, 77] width 15 height 15
click at [810, 117] on button "Edit" at bounding box center [826, 124] width 85 height 17
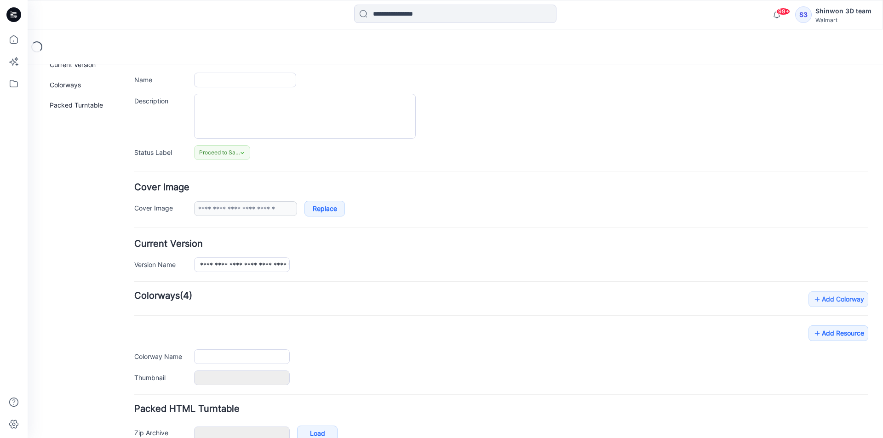
scroll to position [113, 0]
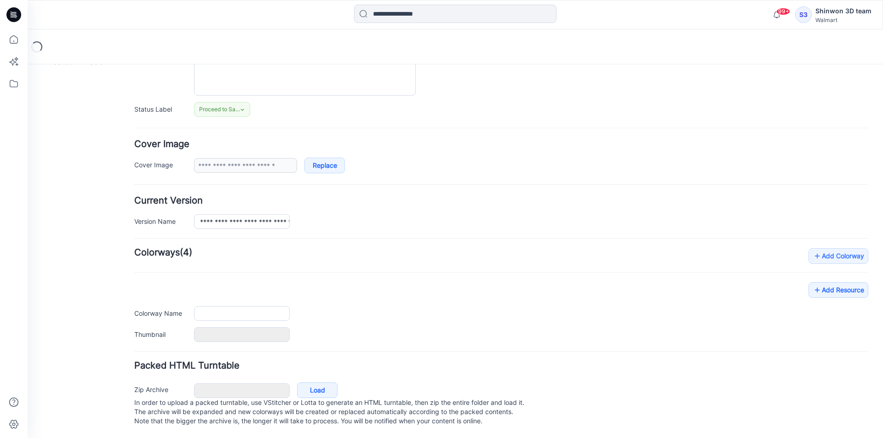
type input "**********"
type textarea "**********"
type input "**********"
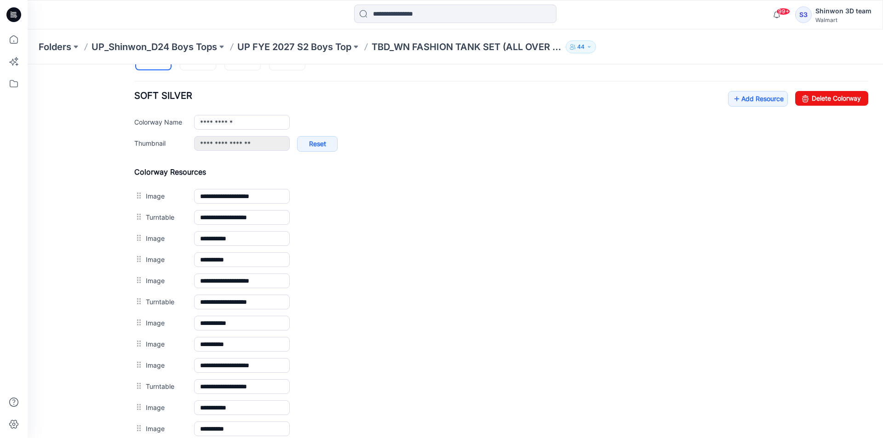
scroll to position [343, 0]
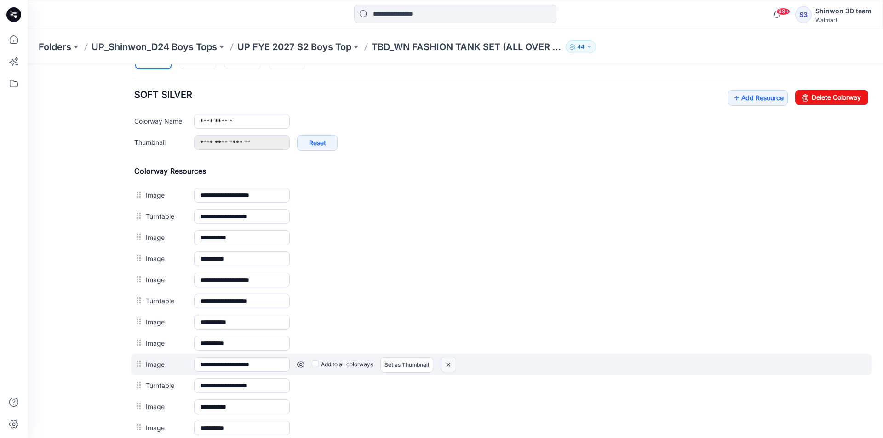
click at [453, 365] on img at bounding box center [448, 364] width 15 height 15
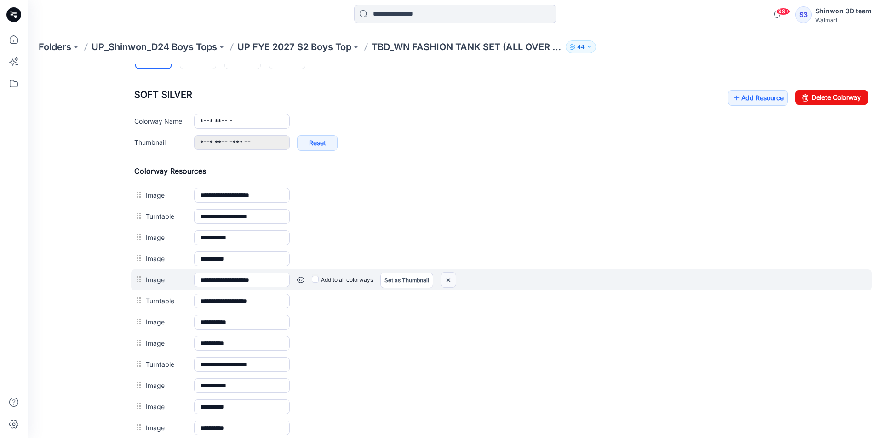
click at [452, 277] on img at bounding box center [448, 280] width 15 height 15
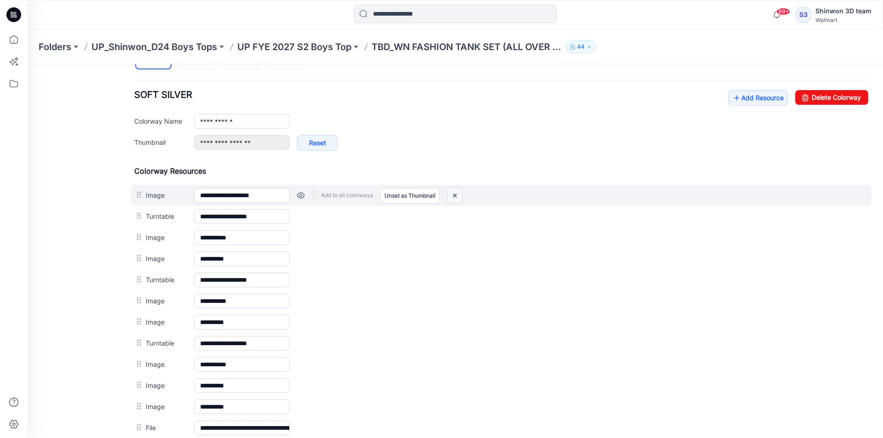
click at [453, 196] on img at bounding box center [454, 195] width 15 height 15
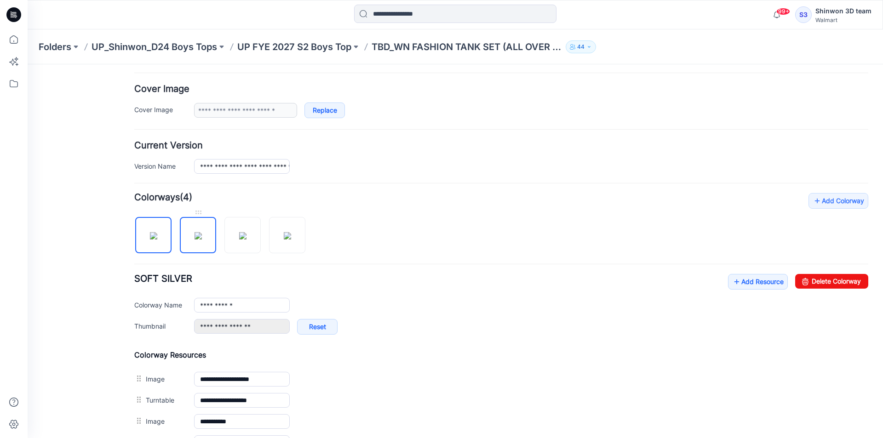
click at [202, 240] on img at bounding box center [198, 235] width 7 height 7
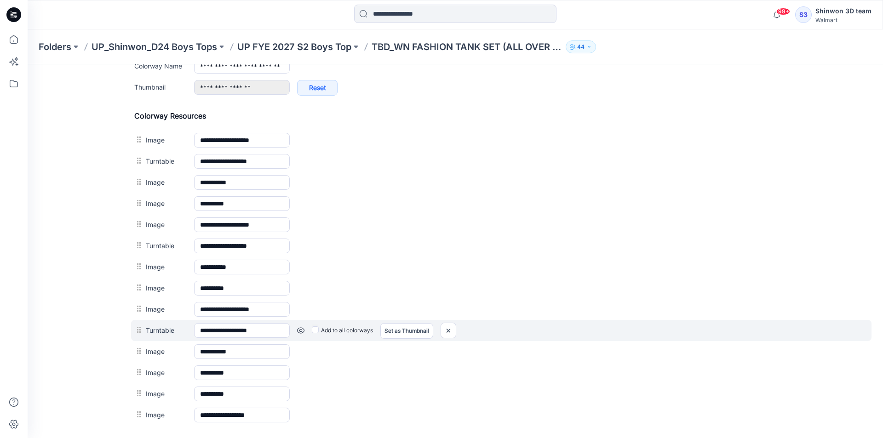
scroll to position [389, 0]
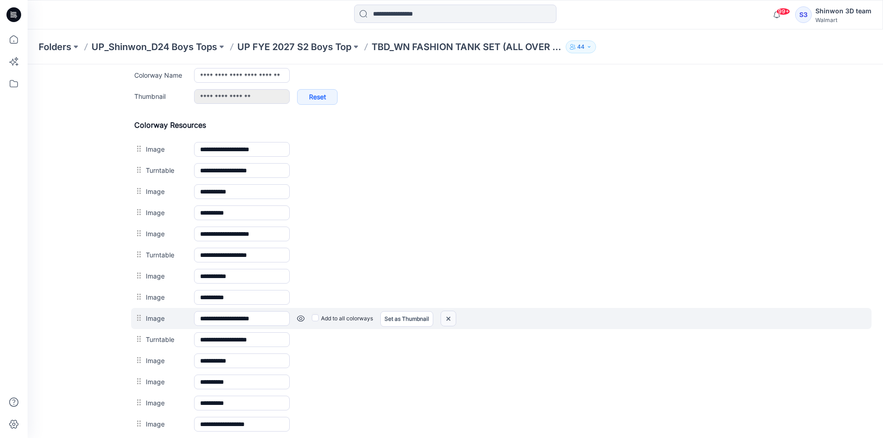
click at [454, 317] on img at bounding box center [448, 318] width 15 height 15
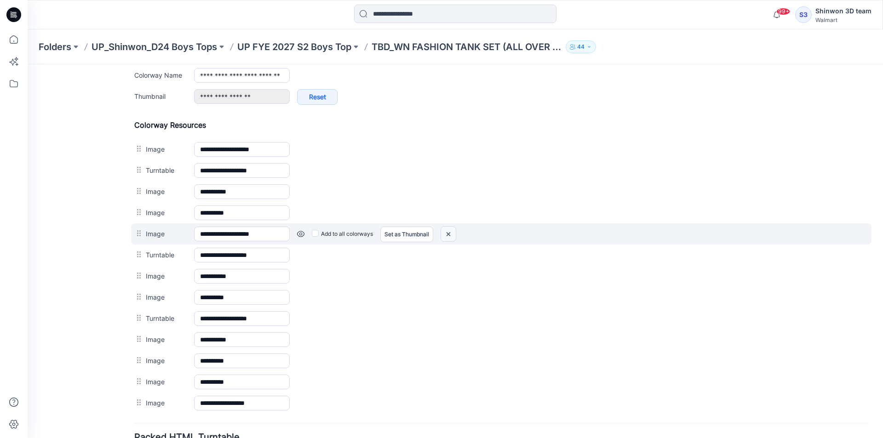
click at [444, 235] on img at bounding box center [448, 234] width 15 height 15
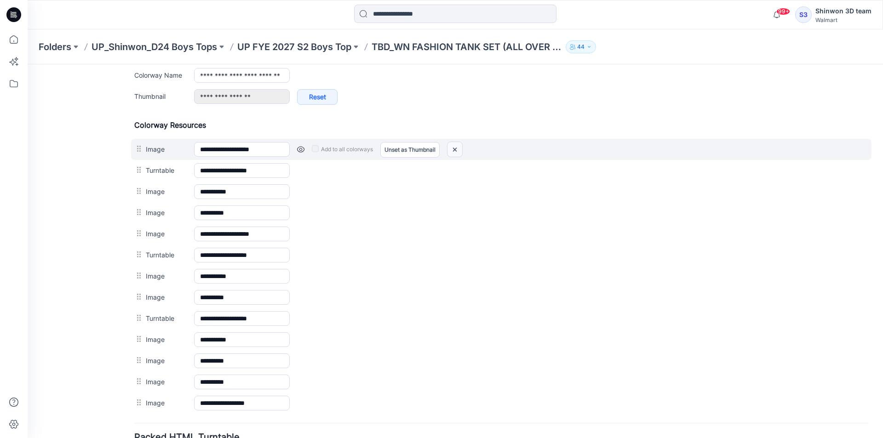
click at [452, 151] on img at bounding box center [454, 149] width 15 height 15
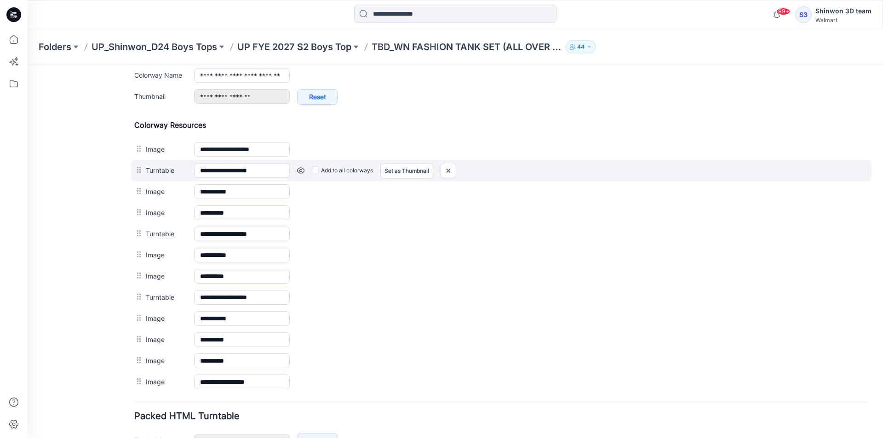
scroll to position [297, 0]
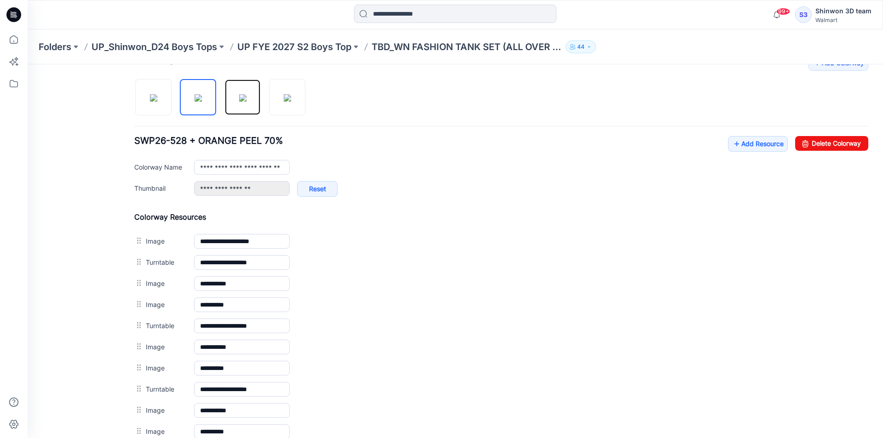
drag, startPoint x: 247, startPoint y: 102, endPoint x: 339, endPoint y: 224, distance: 152.7
click at [246, 102] on img at bounding box center [242, 97] width 7 height 7
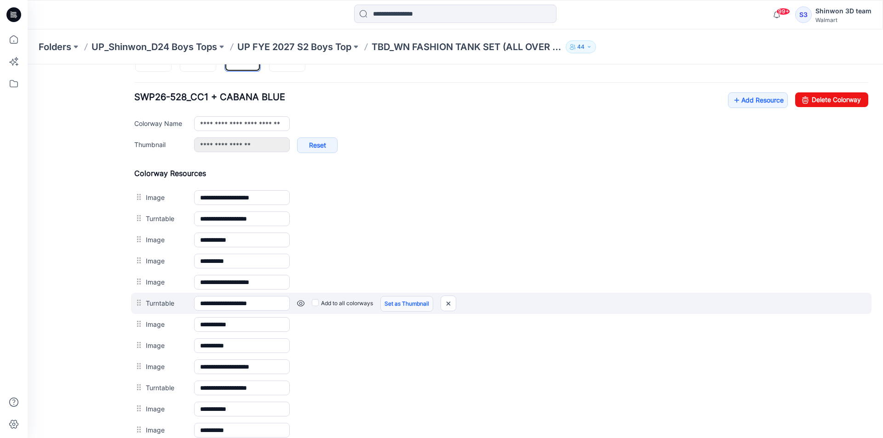
scroll to position [343, 0]
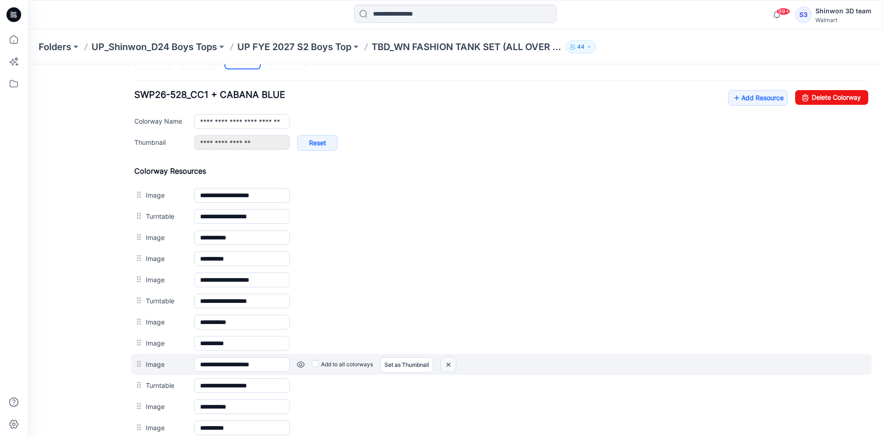
click at [448, 364] on img at bounding box center [448, 364] width 15 height 15
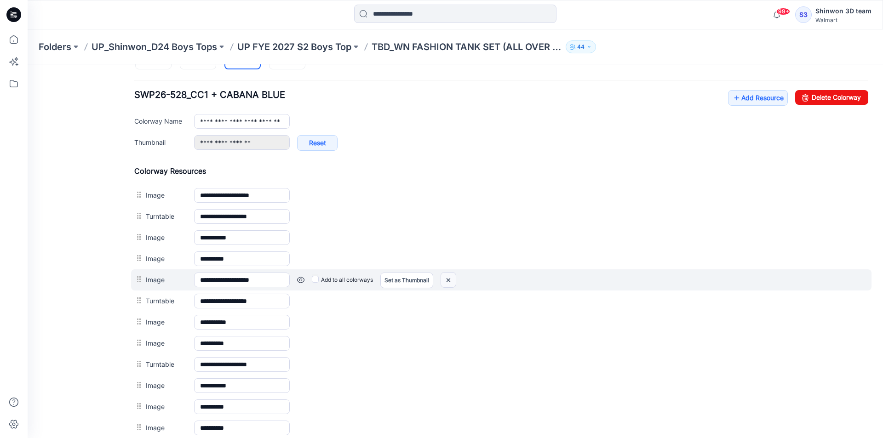
click at [444, 276] on img at bounding box center [448, 280] width 15 height 15
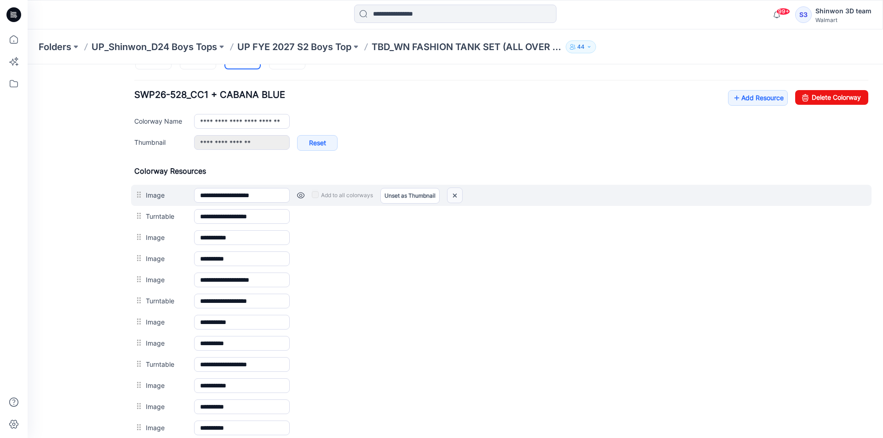
click at [452, 195] on img at bounding box center [454, 195] width 15 height 15
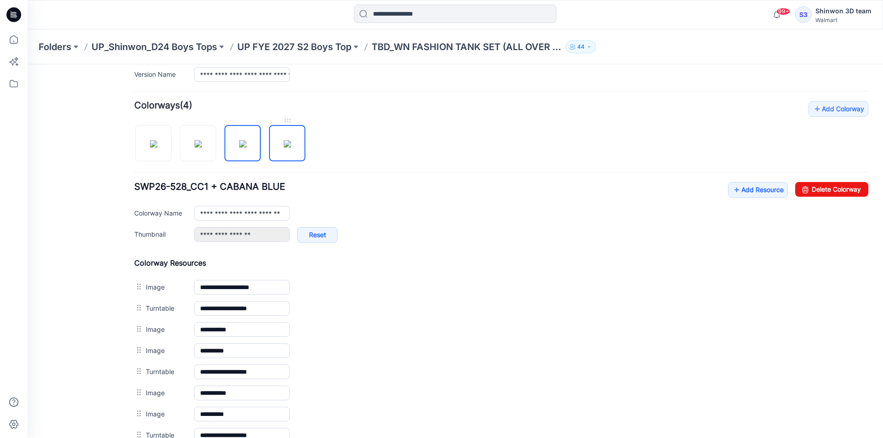
click at [290, 140] on img at bounding box center [287, 143] width 7 height 7
type input "**********"
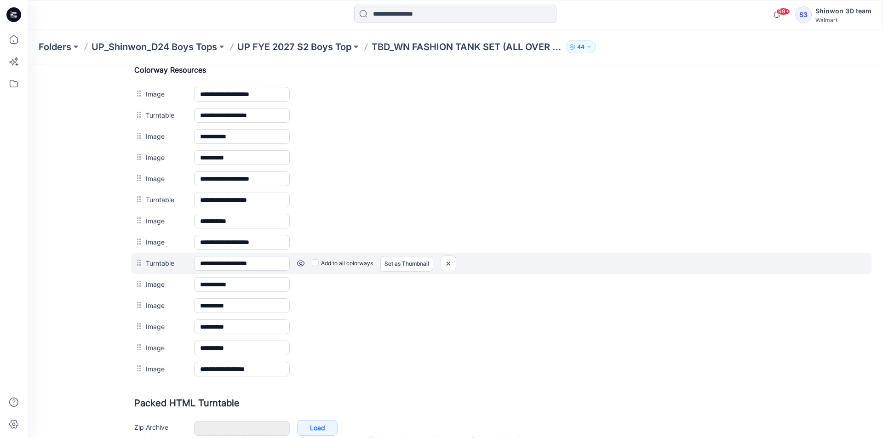
scroll to position [399, 0]
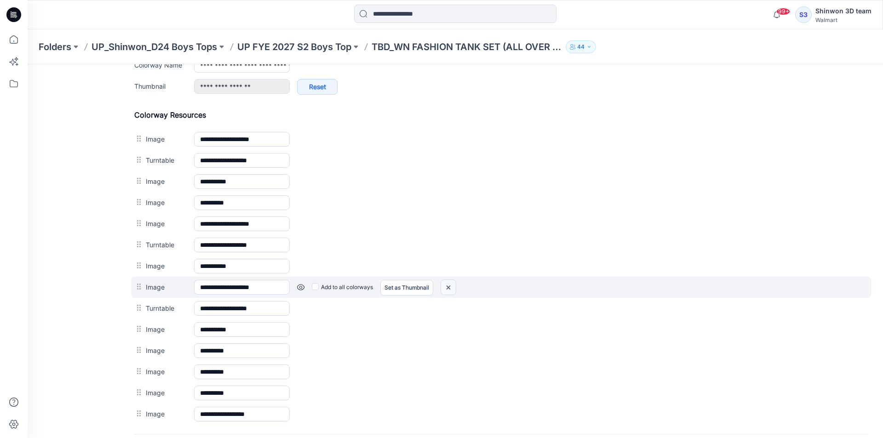
click at [452, 289] on img at bounding box center [448, 287] width 15 height 15
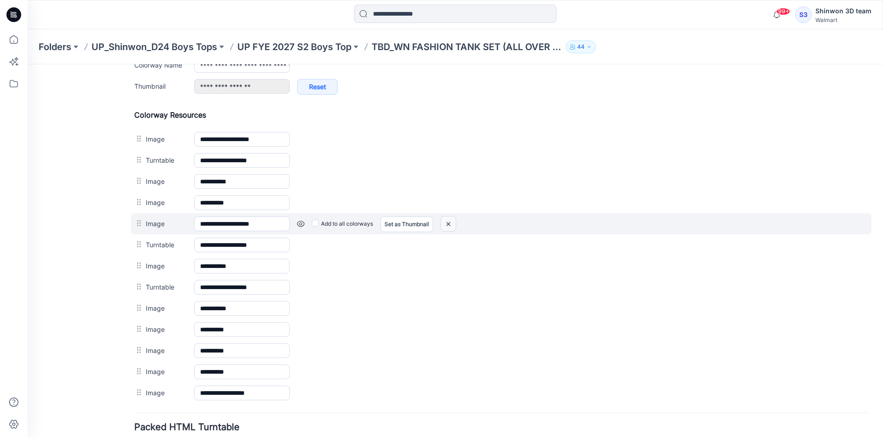
click at [448, 226] on img at bounding box center [448, 224] width 15 height 15
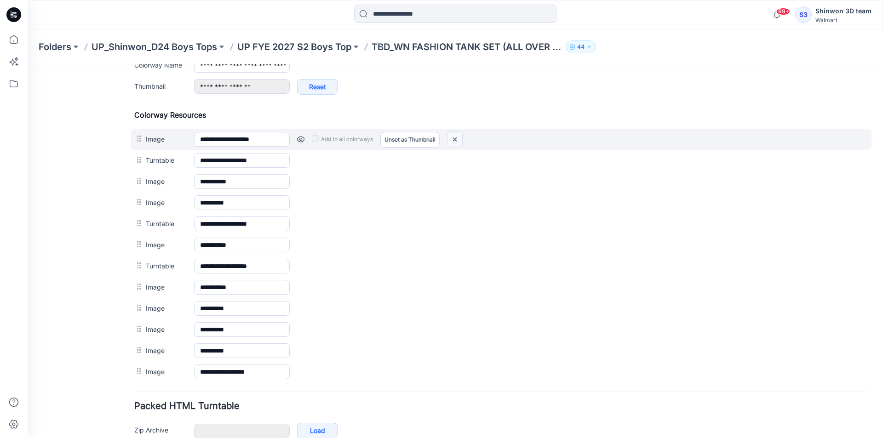
click at [457, 137] on img at bounding box center [454, 139] width 15 height 15
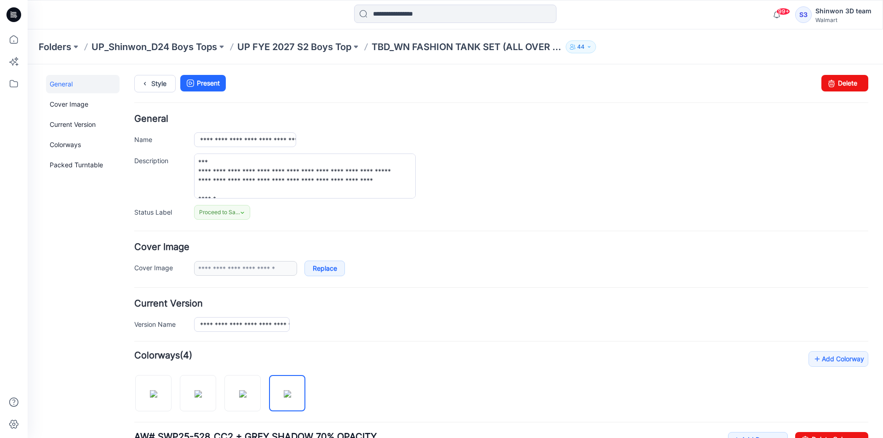
scroll to position [0, 0]
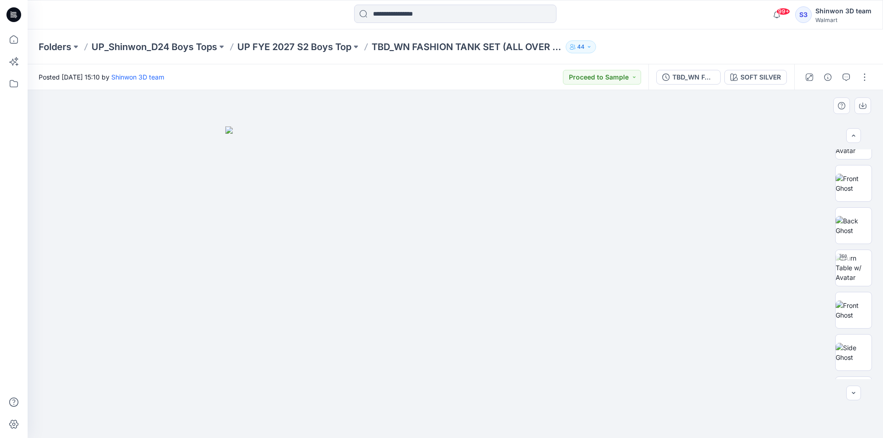
scroll to position [81, 0]
click at [861, 80] on button "button" at bounding box center [864, 77] width 15 height 15
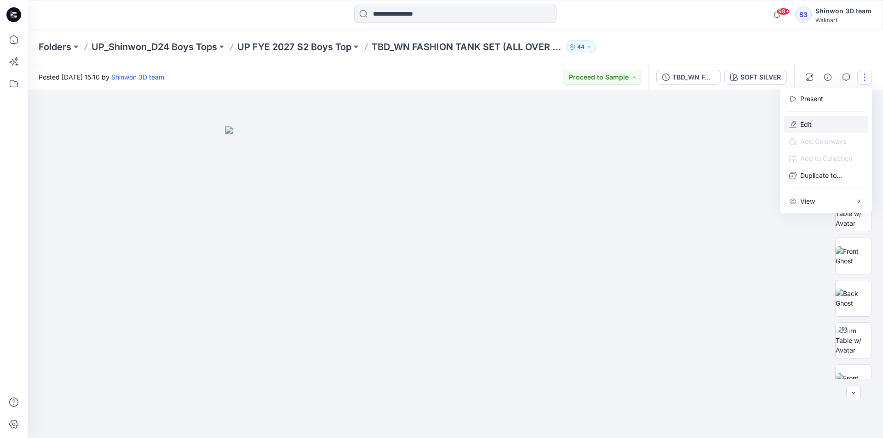
click at [811, 120] on p "Edit" at bounding box center [805, 125] width 11 height 10
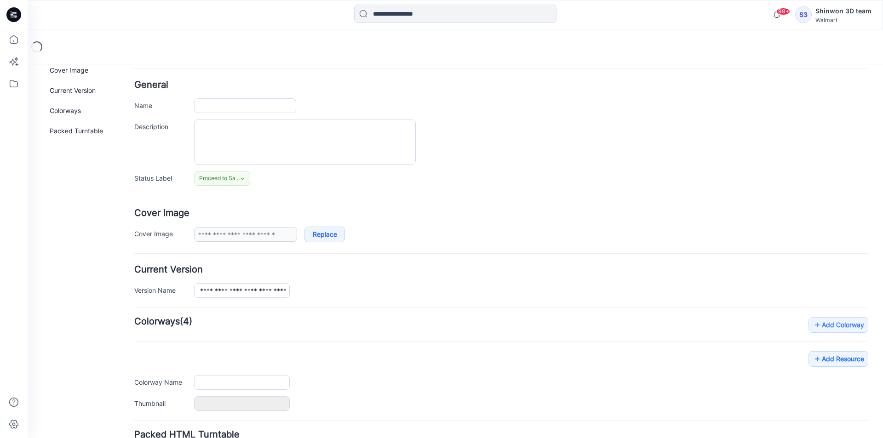
scroll to position [113, 0]
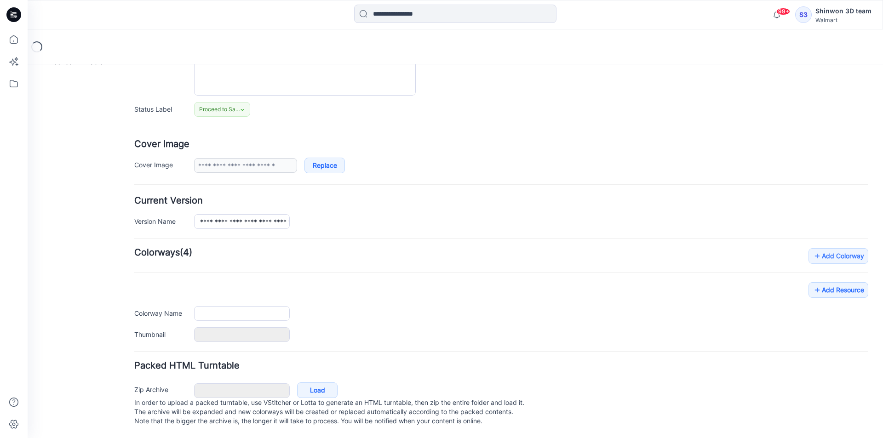
type input "**********"
type textarea "**********"
type input "**********"
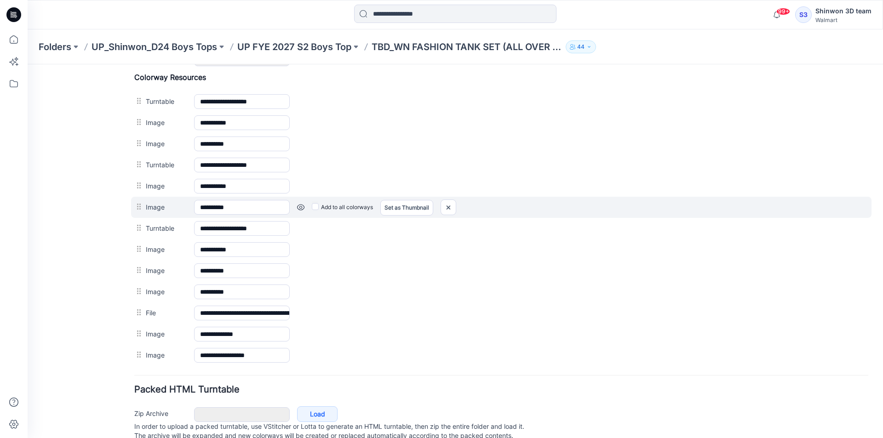
scroll to position [435, 0]
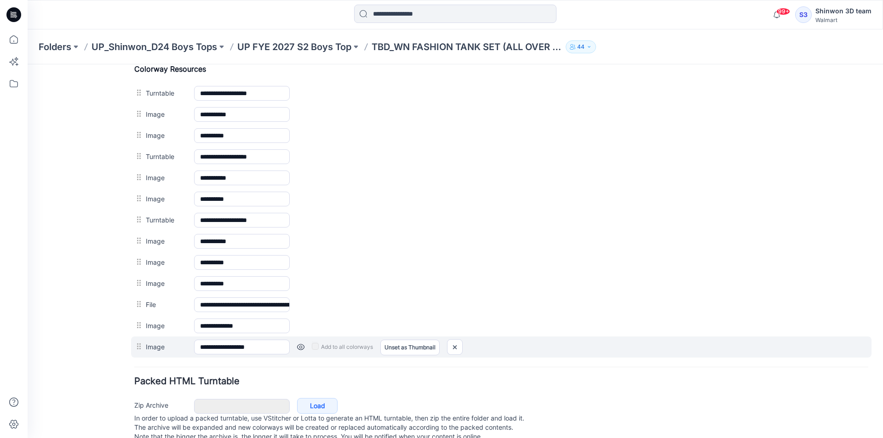
click at [138, 348] on div at bounding box center [139, 347] width 11 height 14
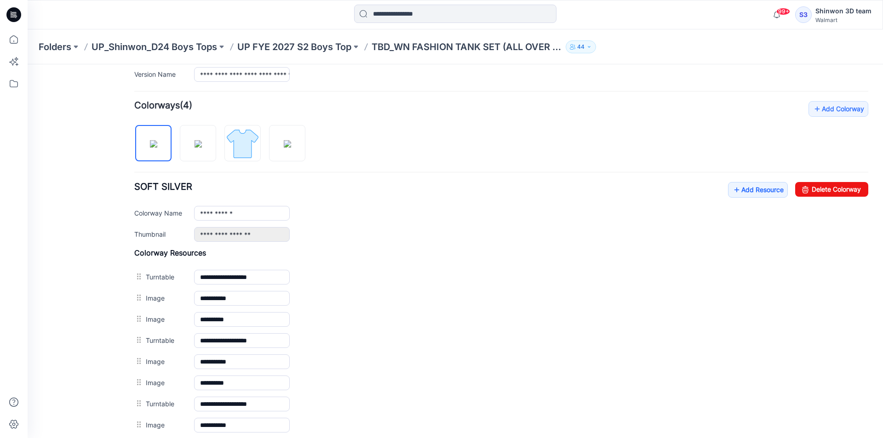
scroll to position [389, 0]
click at [195, 148] on img at bounding box center [198, 143] width 7 height 7
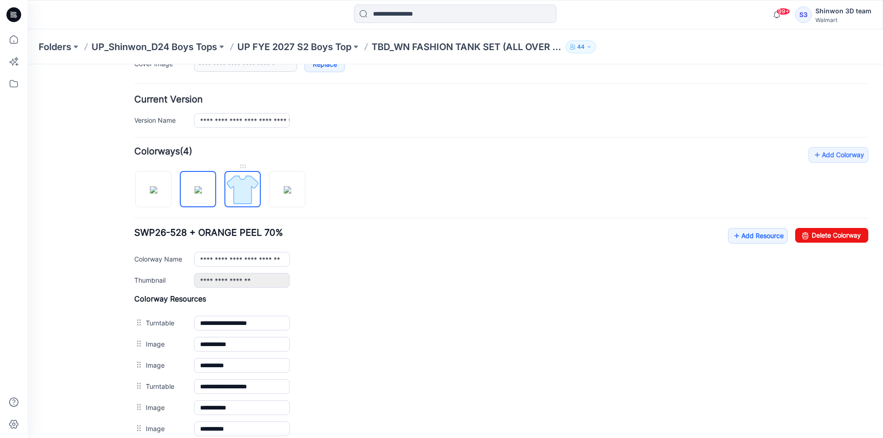
click at [232, 180] on img at bounding box center [242, 189] width 34 height 34
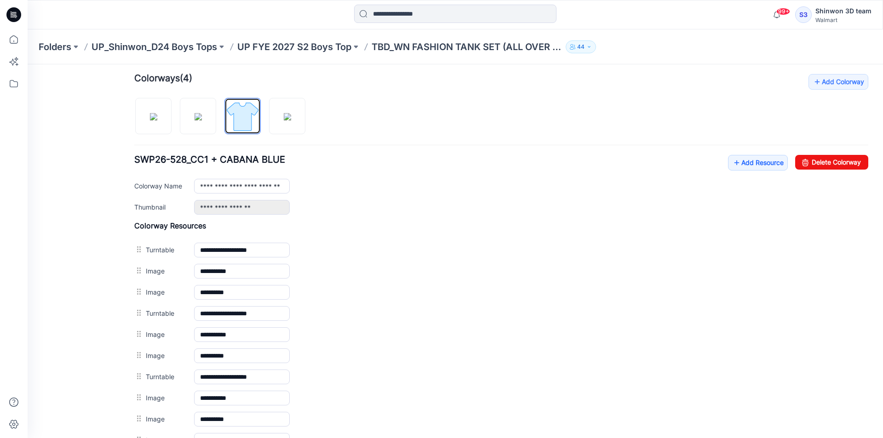
scroll to position [343, 0]
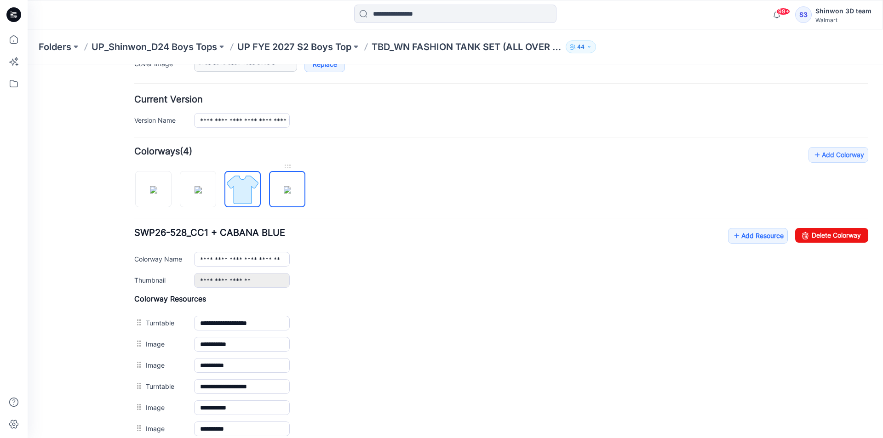
click at [291, 194] on img at bounding box center [287, 189] width 7 height 7
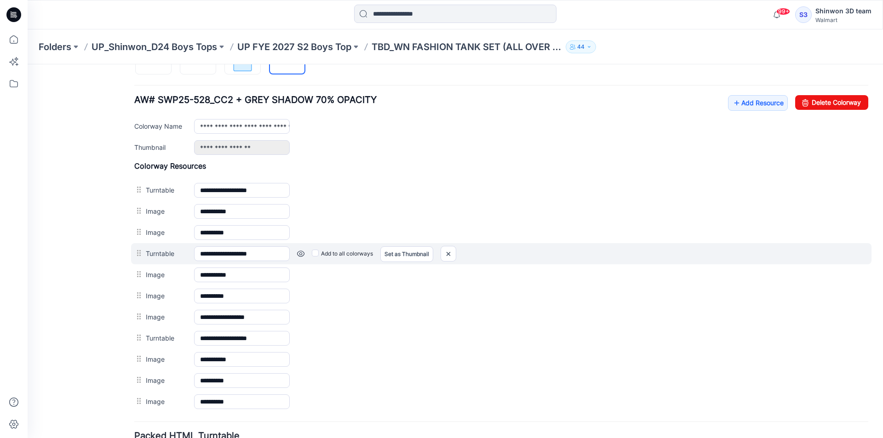
scroll to position [233, 0]
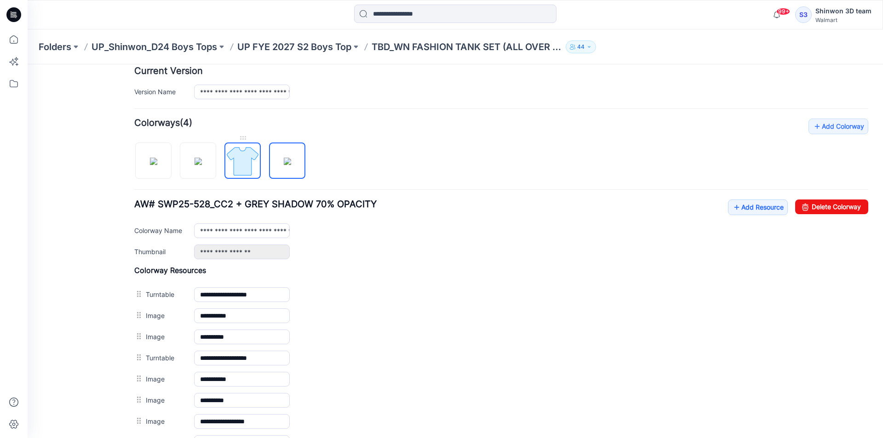
click at [247, 166] on img at bounding box center [242, 161] width 34 height 34
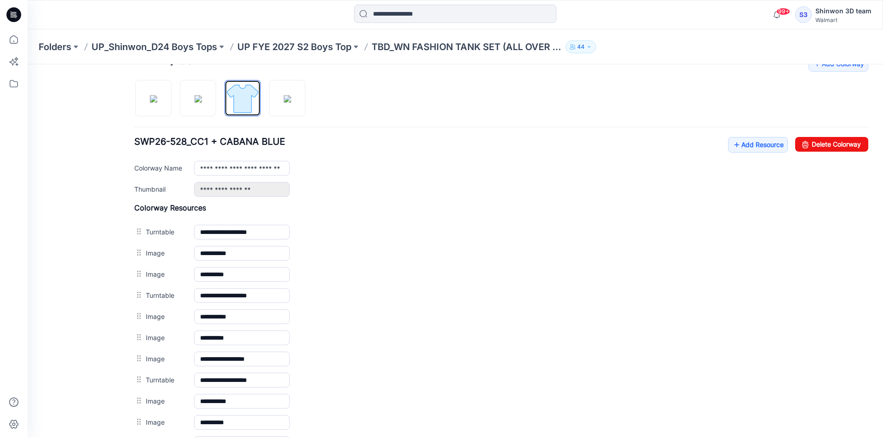
scroll to position [279, 0]
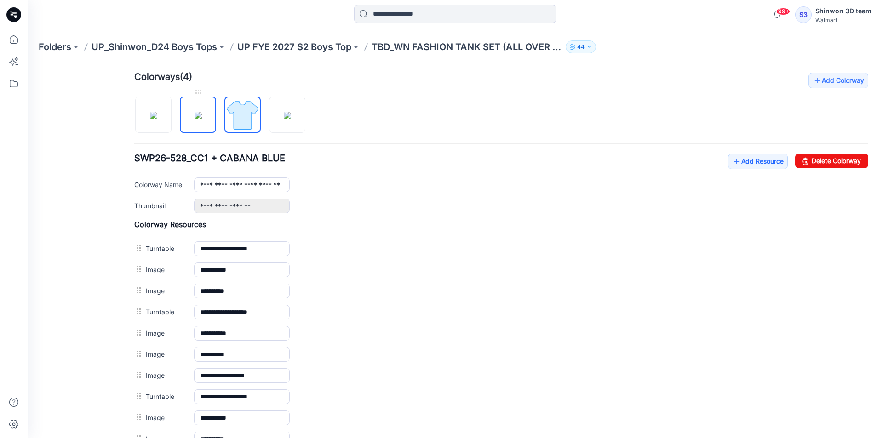
click at [202, 119] on img at bounding box center [198, 115] width 7 height 7
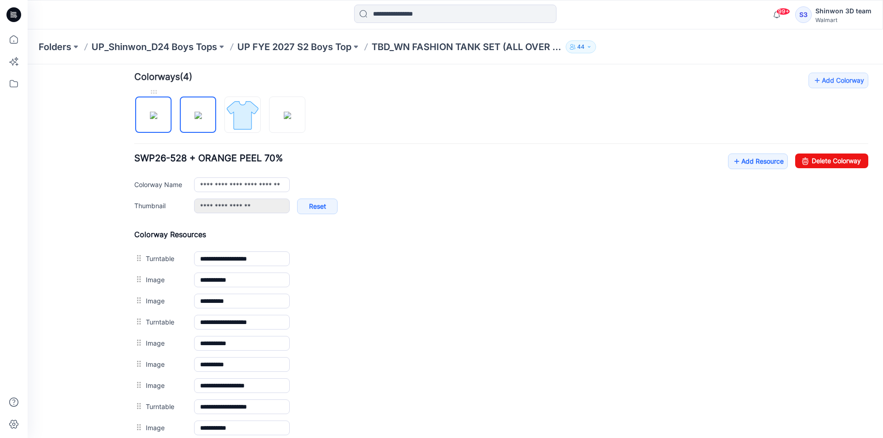
click at [154, 119] on img at bounding box center [153, 115] width 7 height 7
click at [195, 119] on img at bounding box center [198, 115] width 7 height 7
click at [232, 121] on img at bounding box center [242, 115] width 34 height 34
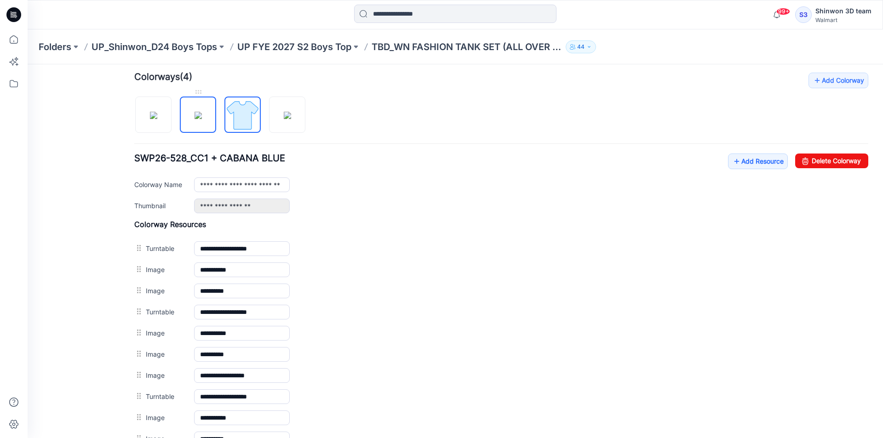
click at [202, 119] on img at bounding box center [198, 115] width 7 height 7
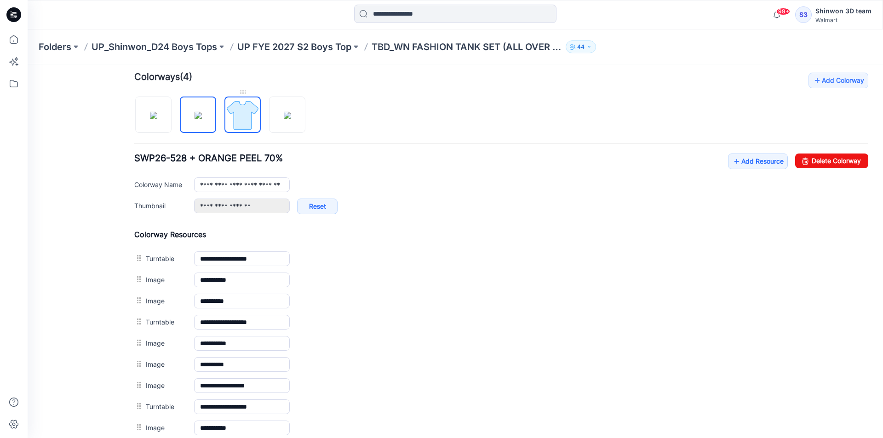
click at [228, 121] on img at bounding box center [242, 115] width 34 height 34
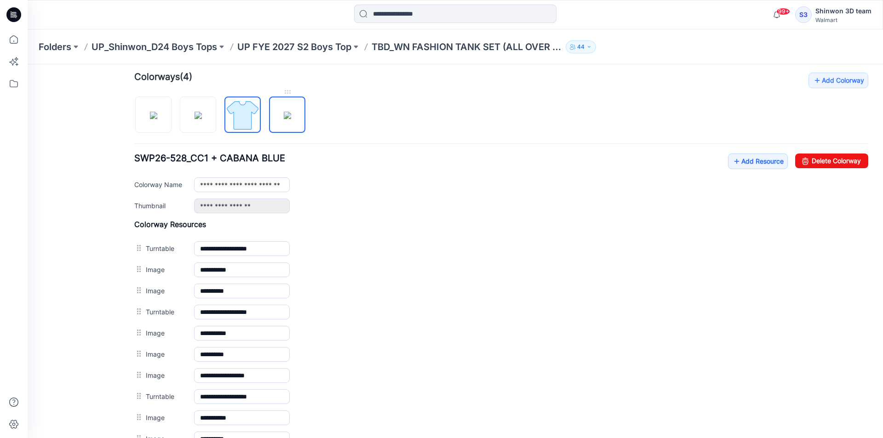
click at [285, 119] on img at bounding box center [287, 115] width 7 height 7
click at [154, 115] on img at bounding box center [153, 115] width 7 height 7
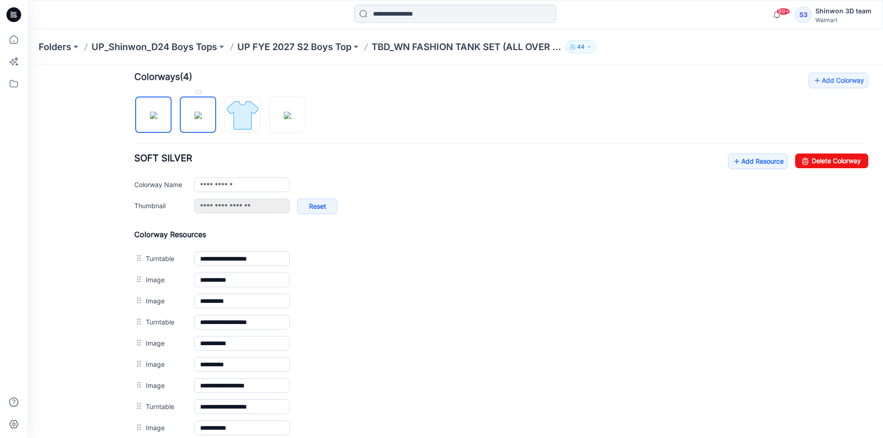
click at [197, 119] on img at bounding box center [198, 115] width 7 height 7
drag, startPoint x: 237, startPoint y: 120, endPoint x: 53, endPoint y: 139, distance: 184.9
click at [237, 120] on img at bounding box center [242, 115] width 34 height 34
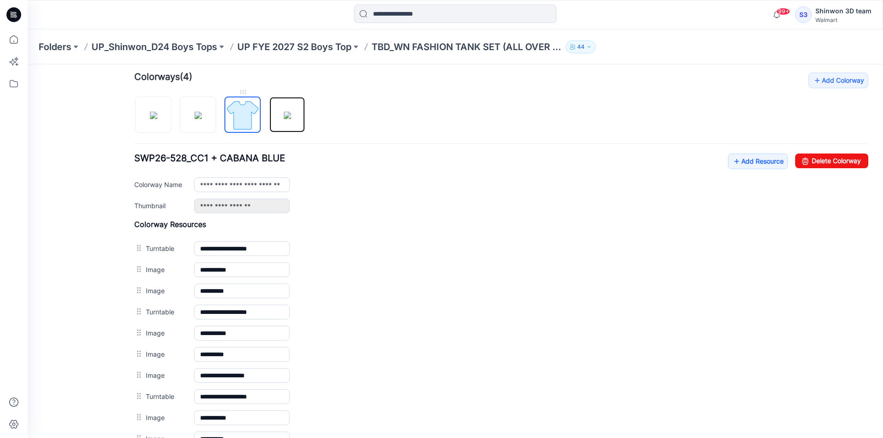
drag, startPoint x: 288, startPoint y: 118, endPoint x: 259, endPoint y: 120, distance: 29.6
click at [288, 118] on img at bounding box center [287, 115] width 7 height 7
type input "**********"
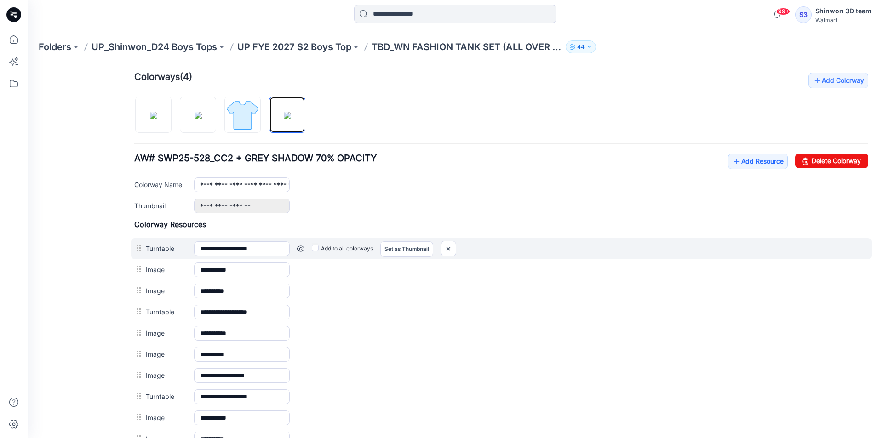
scroll to position [141, 0]
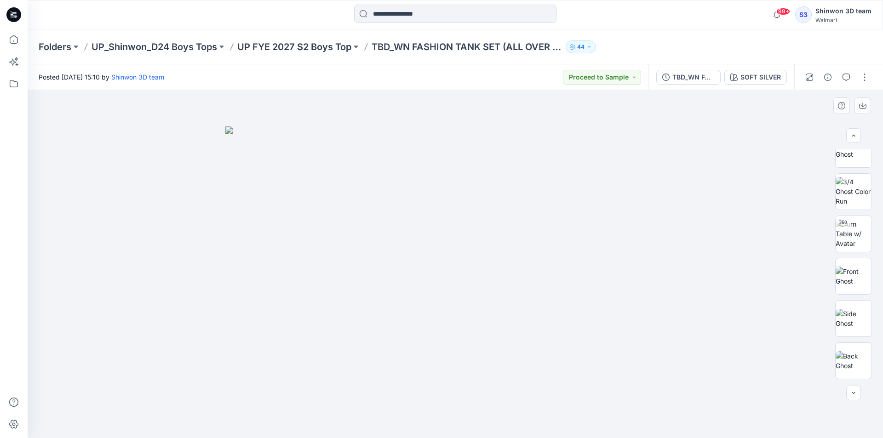
scroll to position [184, 0]
click at [769, 79] on div "SOFT SILVER" at bounding box center [760, 77] width 40 height 10
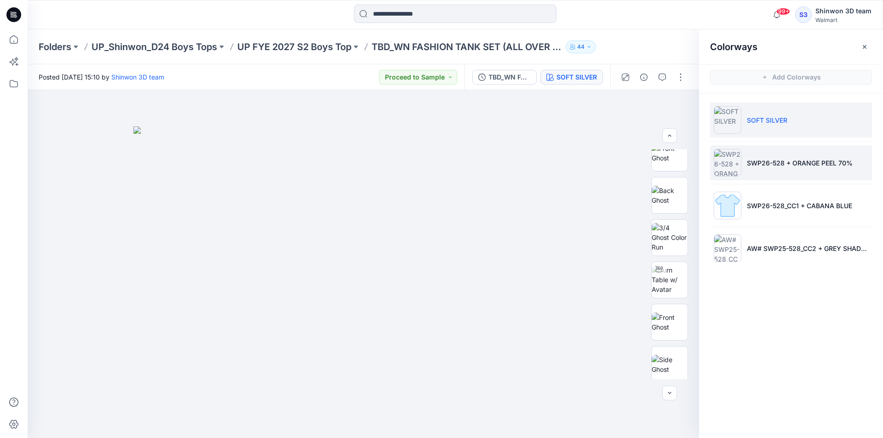
click at [787, 166] on p "SWP26-528 + ORANGE PEEL 70%" at bounding box center [800, 163] width 106 height 10
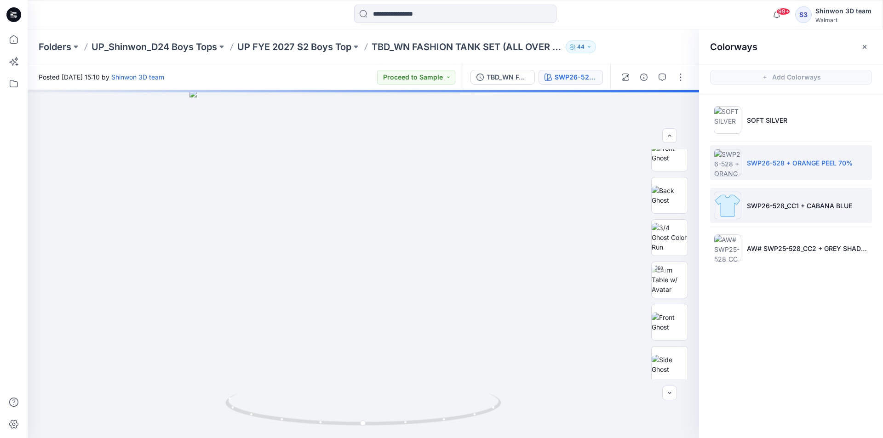
click at [768, 209] on p "SWP26-528_CC1 + CABANA BLUE" at bounding box center [799, 206] width 105 height 10
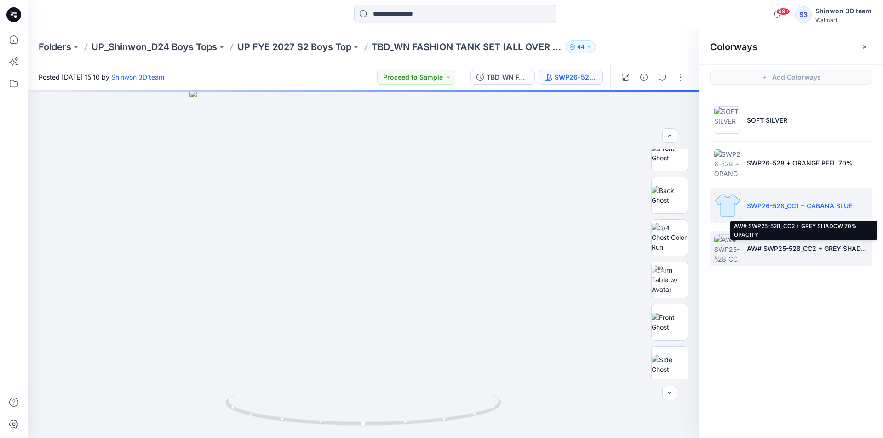
click at [768, 246] on p "AW# SWP25-528_CC2 + GREY SHADOW 70% OPACITY" at bounding box center [807, 249] width 121 height 10
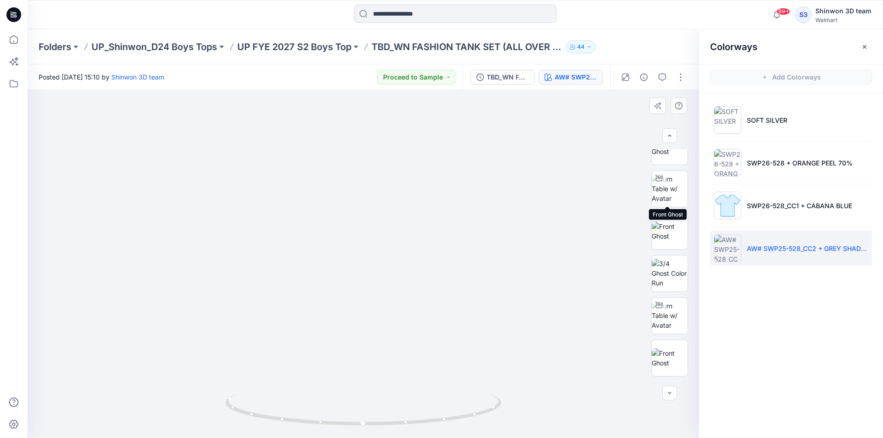
scroll to position [0, 0]
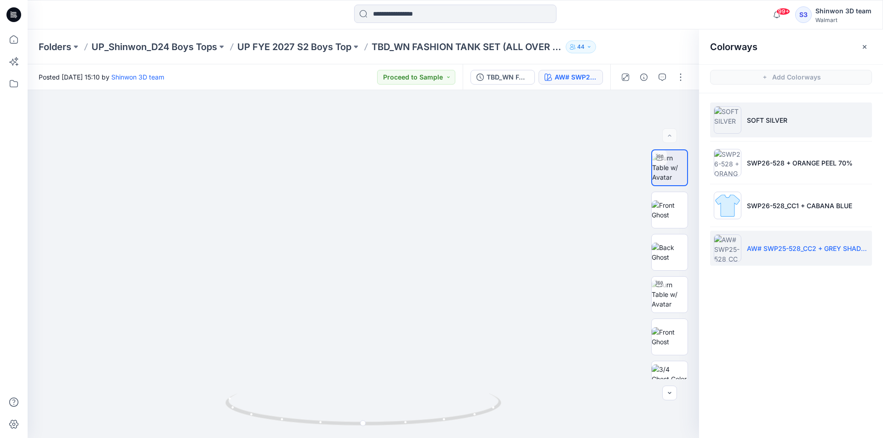
click at [741, 113] on img at bounding box center [728, 120] width 28 height 28
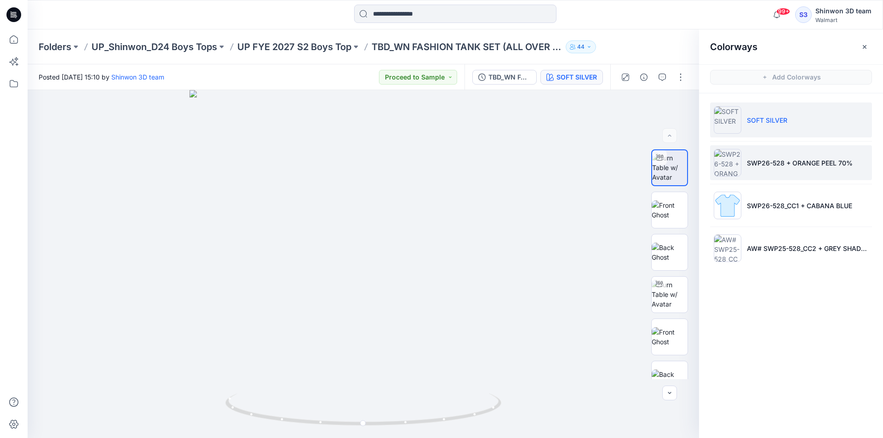
click at [764, 165] on p "SWP26-528 + ORANGE PEEL 70%" at bounding box center [800, 163] width 106 height 10
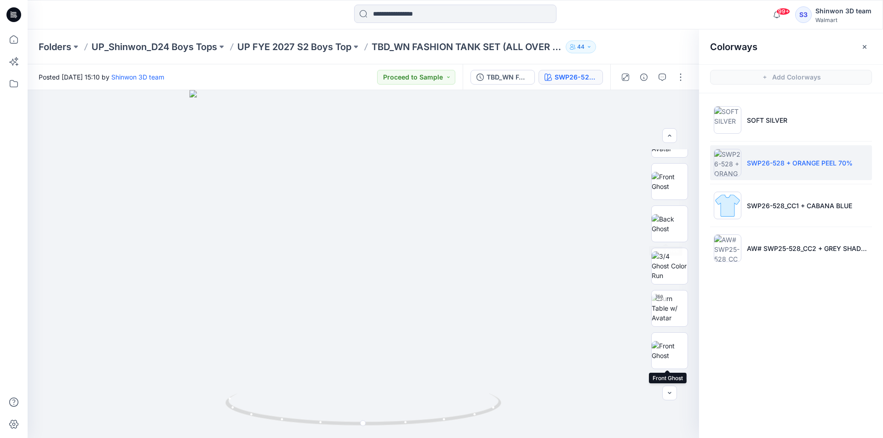
scroll to position [39, 0]
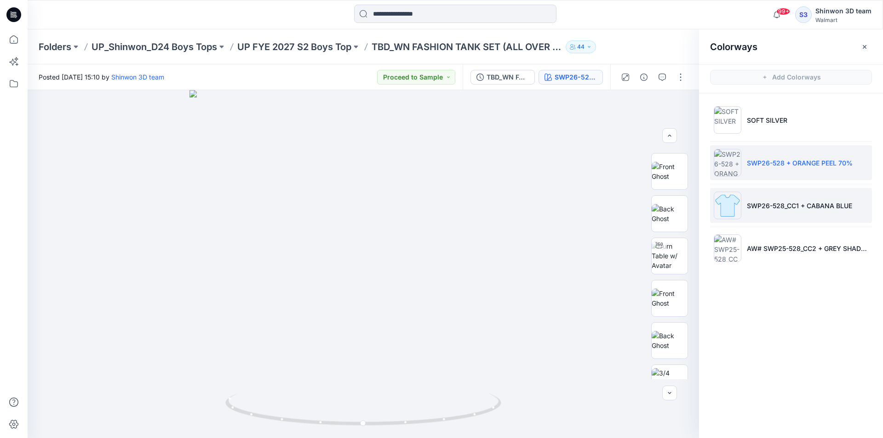
click at [756, 210] on p "SWP26-528_CC1 + CABANA BLUE" at bounding box center [799, 206] width 105 height 10
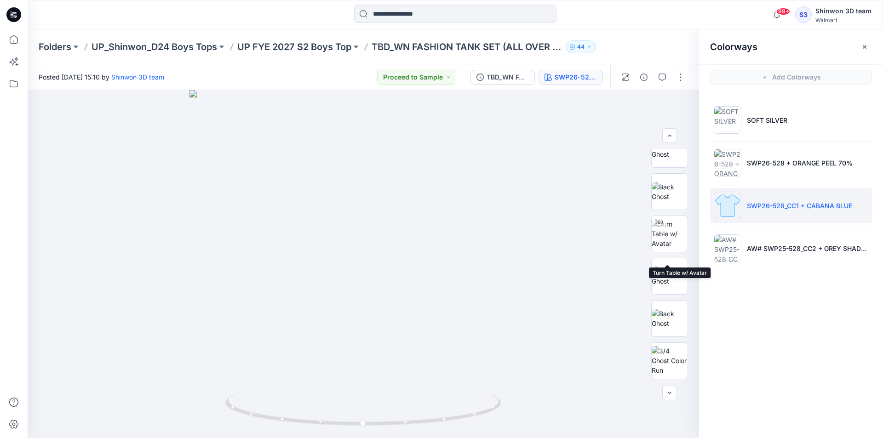
scroll to position [0, 0]
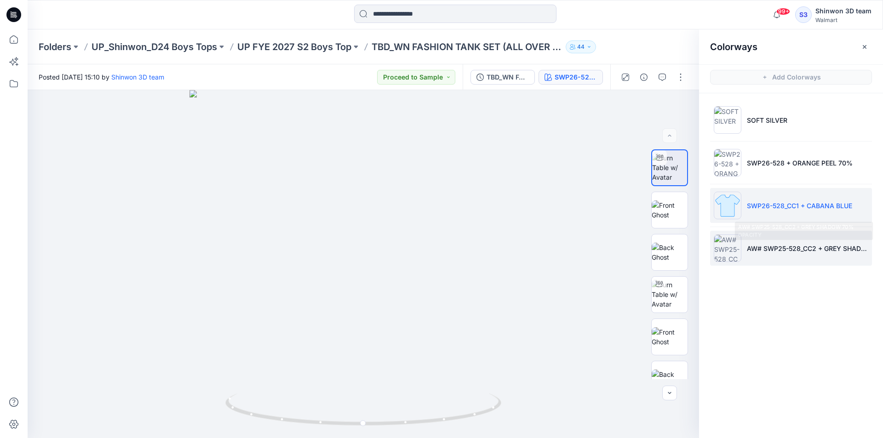
click at [747, 246] on p "AW# SWP25-528_CC2 + GREY SHADOW 70% OPACITY" at bounding box center [807, 249] width 121 height 10
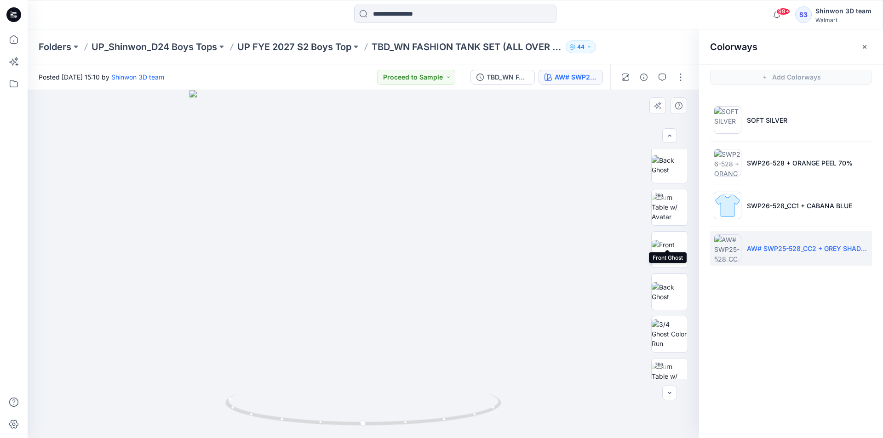
scroll to position [85, 0]
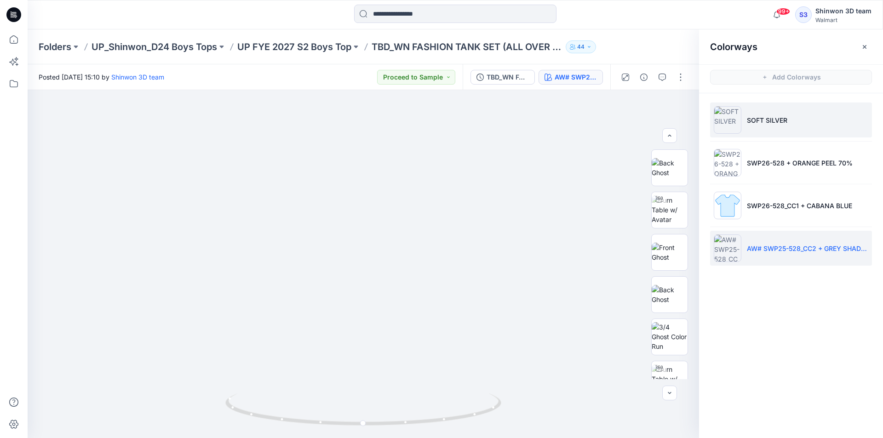
click at [783, 110] on li "SOFT SILVER" at bounding box center [791, 120] width 162 height 35
click at [592, 138] on img at bounding box center [363, 202] width 599 height 474
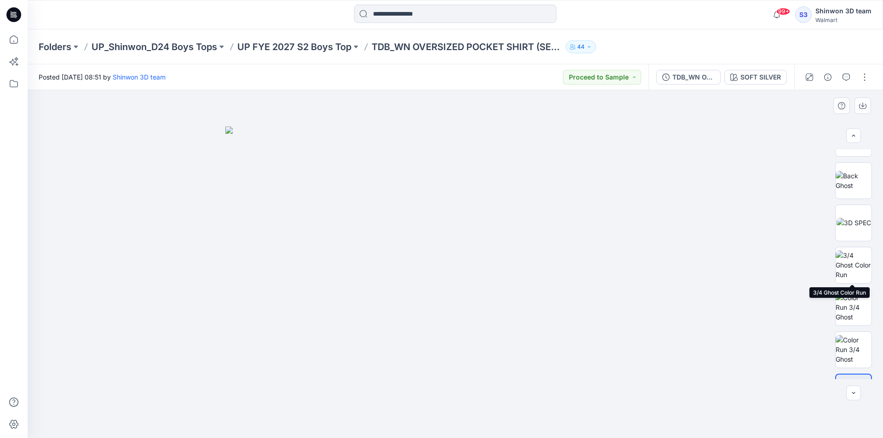
scroll to position [399, 0]
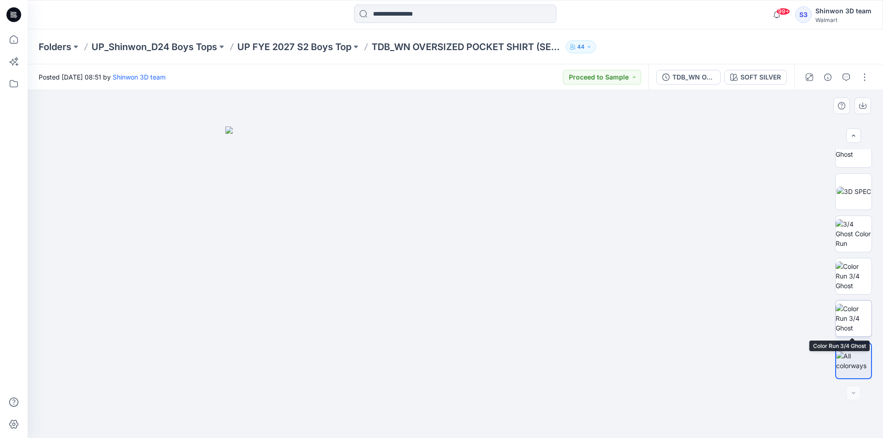
click at [855, 315] on img at bounding box center [854, 318] width 36 height 29
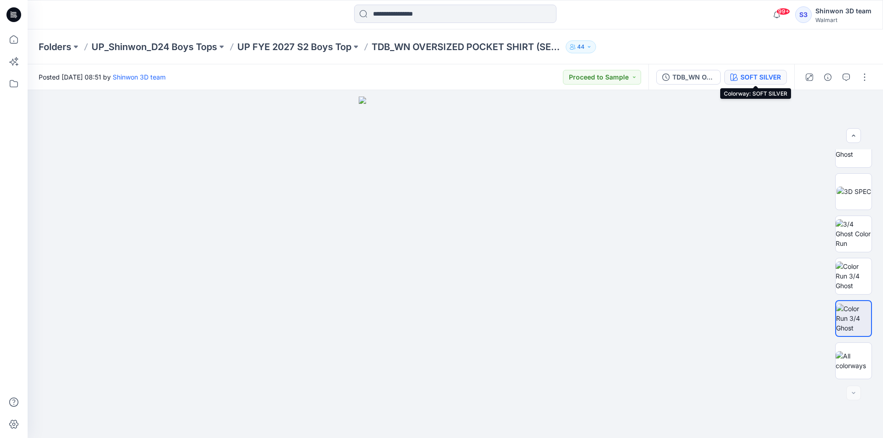
click at [755, 73] on div "SOFT SILVER" at bounding box center [760, 77] width 40 height 10
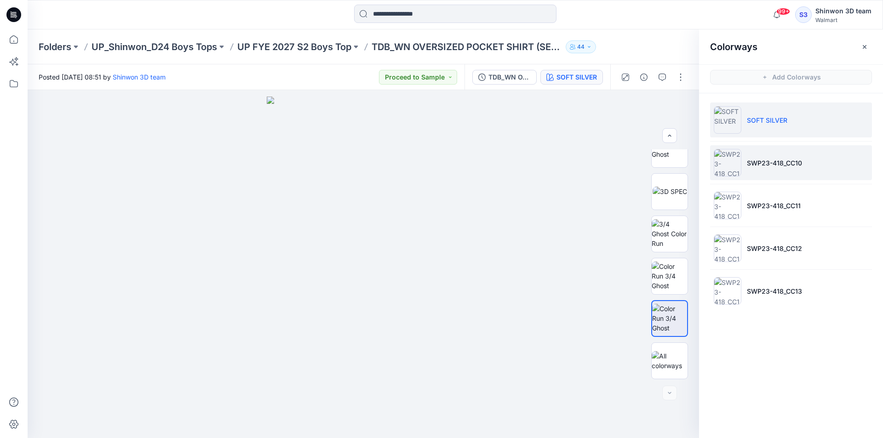
click at [777, 172] on li "SWP23-418_CC10" at bounding box center [791, 162] width 162 height 35
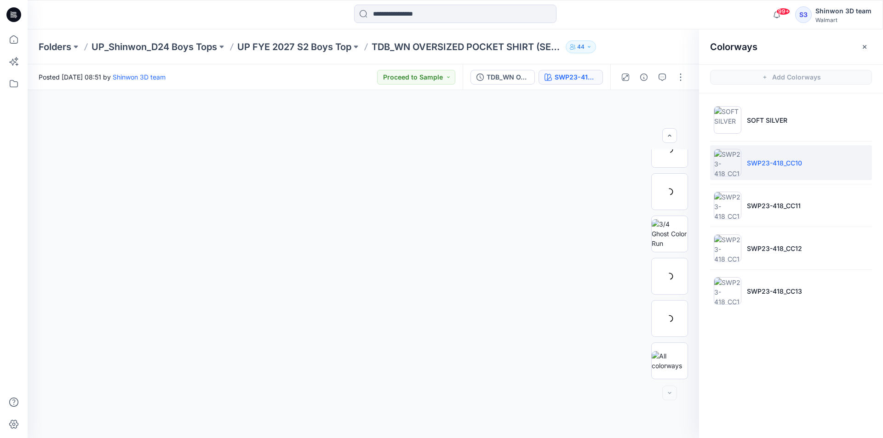
scroll to position [357, 0]
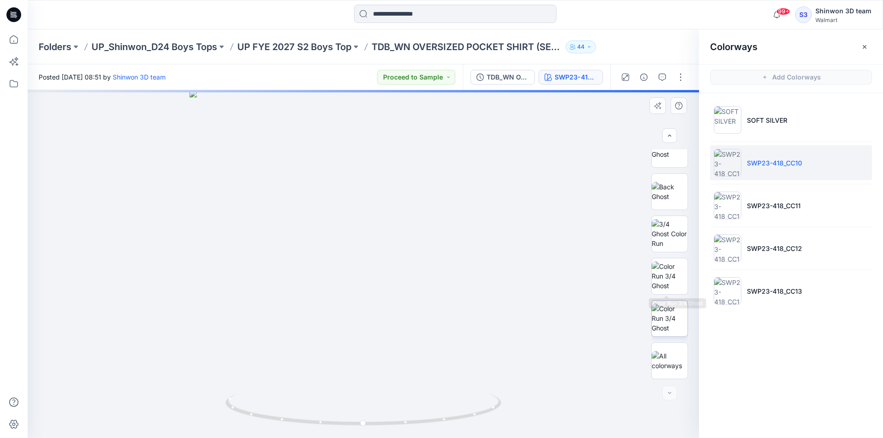
click at [670, 307] on img at bounding box center [670, 318] width 36 height 29
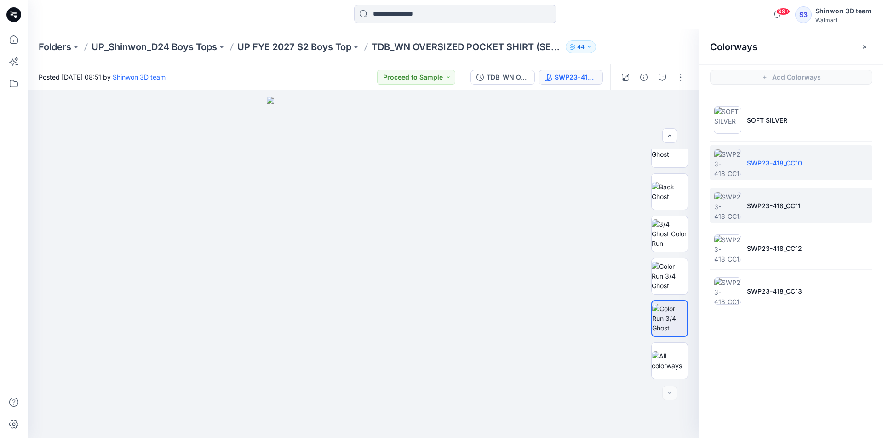
click at [748, 205] on p "SWP23-418_CC11" at bounding box center [774, 206] width 54 height 10
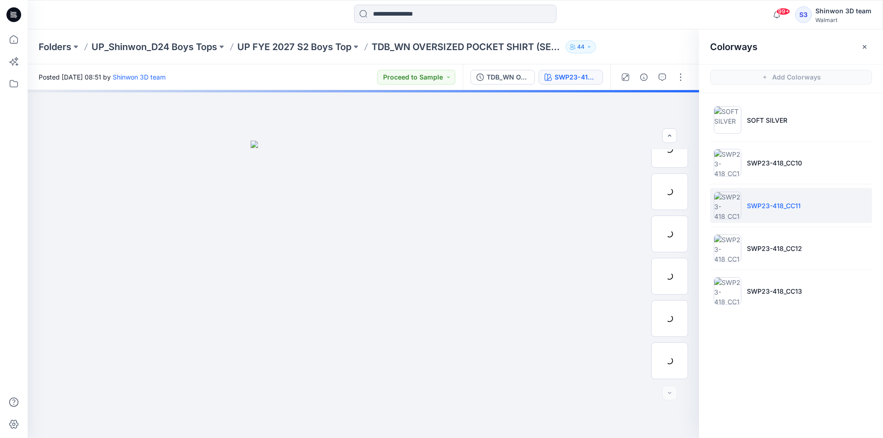
scroll to position [399, 0]
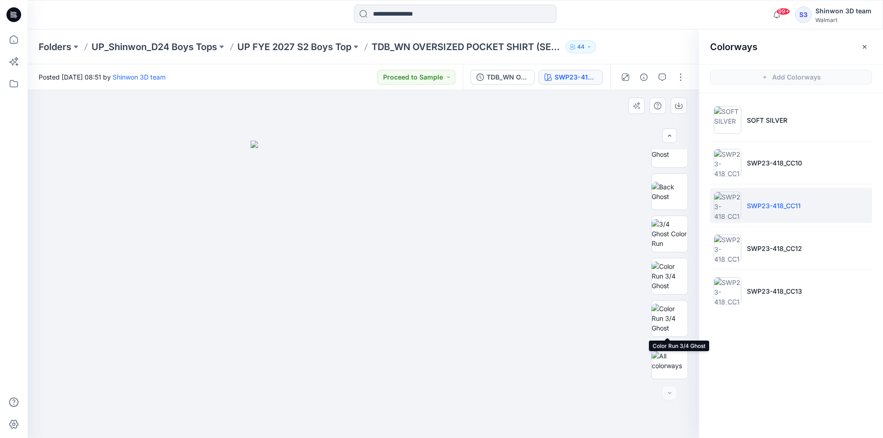
drag, startPoint x: 668, startPoint y: 316, endPoint x: 686, endPoint y: 301, distance: 23.2
click at [668, 315] on img at bounding box center [670, 318] width 36 height 29
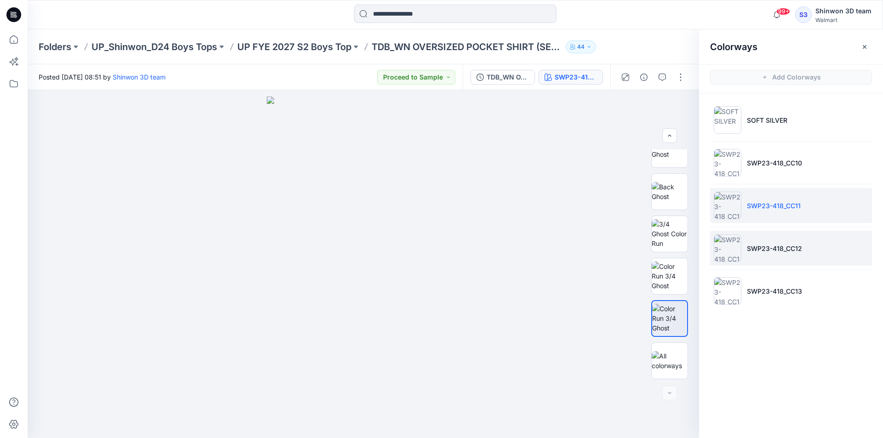
click at [773, 246] on p "SWP23-418_CC12" at bounding box center [774, 249] width 55 height 10
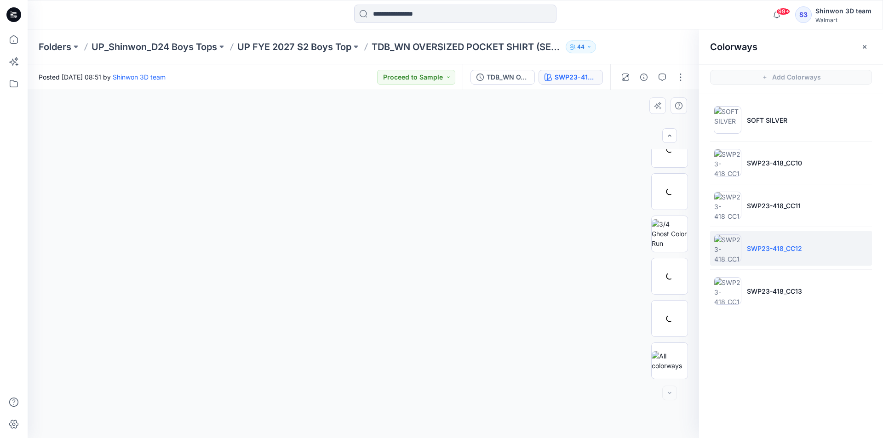
scroll to position [357, 0]
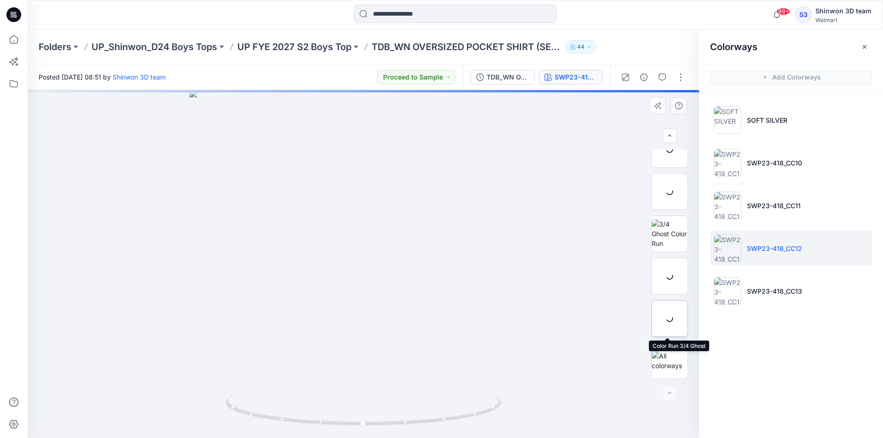
click at [677, 321] on div at bounding box center [669, 318] width 37 height 37
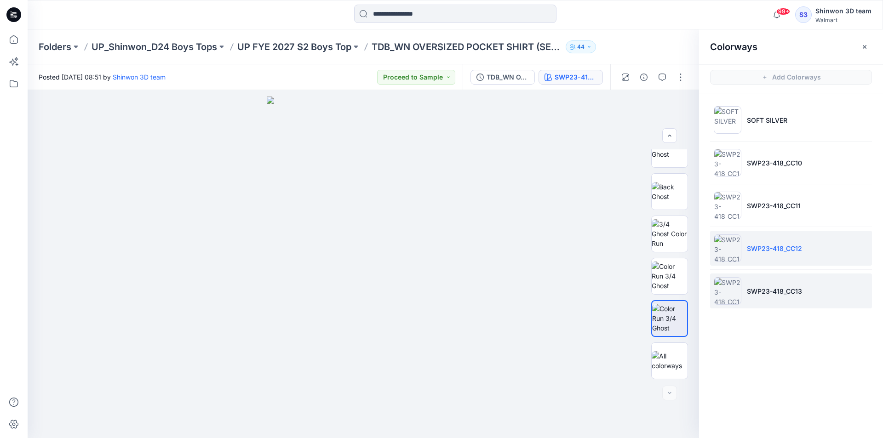
click at [780, 292] on p "SWP23-418_CC13" at bounding box center [774, 292] width 55 height 10
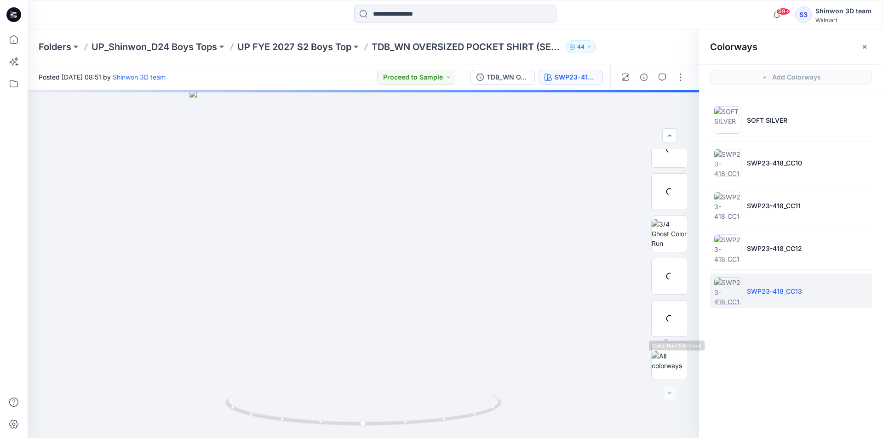
click at [773, 292] on p "SWP23-418_CC13" at bounding box center [774, 292] width 55 height 10
click at [671, 321] on img at bounding box center [670, 318] width 36 height 29
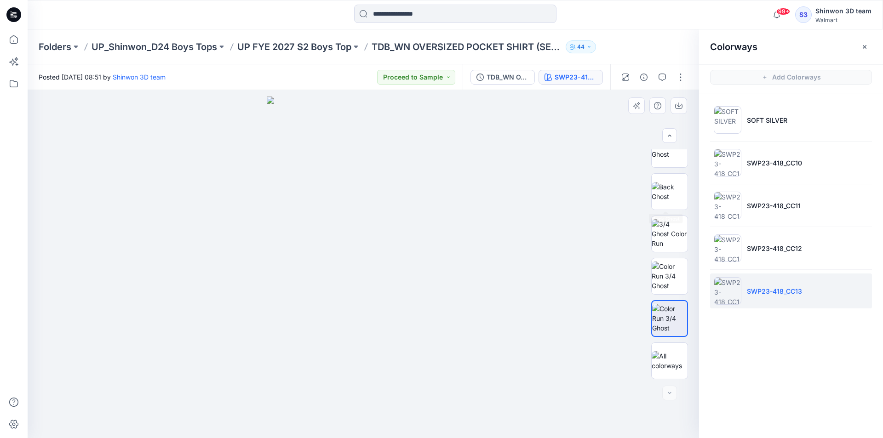
click at [586, 166] on div at bounding box center [363, 264] width 671 height 348
click at [734, 119] on img at bounding box center [728, 120] width 28 height 28
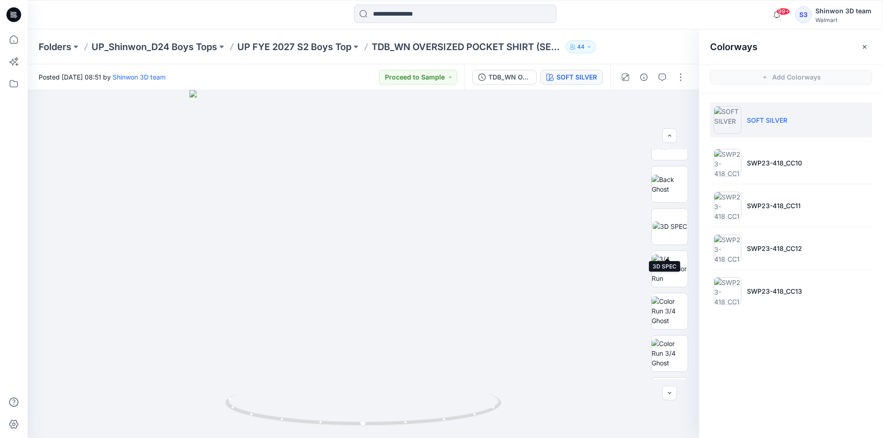
scroll to position [399, 0]
click at [564, 186] on div at bounding box center [363, 264] width 671 height 348
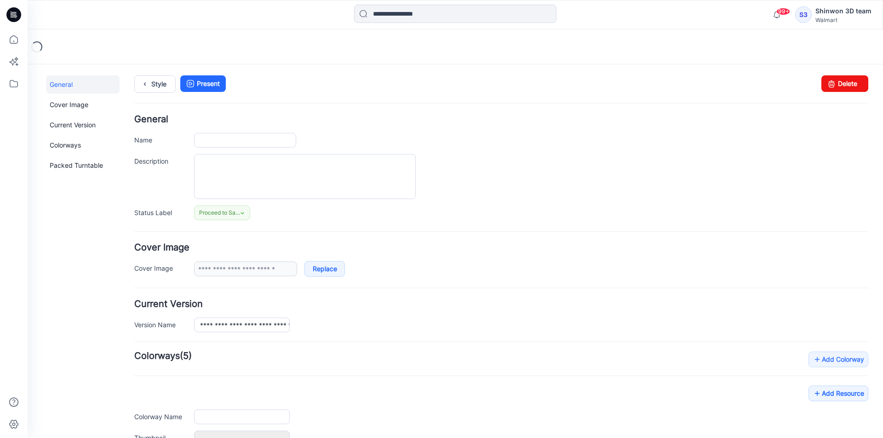
type input "**********"
type textarea "**********"
type input "**********"
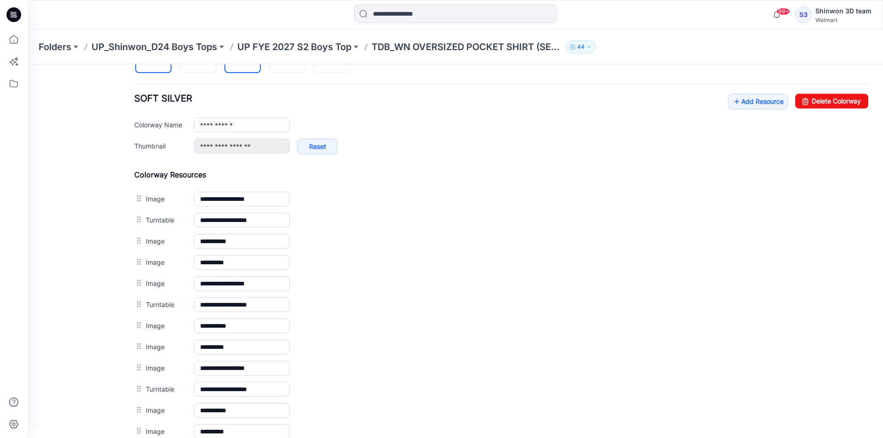
scroll to position [257, 0]
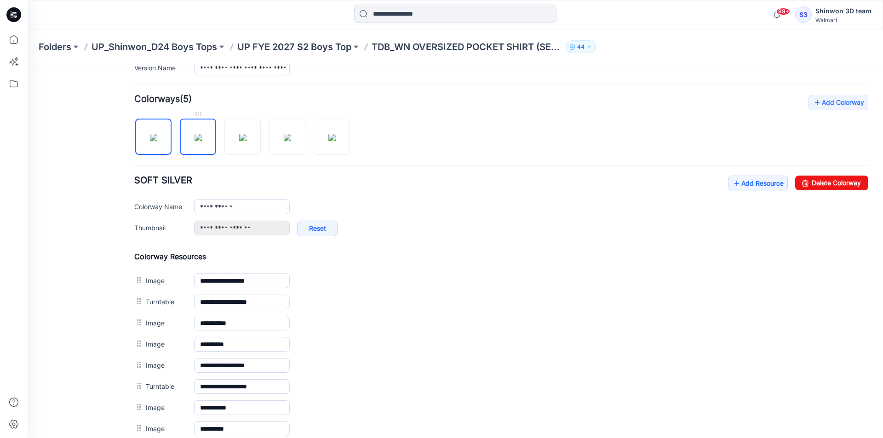
drag, startPoint x: 201, startPoint y: 136, endPoint x: 189, endPoint y: 133, distance: 11.8
click at [201, 136] on img at bounding box center [198, 137] width 7 height 7
click at [153, 137] on img at bounding box center [153, 137] width 7 height 7
click at [195, 135] on img at bounding box center [198, 137] width 7 height 7
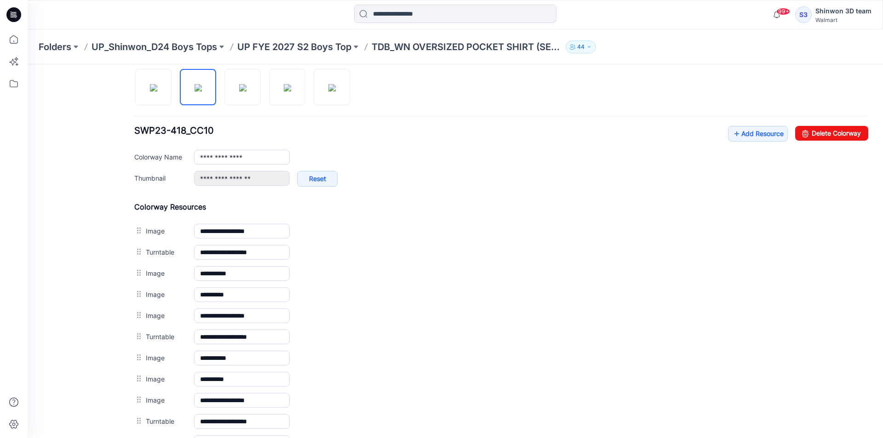
scroll to position [303, 0]
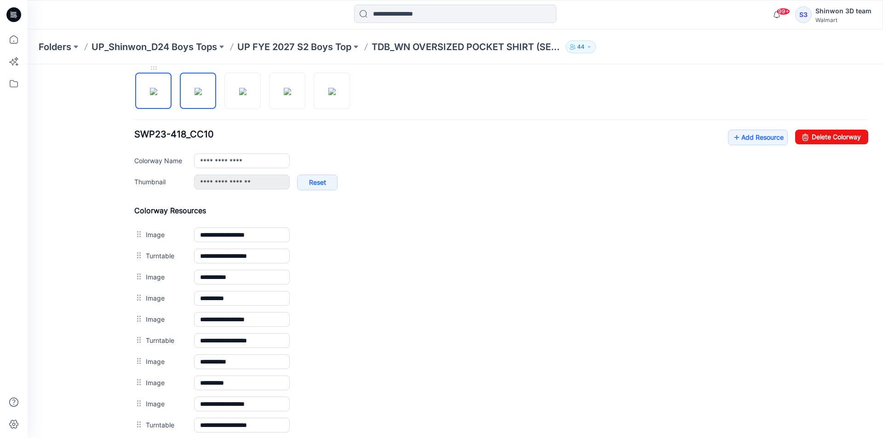
click at [154, 95] on img at bounding box center [153, 91] width 7 height 7
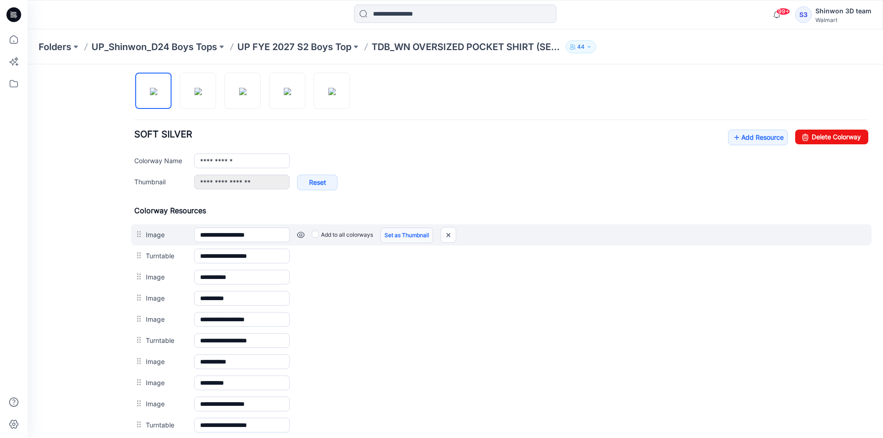
click at [403, 234] on link "Set as Thumbnail" at bounding box center [406, 236] width 53 height 16
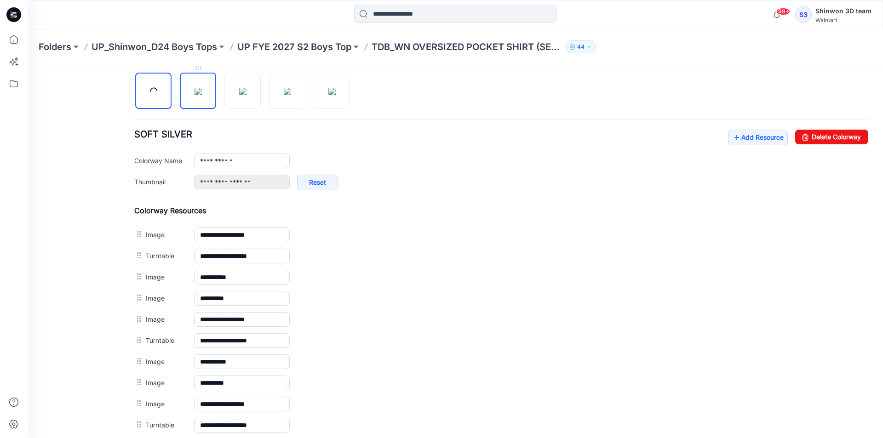
drag, startPoint x: 202, startPoint y: 96, endPoint x: 211, endPoint y: 109, distance: 15.8
click at [202, 95] on img at bounding box center [198, 91] width 7 height 7
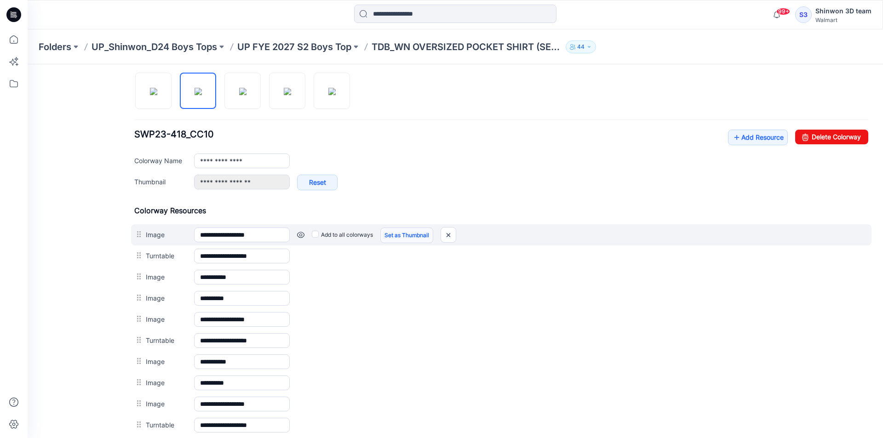
drag, startPoint x: 408, startPoint y: 235, endPoint x: 401, endPoint y: 240, distance: 7.9
click at [408, 236] on link "Set as Thumbnail" at bounding box center [406, 236] width 53 height 16
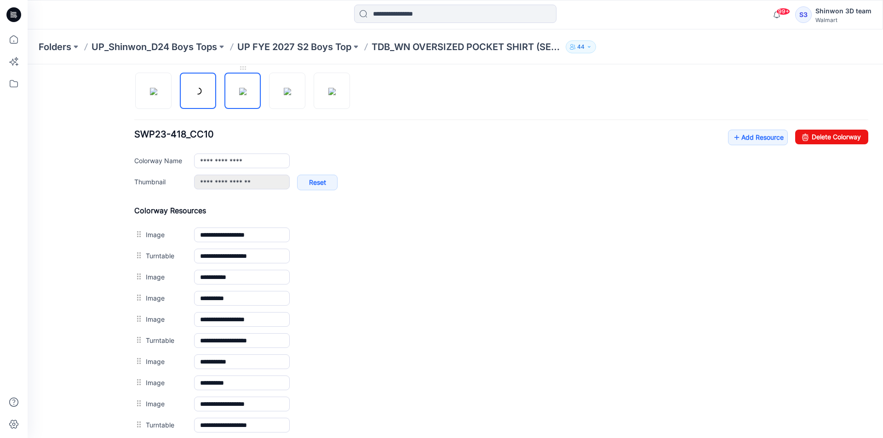
click at [246, 95] on img at bounding box center [242, 91] width 7 height 7
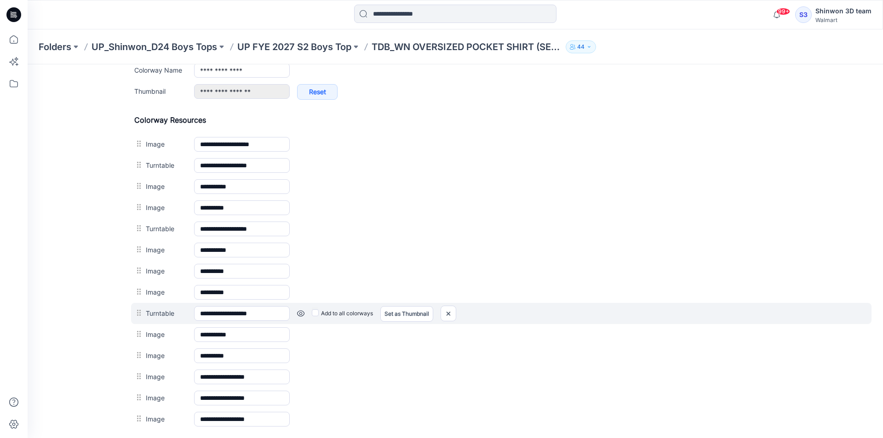
scroll to position [441, 0]
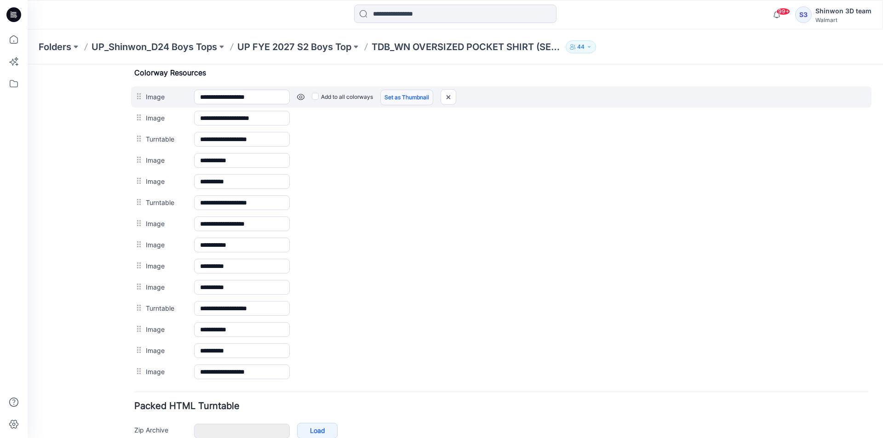
click at [394, 95] on link "Set as Thumbnail" at bounding box center [406, 98] width 53 height 16
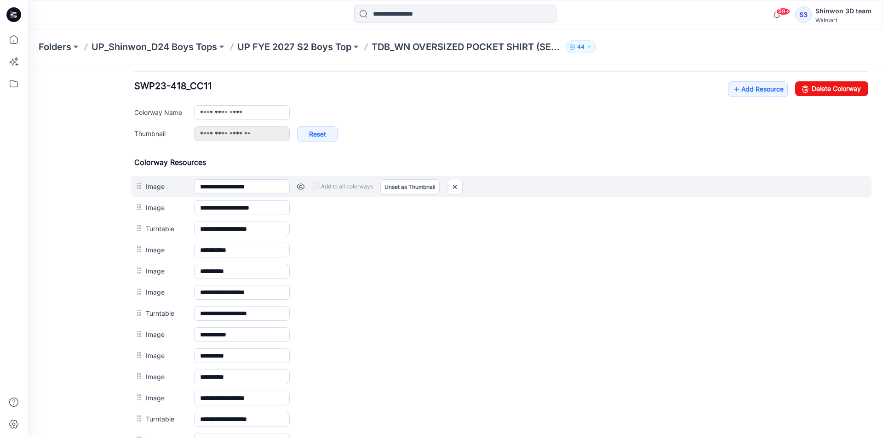
scroll to position [349, 0]
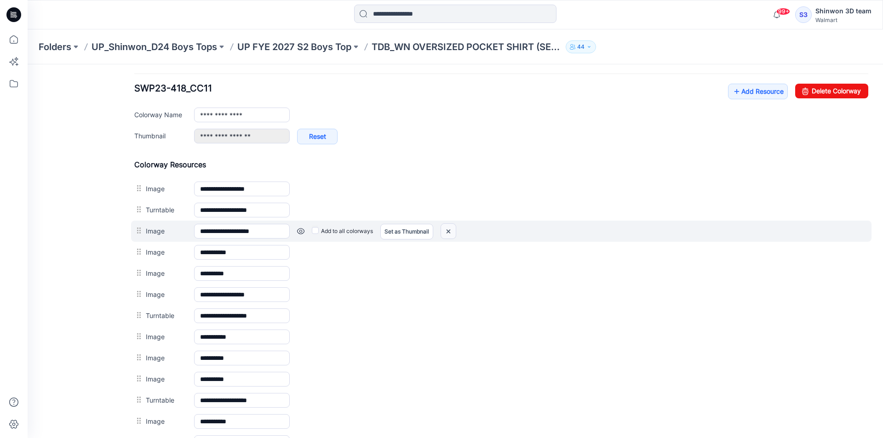
drag, startPoint x: 511, startPoint y: 116, endPoint x: 449, endPoint y: 228, distance: 127.6
click at [449, 228] on img at bounding box center [448, 231] width 15 height 15
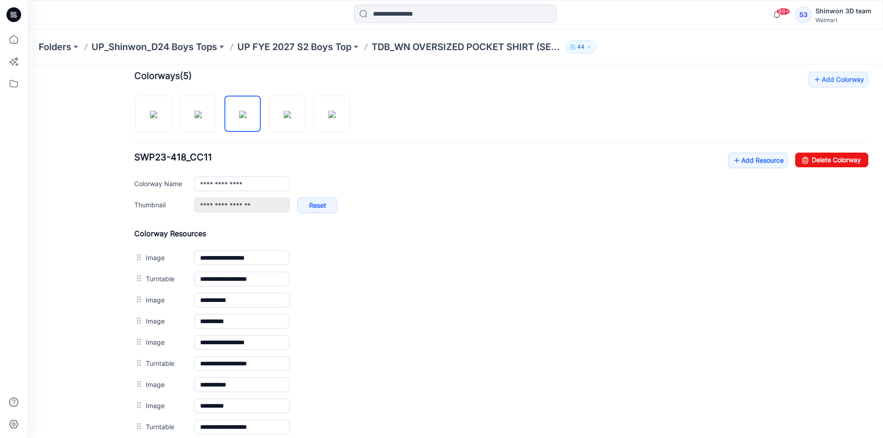
scroll to position [257, 0]
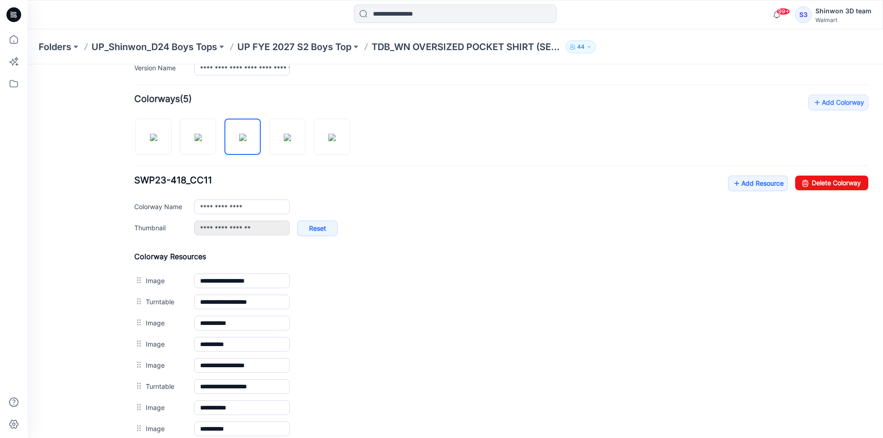
drag, startPoint x: 222, startPoint y: 138, endPoint x: 216, endPoint y: 139, distance: 6.1
click at [221, 138] on div at bounding box center [245, 132] width 223 height 47
click at [202, 141] on img at bounding box center [198, 137] width 7 height 7
click at [246, 141] on img at bounding box center [242, 137] width 7 height 7
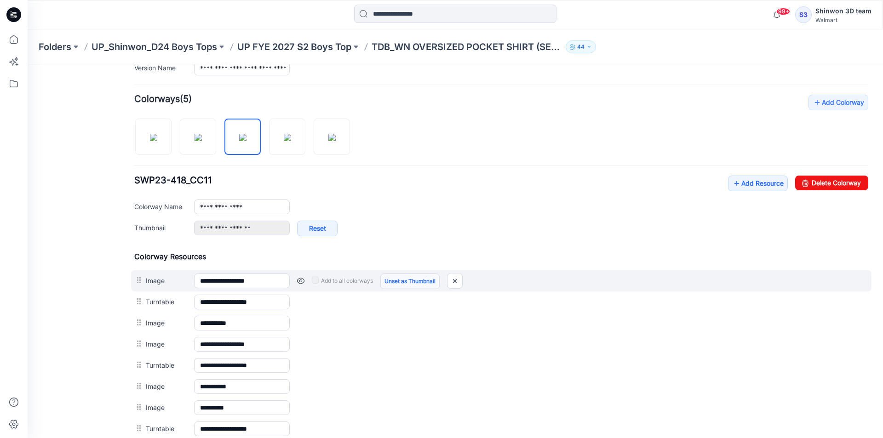
click at [415, 283] on link "Unset as Thumbnail" at bounding box center [409, 282] width 59 height 16
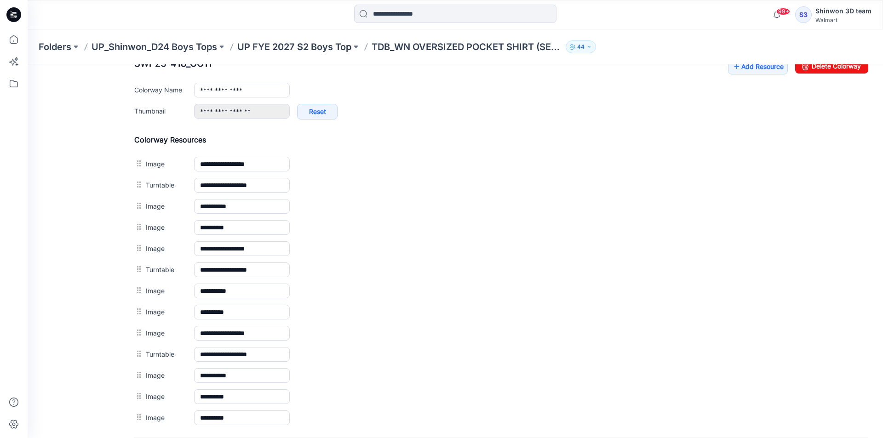
scroll to position [303, 0]
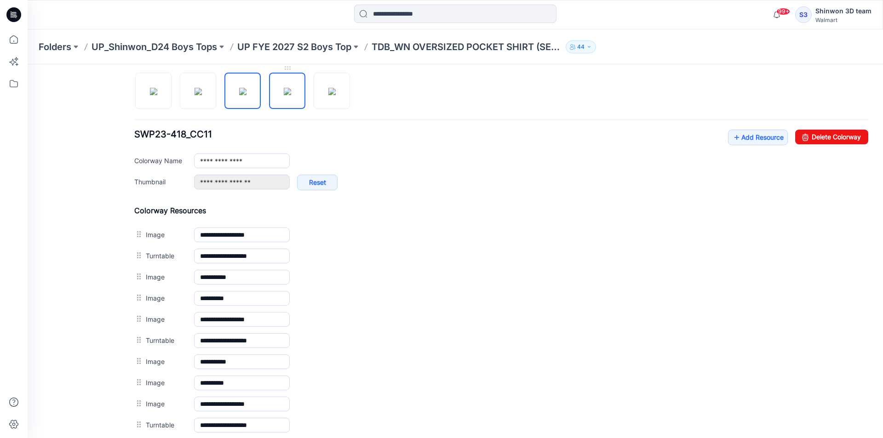
click at [284, 95] on img at bounding box center [287, 91] width 7 height 7
click at [246, 95] on img at bounding box center [242, 91] width 7 height 7
click at [284, 95] on img at bounding box center [287, 91] width 7 height 7
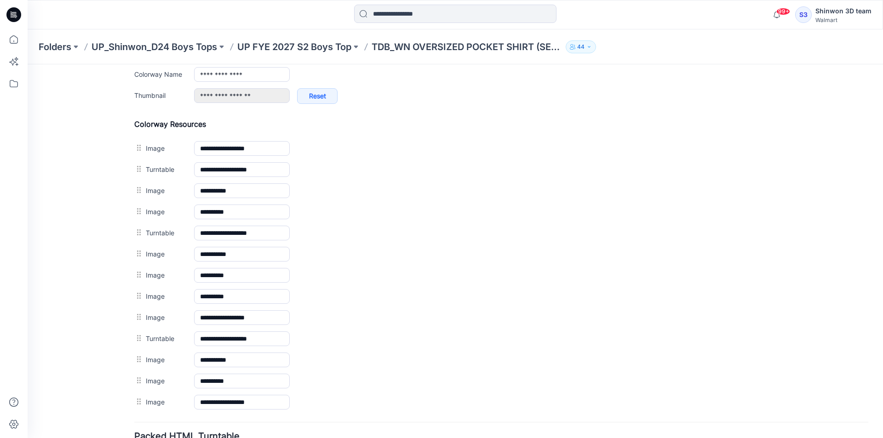
scroll to position [349, 0]
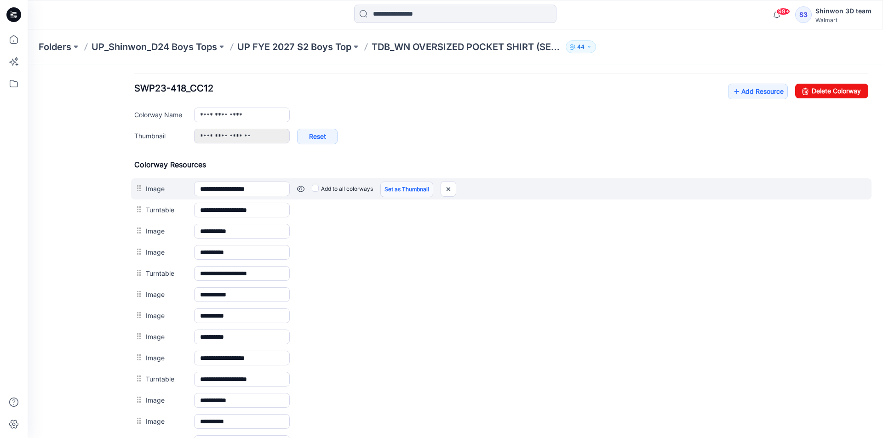
click at [397, 189] on link "Set as Thumbnail" at bounding box center [406, 190] width 53 height 16
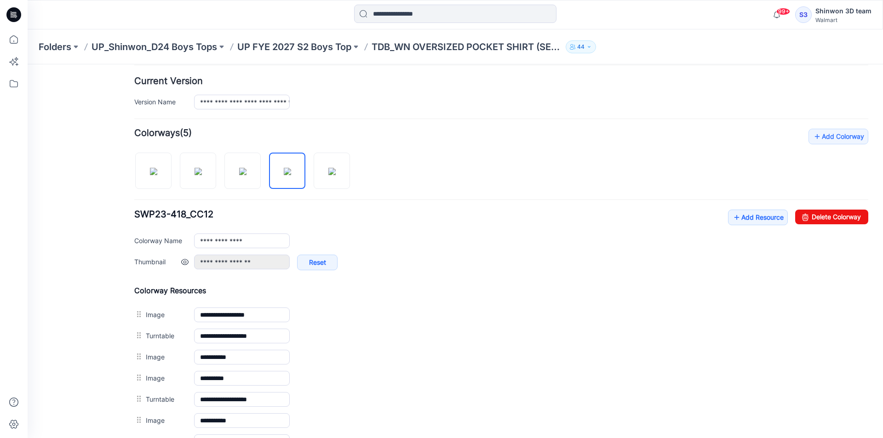
scroll to position [240, 0]
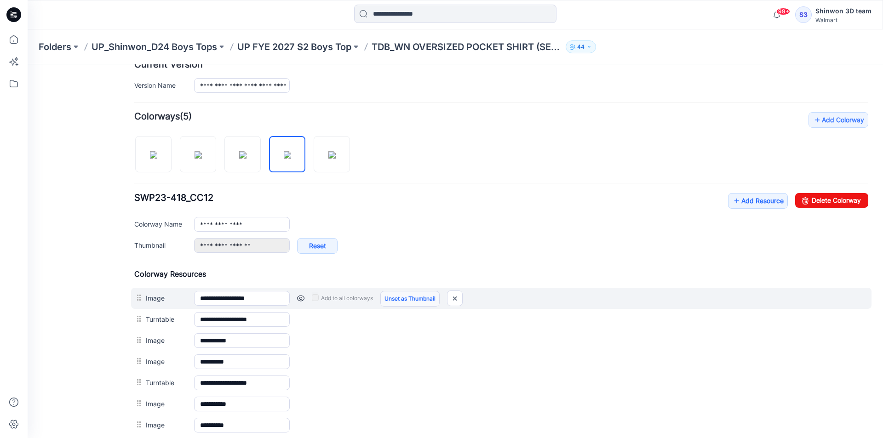
click at [403, 300] on link "Unset as Thumbnail" at bounding box center [409, 299] width 59 height 16
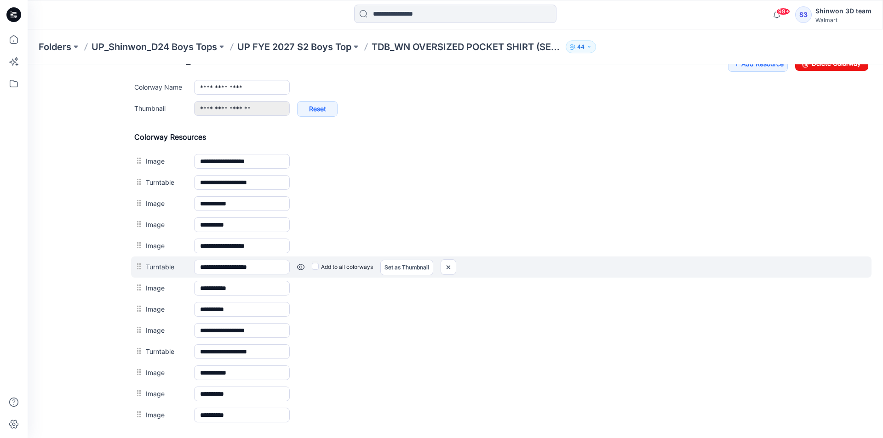
scroll to position [286, 0]
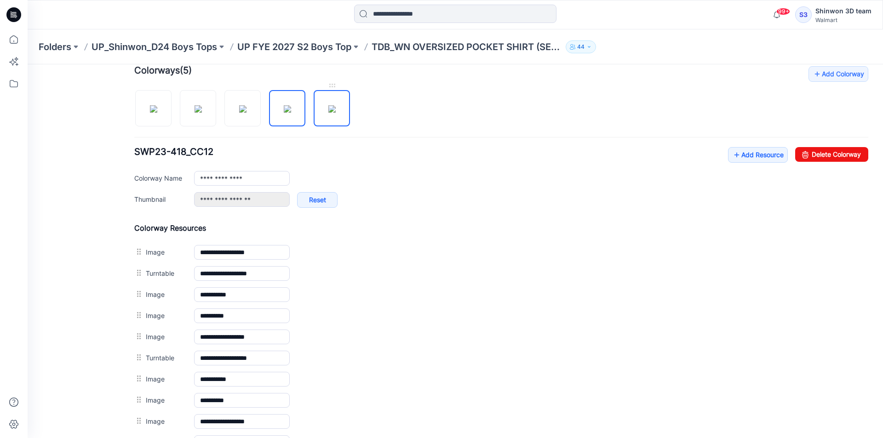
click at [336, 113] on img at bounding box center [331, 108] width 7 height 7
type input "**********"
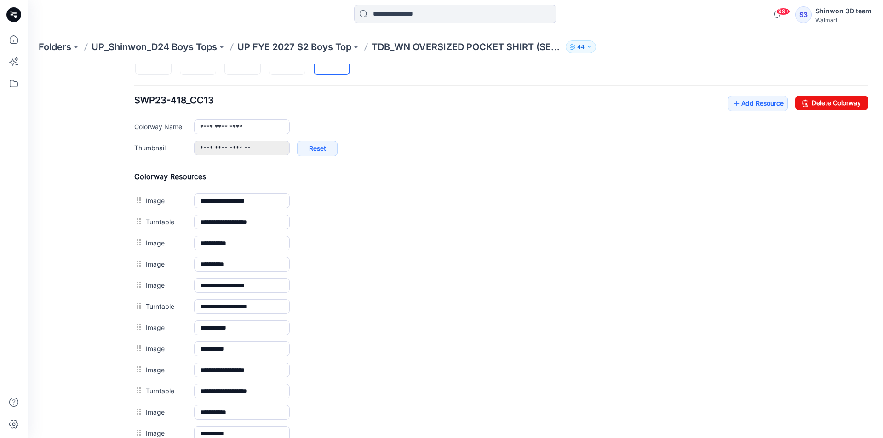
scroll to position [194, 0]
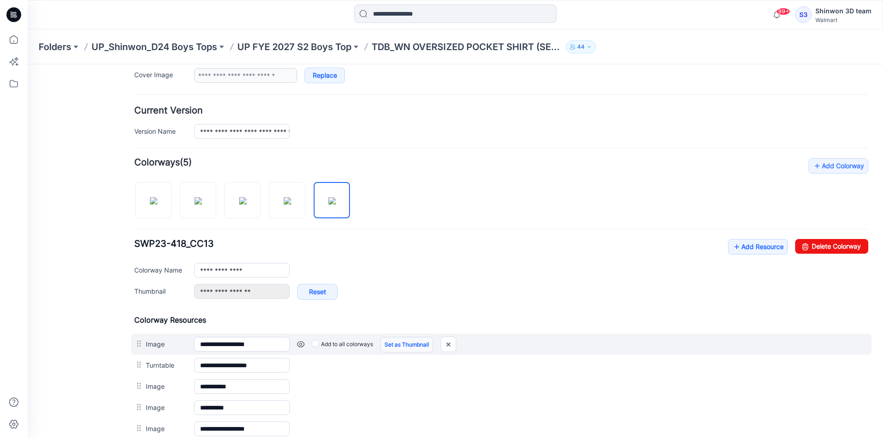
click at [397, 347] on link "Set as Thumbnail" at bounding box center [406, 345] width 53 height 16
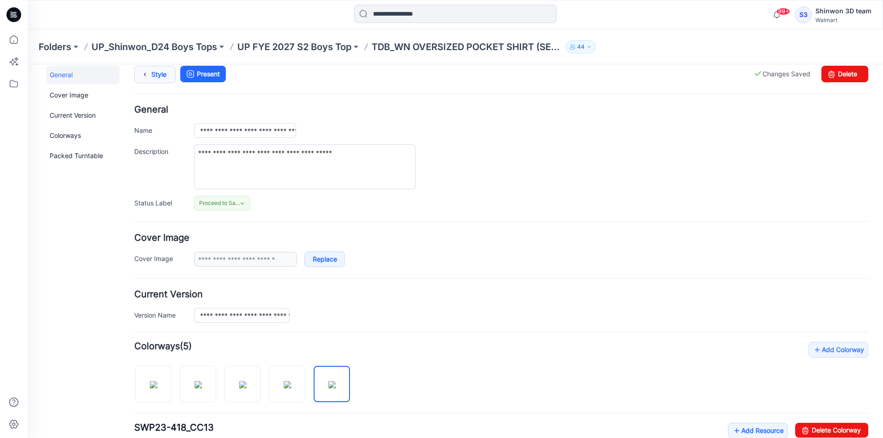
scroll to position [0, 0]
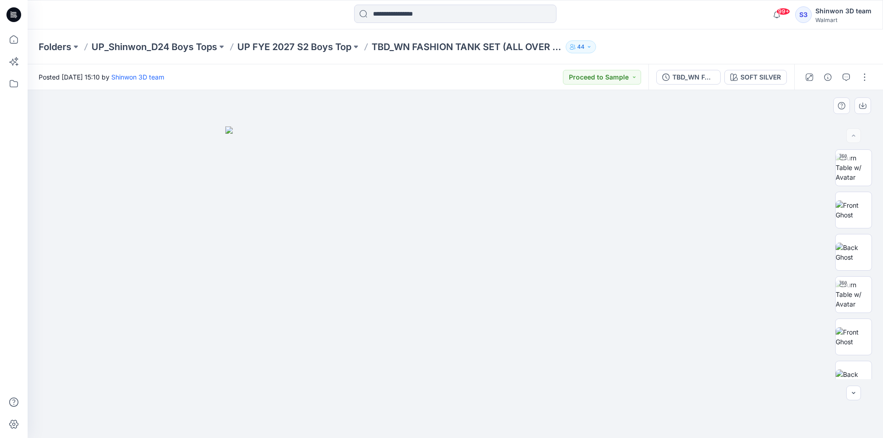
click at [154, 265] on div at bounding box center [455, 264] width 855 height 348
click at [202, 149] on div at bounding box center [455, 264] width 855 height 348
click at [746, 183] on div at bounding box center [455, 264] width 855 height 348
click at [753, 72] on div "SOFT SILVER" at bounding box center [760, 77] width 40 height 10
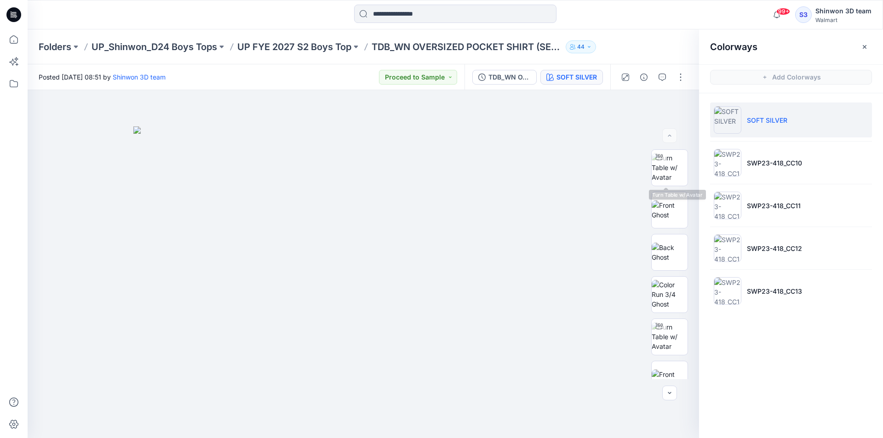
click at [788, 119] on li "SOFT SILVER" at bounding box center [791, 120] width 162 height 35
click at [589, 155] on img at bounding box center [363, 282] width 460 height 312
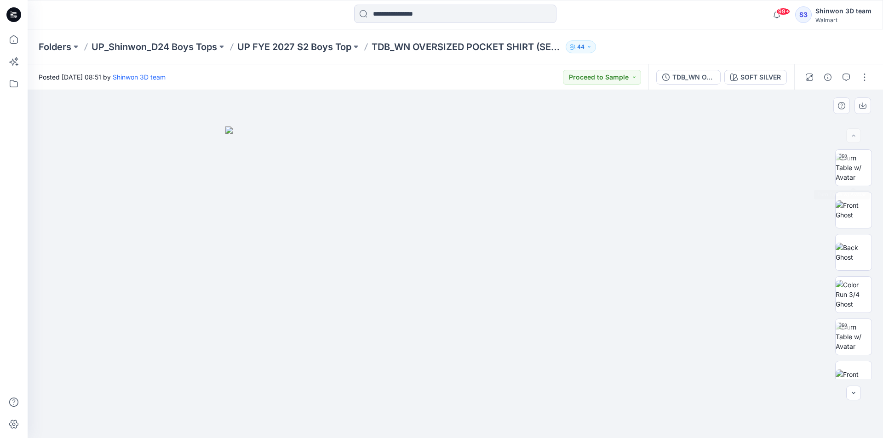
click at [739, 182] on div at bounding box center [455, 264] width 855 height 348
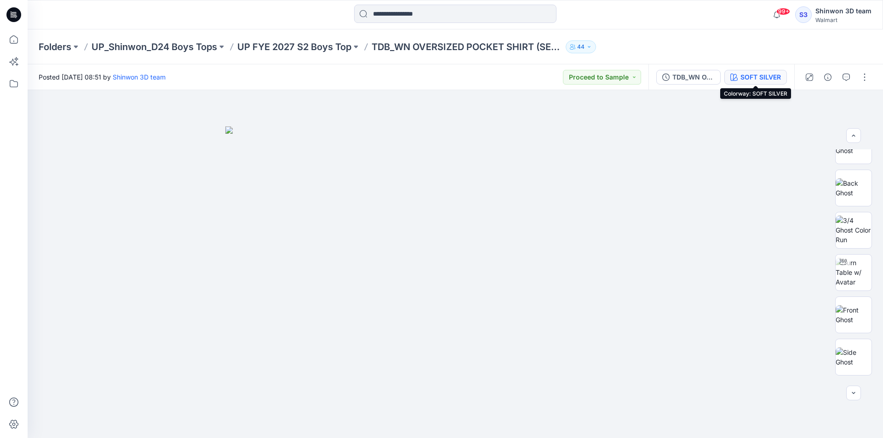
click at [753, 79] on div "SOFT SILVER" at bounding box center [760, 77] width 40 height 10
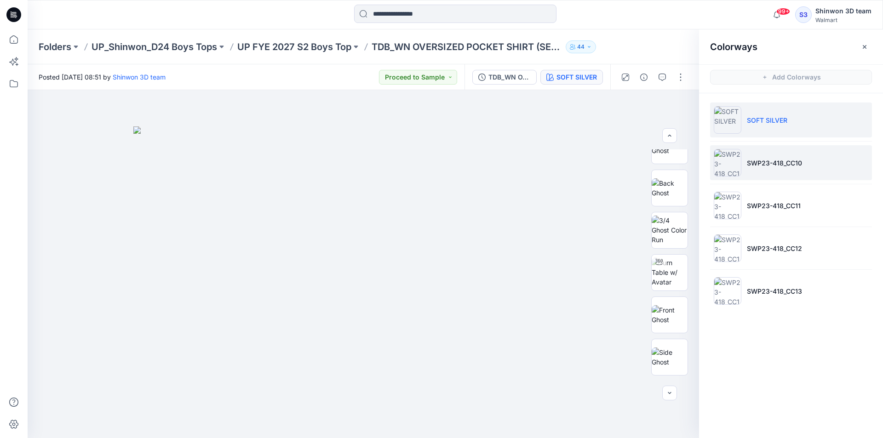
click at [808, 172] on li "SWP23-418_CC10" at bounding box center [791, 162] width 162 height 35
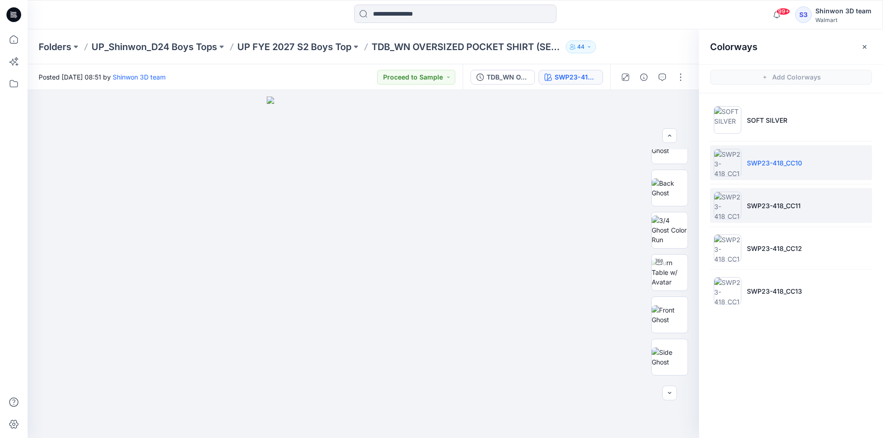
click at [777, 200] on li "SWP23-418_CC11" at bounding box center [791, 205] width 162 height 35
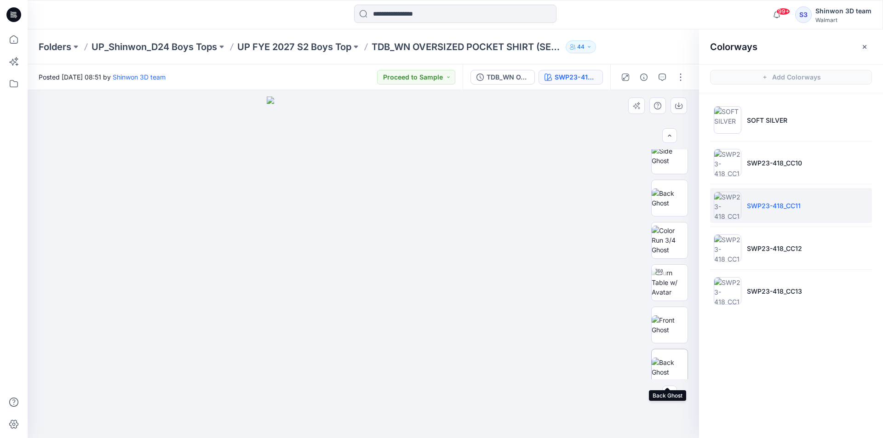
scroll to position [307, 0]
click at [569, 211] on div at bounding box center [363, 264] width 671 height 348
drag, startPoint x: 784, startPoint y: 167, endPoint x: 749, endPoint y: 202, distance: 50.1
click at [784, 167] on p "SWP23-418_CC10" at bounding box center [774, 163] width 55 height 10
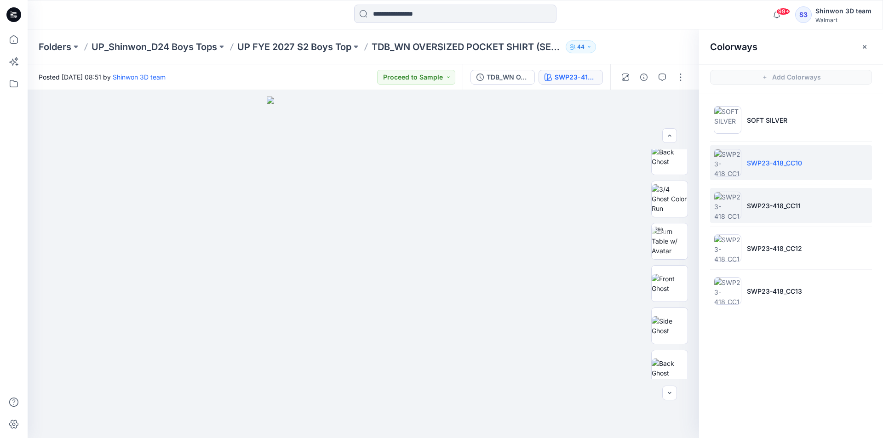
click at [762, 207] on p "SWP23-418_CC11" at bounding box center [774, 206] width 54 height 10
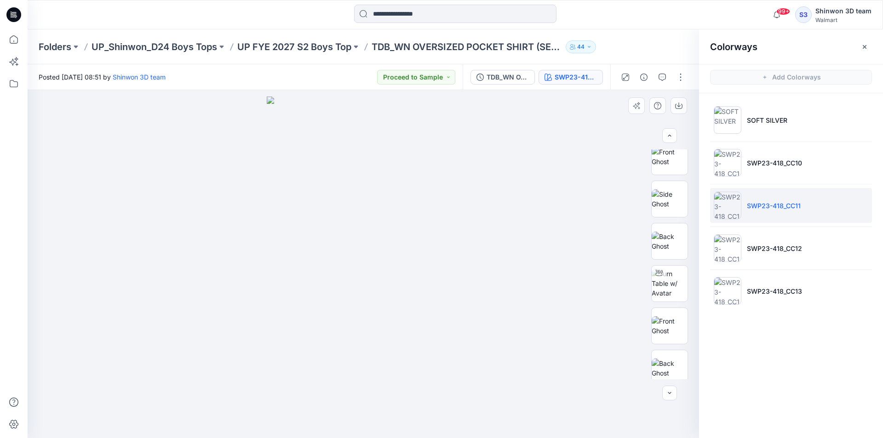
click at [569, 186] on div at bounding box center [363, 264] width 671 height 348
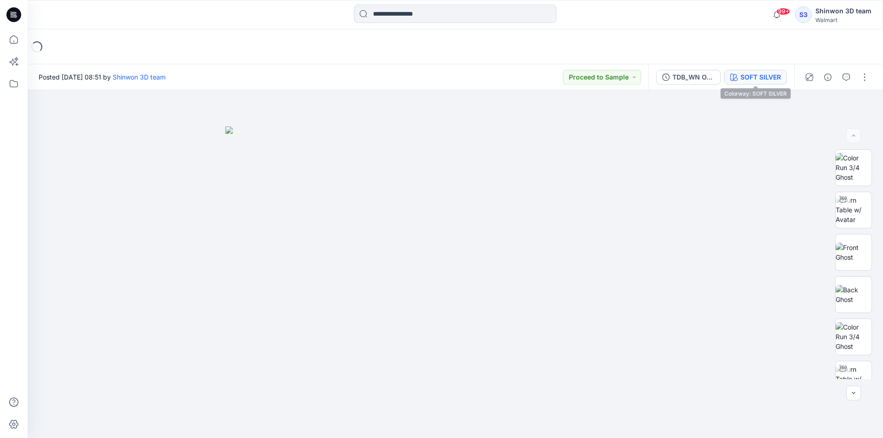
click at [746, 76] on div "SOFT SILVER" at bounding box center [760, 77] width 40 height 10
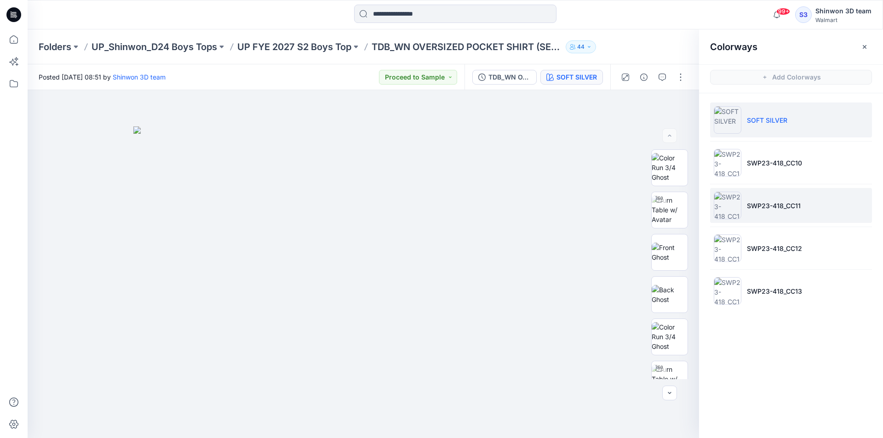
click at [780, 210] on p "SWP23-418_CC11" at bounding box center [774, 206] width 54 height 10
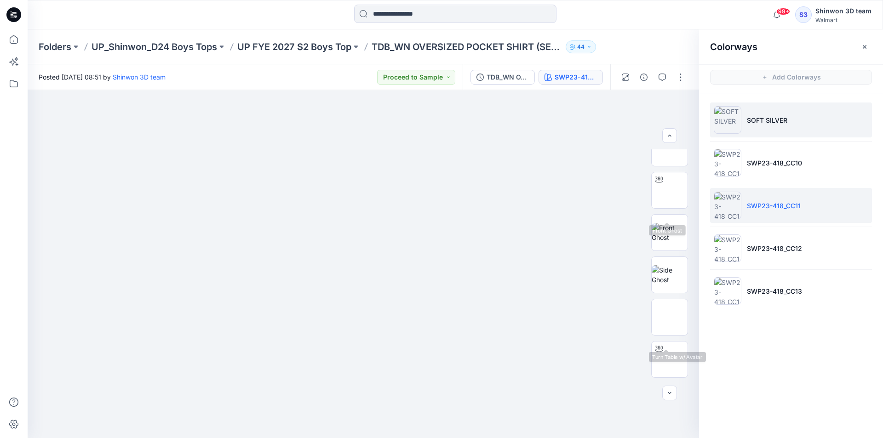
scroll to position [215, 0]
click at [761, 127] on li "SOFT SILVER" at bounding box center [791, 120] width 162 height 35
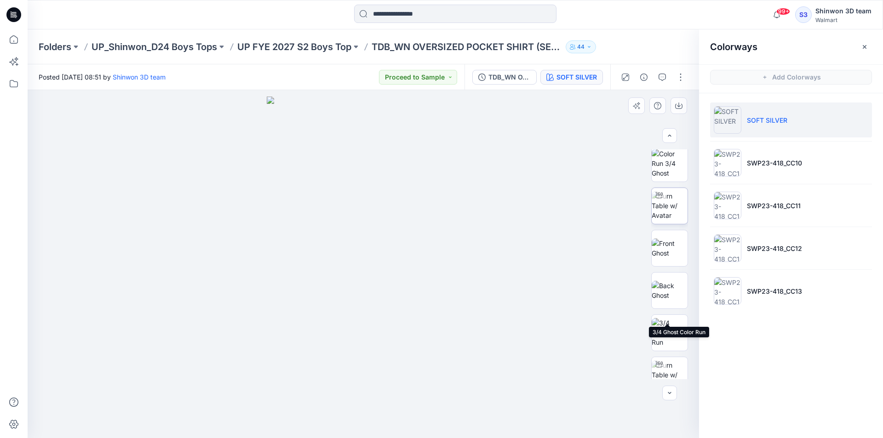
scroll to position [169, 0]
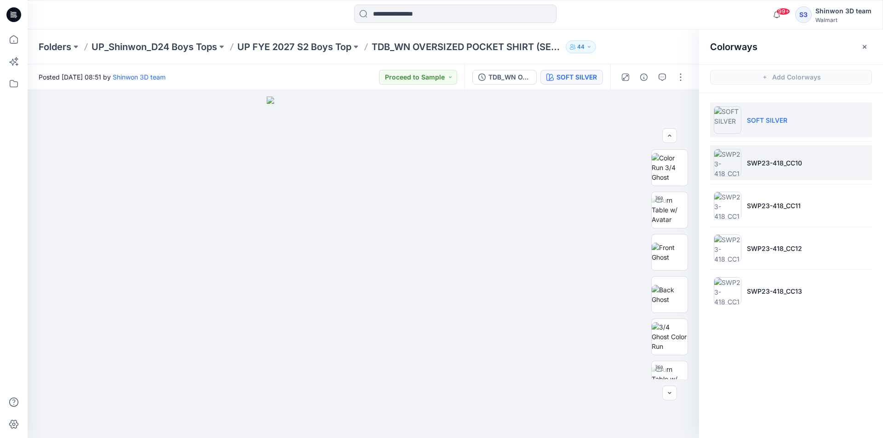
click at [773, 162] on p "SWP23-418_CC10" at bounding box center [774, 163] width 55 height 10
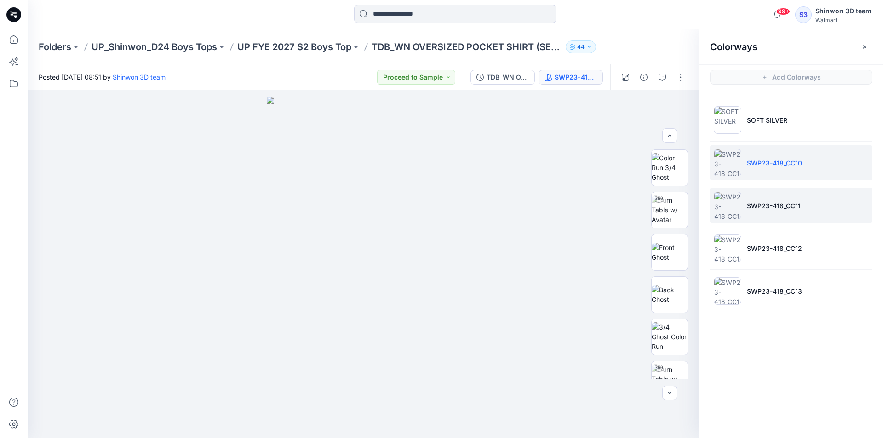
click at [768, 212] on li "SWP23-418_CC11" at bounding box center [791, 205] width 162 height 35
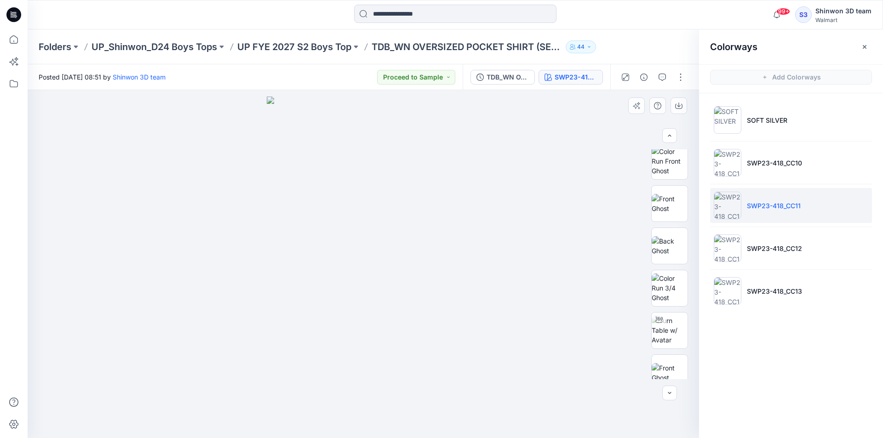
scroll to position [92, 0]
click at [552, 163] on div at bounding box center [363, 264] width 671 height 348
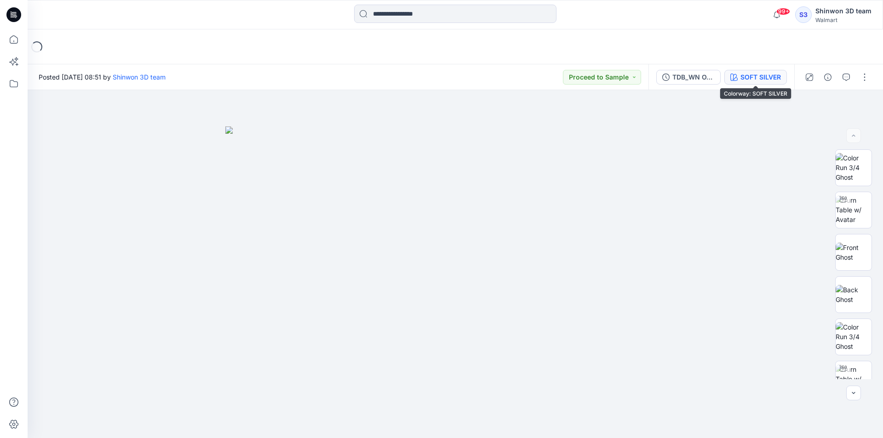
click at [738, 75] on button "SOFT SILVER" at bounding box center [755, 77] width 63 height 15
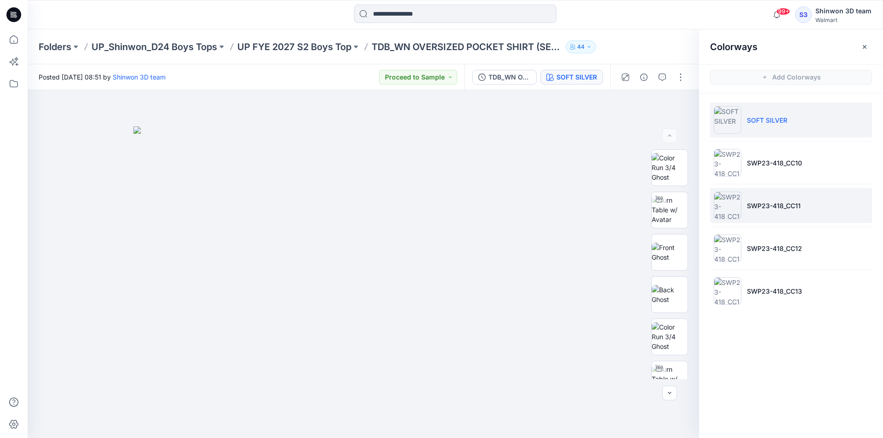
click at [788, 200] on li "SWP23-418_CC11" at bounding box center [791, 205] width 162 height 35
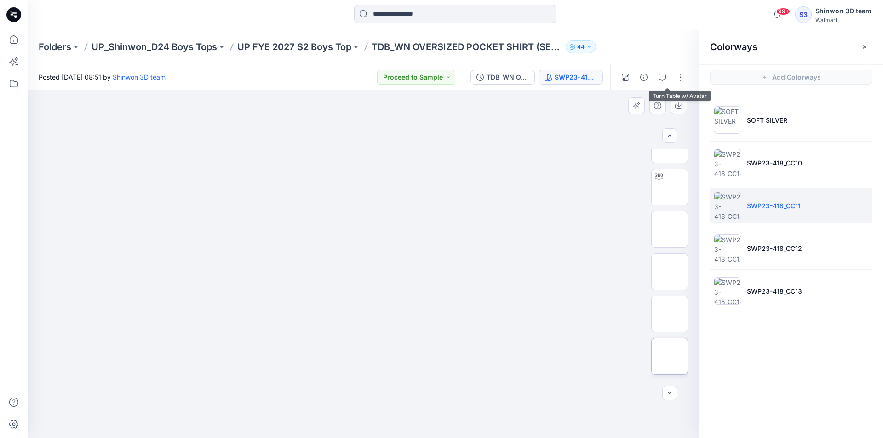
scroll to position [322, 0]
click at [562, 174] on div at bounding box center [363, 264] width 671 height 348
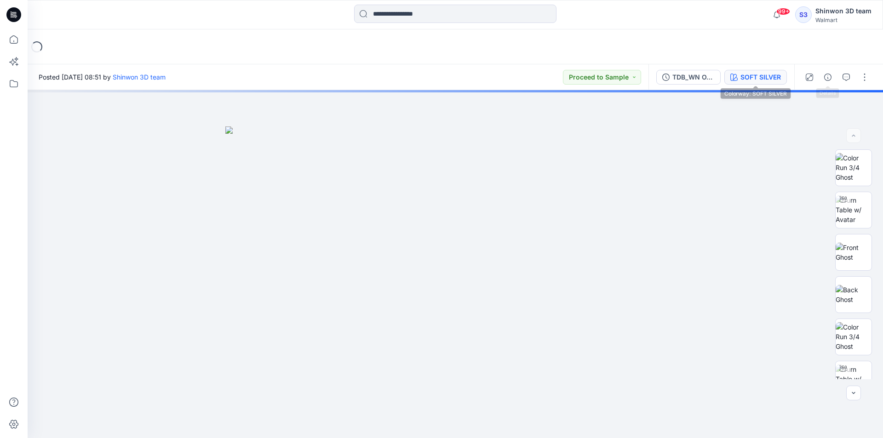
click at [740, 76] on div "SOFT SILVER" at bounding box center [760, 77] width 40 height 10
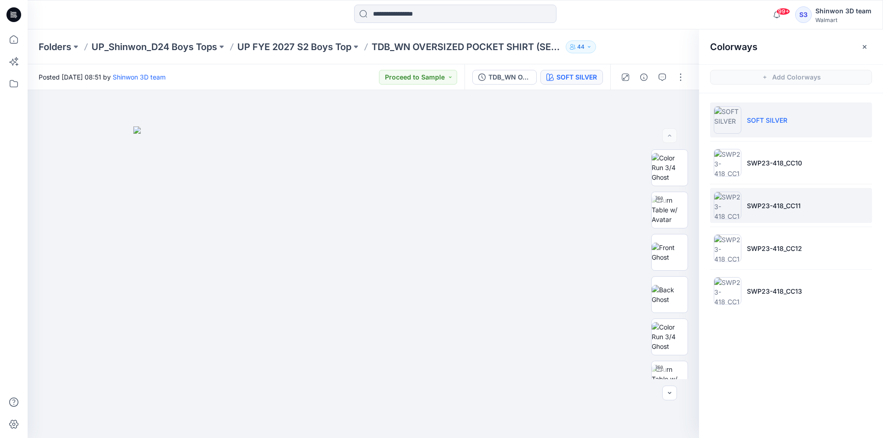
click at [785, 205] on p "SWP23-418_CC11" at bounding box center [774, 206] width 54 height 10
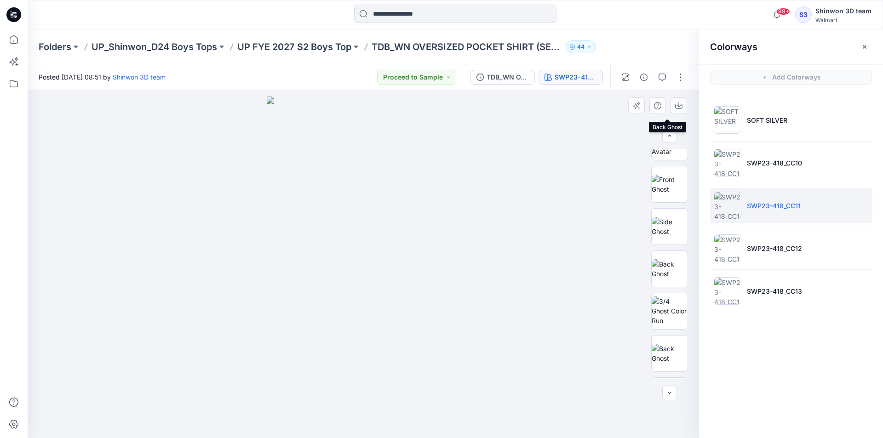
scroll to position [357, 0]
click at [542, 212] on div at bounding box center [363, 264] width 671 height 348
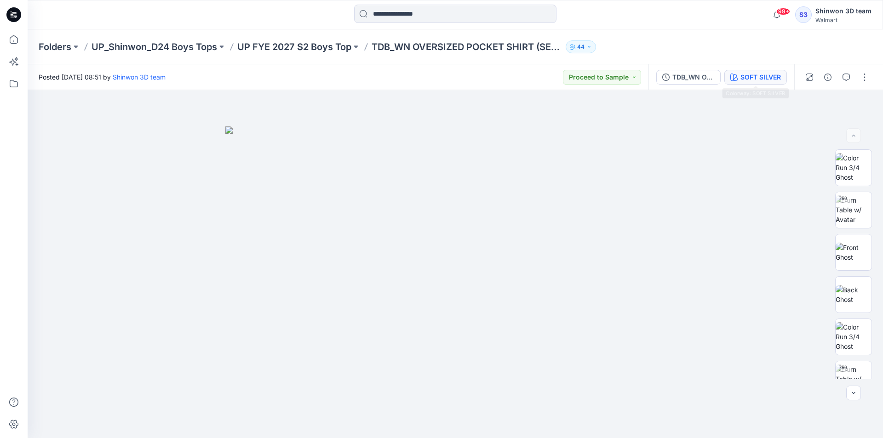
click at [761, 78] on div "SOFT SILVER" at bounding box center [760, 77] width 40 height 10
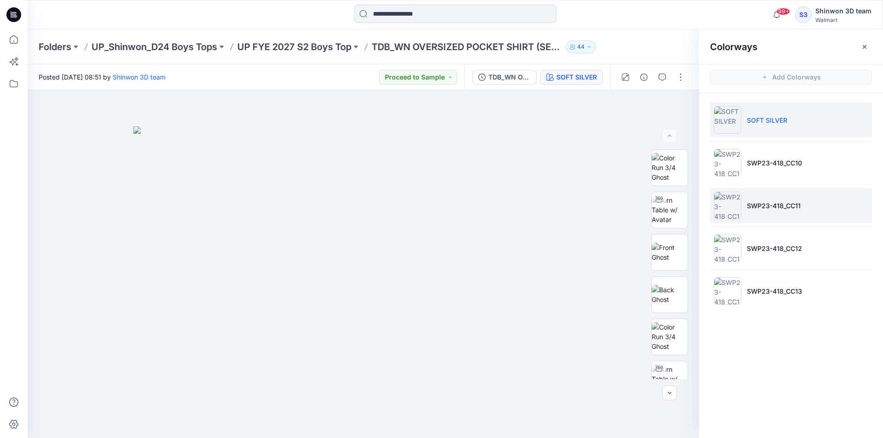
click at [785, 203] on p "SWP23-418_CC11" at bounding box center [774, 206] width 54 height 10
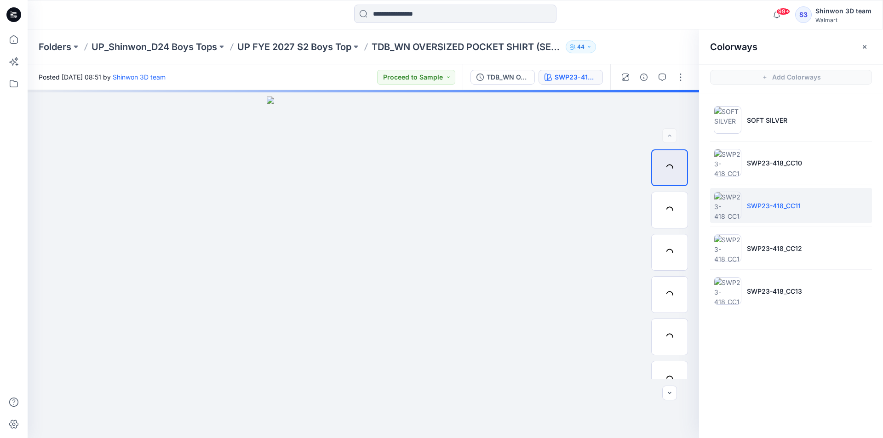
click at [765, 204] on p "SWP23-418_CC11" at bounding box center [774, 206] width 54 height 10
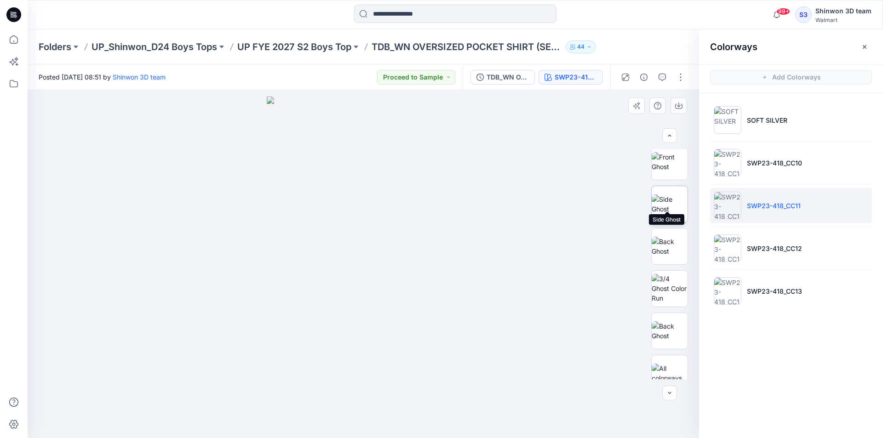
scroll to position [357, 0]
click at [619, 142] on div at bounding box center [363, 264] width 671 height 348
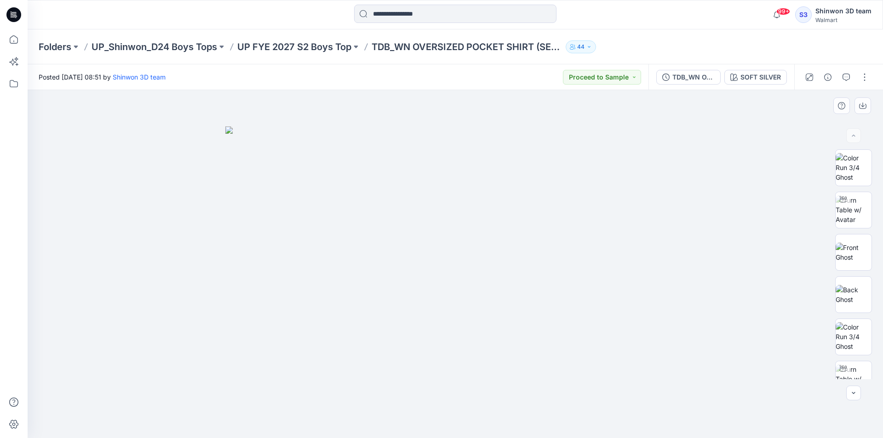
click at [734, 234] on div at bounding box center [455, 264] width 855 height 348
click at [773, 75] on div "SOFT SILVER" at bounding box center [760, 77] width 40 height 10
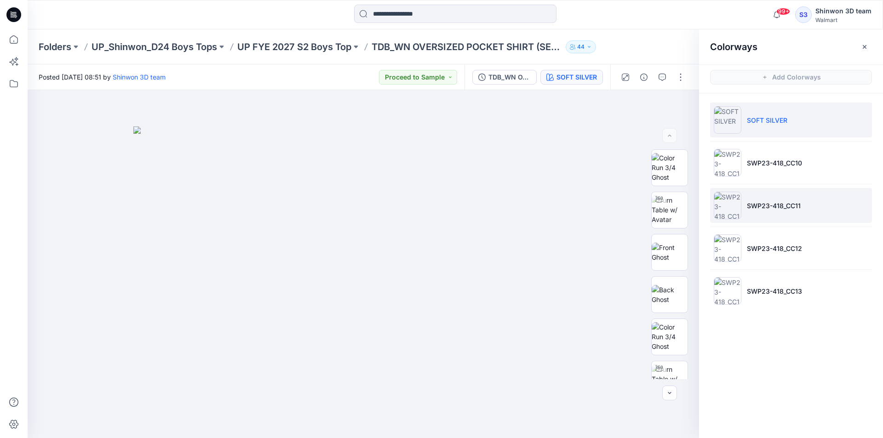
click at [764, 195] on li "SWP23-418_CC11" at bounding box center [791, 205] width 162 height 35
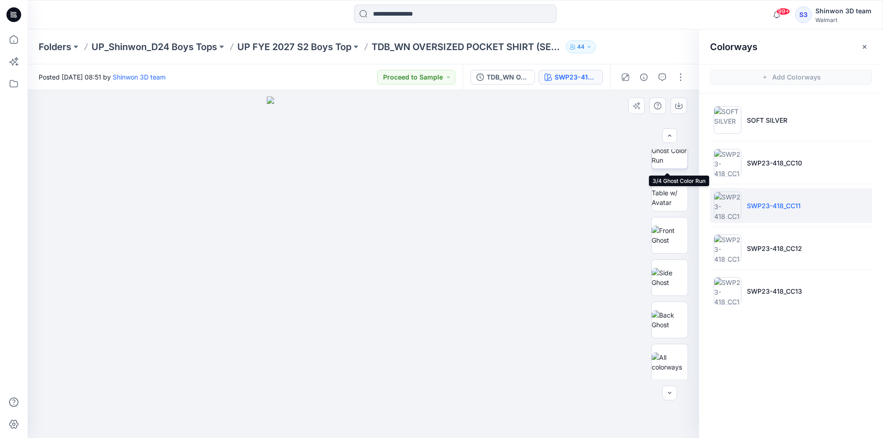
scroll to position [357, 0]
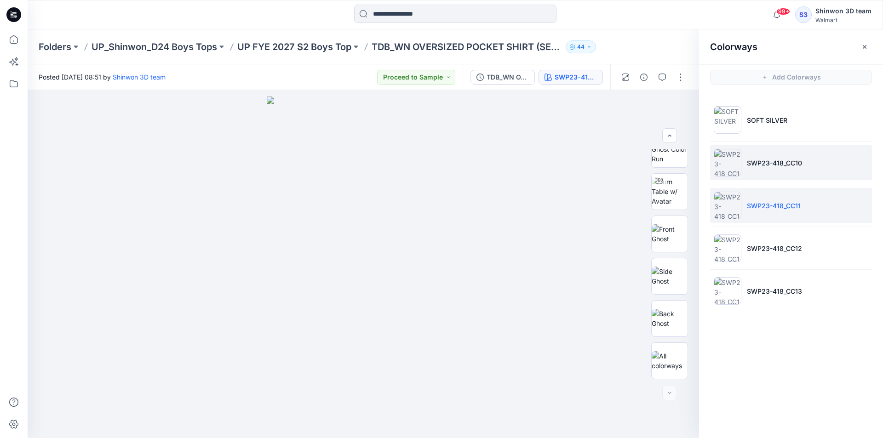
click at [748, 165] on p "SWP23-418_CC10" at bounding box center [774, 163] width 55 height 10
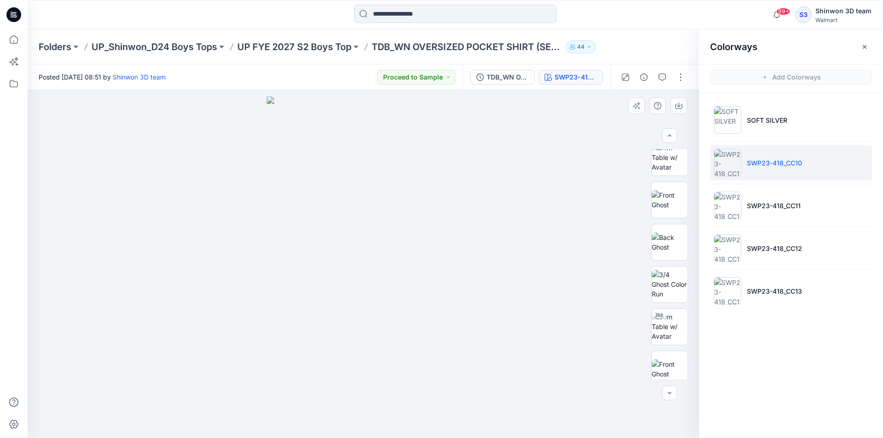
scroll to position [173, 0]
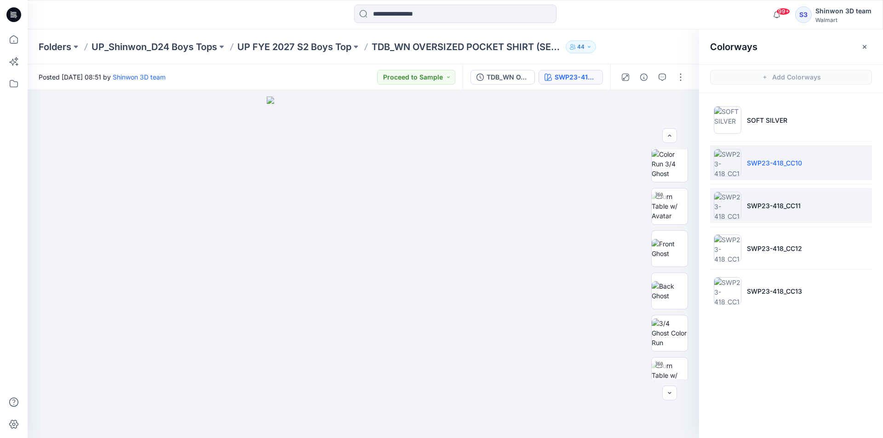
click at [745, 201] on li "SWP23-418_CC11" at bounding box center [791, 205] width 162 height 35
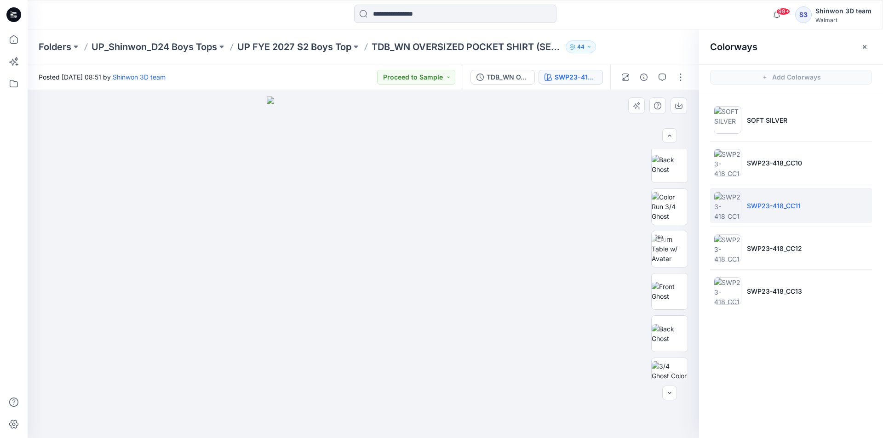
scroll to position [81, 0]
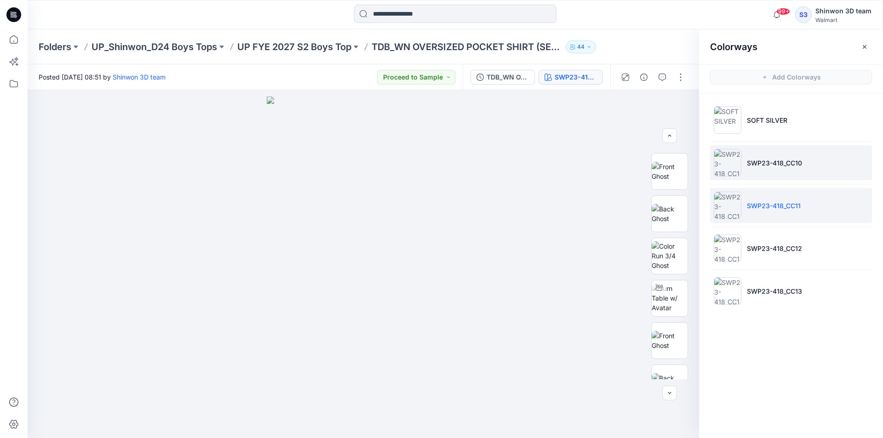
click at [750, 152] on li "SWP23-418_CC10" at bounding box center [791, 162] width 162 height 35
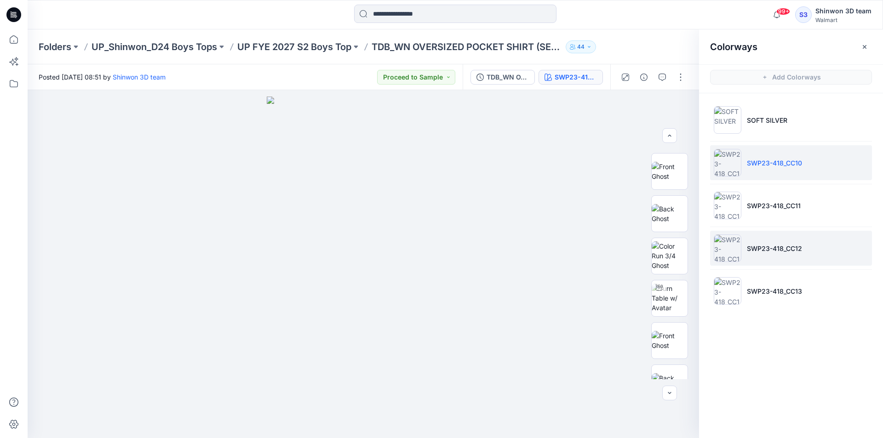
click at [774, 252] on p "SWP23-418_CC12" at bounding box center [774, 249] width 55 height 10
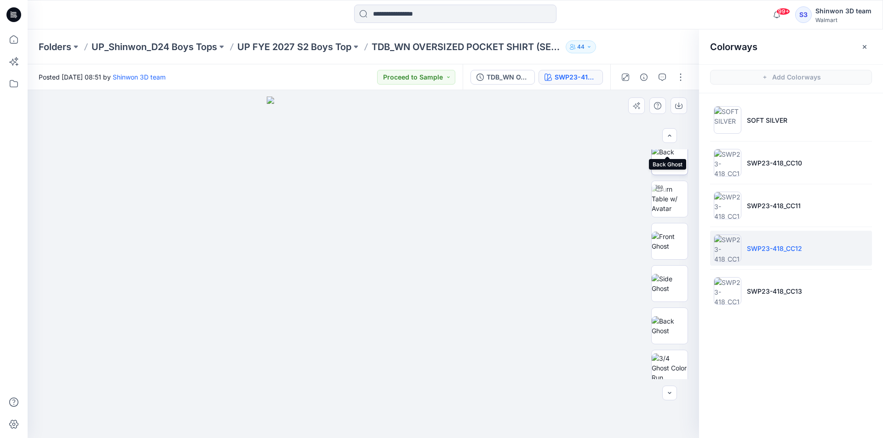
scroll to position [230, 0]
click at [598, 209] on div at bounding box center [363, 264] width 671 height 348
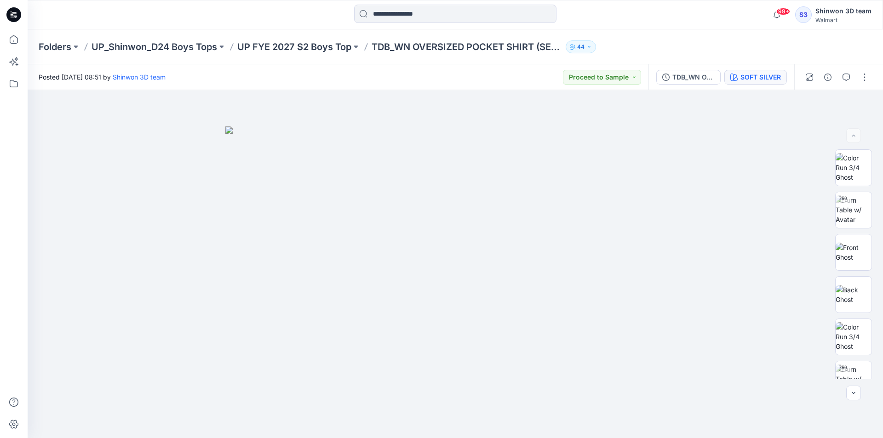
click at [771, 77] on div "SOFT SILVER" at bounding box center [760, 77] width 40 height 10
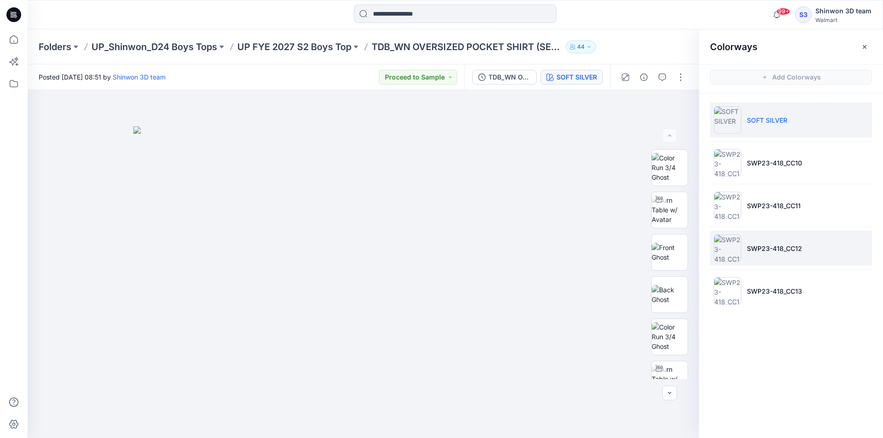
click at [794, 254] on li "SWP23-418_CC12" at bounding box center [791, 248] width 162 height 35
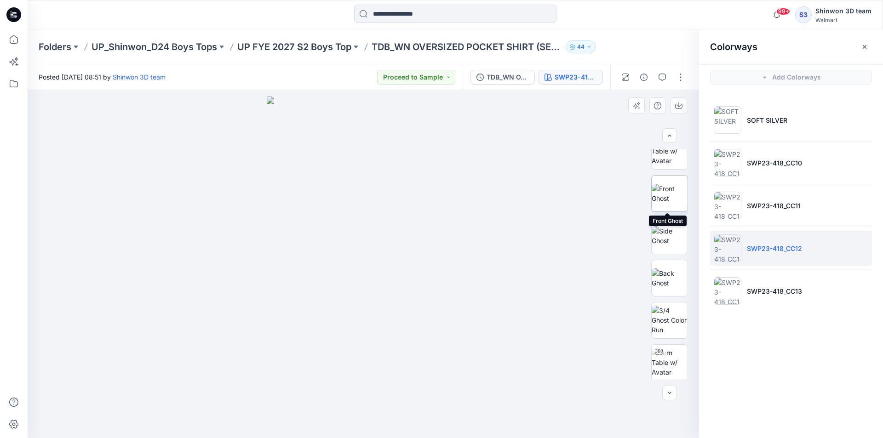
scroll to position [230, 0]
click at [592, 174] on div at bounding box center [363, 264] width 671 height 348
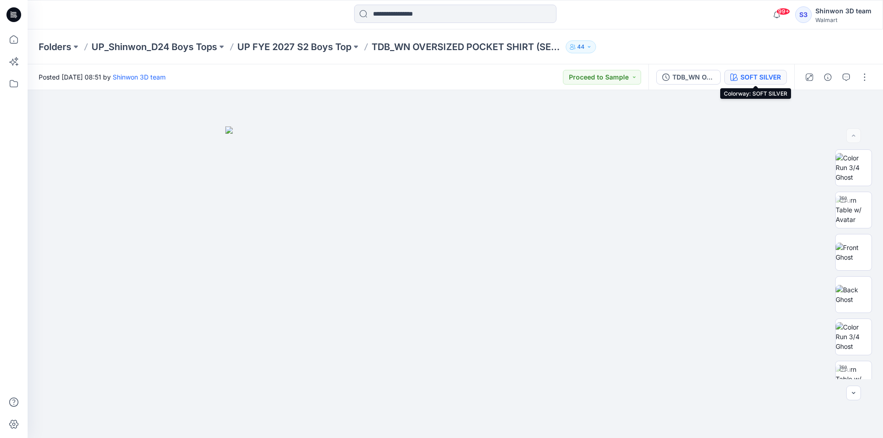
click at [746, 77] on div "SOFT SILVER" at bounding box center [760, 77] width 40 height 10
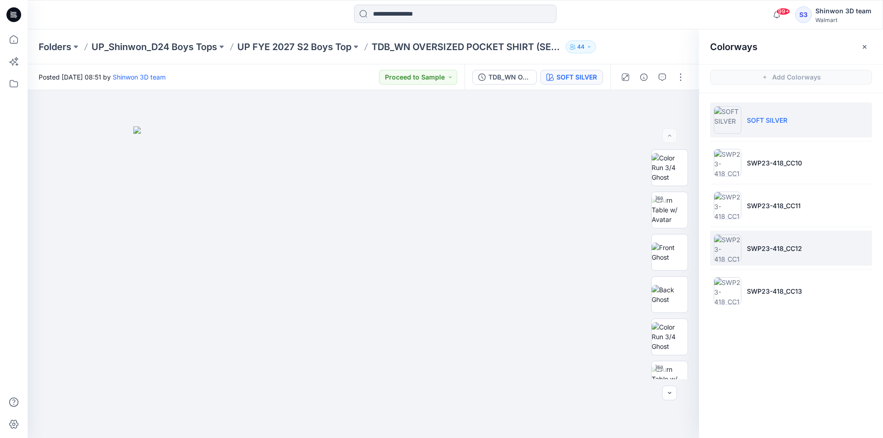
click at [821, 246] on li "SWP23-418_CC12" at bounding box center [791, 248] width 162 height 35
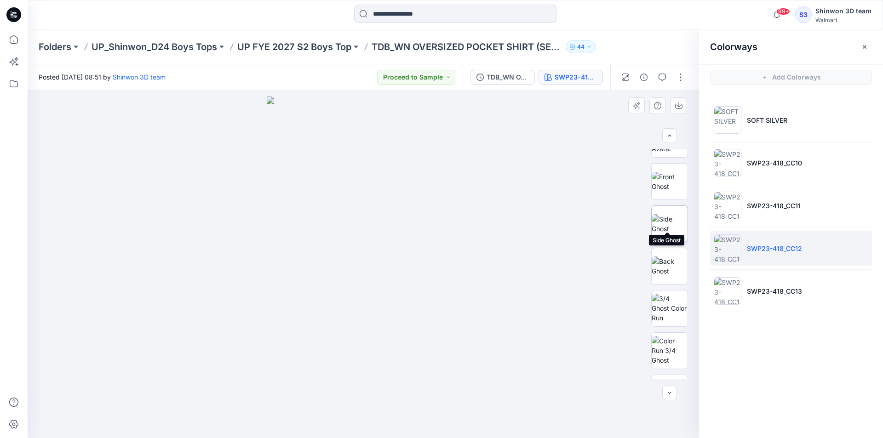
scroll to position [357, 0]
click at [532, 212] on div at bounding box center [363, 264] width 671 height 348
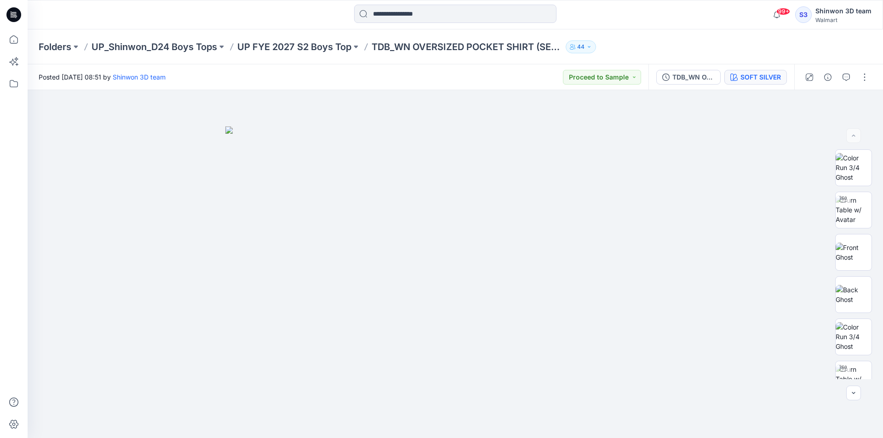
drag, startPoint x: 830, startPoint y: 77, endPoint x: 759, endPoint y: 74, distance: 70.9
click at [775, 112] on div "Posted [DATE] 08:51 by Shinwon 3D team Proceed to Sample TDB_WN OVERSIZED POCKE…" at bounding box center [455, 251] width 855 height 374
click at [759, 74] on div "SOFT SILVER" at bounding box center [760, 77] width 40 height 10
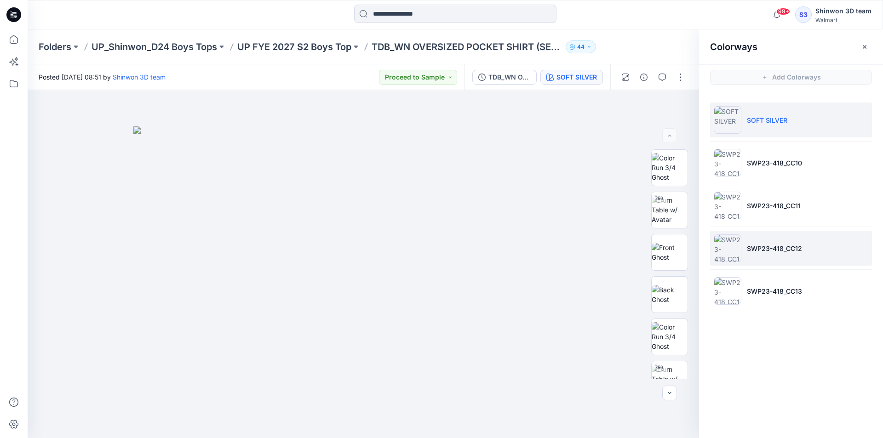
click at [790, 248] on p "SWP23-418_CC12" at bounding box center [774, 249] width 55 height 10
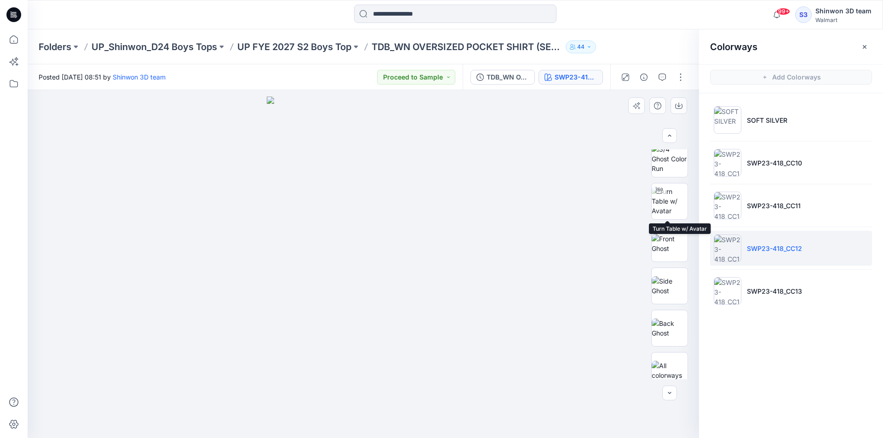
scroll to position [357, 0]
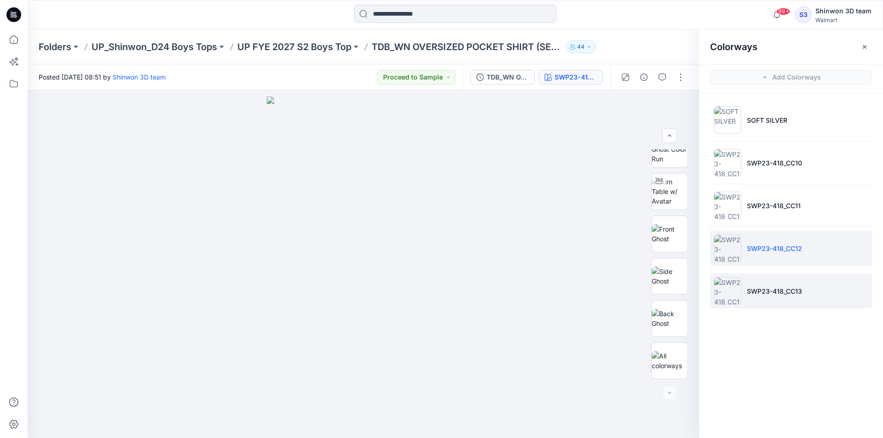
click at [778, 290] on p "SWP23-418_CC13" at bounding box center [774, 292] width 55 height 10
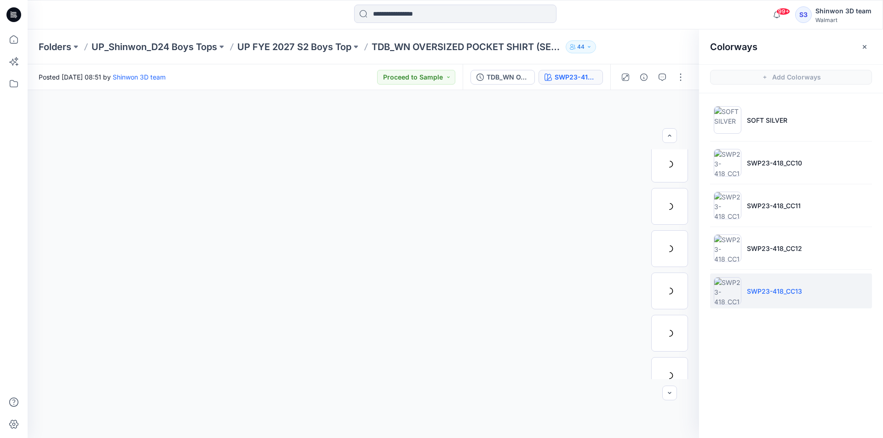
scroll to position [0, 0]
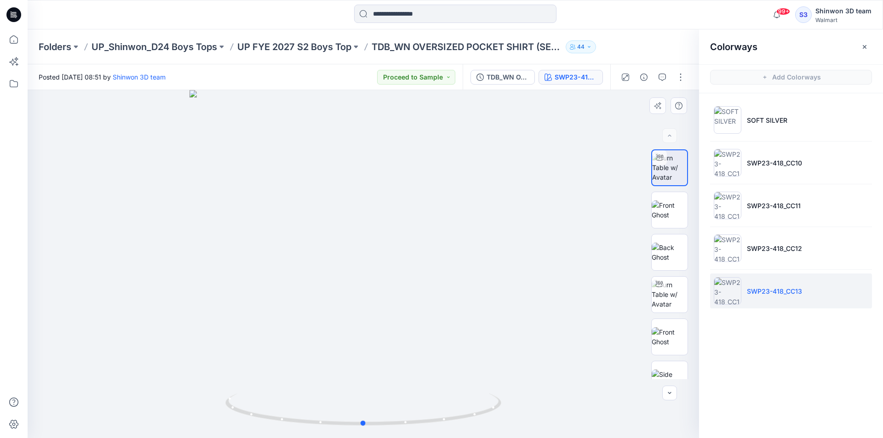
click at [566, 168] on div at bounding box center [363, 264] width 671 height 348
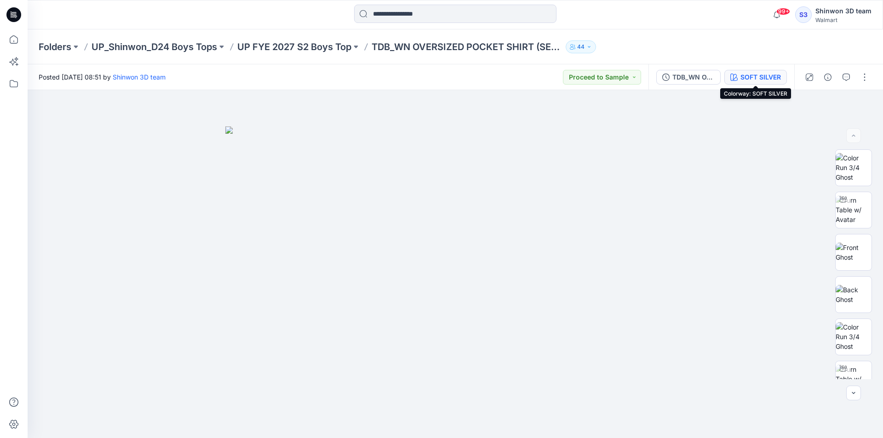
click at [767, 74] on div "SOFT SILVER" at bounding box center [760, 77] width 40 height 10
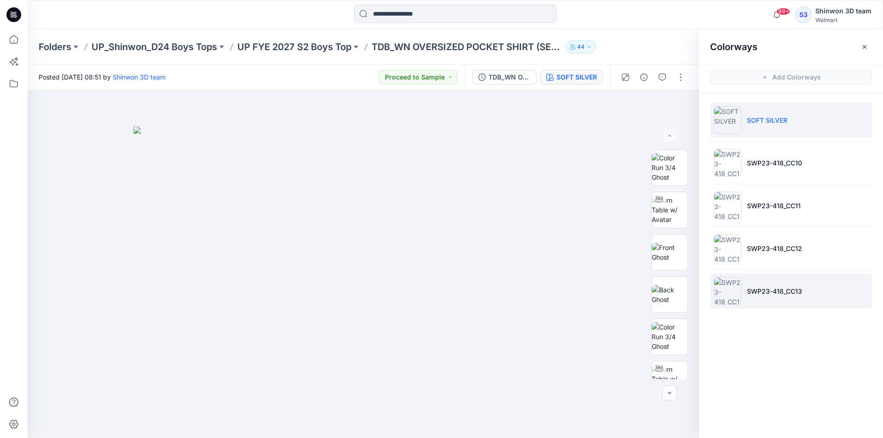
click at [805, 297] on li "SWP23-418_CC13" at bounding box center [791, 291] width 162 height 35
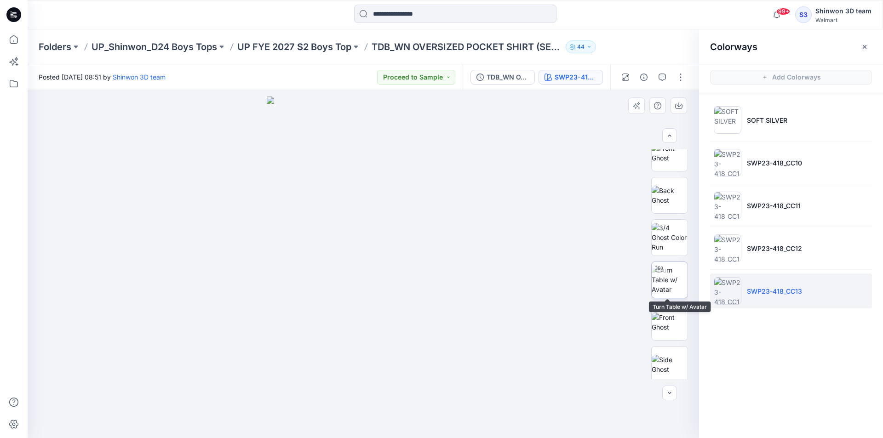
scroll to position [357, 0]
click at [591, 182] on div at bounding box center [363, 264] width 671 height 348
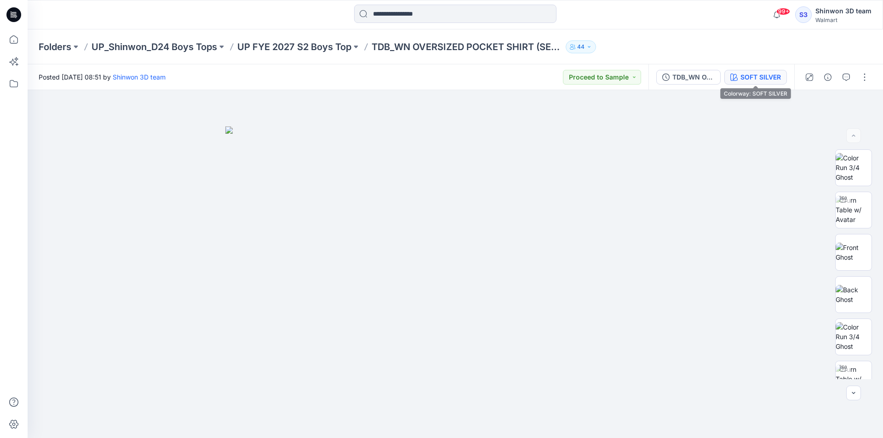
click at [768, 79] on div "SOFT SILVER" at bounding box center [760, 77] width 40 height 10
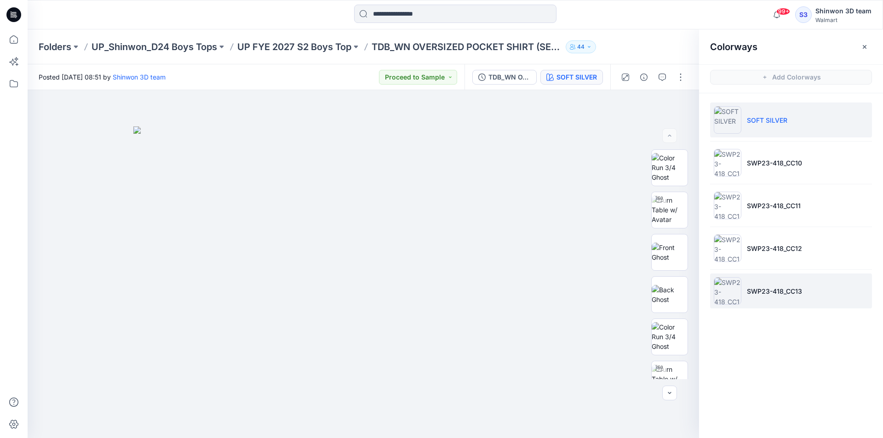
click at [785, 286] on li "SWP23-418_CC13" at bounding box center [791, 291] width 162 height 35
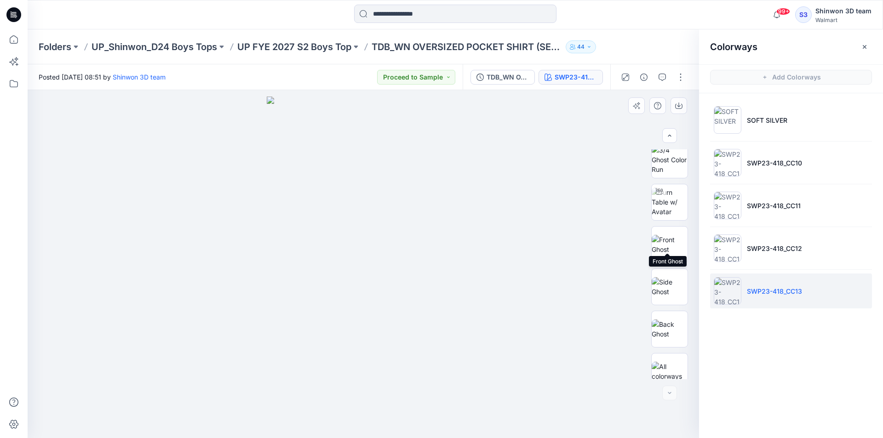
scroll to position [357, 0]
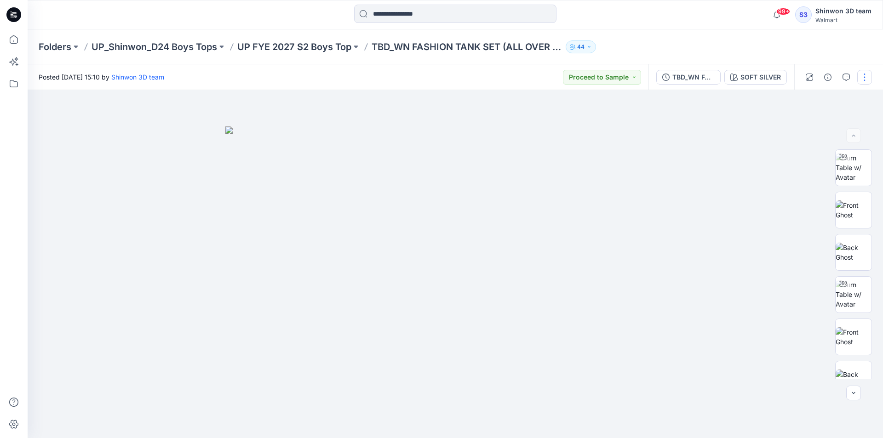
click at [864, 82] on button "button" at bounding box center [864, 77] width 15 height 15
click at [808, 126] on p "Edit" at bounding box center [805, 125] width 11 height 10
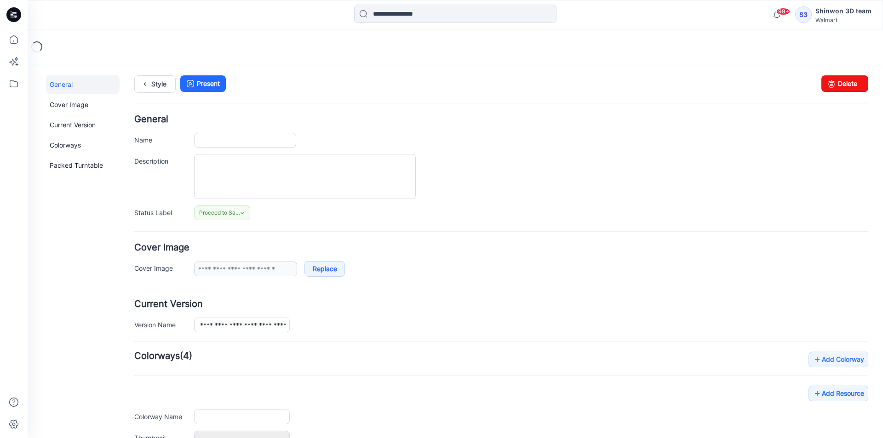
type input "**********"
type textarea "**********"
type input "**********"
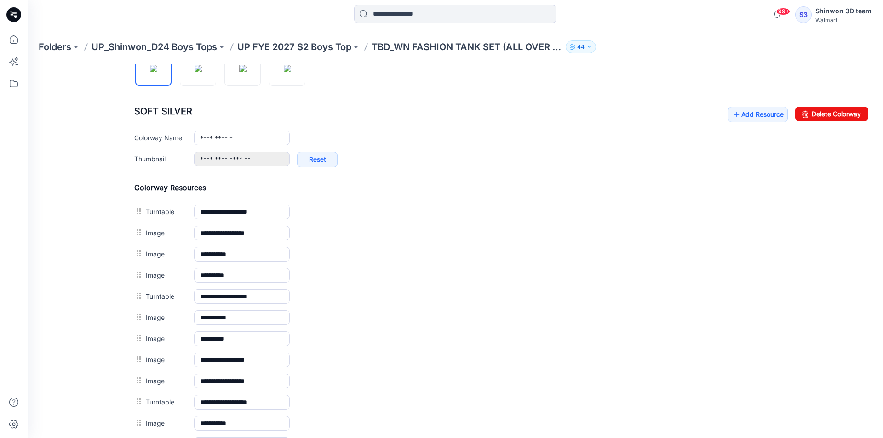
scroll to position [289, 0]
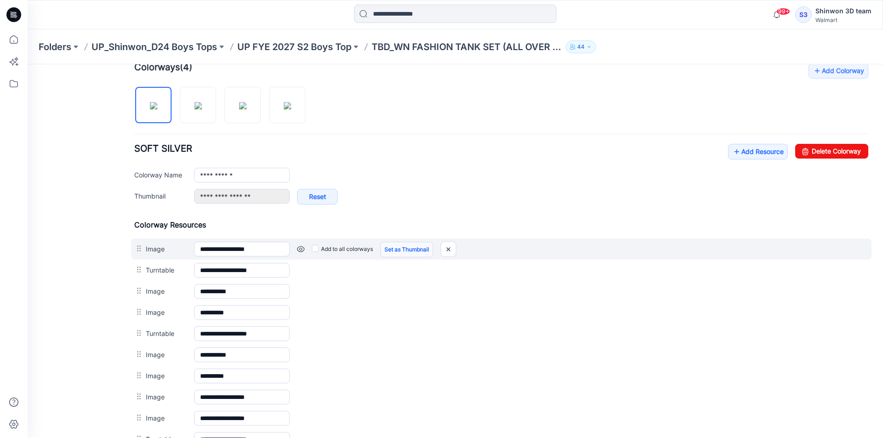
click at [409, 252] on link "Set as Thumbnail" at bounding box center [406, 250] width 53 height 16
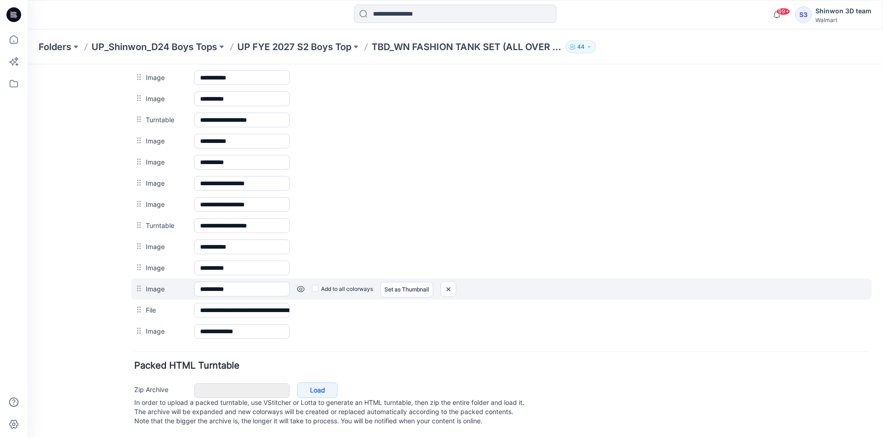
scroll to position [466, 0]
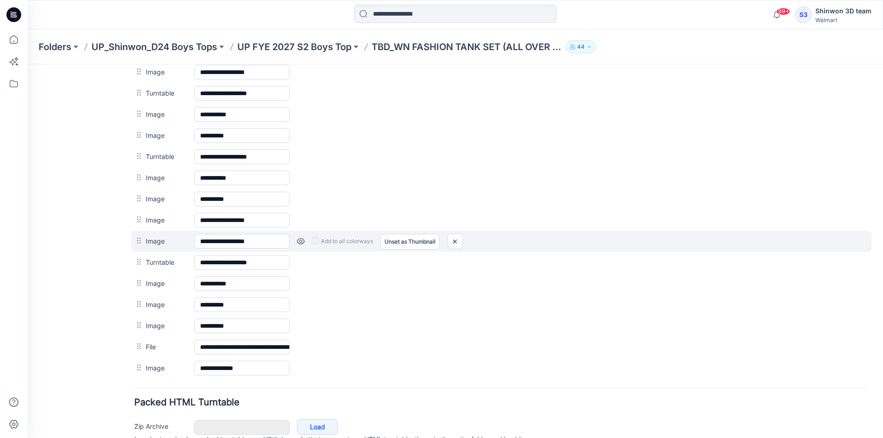
click at [139, 241] on div at bounding box center [139, 241] width 11 height 14
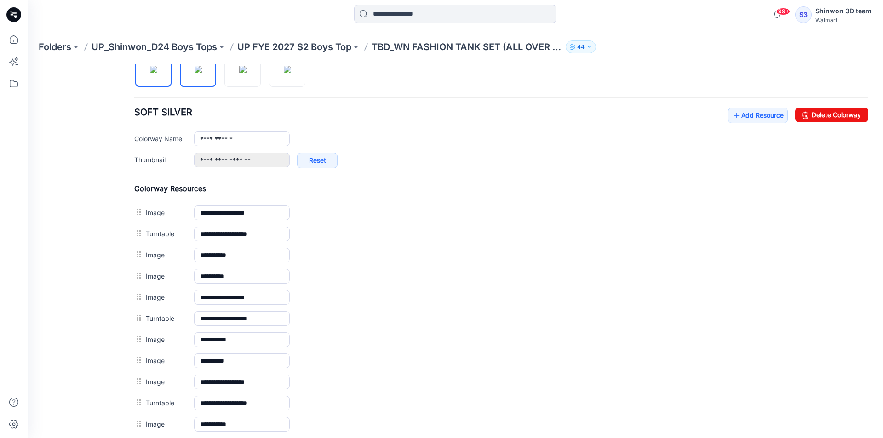
scroll to position [236, 0]
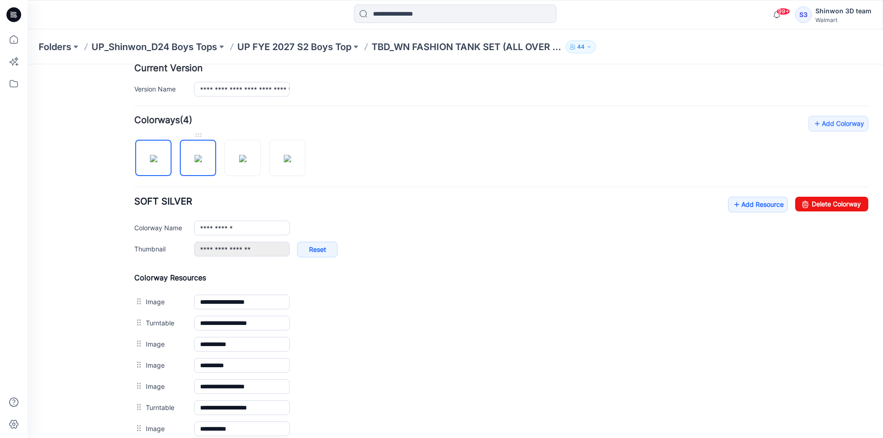
click at [202, 159] on img at bounding box center [198, 158] width 7 height 7
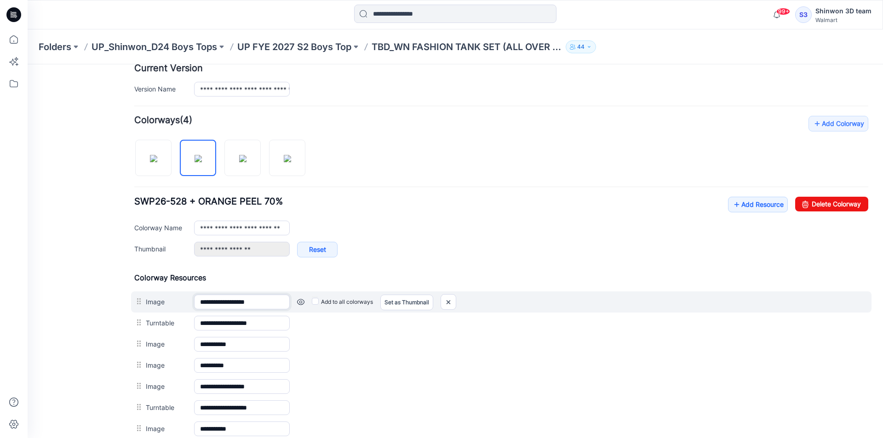
click at [267, 302] on input "**********" at bounding box center [242, 302] width 96 height 15
click at [414, 302] on link "Set as Thumbnail" at bounding box center [406, 303] width 53 height 16
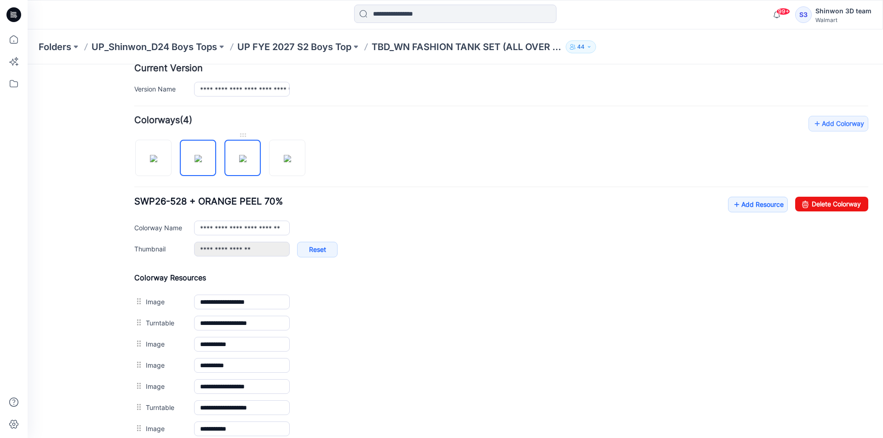
click at [239, 162] on img at bounding box center [242, 158] width 7 height 7
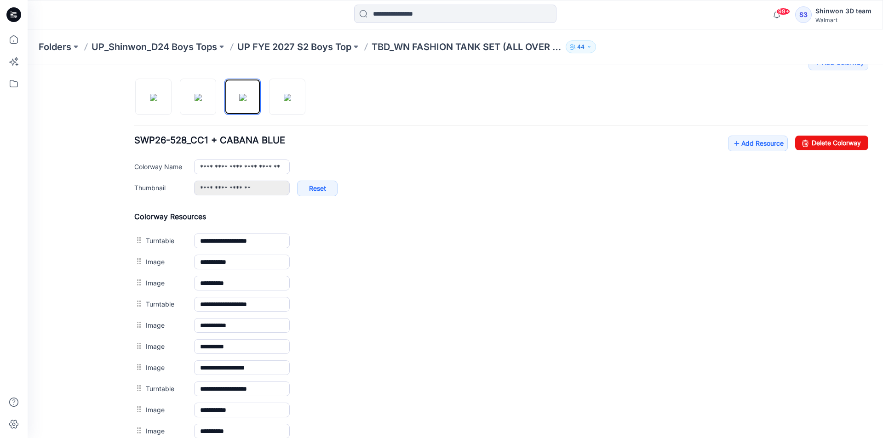
scroll to position [420, 0]
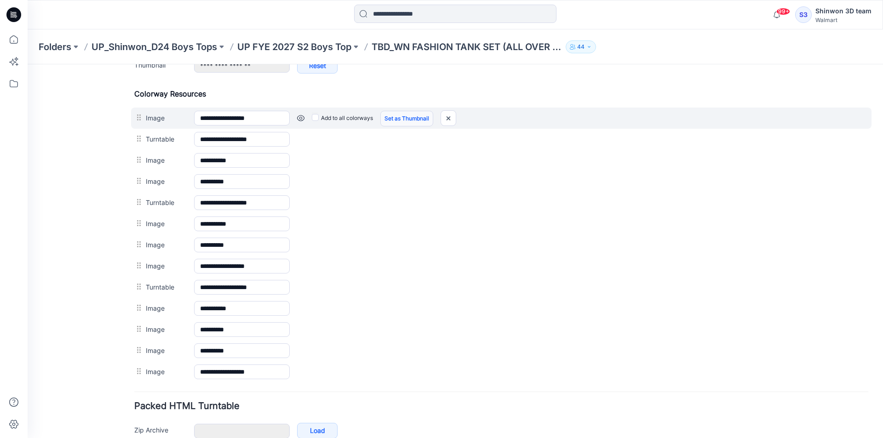
click at [408, 120] on link "Set as Thumbnail" at bounding box center [406, 119] width 53 height 16
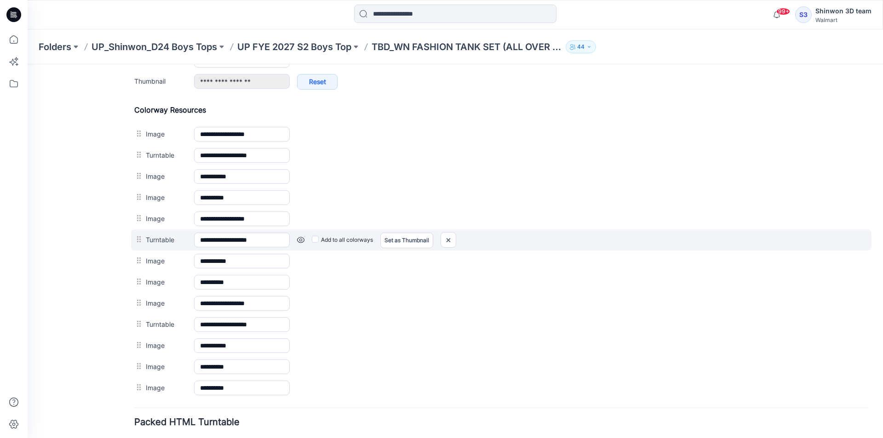
scroll to position [328, 0]
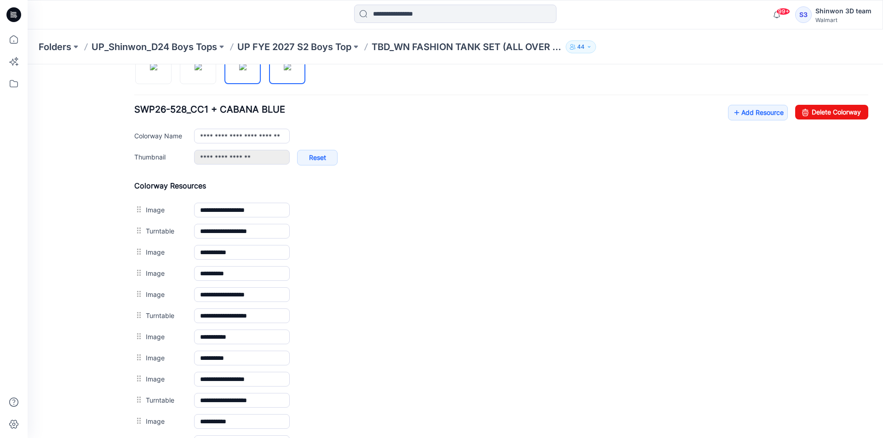
click at [284, 70] on img at bounding box center [287, 66] width 7 height 7
type input "**********"
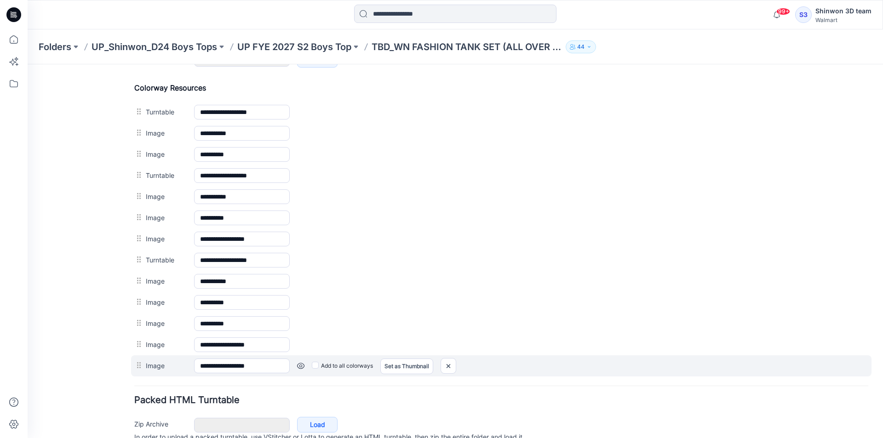
scroll to position [424, 0]
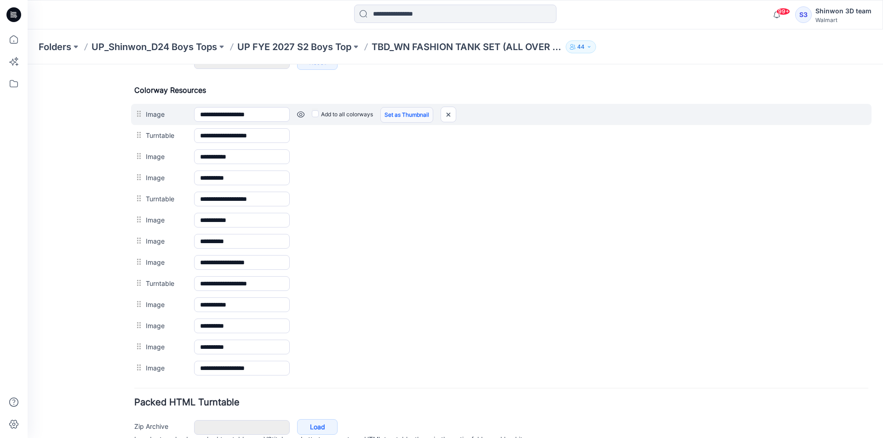
click at [402, 117] on link "Set as Thumbnail" at bounding box center [406, 115] width 53 height 16
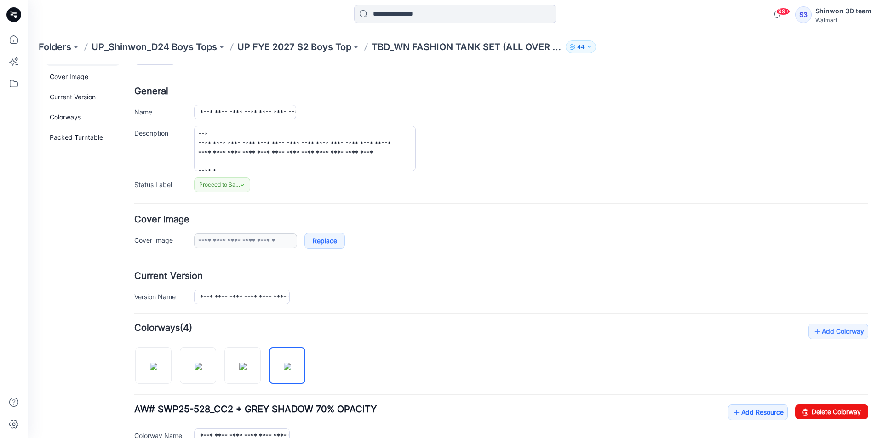
scroll to position [0, 0]
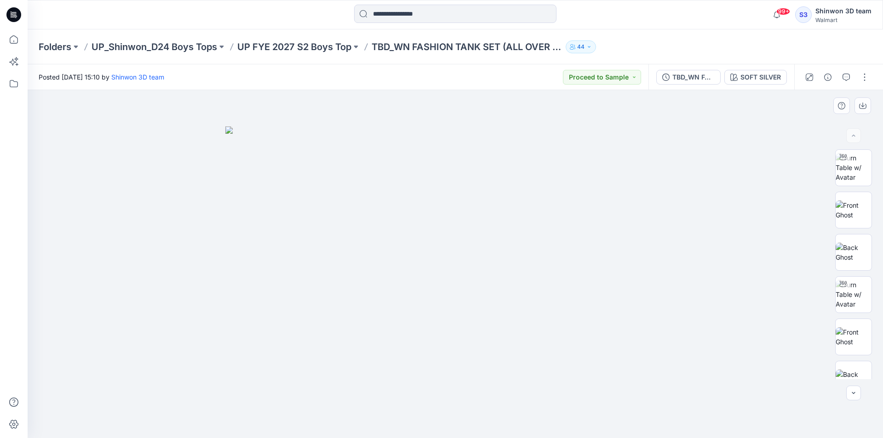
click at [786, 175] on div at bounding box center [455, 264] width 855 height 348
click at [780, 185] on div at bounding box center [455, 264] width 855 height 348
click at [764, 79] on div "SOFT SILVER" at bounding box center [760, 77] width 40 height 10
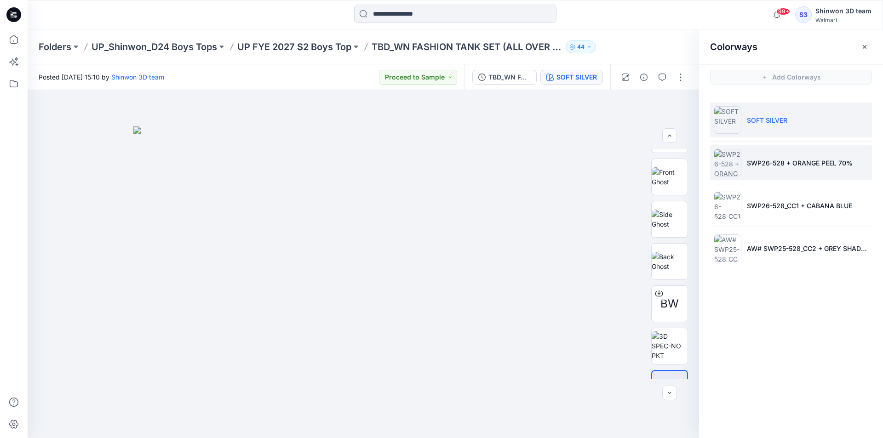
drag, startPoint x: 817, startPoint y: 158, endPoint x: 857, endPoint y: 154, distance: 40.3
click at [820, 157] on li "SWP26-528 + ORANGE PEEL 70%" at bounding box center [791, 162] width 162 height 35
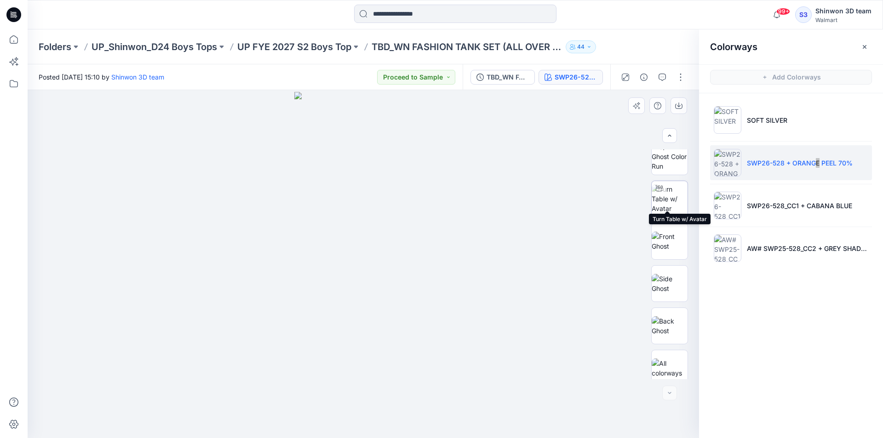
scroll to position [357, 0]
click at [771, 227] on ul "SOFT SILVER SWP26-528 + ORANGE PEEL 70% SWP26-528_CC1 + CABANA BLUE AW# SWP25-5…" at bounding box center [791, 184] width 184 height 182
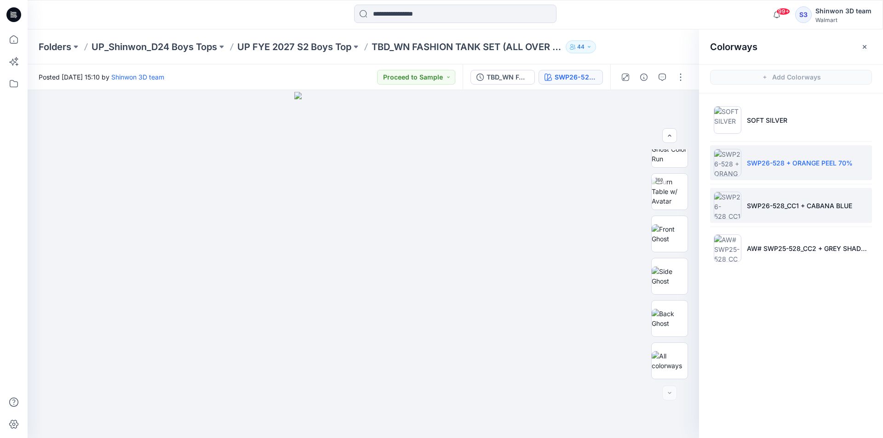
click at [782, 206] on p "SWP26-528_CC1 + CABANA BLUE" at bounding box center [799, 206] width 105 height 10
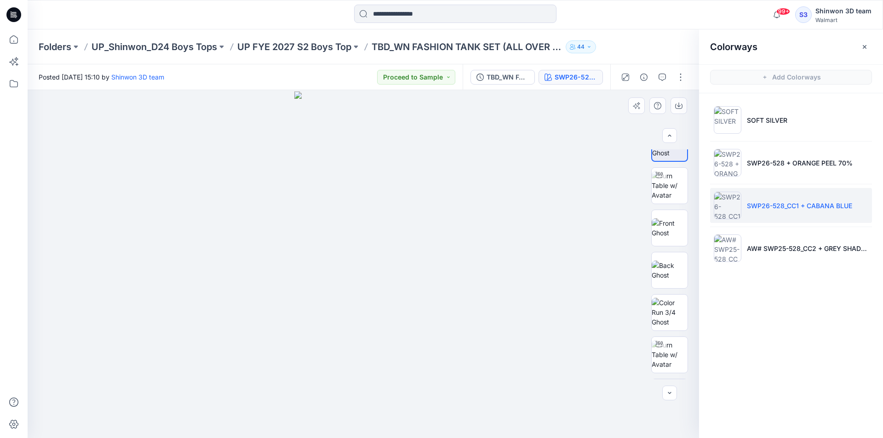
scroll to position [0, 0]
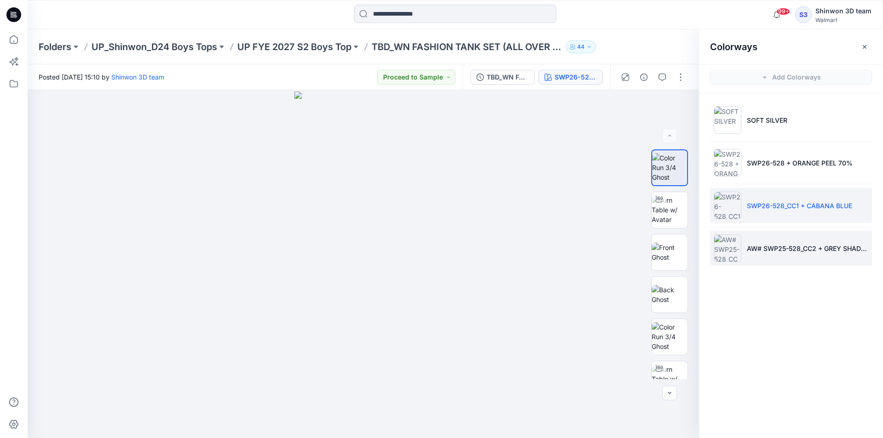
click at [777, 247] on p "AW# SWP25-528_CC2 + GREY SHADOW 70% OPACITY" at bounding box center [807, 249] width 121 height 10
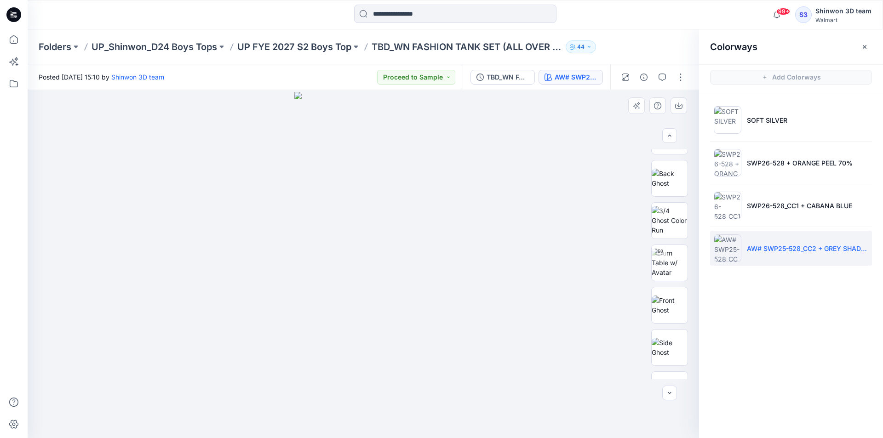
scroll to position [357, 0]
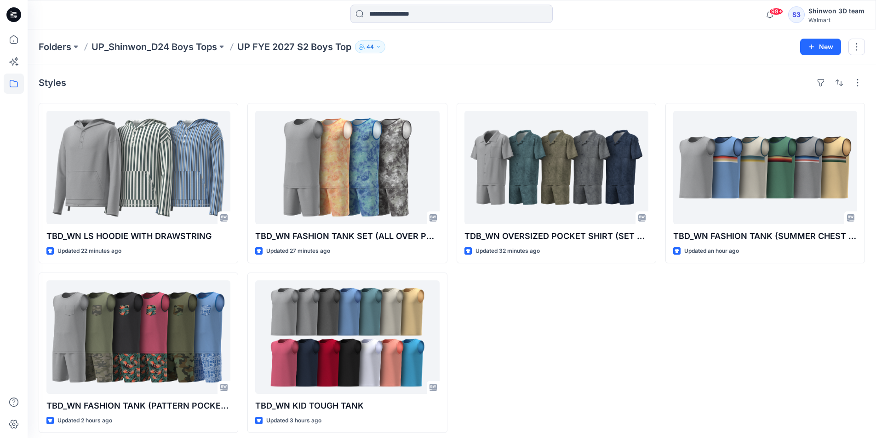
click at [486, 417] on div "TDB_WN OVERSIZED POCKET SHIRT (SET W.SHORTER SHORTS) Updated 32 minutes ago" at bounding box center [557, 268] width 200 height 330
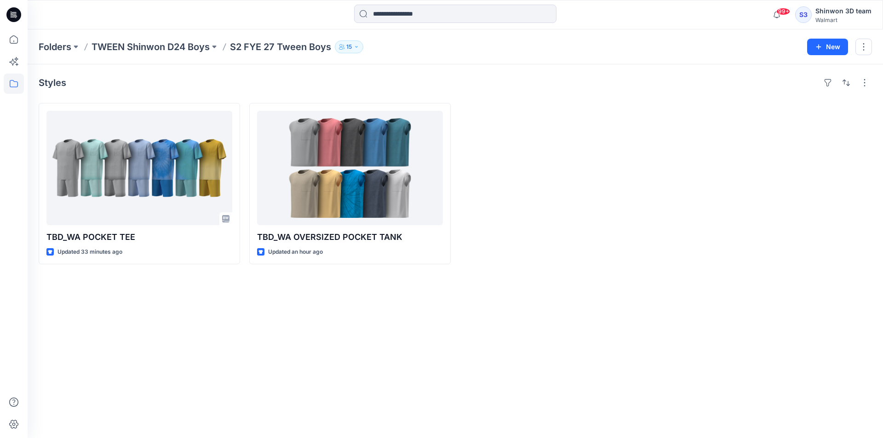
drag, startPoint x: 768, startPoint y: 255, endPoint x: 784, endPoint y: 292, distance: 40.2
click at [768, 255] on div at bounding box center [771, 183] width 201 height 161
